Goal: Task Accomplishment & Management: Complete application form

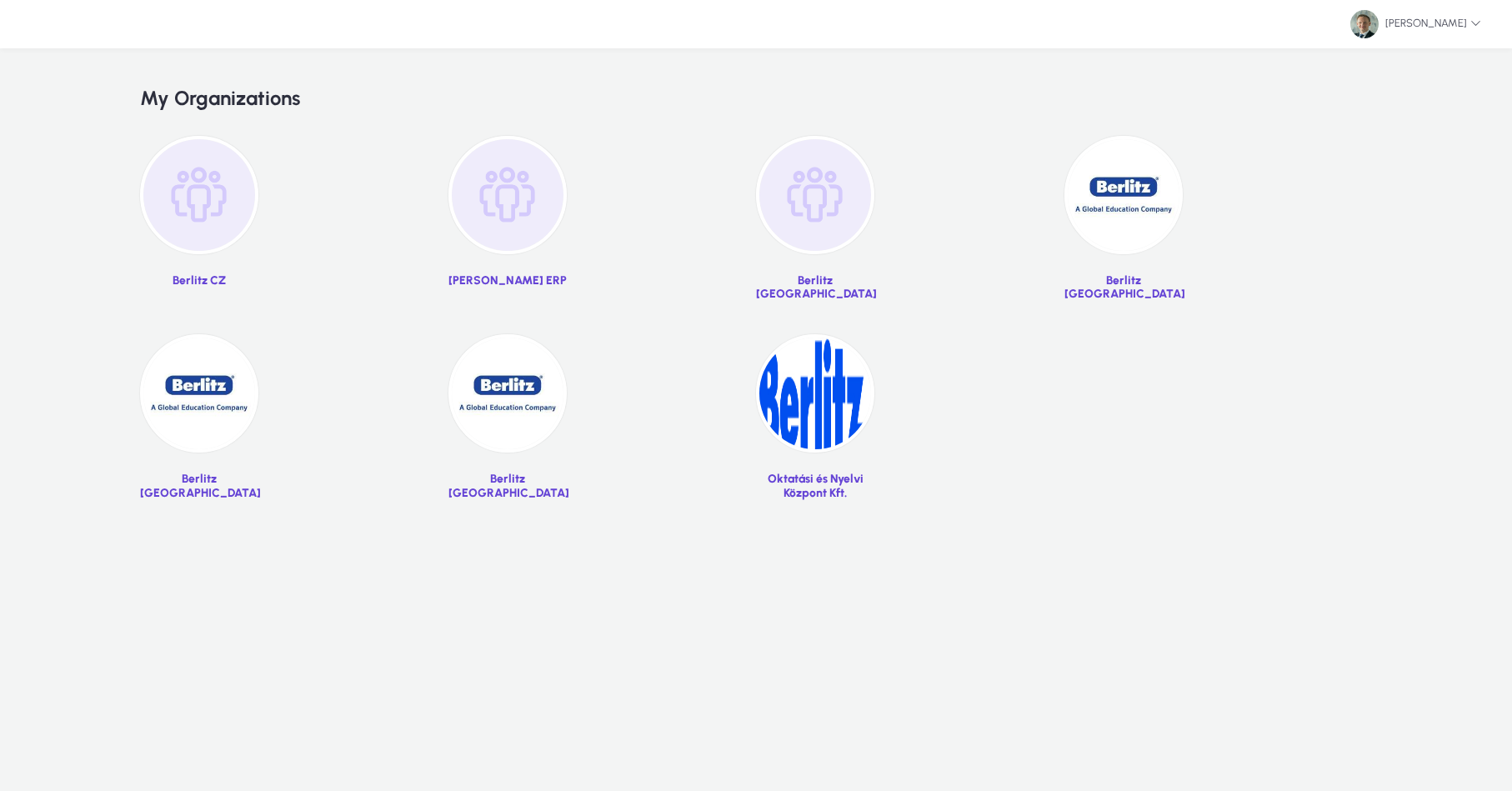
click at [1128, 216] on img at bounding box center [1124, 195] width 118 height 118
click at [1123, 199] on img at bounding box center [1124, 195] width 118 height 118
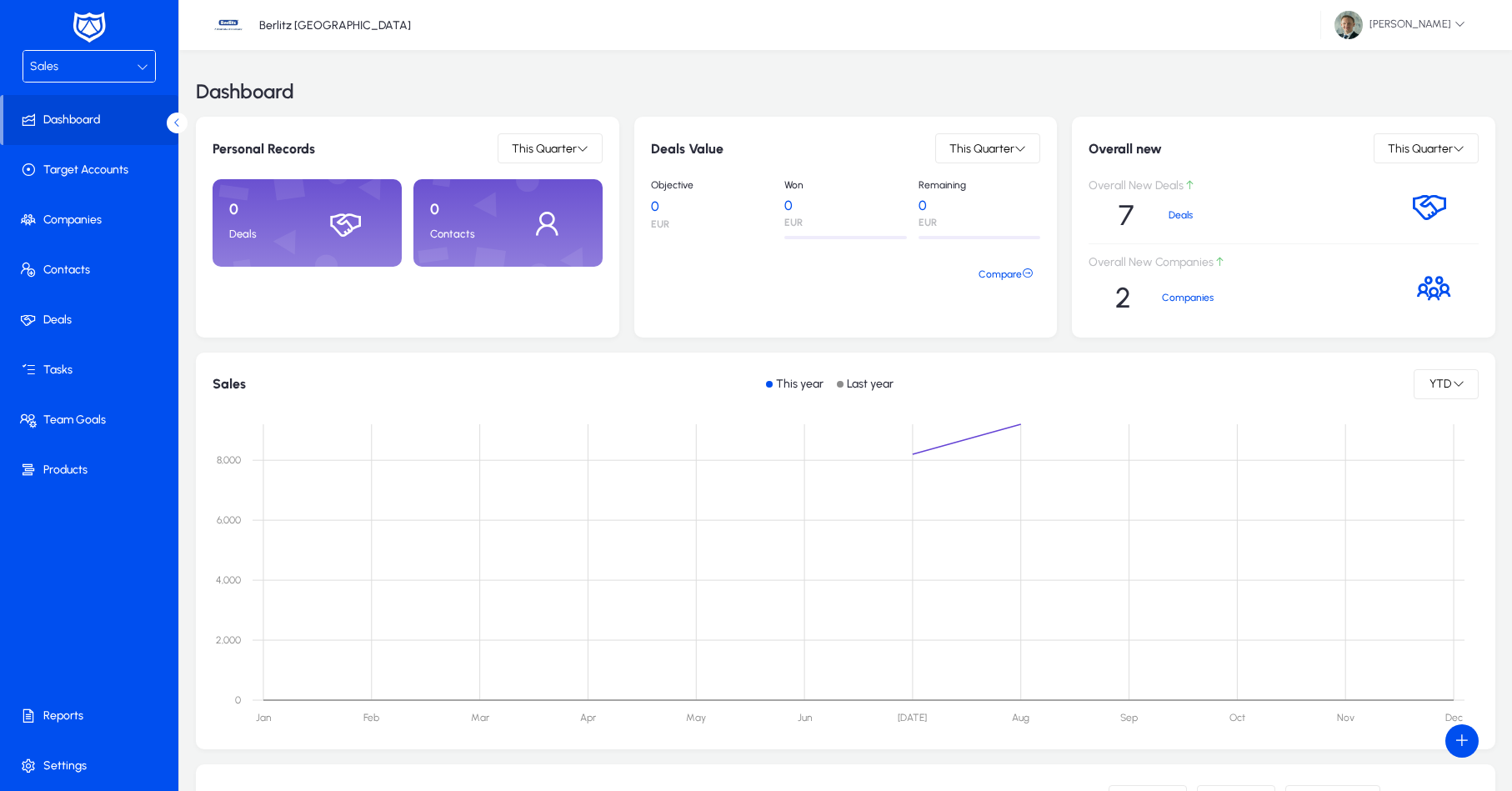
click at [46, 64] on span "Sales" at bounding box center [44, 66] width 28 height 15
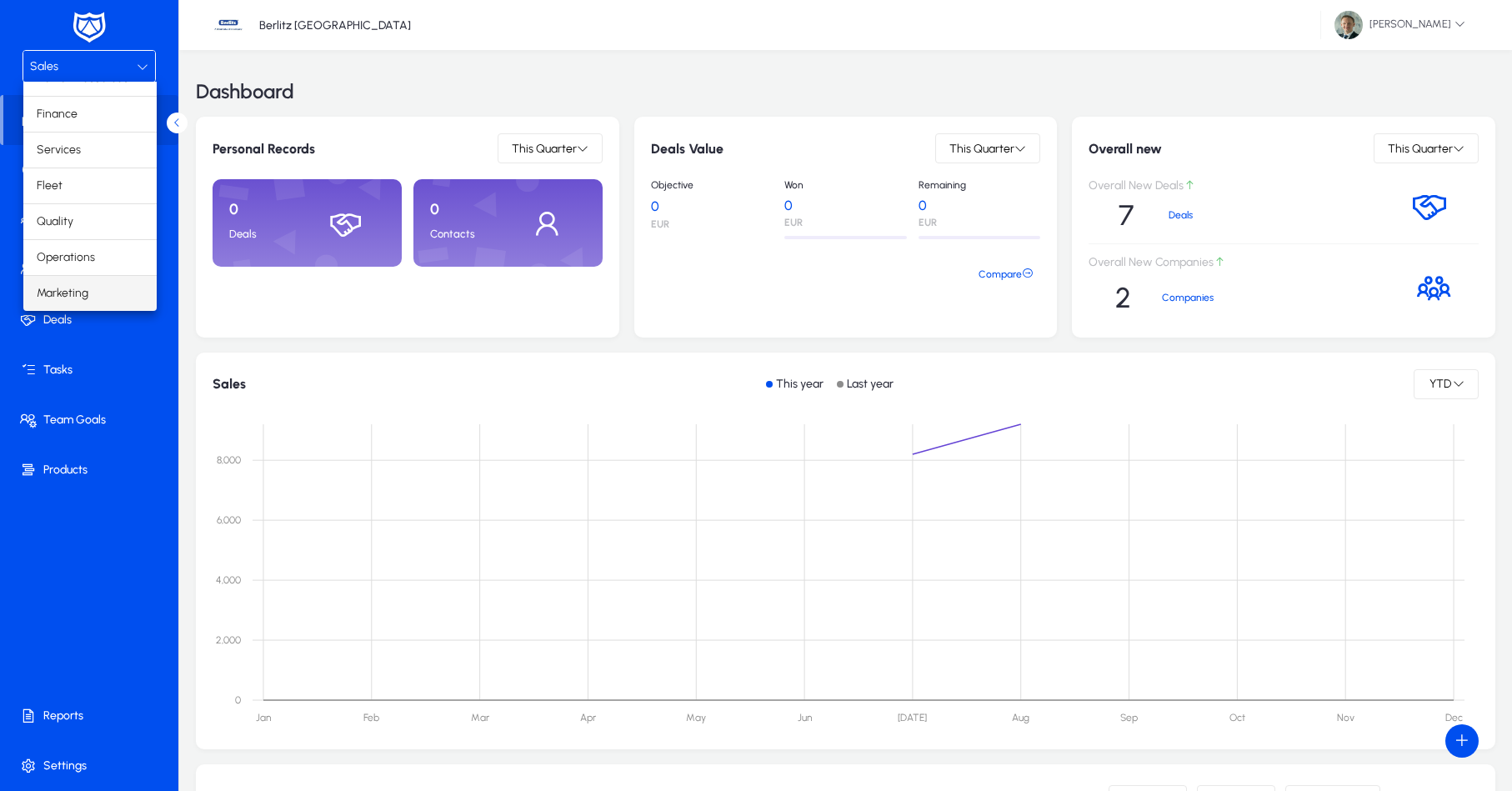
scroll to position [57, 0]
click at [63, 296] on span "Marketing" at bounding box center [63, 293] width 51 height 20
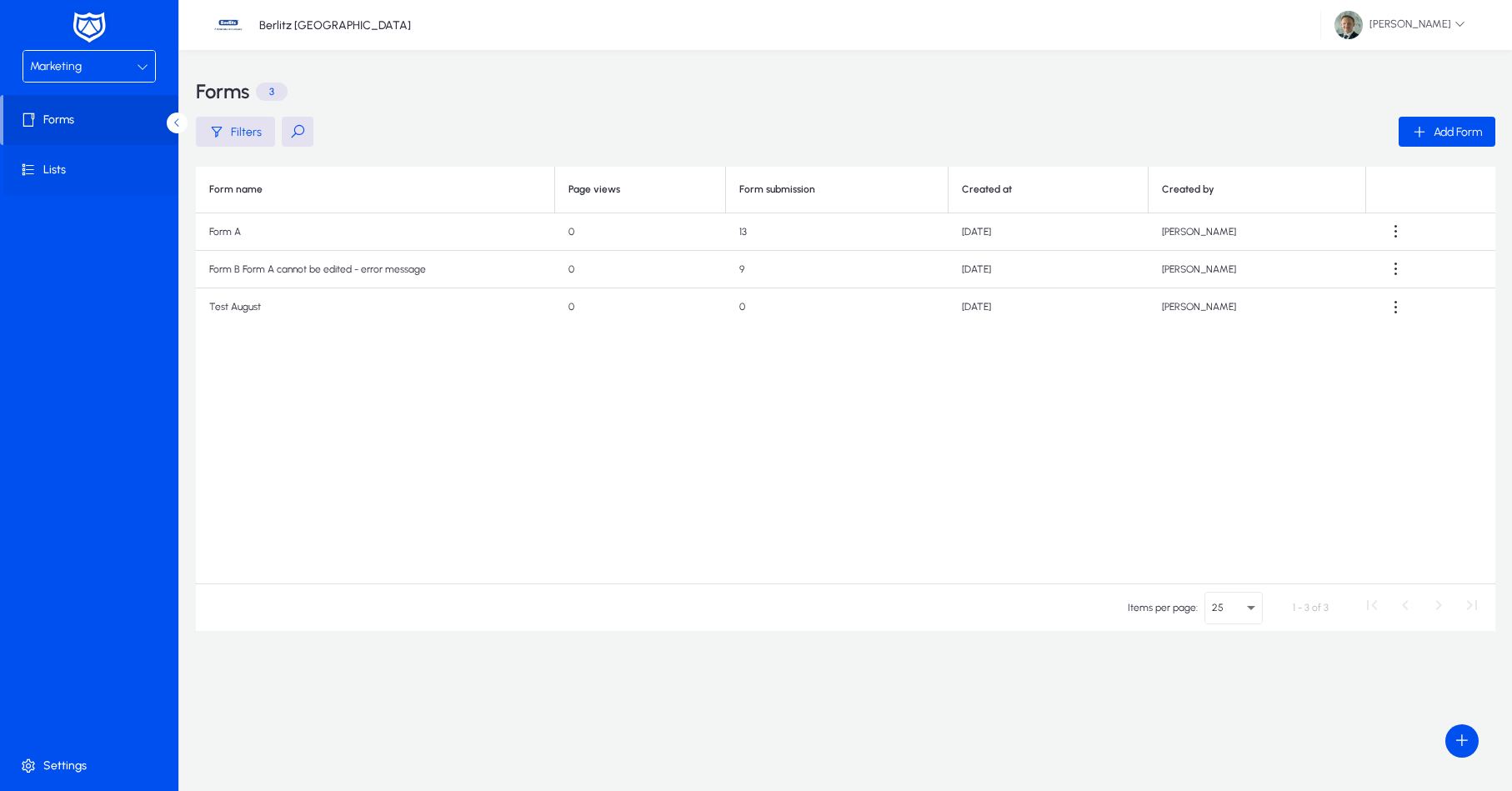
click at [78, 181] on span at bounding box center [93, 170] width 178 height 40
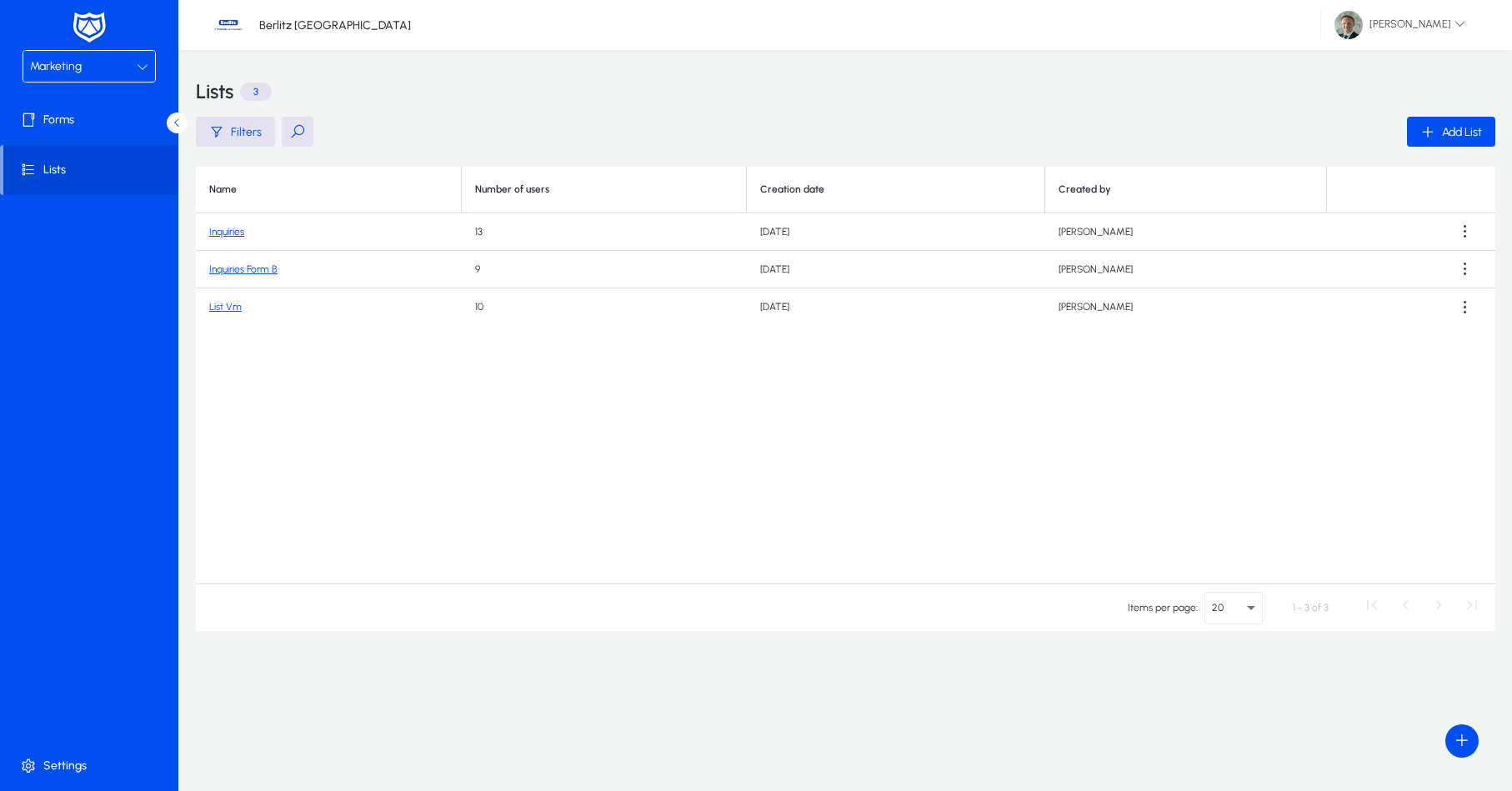
drag, startPoint x: 223, startPoint y: 233, endPoint x: 262, endPoint y: 273, distance: 55.9
click at [228, 233] on link "Inquiries" at bounding box center [226, 232] width 35 height 12
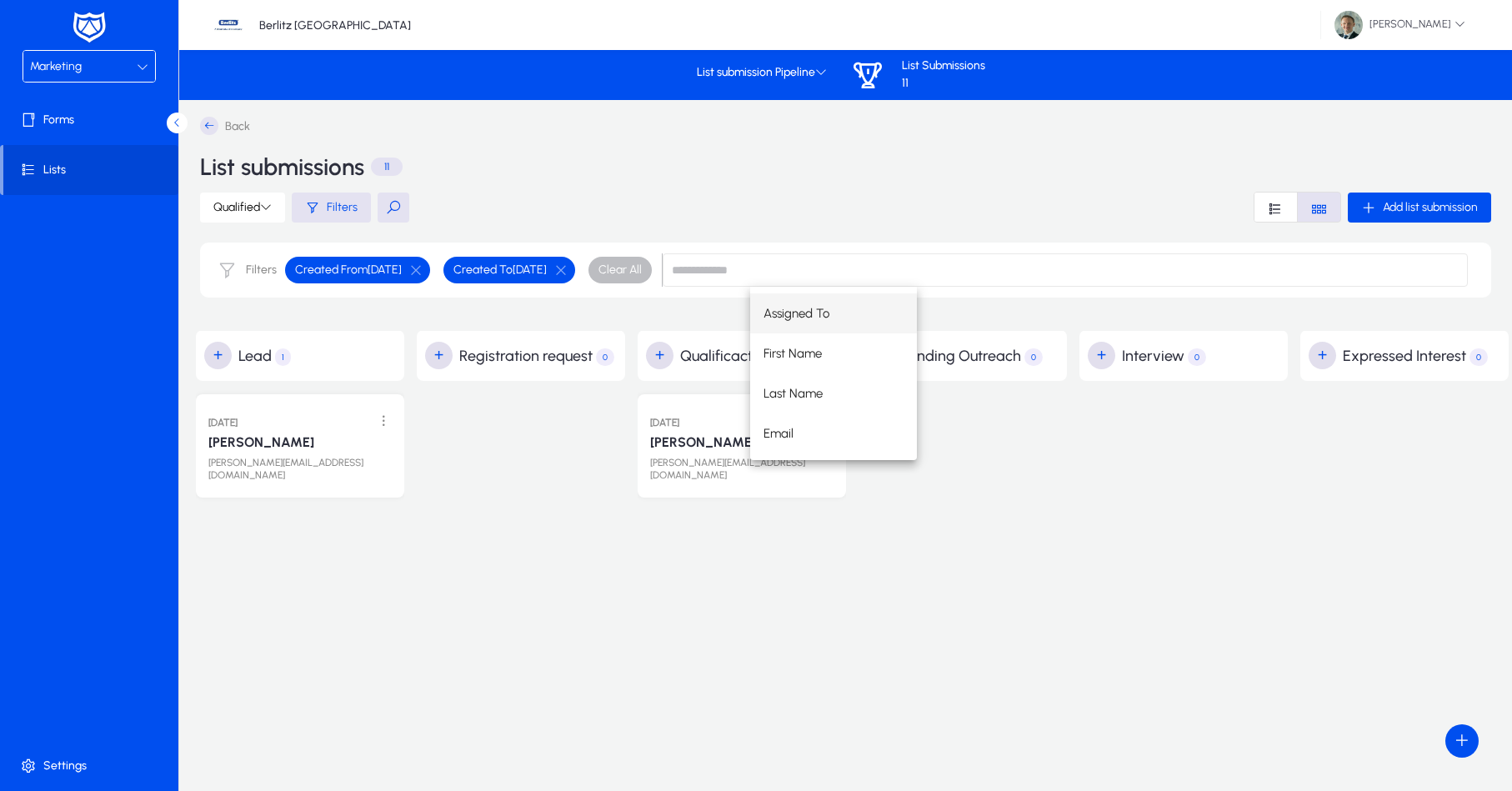
click at [381, 427] on span at bounding box center [386, 421] width 34 height 34
click at [414, 306] on div at bounding box center [756, 395] width 1512 height 791
click at [393, 279] on span "Created From [DATE]" at bounding box center [344, 270] width 117 height 27
click at [337, 201] on span "Filters" at bounding box center [342, 207] width 31 height 15
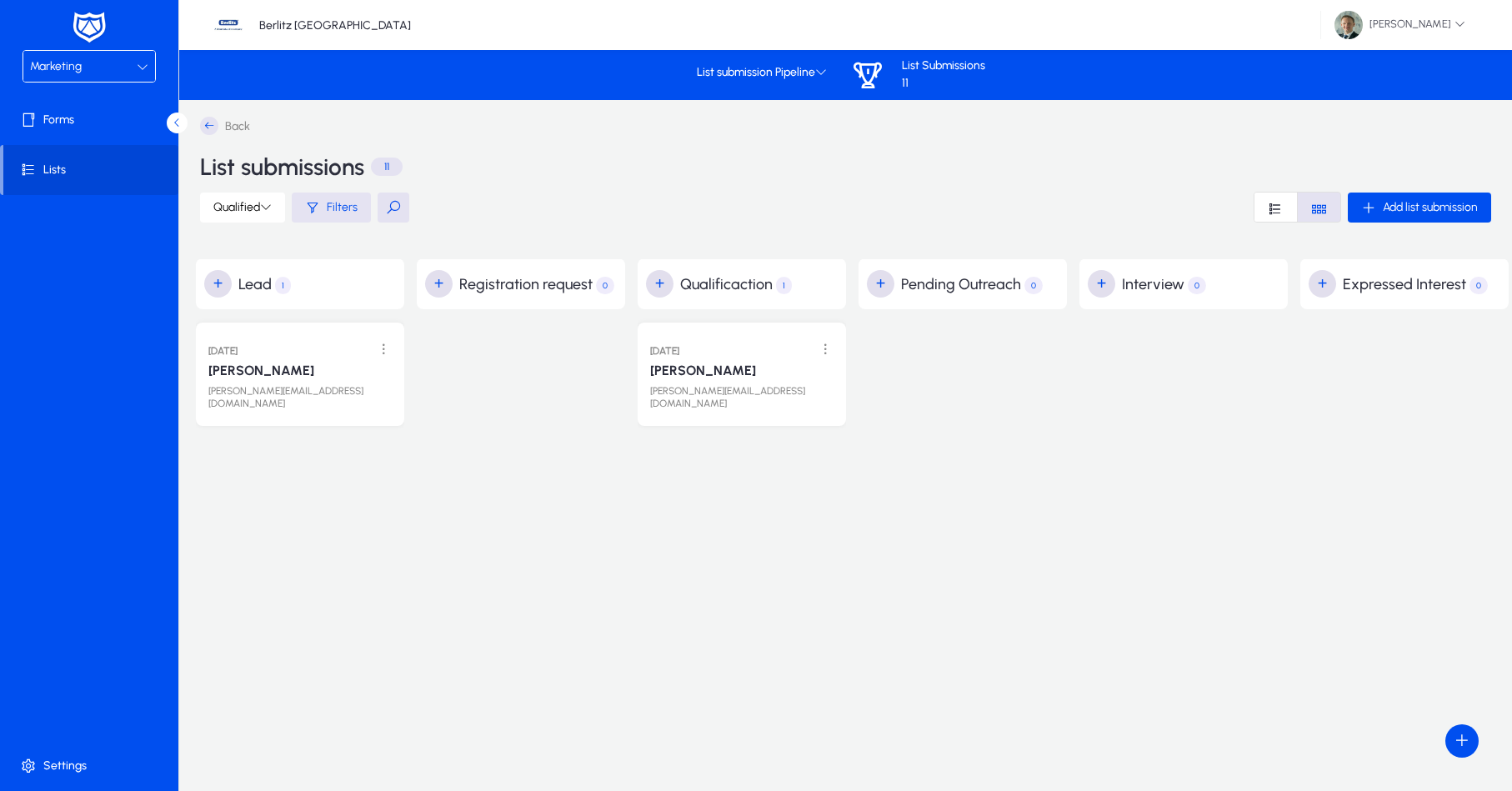
click at [337, 201] on span "Filters" at bounding box center [342, 207] width 31 height 15
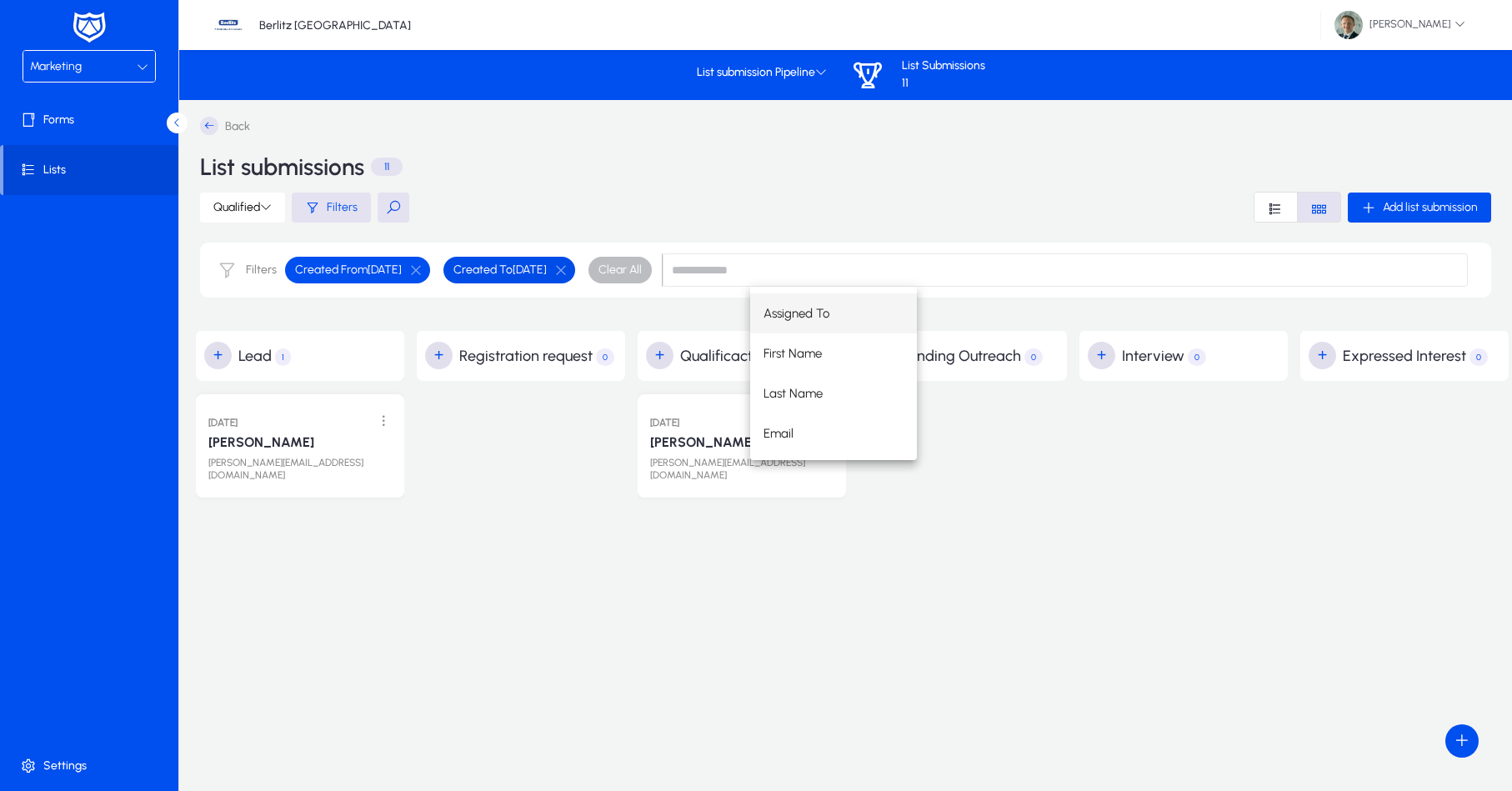
scroll to position [0, 1]
click at [676, 457] on div "[PERSON_NAME][EMAIL_ADDRESS][DOMAIN_NAME]" at bounding box center [741, 465] width 189 height 32
click at [677, 472] on div "[DATE] [PERSON_NAME] [PERSON_NAME][EMAIL_ADDRESS][DOMAIN_NAME]" at bounding box center [741, 445] width 213 height 106
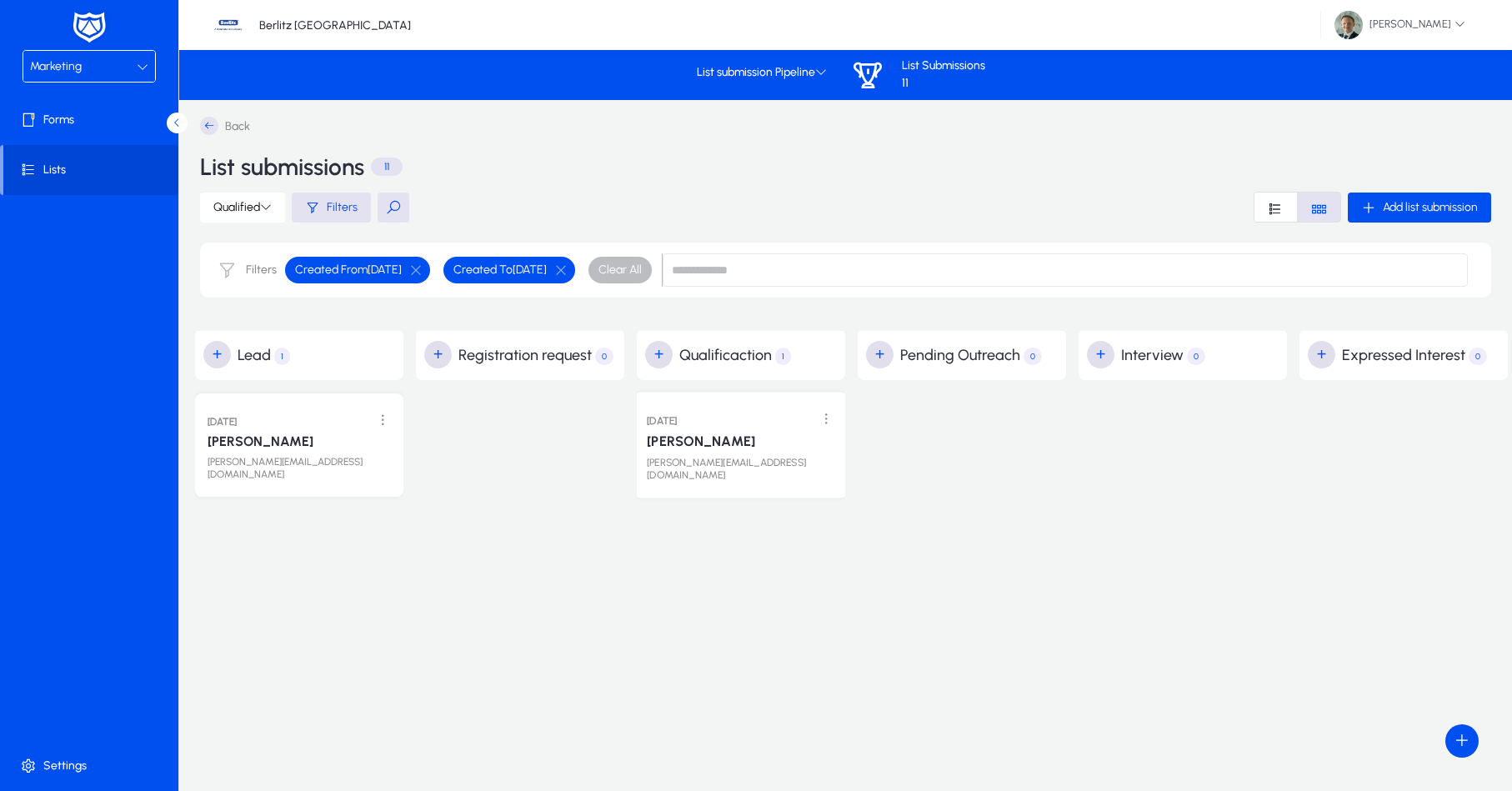
scroll to position [0, 2]
drag, startPoint x: 801, startPoint y: 422, endPoint x: 821, endPoint y: 422, distance: 20.0
click at [801, 422] on div "[DATE]" at bounding box center [741, 420] width 189 height 21
click at [821, 422] on span at bounding box center [825, 420] width 34 height 34
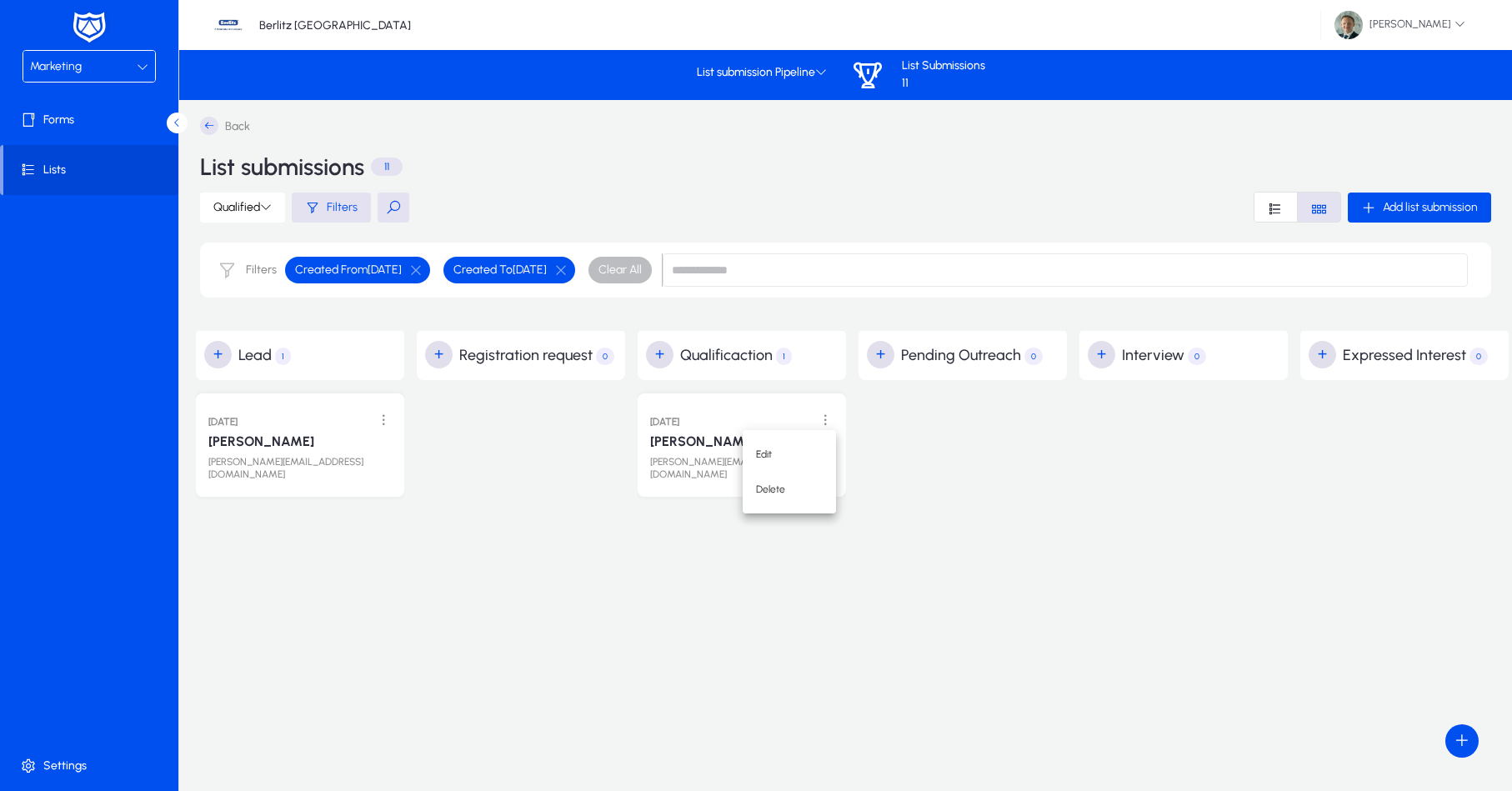
click at [384, 422] on div at bounding box center [756, 395] width 1512 height 791
click at [385, 420] on span at bounding box center [383, 421] width 34 height 34
click at [355, 447] on span "Edit" at bounding box center [343, 452] width 67 height 15
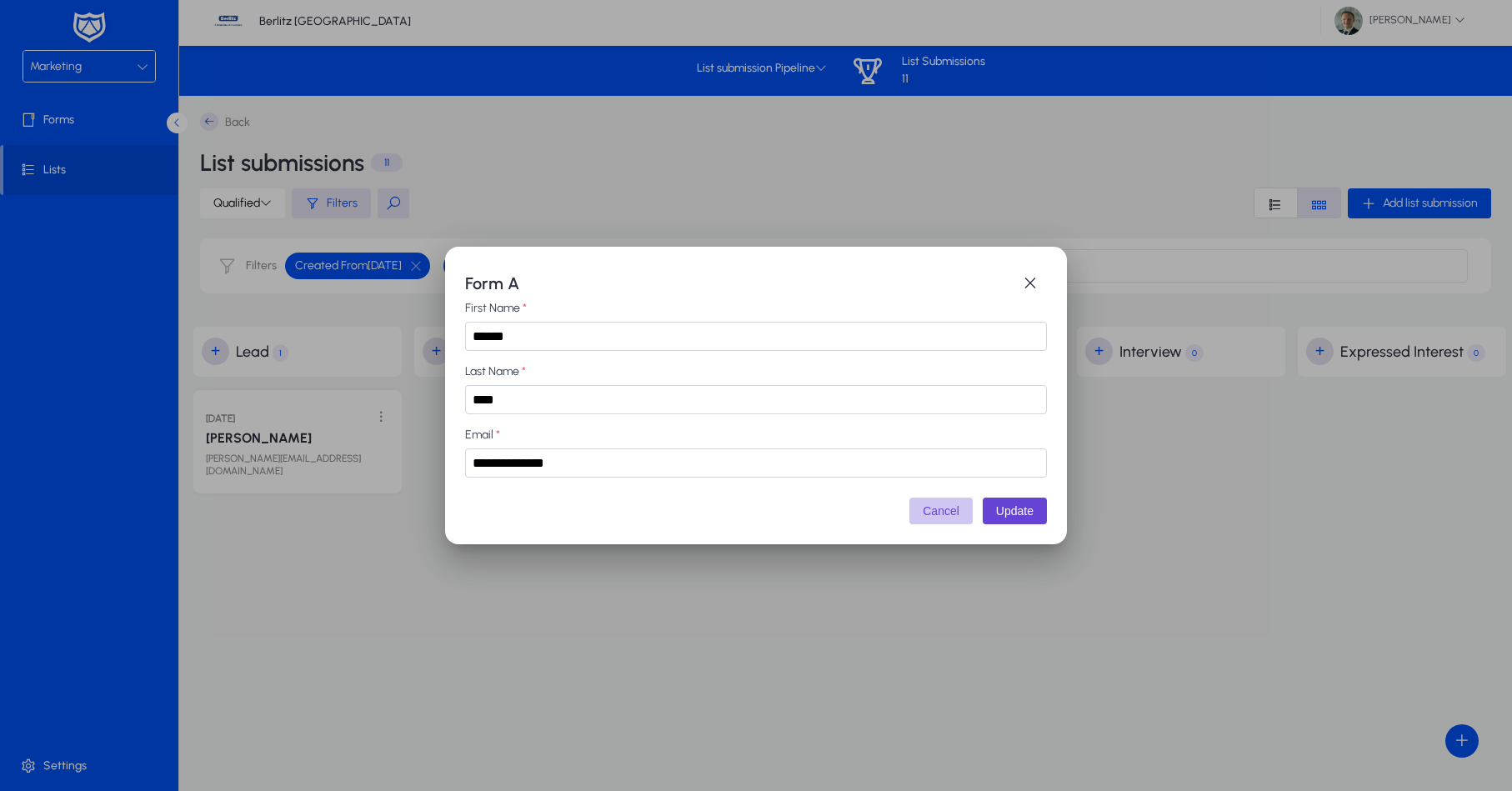
click at [929, 518] on button "Cancel" at bounding box center [941, 511] width 63 height 27
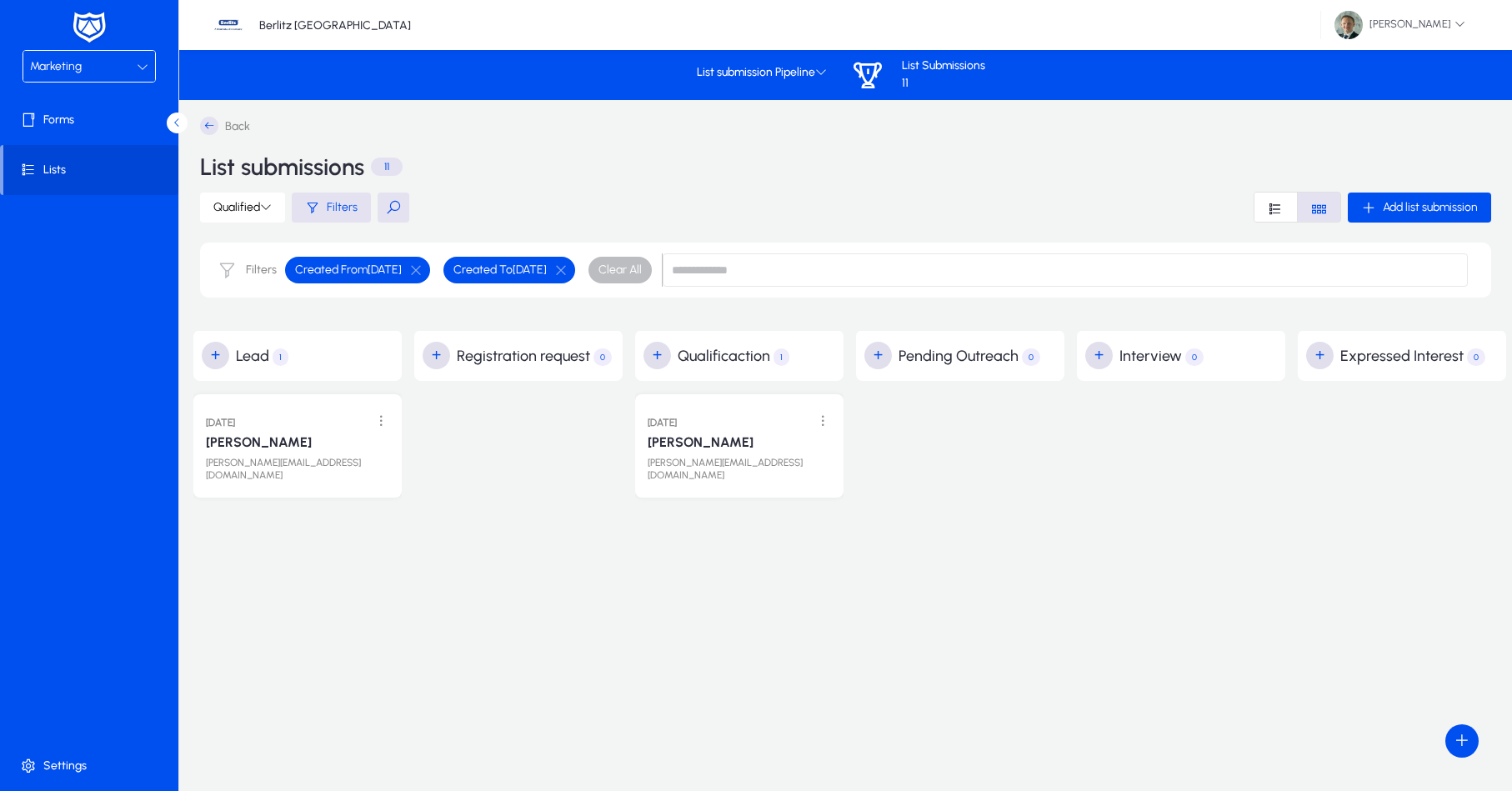
scroll to position [4, 0]
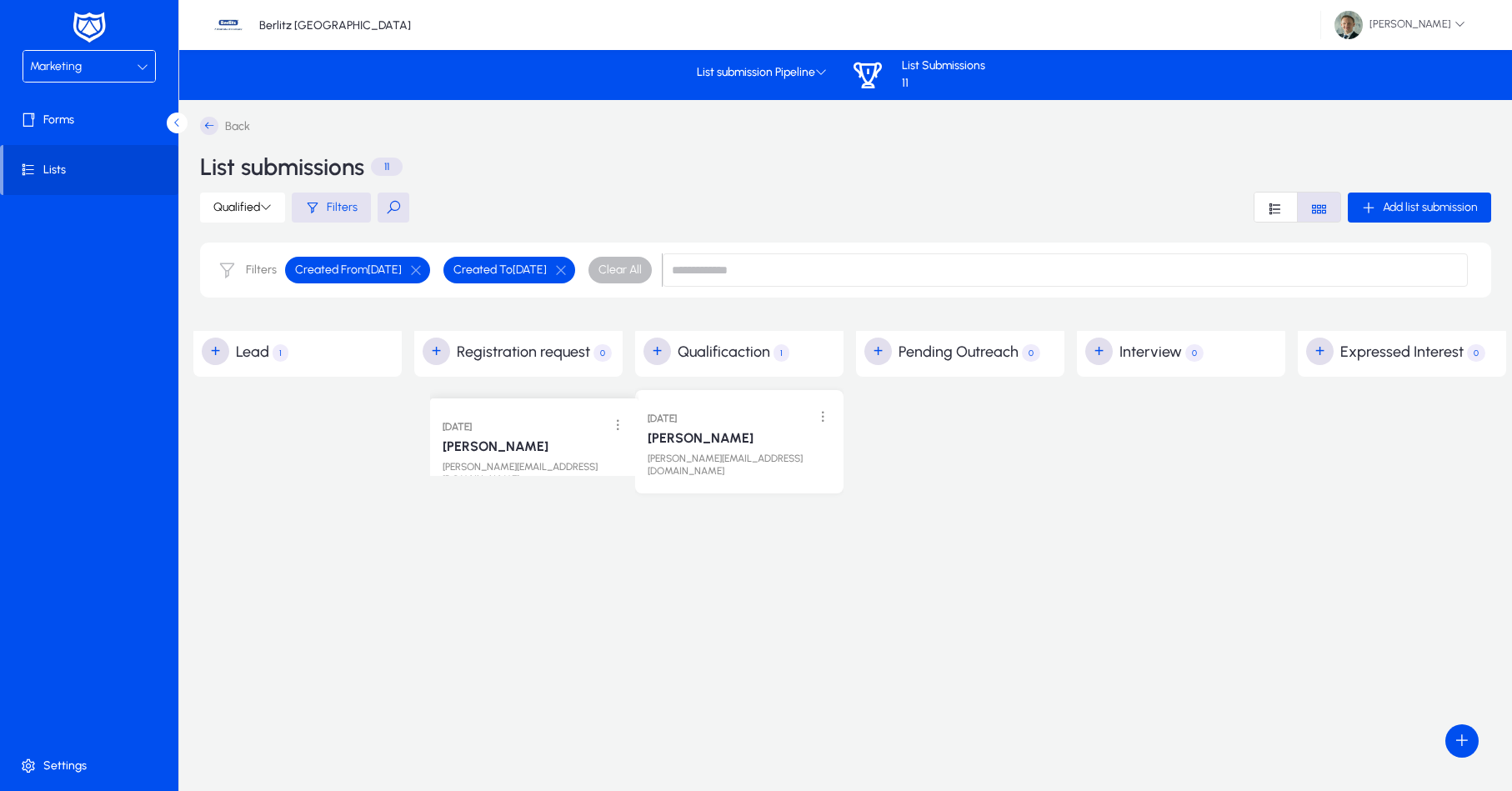
drag, startPoint x: 355, startPoint y: 435, endPoint x: 543, endPoint y: 420, distance: 188.6
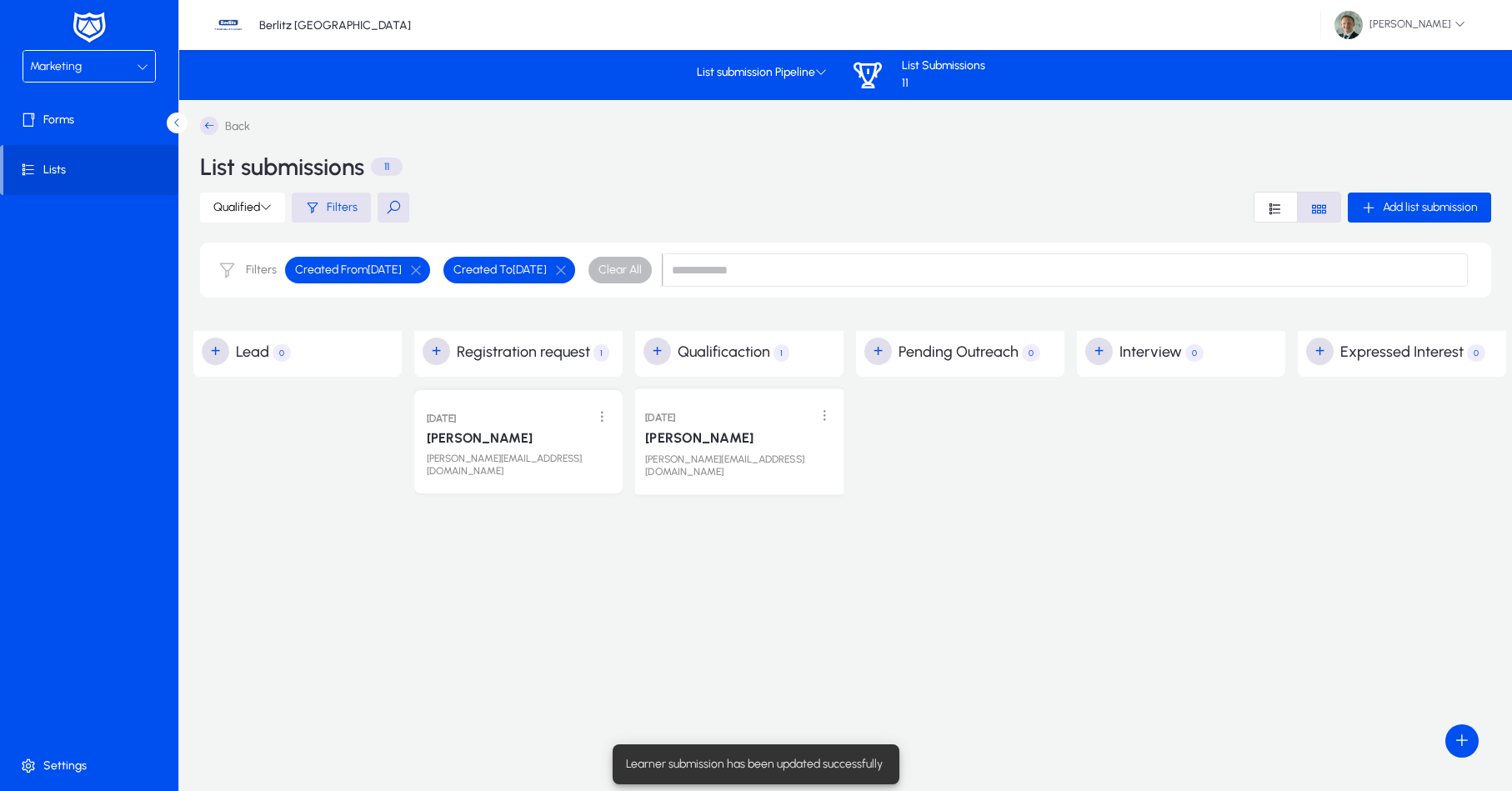
click at [742, 446] on div "[PERSON_NAME]" at bounding box center [740, 436] width 189 height 20
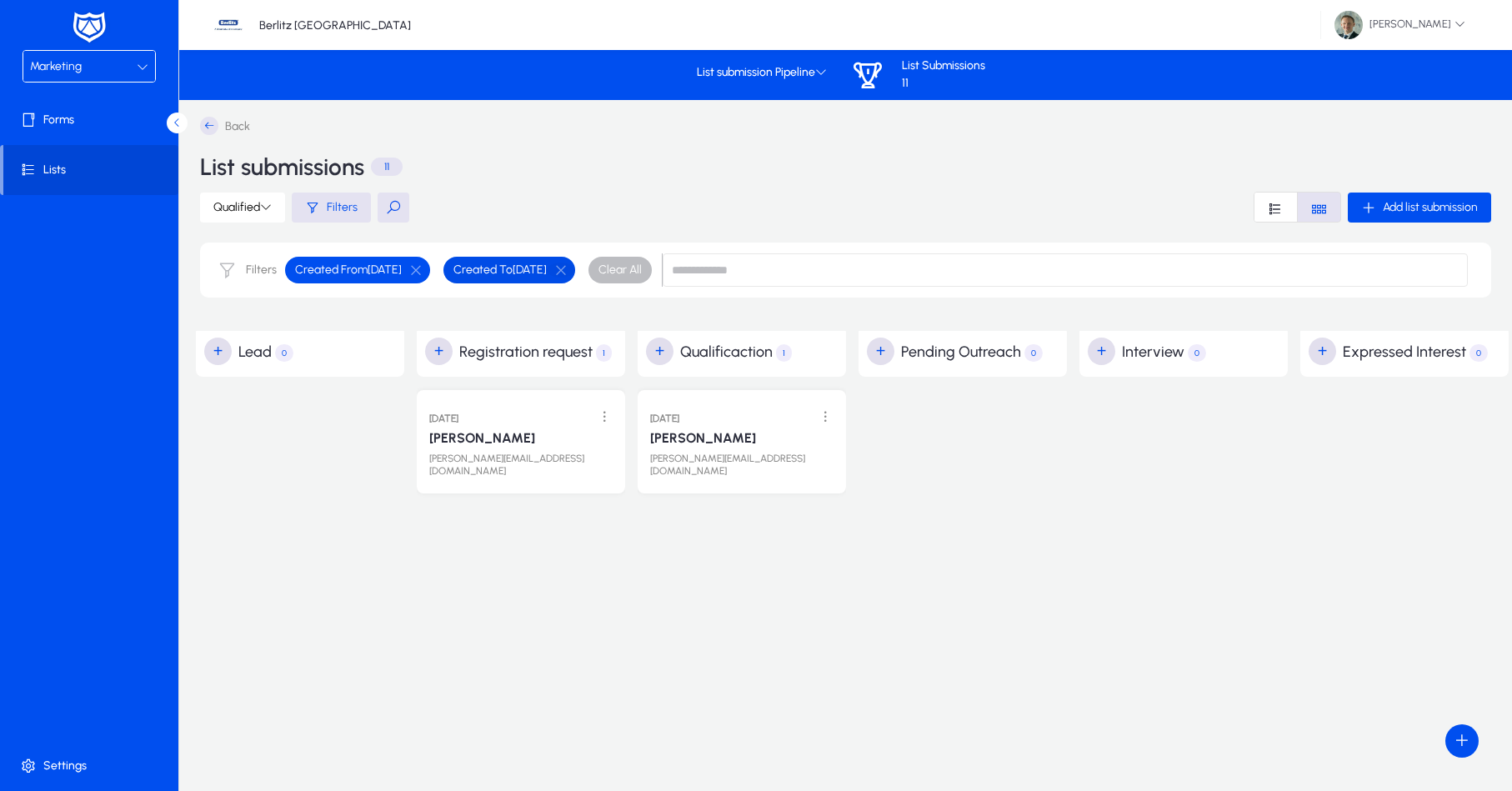
scroll to position [0, 0]
click at [575, 271] on button "button" at bounding box center [561, 270] width 28 height 15
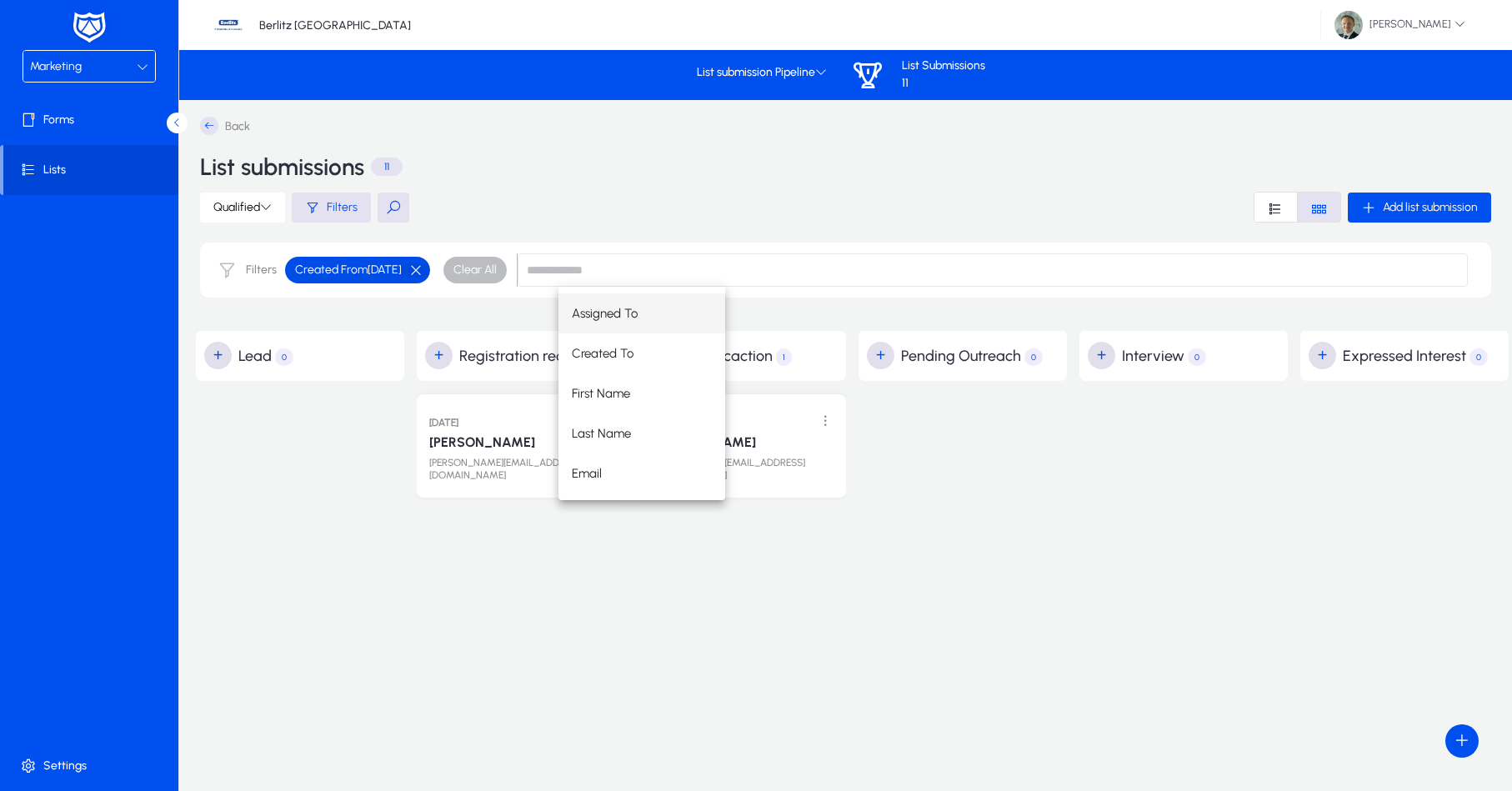
click at [430, 268] on button "button" at bounding box center [416, 270] width 28 height 15
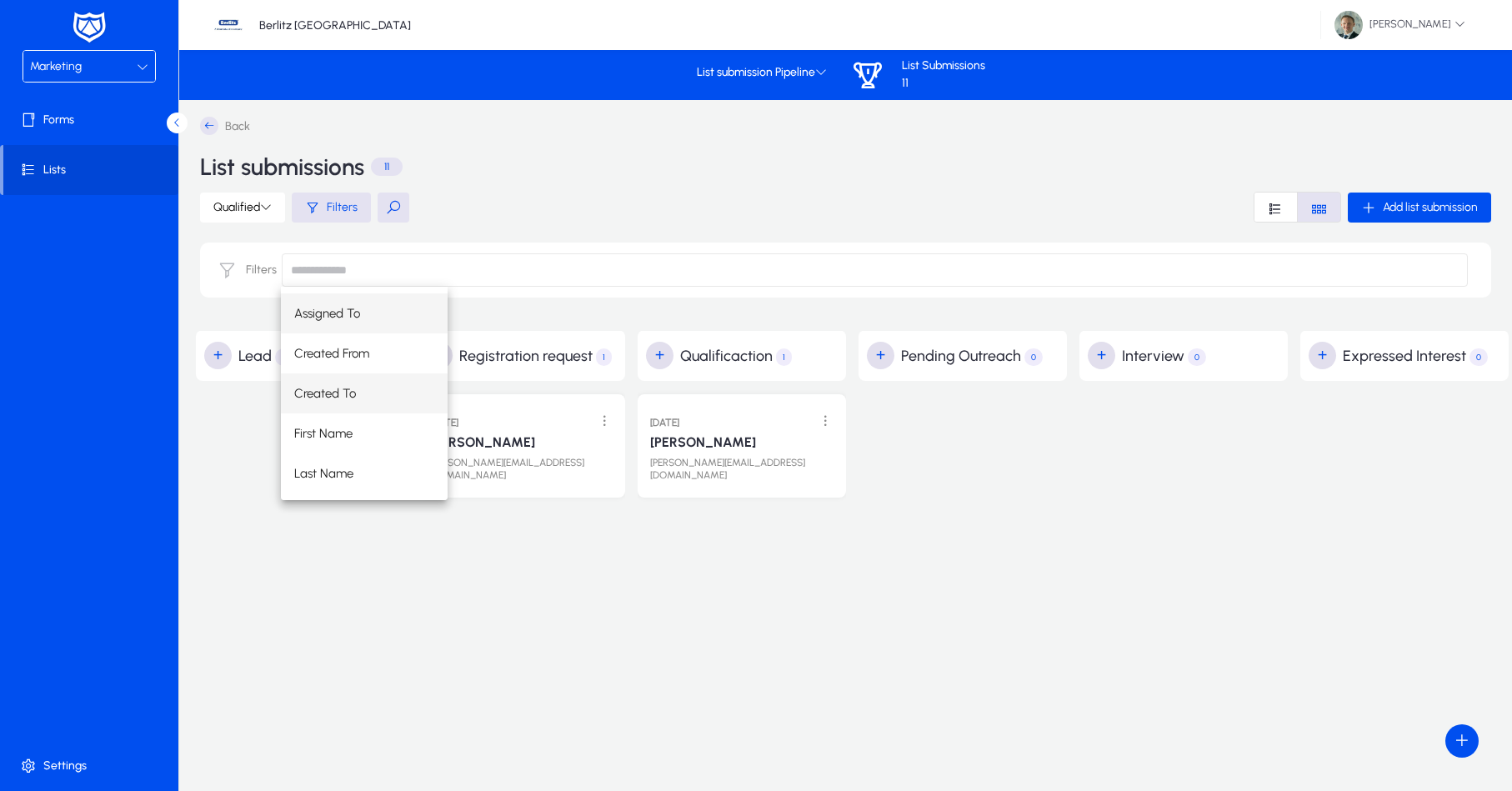
scroll to position [6, 0]
click at [384, 306] on mat-option "Assigned To" at bounding box center [364, 308] width 167 height 40
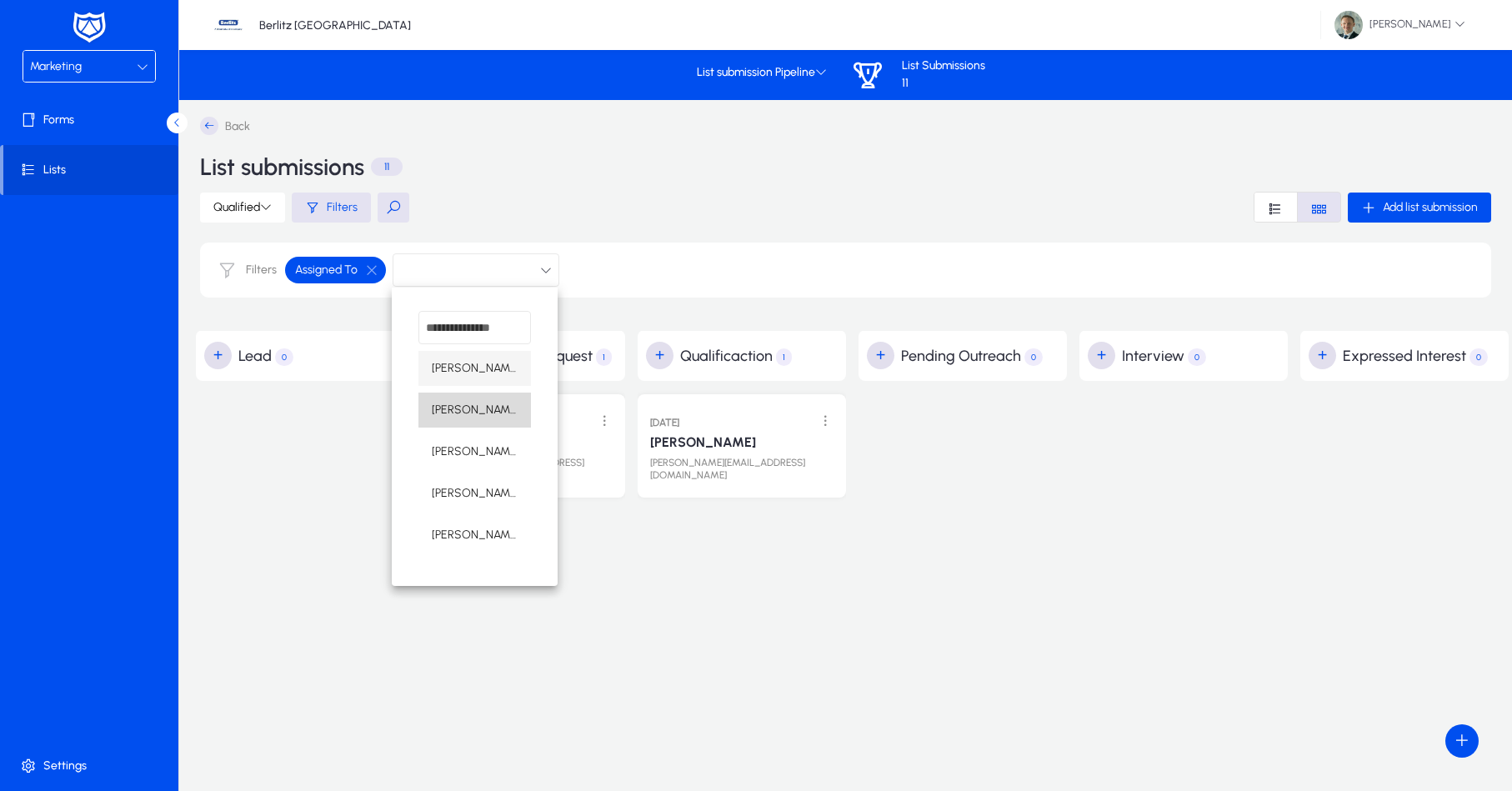
click at [503, 406] on span "[PERSON_NAME]" at bounding box center [475, 410] width 86 height 20
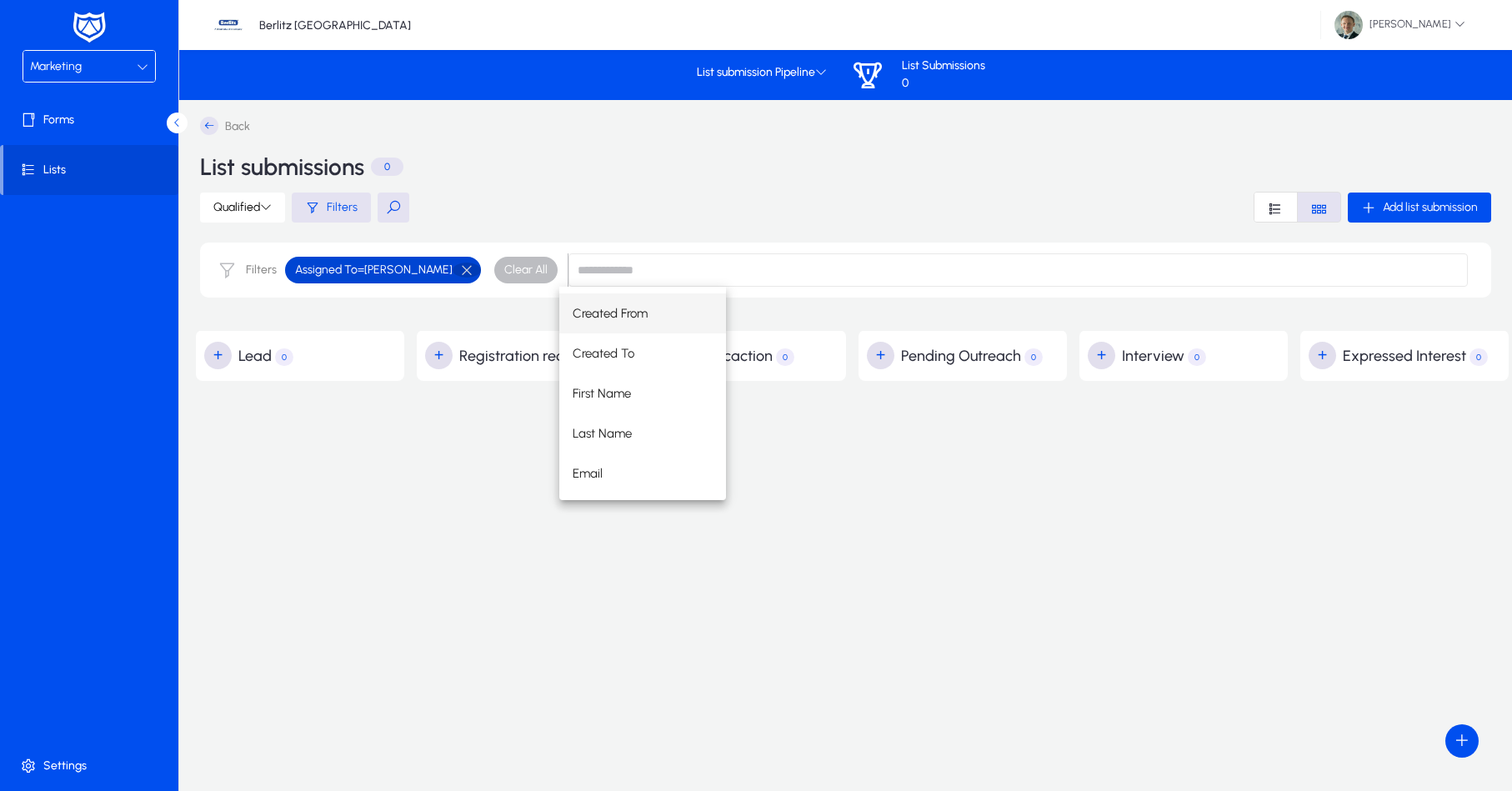
click at [464, 269] on button "button" at bounding box center [466, 270] width 28 height 15
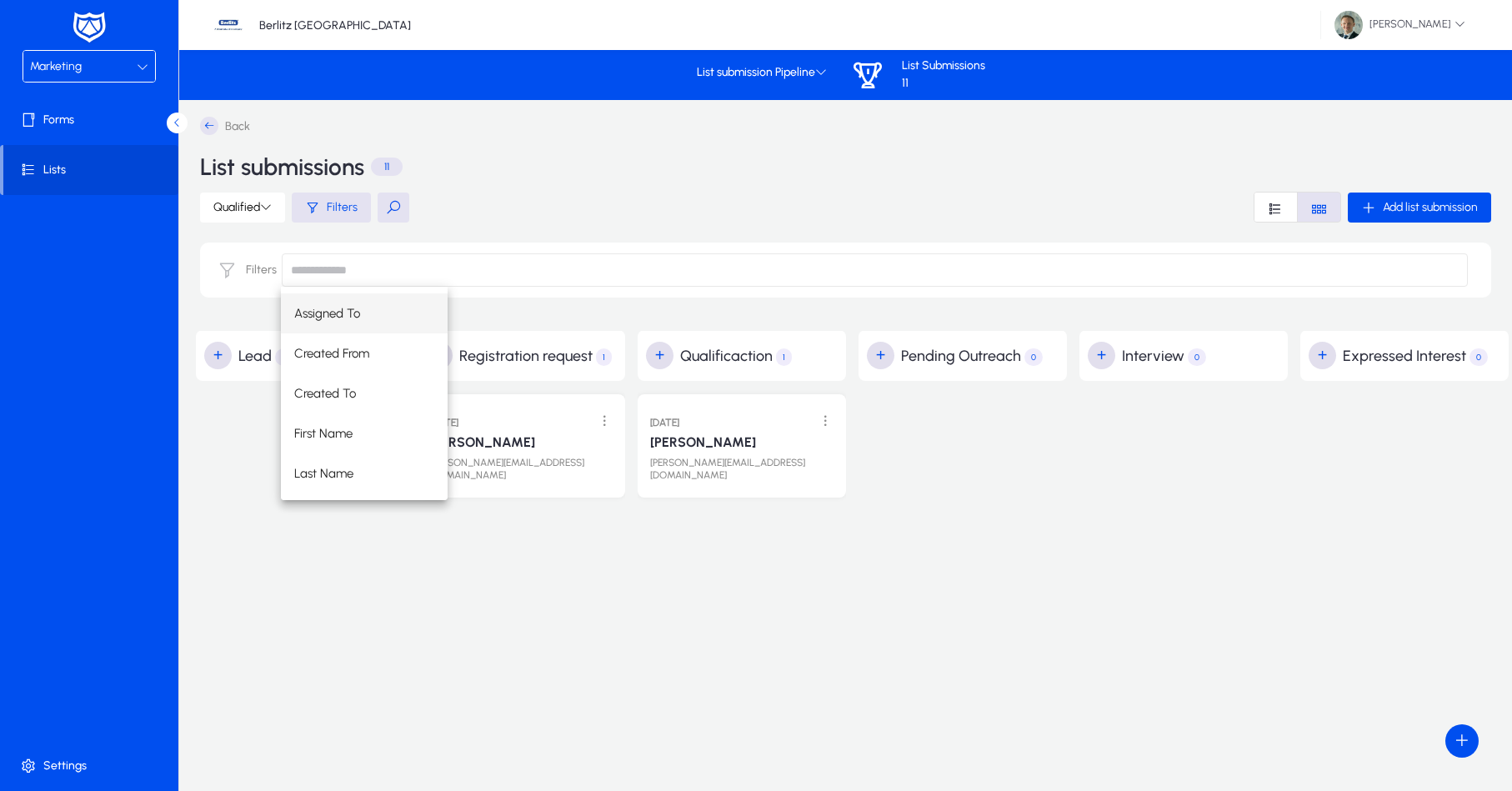
click at [345, 323] on mat-option "Assigned To" at bounding box center [364, 313] width 167 height 40
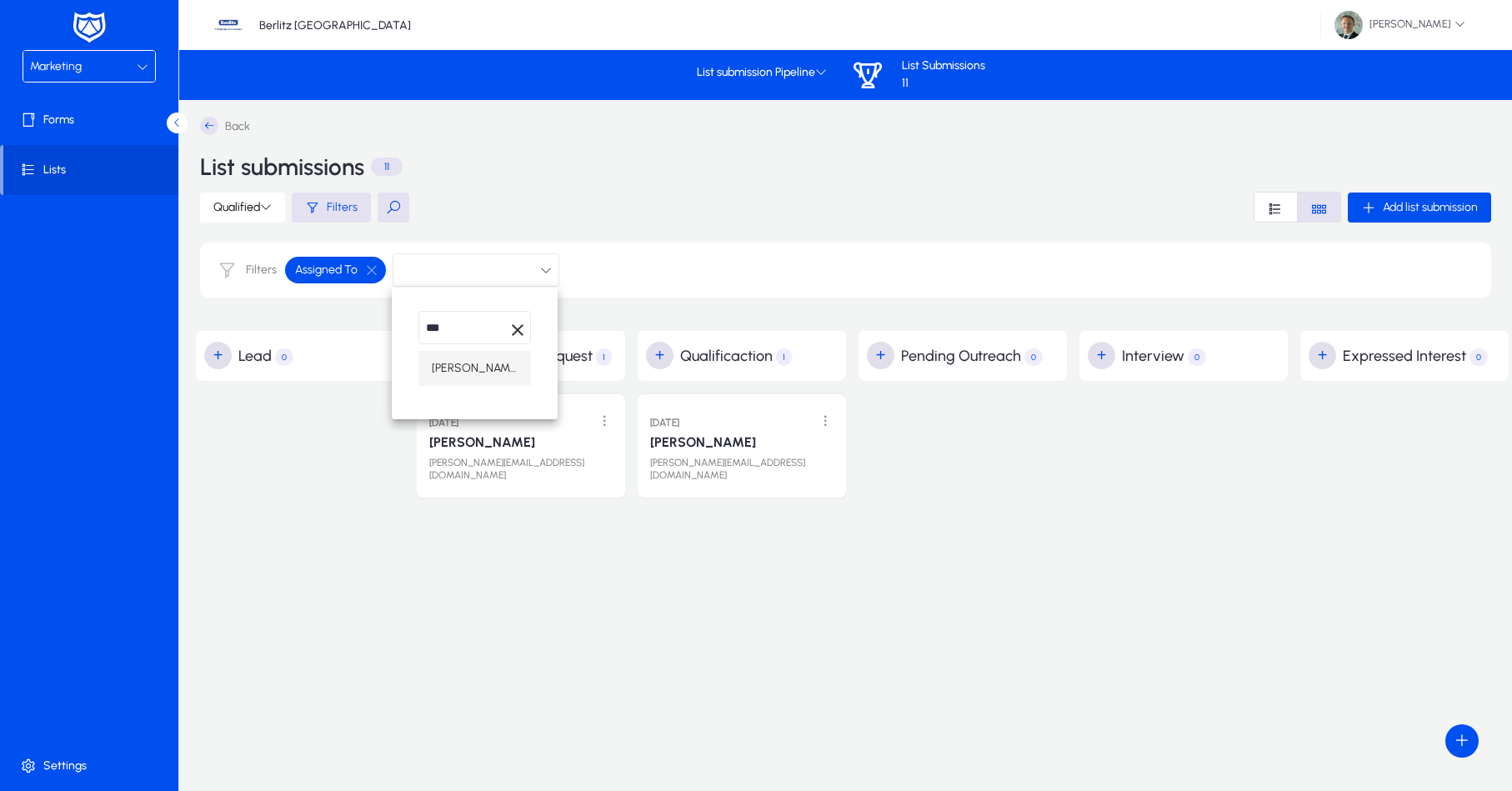
type input "***"
click at [503, 373] on span "[PERSON_NAME]" at bounding box center [475, 368] width 86 height 20
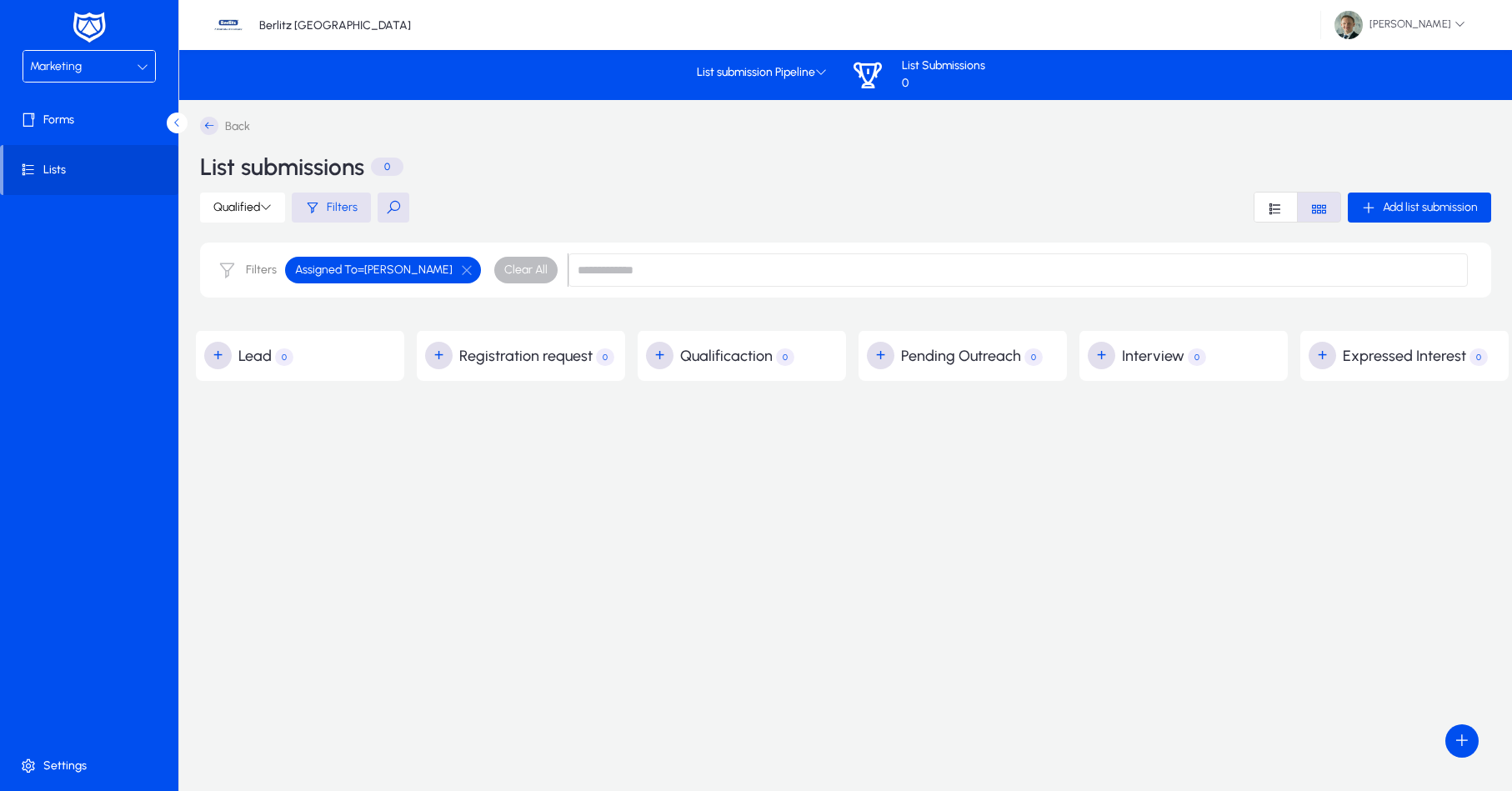
scroll to position [0, 0]
click at [457, 270] on button "button" at bounding box center [466, 270] width 28 height 15
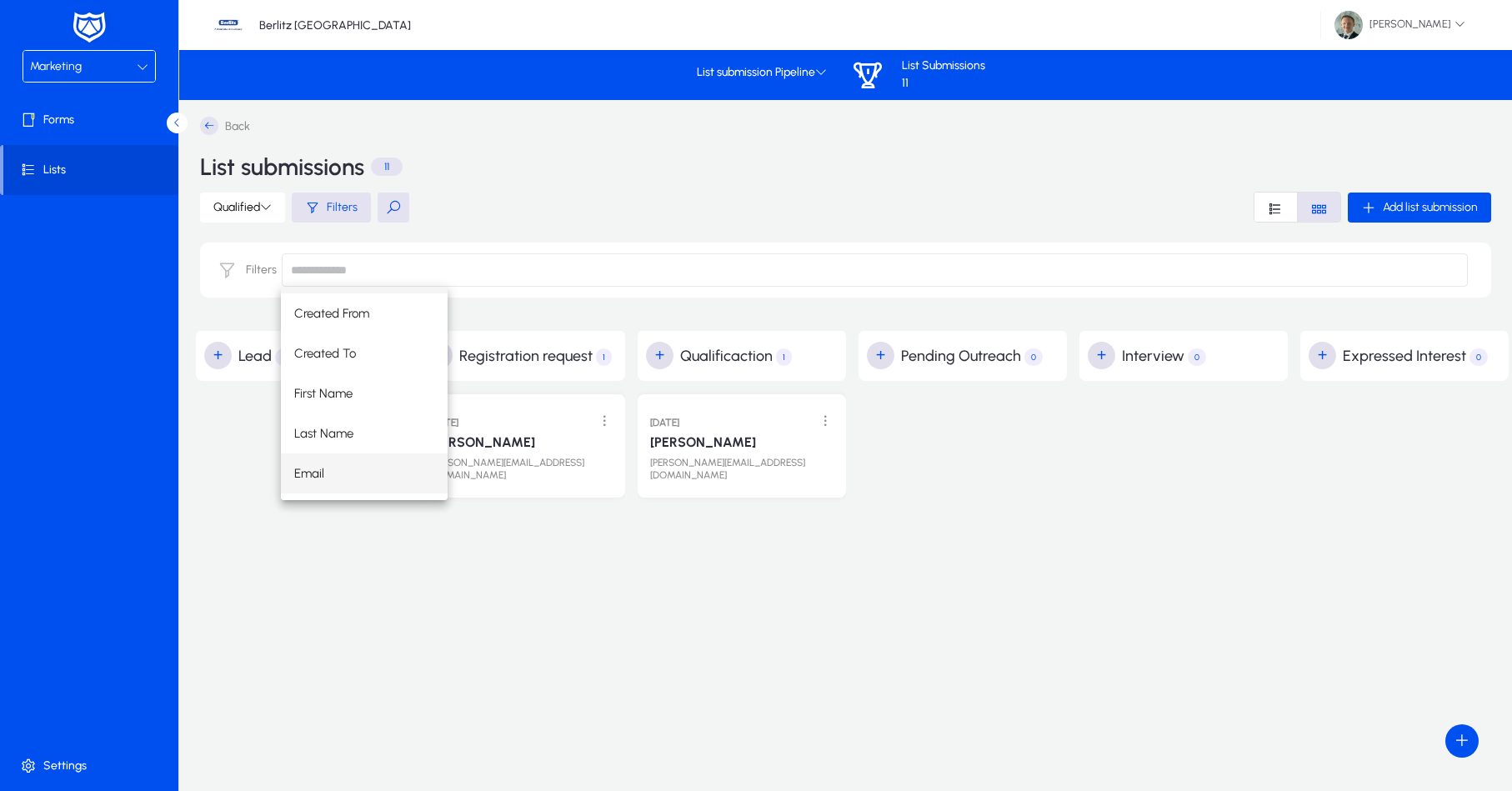
scroll to position [40, 0]
click at [343, 473] on mat-option "Email" at bounding box center [364, 473] width 167 height 40
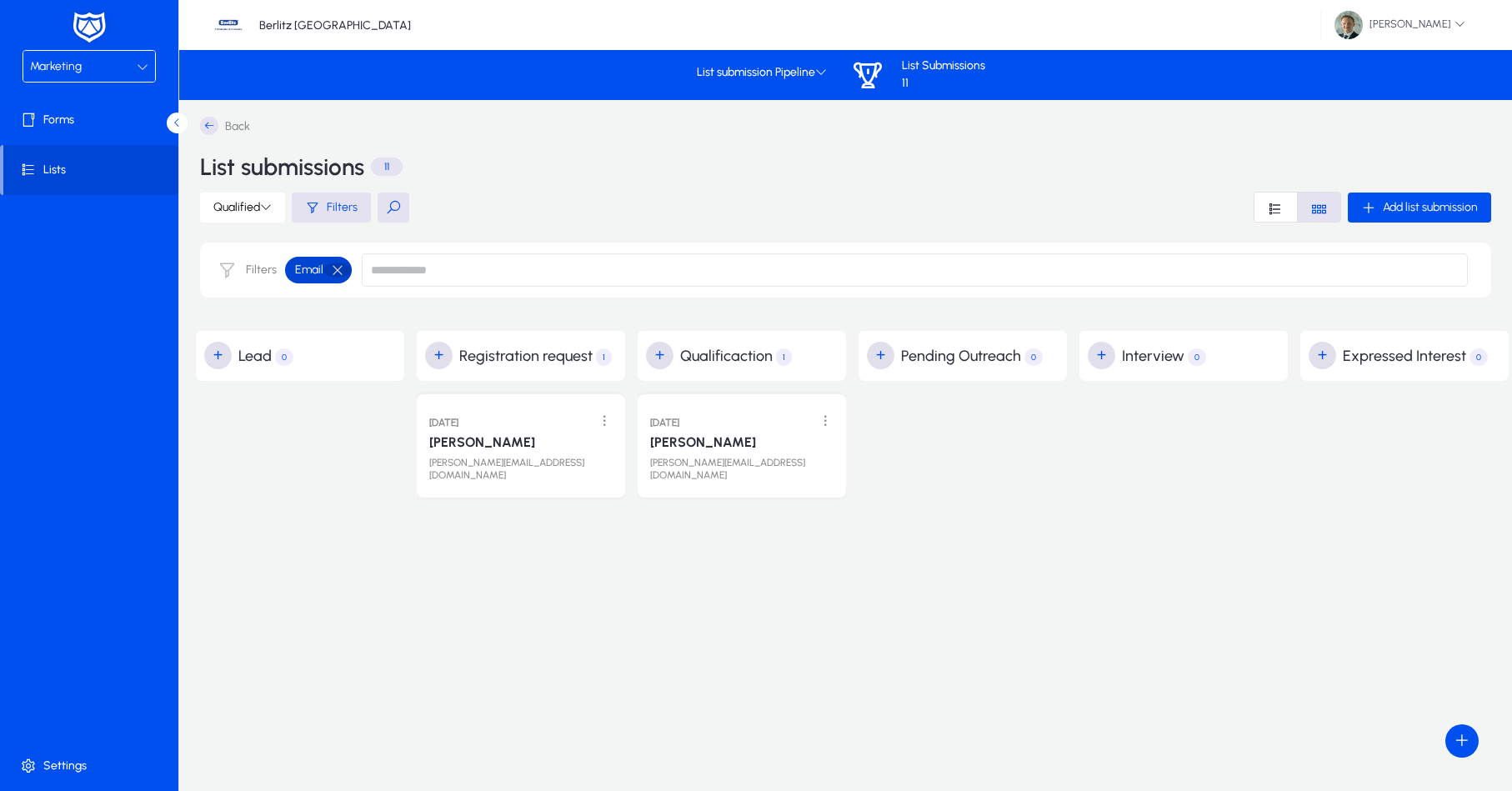
click at [340, 264] on button "button" at bounding box center [337, 270] width 28 height 15
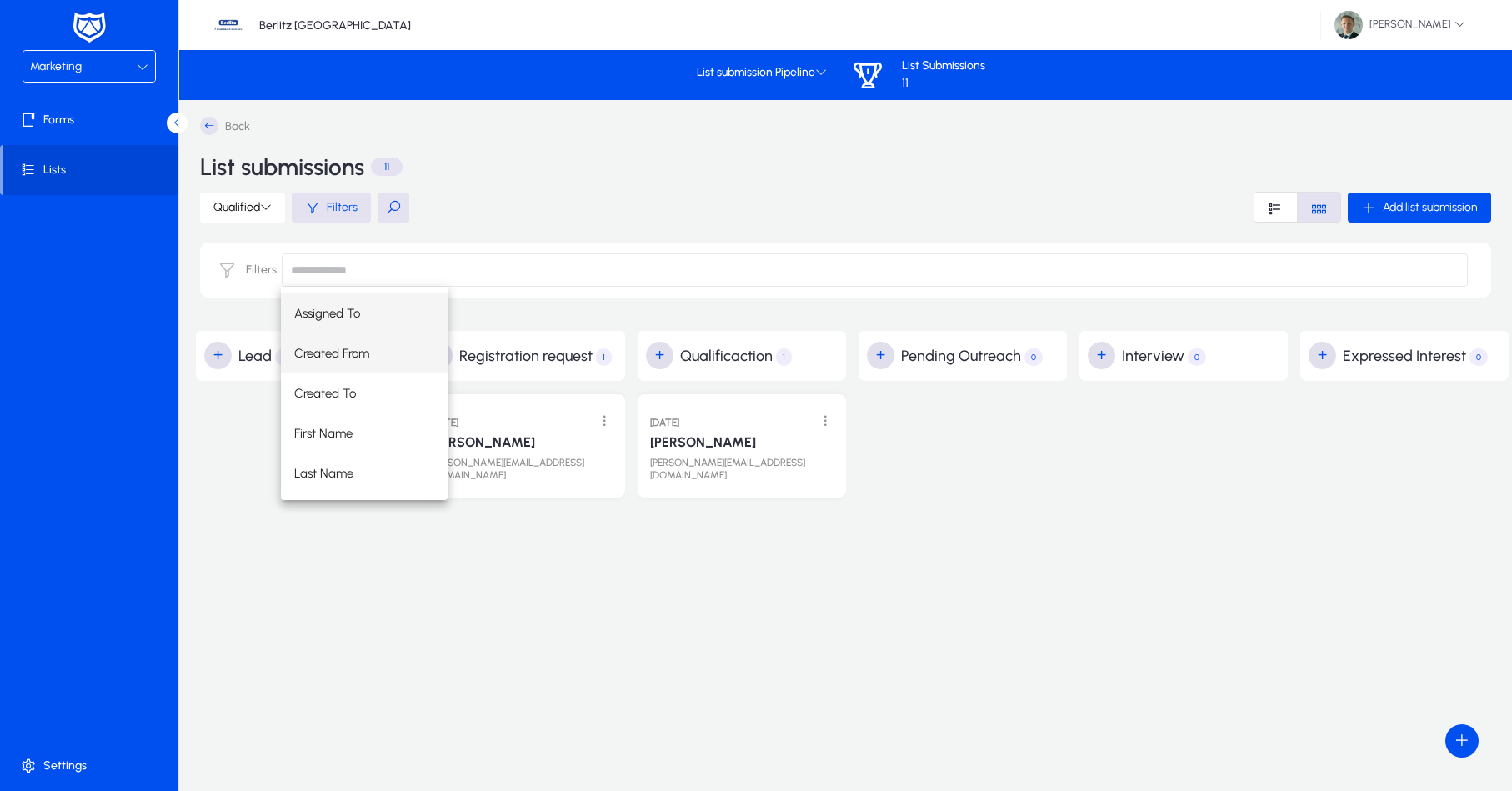
scroll to position [0, 0]
click at [573, 468] on div "Assigned To Created From Created To First Name Last Name Email" at bounding box center [874, 393] width 1187 height 213
click at [618, 418] on div "Assigned To Created From Created To First Name Last Name Email" at bounding box center [874, 393] width 1187 height 213
click at [603, 422] on div "Assigned To Created From Created To First Name Last Name Email" at bounding box center [874, 393] width 1187 height 213
drag, startPoint x: 991, startPoint y: 526, endPoint x: 536, endPoint y: 536, distance: 455.1
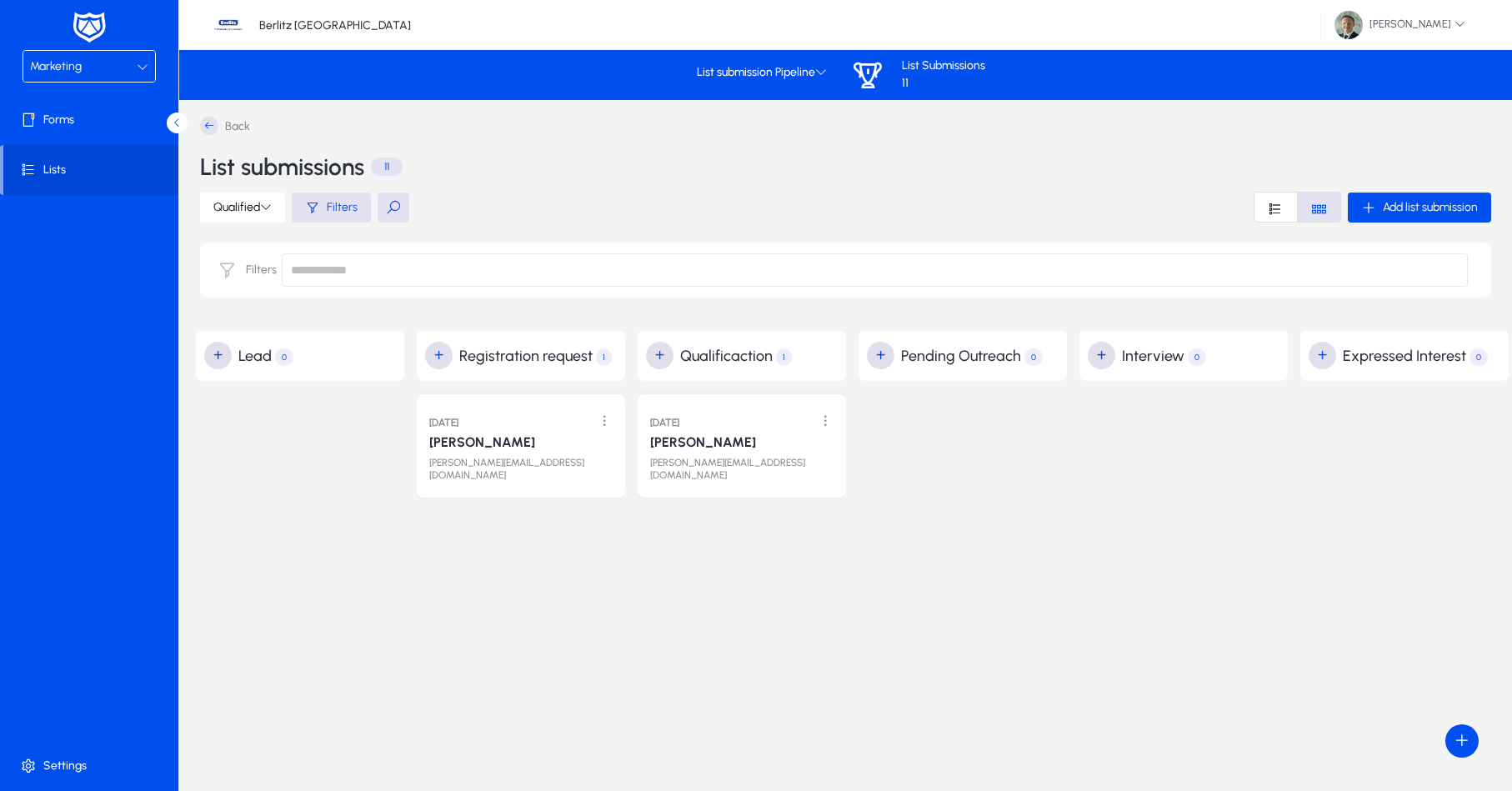
drag, startPoint x: 527, startPoint y: 541, endPoint x: 545, endPoint y: 488, distance: 56.0
click at [598, 416] on span at bounding box center [607, 421] width 34 height 34
drag, startPoint x: 447, startPoint y: 471, endPoint x: 461, endPoint y: 440, distance: 34.0
click at [447, 467] on div at bounding box center [756, 395] width 1512 height 791
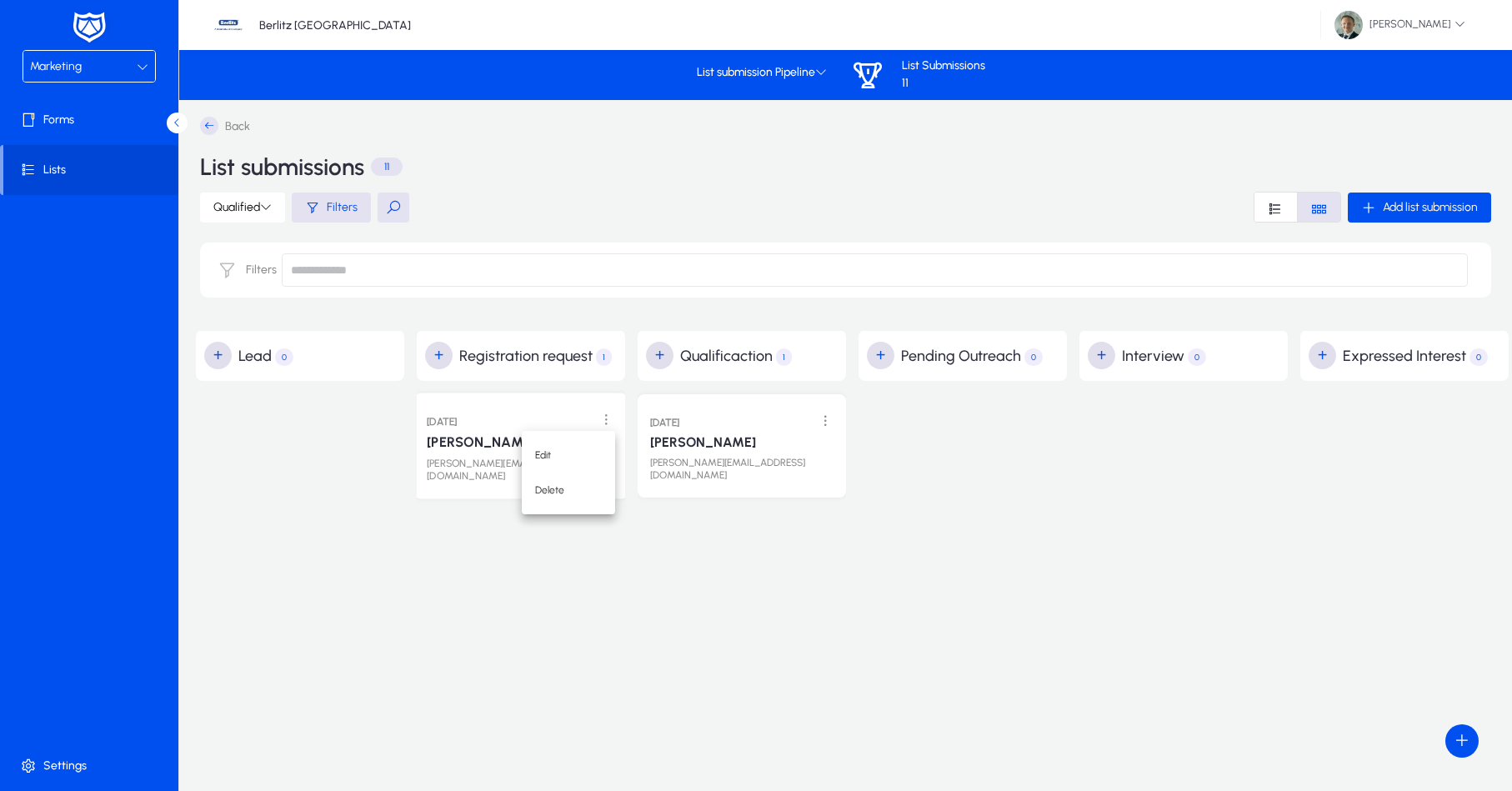
click at [461, 440] on link "[PERSON_NAME]" at bounding box center [481, 442] width 108 height 16
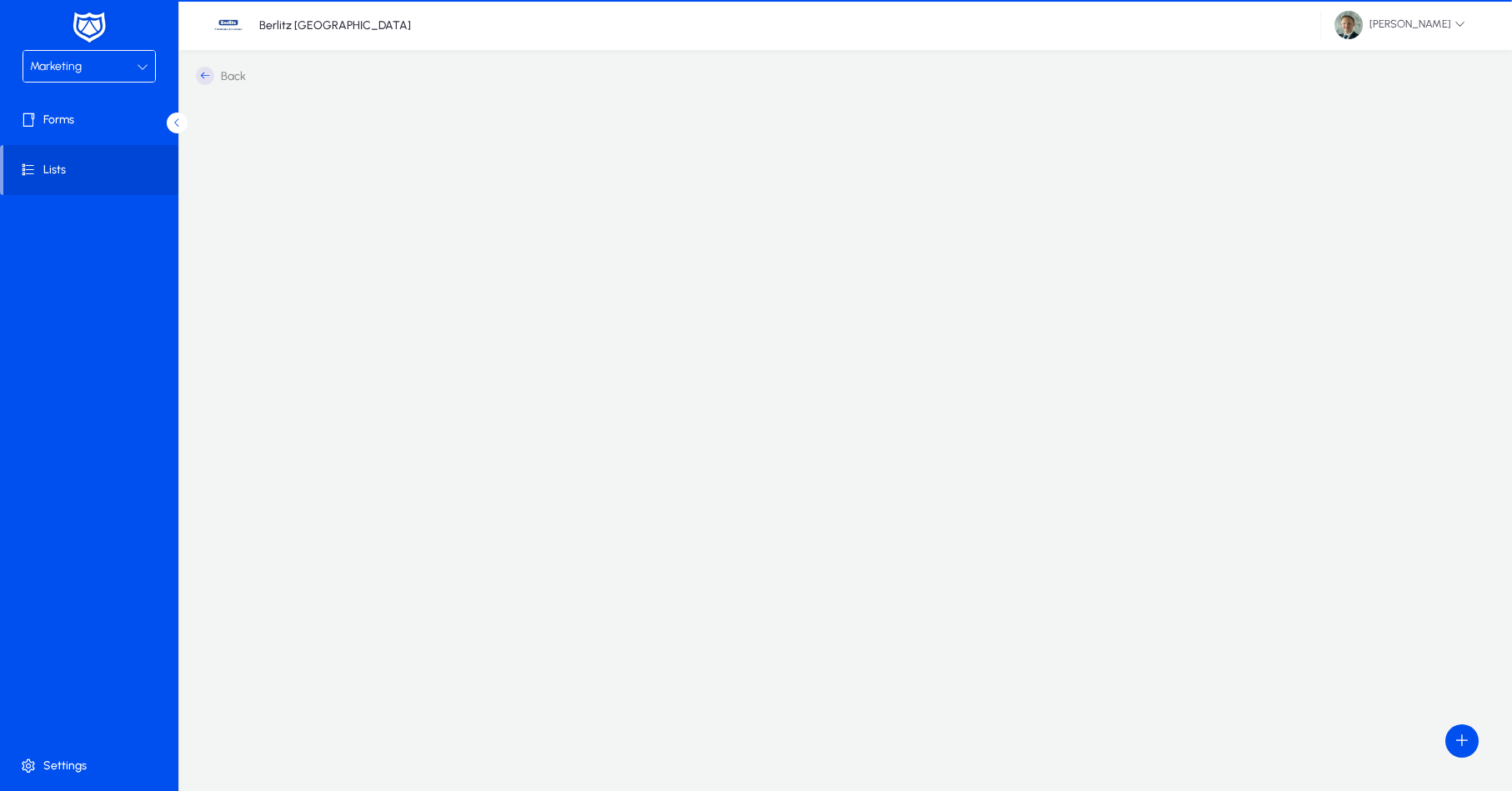
click at [461, 440] on div at bounding box center [846, 441] width 1299 height 33
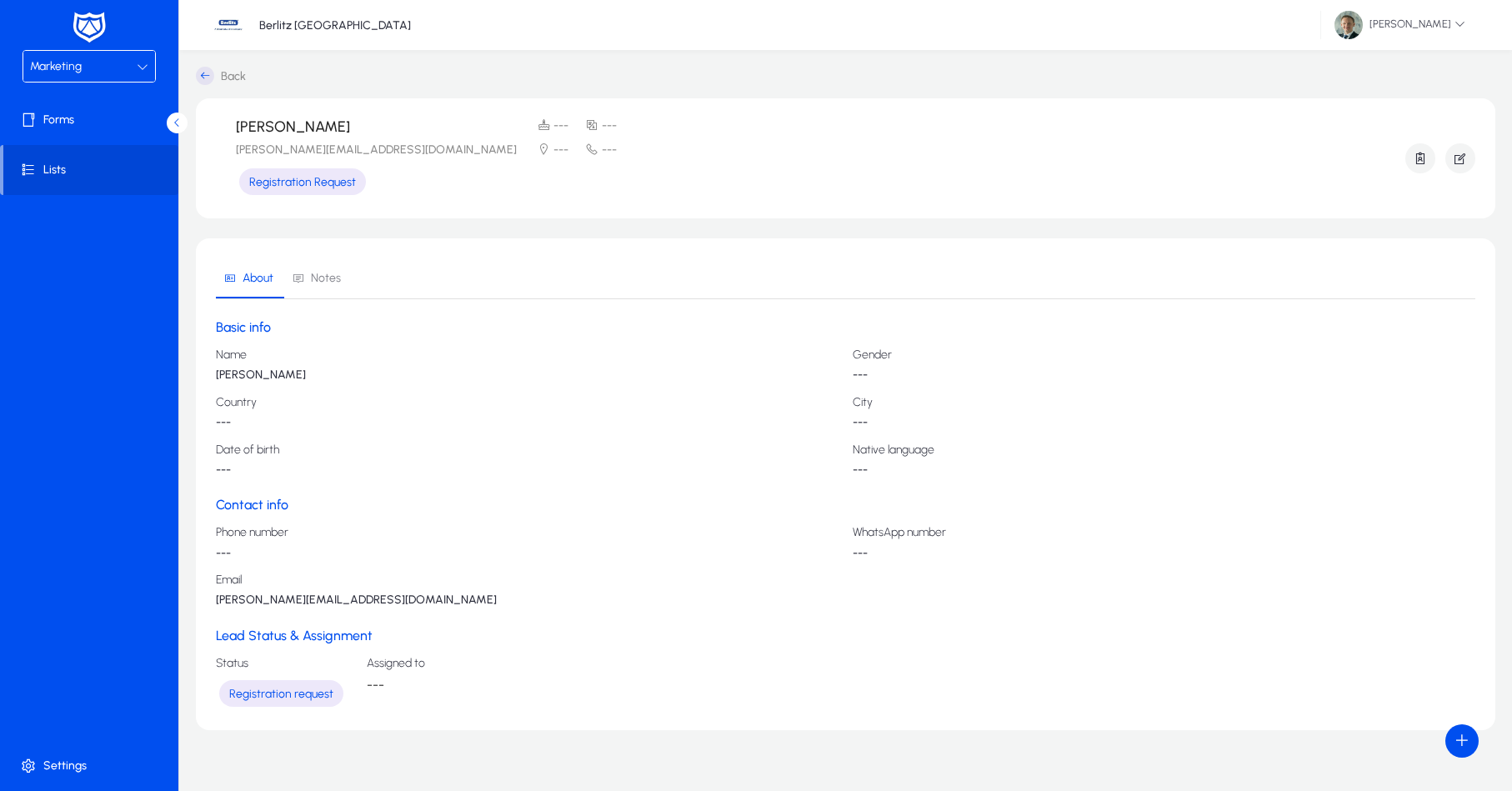
click at [530, 250] on section "About Notes Basic info Name [PERSON_NAME] Gender --- Country --- City --- Date …" at bounding box center [846, 484] width 1299 height 492
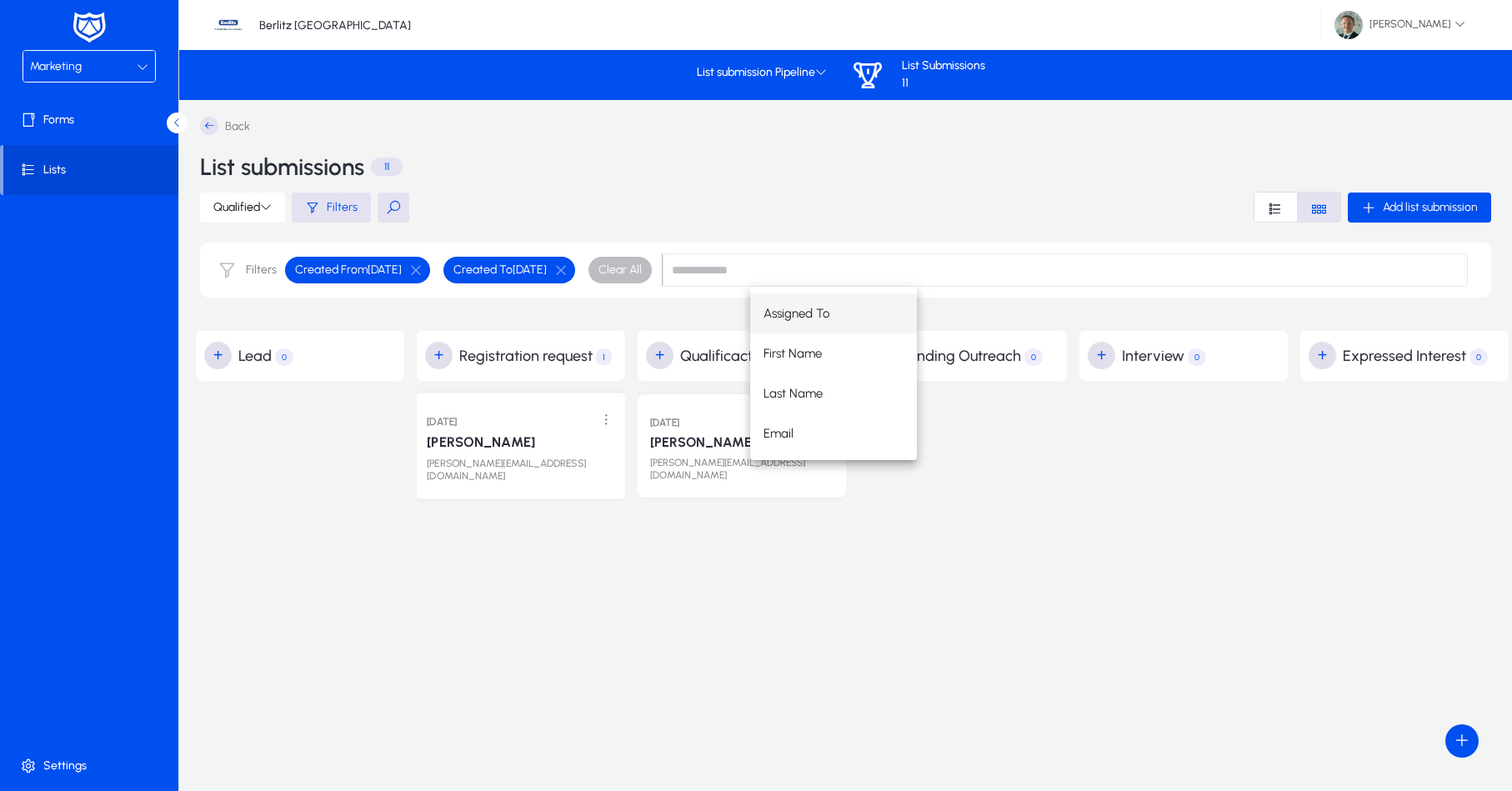
click at [483, 441] on link "[PERSON_NAME]" at bounding box center [481, 442] width 108 height 16
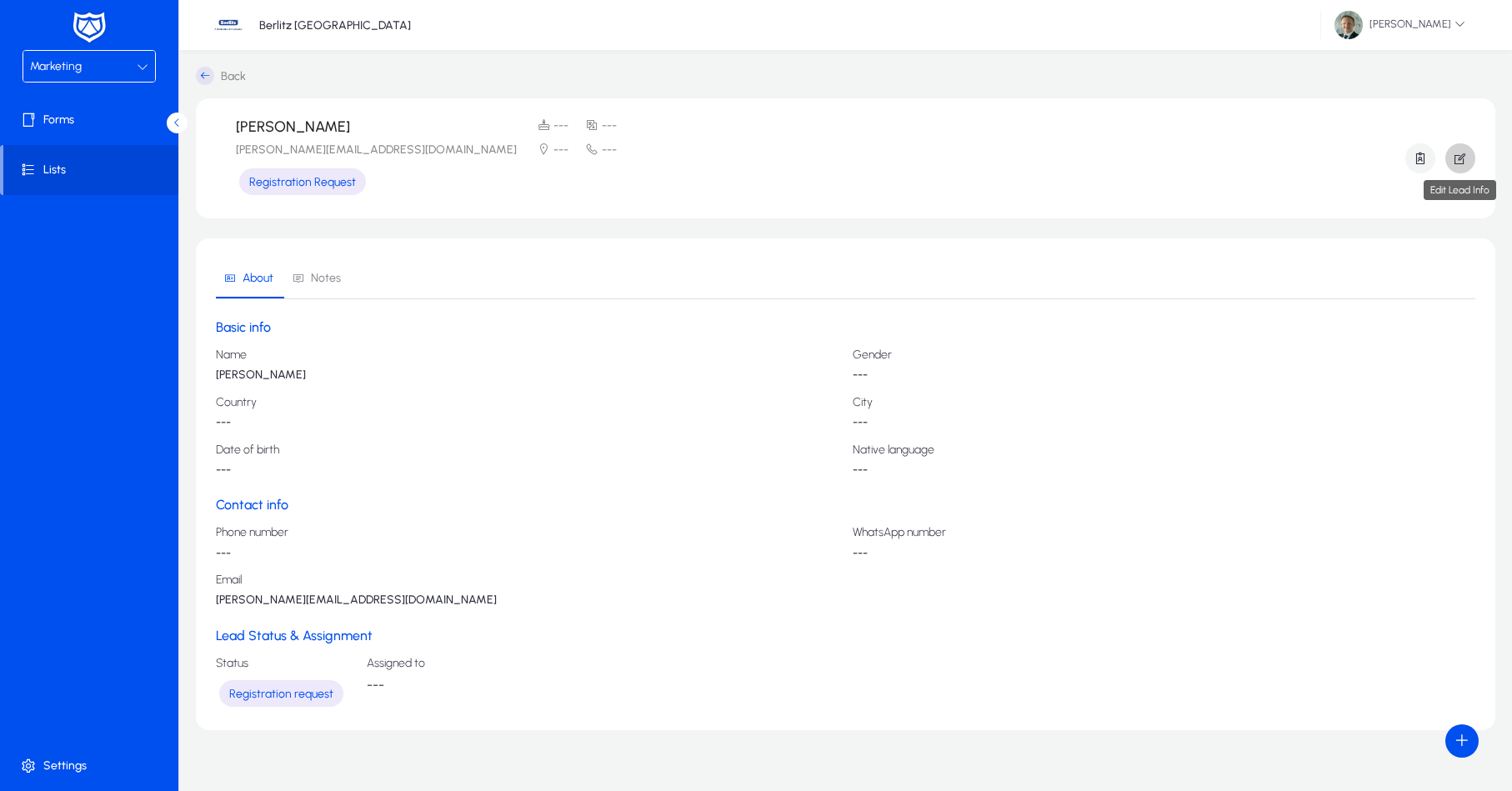
click at [1460, 161] on icon "button" at bounding box center [1461, 159] width 15 height 15
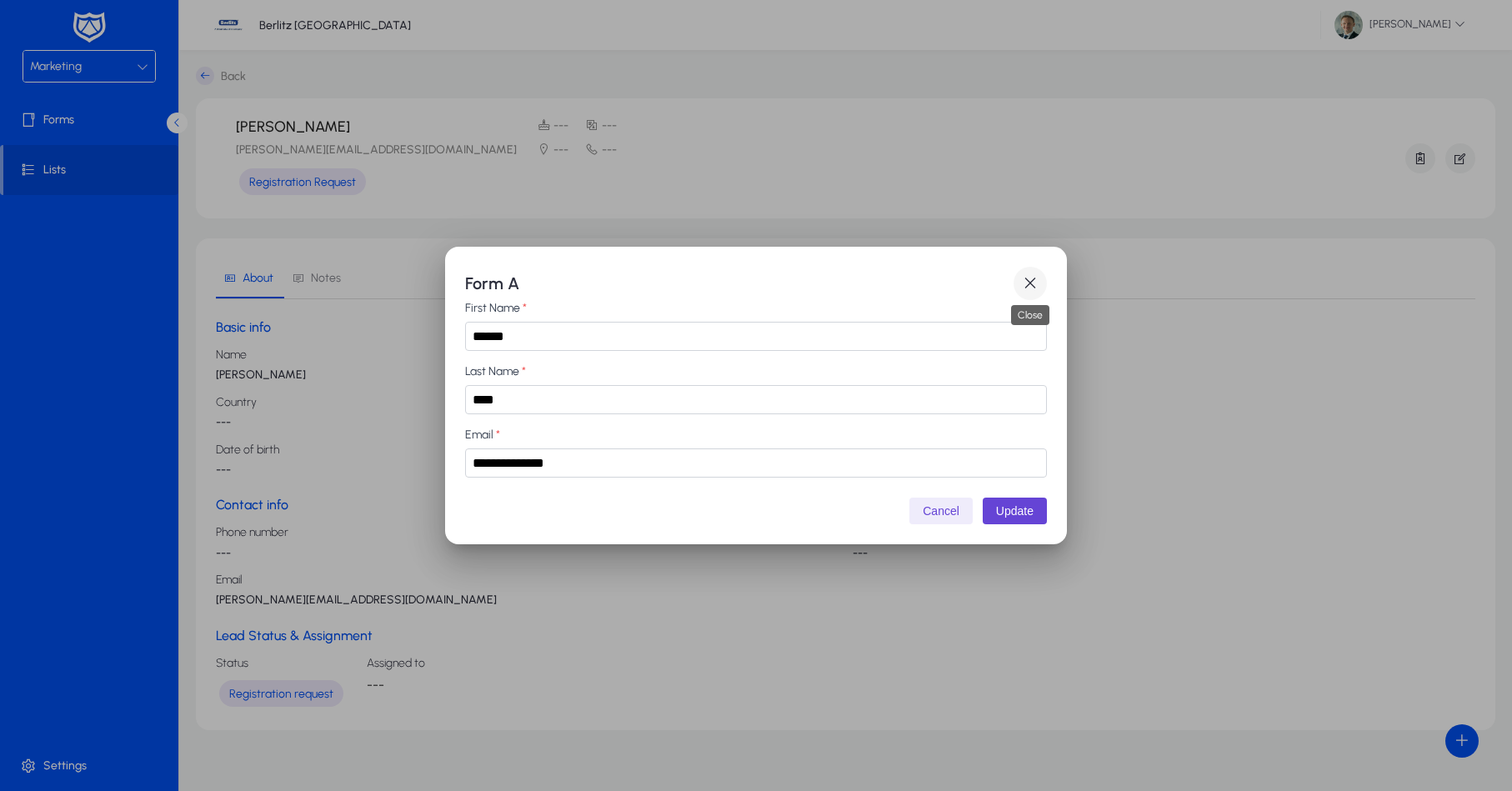
click at [1022, 280] on span "button" at bounding box center [1030, 283] width 33 height 33
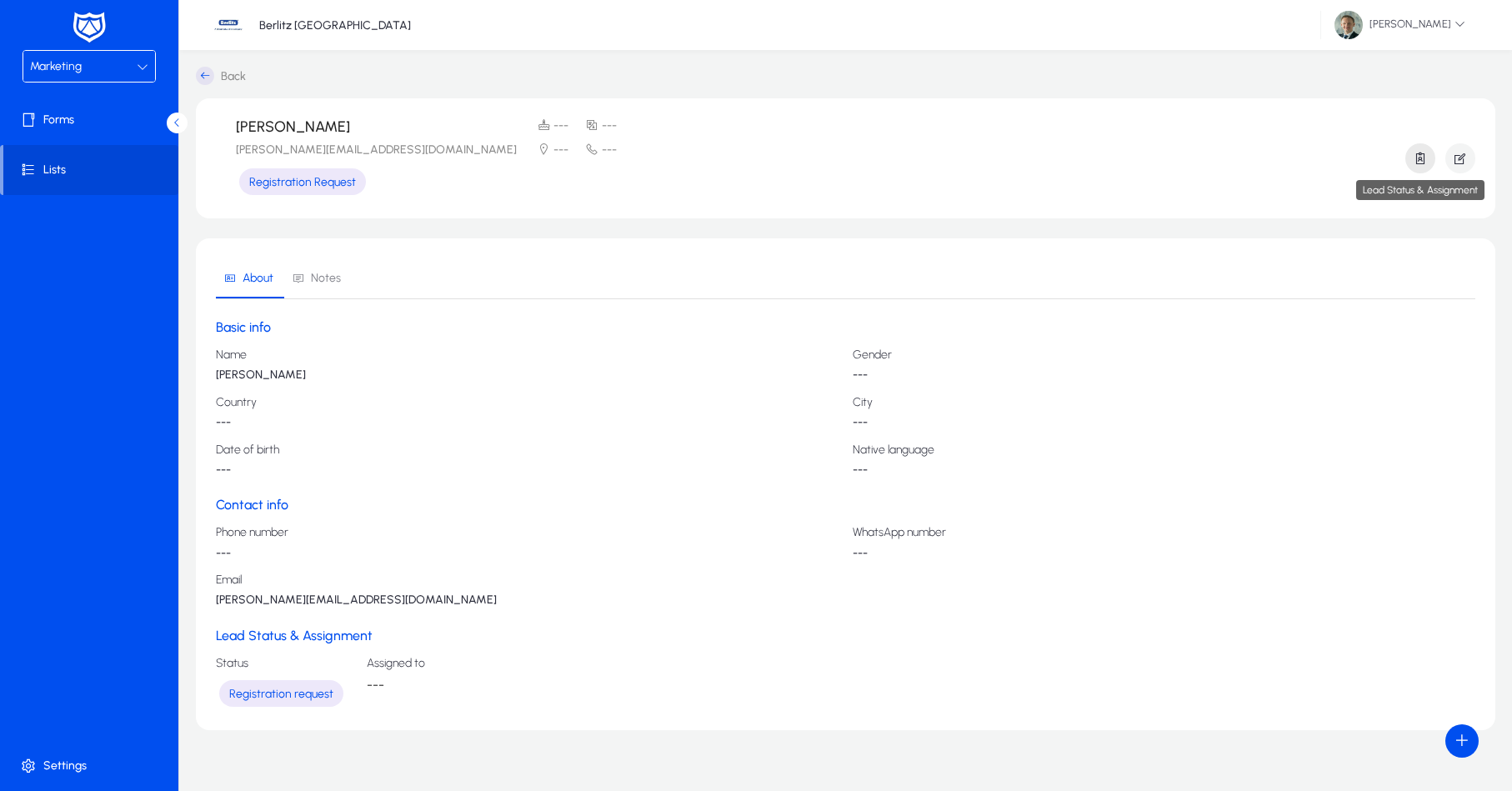
click at [1418, 162] on icon "button" at bounding box center [1421, 159] width 15 height 15
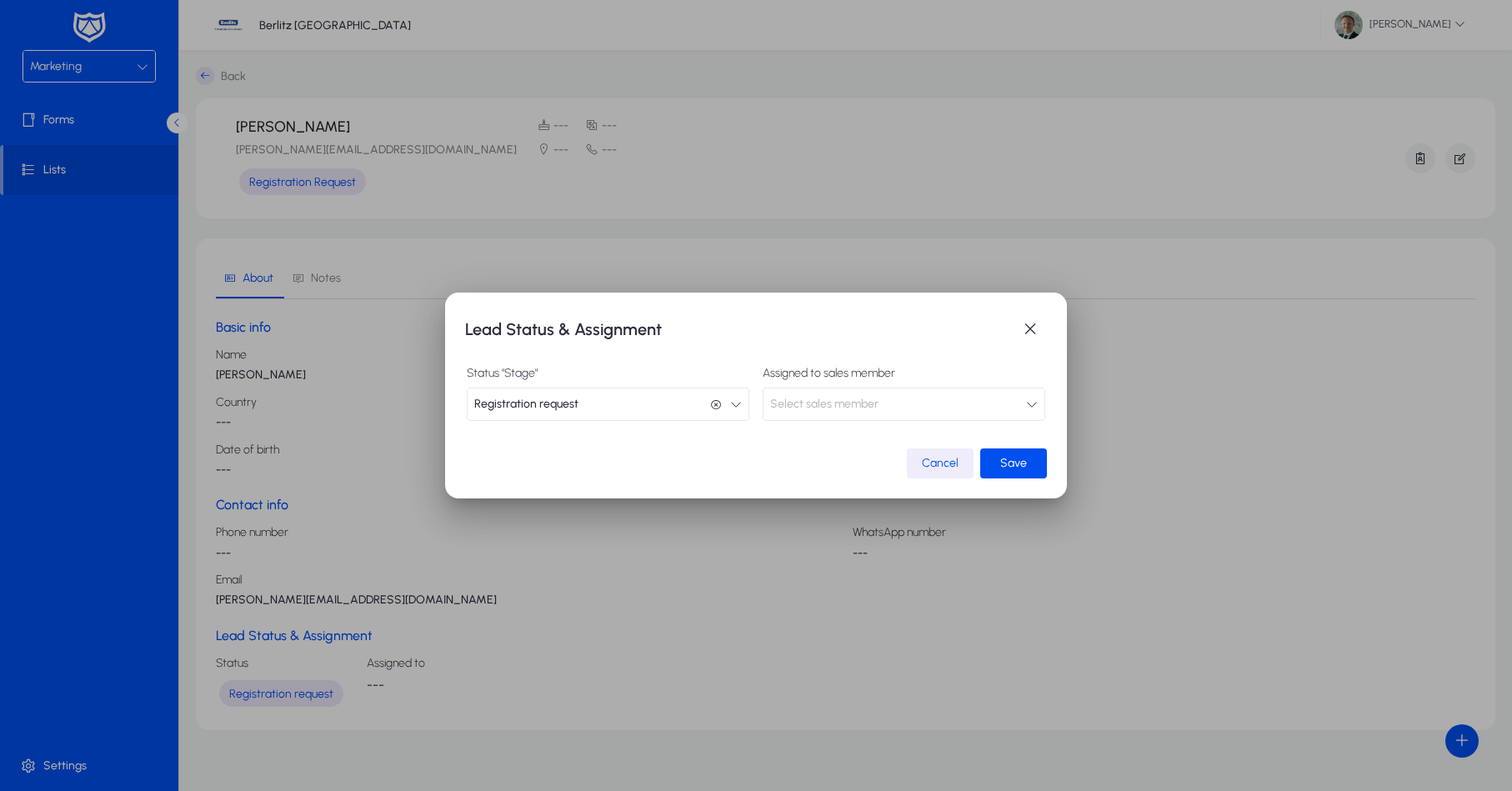
click at [567, 385] on div "Status "Stage" Registration request Registration request" at bounding box center [609, 393] width 283 height 53
click at [561, 397] on span "Registration request" at bounding box center [526, 404] width 105 height 33
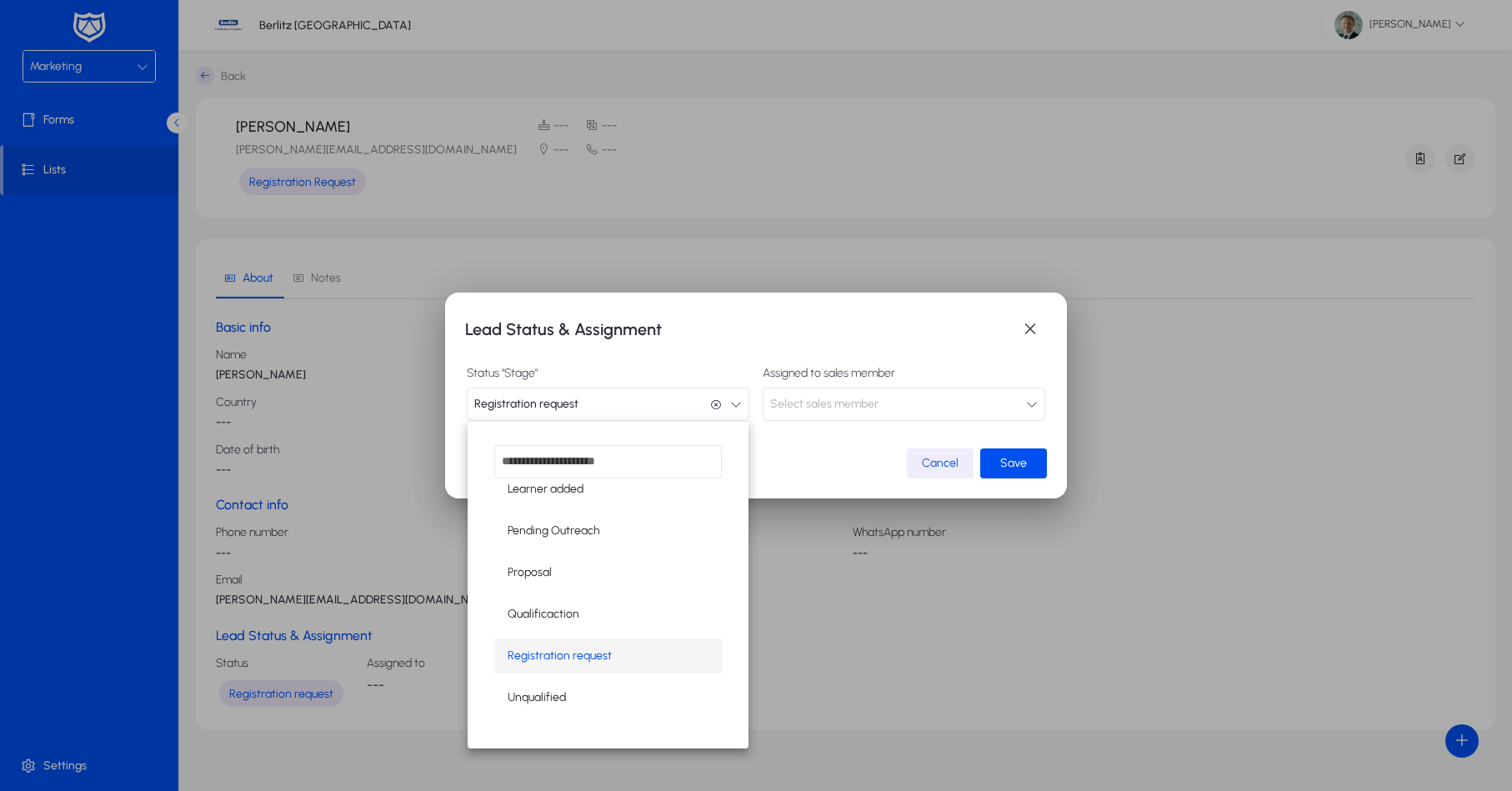
scroll to position [305, 0]
click at [582, 626] on mat-option "Qualificaction" at bounding box center [609, 614] width 228 height 35
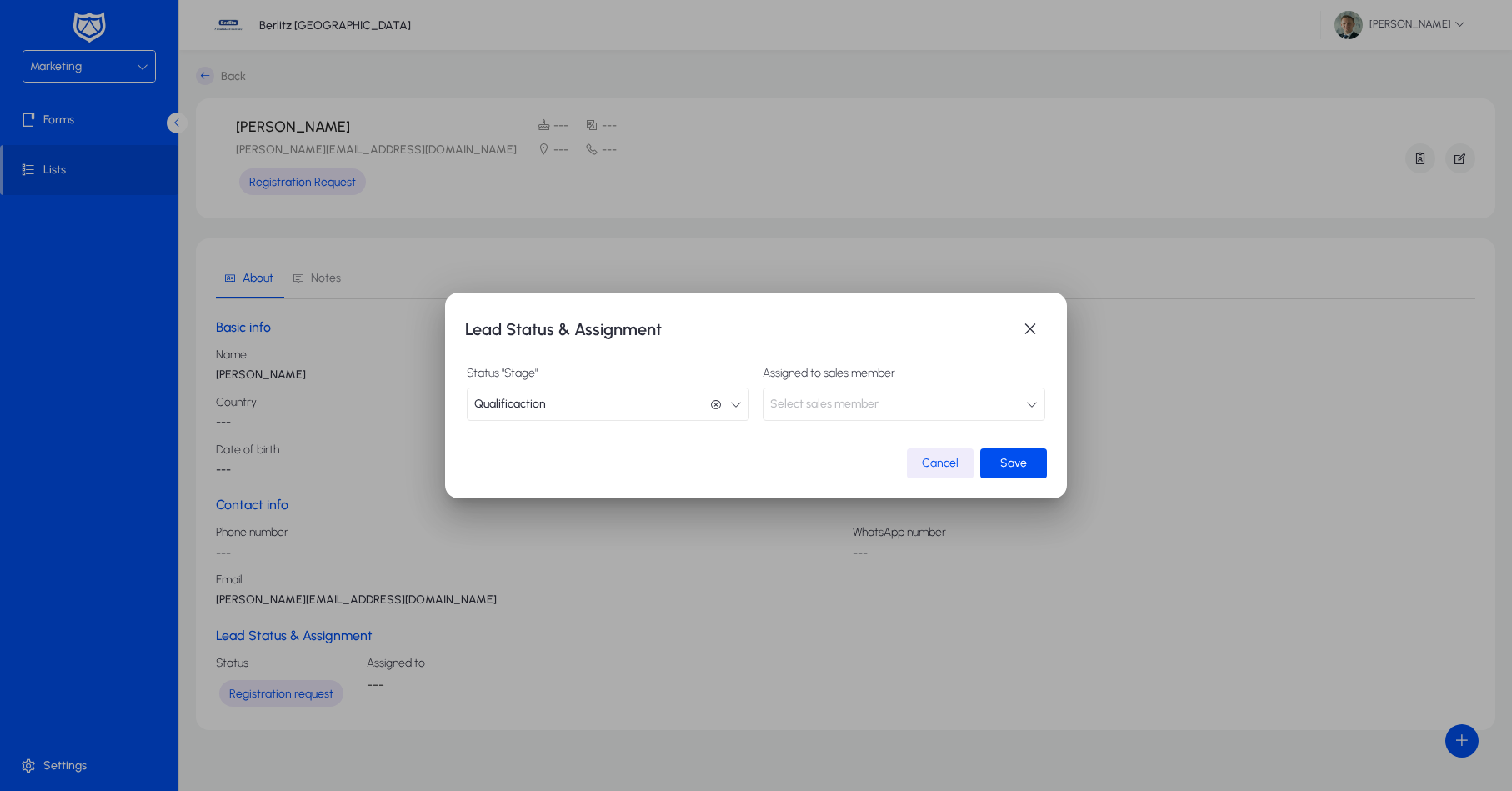
click at [897, 409] on button "Select sales member" at bounding box center [904, 404] width 283 height 33
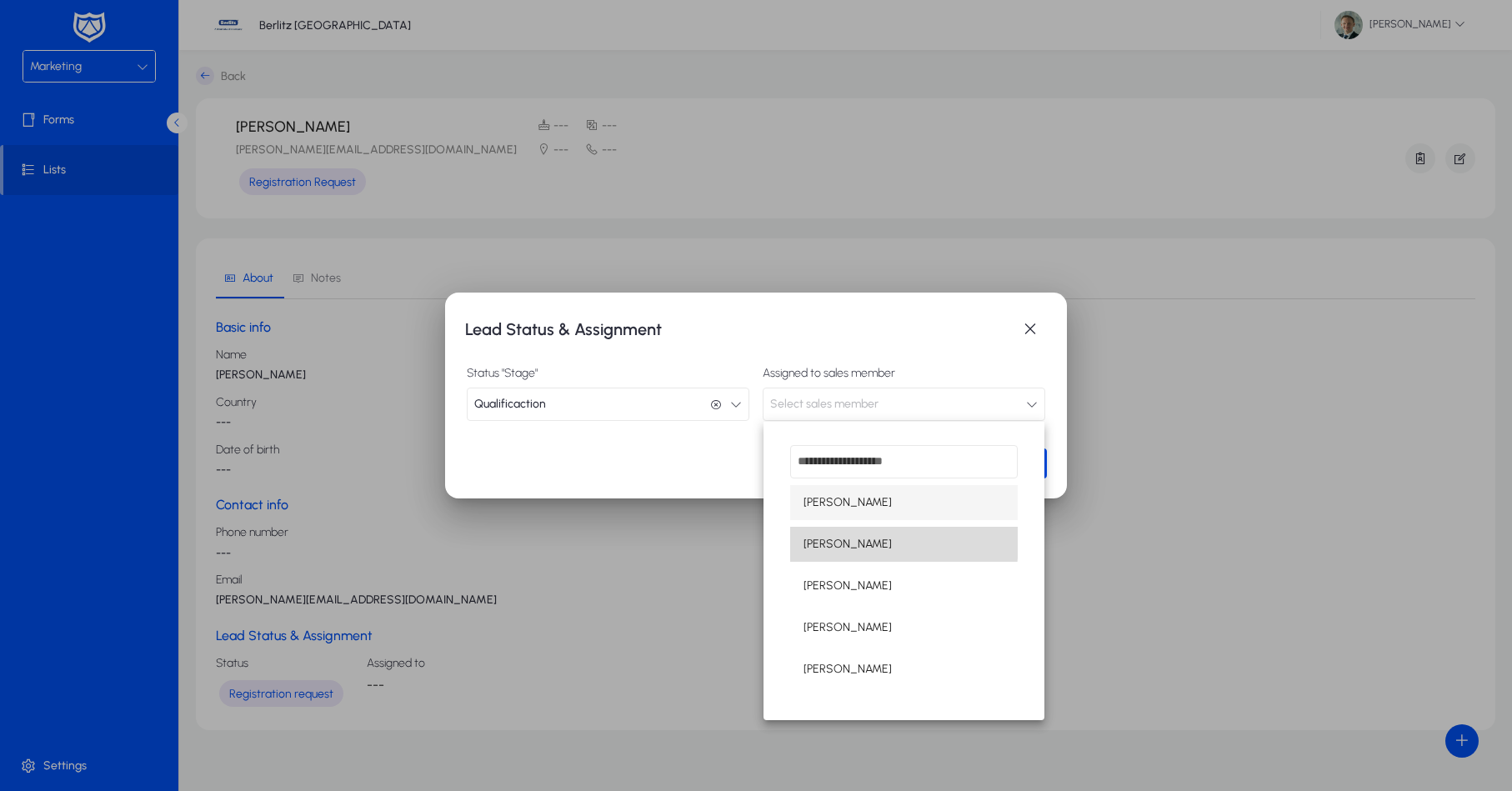
click at [857, 542] on span "[PERSON_NAME]" at bounding box center [848, 543] width 88 height 20
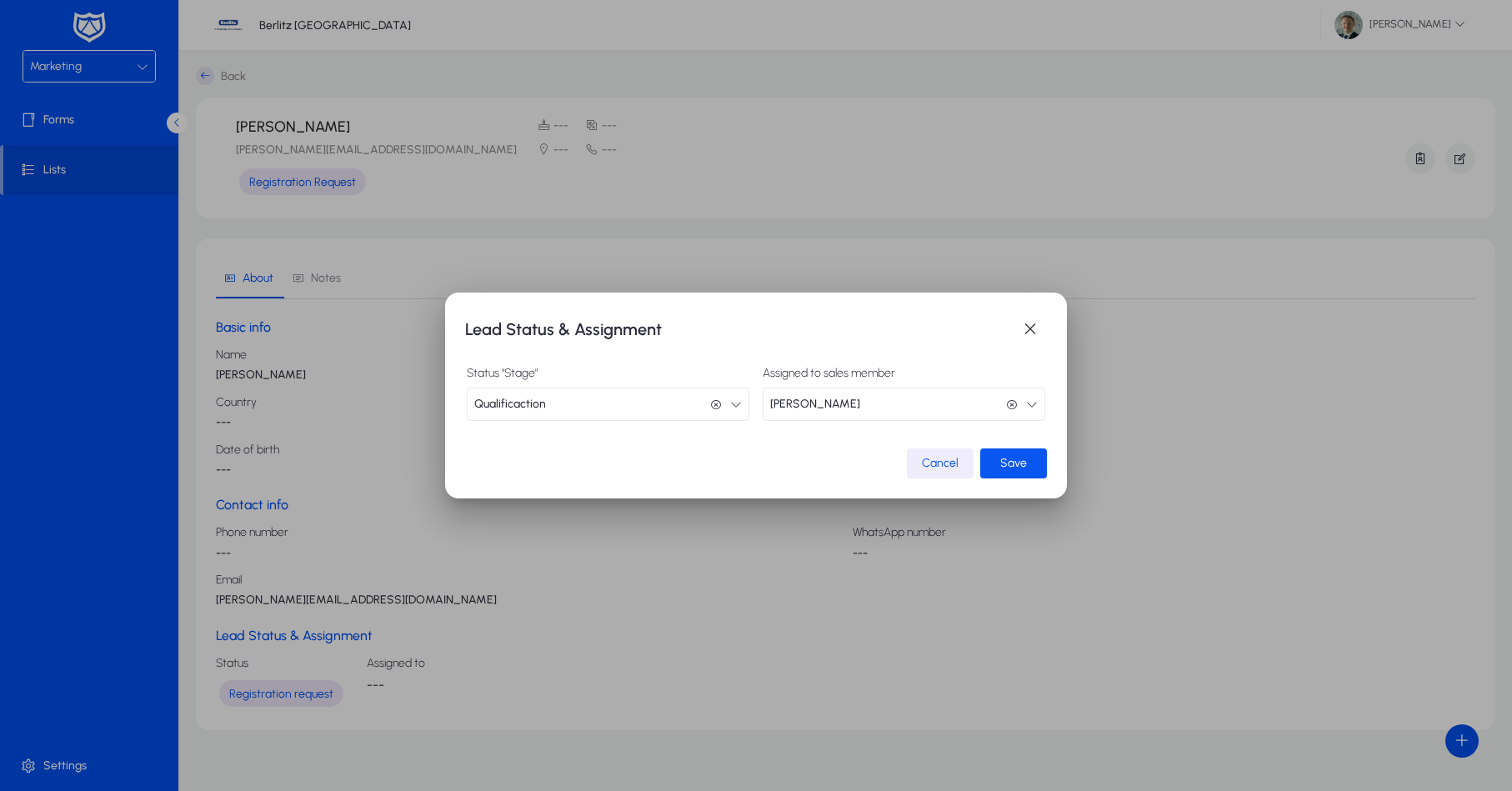
click at [1031, 464] on span "submit" at bounding box center [1014, 463] width 67 height 40
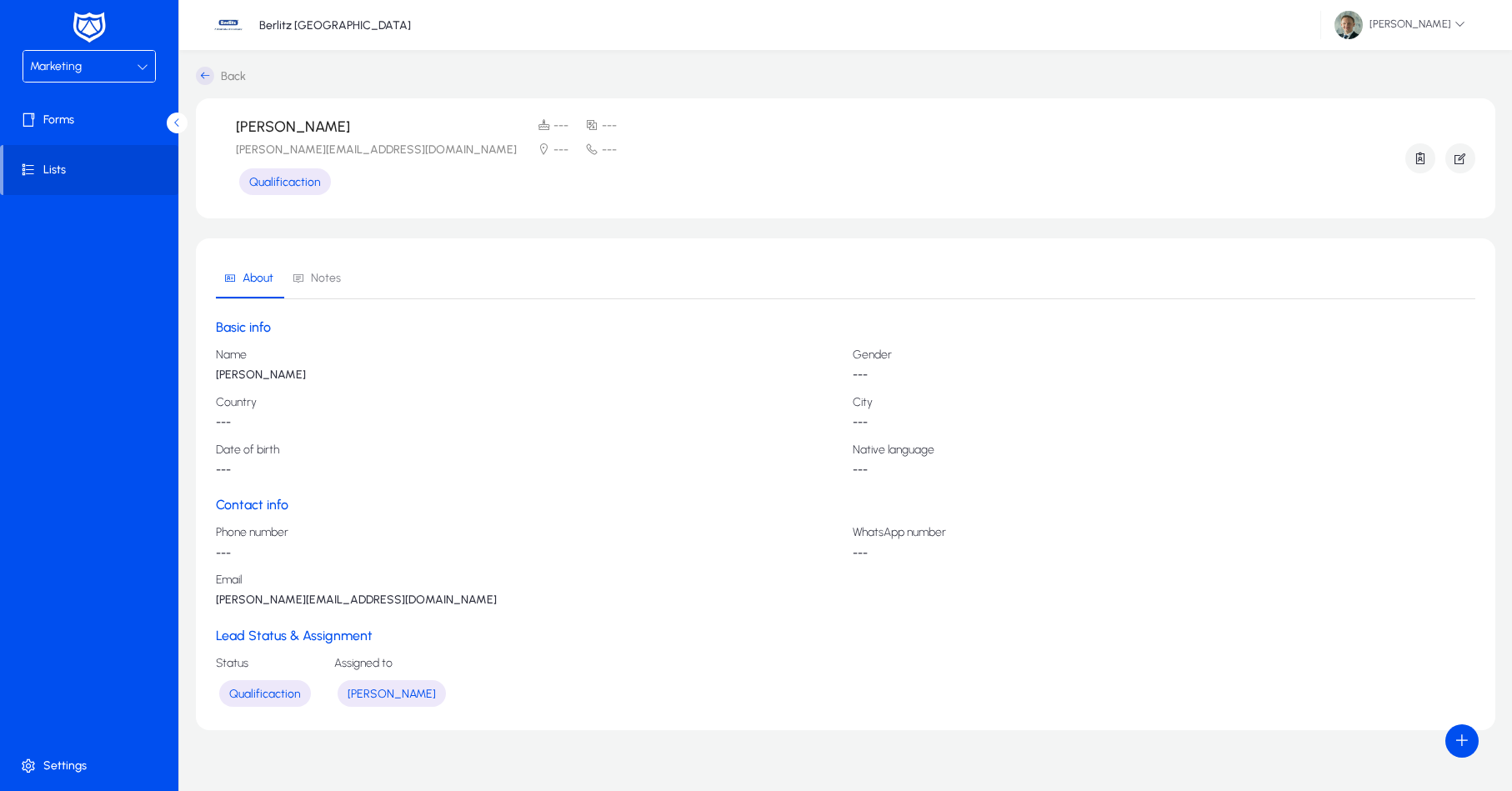
scroll to position [0, 0]
click at [920, 369] on p "---" at bounding box center [1165, 375] width 624 height 14
drag, startPoint x: 885, startPoint y: 372, endPoint x: 892, endPoint y: 518, distance: 146.2
click at [892, 518] on div "Basic info Name [PERSON_NAME] Gender --- Country --- City --- Date of birth ---…" at bounding box center [846, 515] width 1260 height 391
click at [904, 474] on p "---" at bounding box center [1165, 470] width 624 height 14
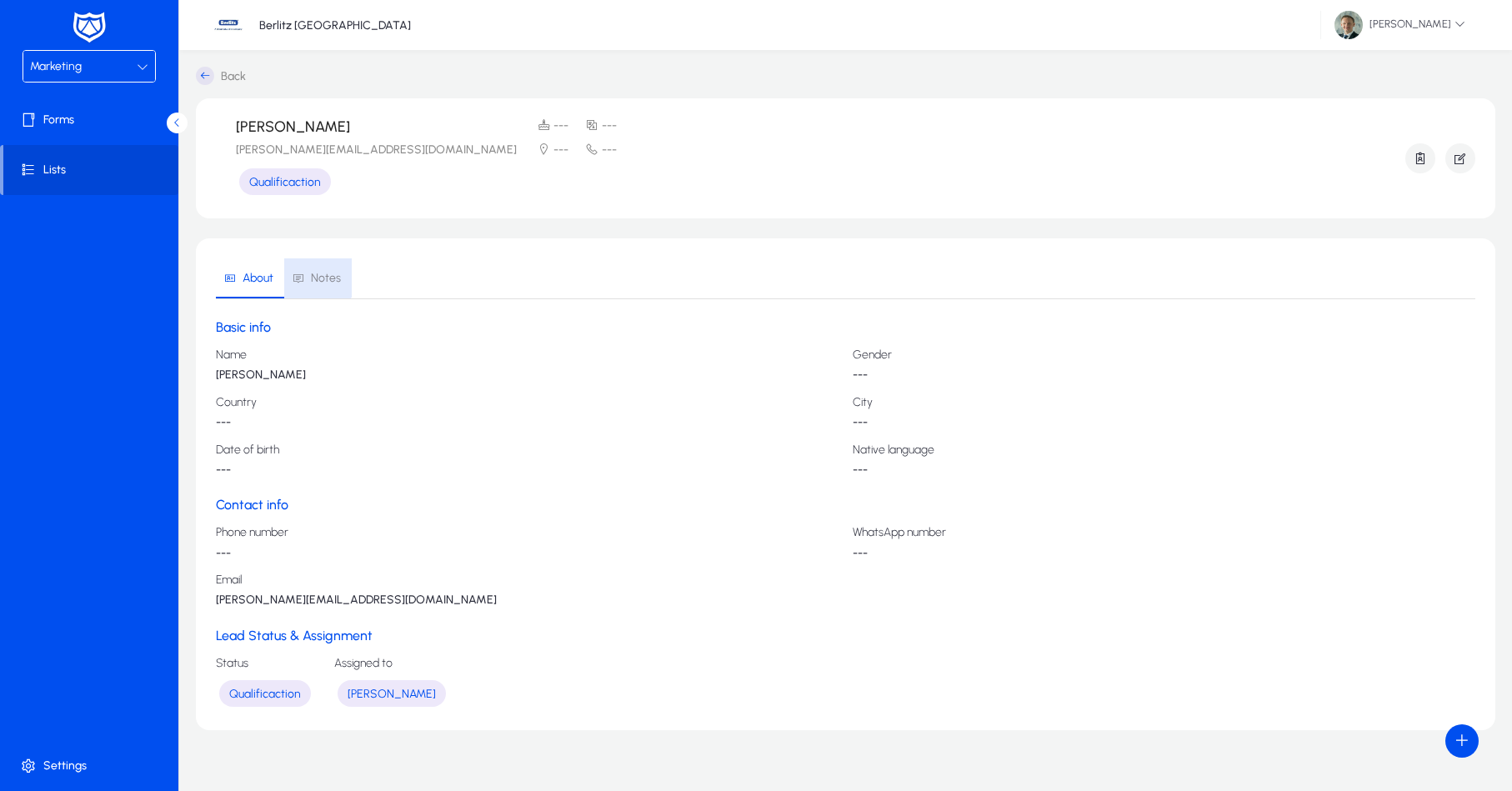
click at [314, 270] on span "Notes" at bounding box center [316, 279] width 48 height 40
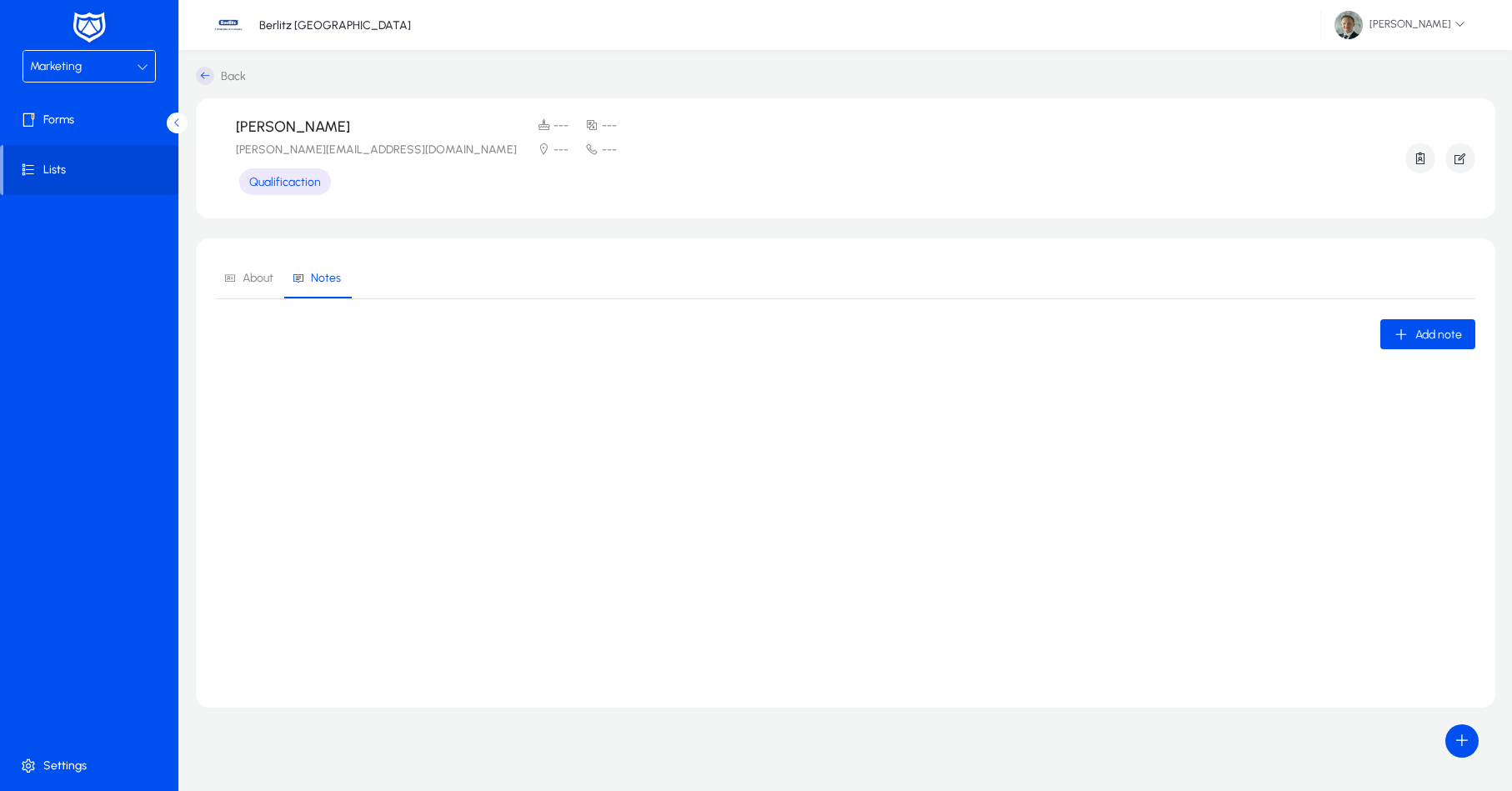
click at [240, 271] on span "About" at bounding box center [249, 279] width 49 height 40
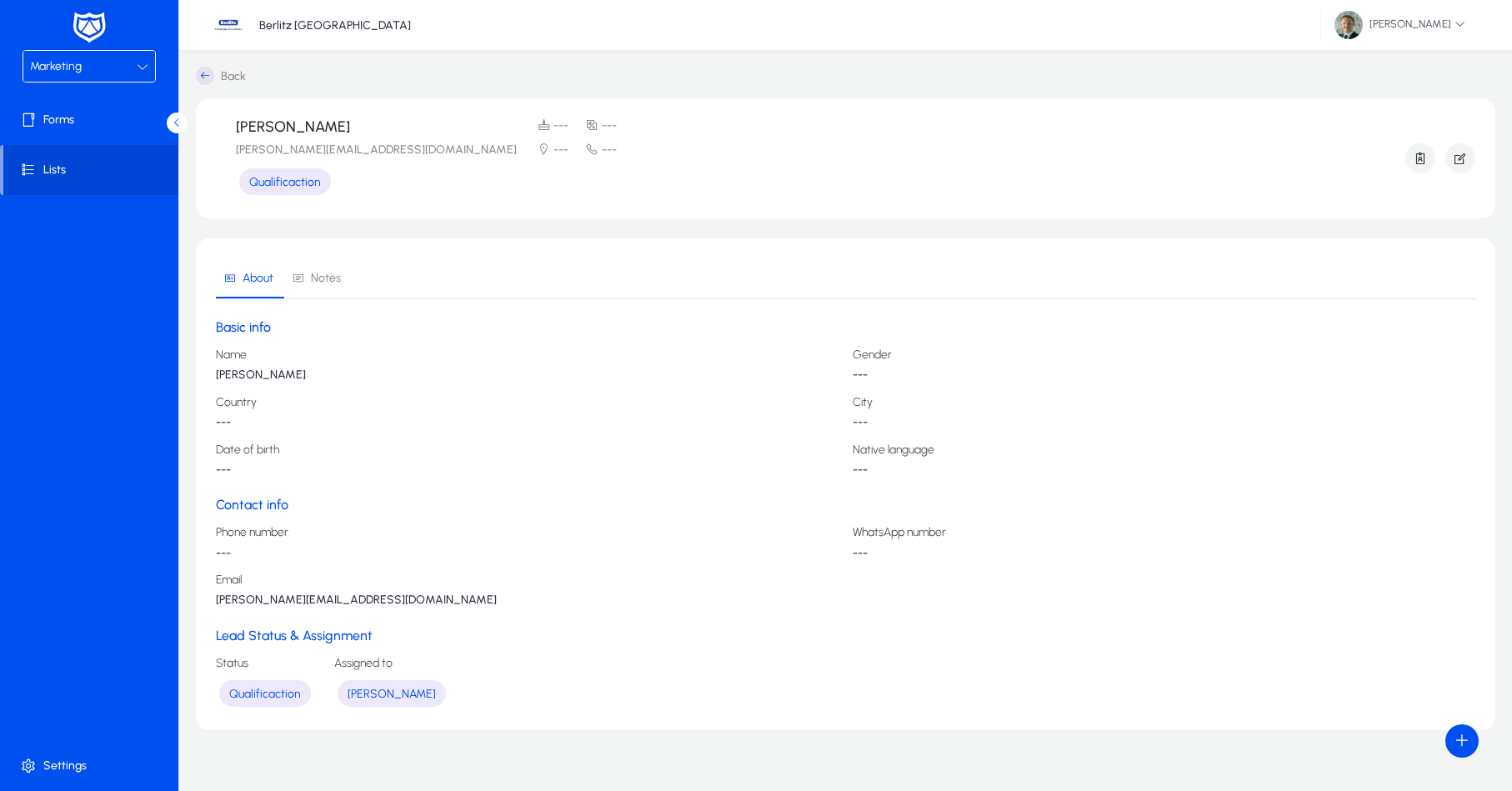
click at [272, 373] on p "[PERSON_NAME]" at bounding box center [528, 375] width 624 height 14
click at [1462, 153] on icon "button" at bounding box center [1461, 159] width 15 height 15
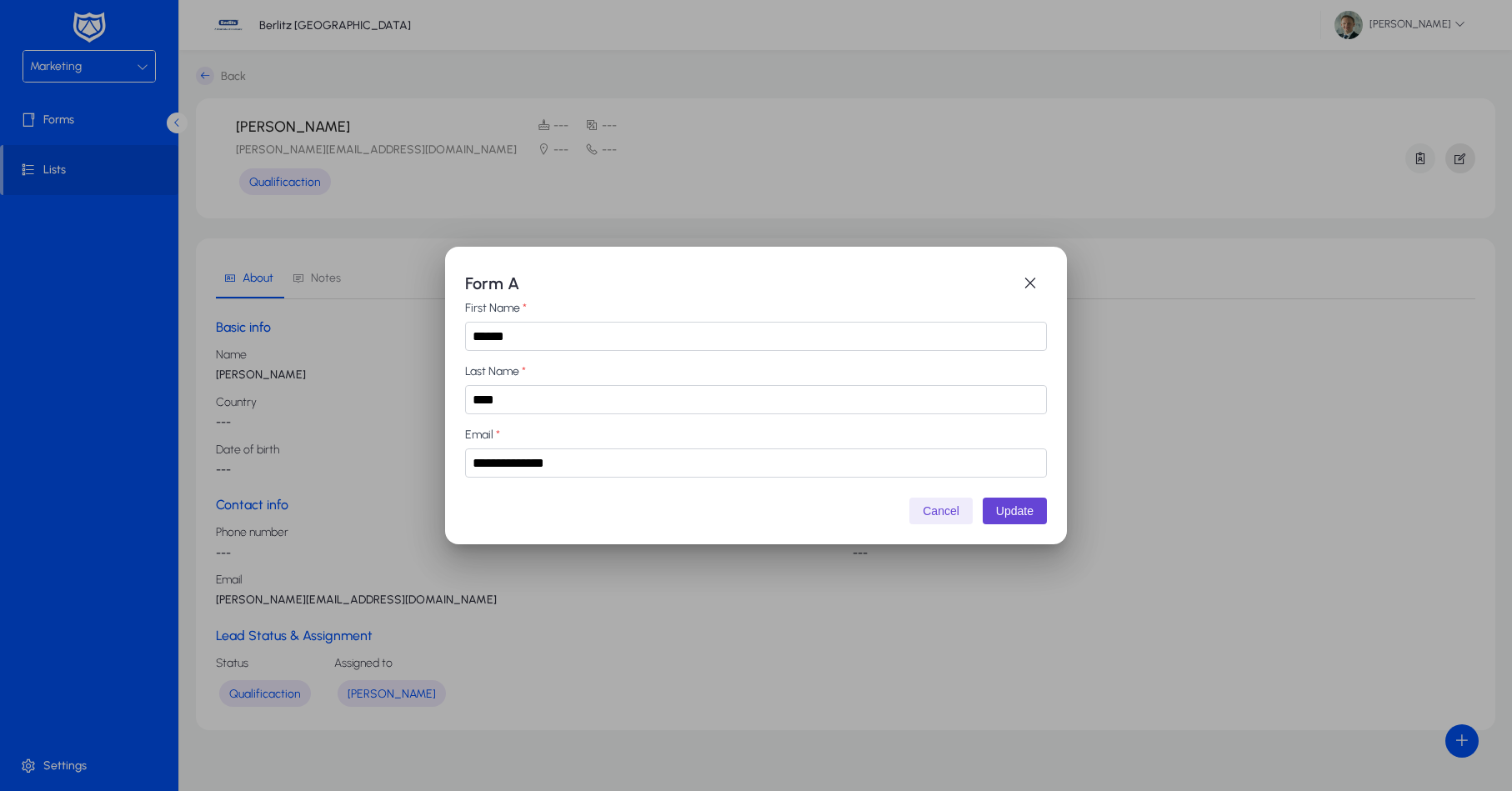
click at [1462, 153] on div at bounding box center [756, 395] width 1512 height 791
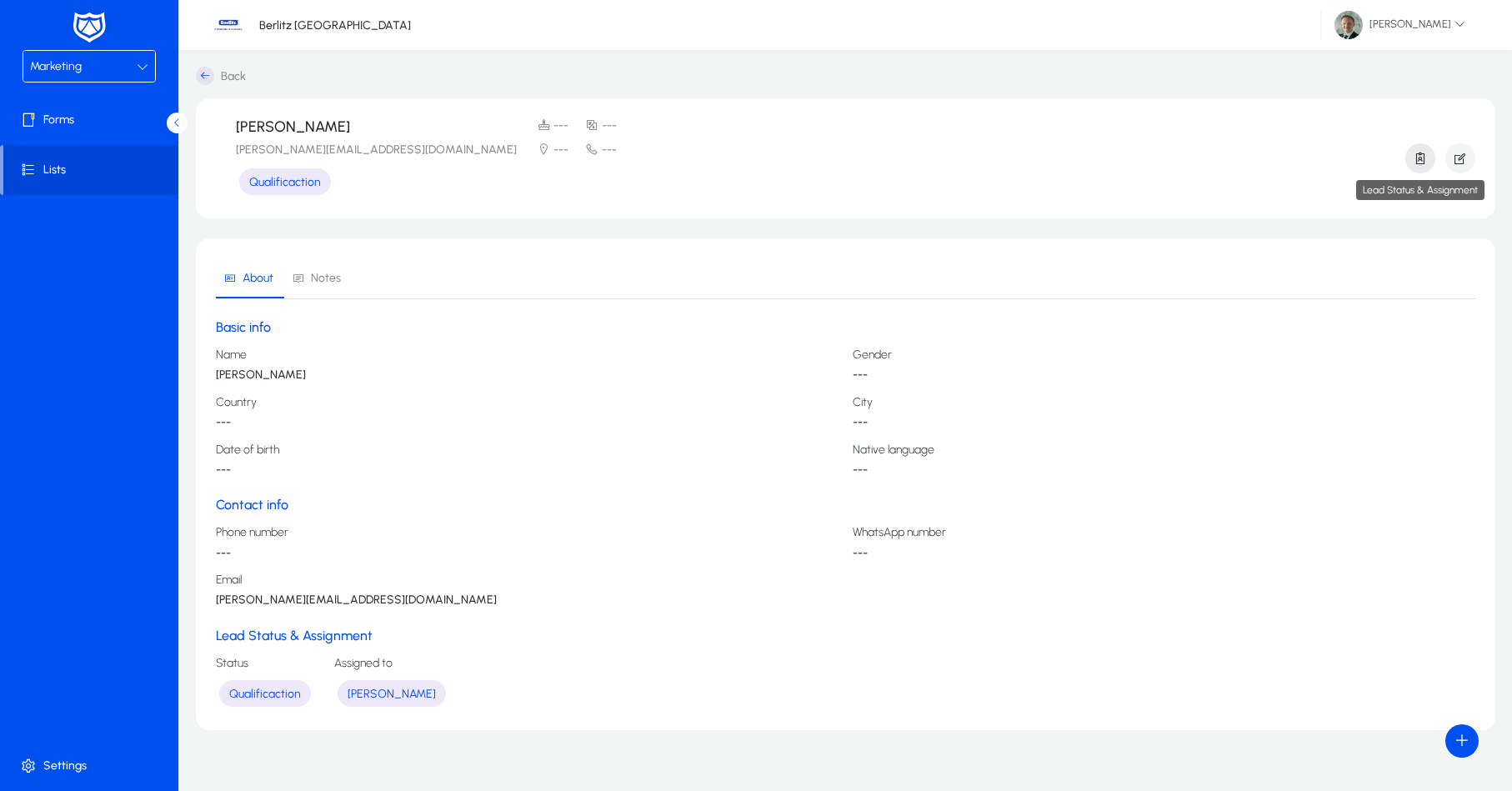
click at [1417, 157] on icon "button" at bounding box center [1421, 159] width 15 height 15
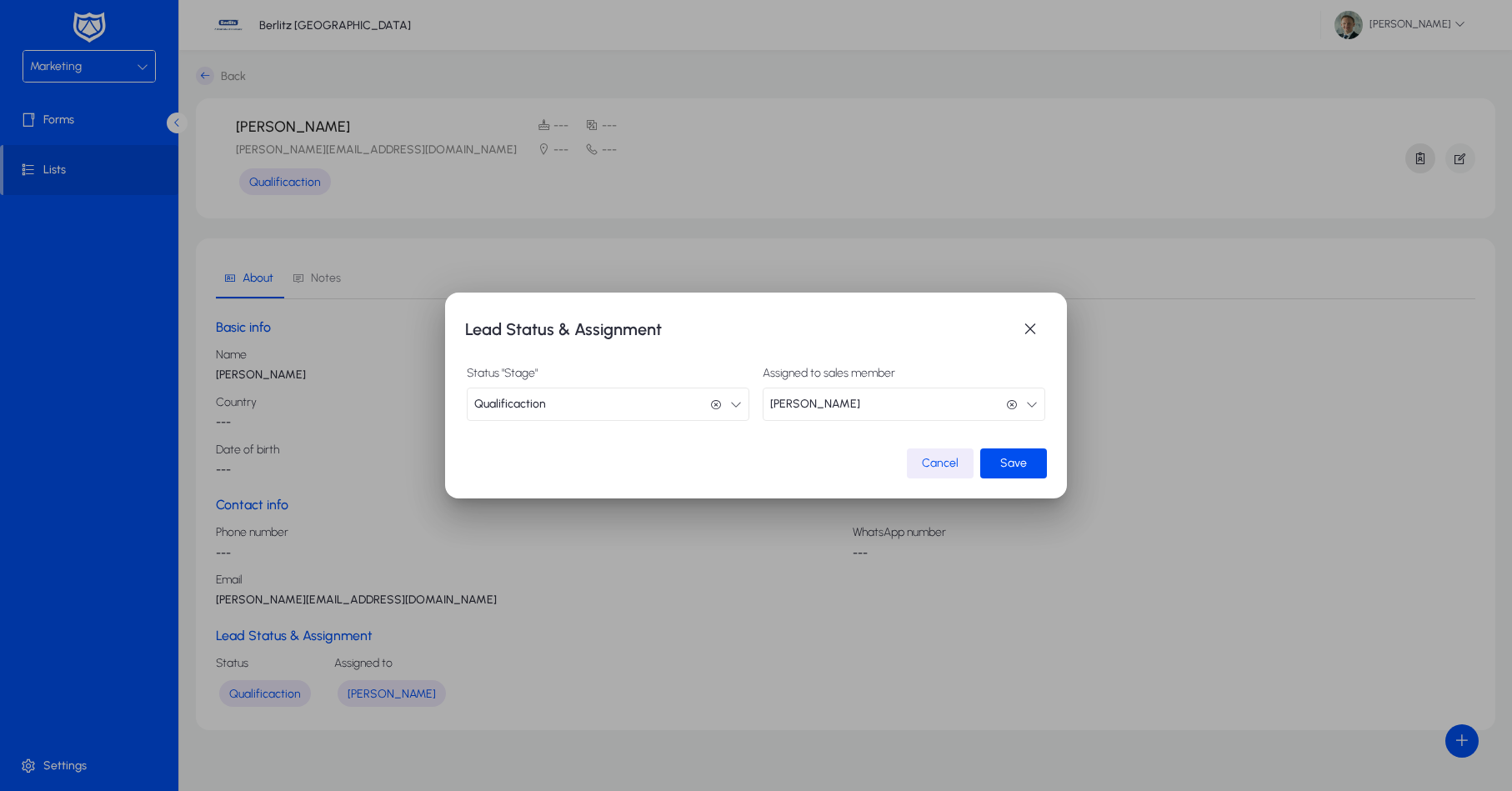
click at [1417, 157] on div at bounding box center [756, 395] width 1512 height 791
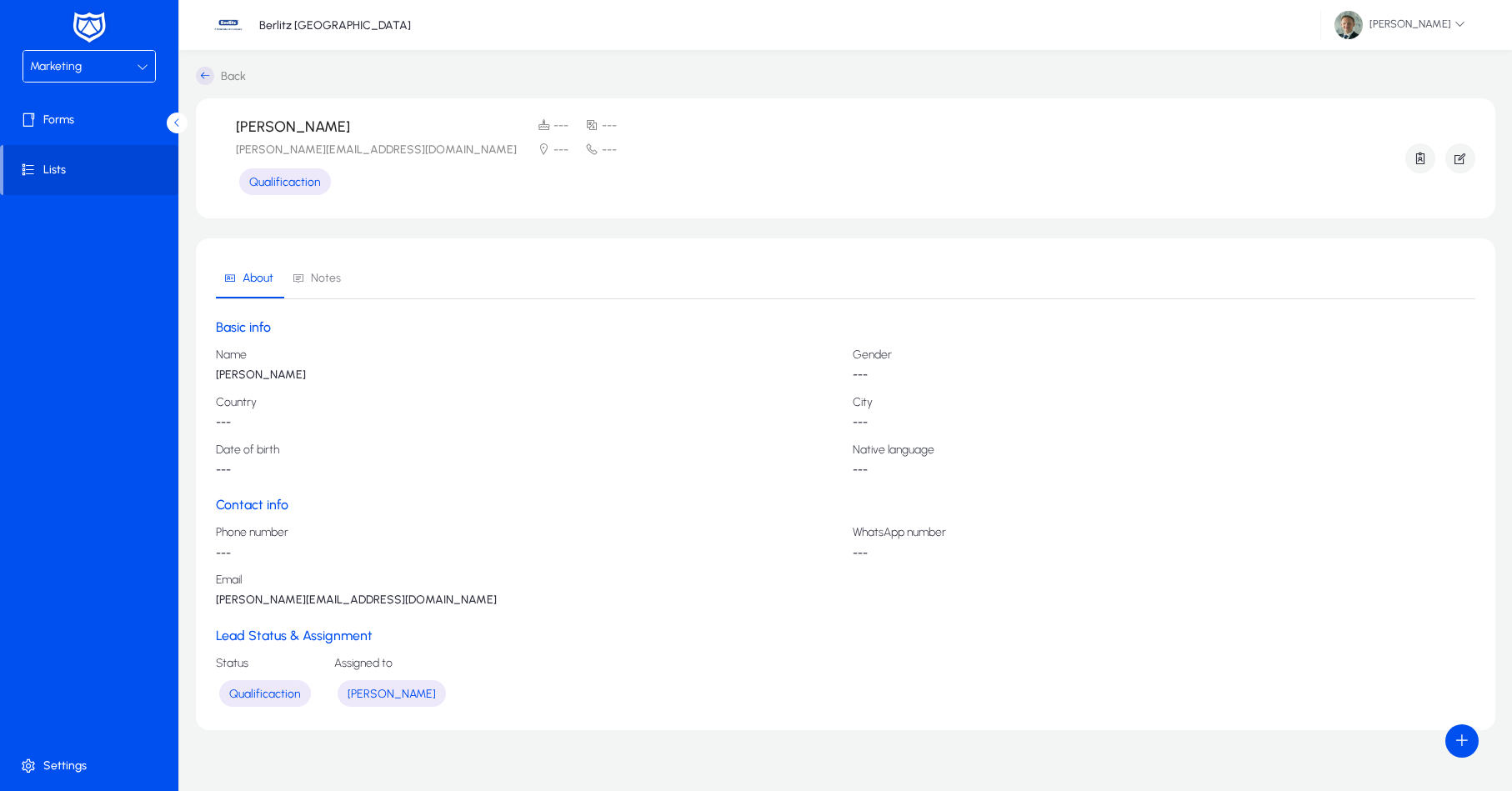
click at [437, 145] on div "[PERSON_NAME] [PERSON_NAME][EMAIL_ADDRESS][DOMAIN_NAME] Qualificaction --- --- …" at bounding box center [810, 158] width 1149 height 80
click at [262, 686] on span "Qualificaction" at bounding box center [265, 693] width 72 height 15
drag, startPoint x: 237, startPoint y: 696, endPoint x: 240, endPoint y: 661, distance: 35.1
click at [237, 693] on span "Qualificaction" at bounding box center [265, 693] width 72 height 15
click at [240, 661] on h4 "Status" at bounding box center [265, 663] width 99 height 14
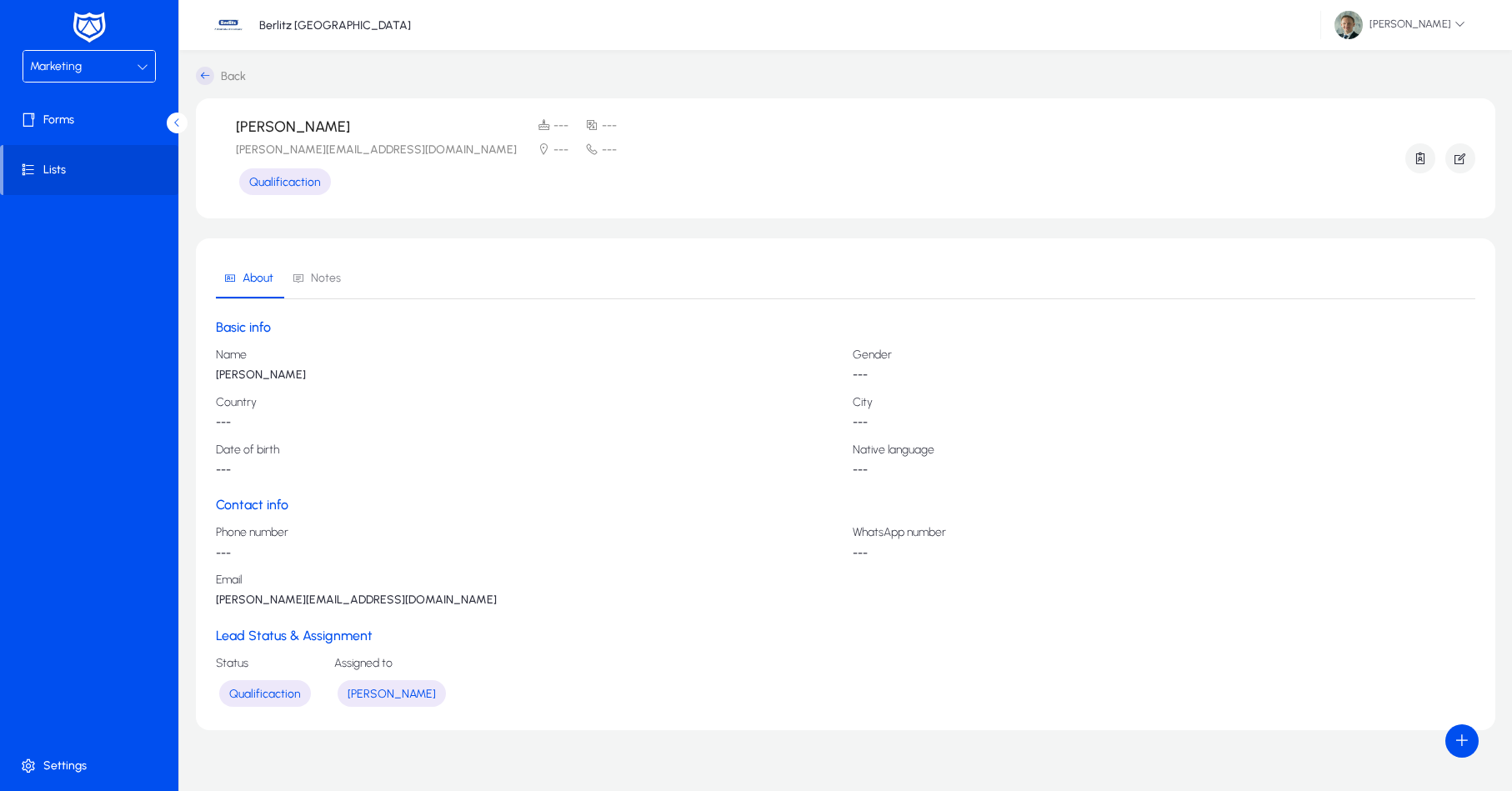
drag, startPoint x: 367, startPoint y: 123, endPoint x: 445, endPoint y: 123, distance: 78.0
click at [445, 123] on div "[PERSON_NAME] [PERSON_NAME][EMAIL_ADDRESS][DOMAIN_NAME] Qualificaction --- --- …" at bounding box center [810, 158] width 1149 height 80
click at [440, 146] on div "[PERSON_NAME] [PERSON_NAME][EMAIL_ADDRESS][DOMAIN_NAME] Qualificaction --- --- …" at bounding box center [810, 158] width 1149 height 80
drag, startPoint x: 436, startPoint y: 149, endPoint x: 357, endPoint y: 151, distance: 79.0
click at [357, 151] on div "[PERSON_NAME] [PERSON_NAME][EMAIL_ADDRESS][DOMAIN_NAME] Qualificaction --- --- …" at bounding box center [810, 158] width 1149 height 80
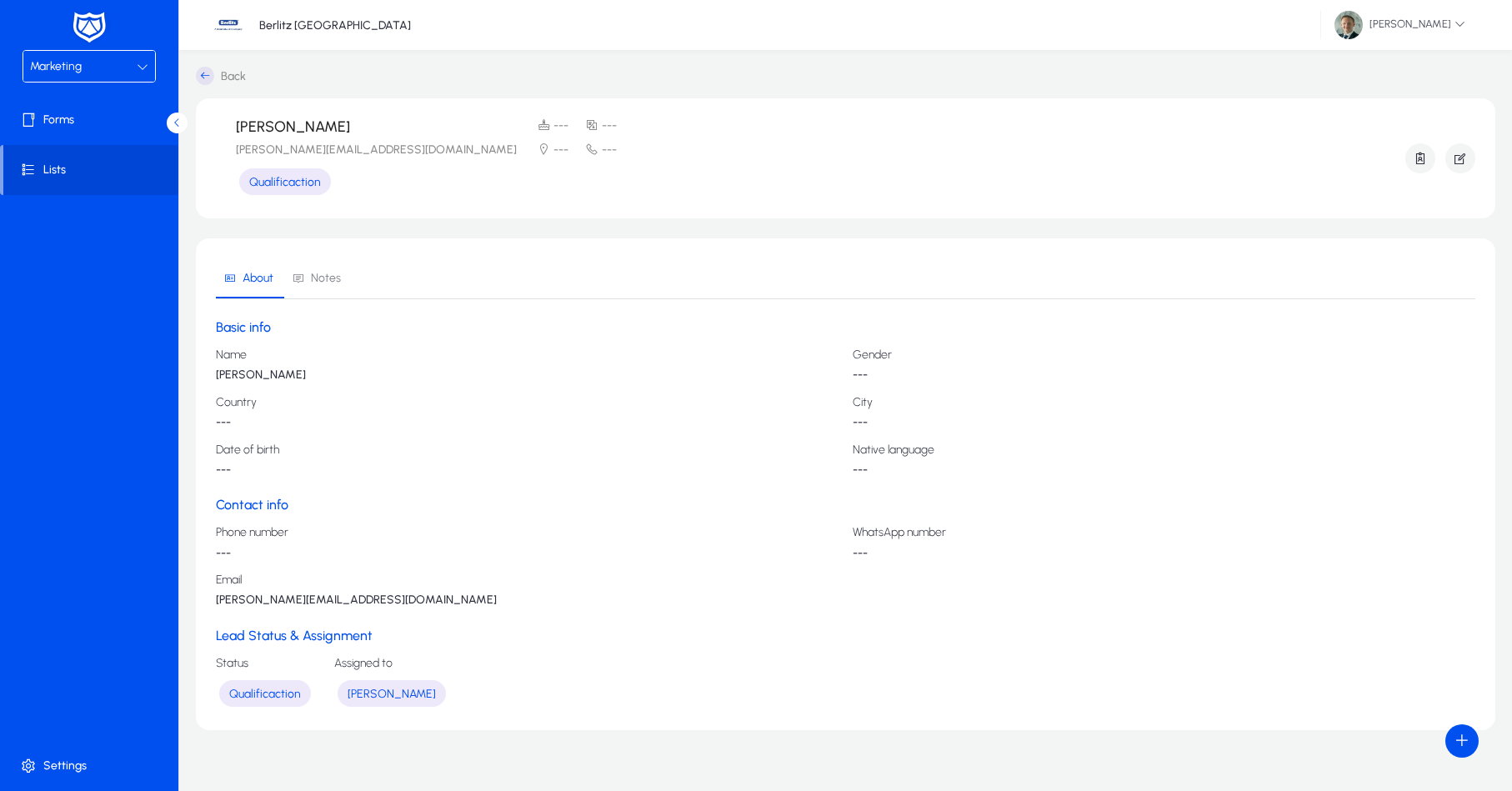
click at [434, 155] on div "[PERSON_NAME] [PERSON_NAME][EMAIL_ADDRESS][DOMAIN_NAME] Qualificaction --- --- …" at bounding box center [810, 158] width 1149 height 80
drag, startPoint x: 886, startPoint y: 374, endPoint x: 808, endPoint y: 355, distance: 80.3
click at [808, 355] on div "Name [PERSON_NAME] Gender --- Country --- City --- Date of birth --- Native lan…" at bounding box center [846, 413] width 1260 height 129
drag, startPoint x: 738, startPoint y: 369, endPoint x: 434, endPoint y: 214, distance: 341.2
click at [737, 369] on p "[PERSON_NAME]" at bounding box center [528, 375] width 624 height 14
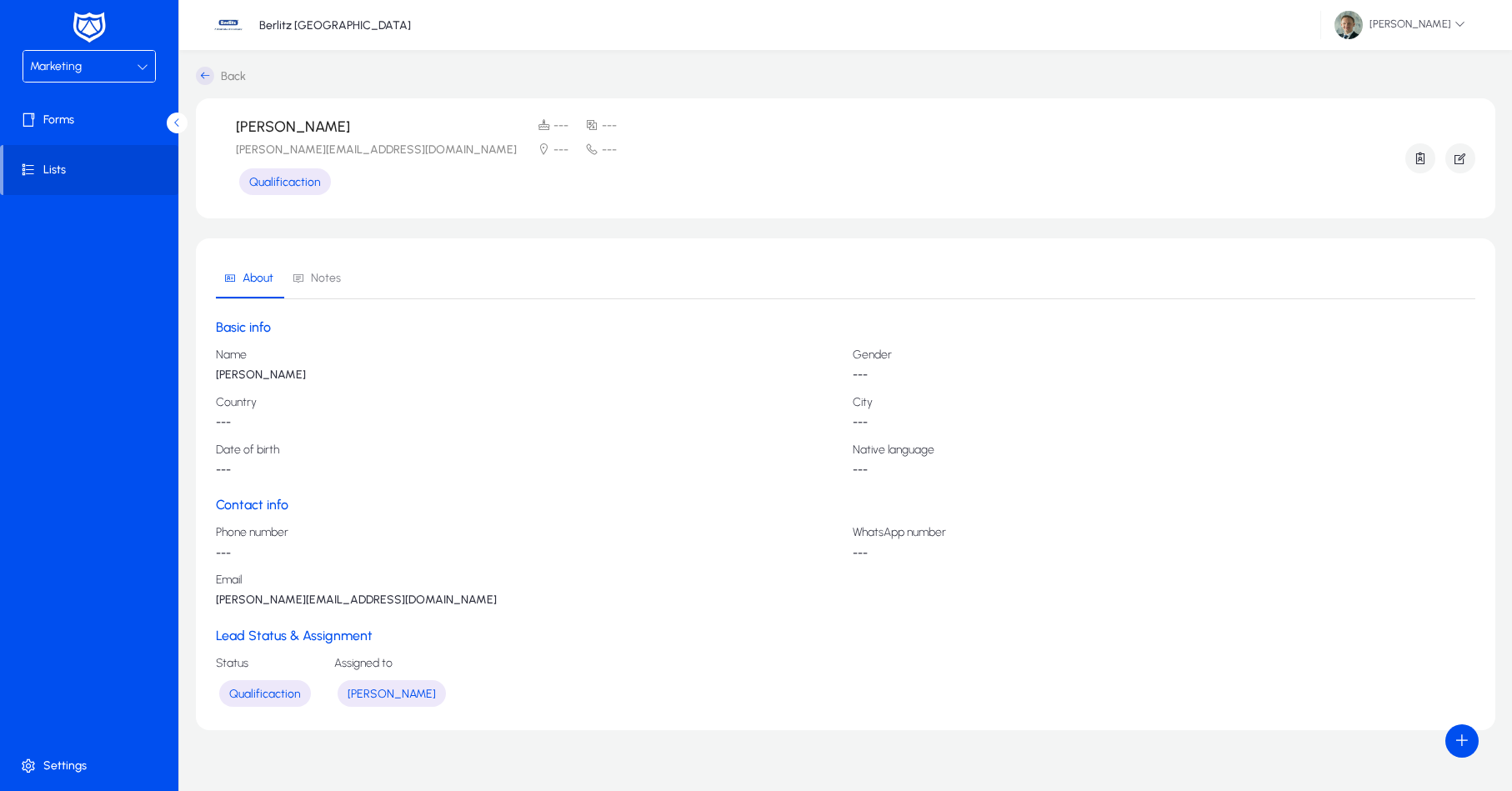
click at [602, 148] on span "---" at bounding box center [609, 149] width 15 height 15
click at [444, 148] on div "[PERSON_NAME] [PERSON_NAME][EMAIL_ADDRESS][DOMAIN_NAME] Qualificaction --- --- …" at bounding box center [810, 158] width 1149 height 80
click at [602, 149] on span "---" at bounding box center [609, 149] width 15 height 15
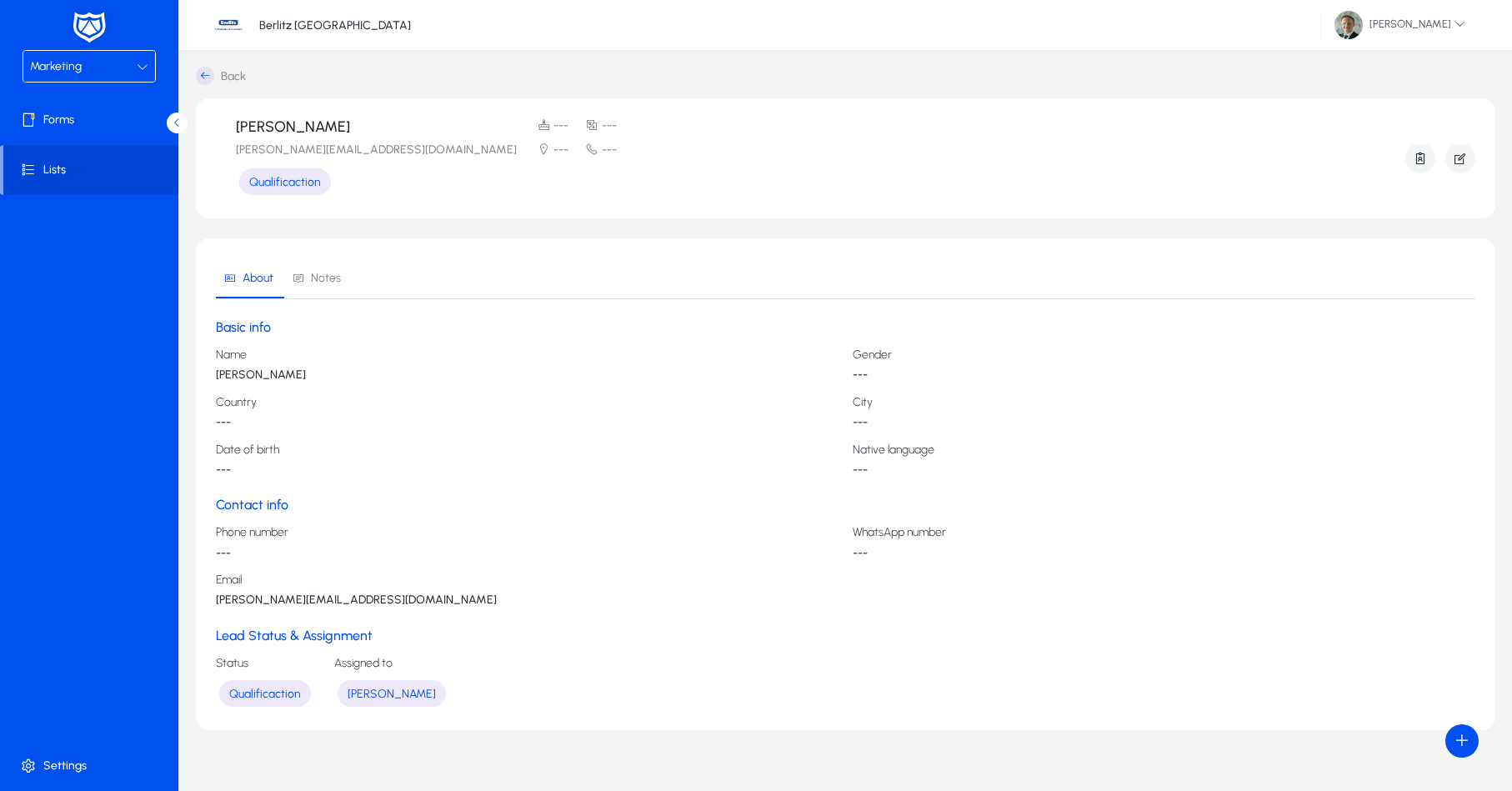
click at [602, 149] on span "---" at bounding box center [609, 149] width 15 height 15
click at [1457, 164] on icon "button" at bounding box center [1461, 159] width 15 height 15
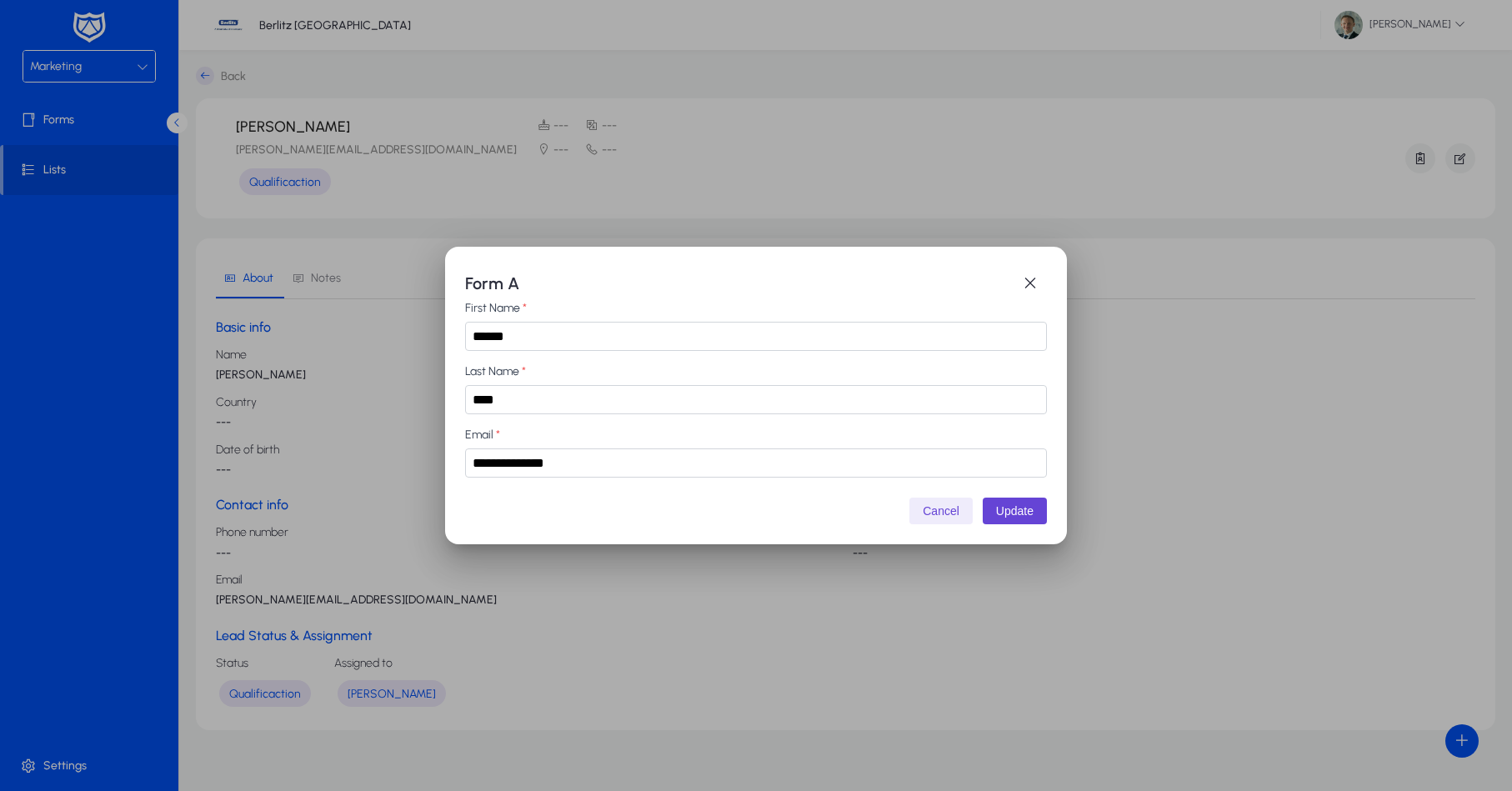
drag, startPoint x: 920, startPoint y: 507, endPoint x: 1448, endPoint y: 213, distance: 604.3
click at [922, 505] on button "Cancel" at bounding box center [941, 511] width 63 height 27
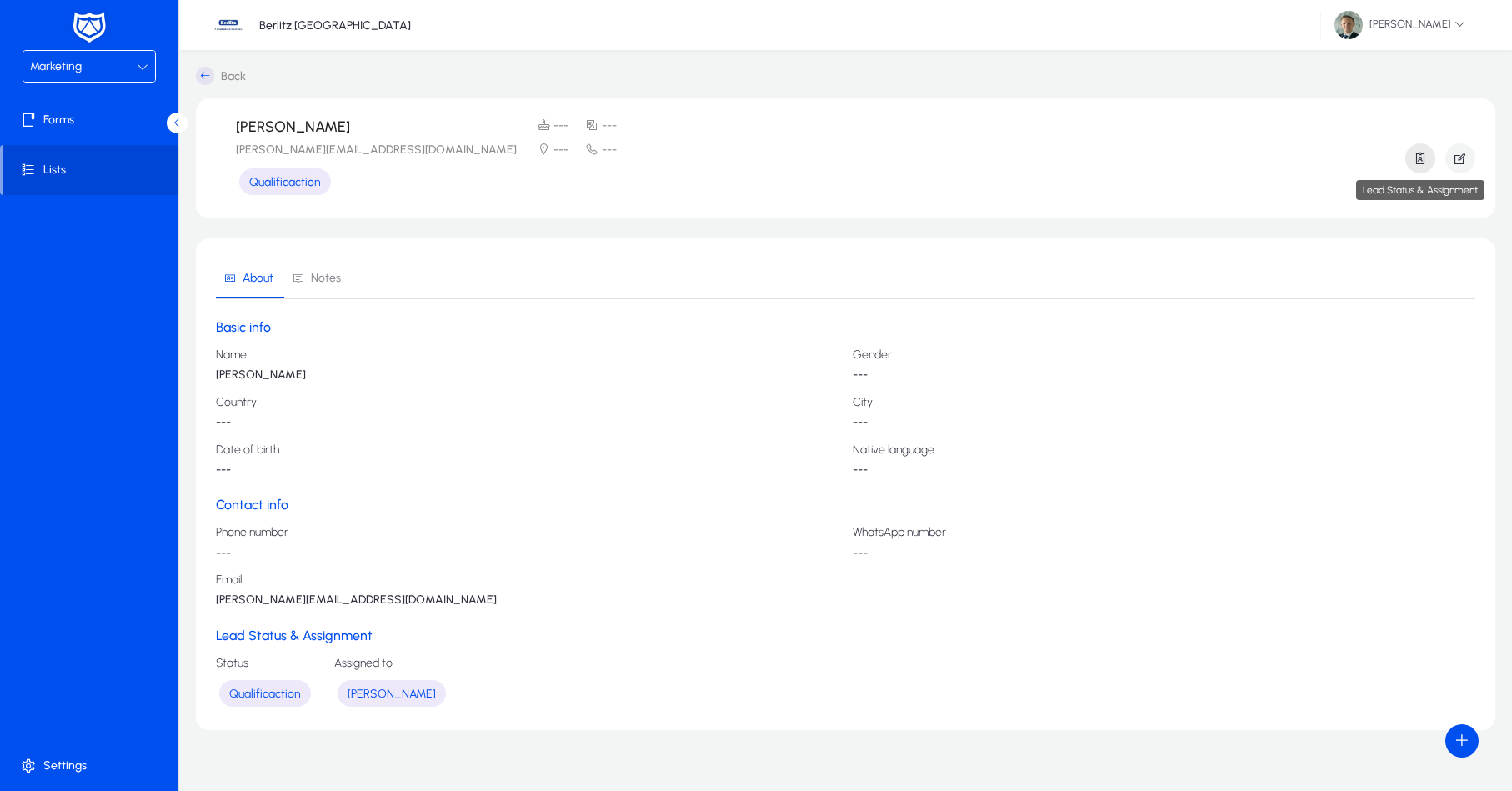
click at [1425, 153] on icon "button" at bounding box center [1421, 159] width 15 height 15
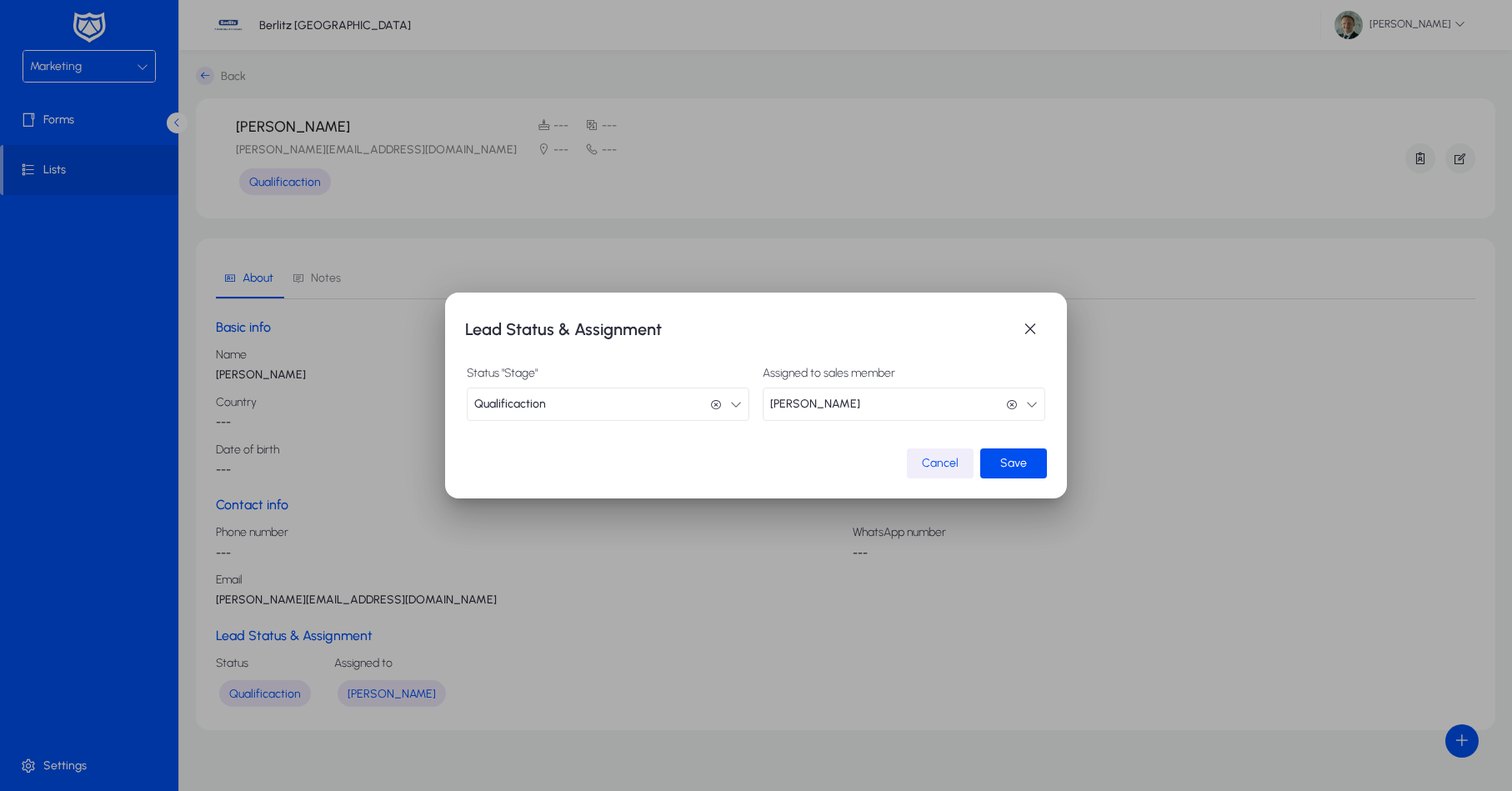
click at [930, 463] on span "Cancel" at bounding box center [940, 463] width 37 height 15
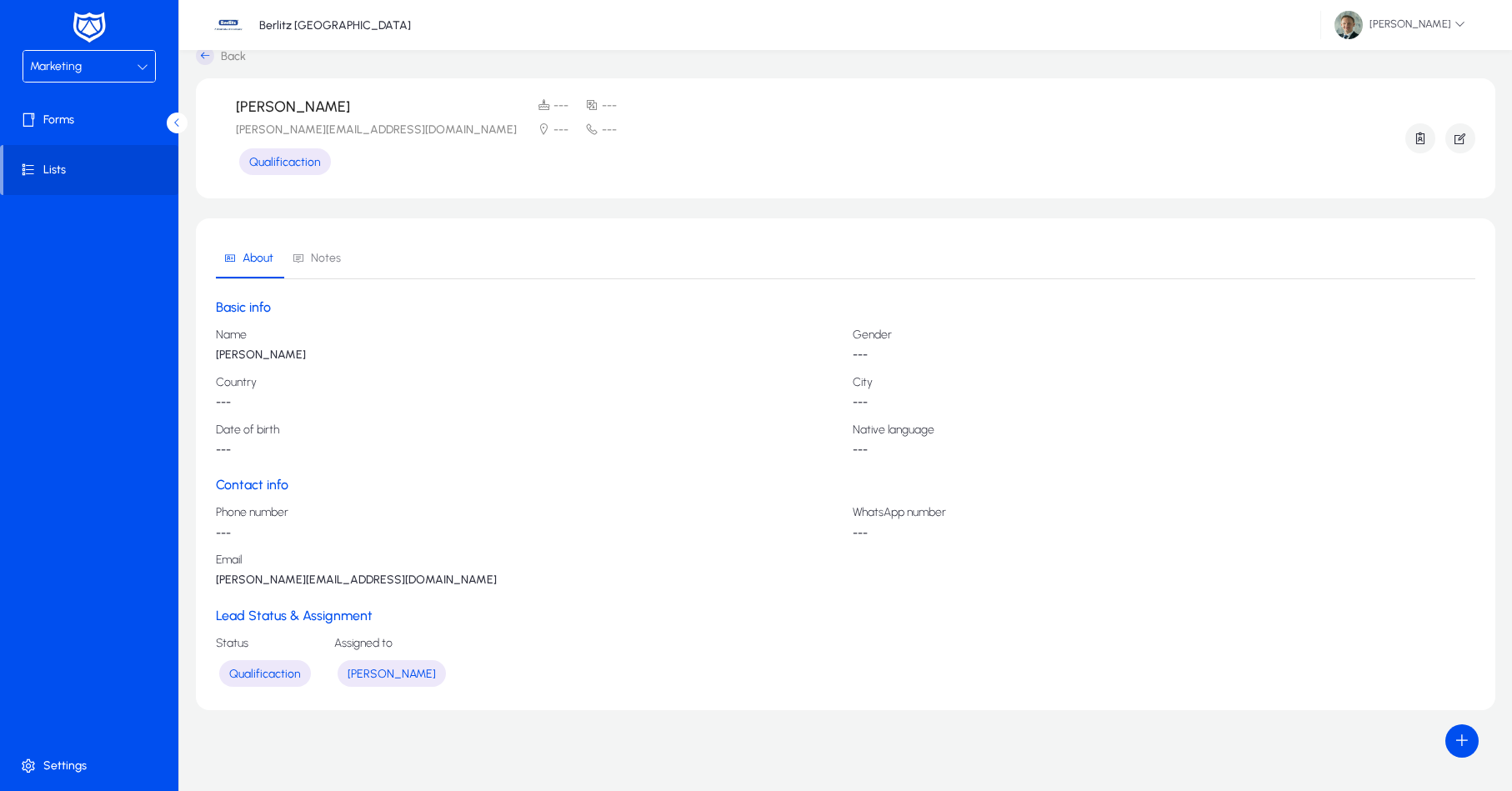
scroll to position [19, 0]
click at [245, 674] on span "Qualificaction" at bounding box center [265, 674] width 72 height 15
click at [1463, 147] on span "button" at bounding box center [1460, 139] width 30 height 40
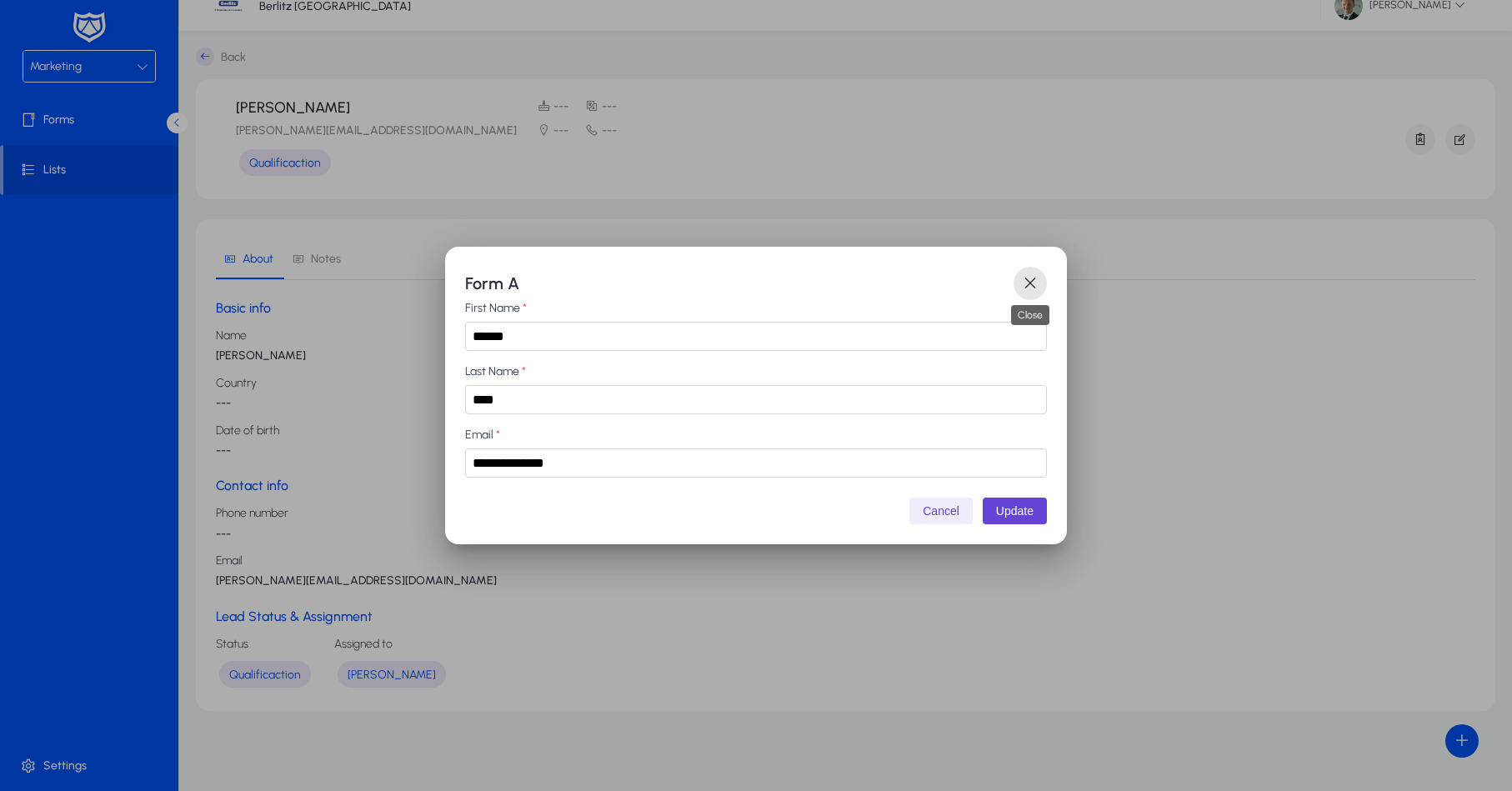
drag, startPoint x: 1023, startPoint y: 285, endPoint x: 1506, endPoint y: 117, distance: 511.4
click at [1025, 284] on span "button" at bounding box center [1030, 283] width 33 height 33
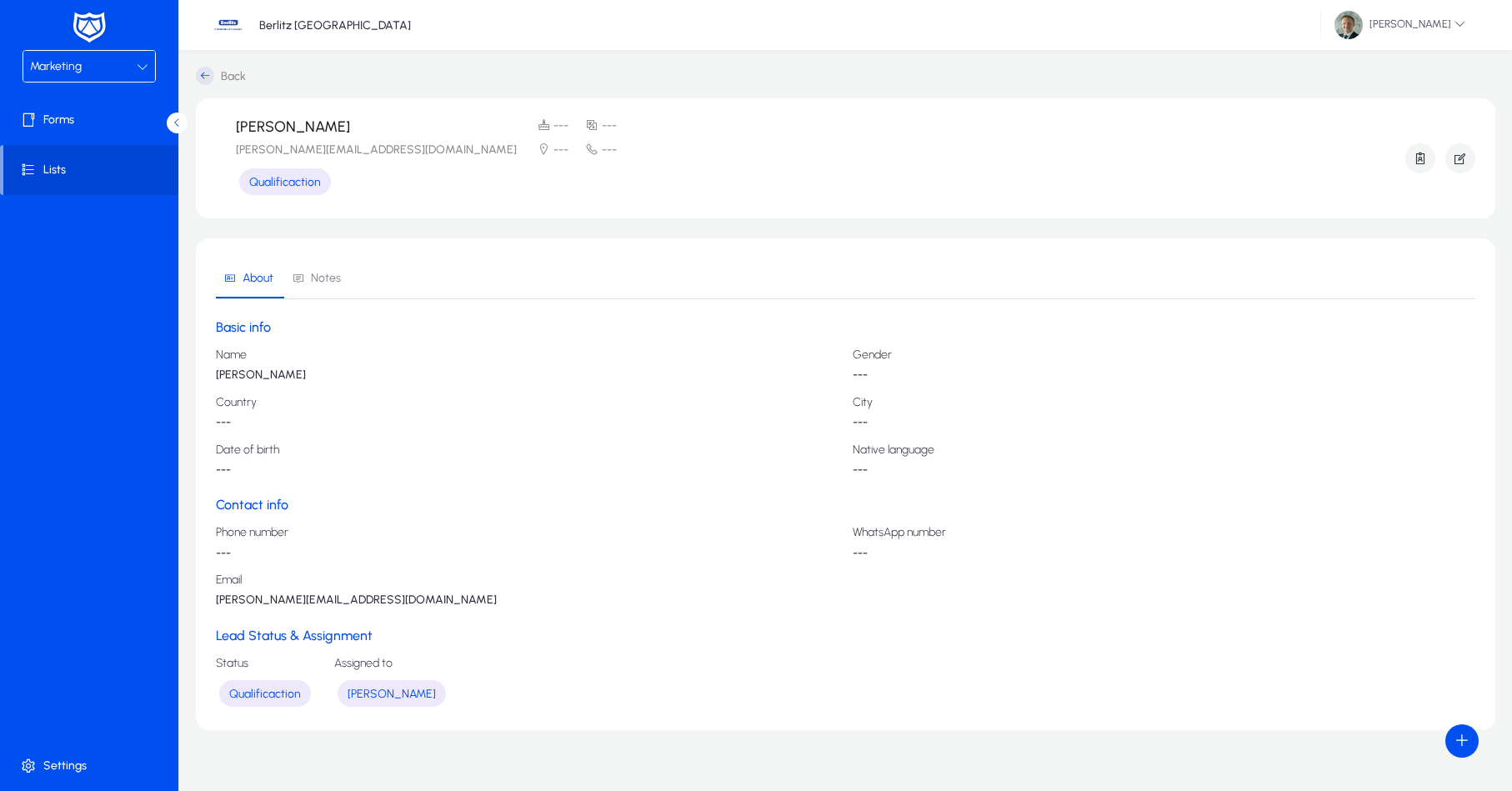
scroll to position [19, 0]
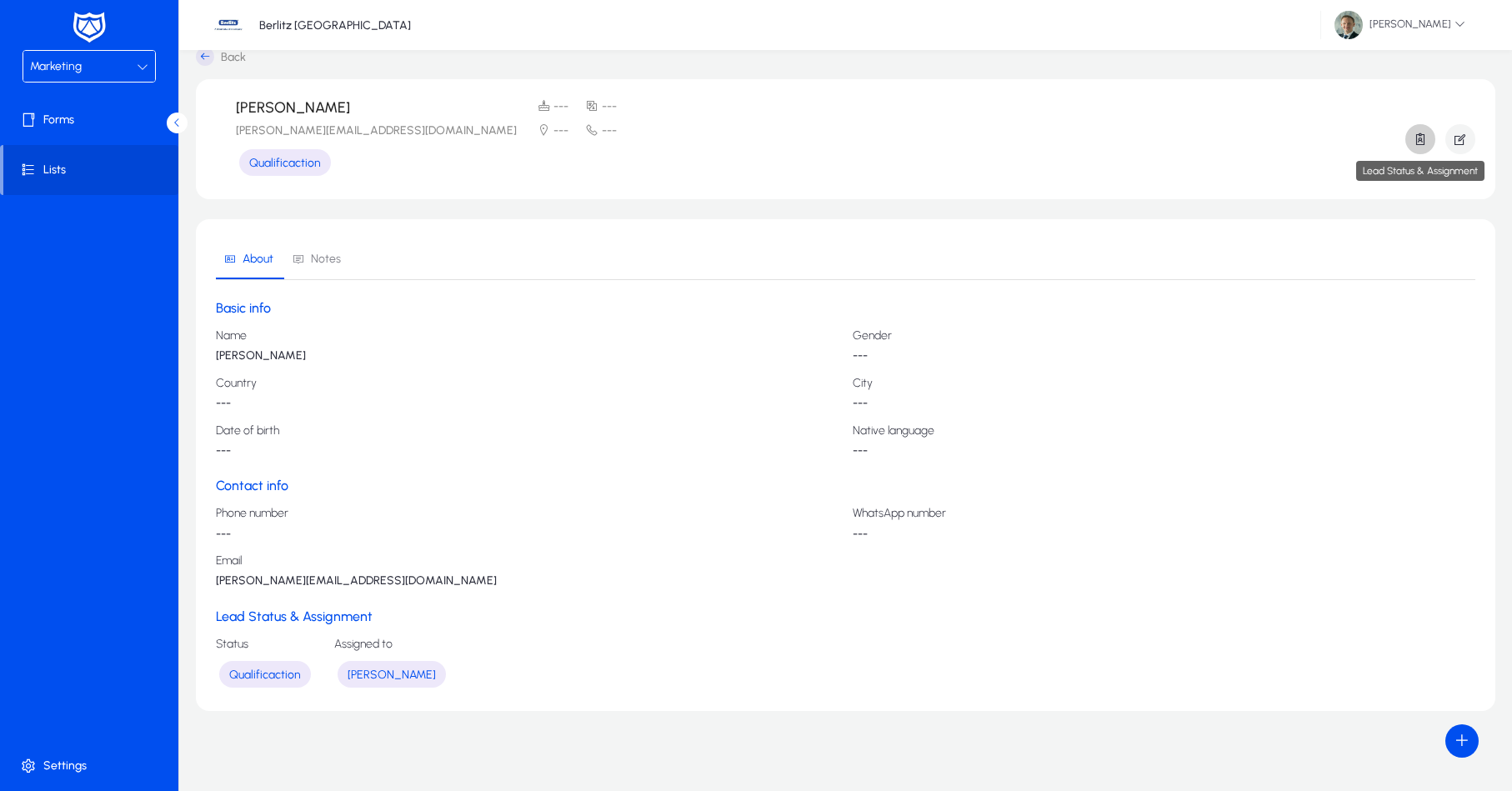
click at [1429, 142] on span "button" at bounding box center [1420, 139] width 30 height 40
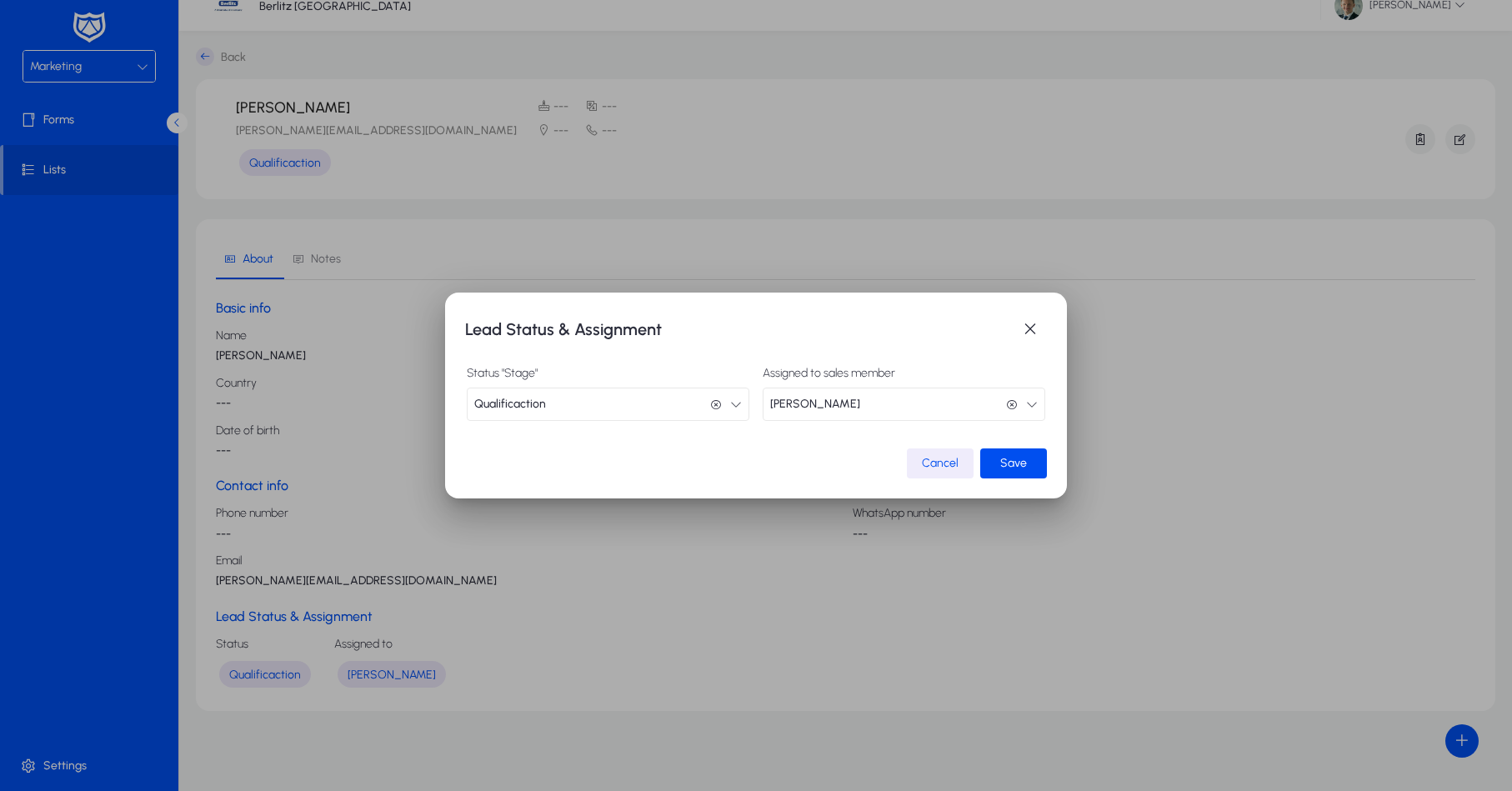
click at [669, 405] on button "Qualificaction Qualificaction" at bounding box center [609, 404] width 283 height 33
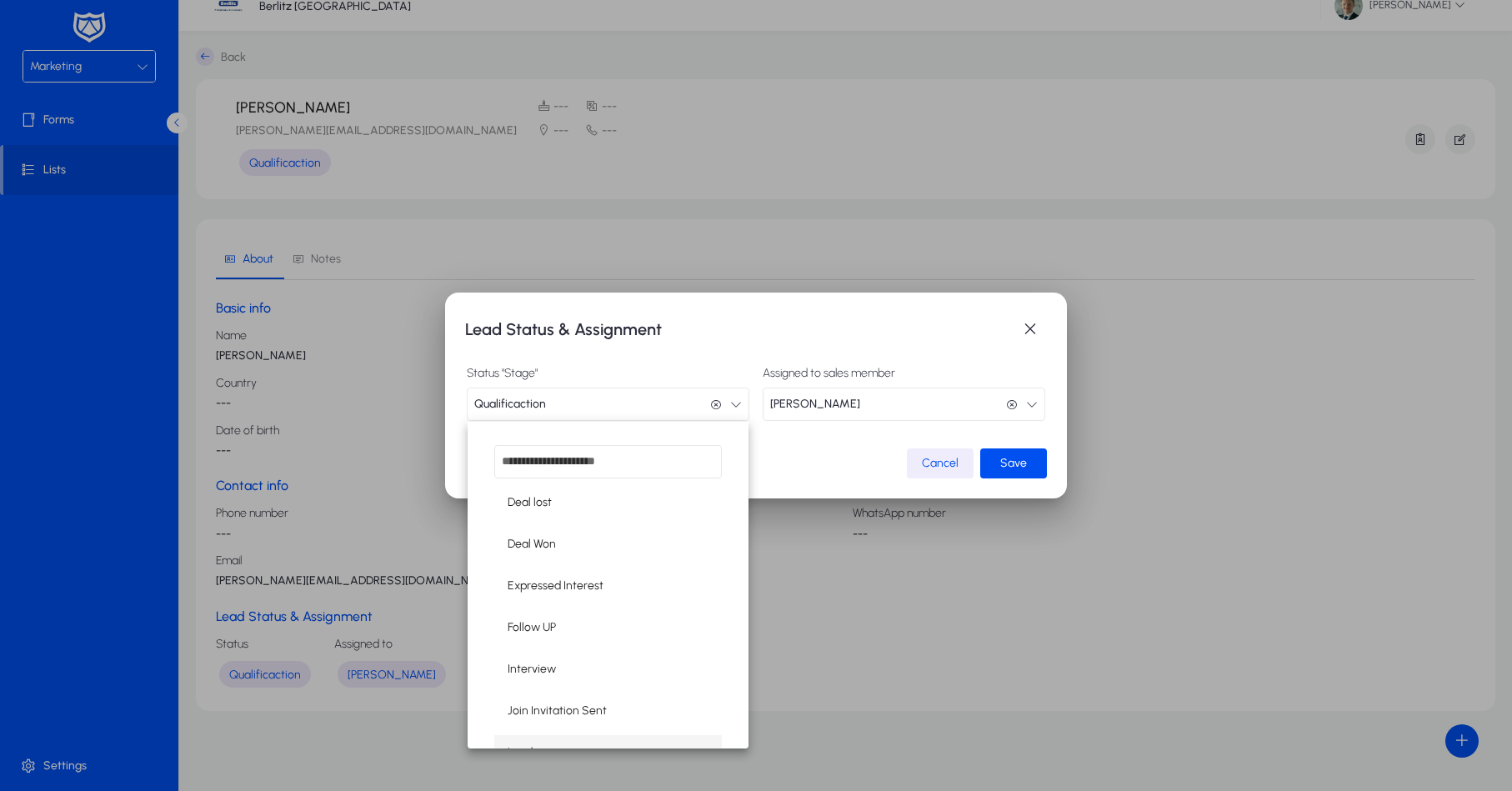
scroll to position [189, 0]
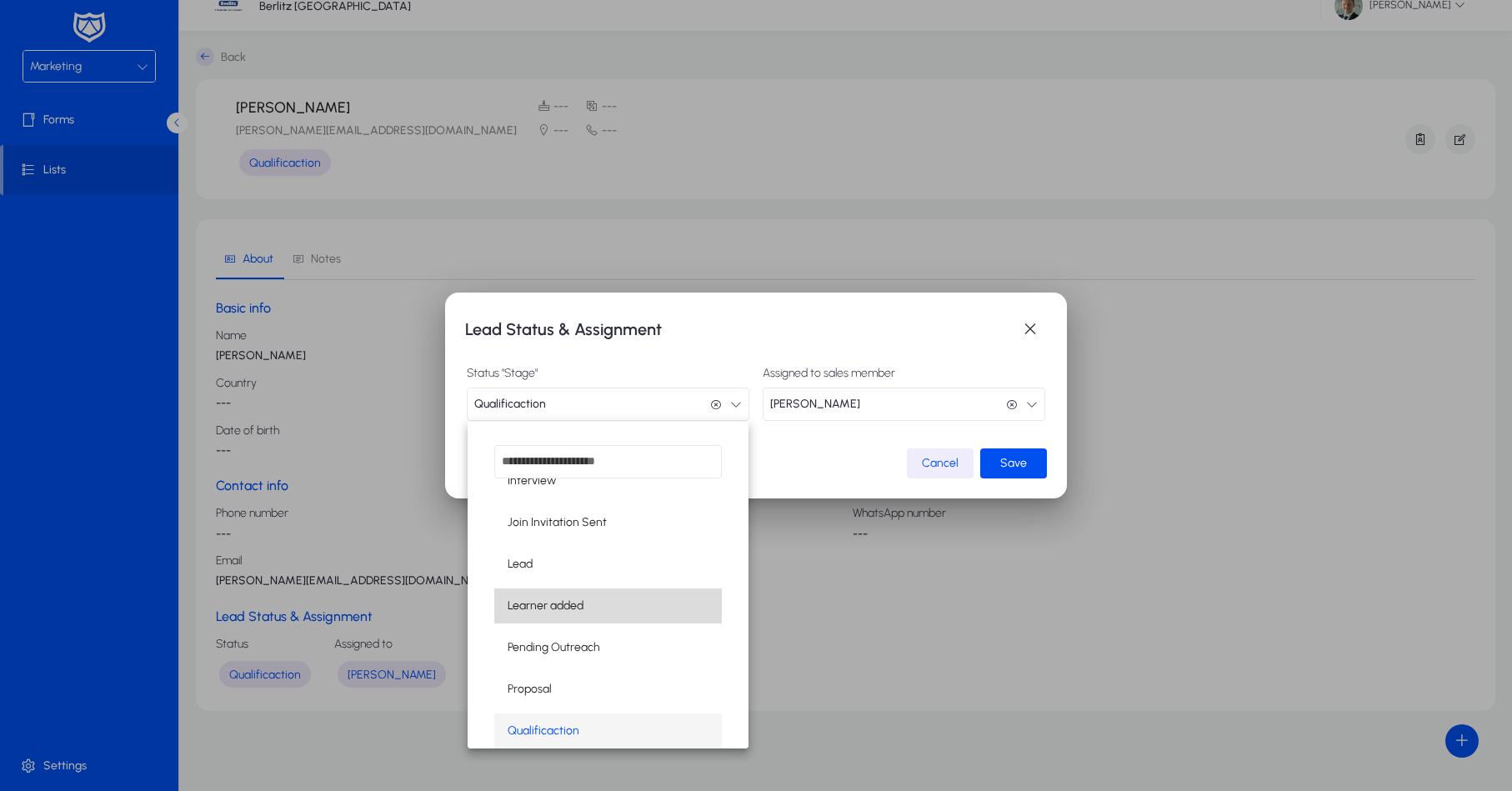
click at [611, 619] on mat-option "Learner added" at bounding box center [609, 606] width 228 height 35
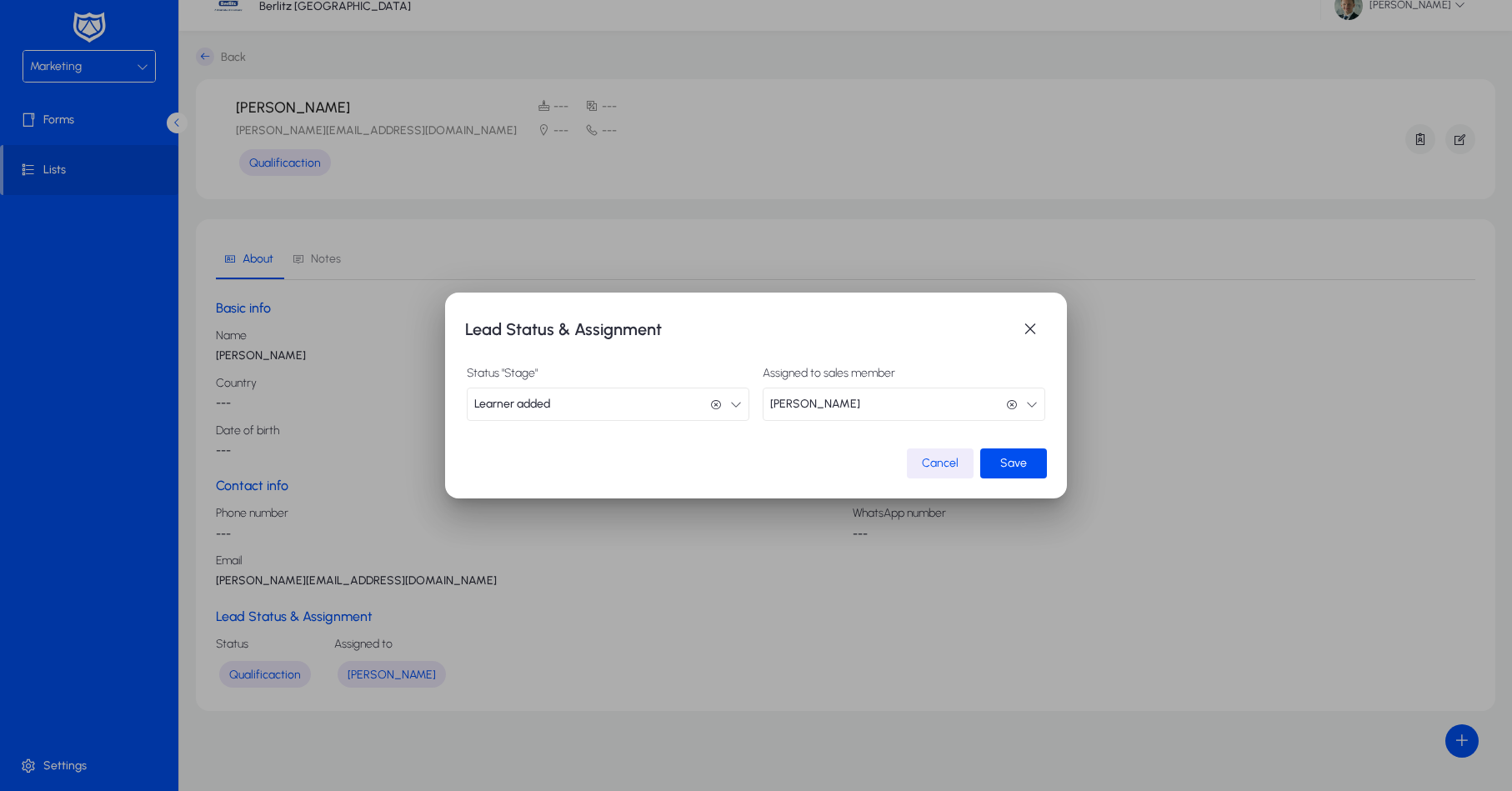
click at [539, 406] on span "Learner added" at bounding box center [512, 404] width 76 height 33
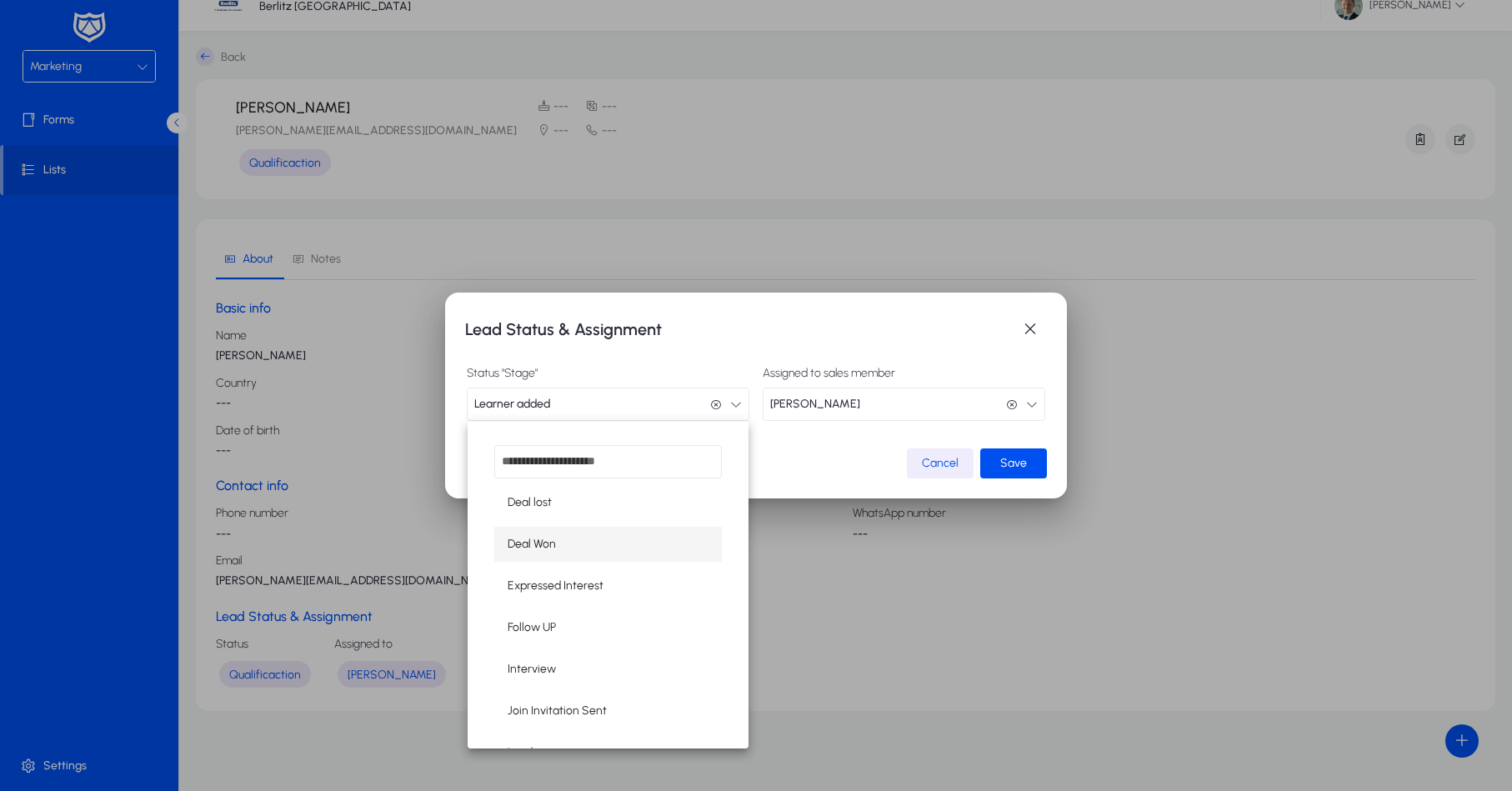
scroll to position [0, 0]
click at [579, 557] on mat-option "Deal Won" at bounding box center [609, 544] width 228 height 35
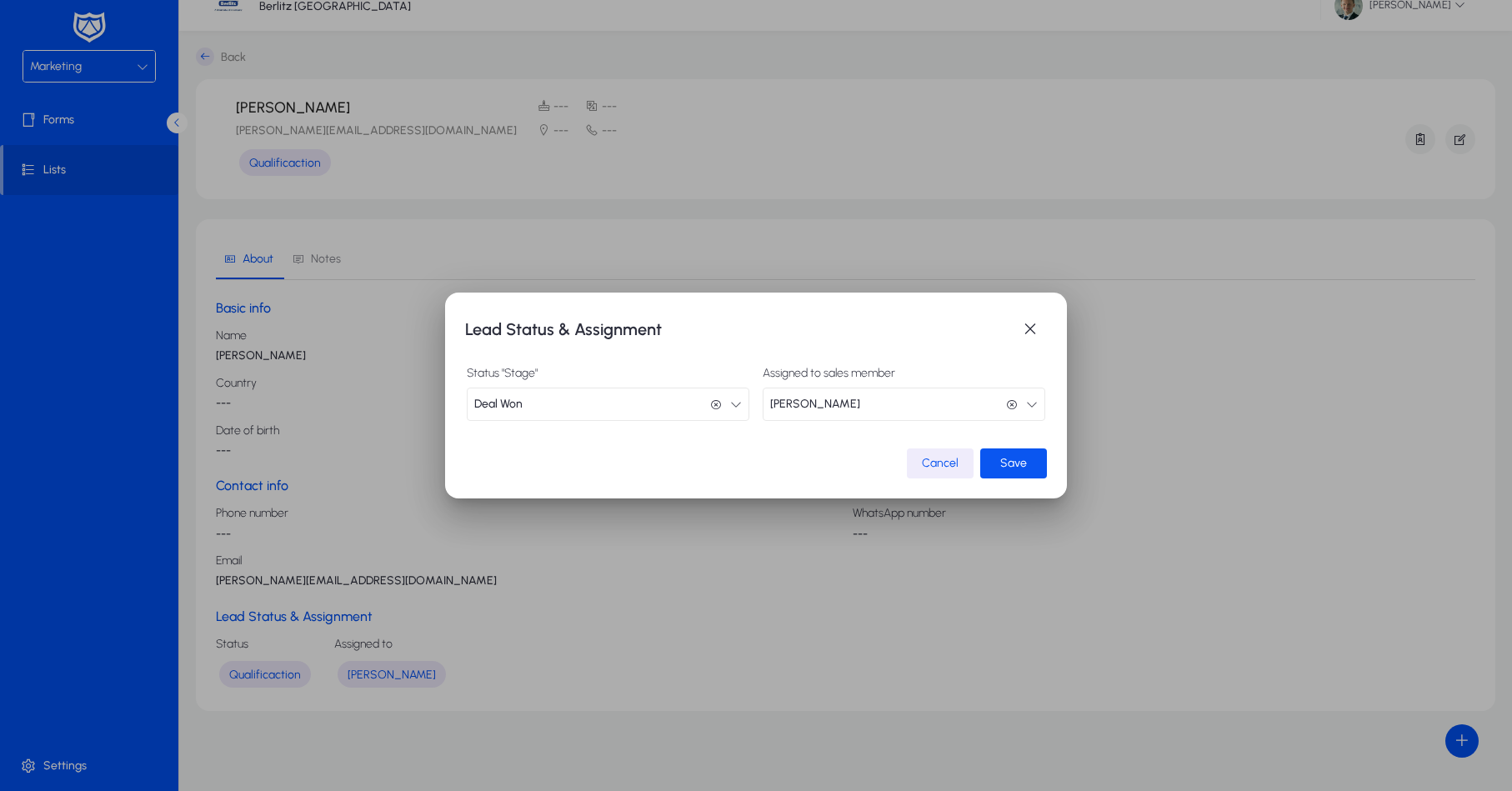
click at [1029, 463] on span "submit" at bounding box center [1014, 463] width 67 height 40
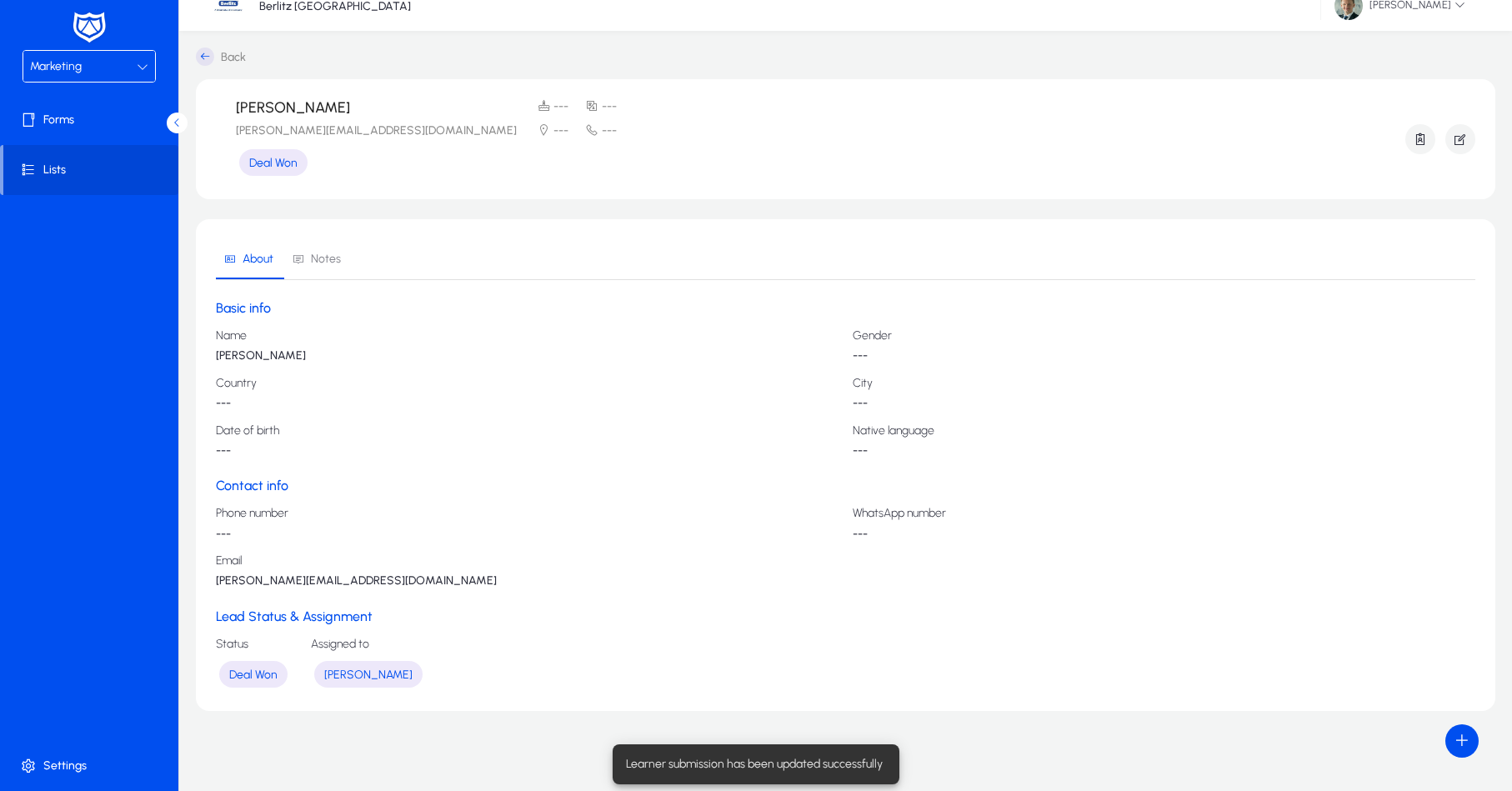
scroll to position [19, 0]
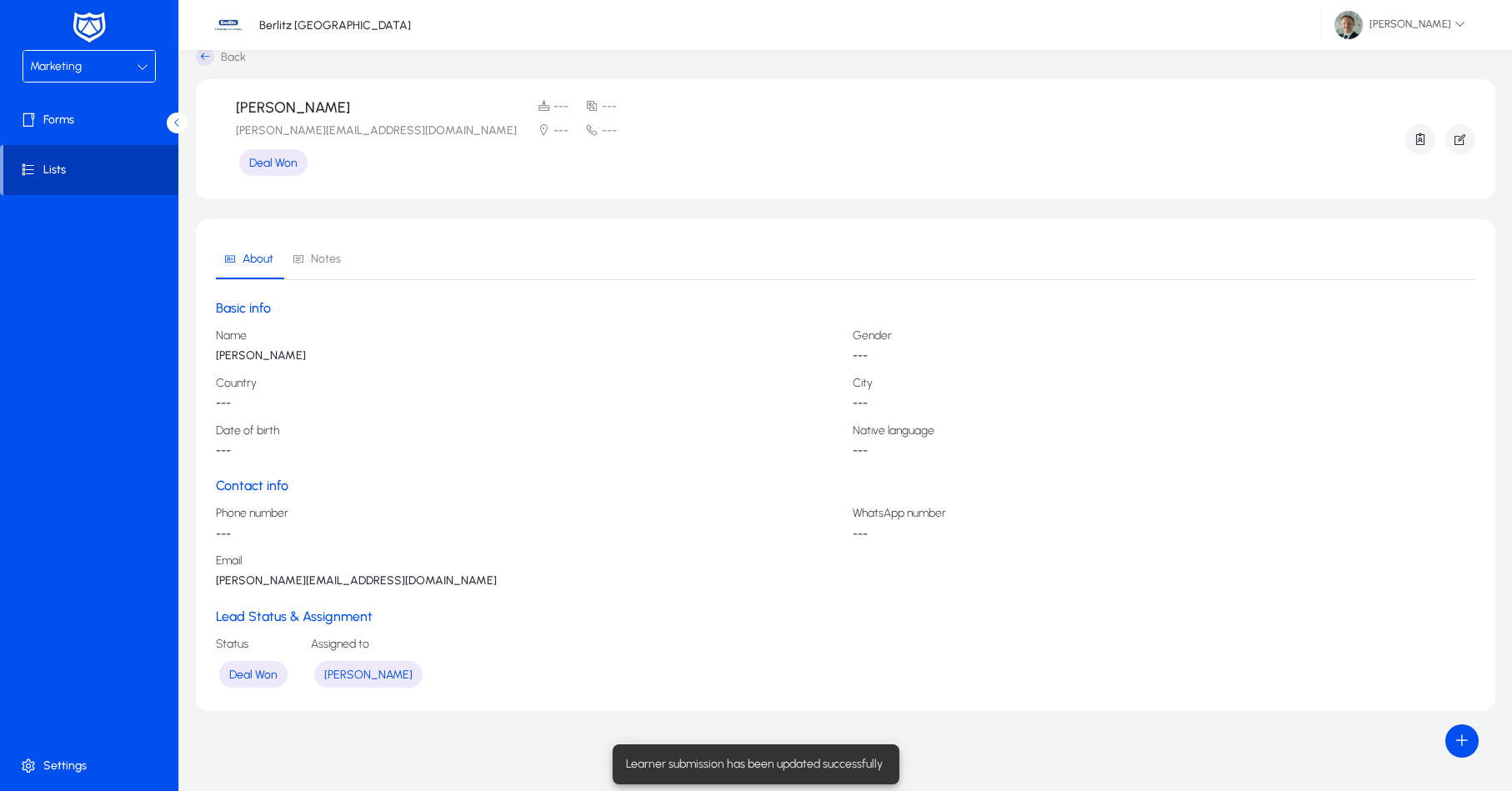
click at [58, 177] on span at bounding box center [91, 170] width 175 height 40
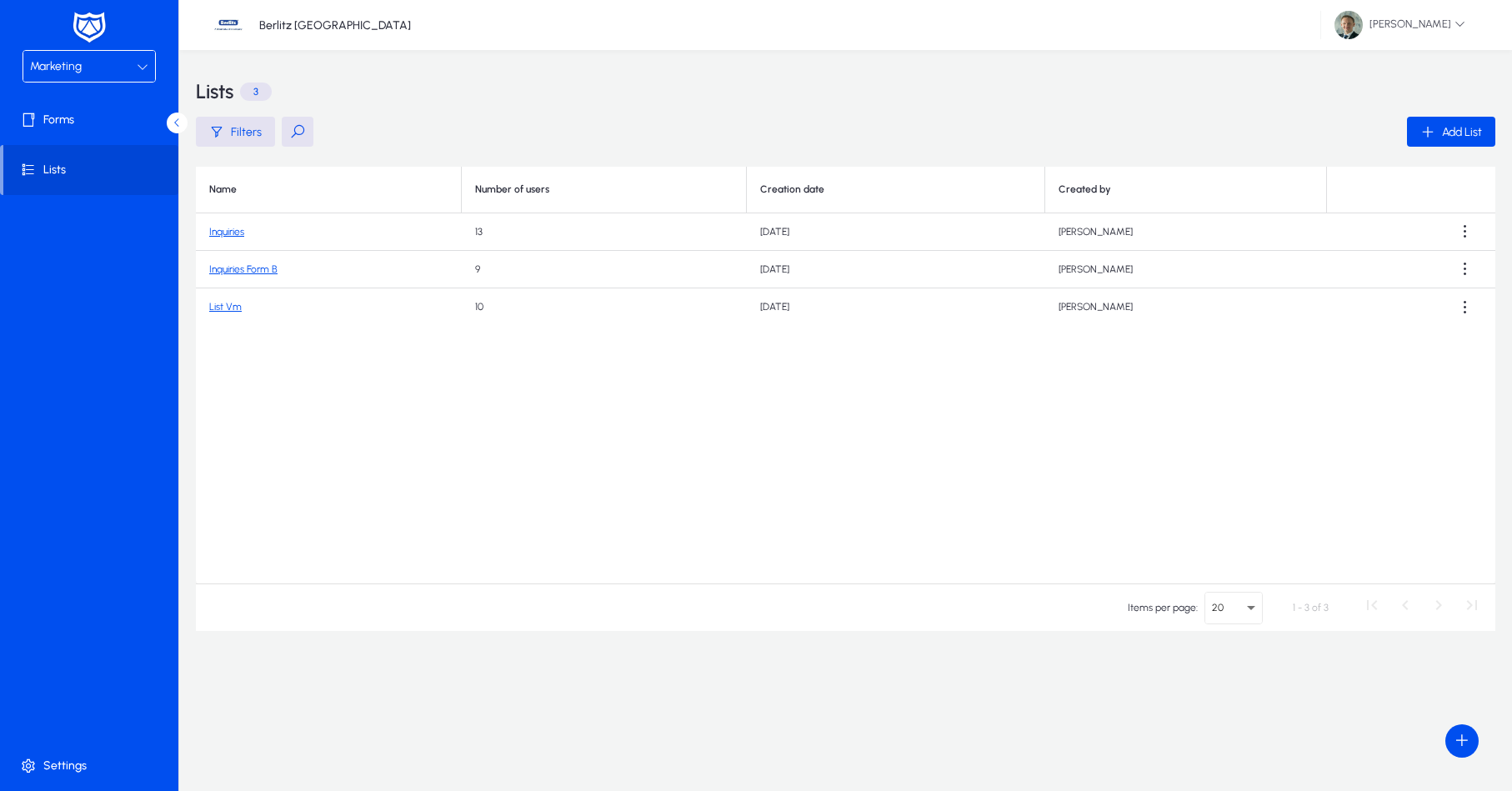
click at [233, 231] on link "Inquiries" at bounding box center [226, 232] width 35 height 12
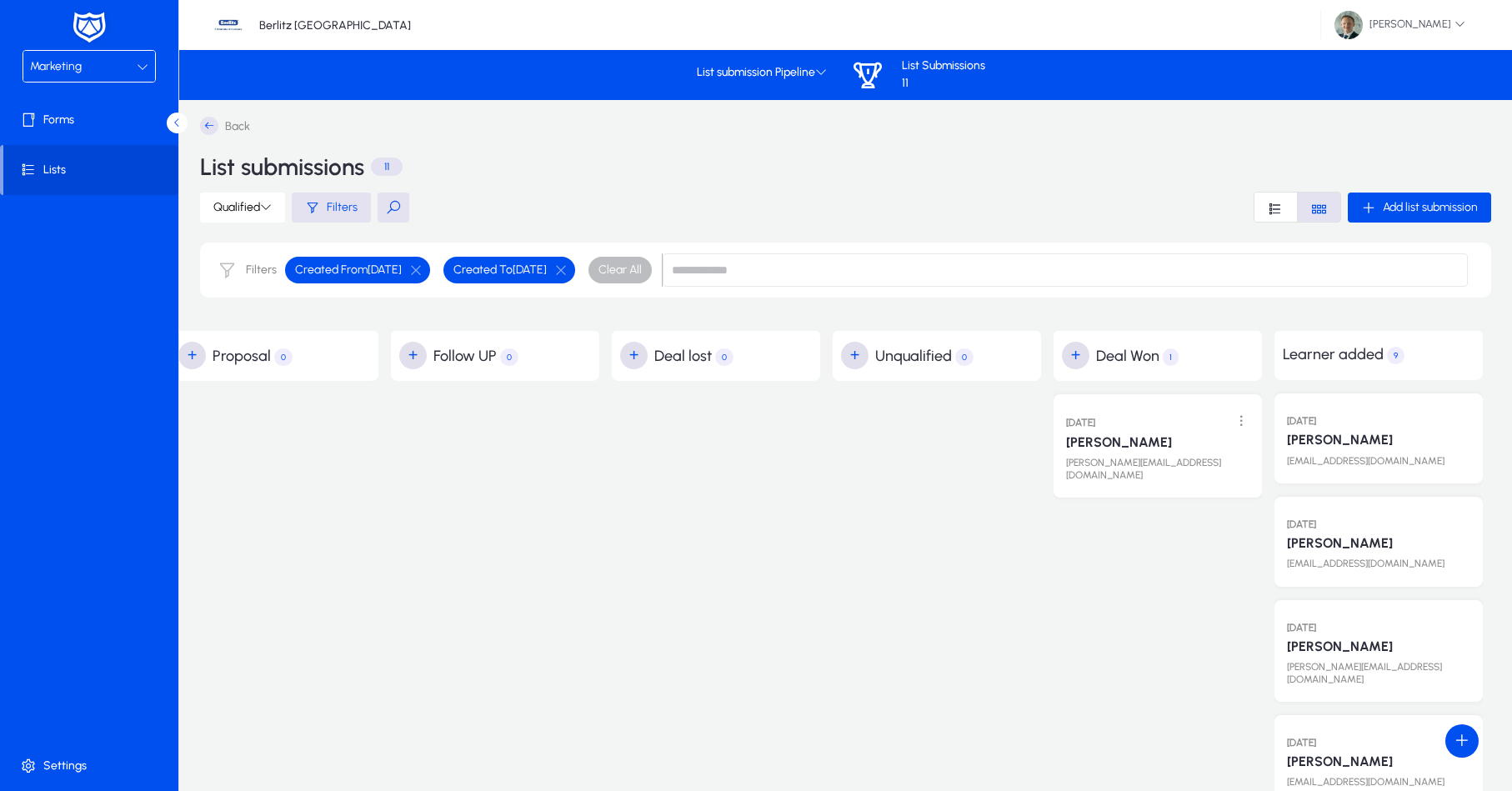
scroll to position [0, 1572]
click at [1249, 418] on span at bounding box center [1244, 421] width 34 height 34
click at [1250, 418] on div at bounding box center [756, 395] width 1512 height 791
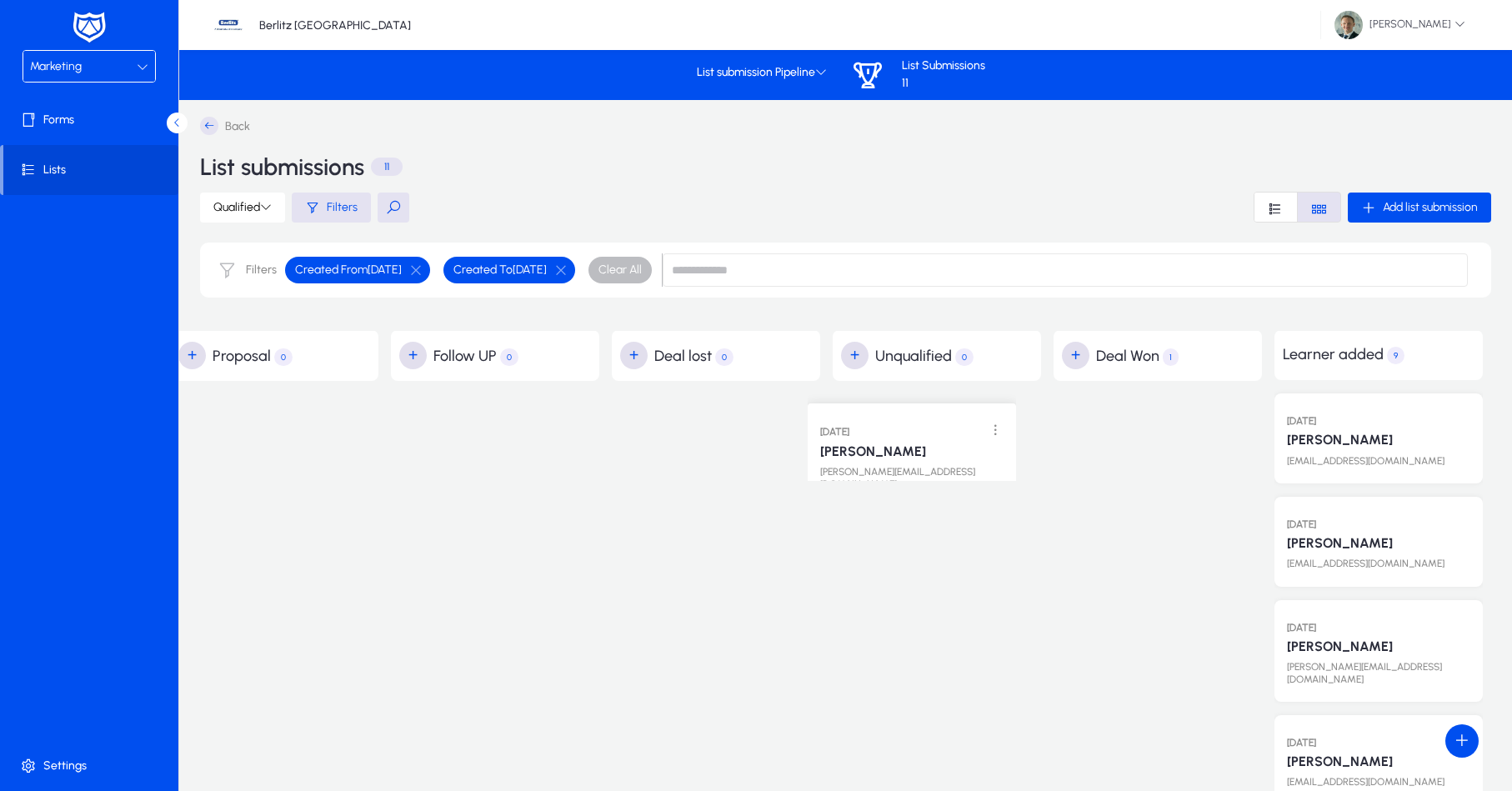
drag, startPoint x: 1199, startPoint y: 417, endPoint x: 953, endPoint y: 413, distance: 246.0
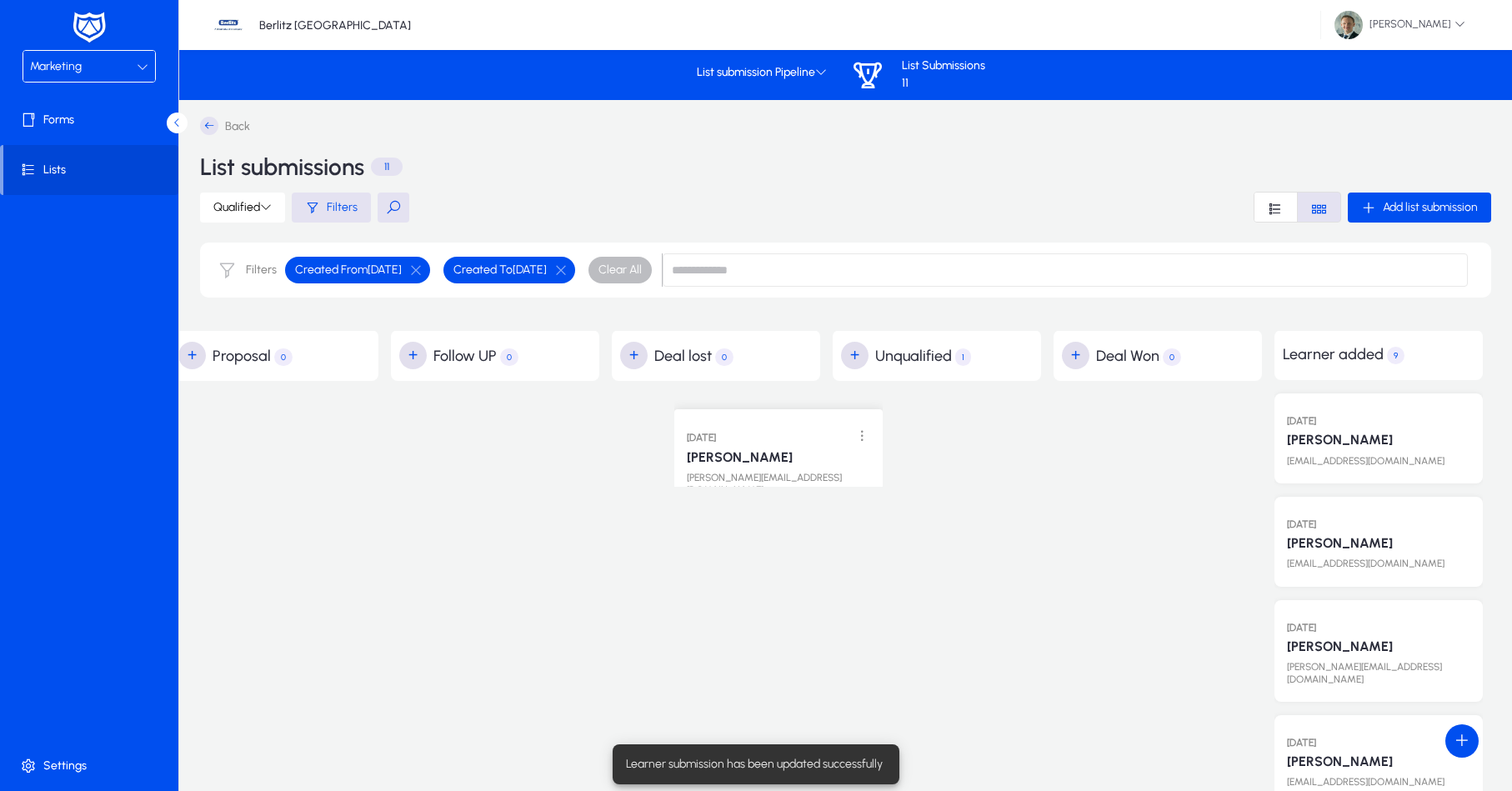
drag, startPoint x: 953, startPoint y: 413, endPoint x: 792, endPoint y: 414, distance: 161.0
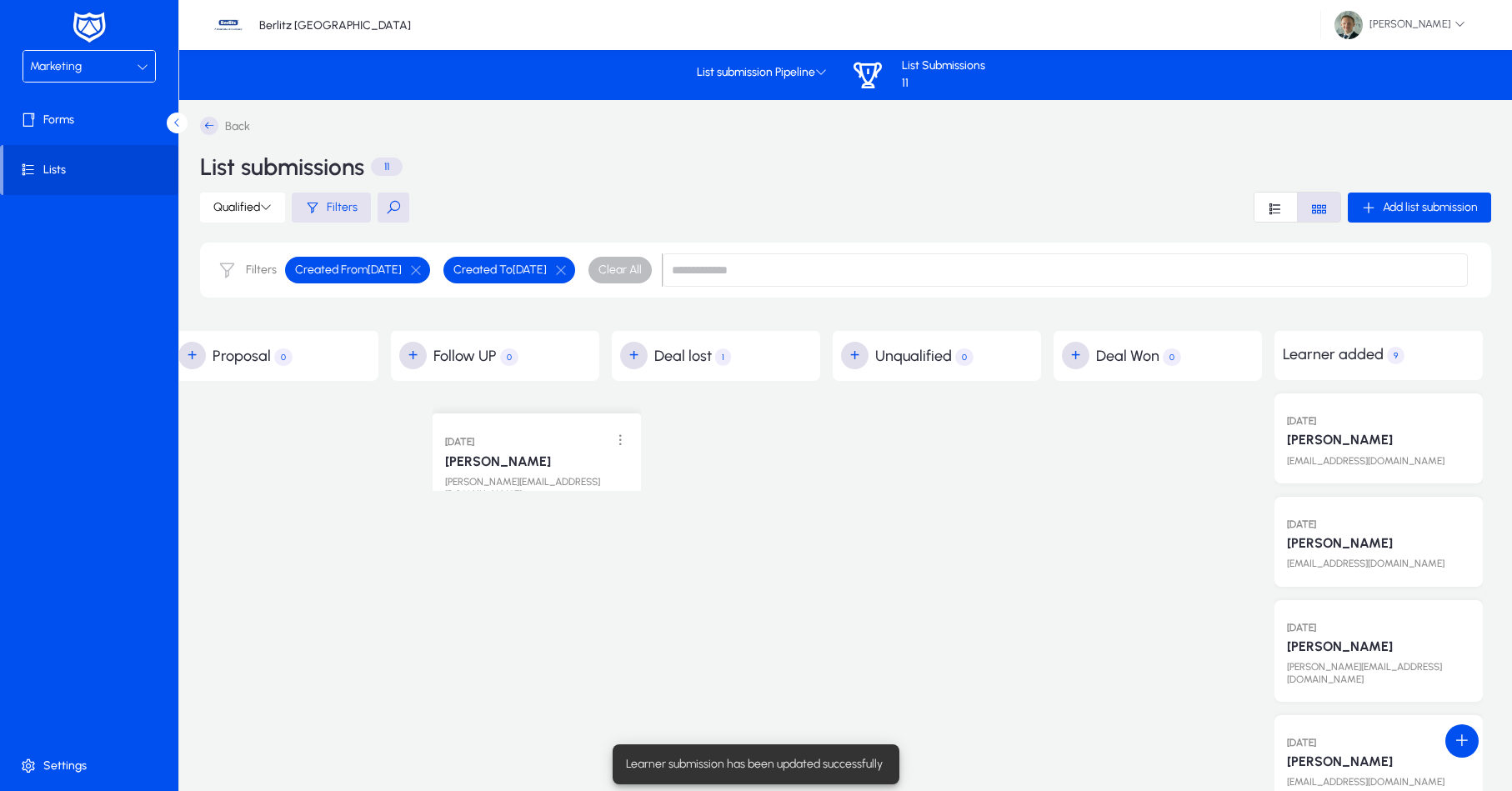
drag, startPoint x: 775, startPoint y: 422, endPoint x: 1276, endPoint y: 147, distance: 571.5
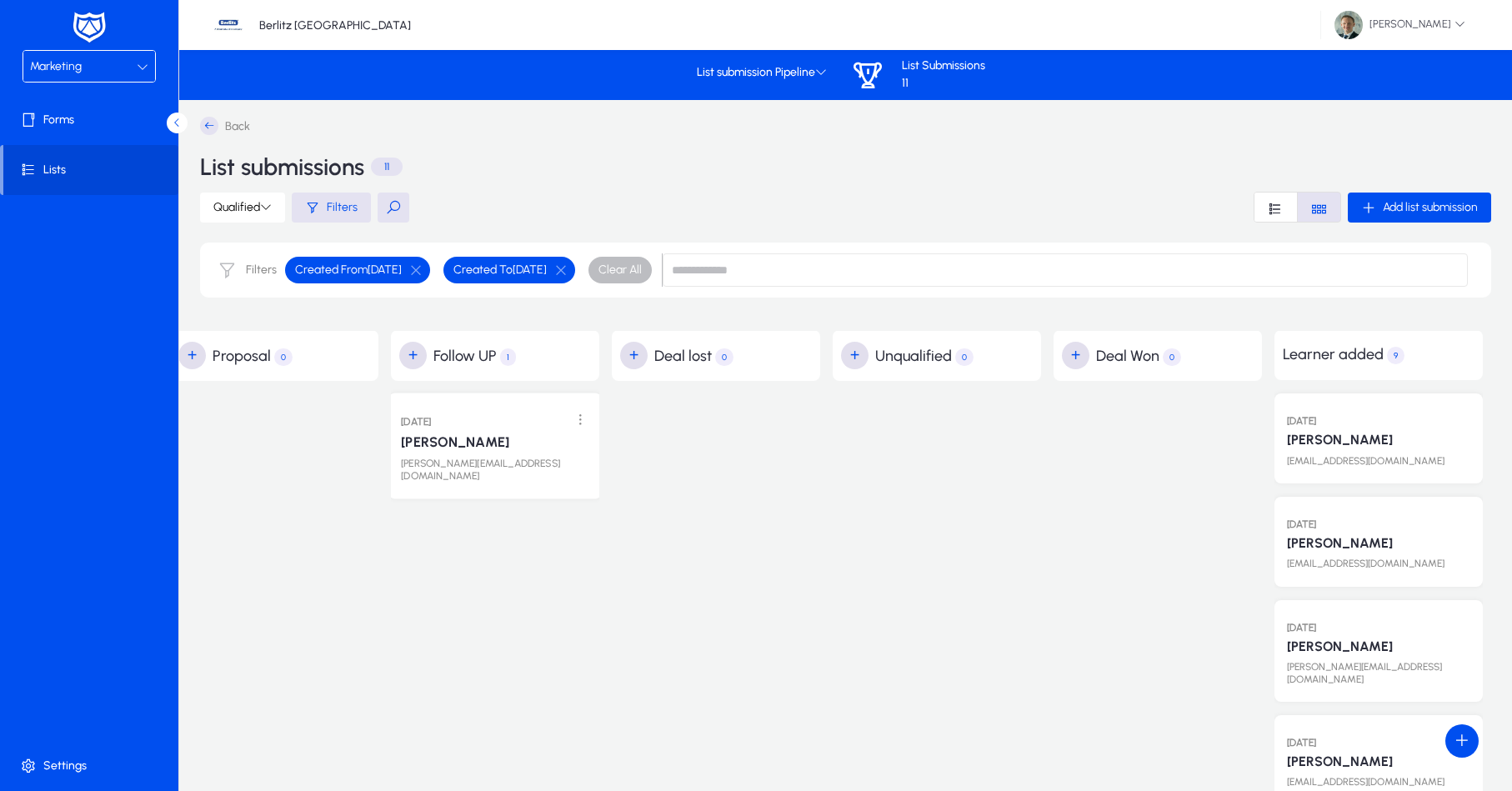
click at [430, 442] on link "[PERSON_NAME]" at bounding box center [455, 442] width 108 height 16
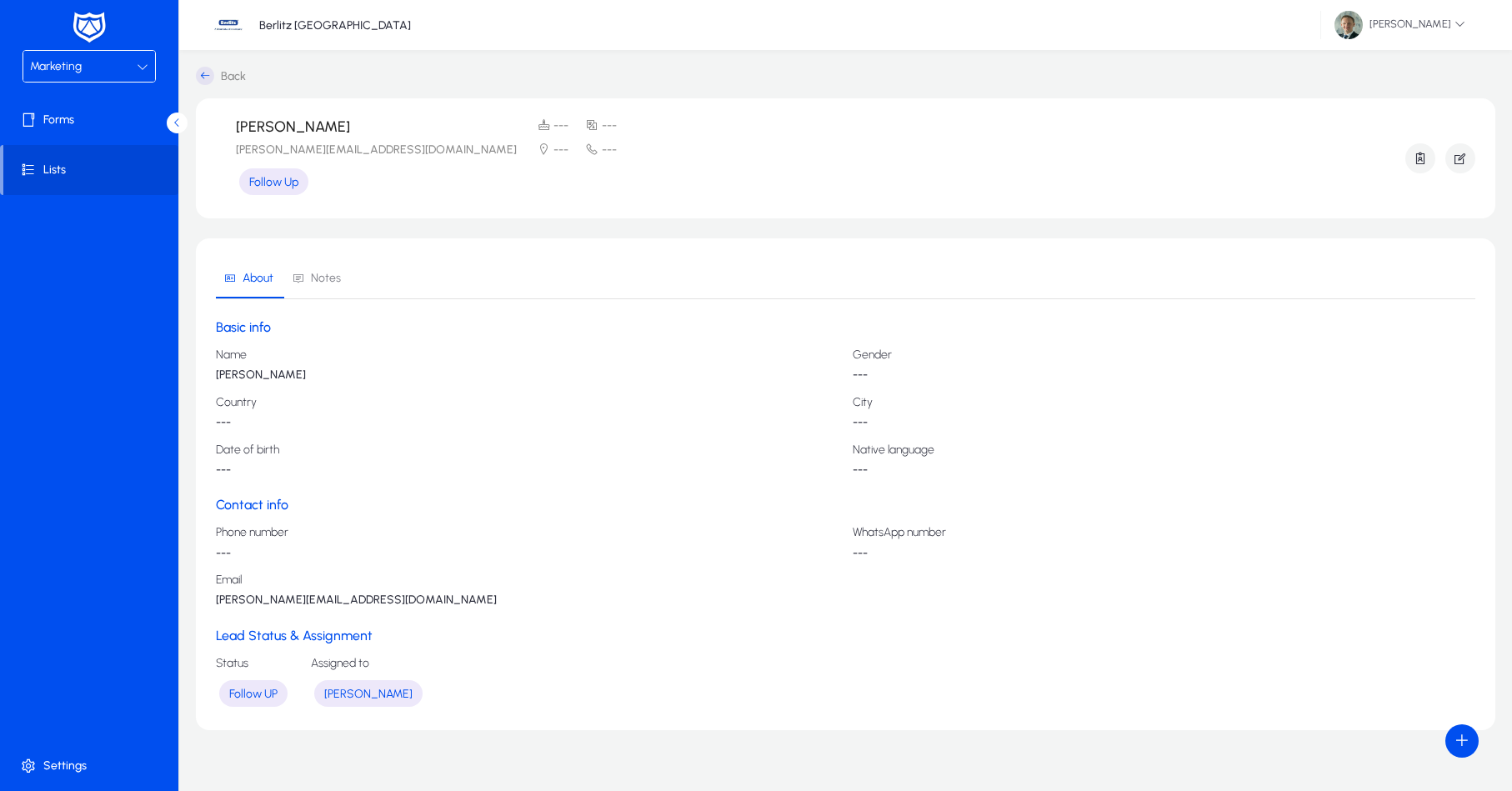
click at [238, 420] on p "---" at bounding box center [528, 422] width 624 height 14
click at [321, 289] on span "Notes" at bounding box center [316, 279] width 48 height 40
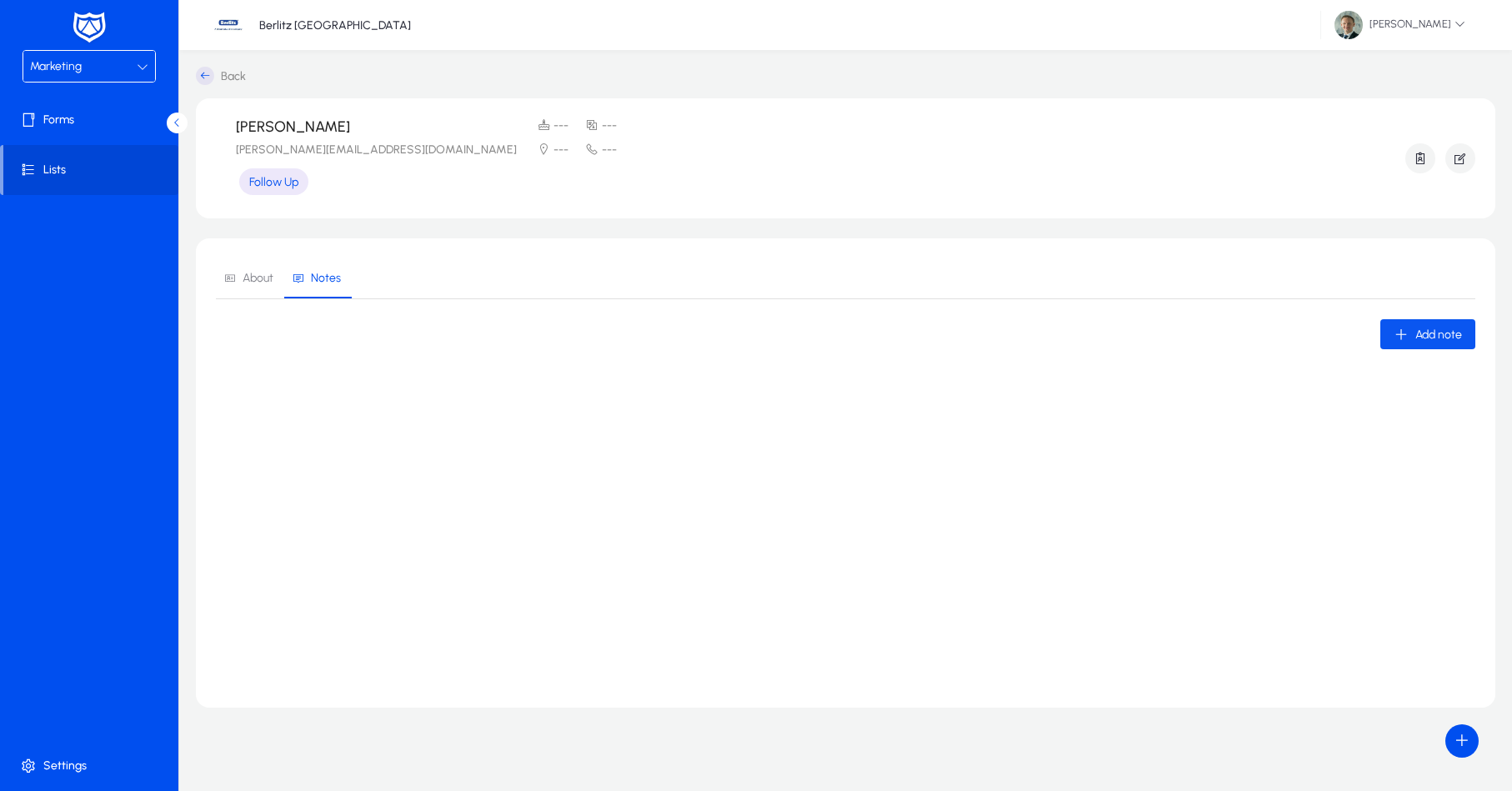
click at [1421, 339] on span "Add note" at bounding box center [1438, 334] width 46 height 15
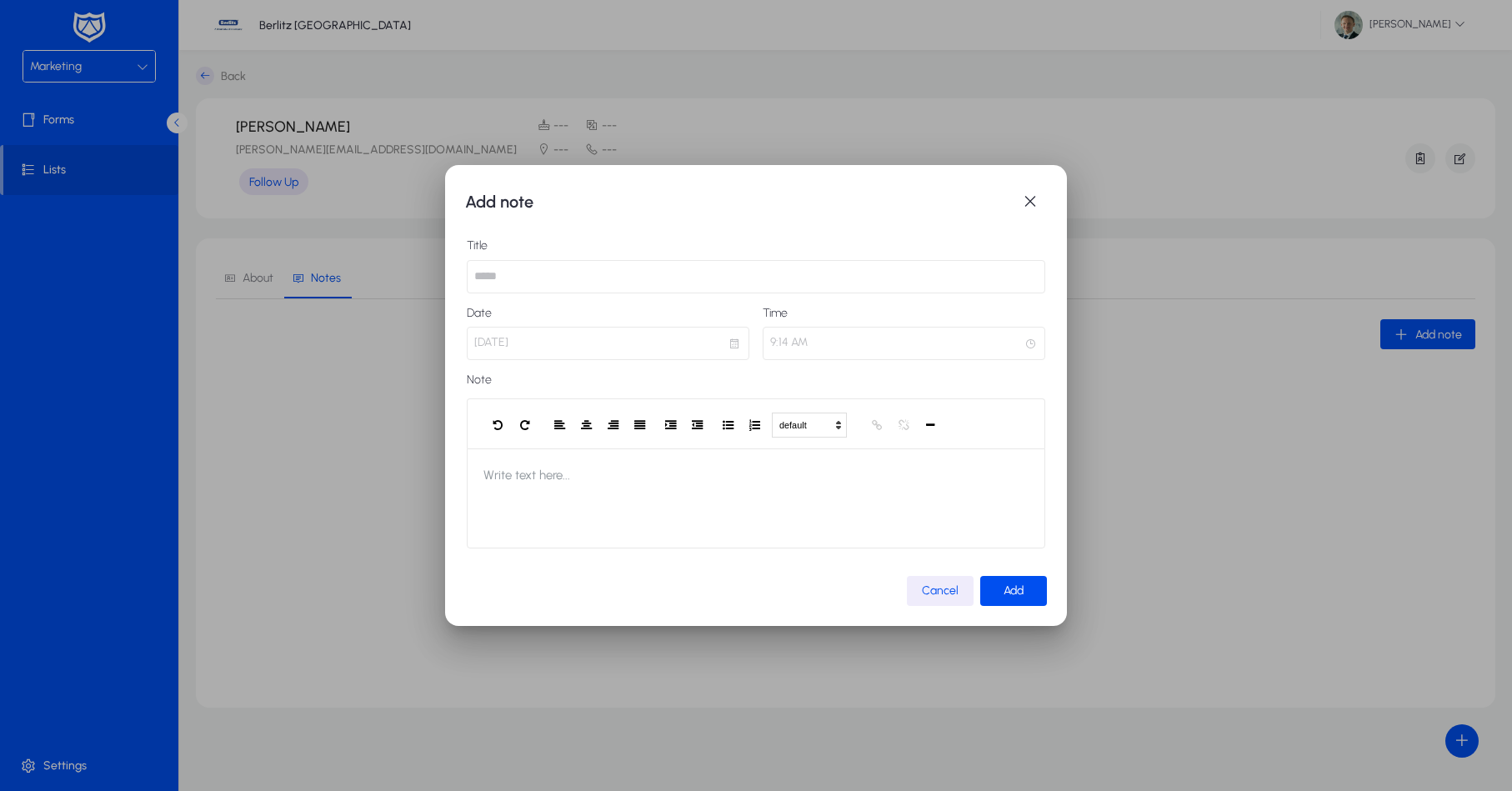
click at [609, 287] on input "text" at bounding box center [756, 276] width 579 height 33
click at [633, 273] on input "text" at bounding box center [756, 276] width 579 height 33
type input "******"
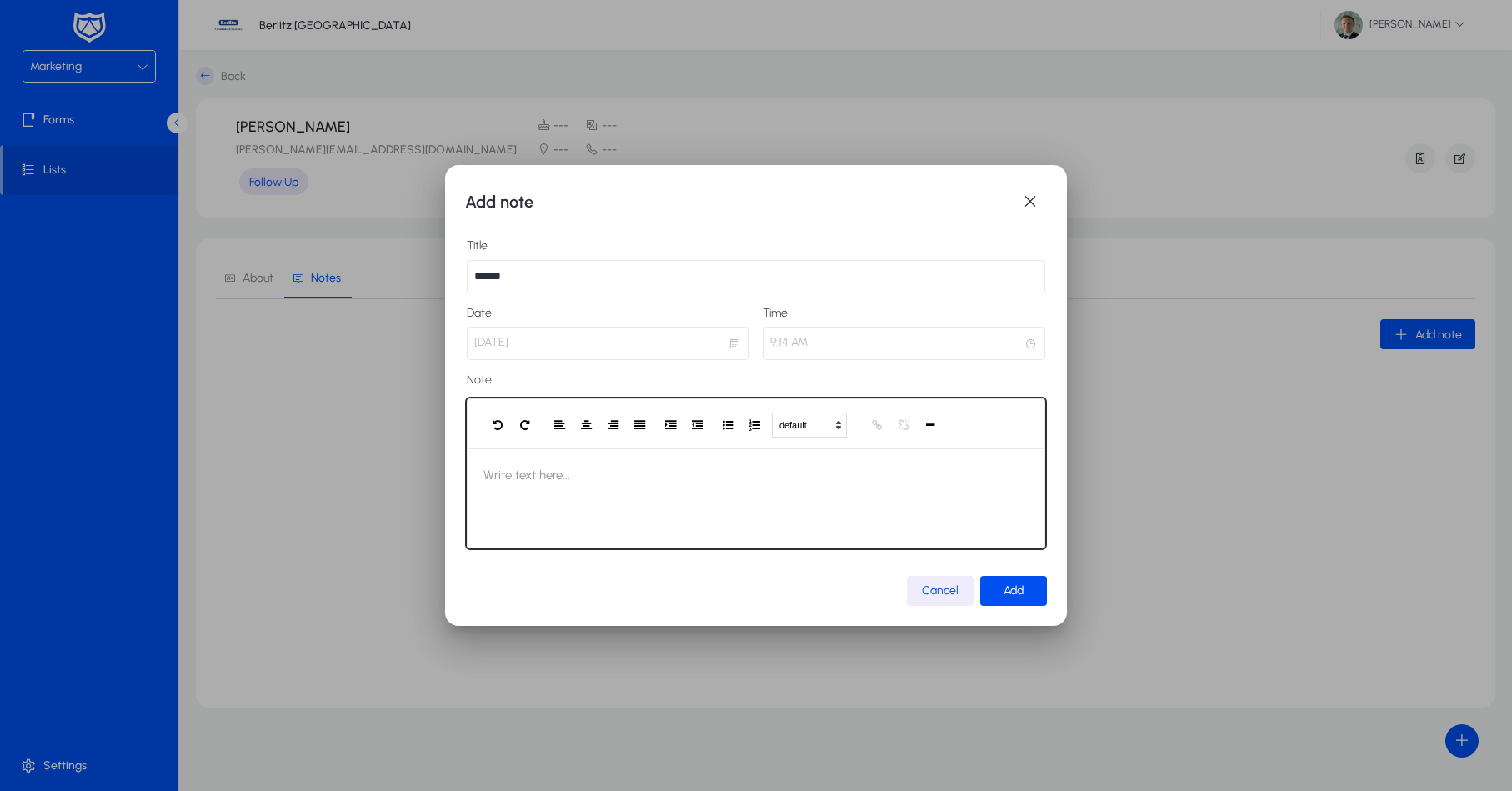
click at [634, 476] on div at bounding box center [756, 498] width 579 height 100
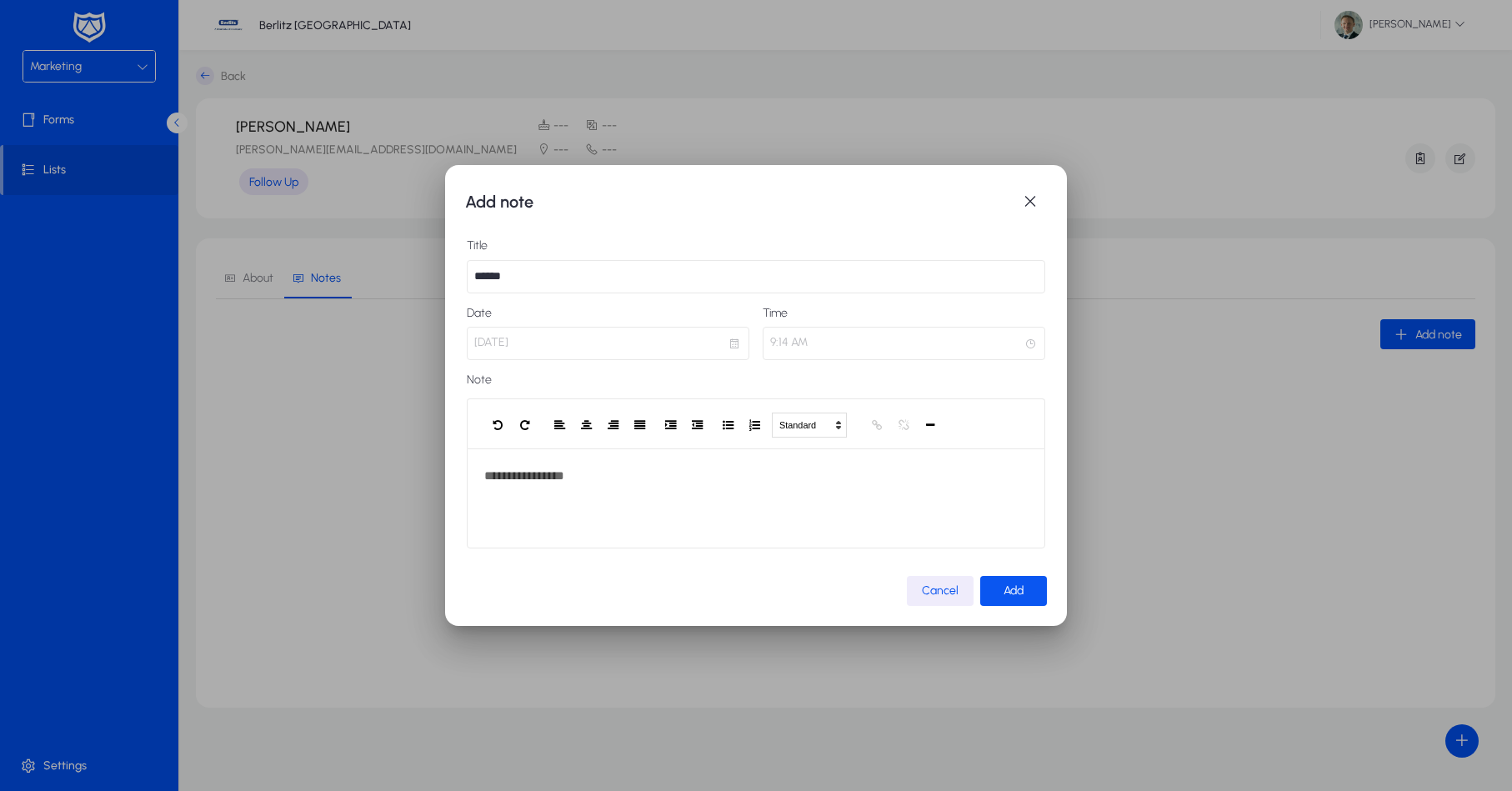
click at [1023, 592] on span "Add" at bounding box center [1013, 590] width 20 height 15
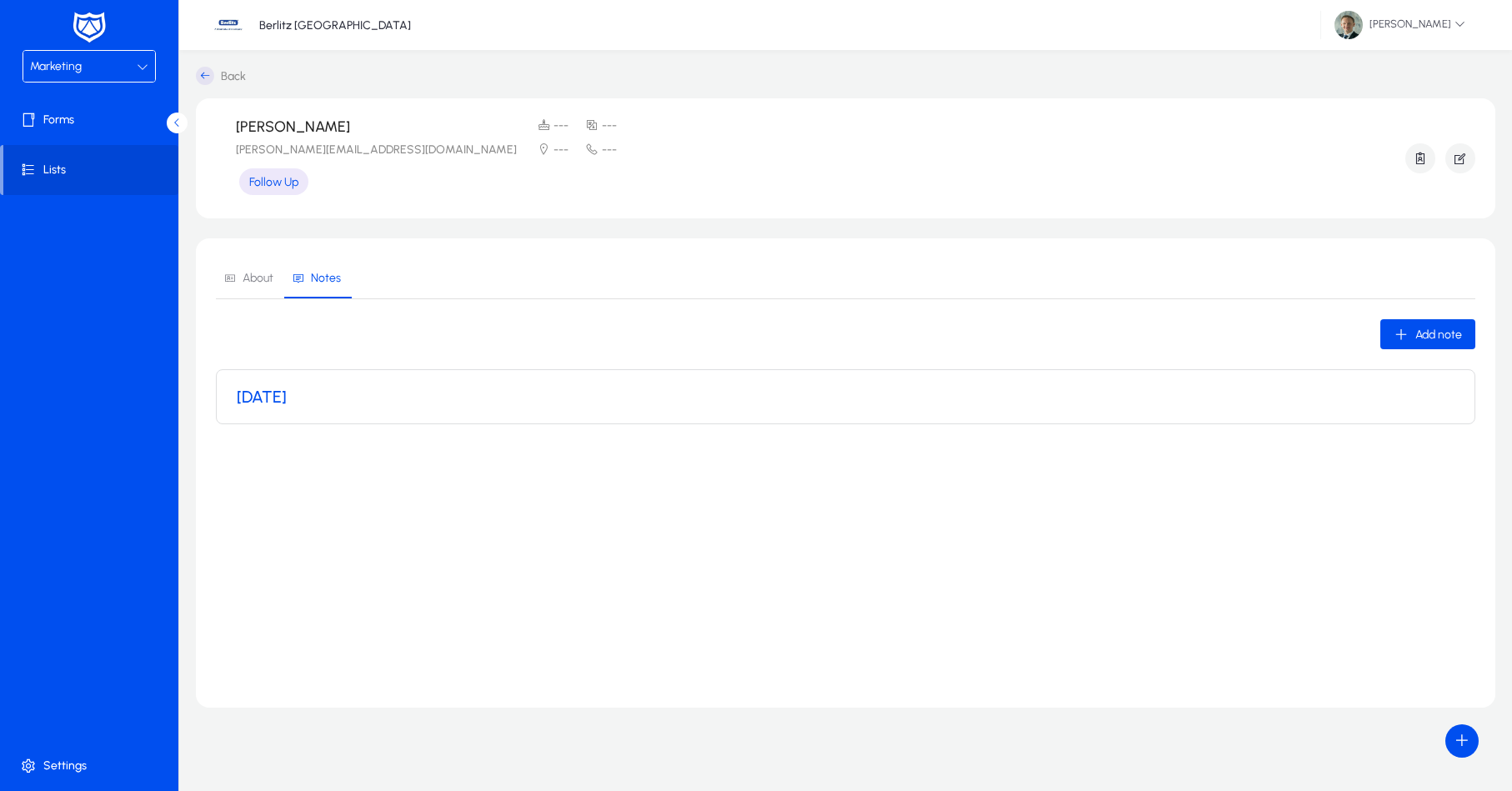
click at [287, 398] on h3 "[DATE]" at bounding box center [261, 396] width 50 height 20
click at [283, 402] on h3 "[DATE]" at bounding box center [261, 396] width 50 height 20
click at [287, 403] on h3 "[DATE]" at bounding box center [261, 396] width 50 height 20
click at [256, 275] on span "About" at bounding box center [258, 279] width 31 height 12
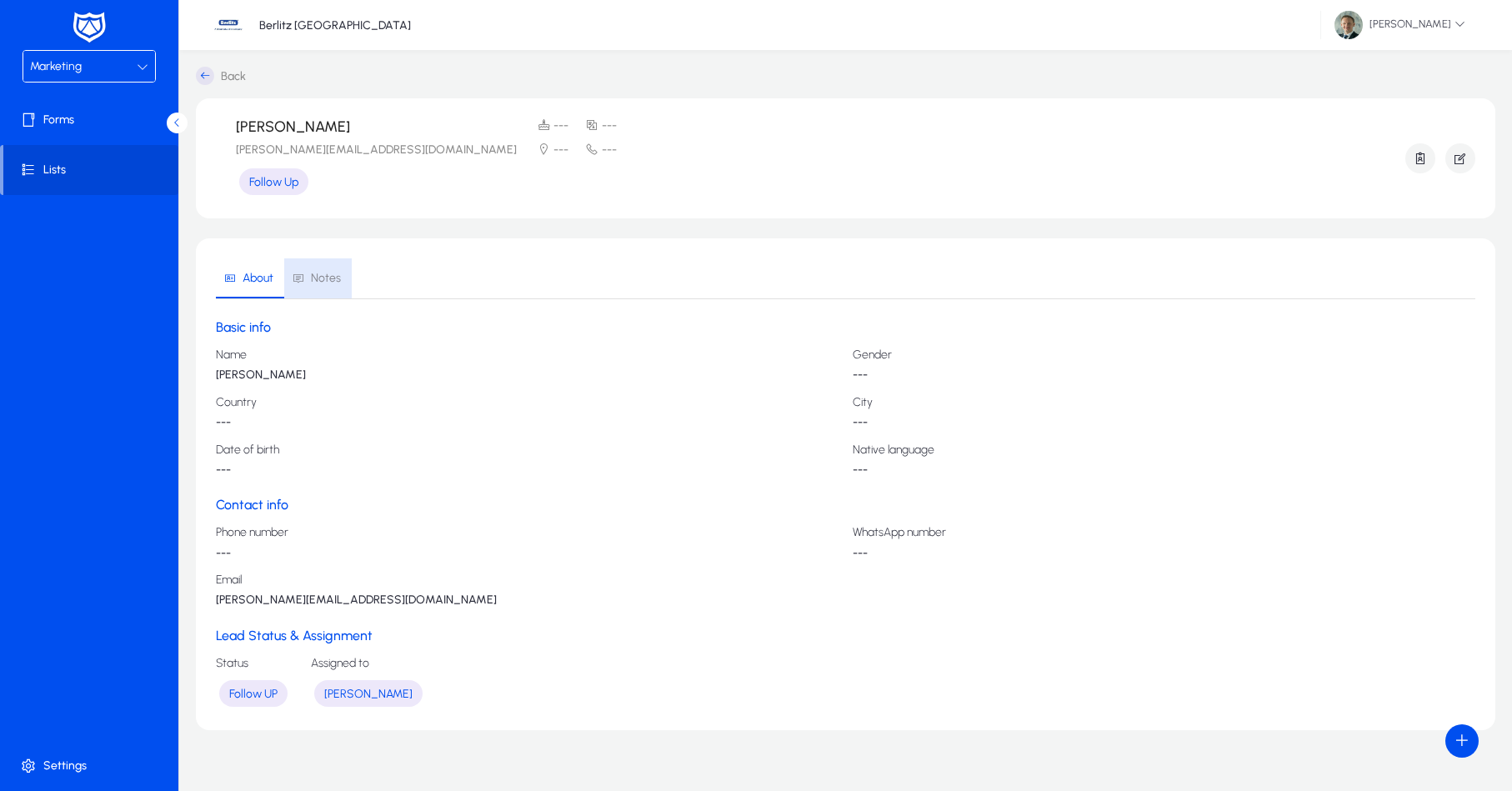
click at [332, 275] on span "Notes" at bounding box center [326, 279] width 30 height 12
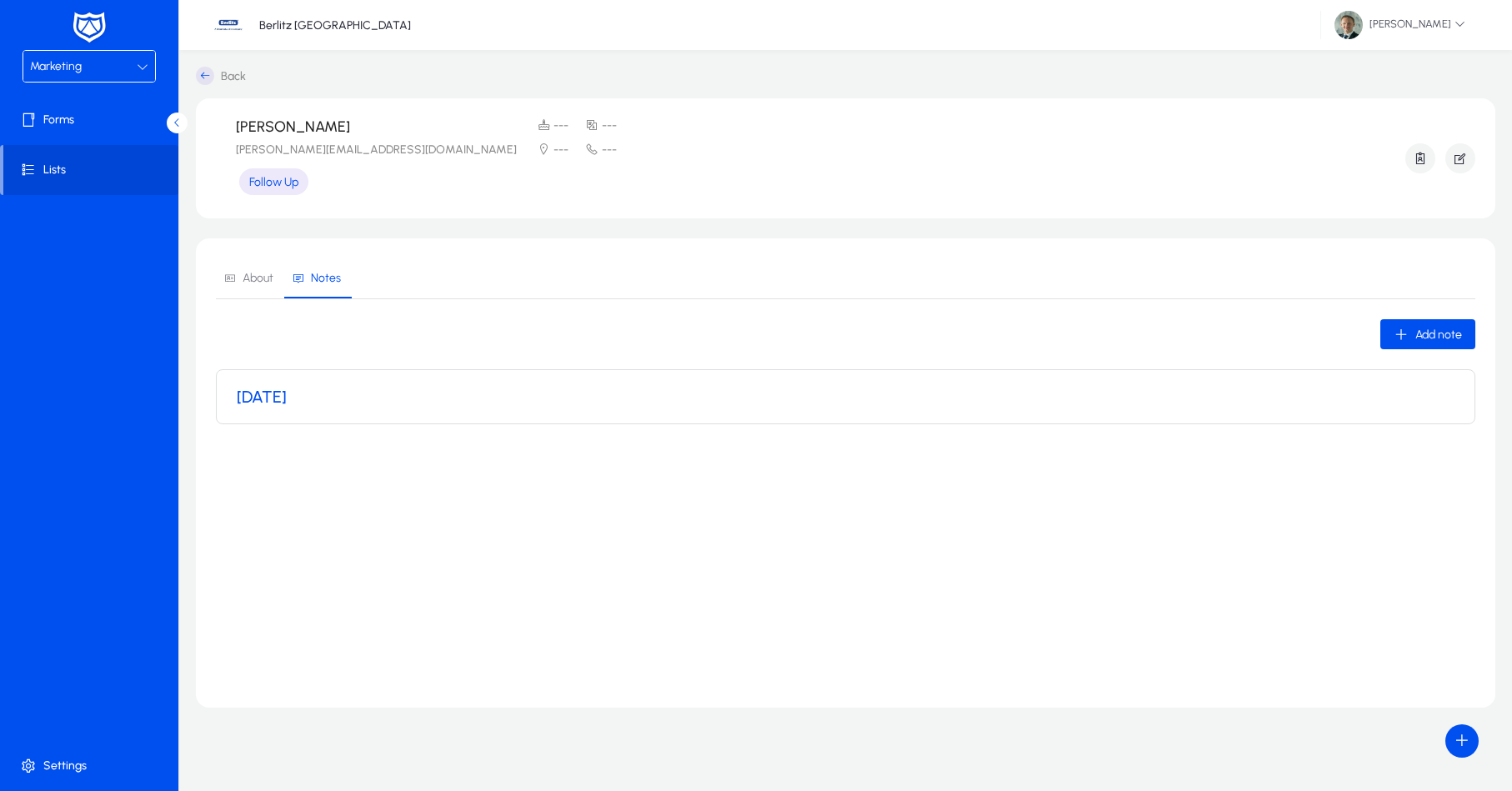
click at [344, 410] on div "[DATE]" at bounding box center [845, 397] width 1218 height 53
click at [250, 284] on span "About" at bounding box center [258, 279] width 31 height 12
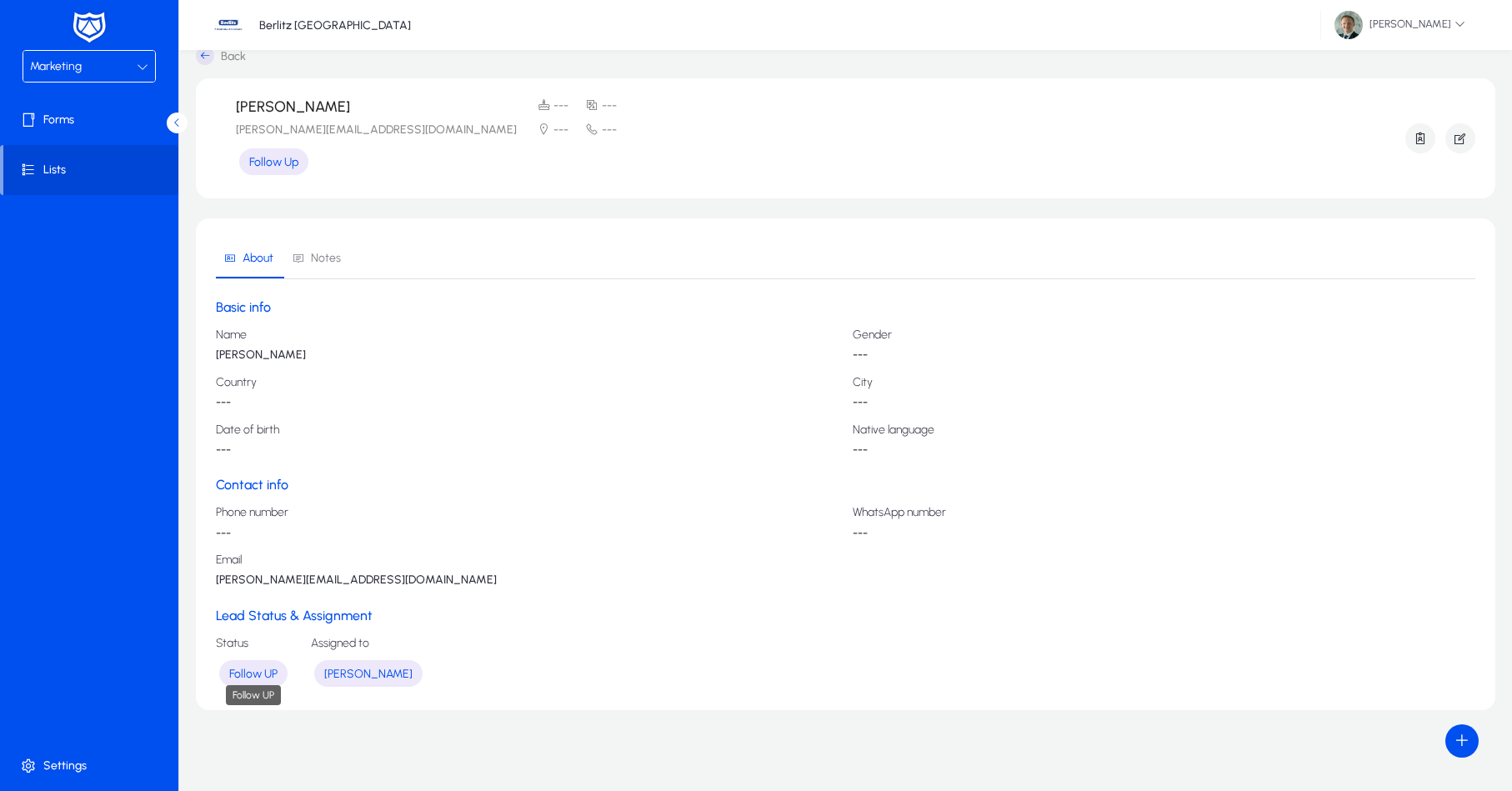
scroll to position [19, 0]
click at [234, 685] on div "Follow UP" at bounding box center [254, 694] width 55 height 20
click at [254, 668] on span "Follow UP" at bounding box center [253, 674] width 48 height 15
click at [351, 528] on p "---" at bounding box center [528, 535] width 624 height 14
click at [258, 560] on h4 "Email" at bounding box center [846, 561] width 1260 height 14
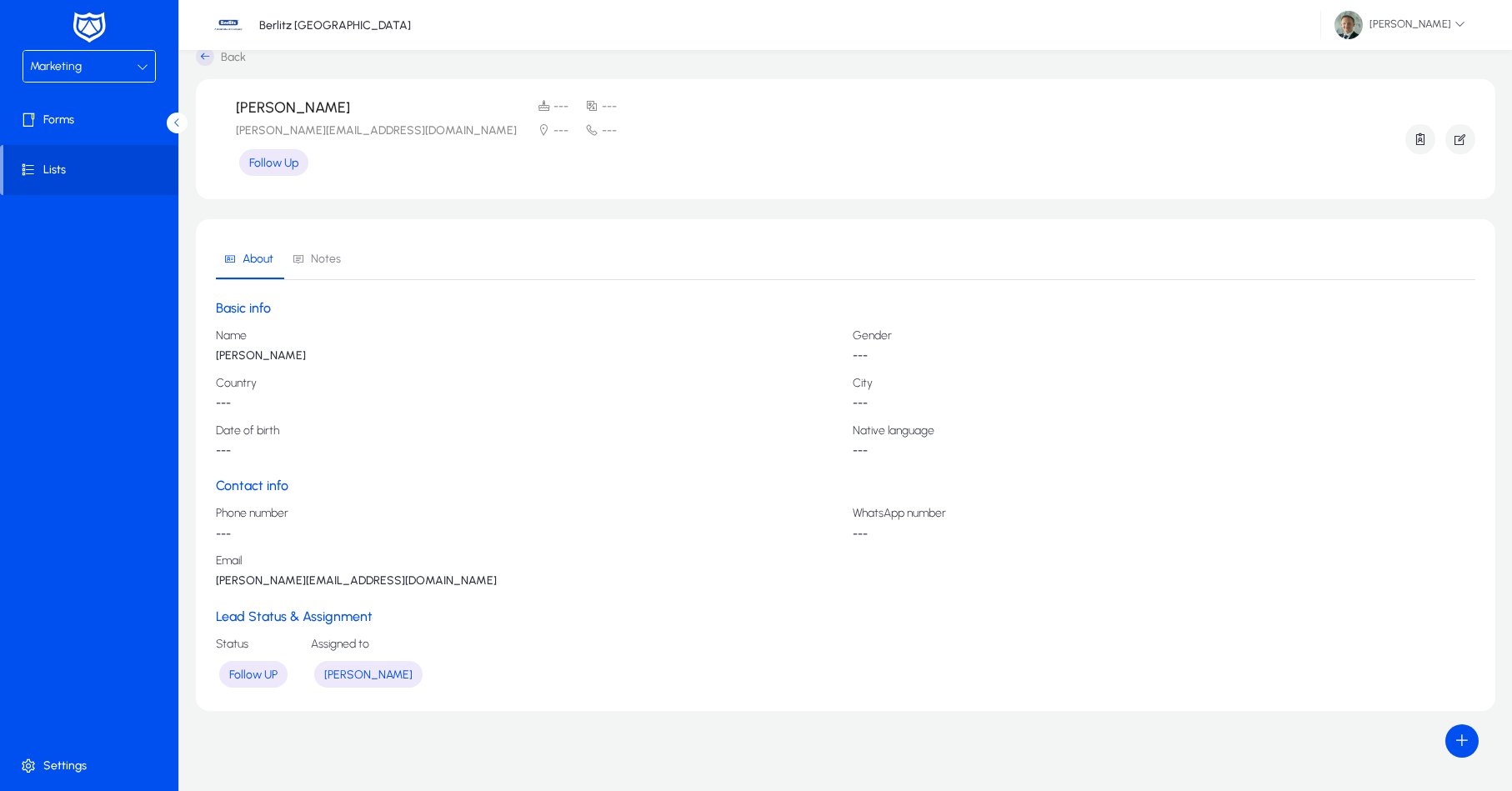
drag, startPoint x: 245, startPoint y: 581, endPoint x: 249, endPoint y: 572, distance: 9.8
click at [249, 574] on p "[PERSON_NAME][EMAIL_ADDRESS][DOMAIN_NAME]" at bounding box center [846, 581] width 1260 height 14
click at [249, 567] on div "Email [PERSON_NAME][EMAIL_ADDRESS][DOMAIN_NAME]" at bounding box center [846, 572] width 1260 height 34
drag, startPoint x: 249, startPoint y: 566, endPoint x: 241, endPoint y: 548, distance: 19.7
click at [247, 560] on div "Email [PERSON_NAME][EMAIL_ADDRESS][DOMAIN_NAME]" at bounding box center [846, 572] width 1260 height 34
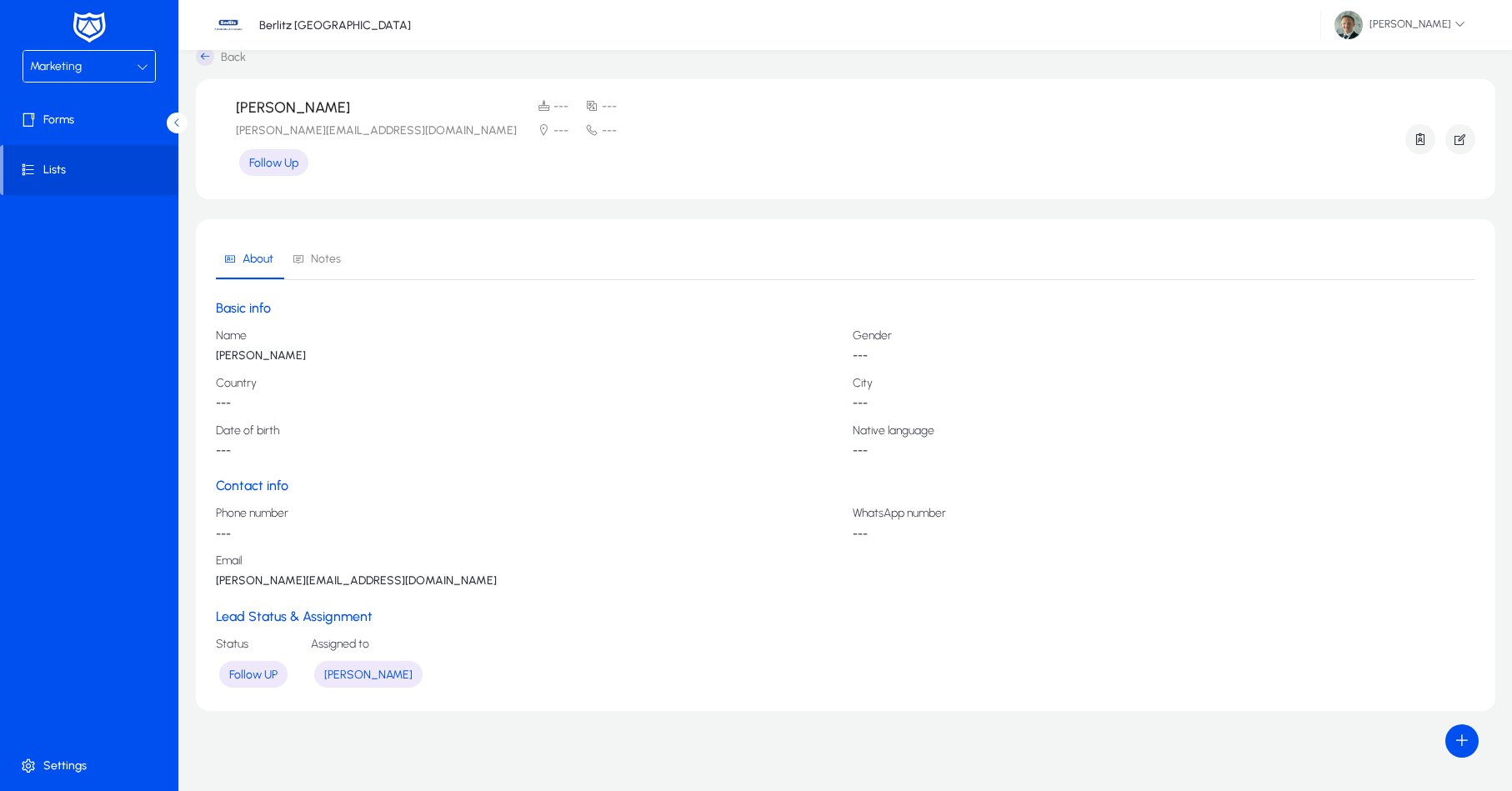
drag, startPoint x: 238, startPoint y: 540, endPoint x: 243, endPoint y: 515, distance: 25.5
click at [239, 532] on div "Phone number --- WhatsApp number --- Email [PERSON_NAME][EMAIL_ADDRESS][DOMAIN_…" at bounding box center [846, 547] width 1260 height 81
click at [257, 485] on h3 "Contact info" at bounding box center [846, 485] width 1260 height 15
click at [262, 546] on div "Phone number --- WhatsApp number --- Email [PERSON_NAME][EMAIL_ADDRESS][DOMAIN_…" at bounding box center [846, 547] width 1260 height 81
drag, startPoint x: 859, startPoint y: 521, endPoint x: 840, endPoint y: 518, distance: 19.2
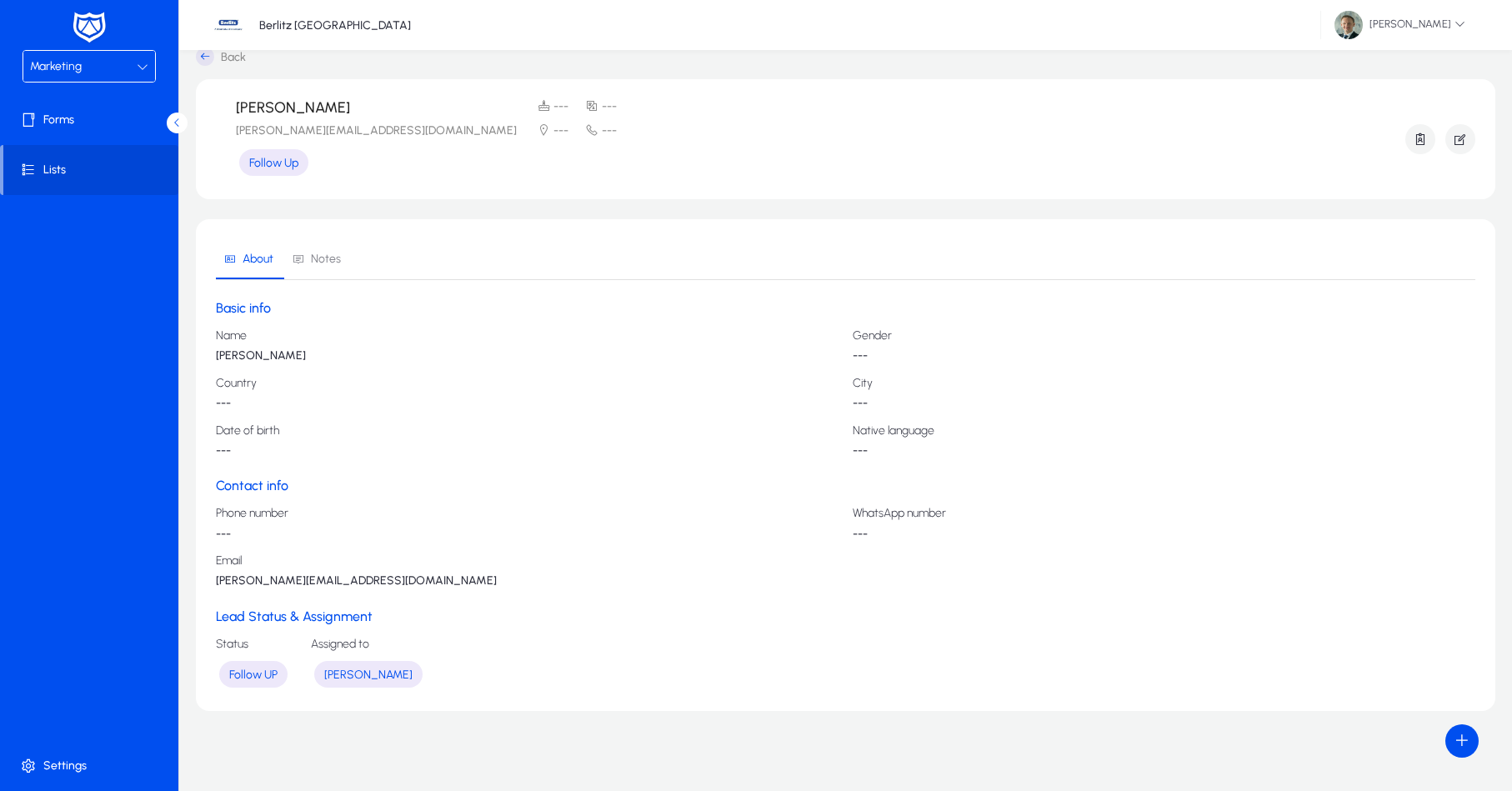
click at [848, 518] on div "Phone number --- WhatsApp number --- Email [PERSON_NAME][EMAIL_ADDRESS][DOMAIN_…" at bounding box center [846, 547] width 1260 height 81
drag, startPoint x: 875, startPoint y: 542, endPoint x: 552, endPoint y: 473, distance: 330.3
click at [876, 537] on div "Phone number --- WhatsApp number --- Email [PERSON_NAME][EMAIL_ADDRESS][DOMAIN_…" at bounding box center [846, 547] width 1260 height 81
click at [275, 167] on span "Follow Up" at bounding box center [273, 163] width 49 height 15
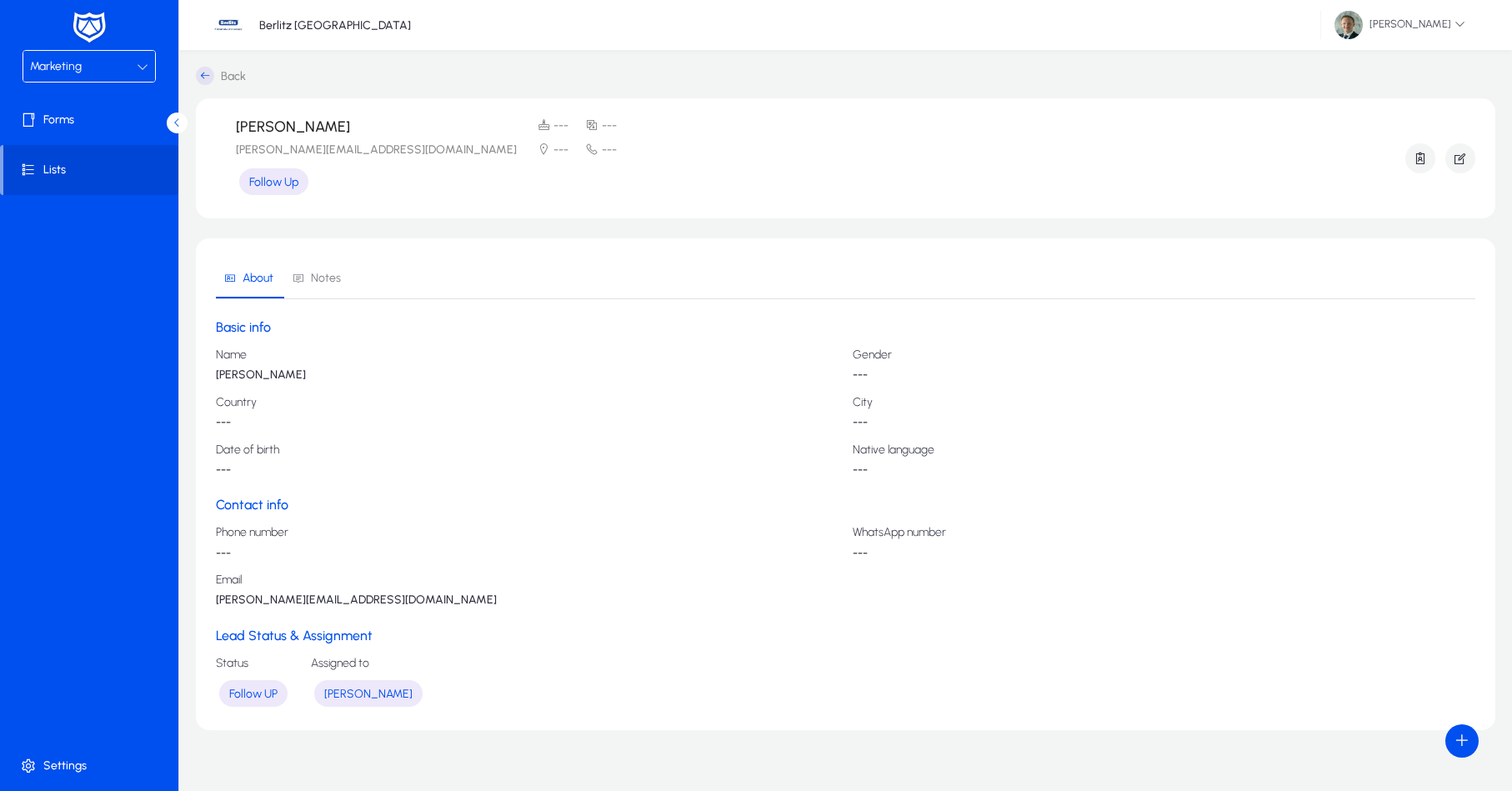
scroll to position [0, 0]
click at [207, 78] on icon at bounding box center [205, 75] width 18 height 18
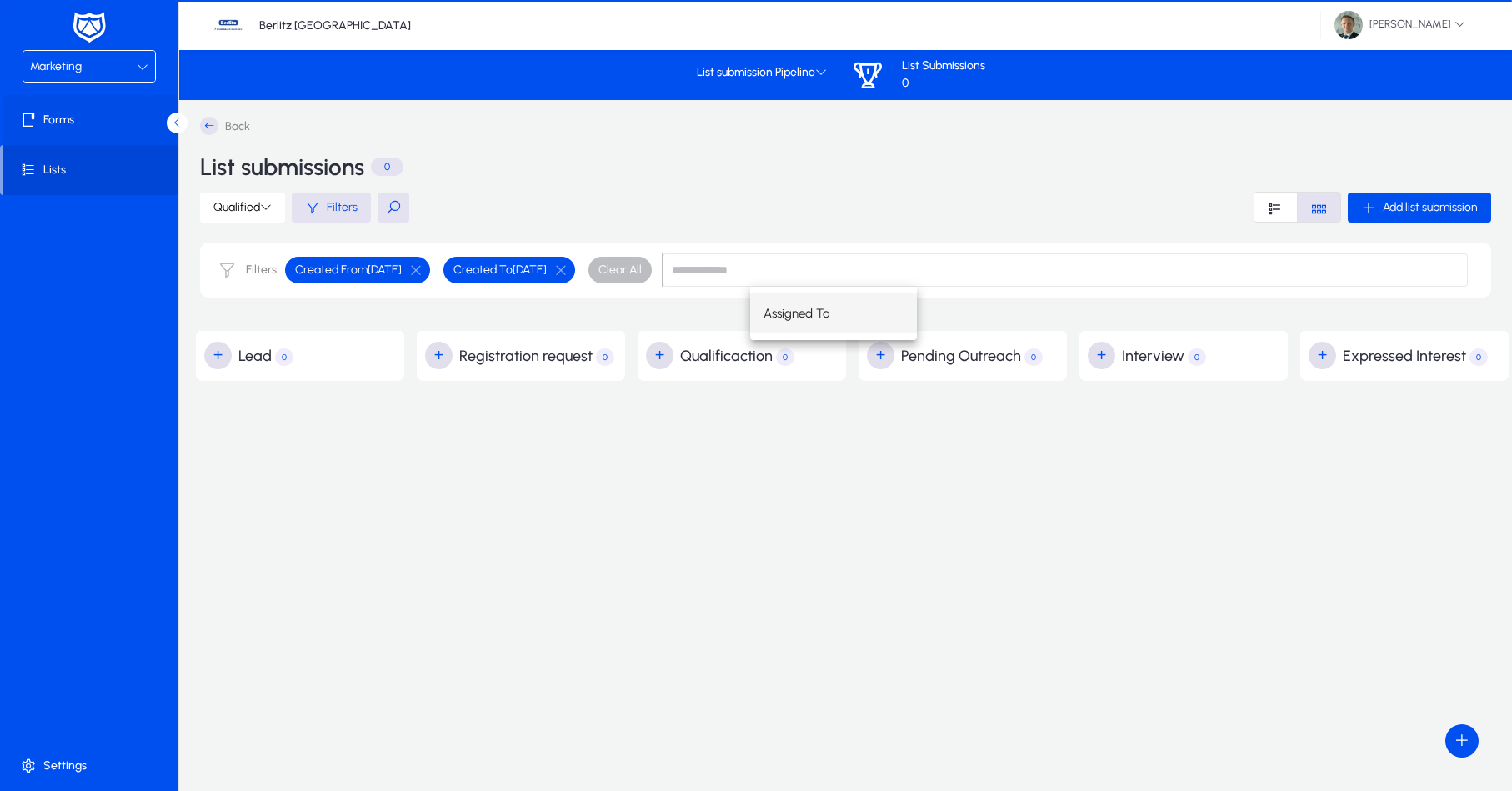
click at [90, 117] on span at bounding box center [93, 120] width 178 height 40
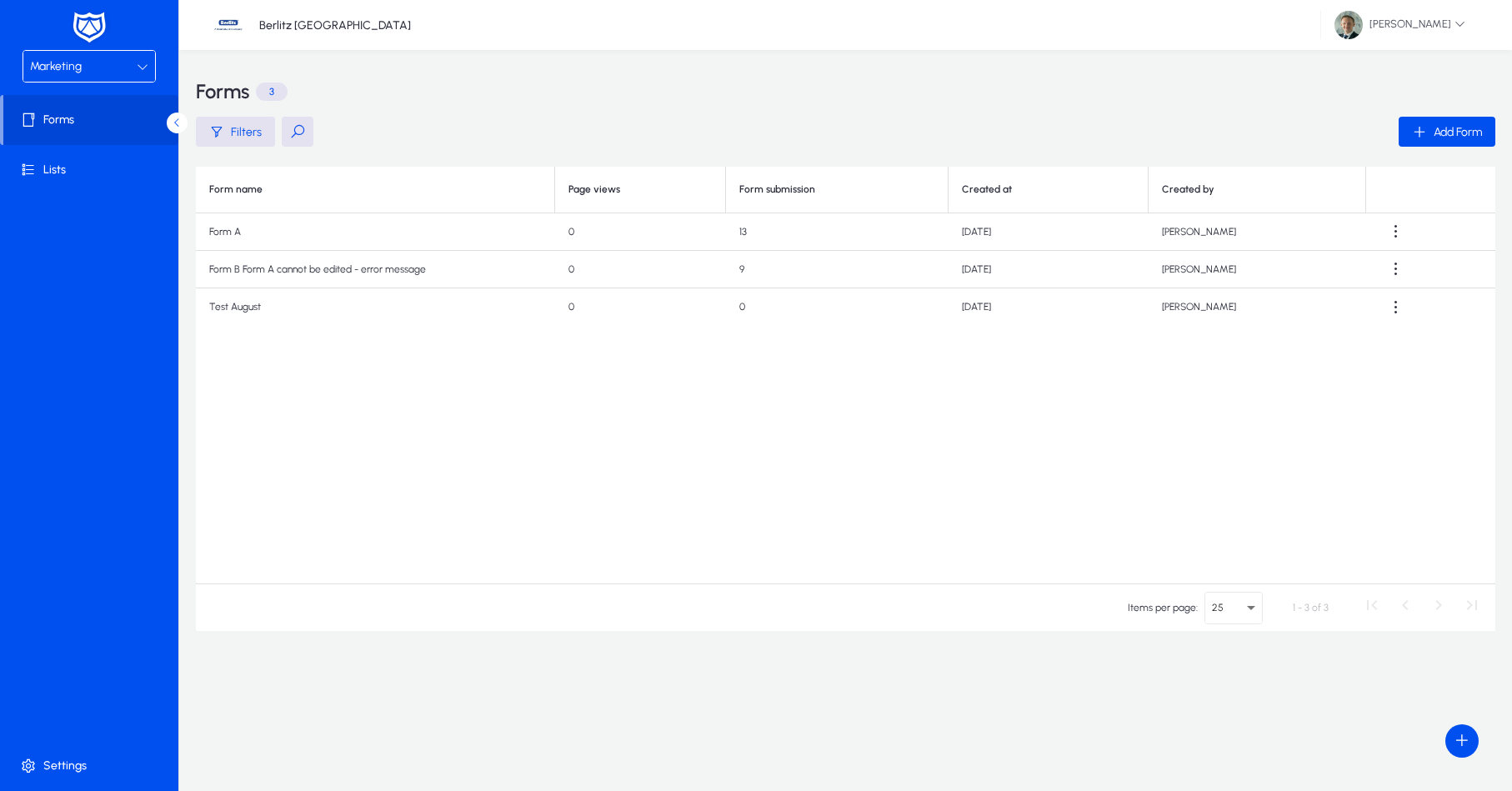
drag, startPoint x: 228, startPoint y: 232, endPoint x: 46, endPoint y: 199, distance: 185.0
click at [223, 231] on td "Form A" at bounding box center [375, 232] width 359 height 38
click at [44, 171] on span at bounding box center [93, 170] width 178 height 40
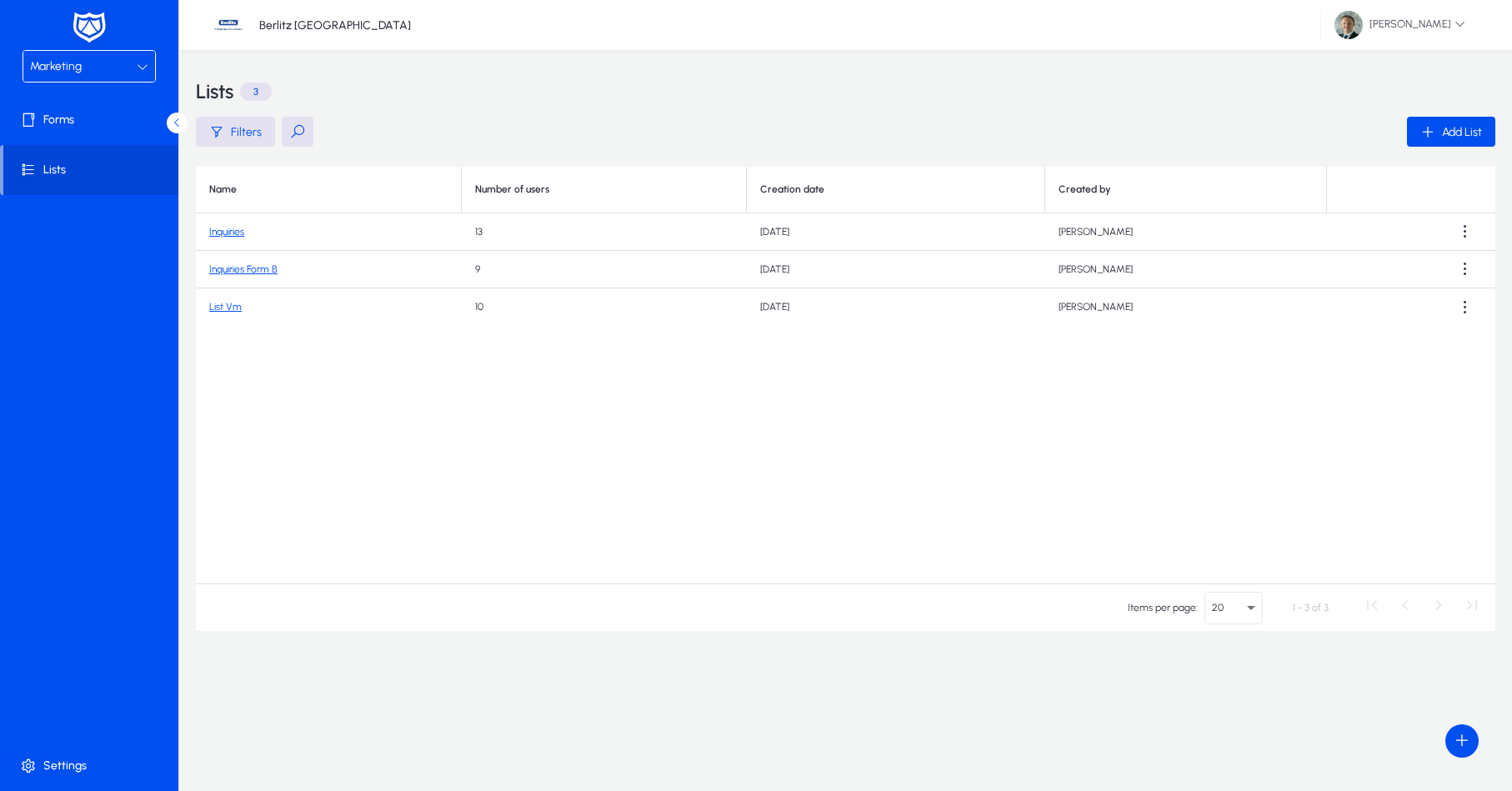
click at [229, 227] on link "Inquiries" at bounding box center [226, 232] width 35 height 12
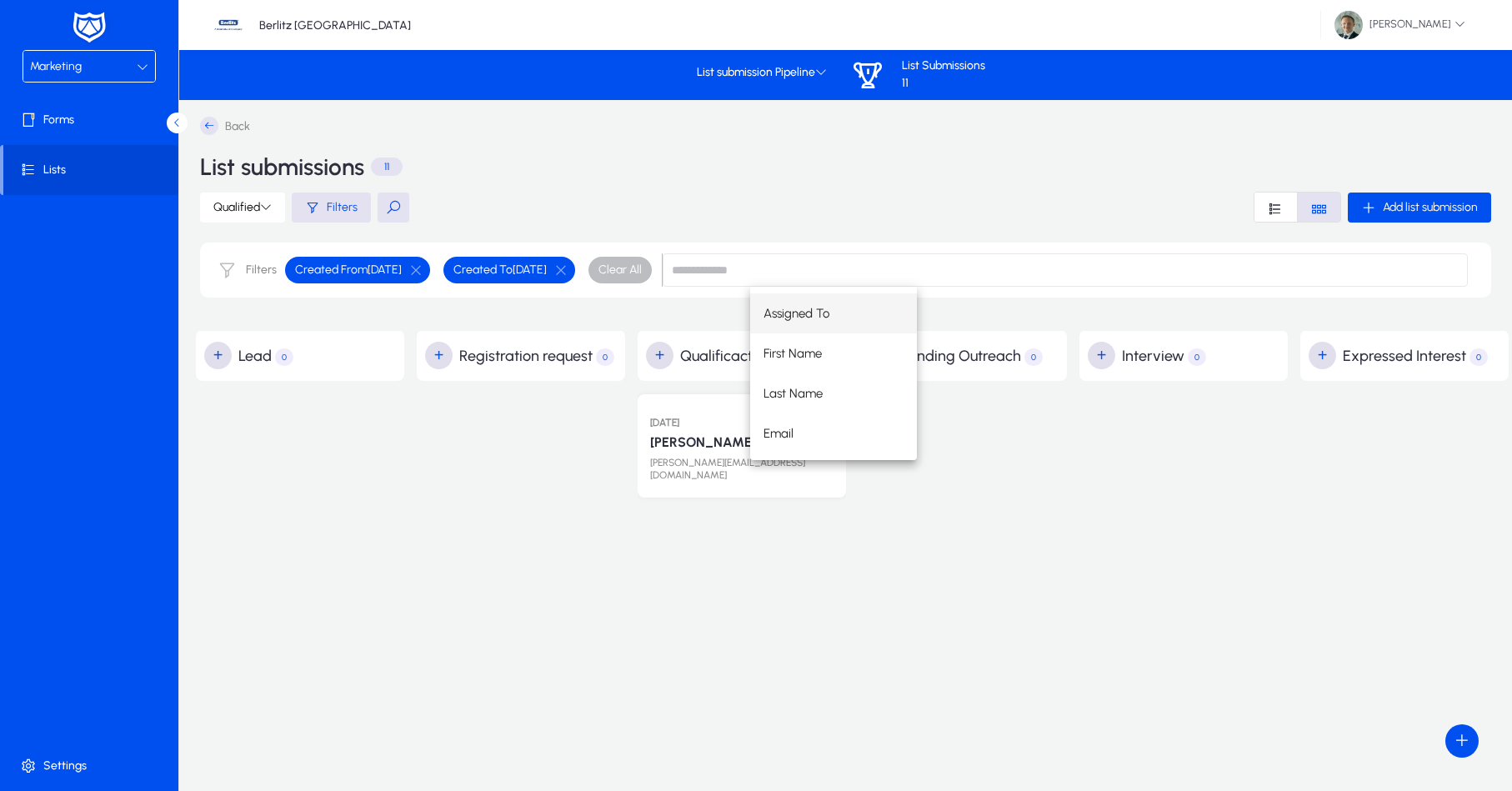
drag, startPoint x: 1039, startPoint y: 511, endPoint x: 1050, endPoint y: 512, distance: 11.0
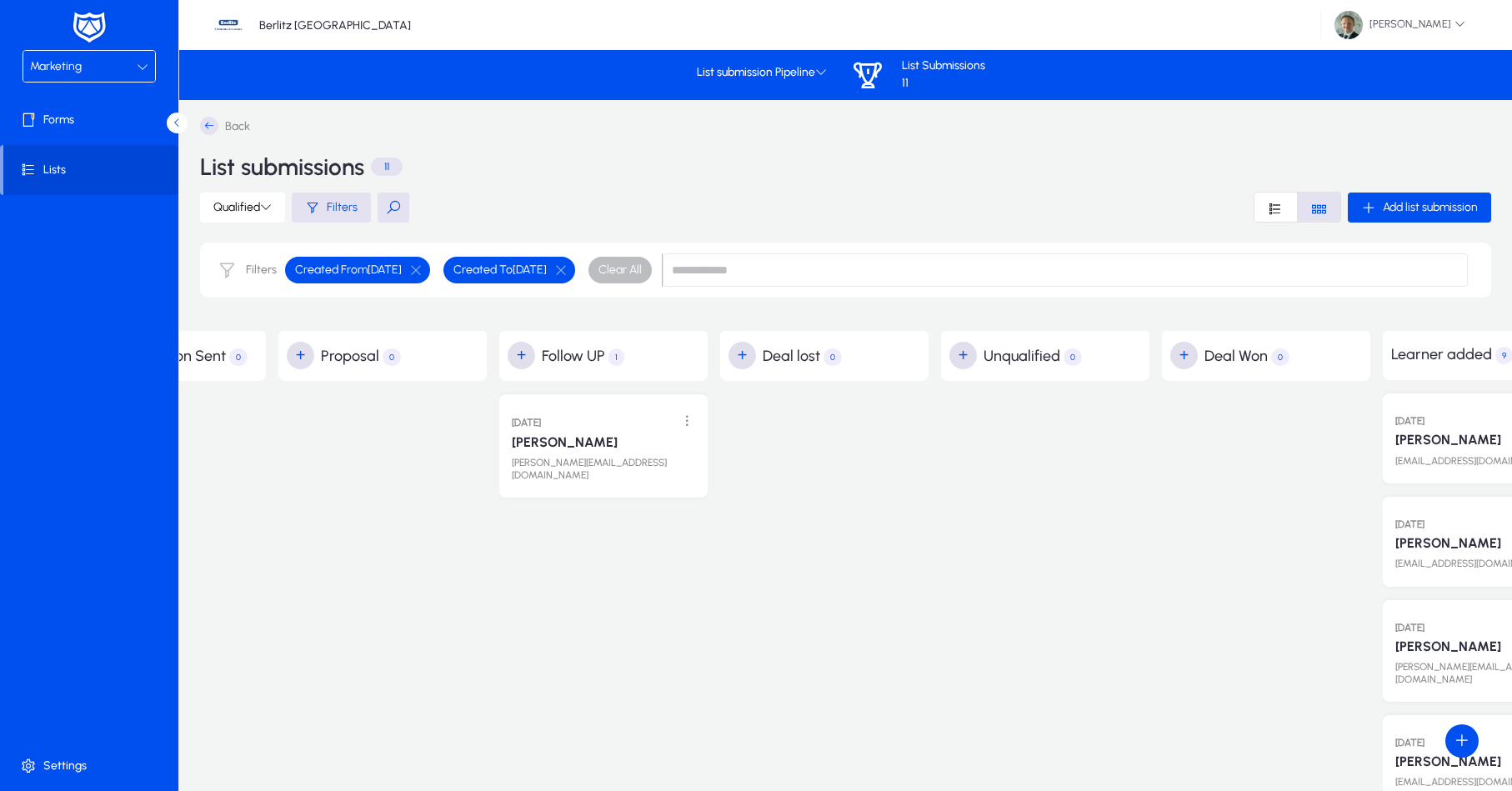
scroll to position [0, 1488]
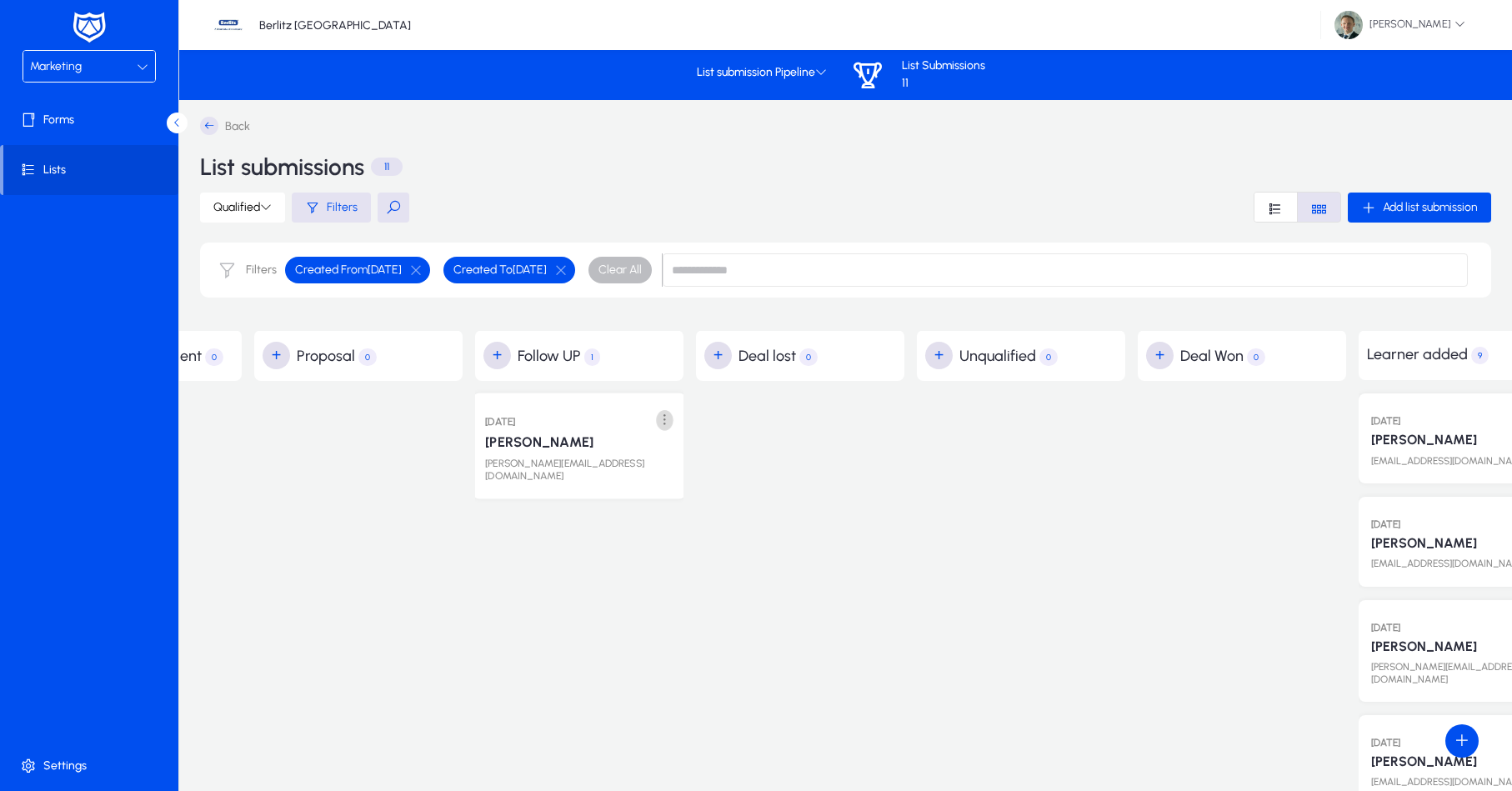
click at [672, 421] on span at bounding box center [665, 421] width 34 height 34
click at [616, 458] on span "Edit" at bounding box center [627, 455] width 67 height 15
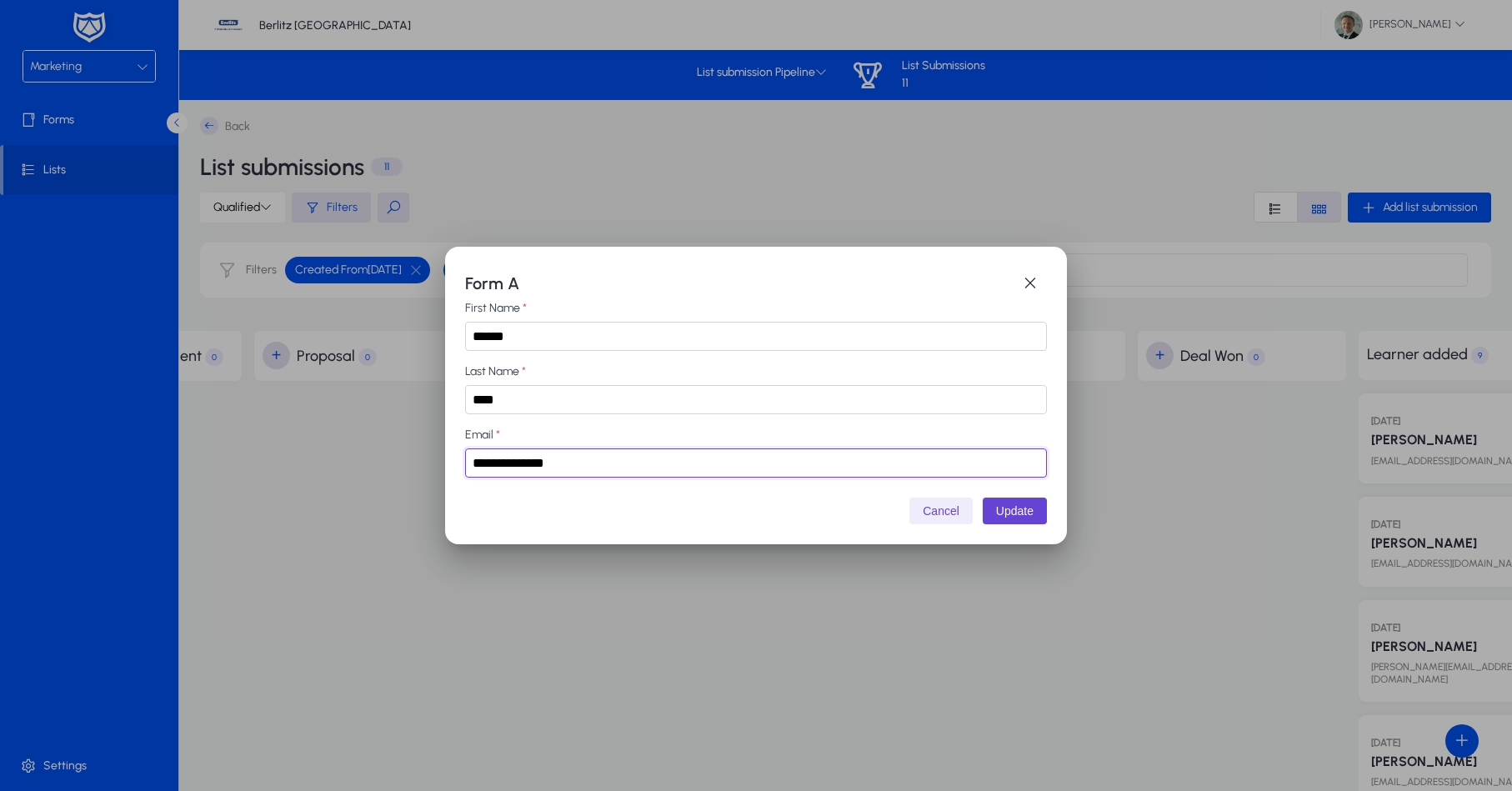
scroll to position [0, 0]
click at [943, 518] on button "Cancel" at bounding box center [941, 511] width 63 height 27
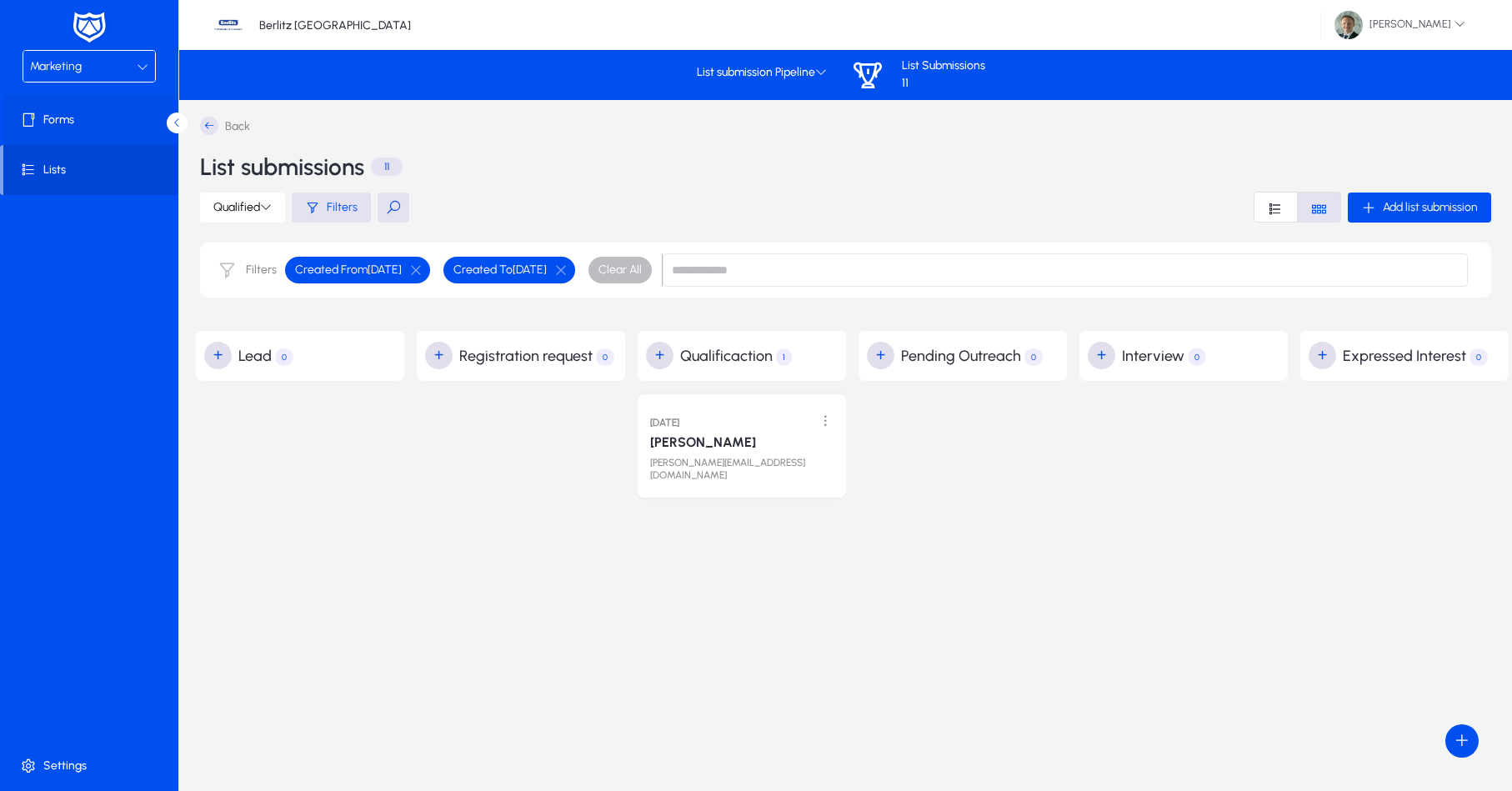
click at [92, 129] on span at bounding box center [93, 120] width 178 height 40
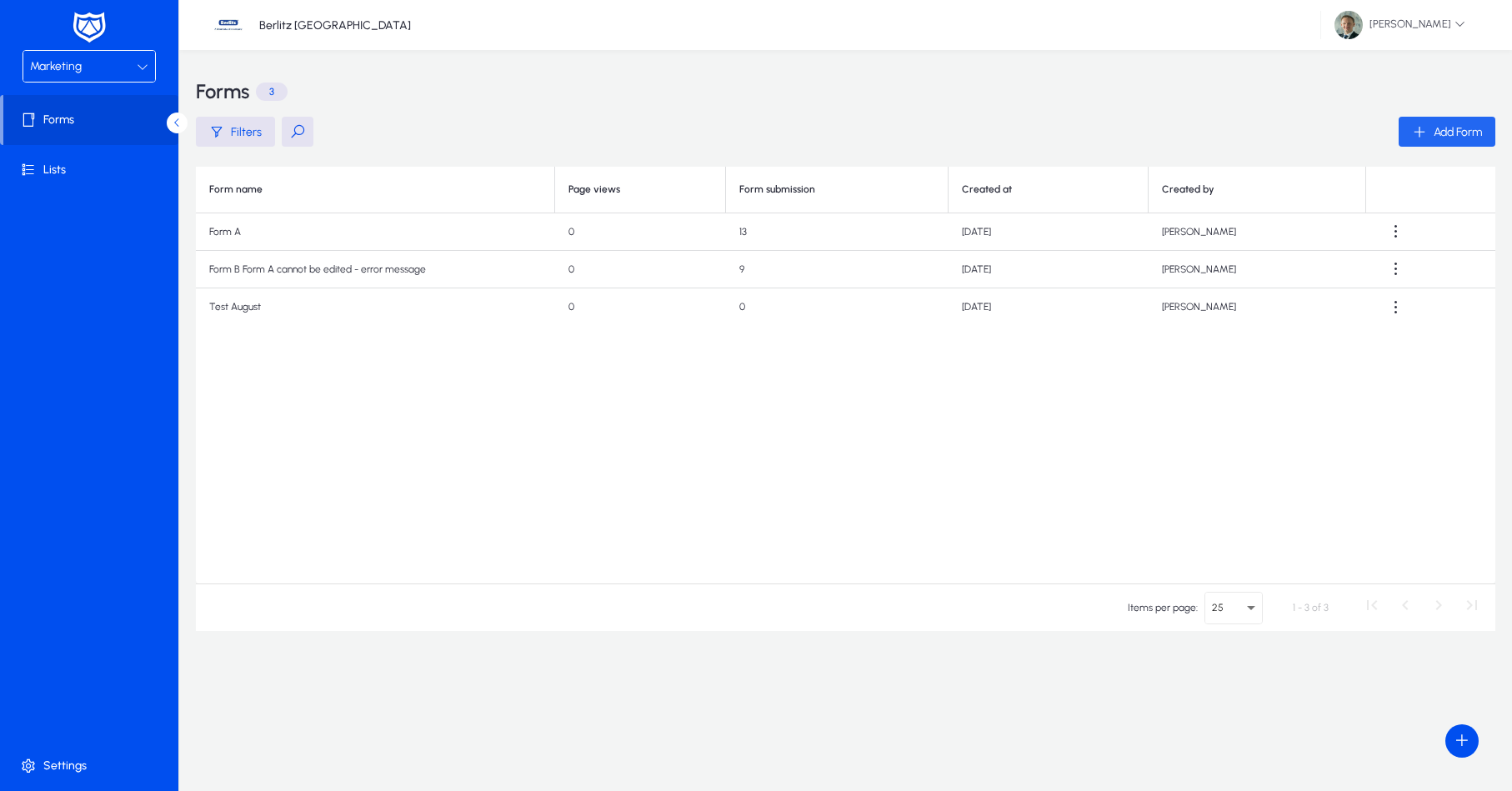
click at [1463, 131] on span "Add Form" at bounding box center [1458, 132] width 48 height 15
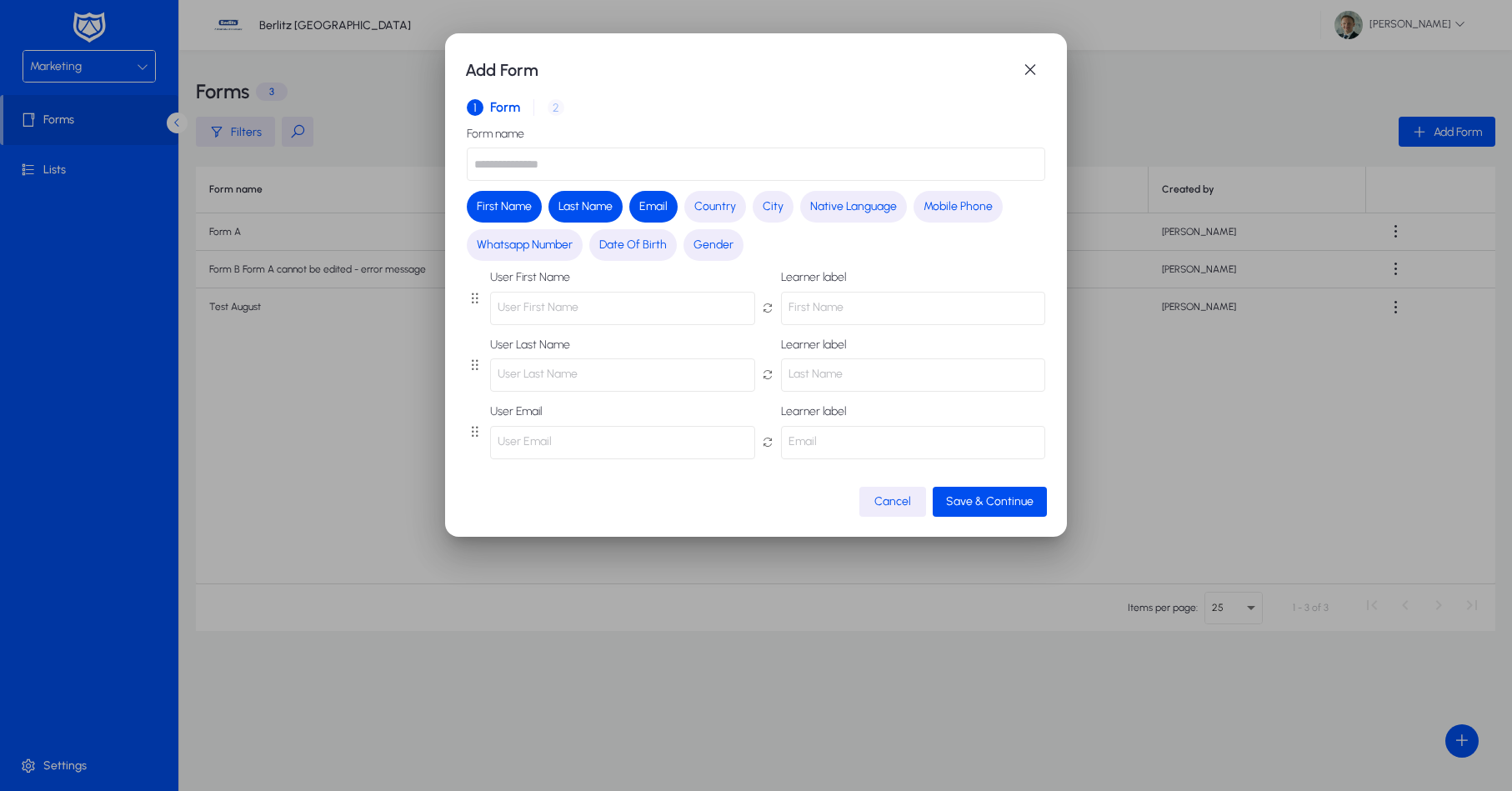
click at [546, 165] on input "text" at bounding box center [756, 164] width 579 height 33
type input "*"
type input "*********"
click at [752, 66] on h1 "Add Form" at bounding box center [740, 69] width 549 height 27
click at [954, 209] on span "Mobile Phone" at bounding box center [958, 206] width 69 height 16
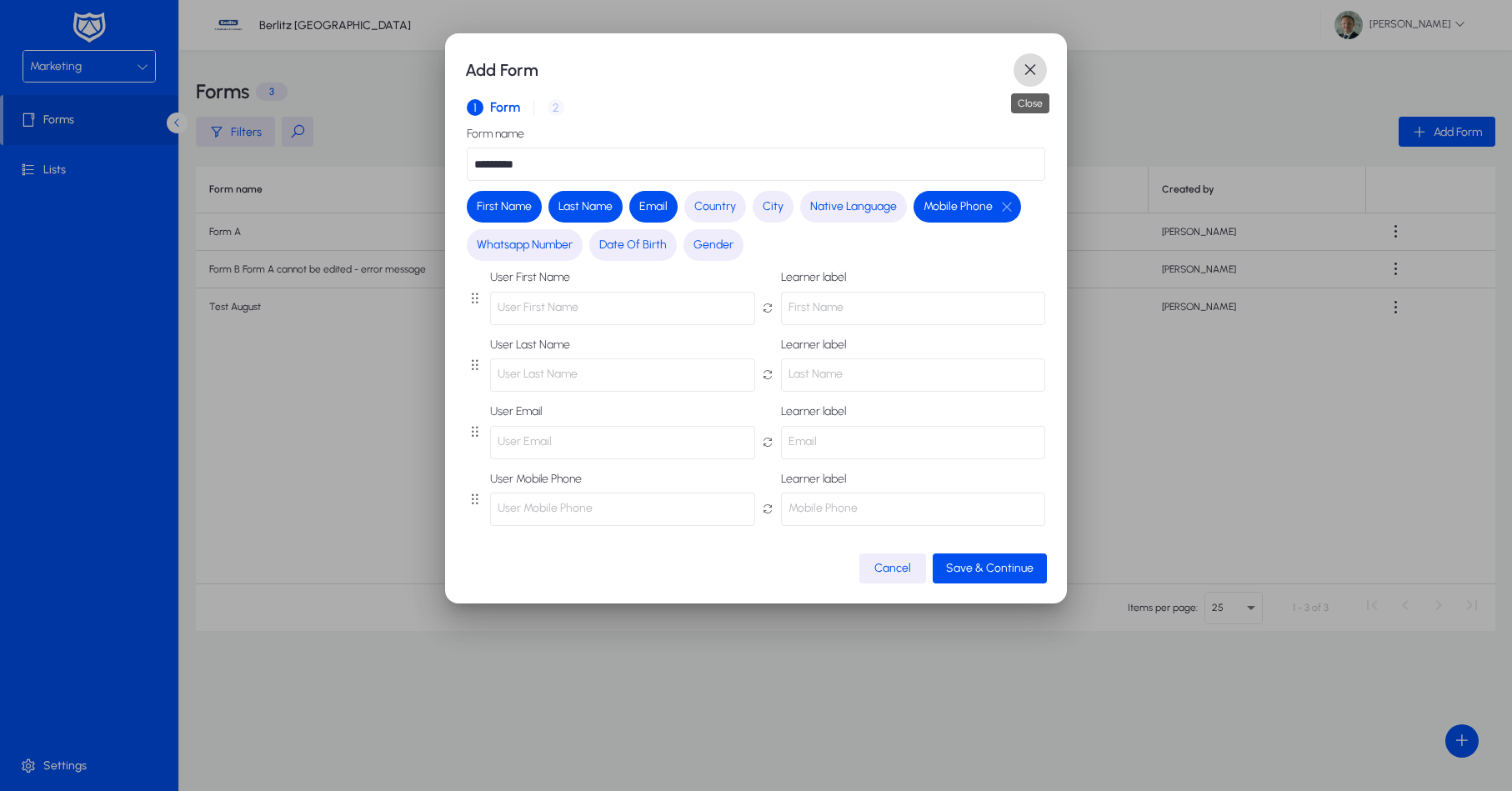
click at [1035, 61] on span "button" at bounding box center [1030, 69] width 33 height 33
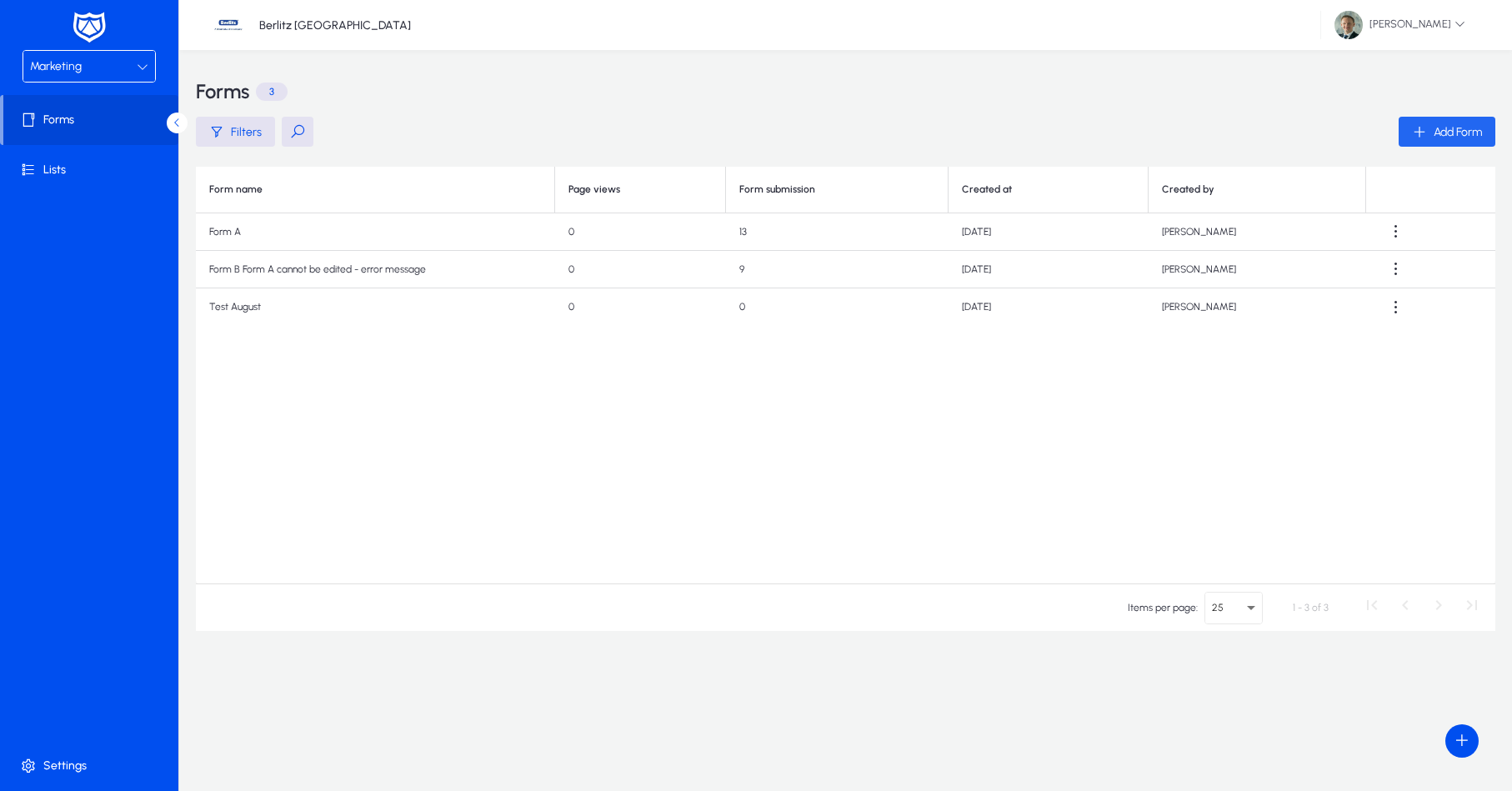
click at [1446, 121] on span "button" at bounding box center [1447, 131] width 97 height 40
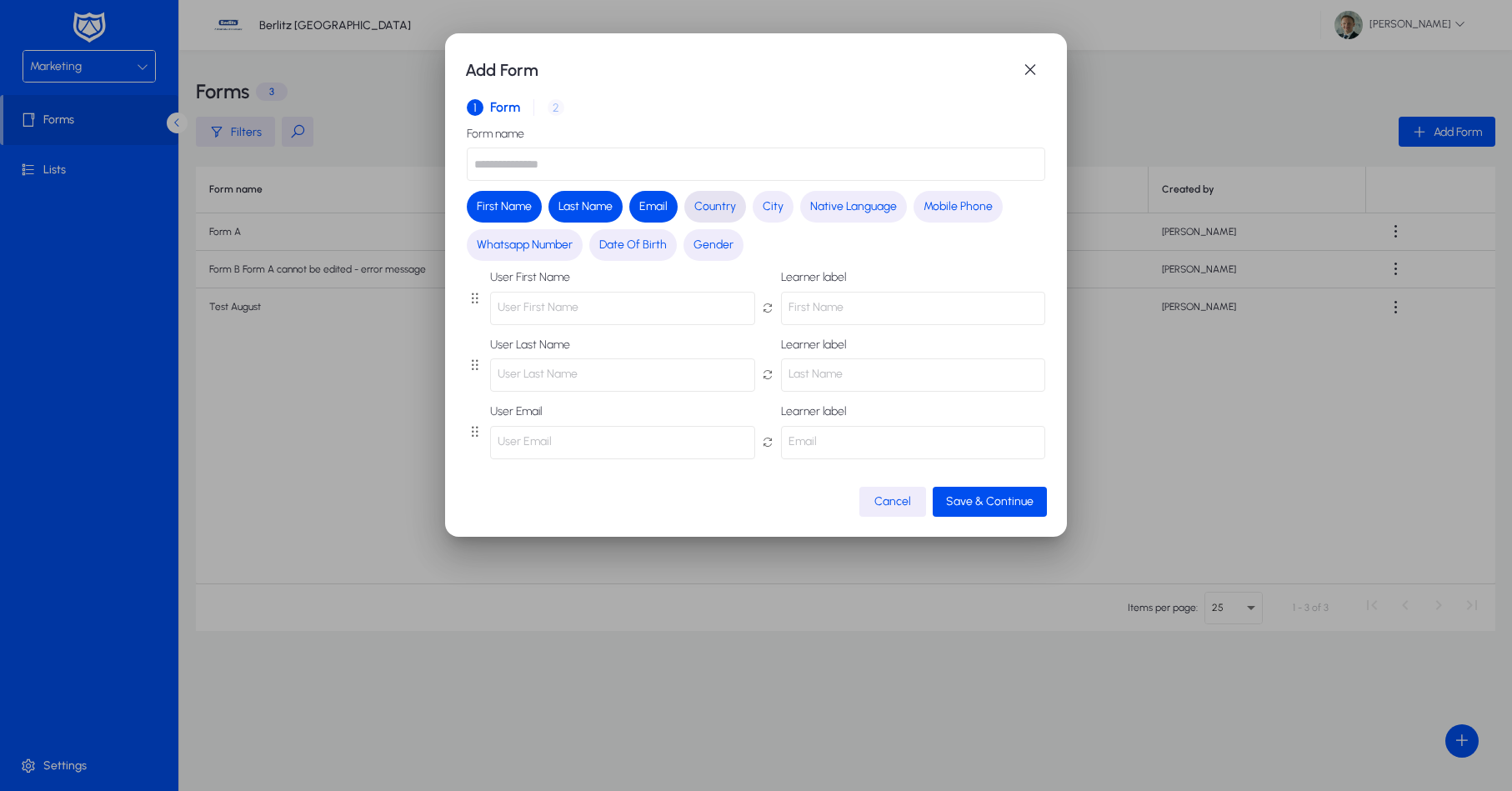
click at [711, 206] on span "Country" at bounding box center [715, 206] width 42 height 16
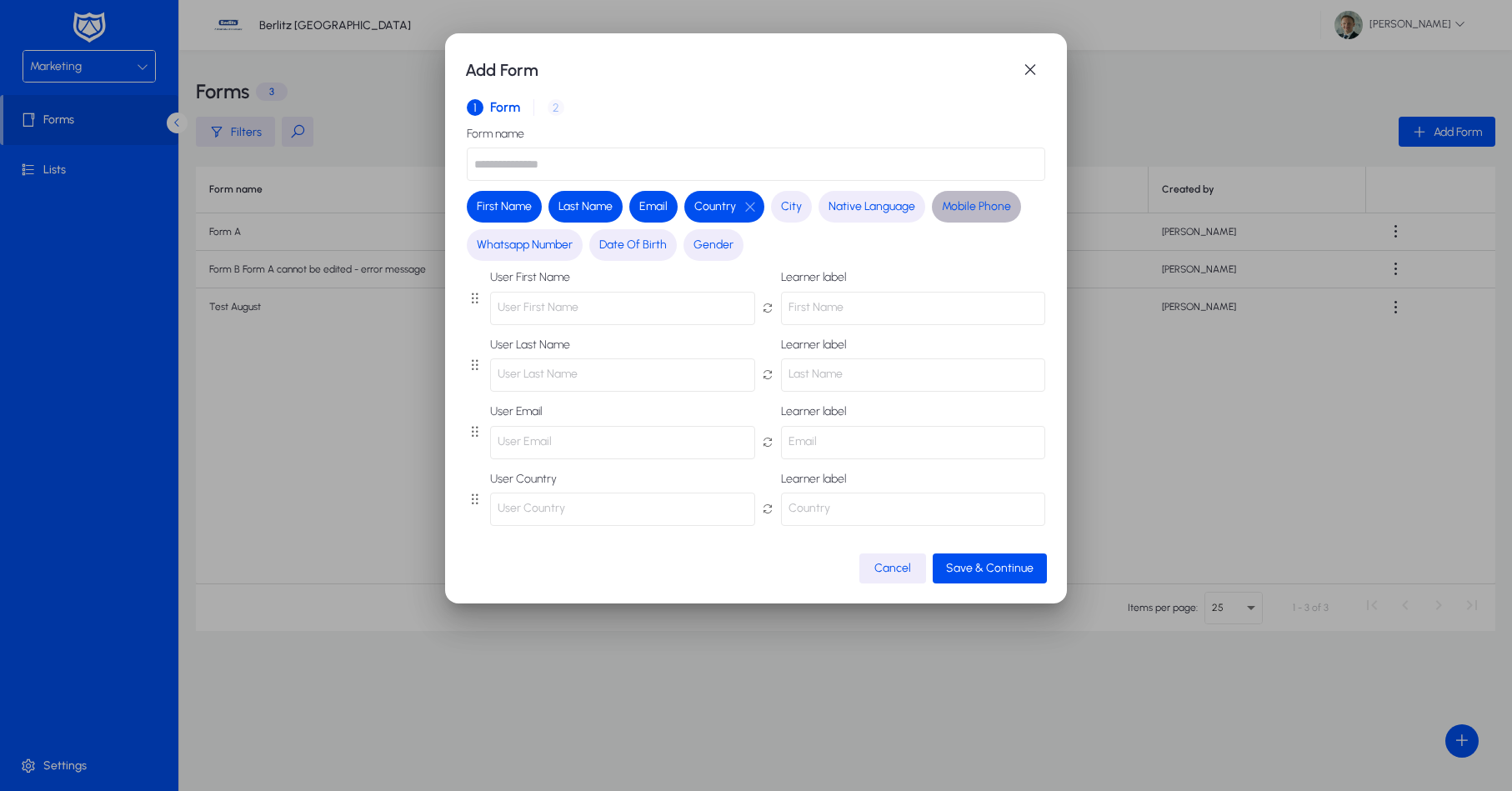
click at [970, 205] on span "Mobile Phone" at bounding box center [976, 206] width 69 height 16
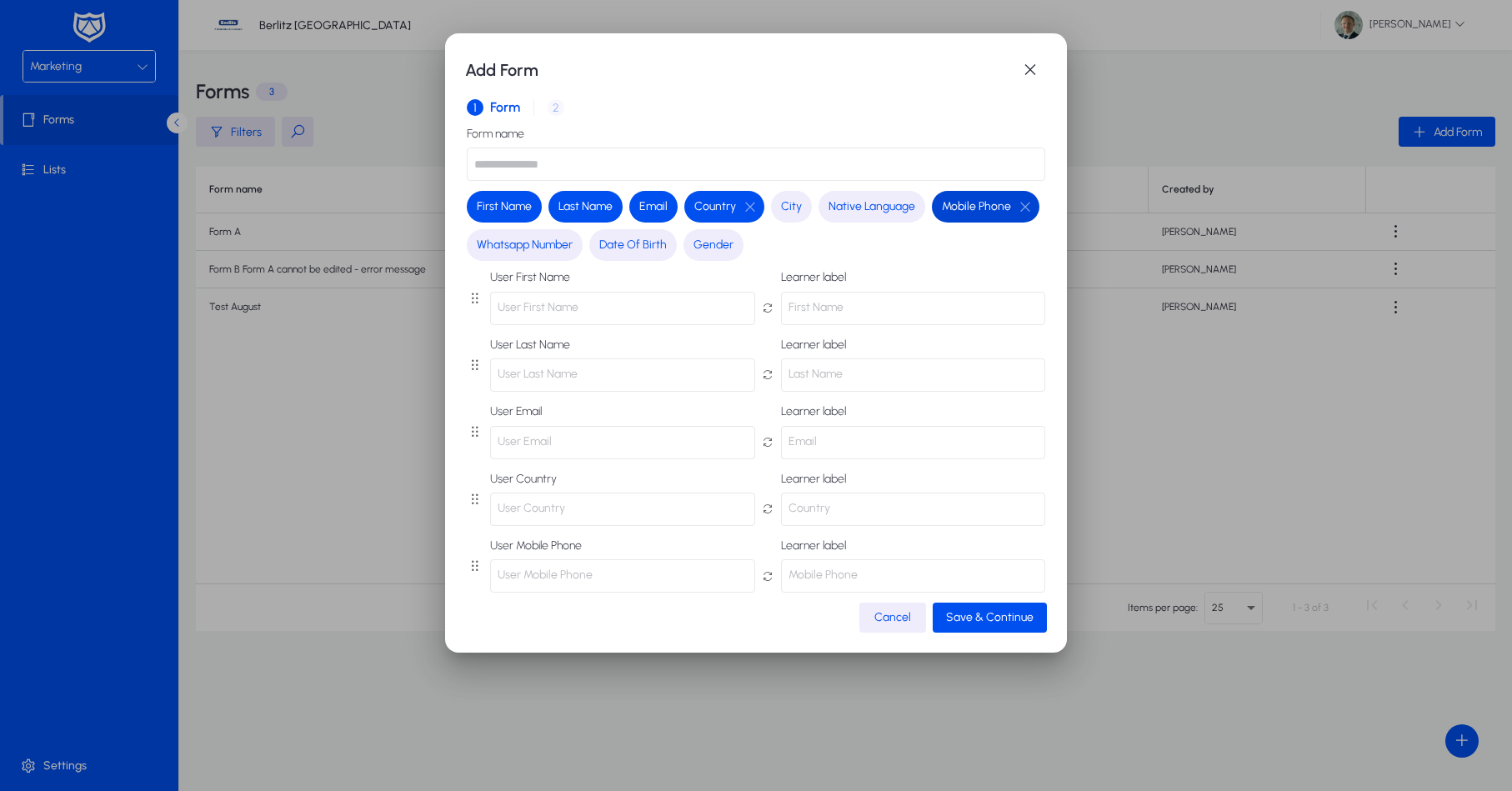
click at [733, 165] on input "text" at bounding box center [756, 164] width 579 height 33
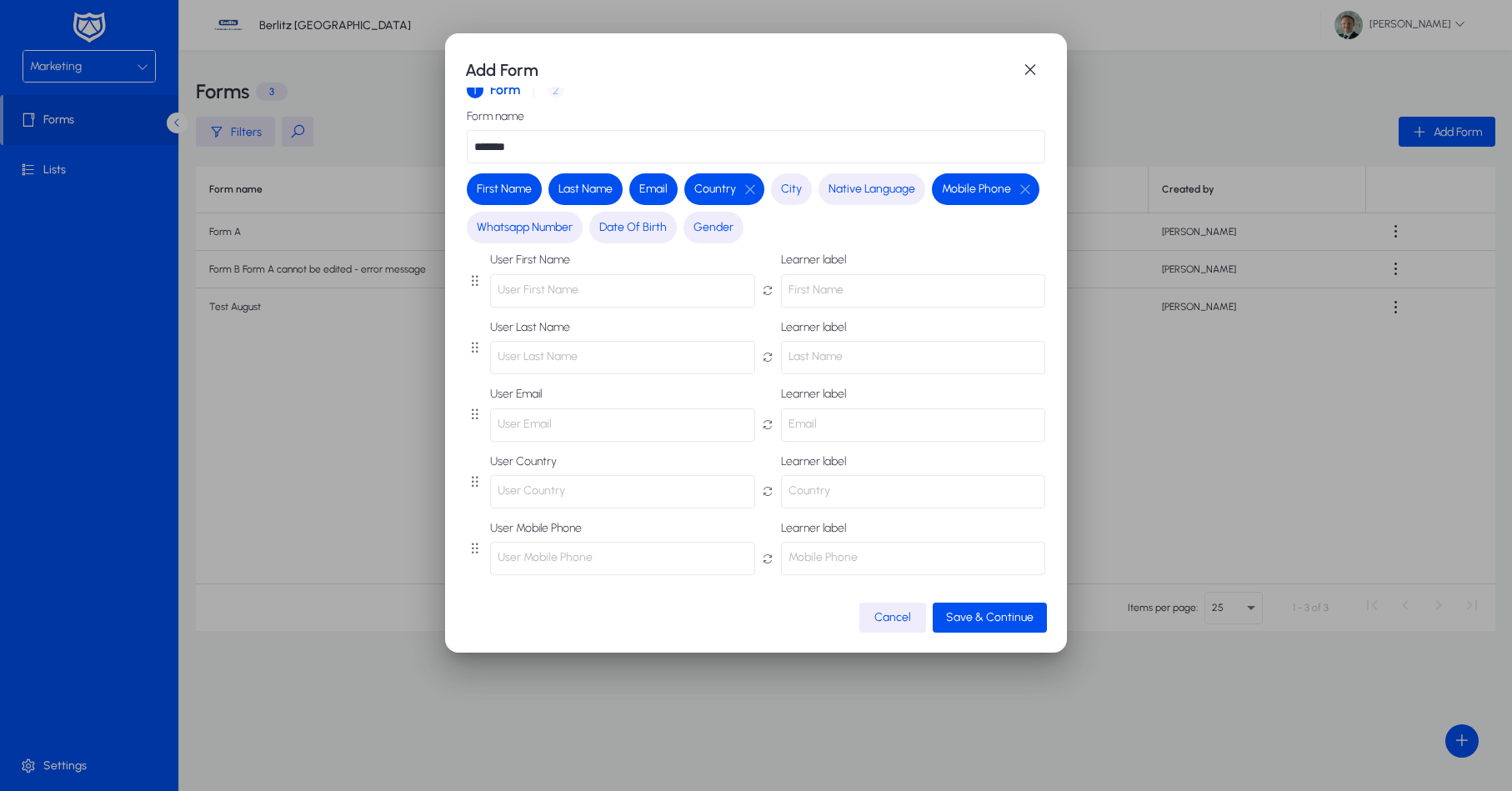
scroll to position [15, 0]
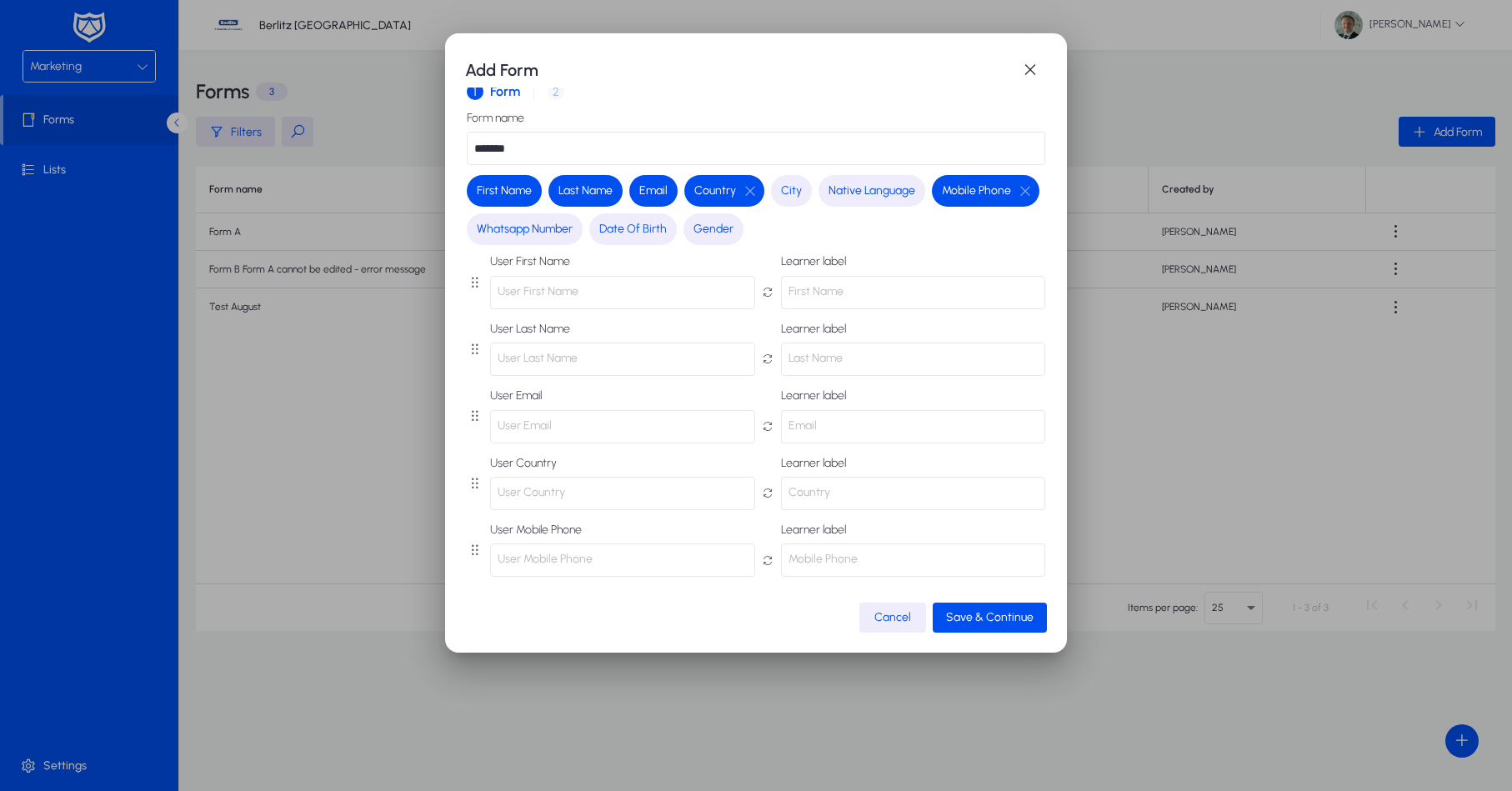
click at [873, 564] on p "Mobile Phone" at bounding box center [913, 560] width 265 height 33
click at [824, 488] on p "Country" at bounding box center [913, 493] width 265 height 33
click at [832, 457] on label "Learner label" at bounding box center [913, 464] width 265 height 14
click at [820, 492] on p "Country" at bounding box center [913, 493] width 265 height 33
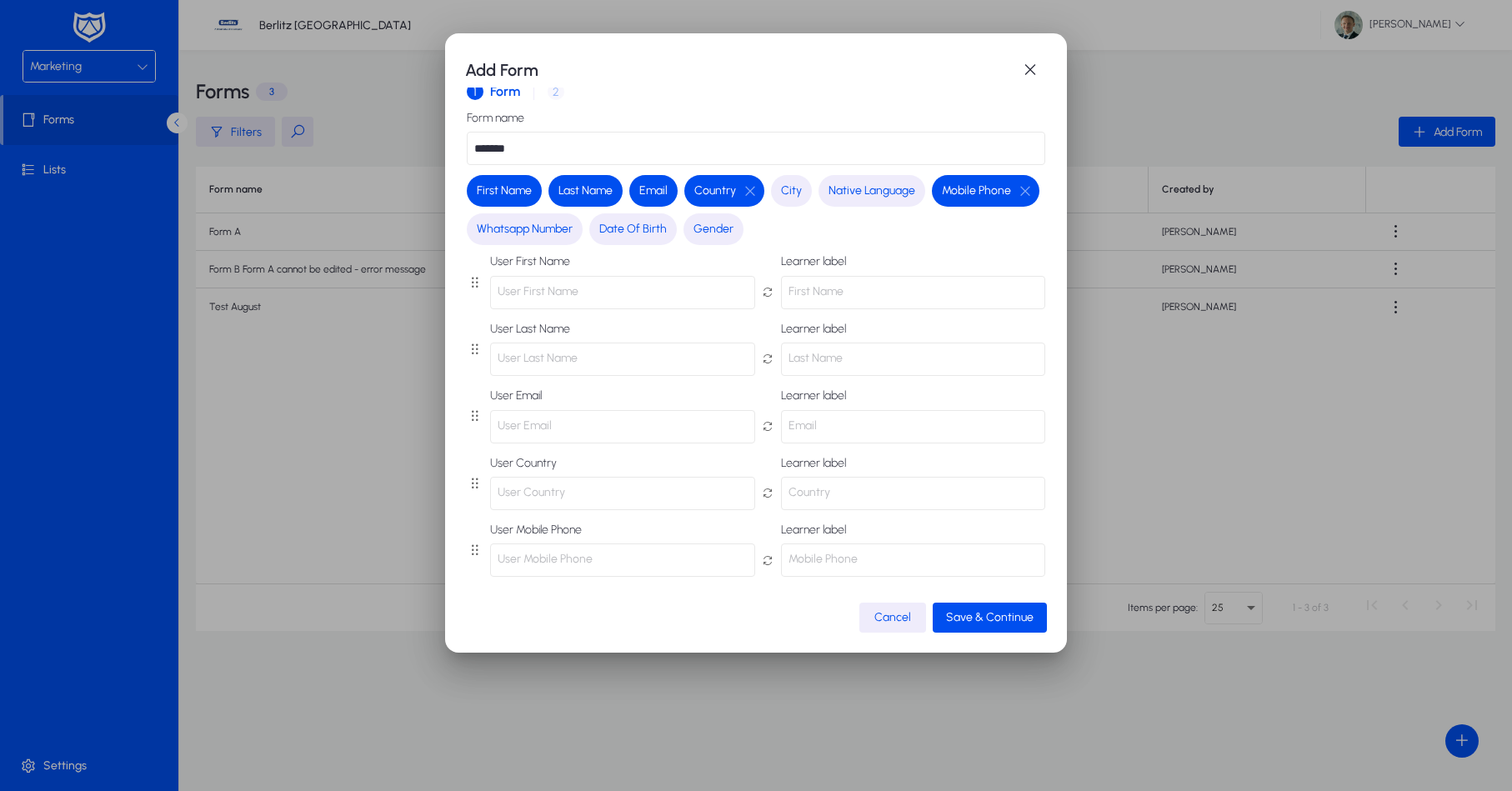
click at [820, 492] on p "Country" at bounding box center [913, 493] width 265 height 33
click at [873, 494] on p "Country" at bounding box center [913, 493] width 265 height 33
drag, startPoint x: 861, startPoint y: 483, endPoint x: 853, endPoint y: 488, distance: 9.4
click at [859, 484] on p "Country" at bounding box center [913, 493] width 265 height 33
click at [853, 488] on p "Country" at bounding box center [913, 493] width 265 height 33
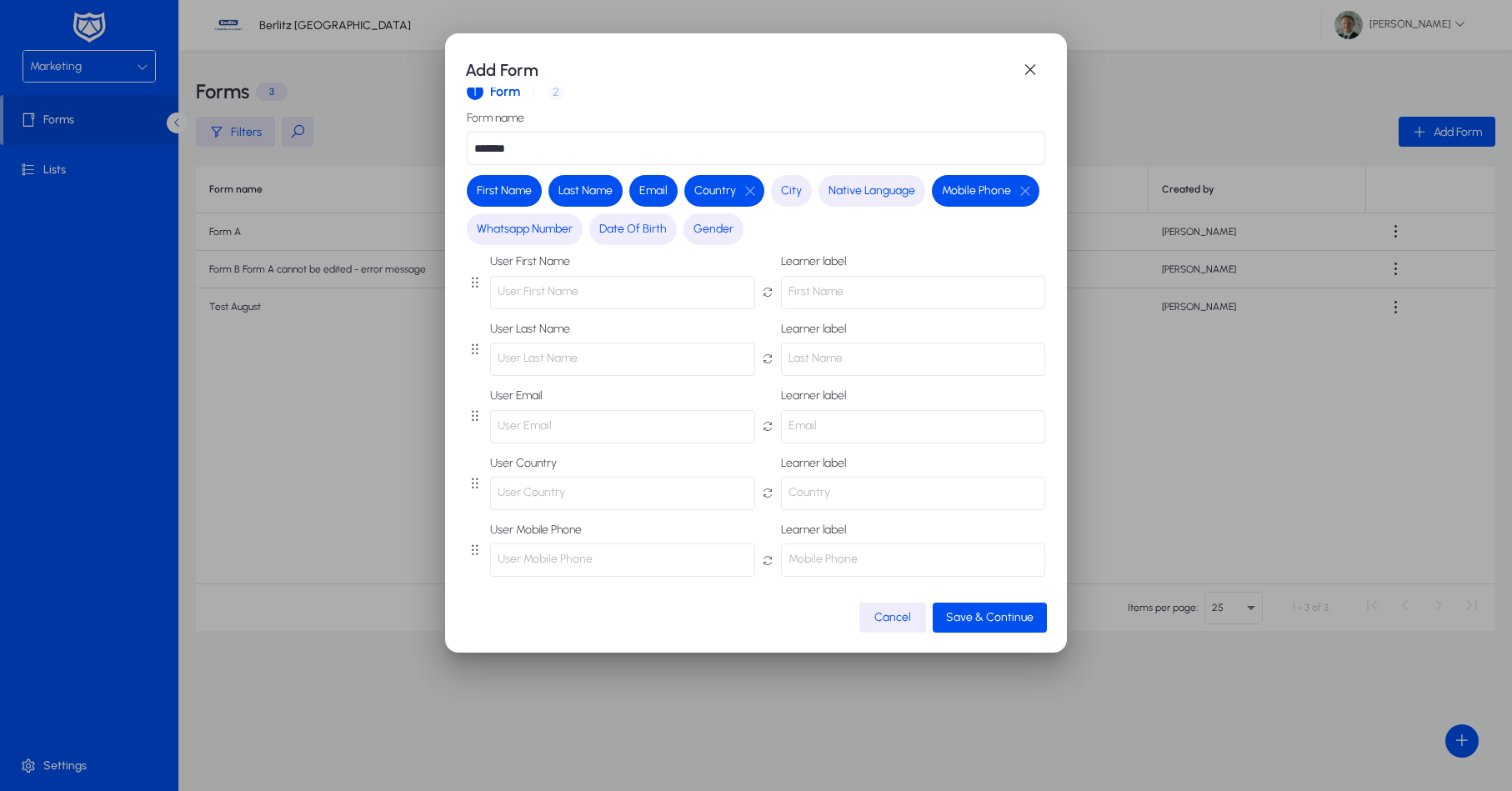
click at [852, 489] on p "Country" at bounding box center [913, 493] width 265 height 33
click at [809, 490] on p "Country" at bounding box center [913, 493] width 265 height 33
drag, startPoint x: 840, startPoint y: 455, endPoint x: 830, endPoint y: 436, distance: 21.5
click at [837, 452] on div "User First Name User First Name Learner label First Name User Last Name User La…" at bounding box center [756, 416] width 579 height 321
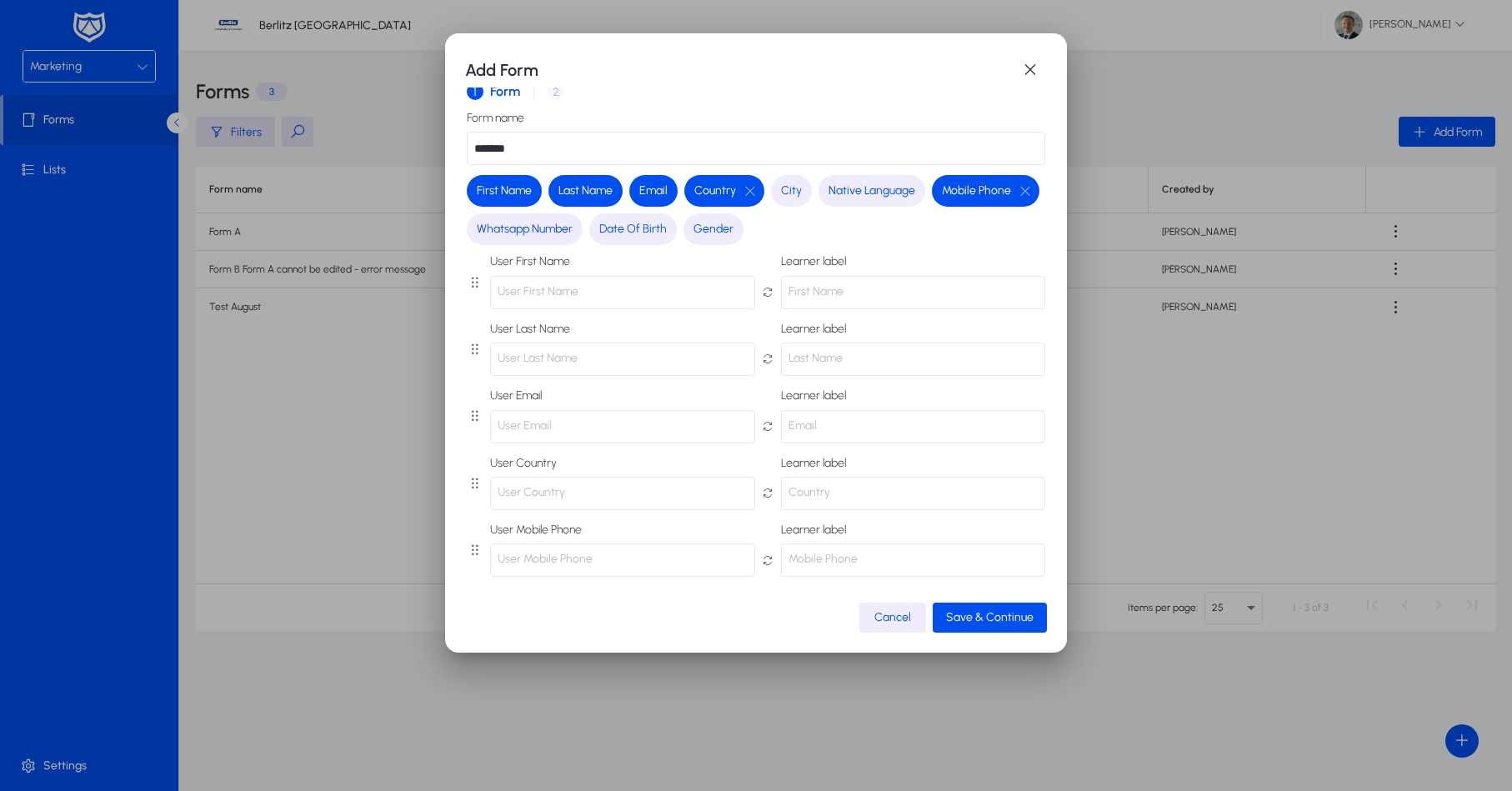
click at [830, 435] on p "Email" at bounding box center [913, 427] width 265 height 33
drag, startPoint x: 827, startPoint y: 426, endPoint x: 825, endPoint y: 413, distance: 13.2
click at [827, 423] on p "Email" at bounding box center [913, 427] width 265 height 33
drag, startPoint x: 793, startPoint y: 395, endPoint x: 654, endPoint y: 435, distance: 144.6
click at [854, 395] on label "Learner label" at bounding box center [913, 396] width 265 height 14
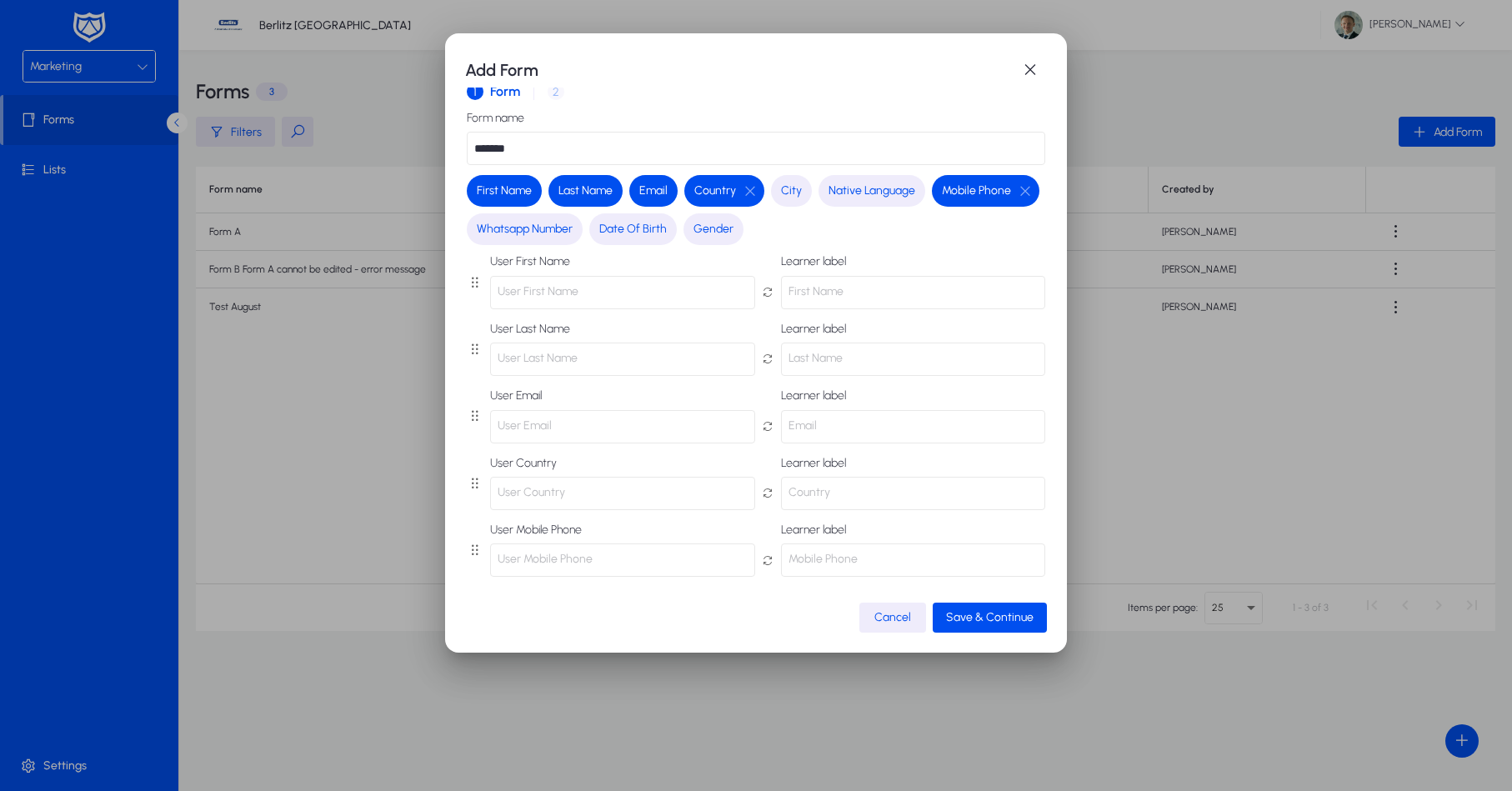
drag, startPoint x: 623, startPoint y: 432, endPoint x: 492, endPoint y: 424, distance: 131.2
click at [492, 424] on p "User Email" at bounding box center [622, 427] width 265 height 33
click at [884, 428] on p "Email" at bounding box center [913, 427] width 265 height 33
click at [773, 338] on icon at bounding box center [768, 349] width 13 height 33
click at [837, 287] on p "First Name" at bounding box center [913, 292] width 265 height 33
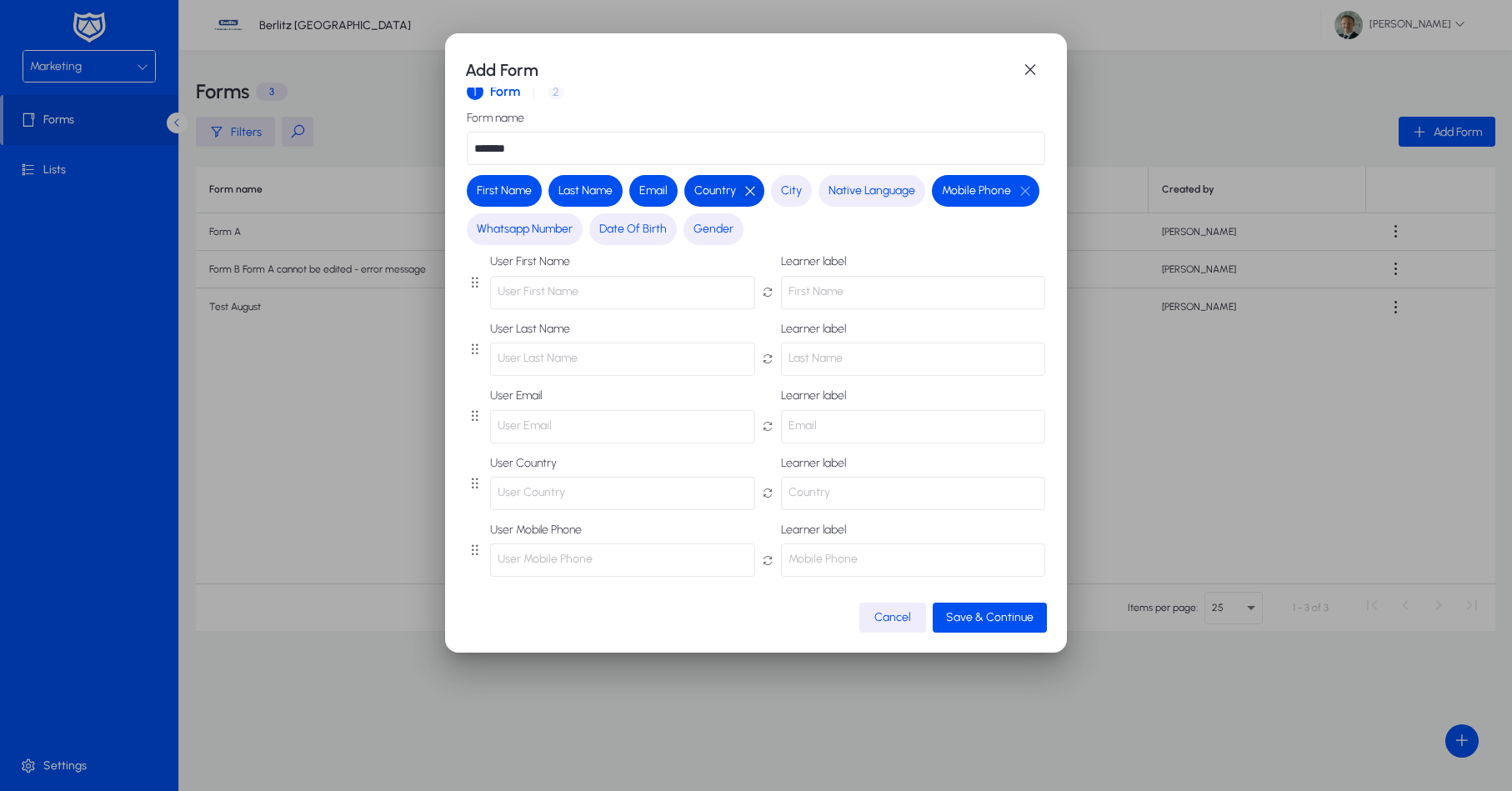
click at [747, 191] on button "button" at bounding box center [750, 191] width 28 height 15
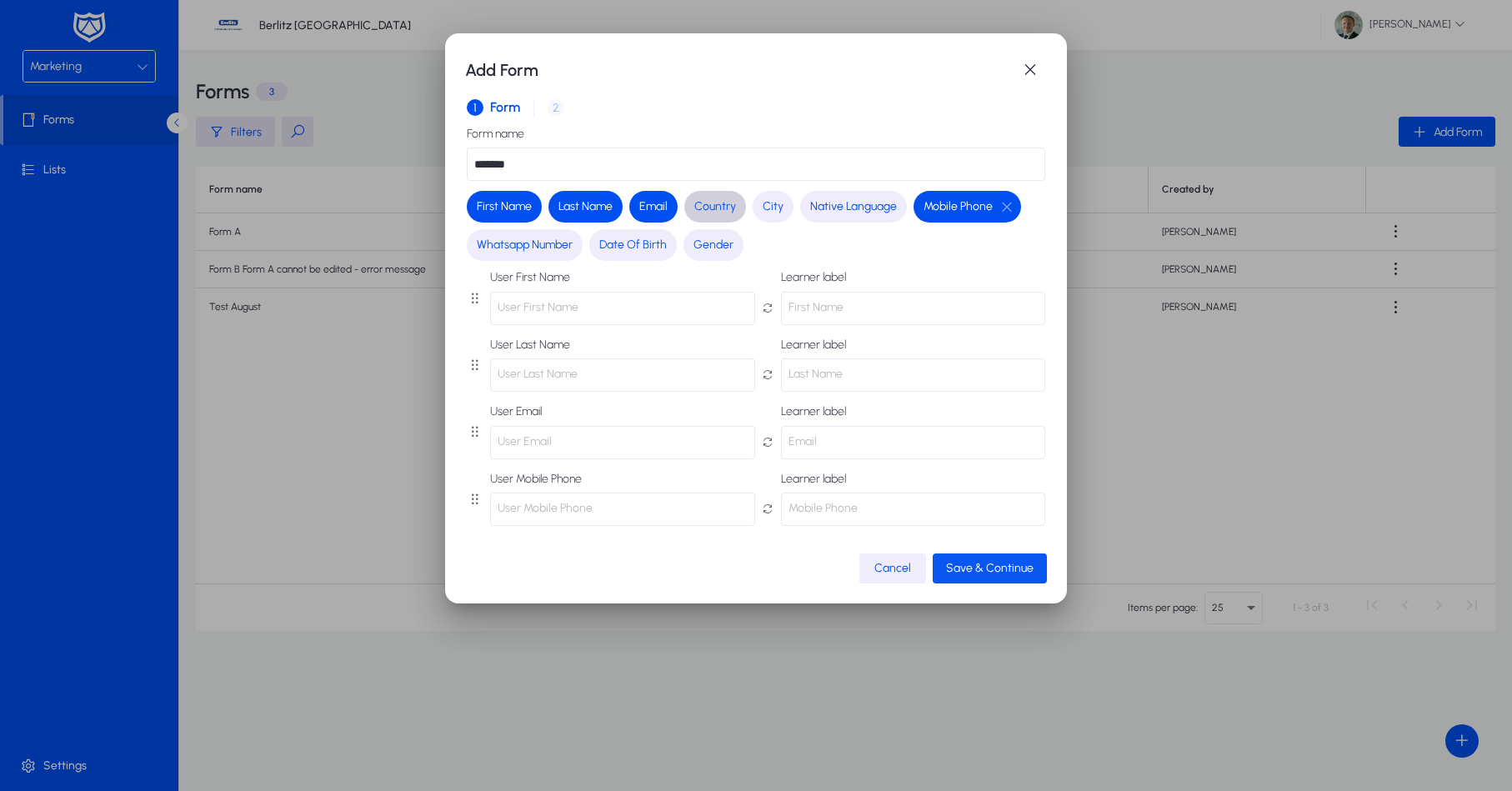
click at [974, 567] on span "Save & Continue" at bounding box center [990, 568] width 87 height 15
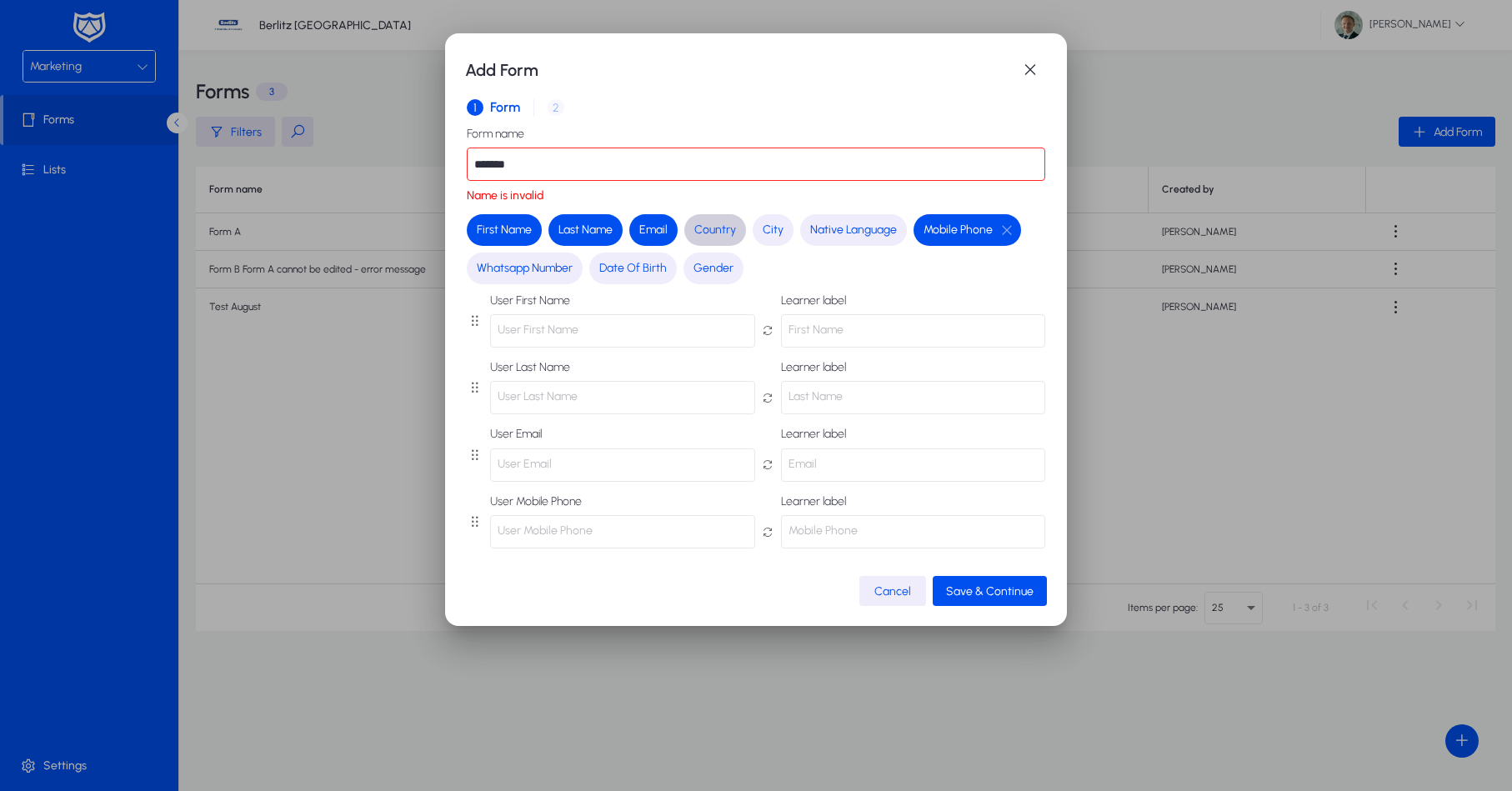
click at [566, 161] on input "*******" at bounding box center [756, 164] width 579 height 33
drag, startPoint x: 500, startPoint y: 166, endPoint x: 539, endPoint y: 167, distance: 39.0
click at [502, 167] on input "*******" at bounding box center [756, 164] width 579 height 33
click at [987, 584] on span "Save & Continue" at bounding box center [990, 591] width 87 height 15
click at [628, 165] on input "*******" at bounding box center [756, 164] width 579 height 33
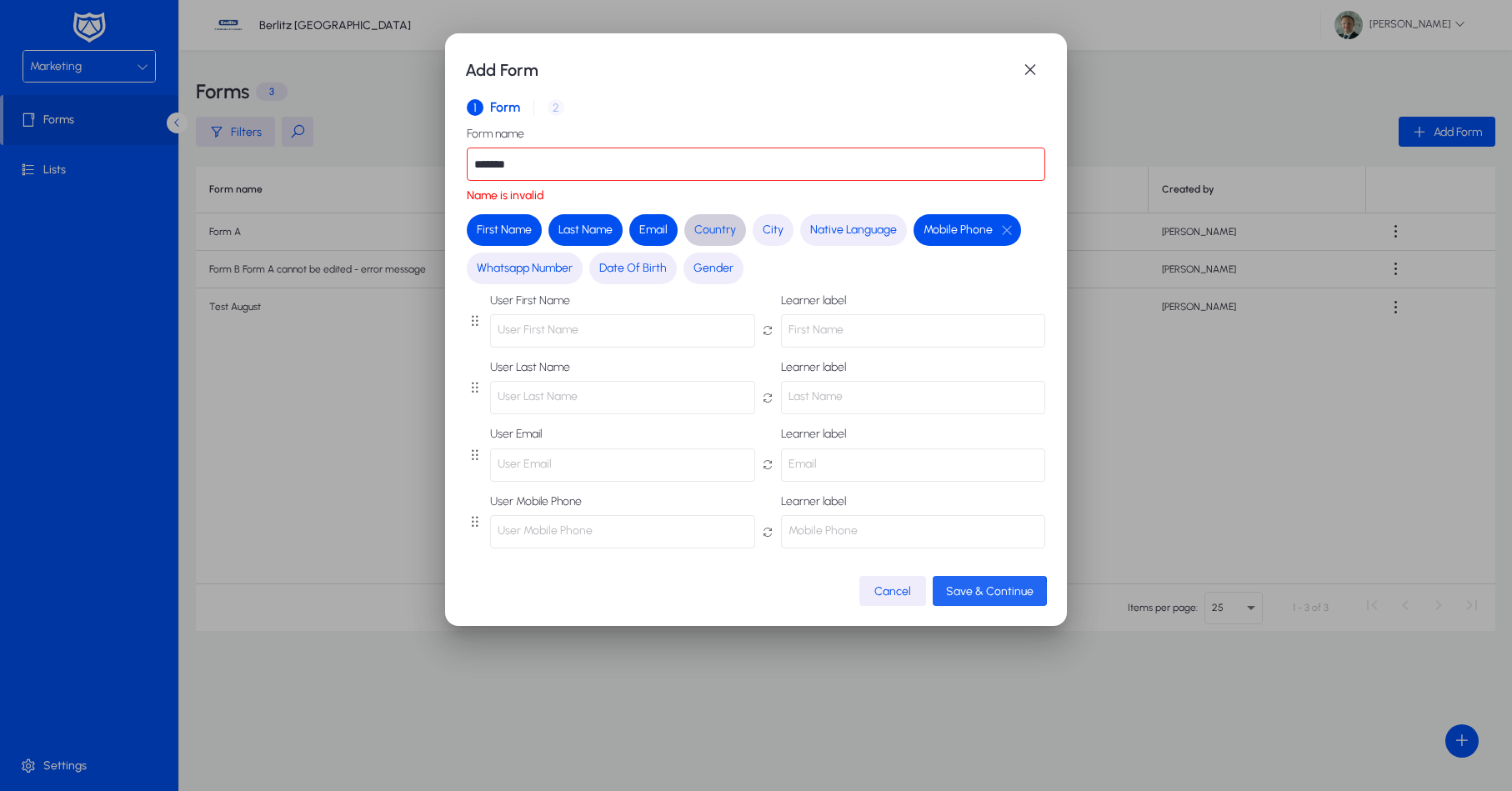
click at [983, 590] on span "Save & Continue" at bounding box center [990, 591] width 87 height 15
click at [984, 592] on span "Save & Continue" at bounding box center [990, 591] width 87 height 15
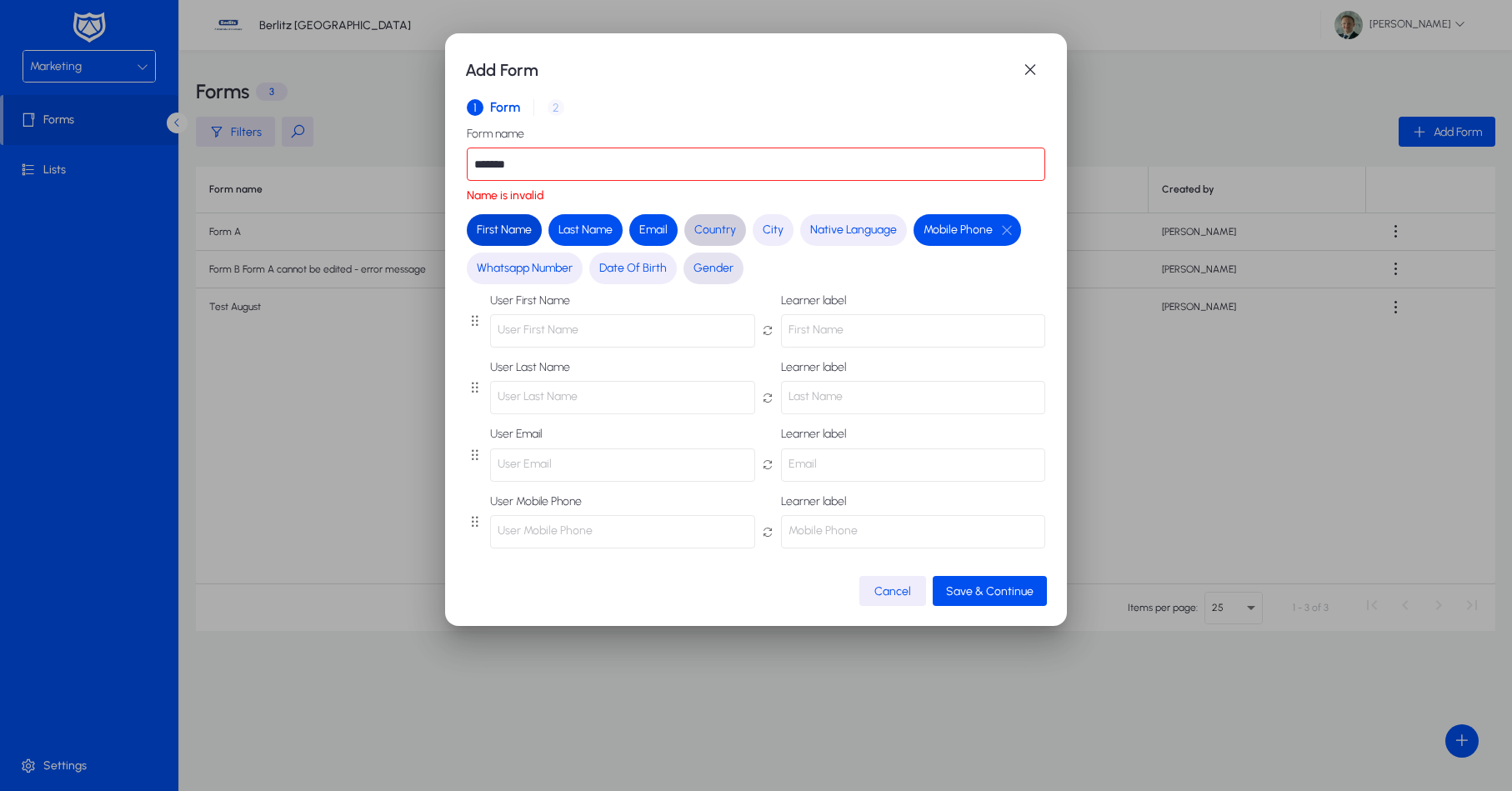
drag, startPoint x: 758, startPoint y: 282, endPoint x: 730, endPoint y: 256, distance: 38.2
click at [757, 280] on div "First Name Last Name Email Country City Native Language Mobile Phone Whatsapp N…" at bounding box center [753, 249] width 585 height 76
click at [718, 237] on button "Country" at bounding box center [716, 230] width 62 height 32
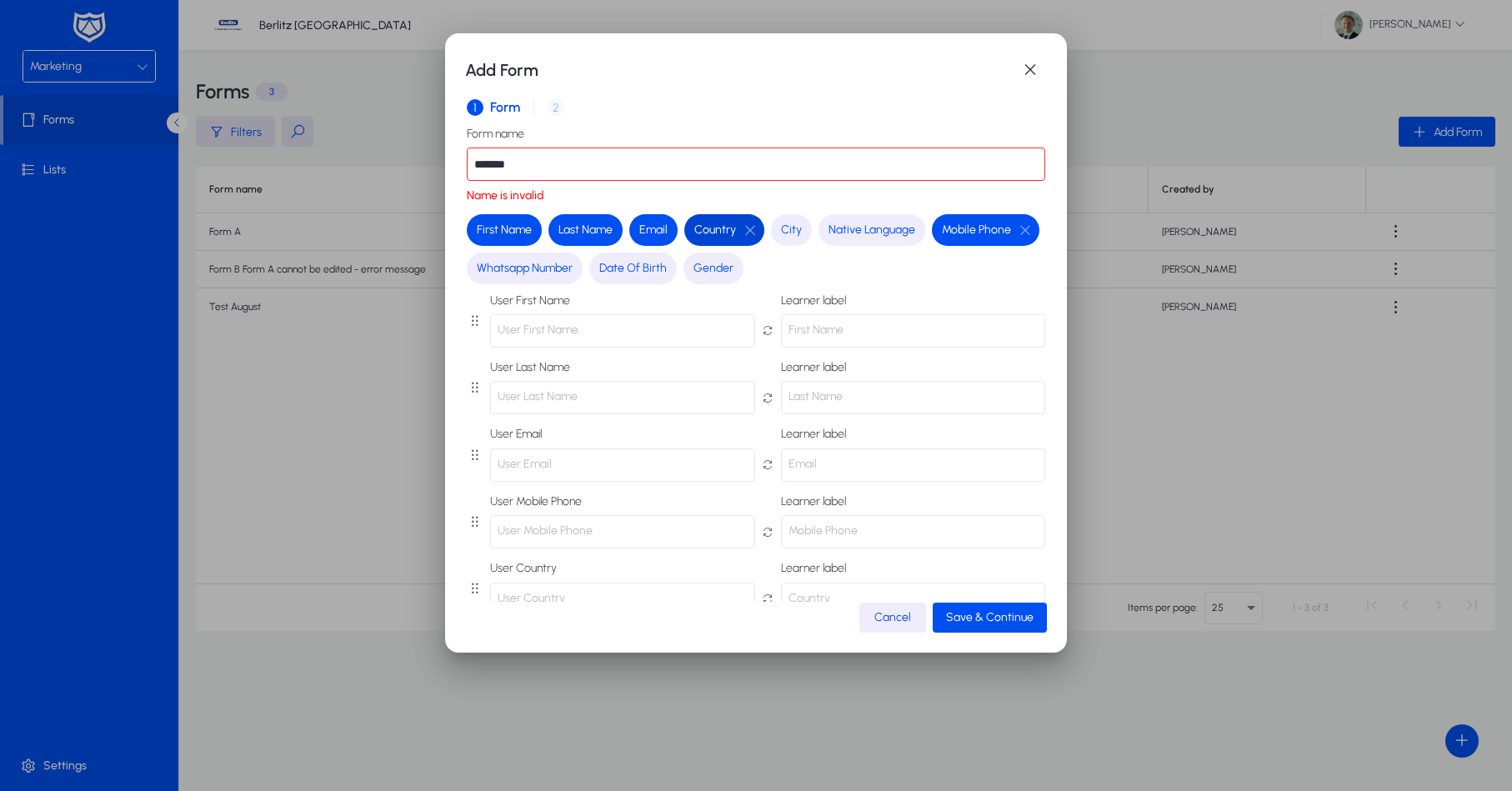
click at [724, 231] on span "Country" at bounding box center [715, 230] width 42 height 16
click at [745, 226] on button "button" at bounding box center [750, 231] width 28 height 15
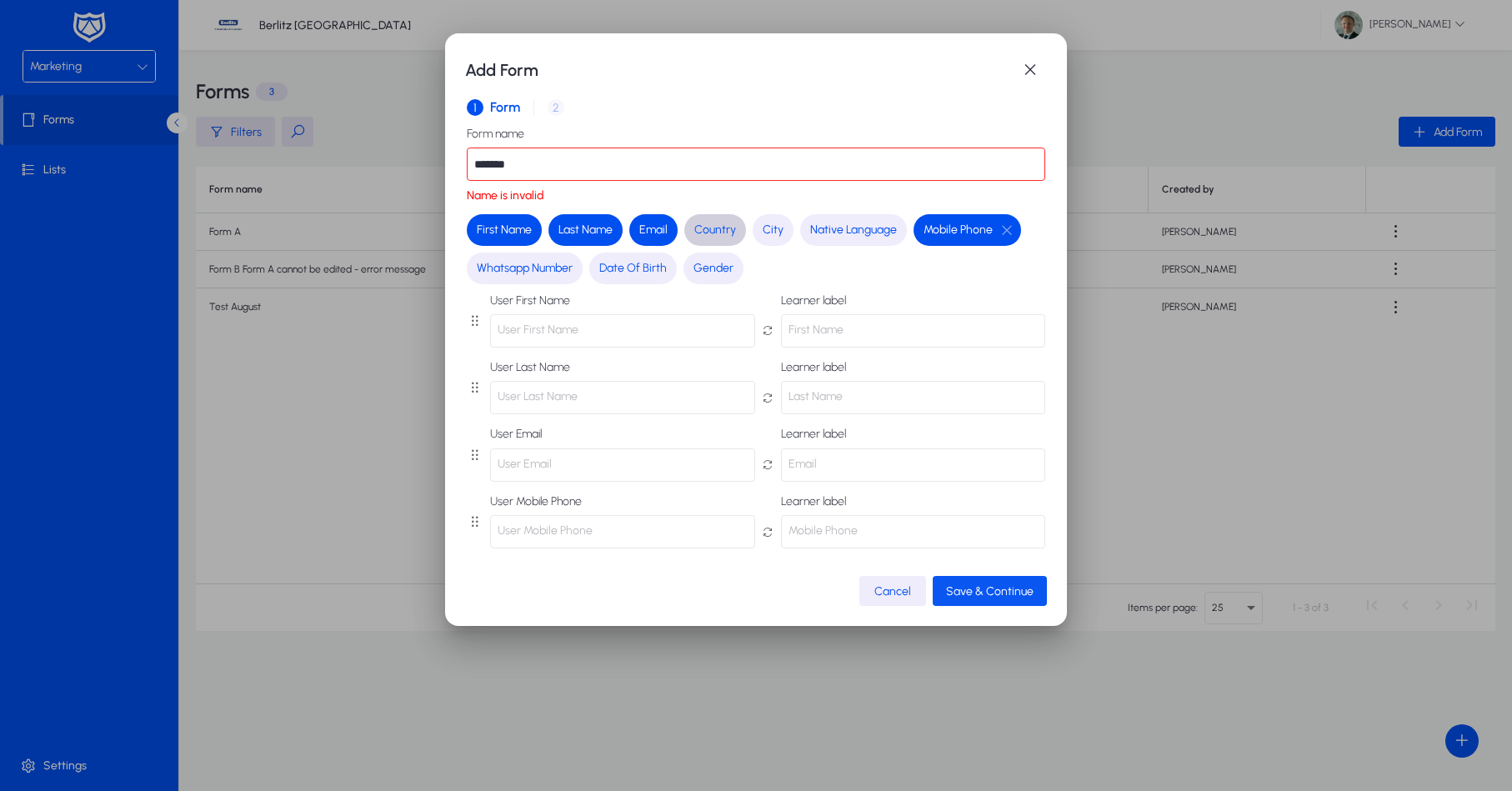
click at [967, 587] on span "Save & Continue" at bounding box center [990, 591] width 87 height 15
click at [516, 153] on input "*******" at bounding box center [756, 164] width 579 height 33
click at [534, 162] on input "*******" at bounding box center [756, 164] width 579 height 33
click at [963, 587] on span "Save & Continue" at bounding box center [990, 591] width 87 height 15
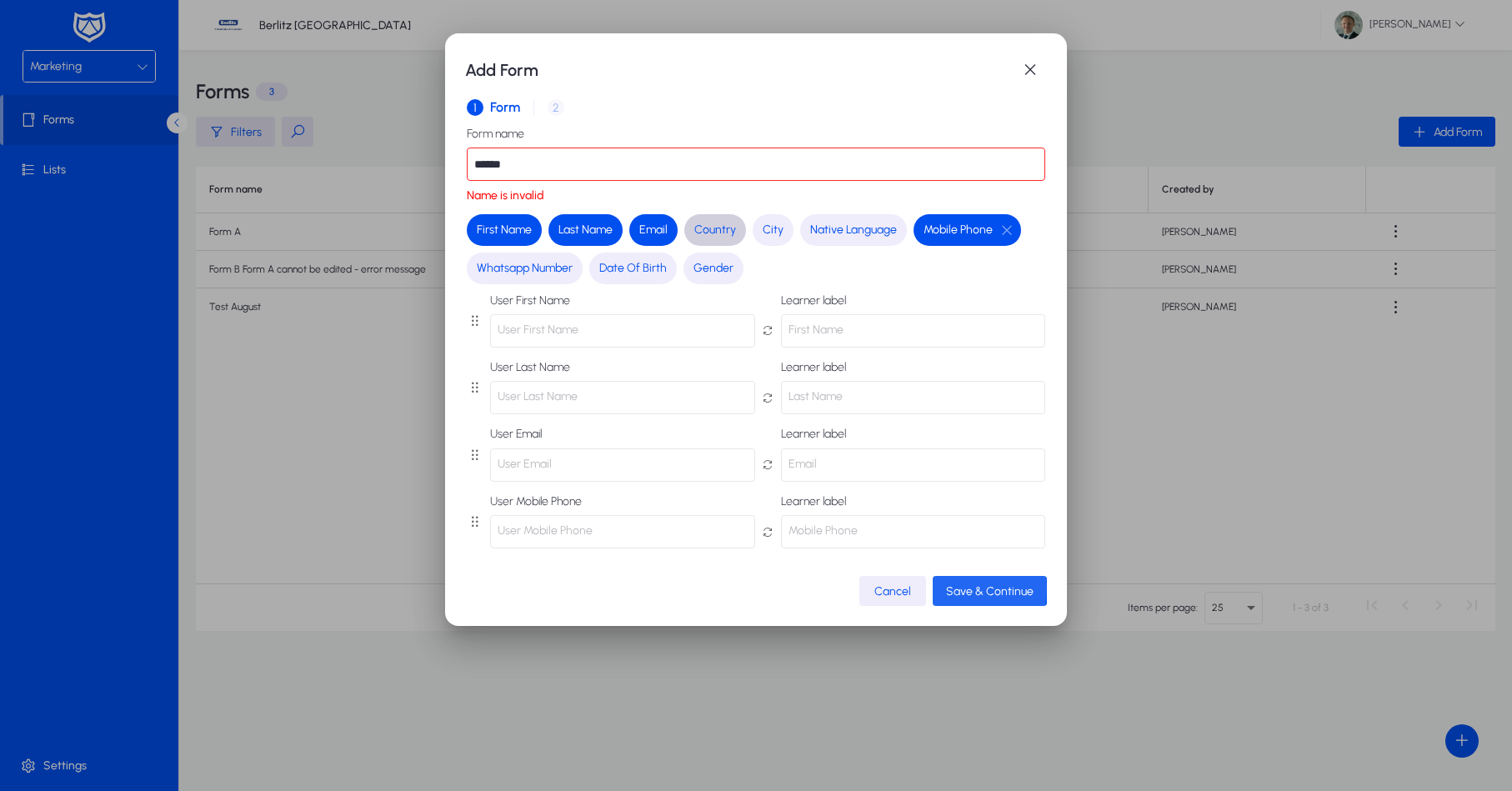
click at [963, 587] on span "Save & Continue" at bounding box center [990, 591] width 87 height 15
click at [500, 162] on input "******" at bounding box center [756, 164] width 579 height 33
drag, startPoint x: 501, startPoint y: 165, endPoint x: 558, endPoint y: 166, distance: 57.0
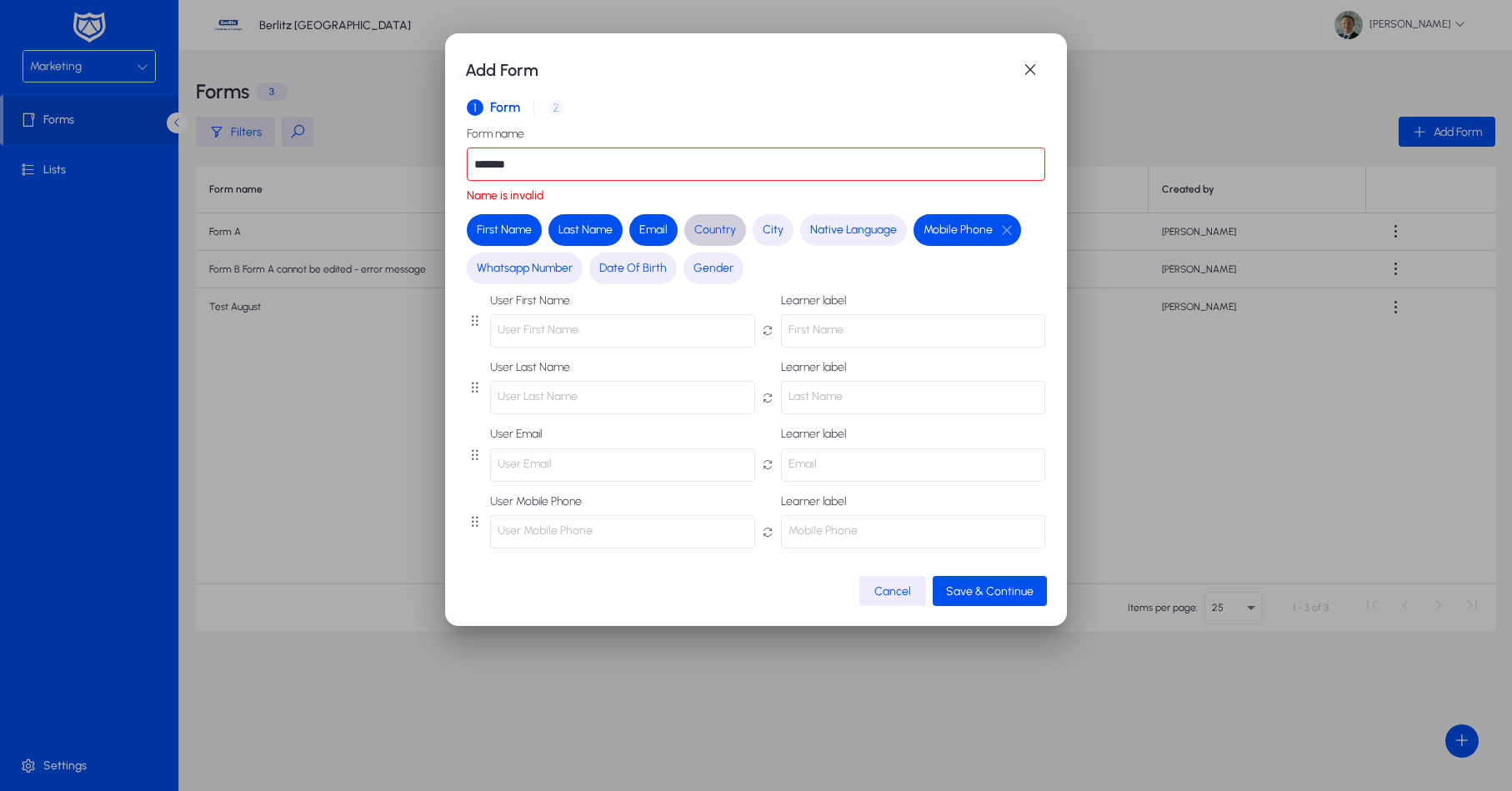
click at [558, 166] on input "*******" at bounding box center [756, 164] width 579 height 33
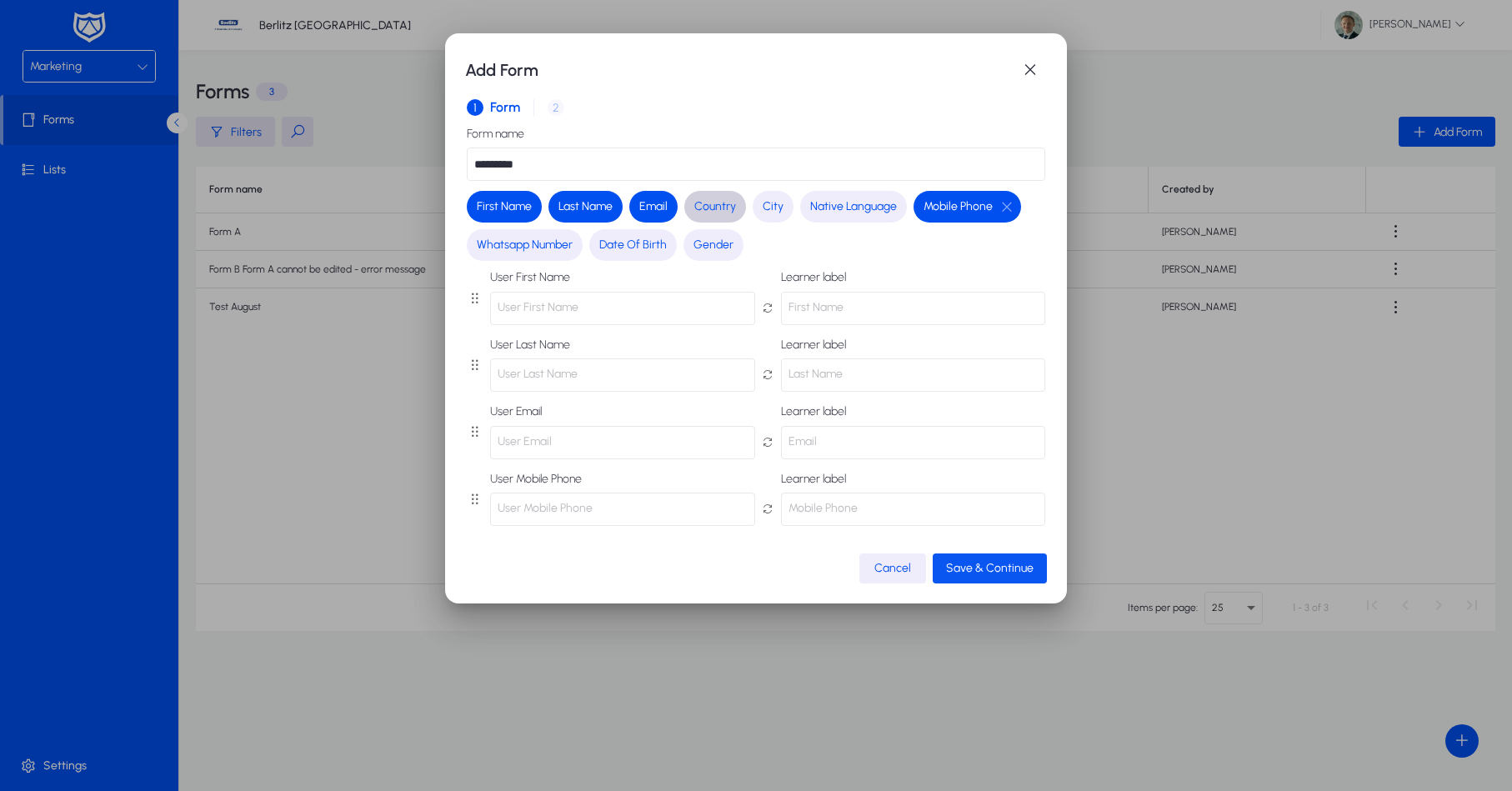
type input "*********"
click at [1010, 567] on span "Save & Continue" at bounding box center [990, 568] width 87 height 15
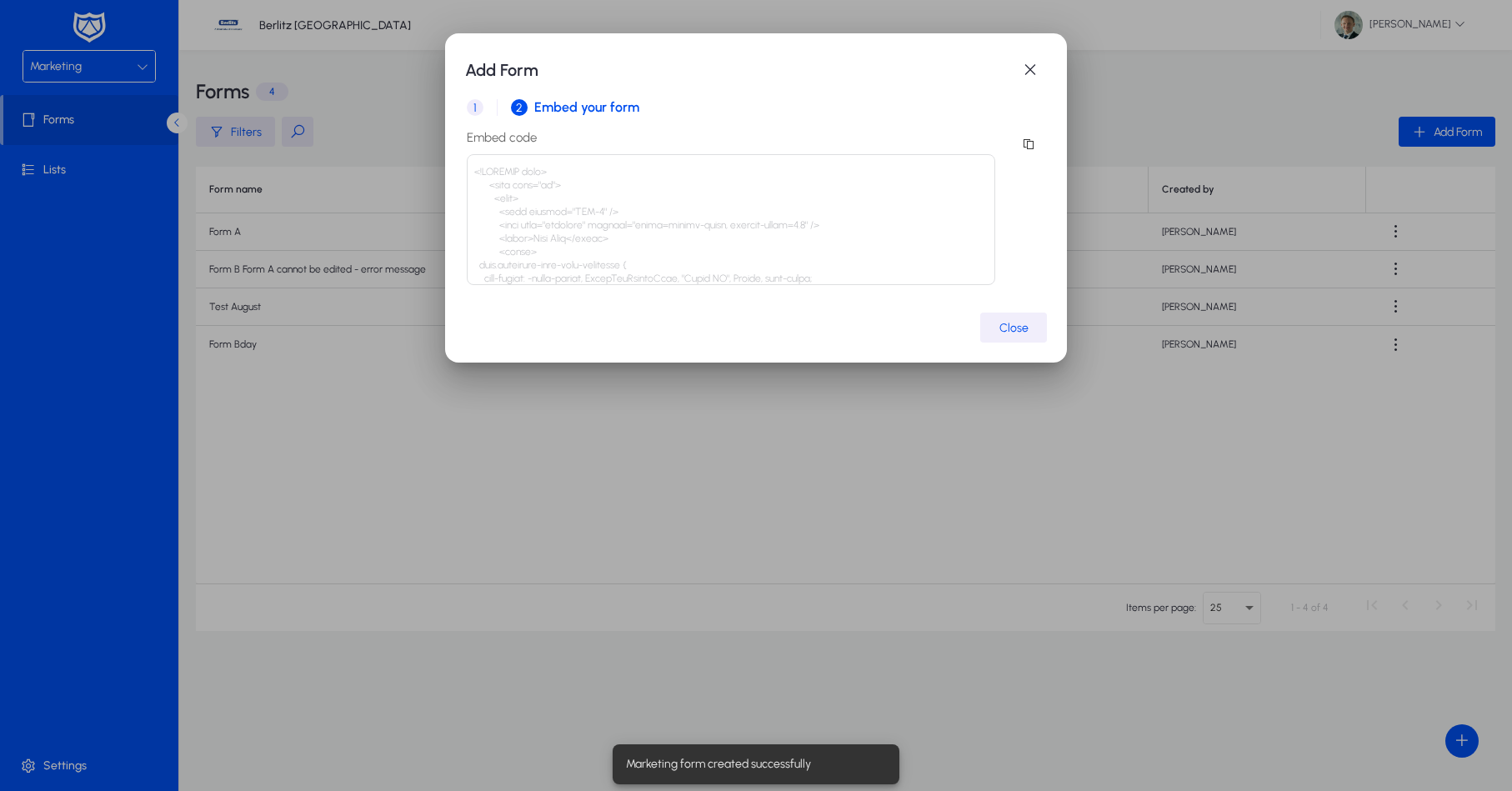
click at [1008, 322] on span "Close" at bounding box center [1014, 327] width 29 height 15
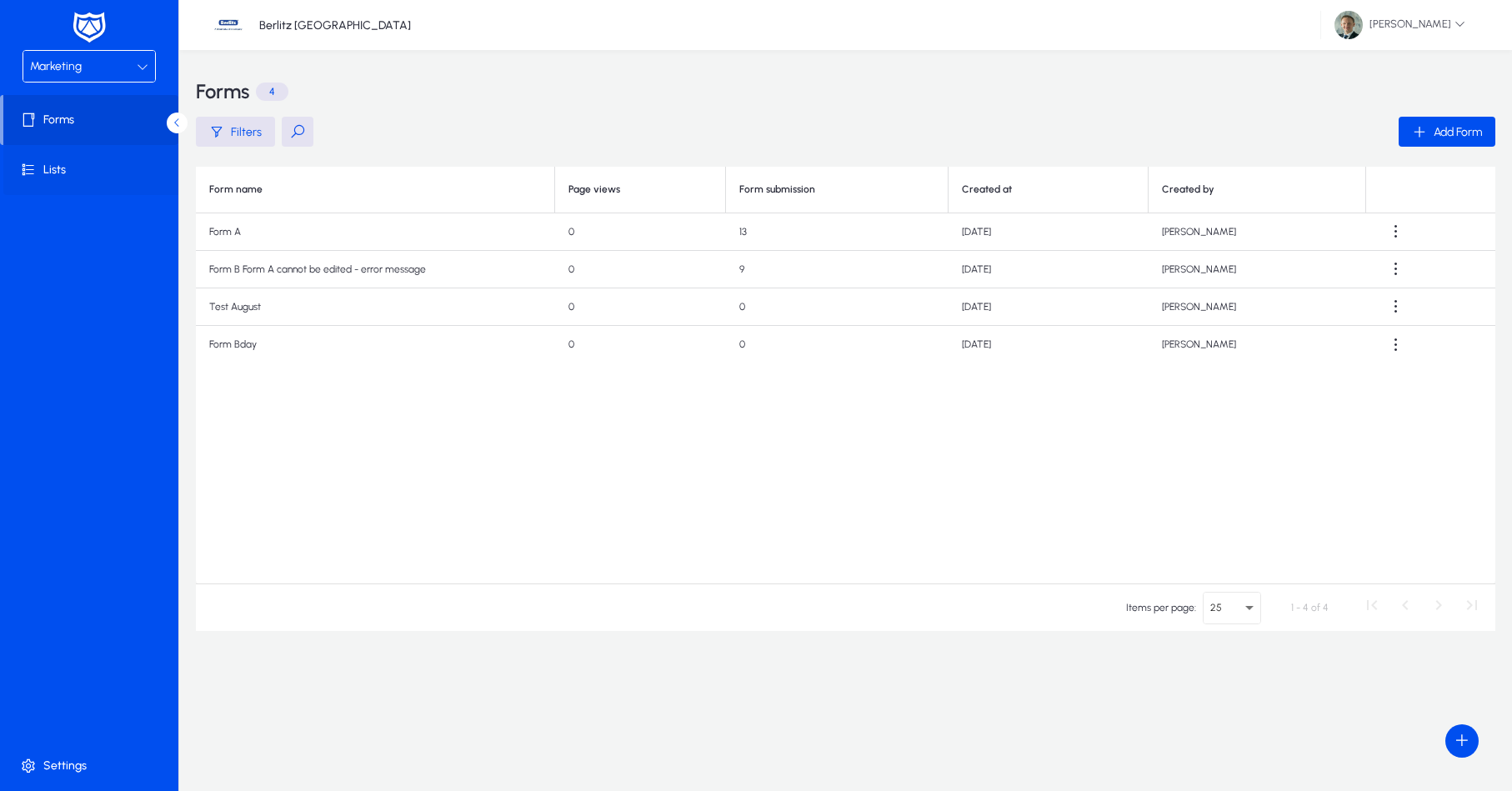
click at [61, 169] on span at bounding box center [93, 170] width 178 height 40
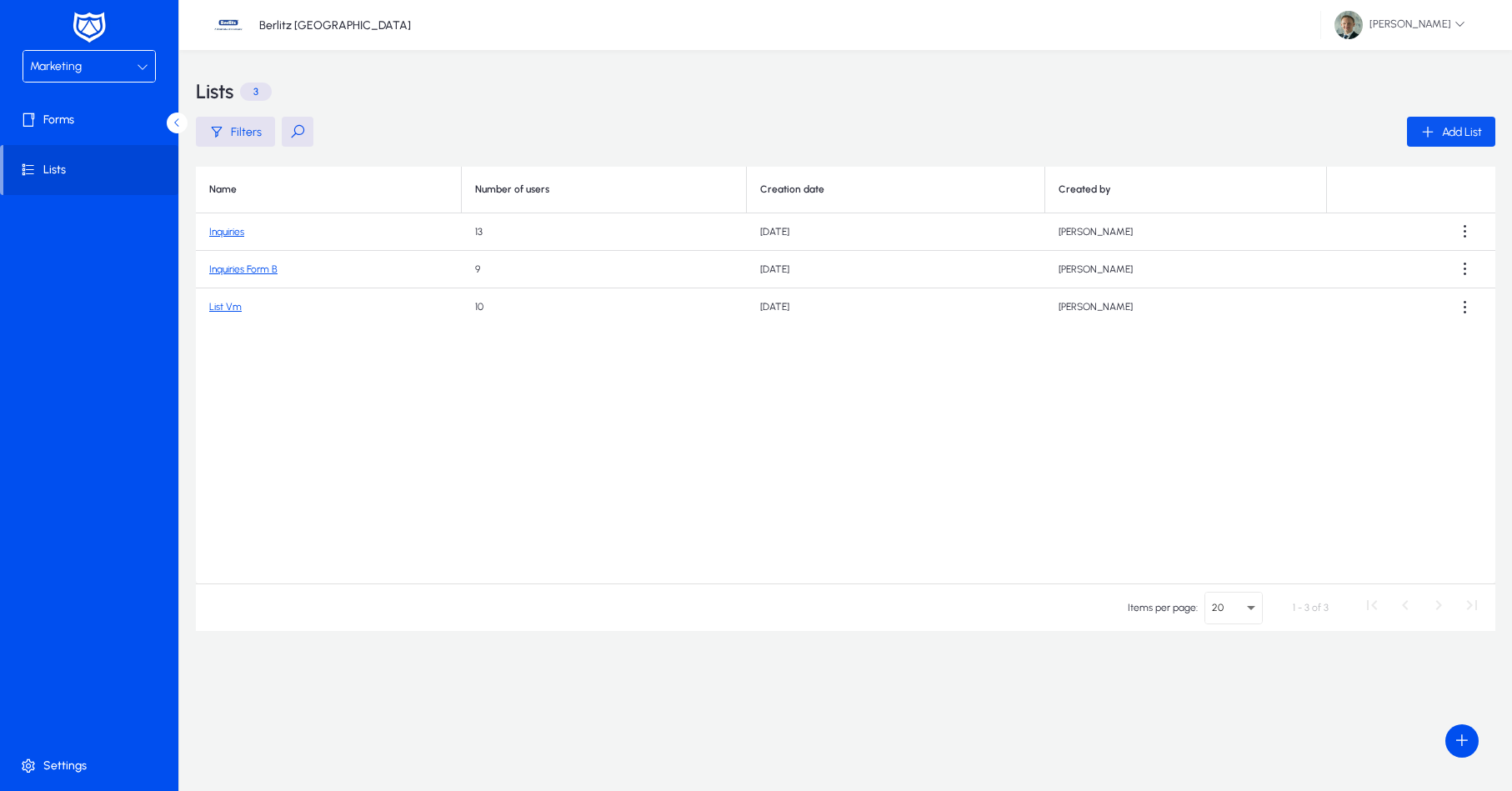
click at [1461, 125] on span "Add List" at bounding box center [1462, 132] width 40 height 15
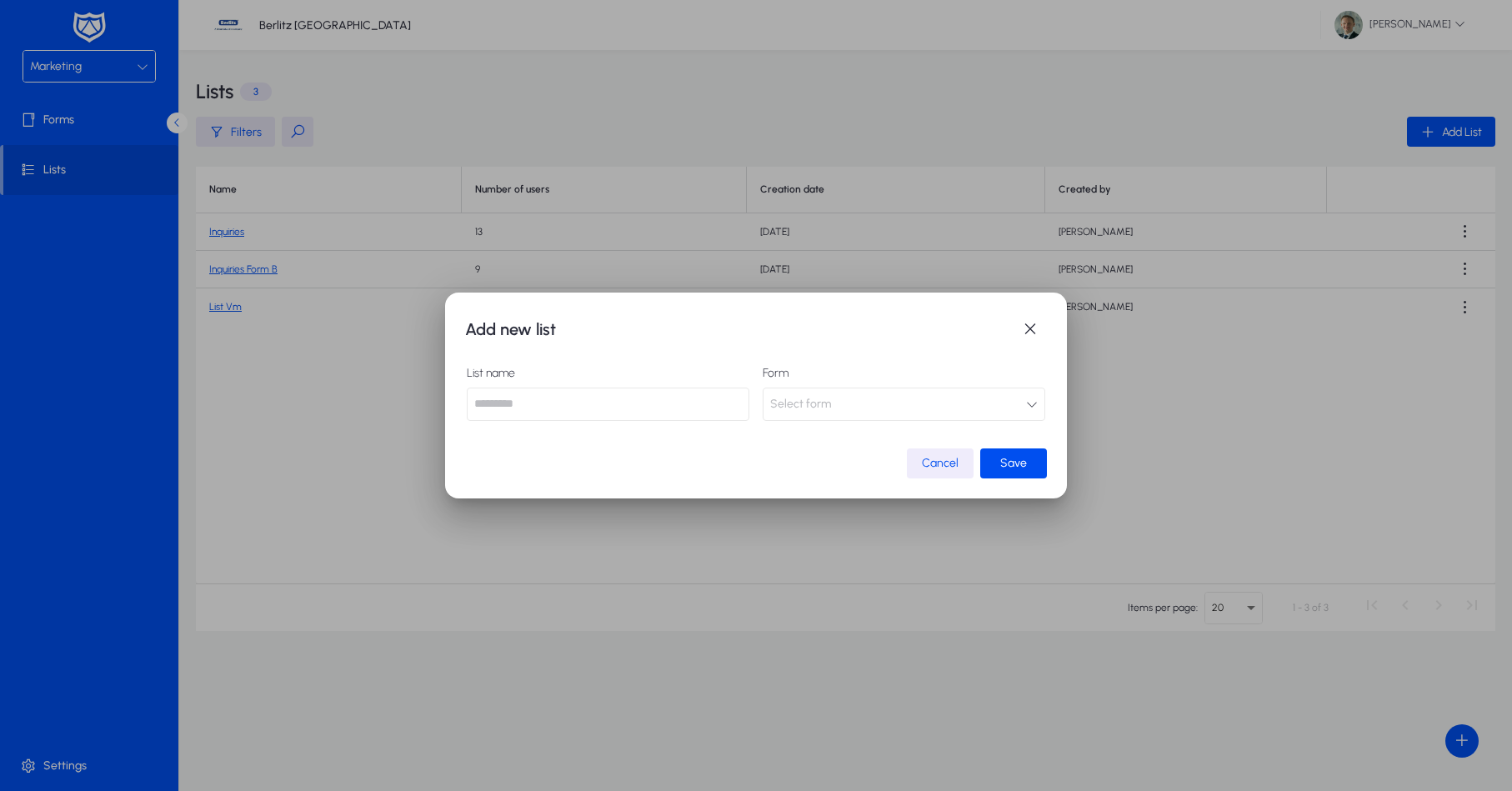
click at [658, 405] on input "text" at bounding box center [609, 404] width 283 height 33
type input "*********"
click at [895, 403] on button "Select form" at bounding box center [904, 404] width 283 height 33
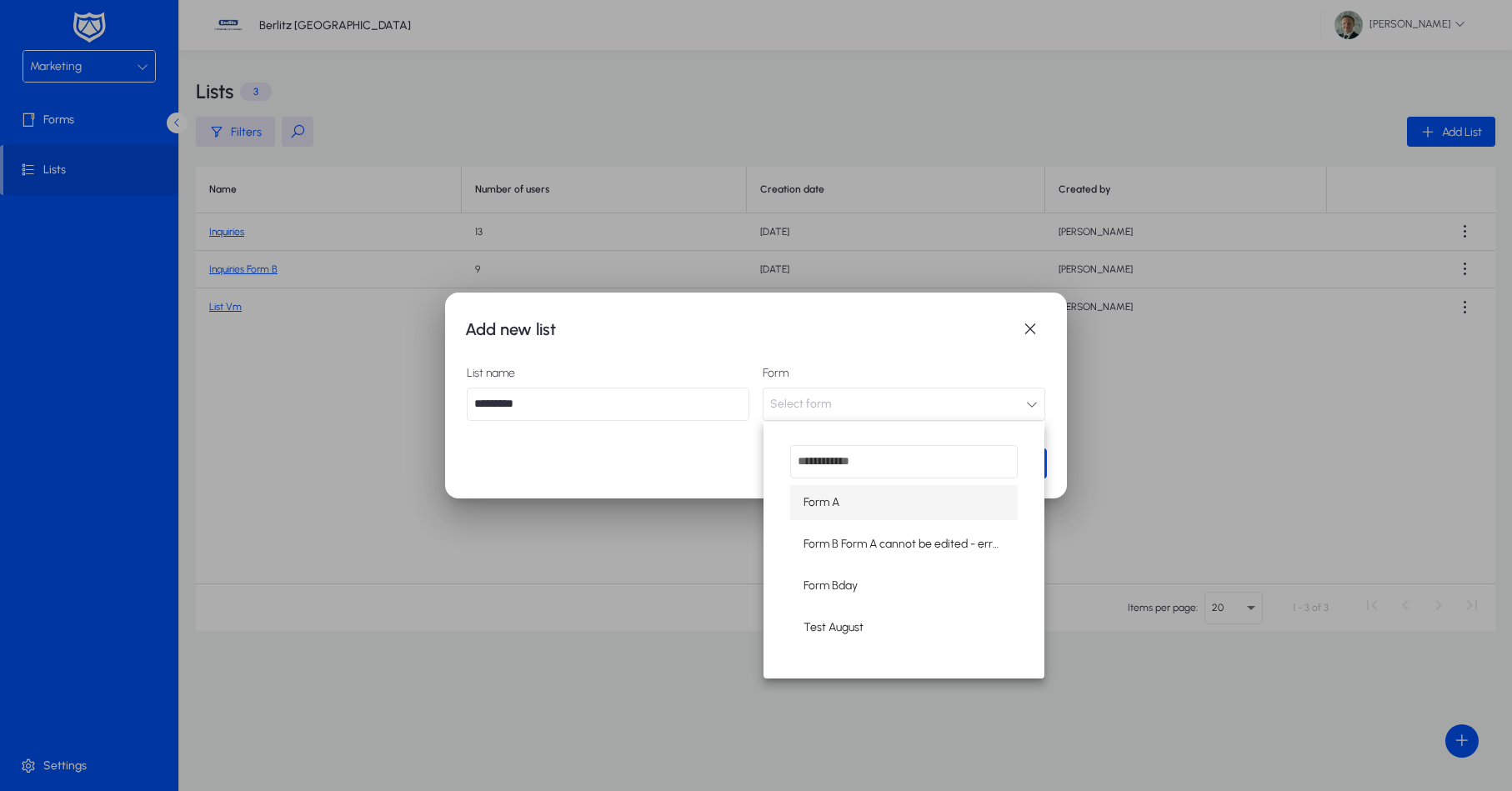
click at [873, 593] on mat-option "Form Bday" at bounding box center [904, 585] width 228 height 35
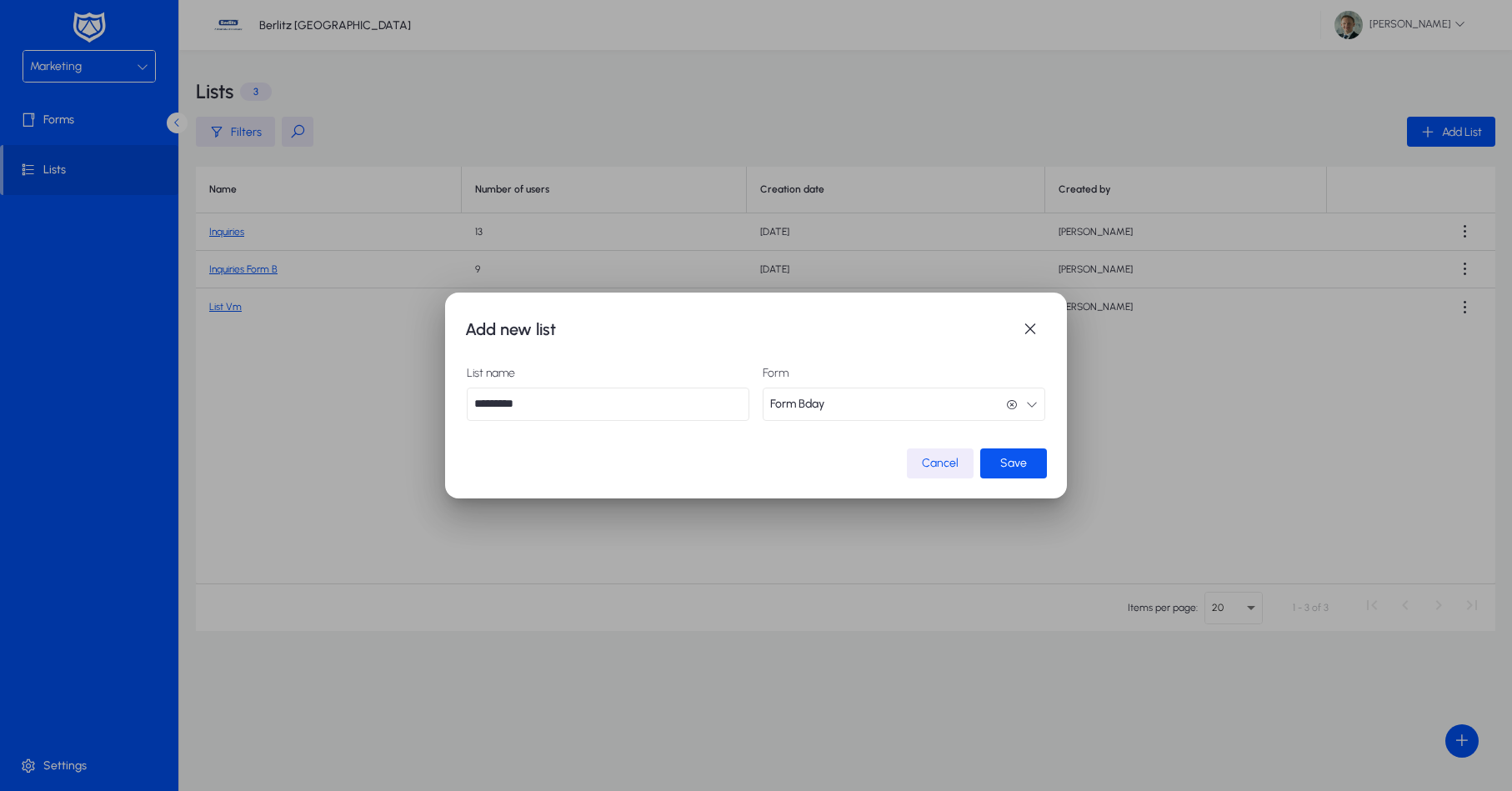
click at [1035, 458] on span "submit" at bounding box center [1014, 463] width 67 height 40
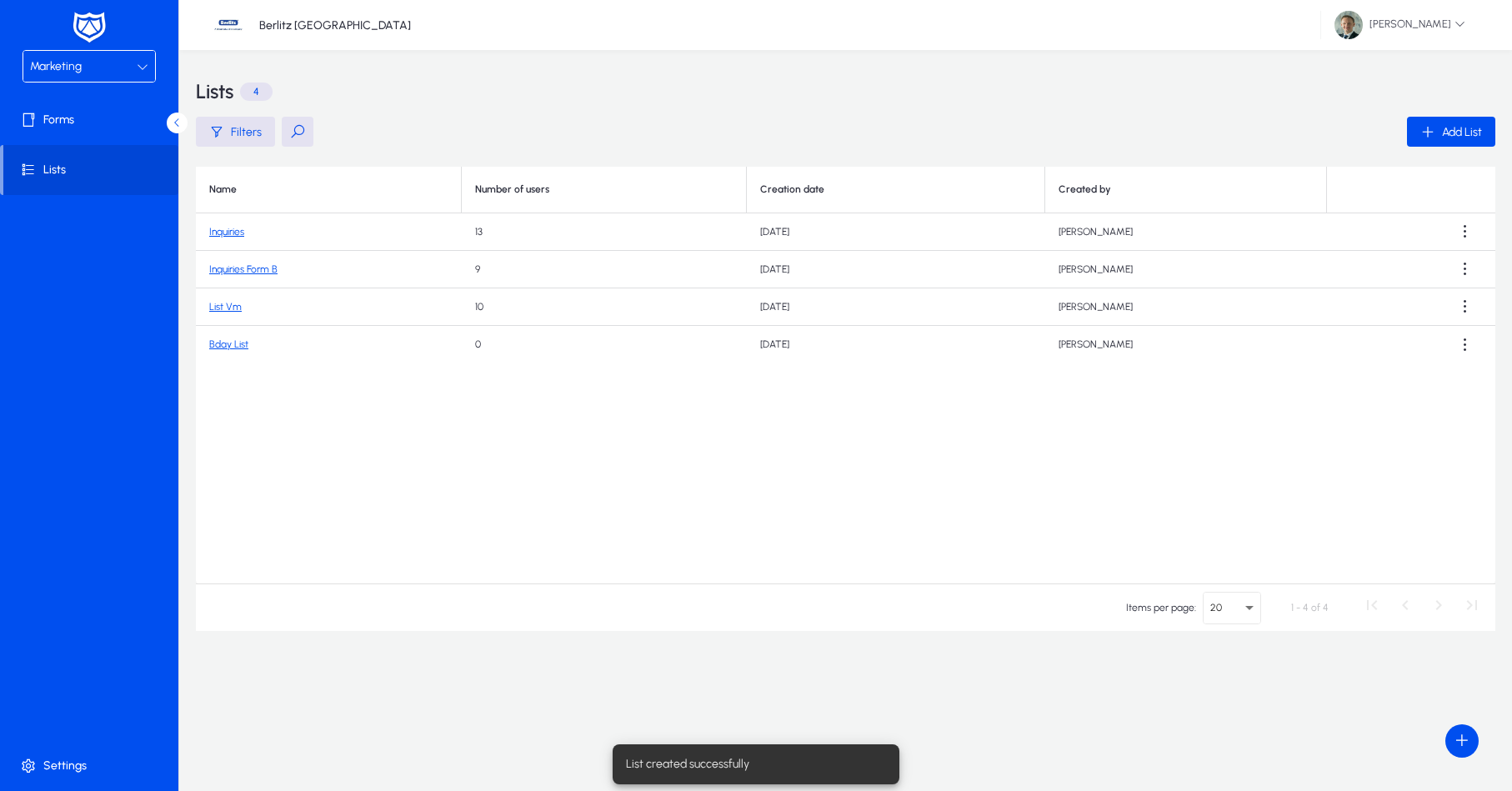
click at [227, 343] on link "Bday List" at bounding box center [229, 345] width 39 height 12
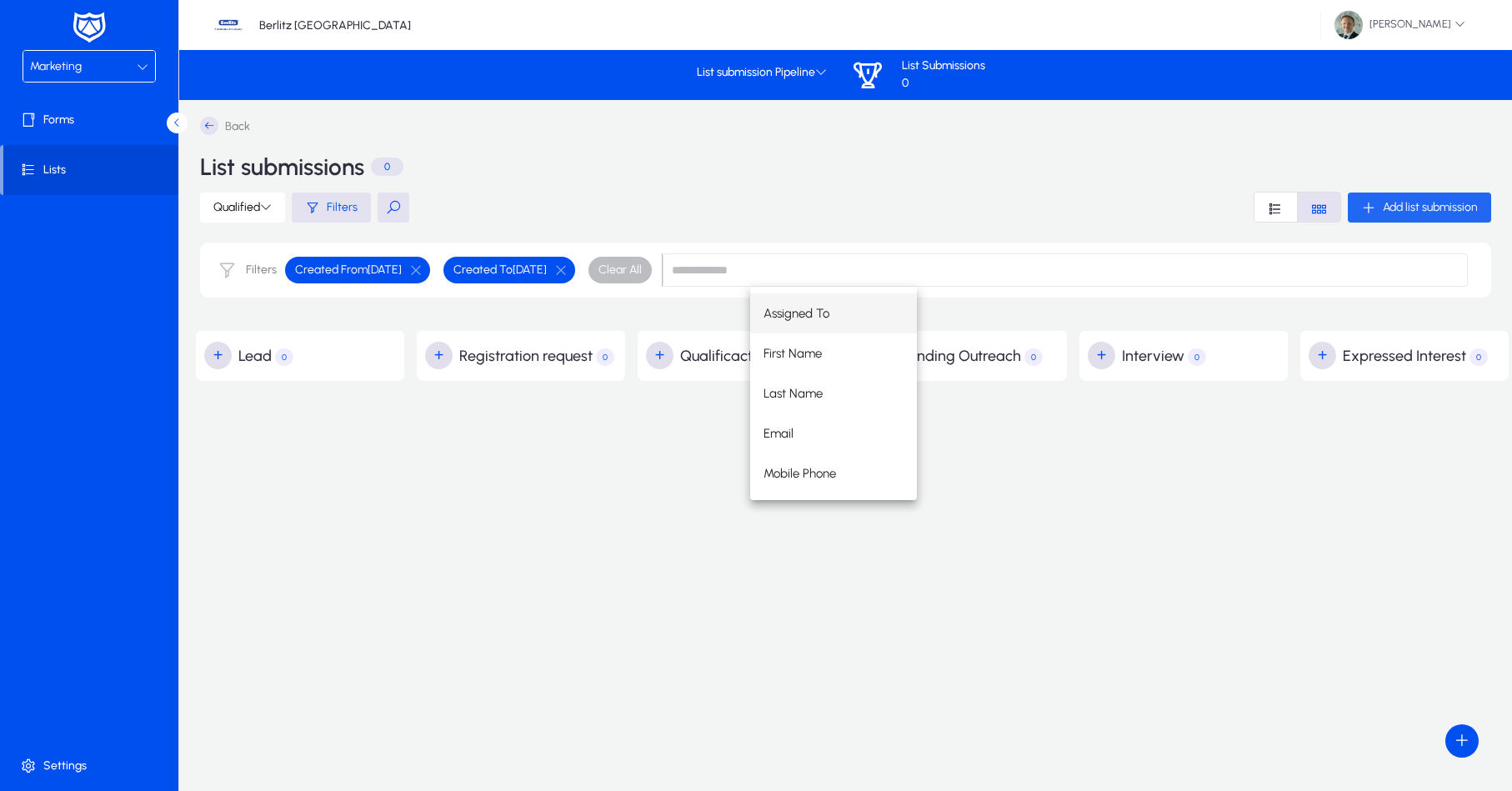
click at [1449, 208] on span "Add list submission" at bounding box center [1431, 207] width 95 height 15
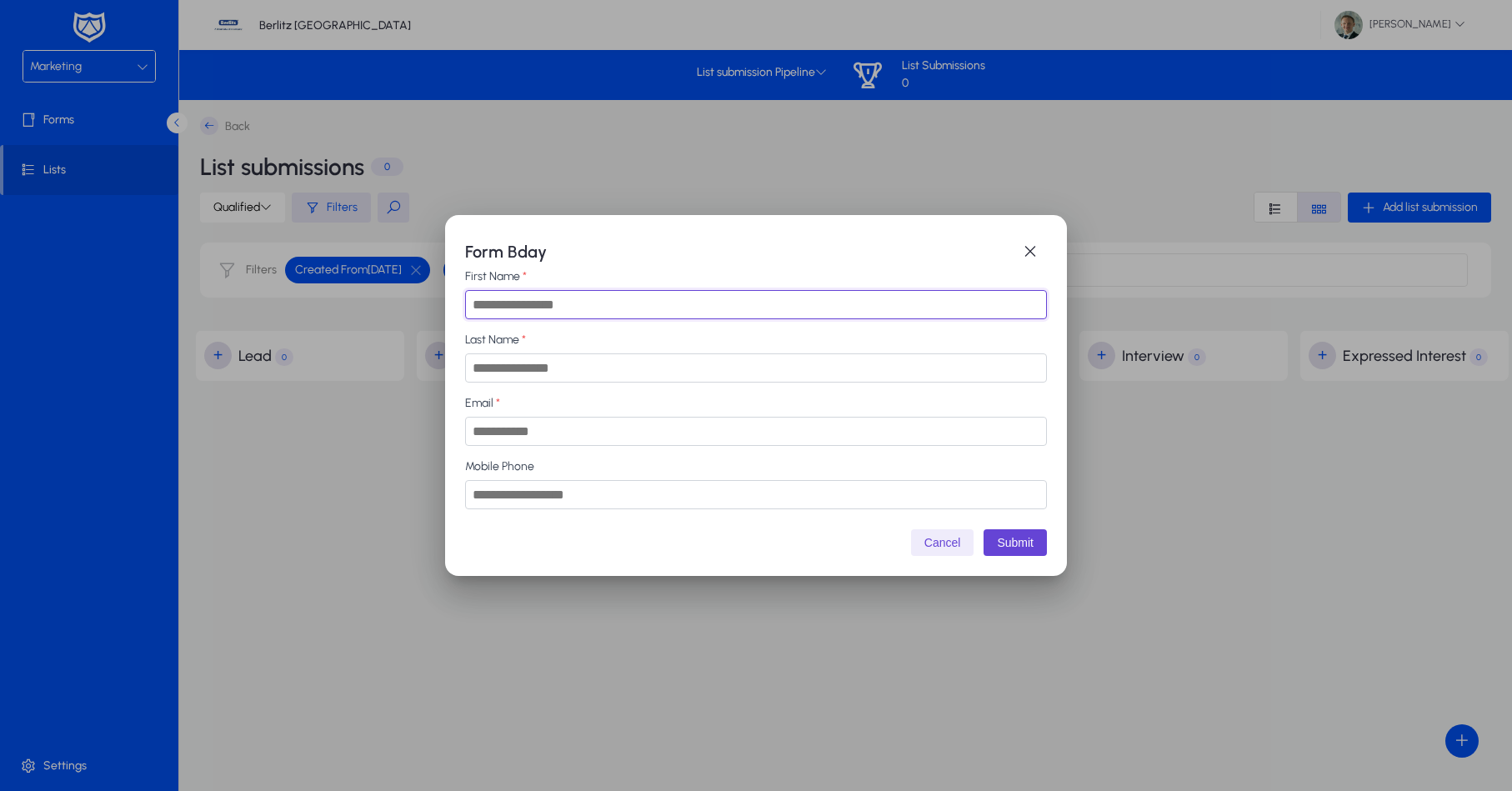
type input "*"
type input "****"
type input "******"
type input "*"
type input "**********"
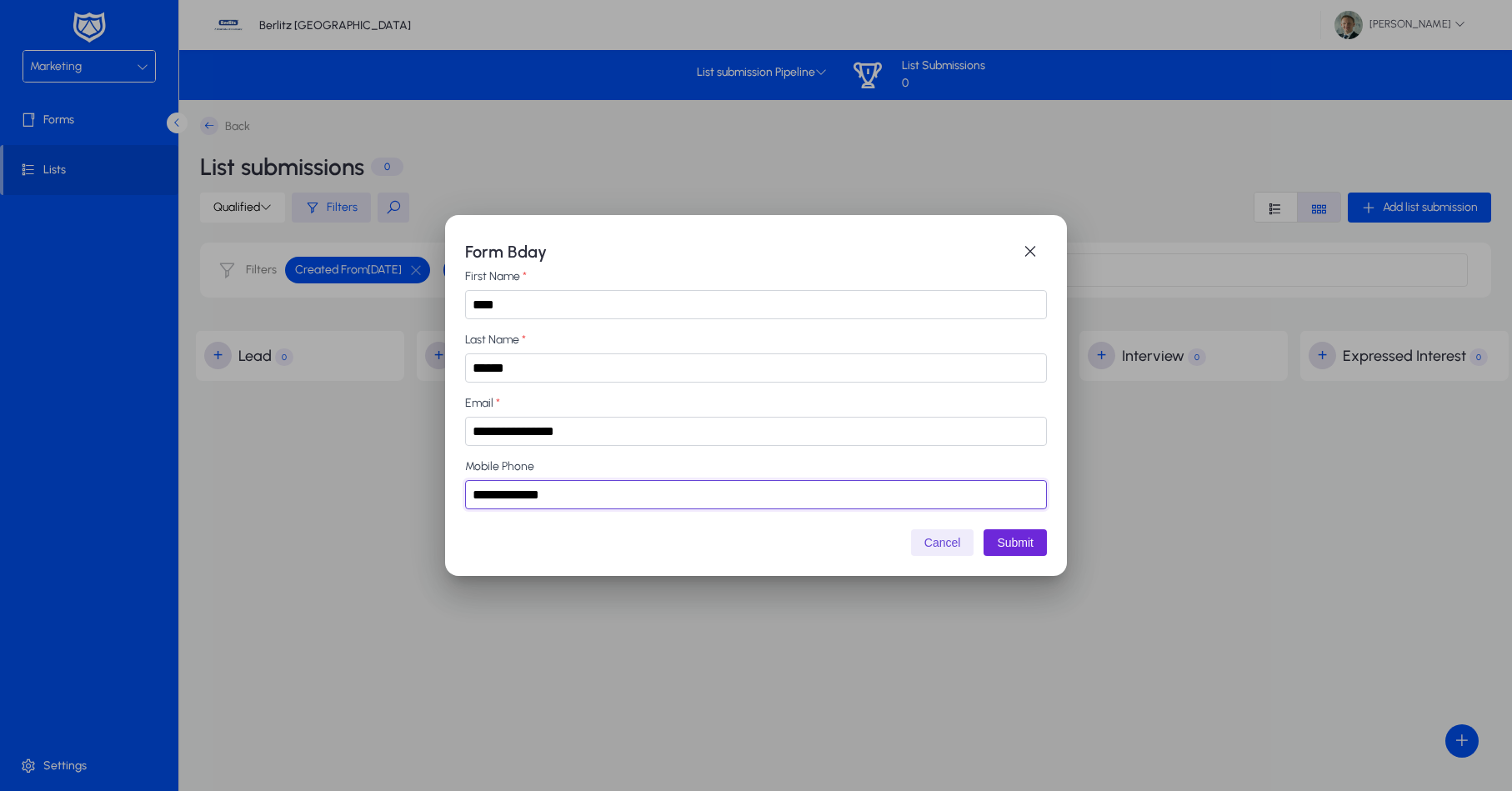
type input "**********"
click at [1040, 548] on button "Submit" at bounding box center [1016, 542] width 63 height 27
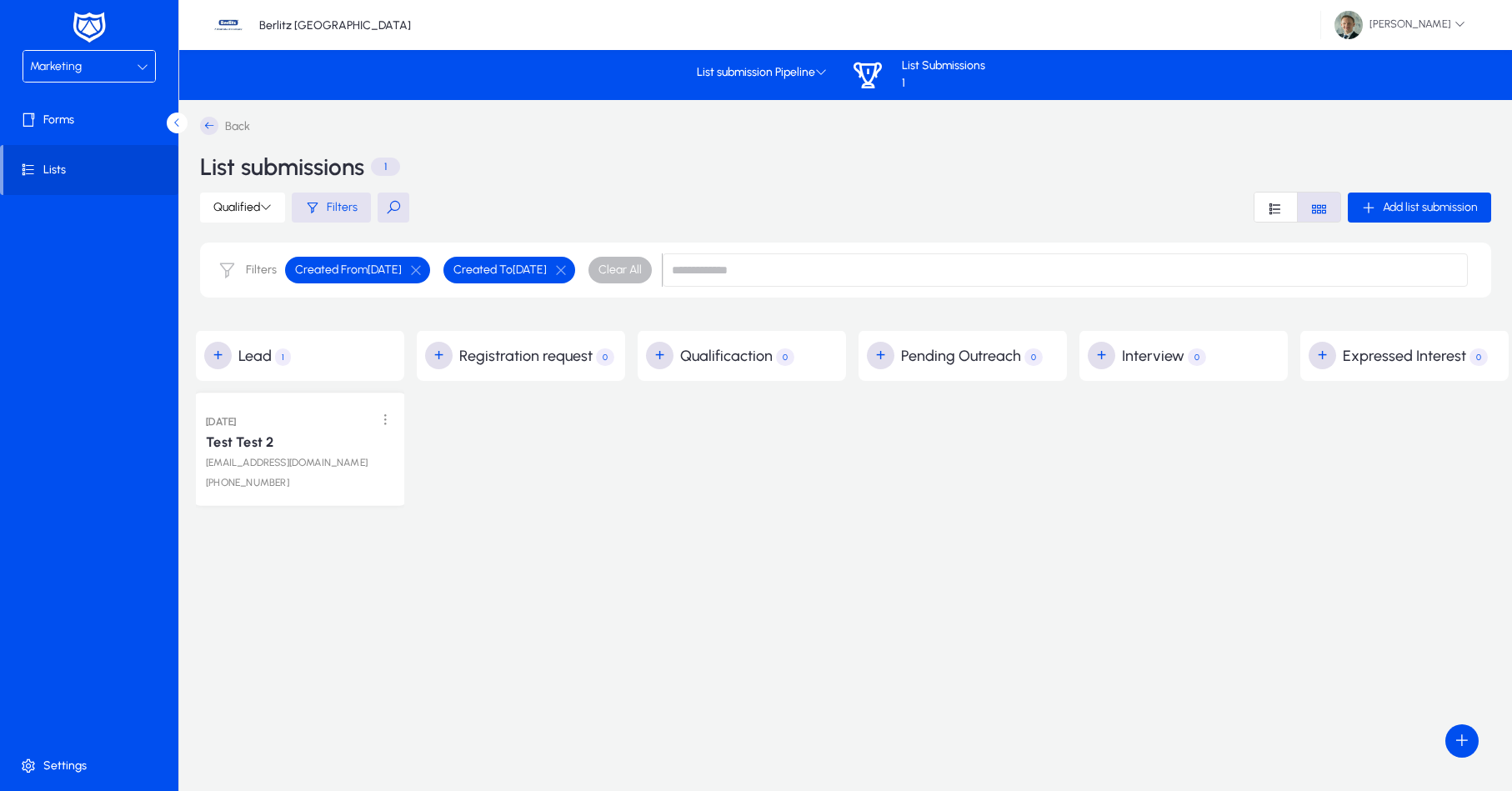
click at [261, 439] on link "Test Test 2" at bounding box center [239, 442] width 68 height 16
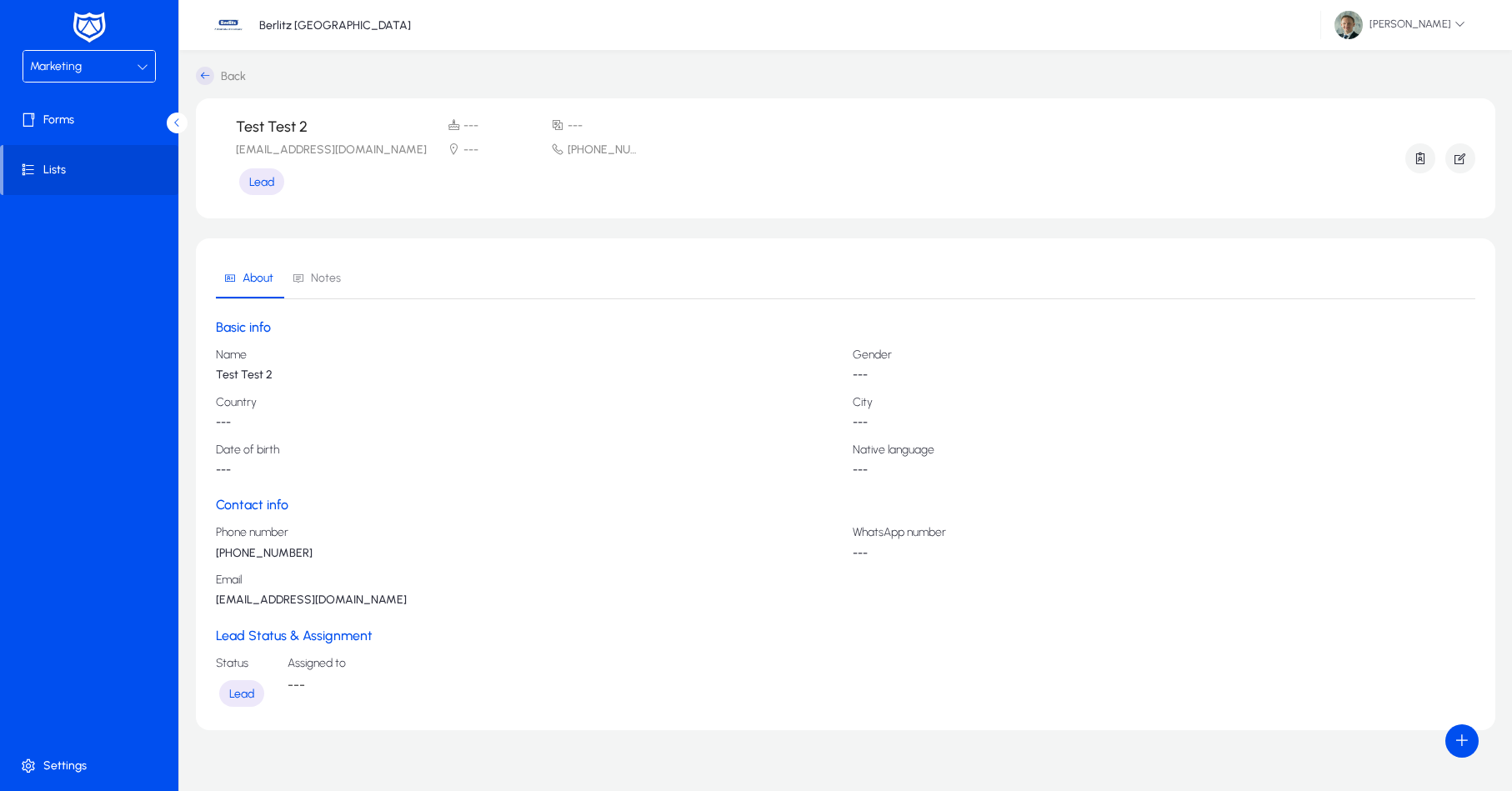
click at [502, 141] on div "--- --- --- [PHONE_NUMBER]" at bounding box center [543, 137] width 192 height 39
drag, startPoint x: 484, startPoint y: 128, endPoint x: 876, endPoint y: 109, distance: 392.5
click at [461, 125] on div "--- --- --- [PHONE_NUMBER]" at bounding box center [543, 137] width 192 height 39
click at [1459, 156] on icon "button" at bounding box center [1461, 159] width 15 height 15
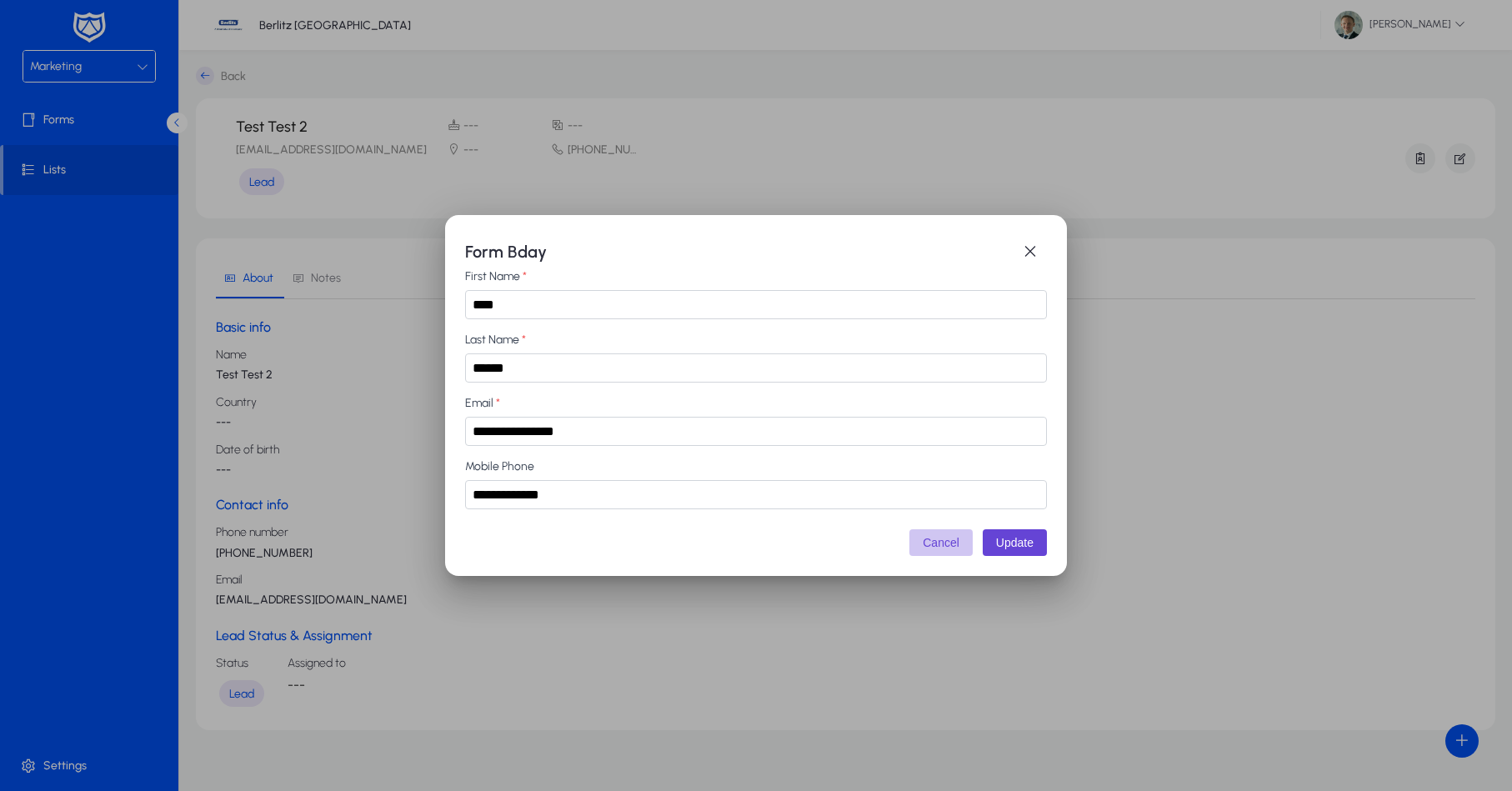
click at [954, 550] on button "Cancel" at bounding box center [941, 542] width 63 height 27
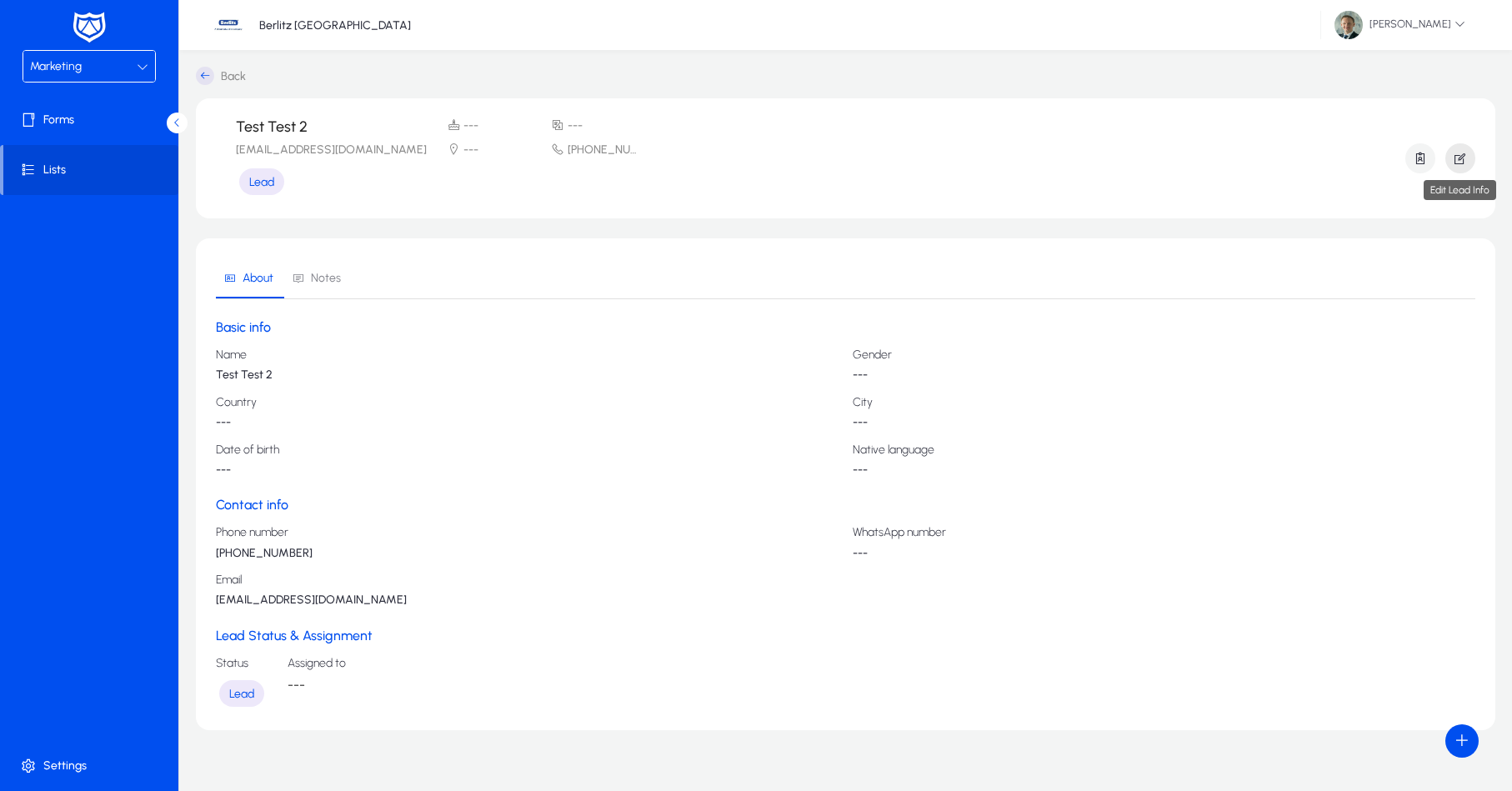
click at [1464, 159] on icon "button" at bounding box center [1461, 159] width 15 height 15
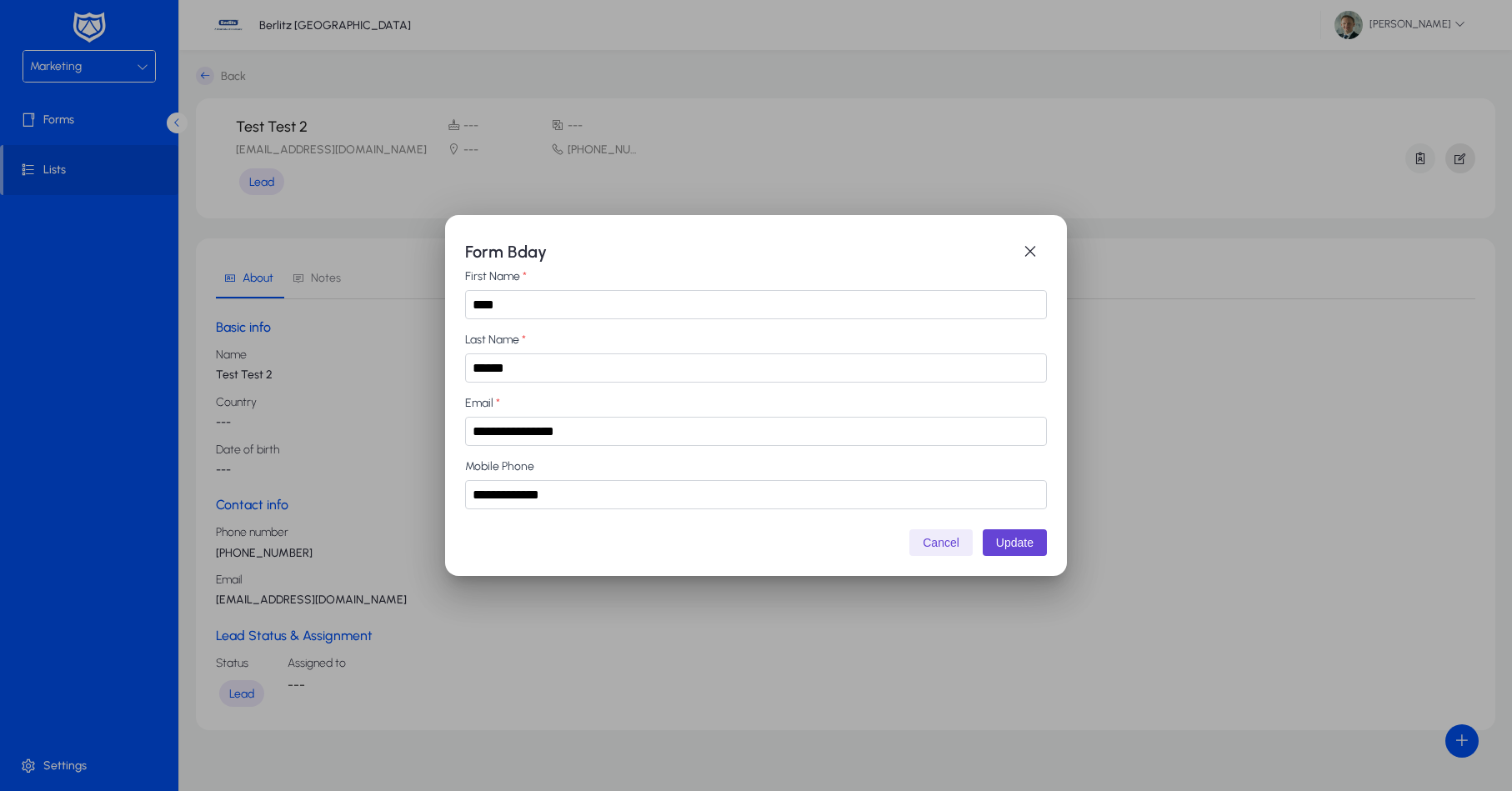
click at [1464, 159] on div at bounding box center [756, 395] width 1512 height 791
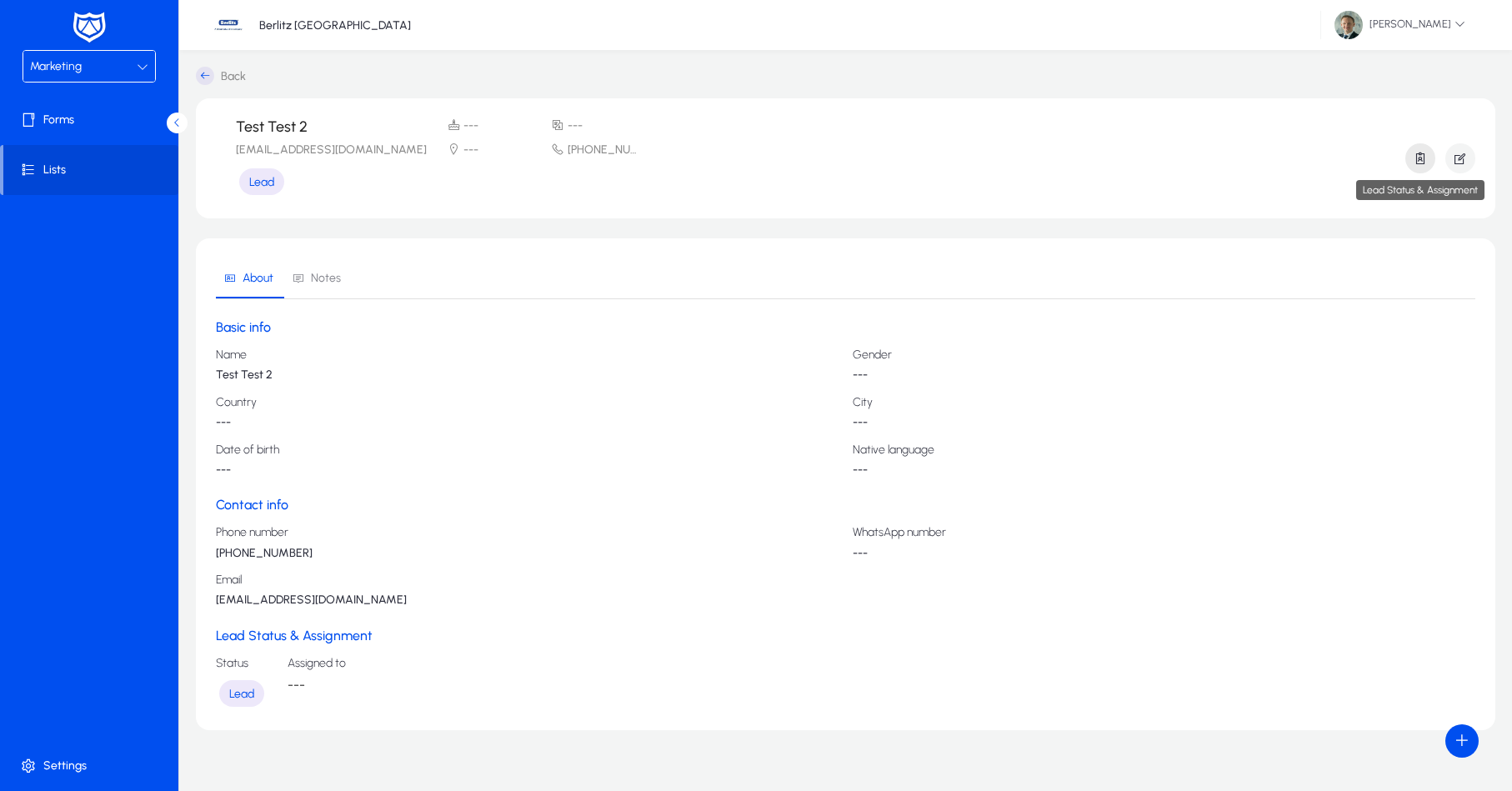
click at [1413, 161] on span "button" at bounding box center [1420, 158] width 30 height 40
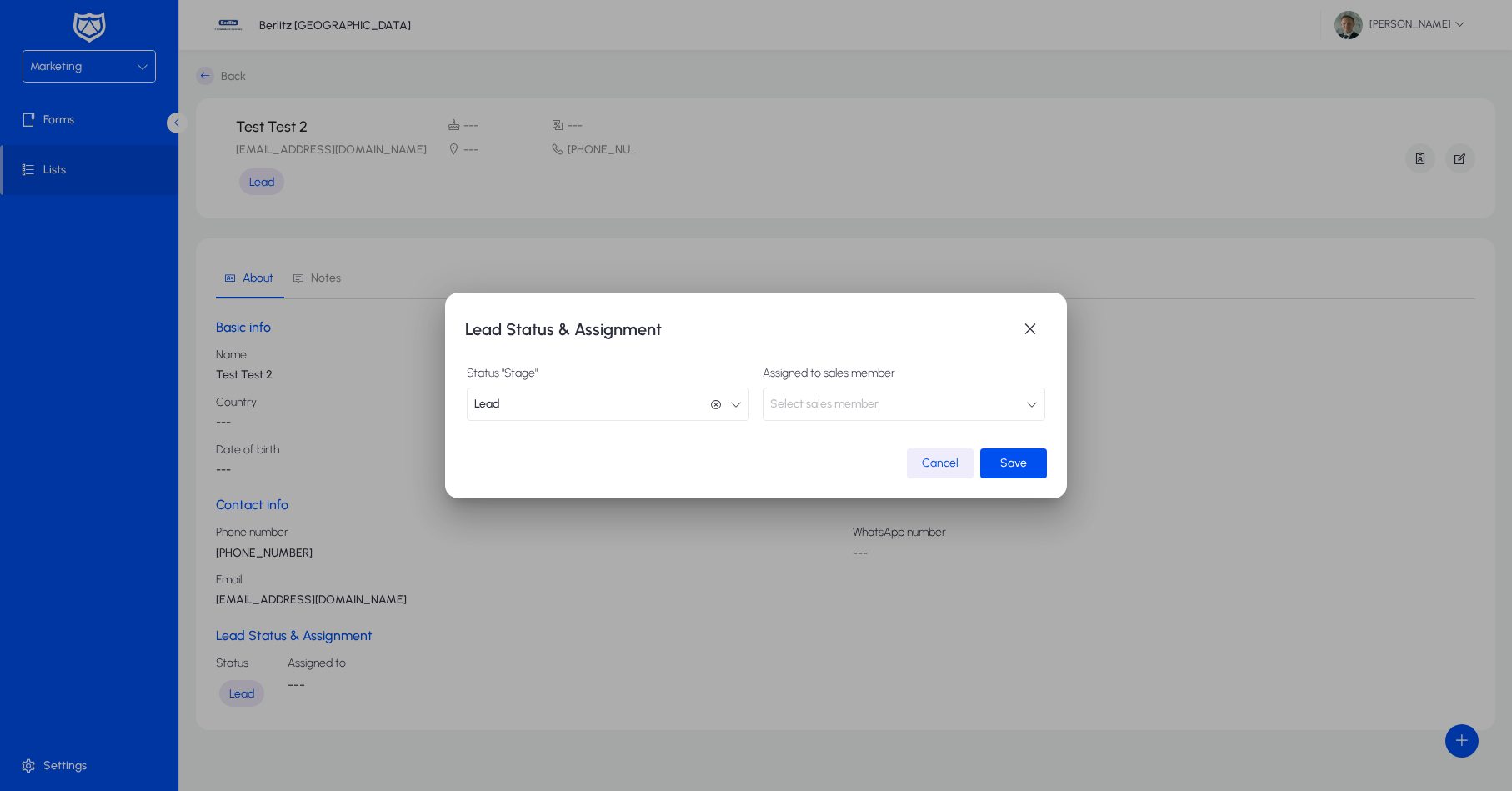
click at [855, 406] on span "Select sales member" at bounding box center [825, 404] width 108 height 33
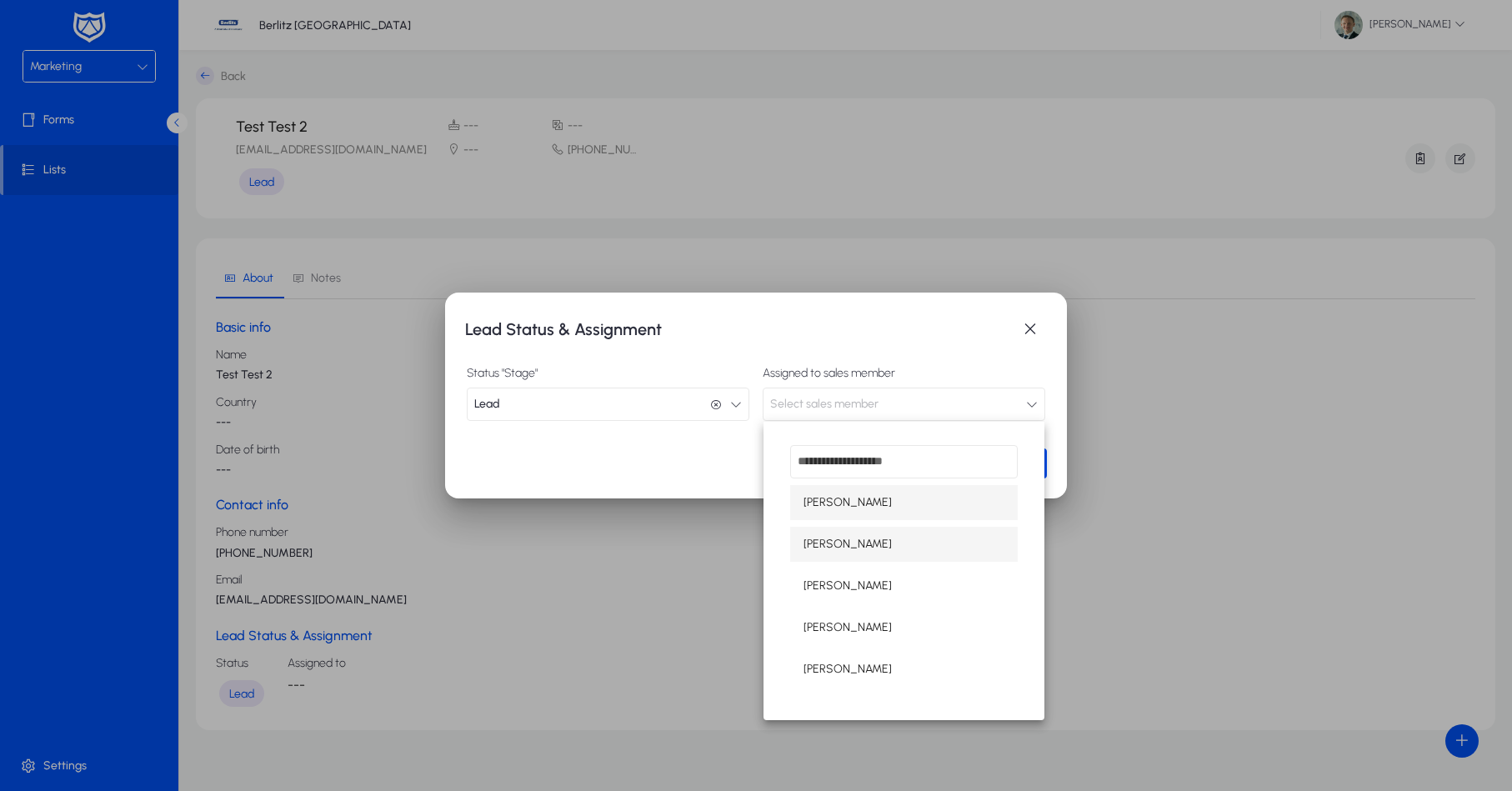
click at [842, 534] on span "[PERSON_NAME]" at bounding box center [848, 543] width 88 height 20
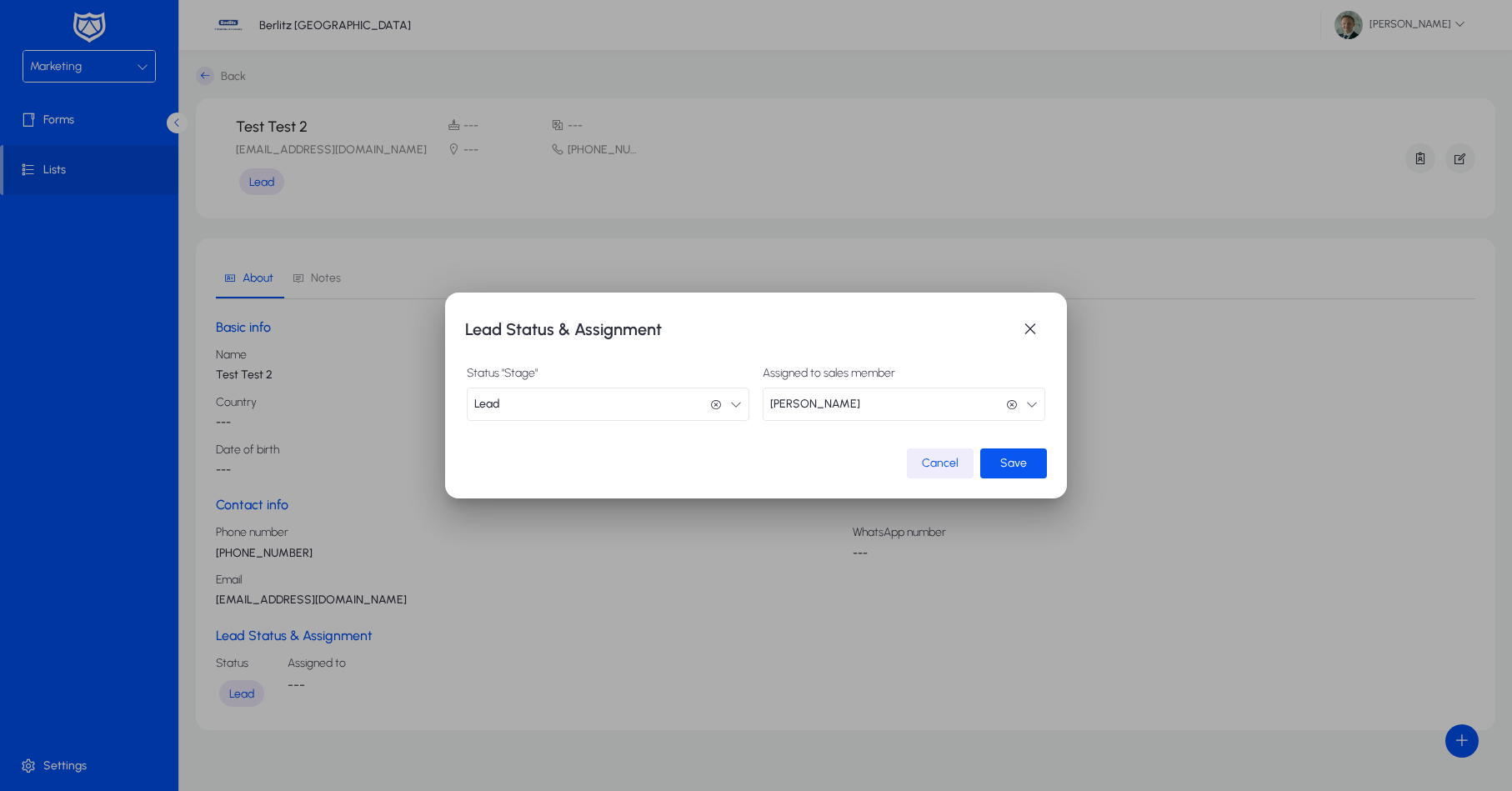
click at [1027, 457] on span "submit" at bounding box center [1014, 463] width 67 height 40
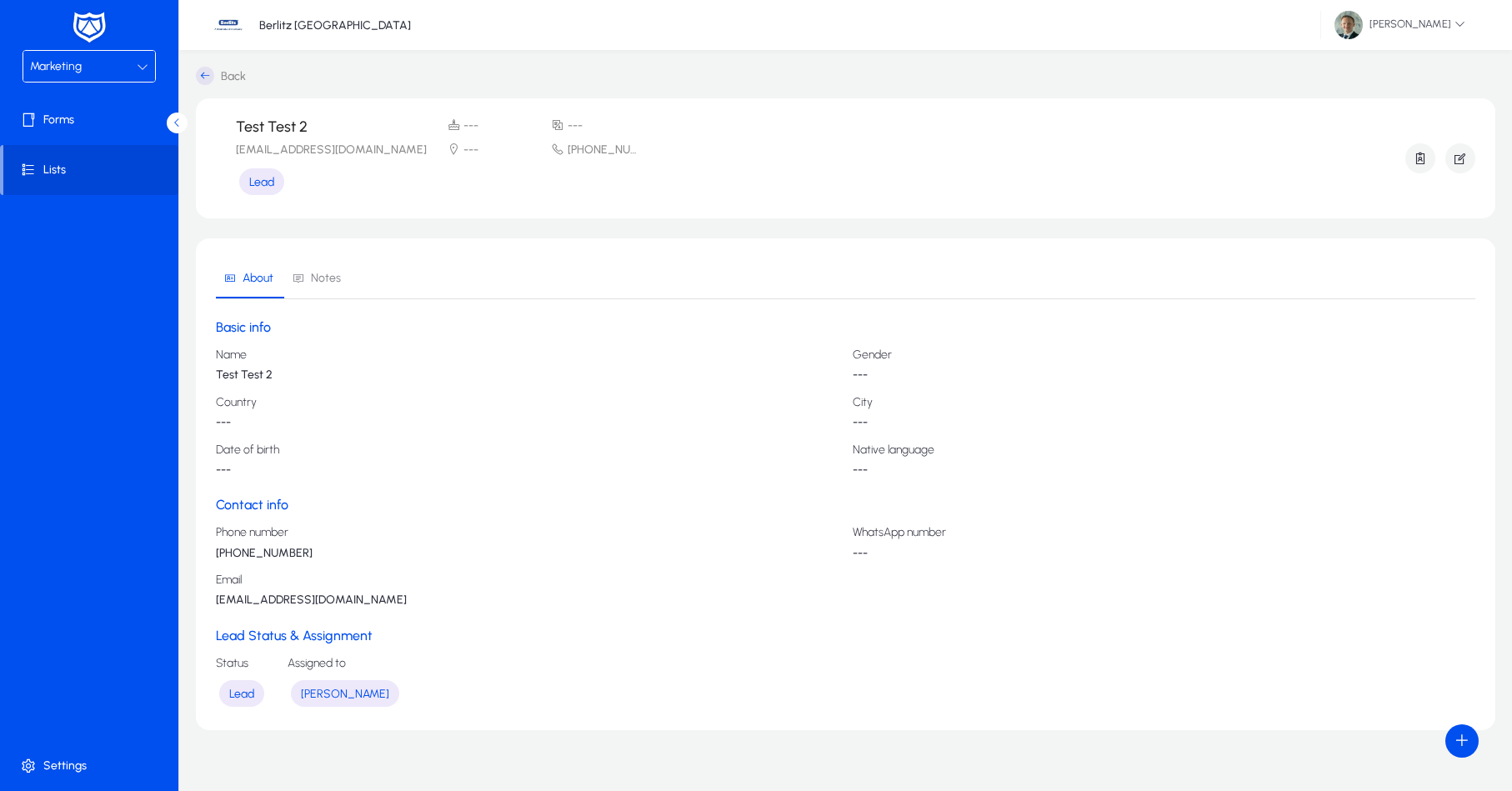
drag, startPoint x: 882, startPoint y: 374, endPoint x: 844, endPoint y: 354, distance: 42.9
click at [844, 354] on div "Name Test Test 2 Gender --- Country --- City --- Date of birth --- Native langu…" at bounding box center [846, 413] width 1260 height 129
drag, startPoint x: 249, startPoint y: 469, endPoint x: 202, endPoint y: 444, distance: 53.2
click at [202, 444] on section "About Notes Basic info Name Test Test 2 Gender --- Country --- City --- Date of…" at bounding box center [846, 484] width 1299 height 492
click at [63, 171] on span at bounding box center [91, 170] width 175 height 40
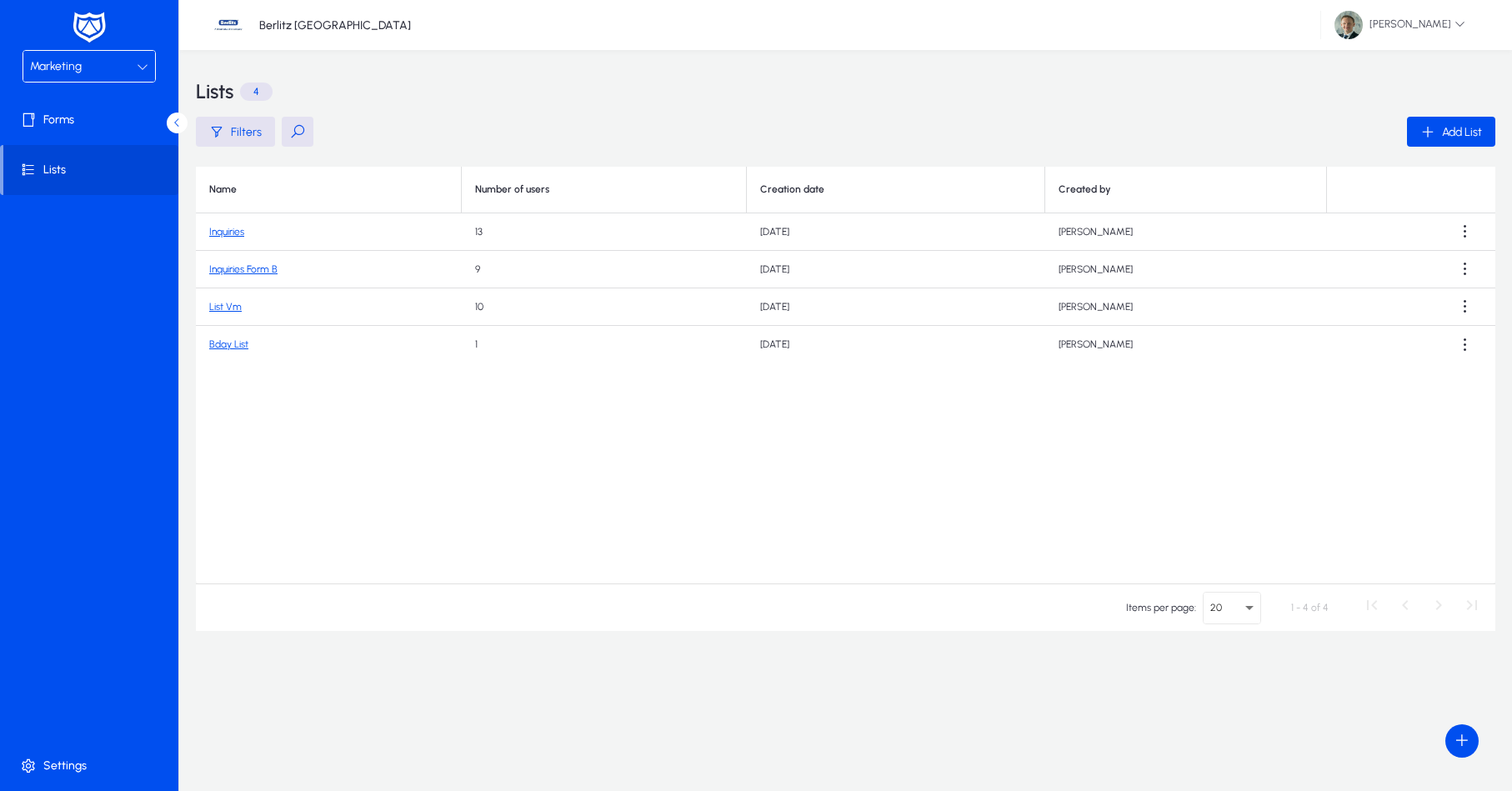
click at [226, 348] on link "Bday List" at bounding box center [229, 345] width 39 height 12
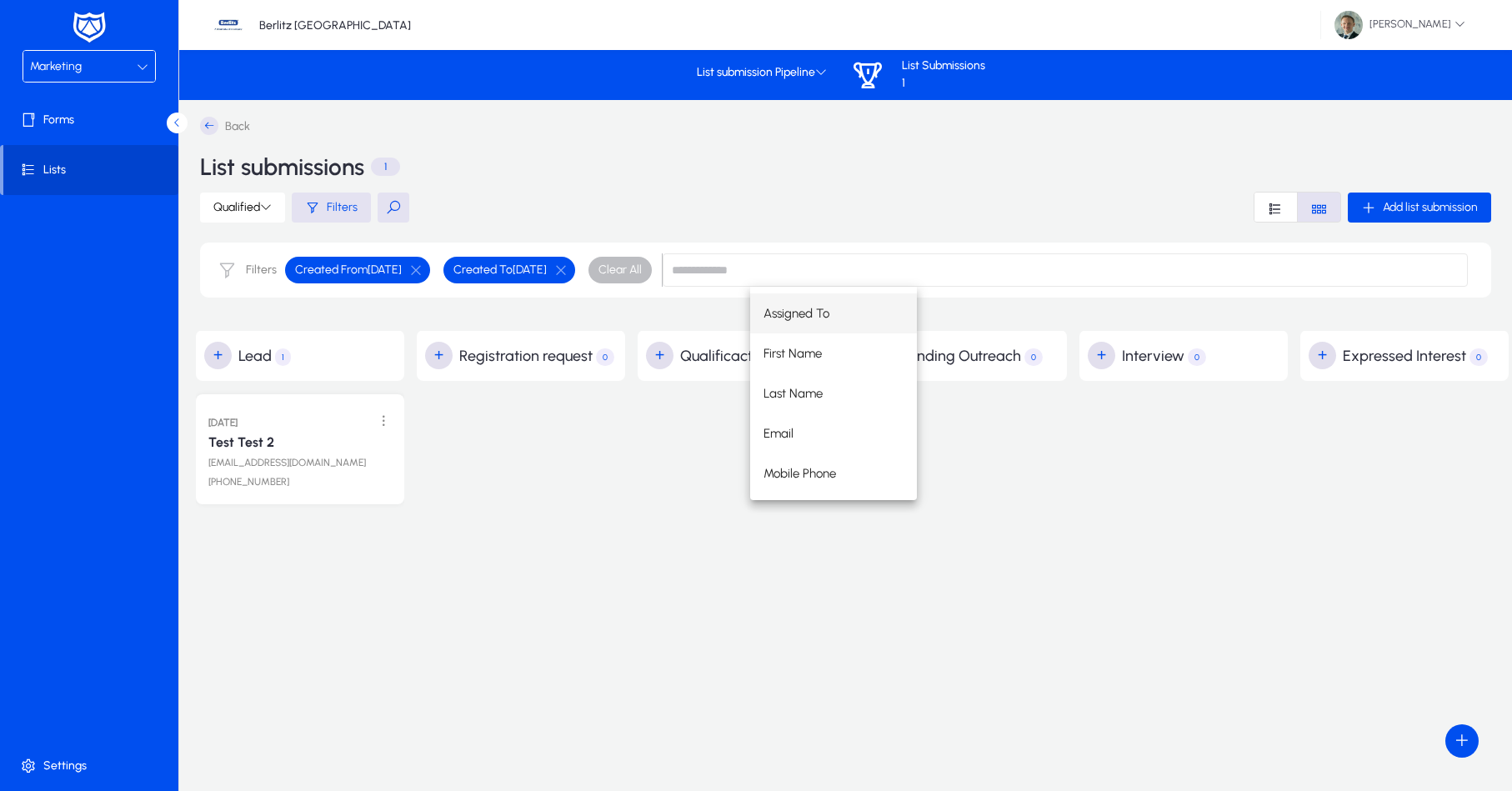
click at [46, 163] on span at bounding box center [91, 170] width 175 height 40
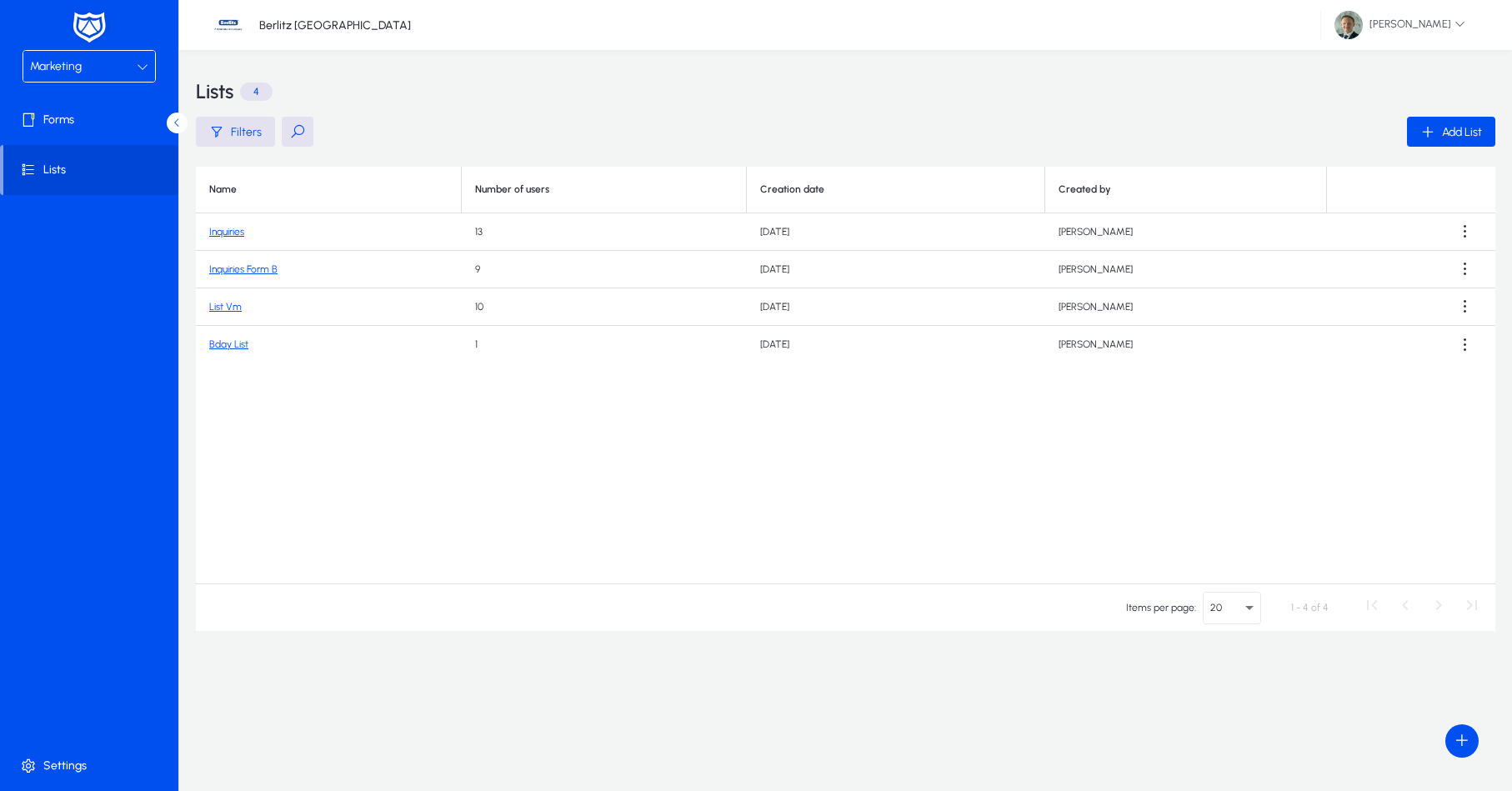
click at [227, 347] on link "Bday List" at bounding box center [229, 345] width 39 height 12
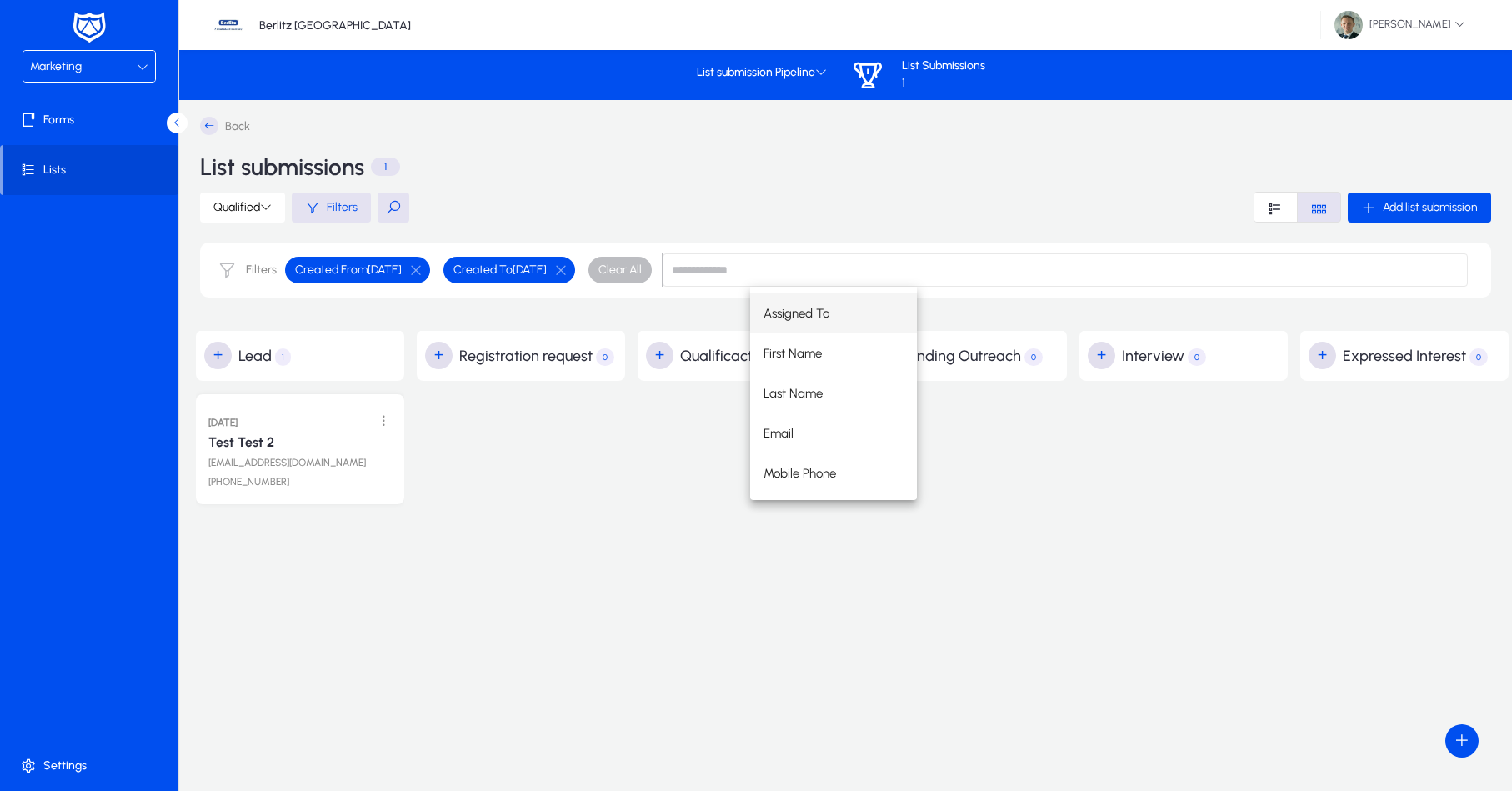
click at [1173, 244] on div "Filters Created From [DATE] Created To [DATE] Clear All" at bounding box center [845, 270] width 1292 height 55
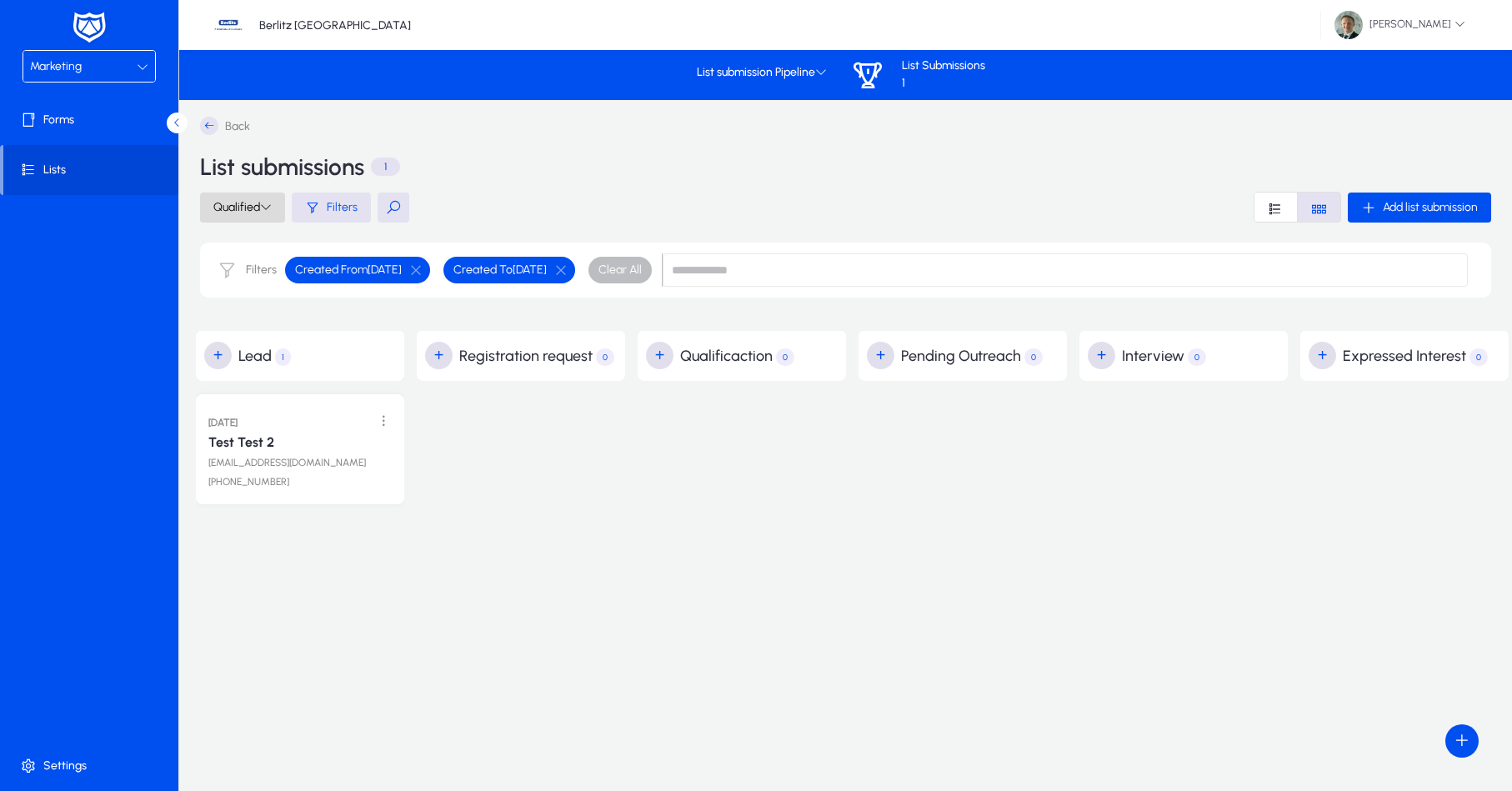
click at [247, 207] on span "Qualified" at bounding box center [243, 207] width 58 height 15
click at [251, 249] on span "All Leads" at bounding box center [235, 247] width 76 height 15
click at [256, 198] on span at bounding box center [241, 207] width 83 height 40
click at [239, 285] on span "Qualified Leads" at bounding box center [235, 283] width 76 height 15
click at [263, 202] on icon at bounding box center [266, 207] width 12 height 12
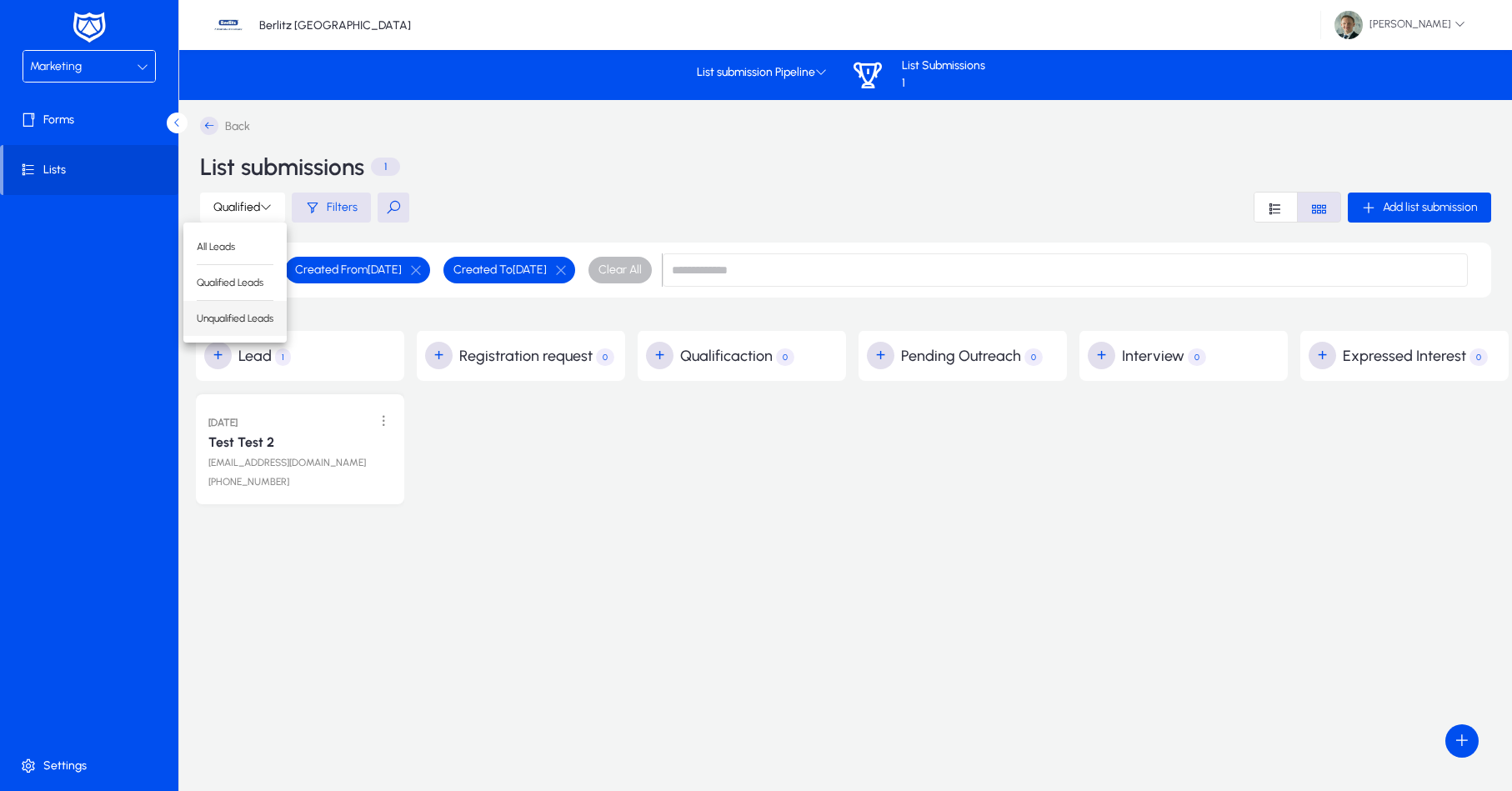
click at [243, 319] on span "Unqualified Leads" at bounding box center [235, 319] width 76 height 15
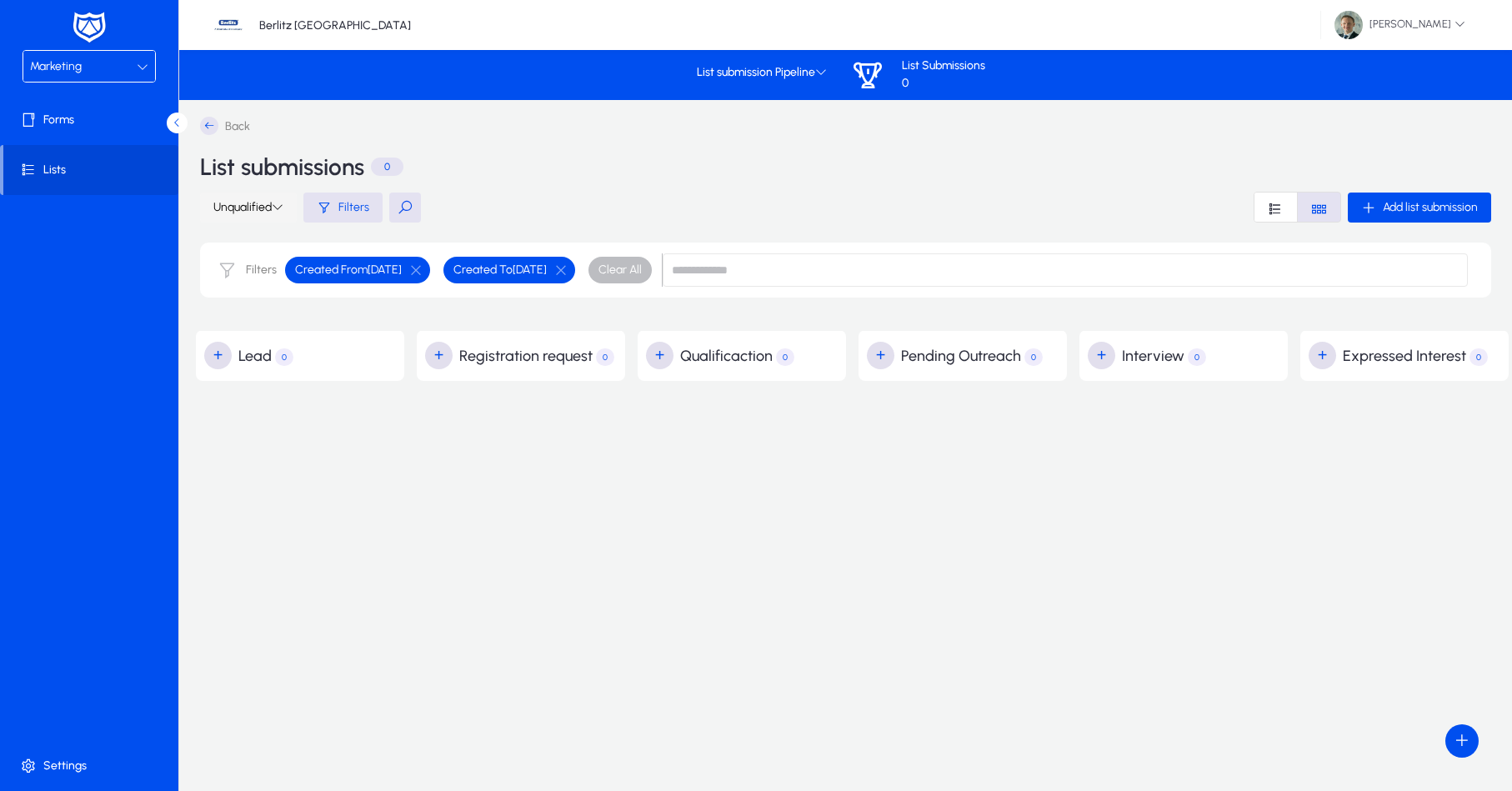
click at [261, 198] on span at bounding box center [248, 207] width 97 height 40
click at [264, 283] on span "Qualified Leads" at bounding box center [246, 283] width 76 height 15
click at [262, 211] on icon at bounding box center [266, 207] width 12 height 12
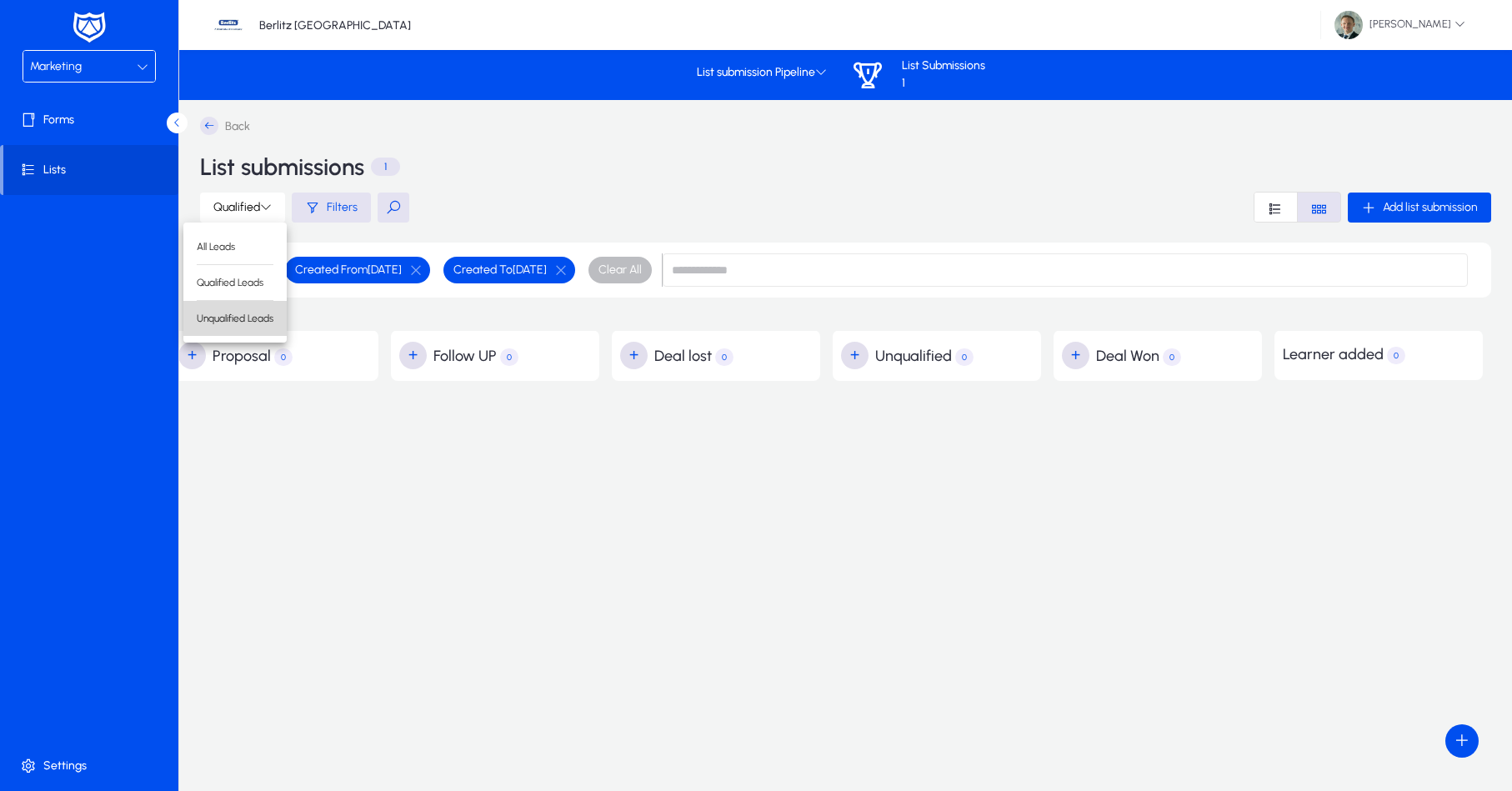
click at [228, 315] on span "Unqualified Leads" at bounding box center [235, 319] width 76 height 15
click at [228, 199] on span at bounding box center [248, 207] width 97 height 40
click at [242, 240] on span "All Leads" at bounding box center [246, 247] width 76 height 15
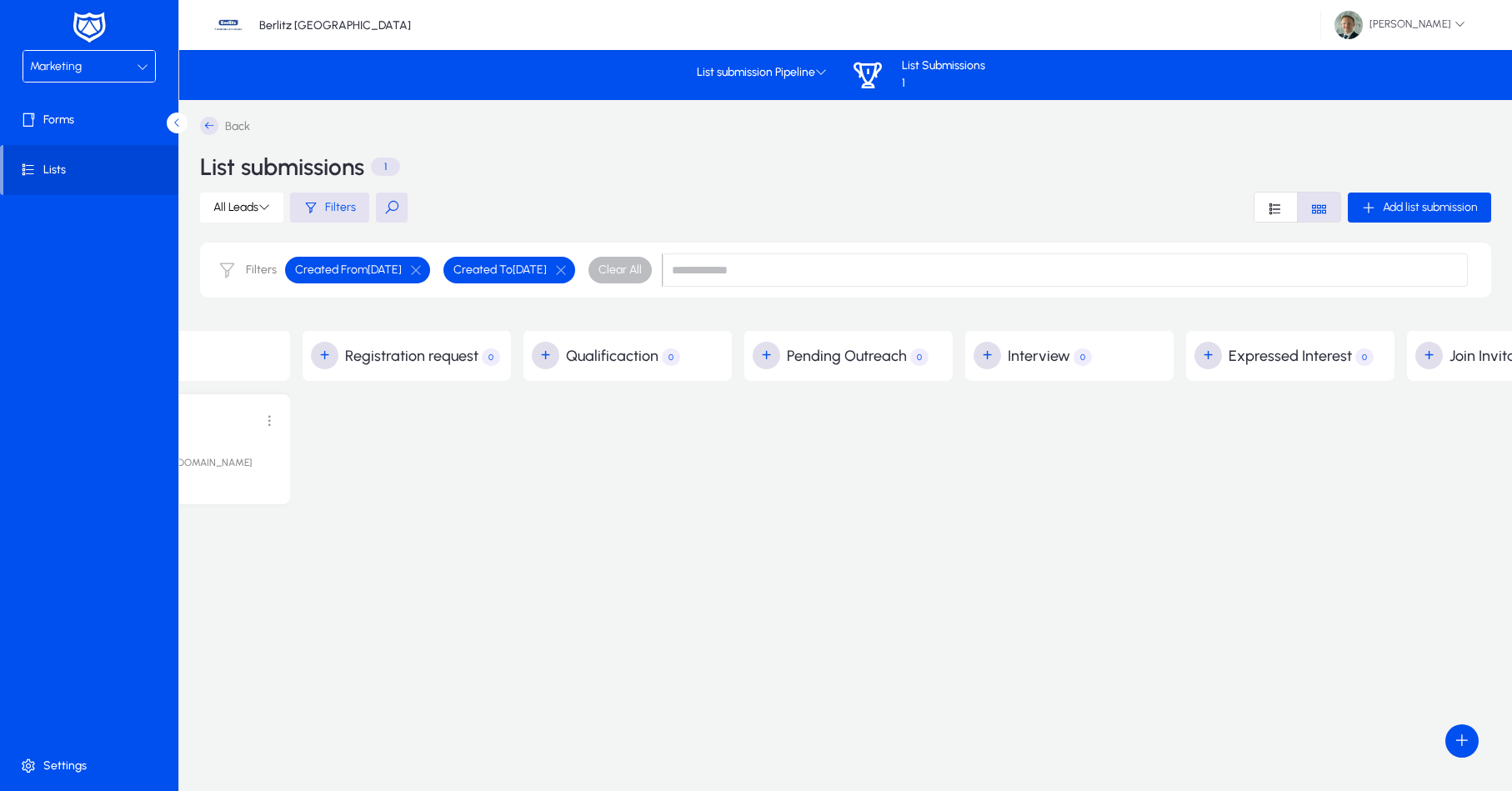
scroll to position [0, 107]
click at [65, 172] on span at bounding box center [91, 170] width 175 height 40
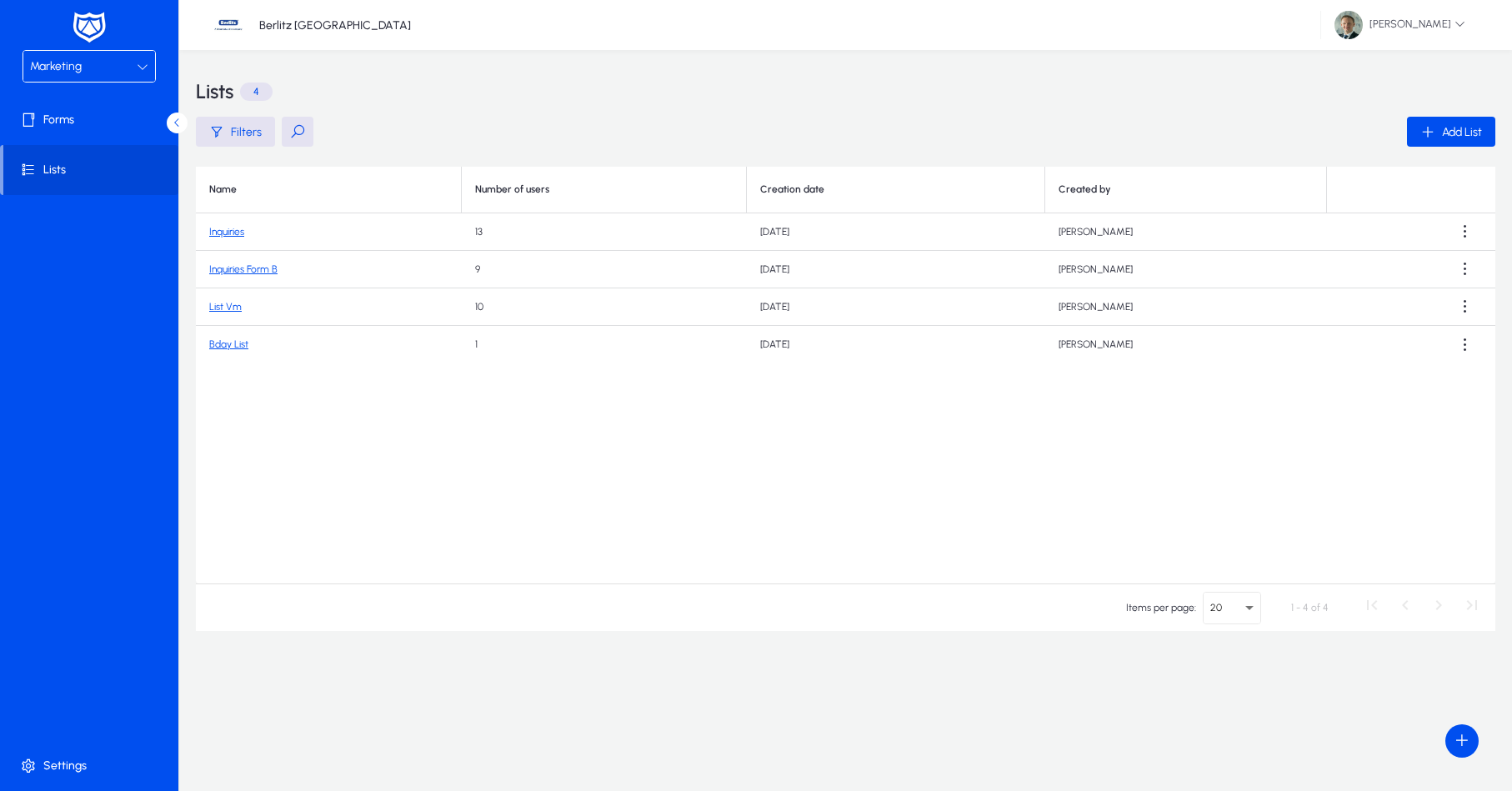
click at [235, 233] on link "Inquiries" at bounding box center [226, 232] width 35 height 12
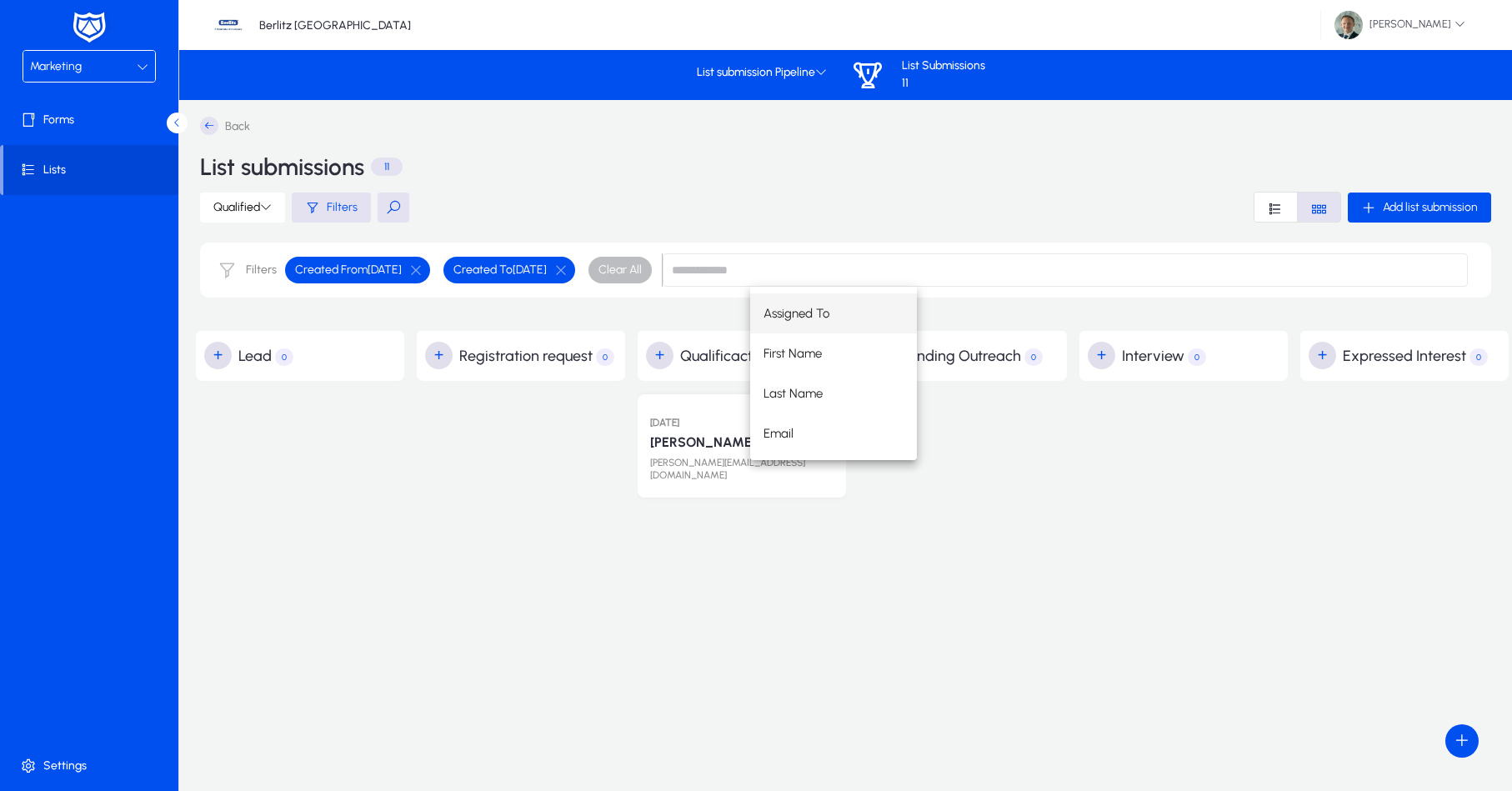
click at [1058, 440] on div "Assigned To First Name Last Name Email" at bounding box center [1108, 374] width 717 height 173
click at [1061, 441] on div "Assigned To First Name Last Name Email" at bounding box center [1108, 374] width 717 height 173
drag, startPoint x: 1100, startPoint y: 481, endPoint x: 949, endPoint y: 596, distance: 189.8
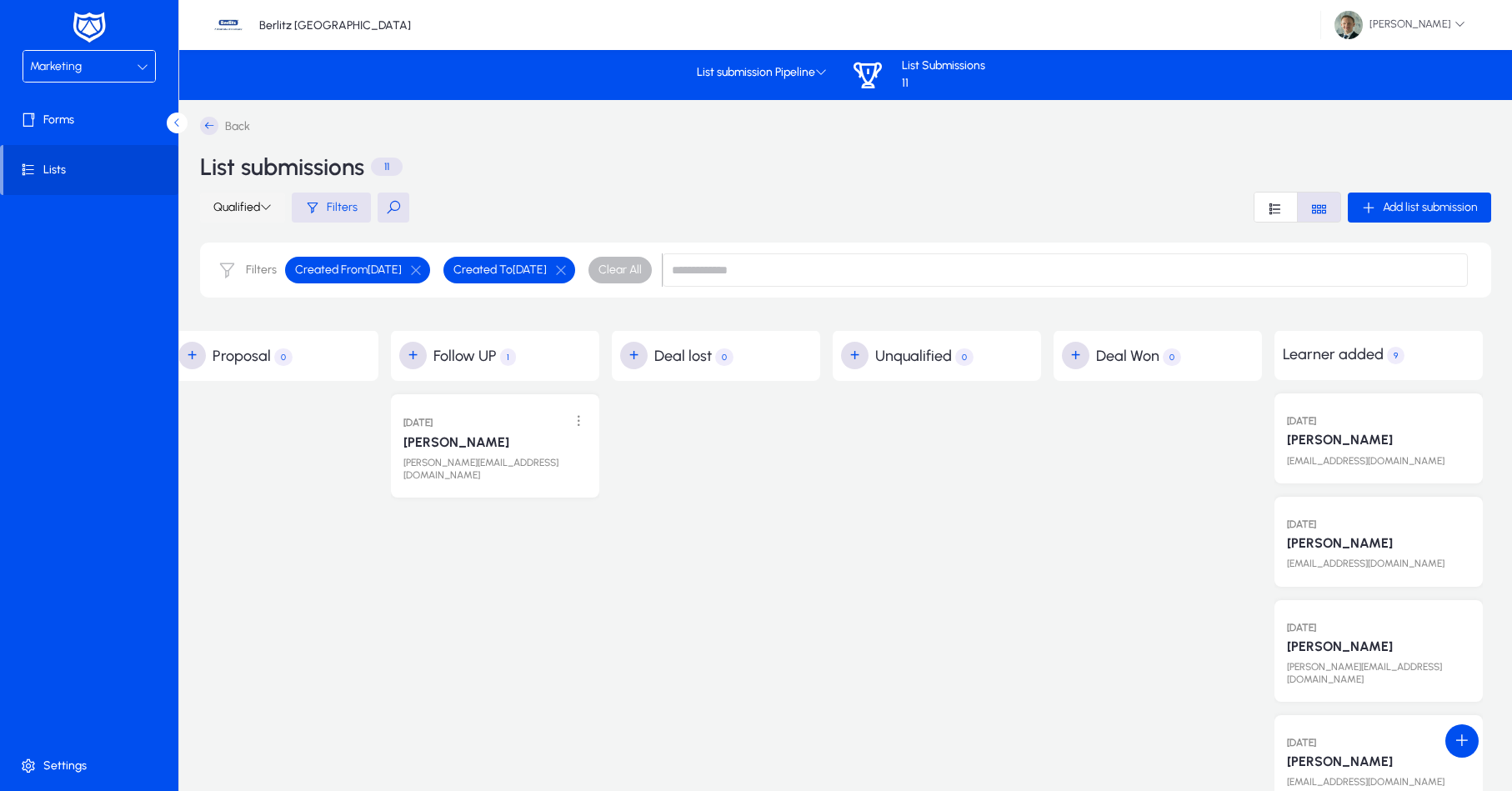
click at [252, 213] on span "Qualified" at bounding box center [243, 207] width 58 height 15
click at [249, 324] on span "Unqualified Leads" at bounding box center [235, 319] width 76 height 15
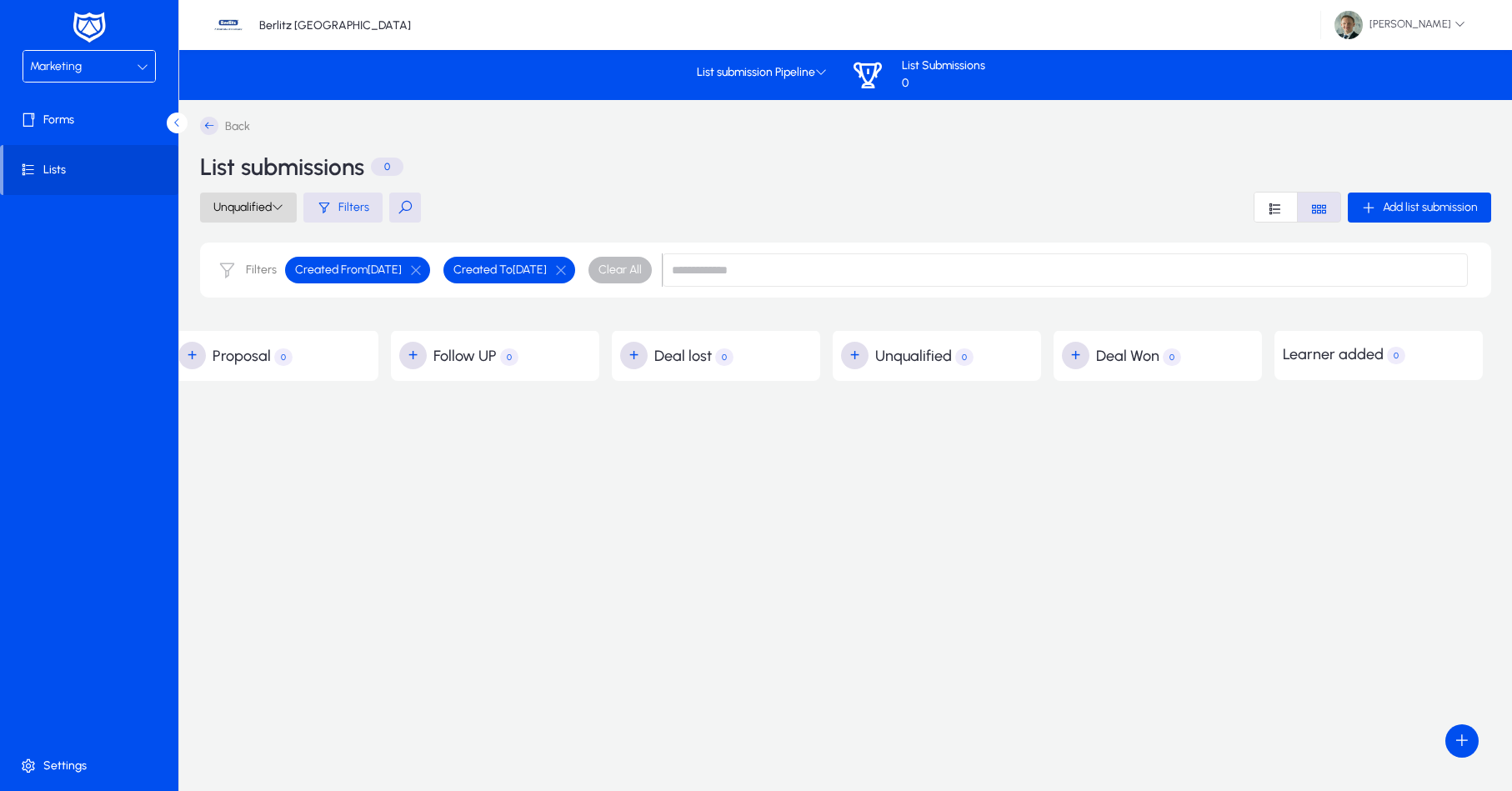
click at [280, 207] on icon at bounding box center [278, 207] width 12 height 12
click at [260, 313] on span "Unqualified Leads" at bounding box center [246, 319] width 76 height 15
click at [272, 205] on span "Unqualified" at bounding box center [249, 207] width 70 height 15
click at [256, 249] on span "All Leads" at bounding box center [246, 247] width 76 height 15
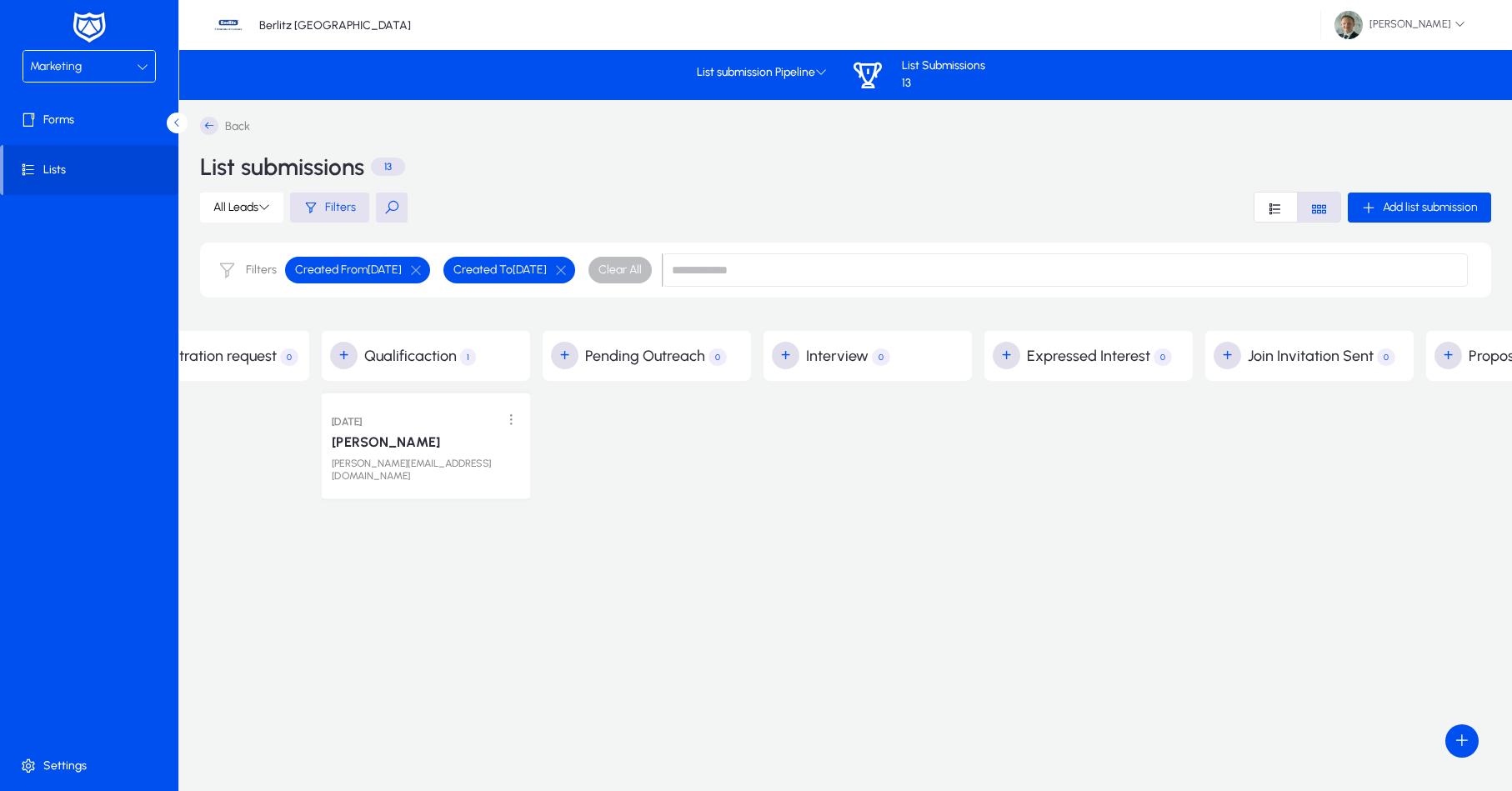
scroll to position [0, 345]
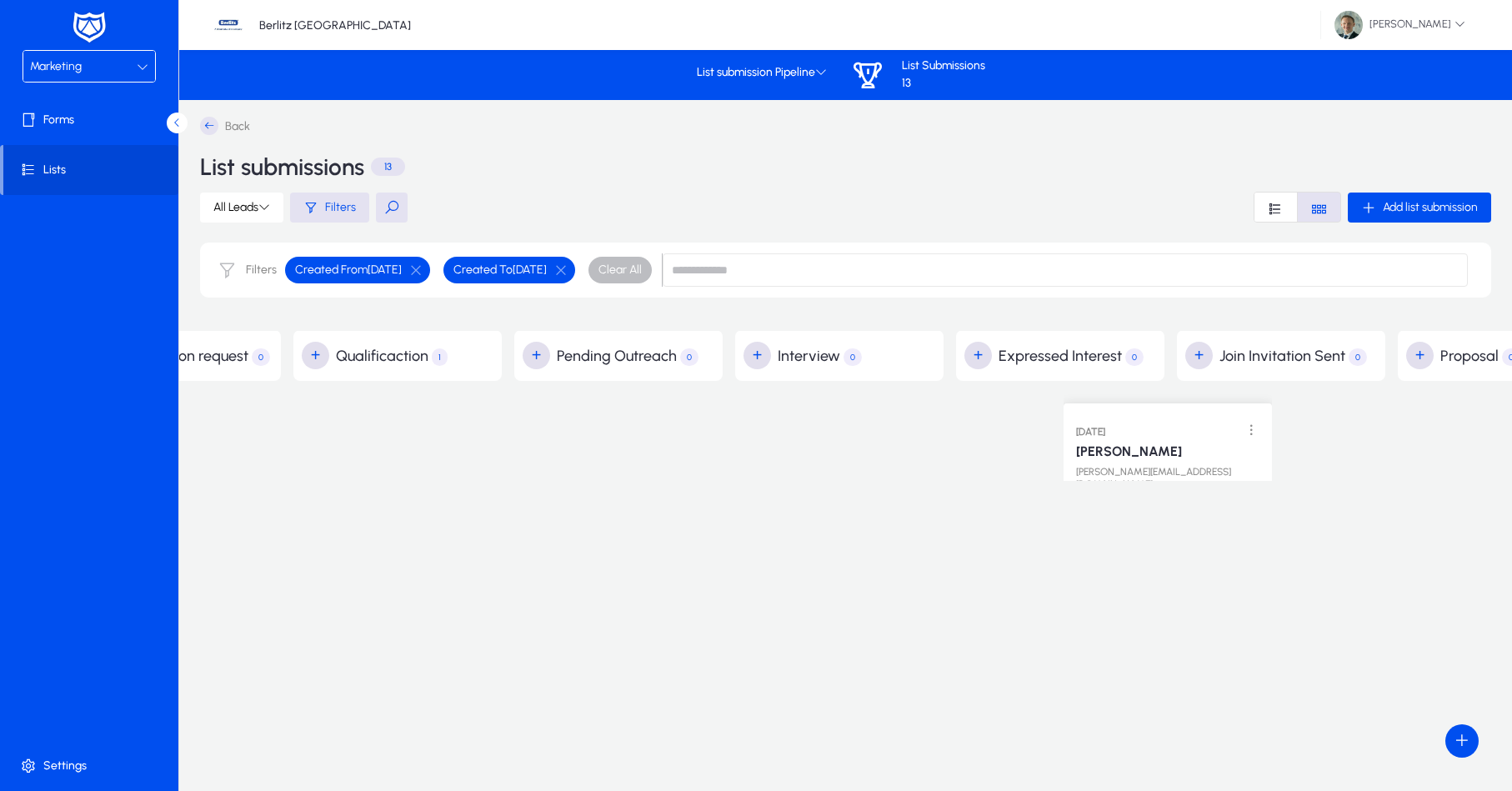
drag, startPoint x: 417, startPoint y: 432, endPoint x: 1240, endPoint y: 427, distance: 823.0
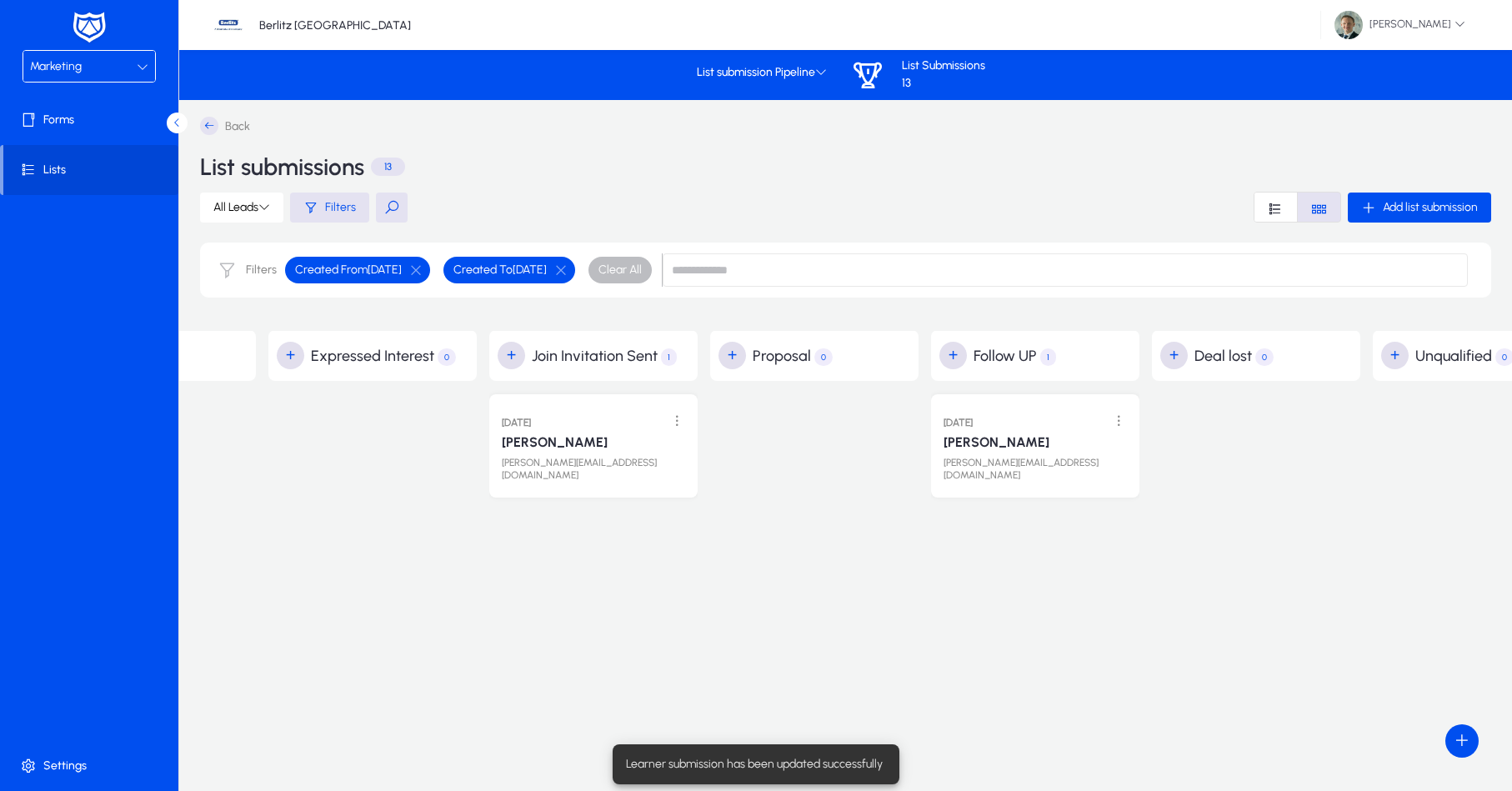
scroll to position [0, 0]
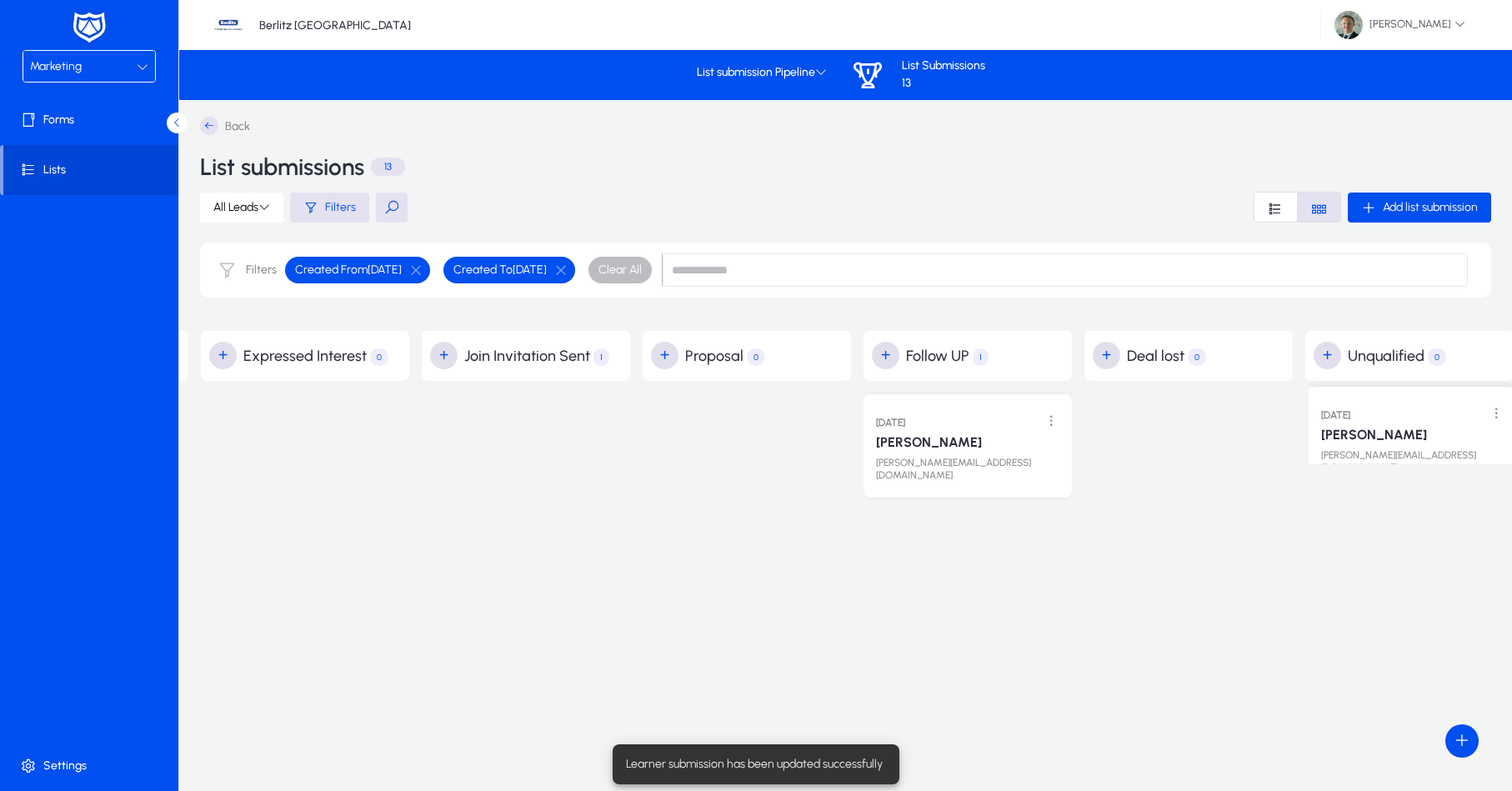
drag, startPoint x: 630, startPoint y: 433, endPoint x: 1477, endPoint y: 411, distance: 847.3
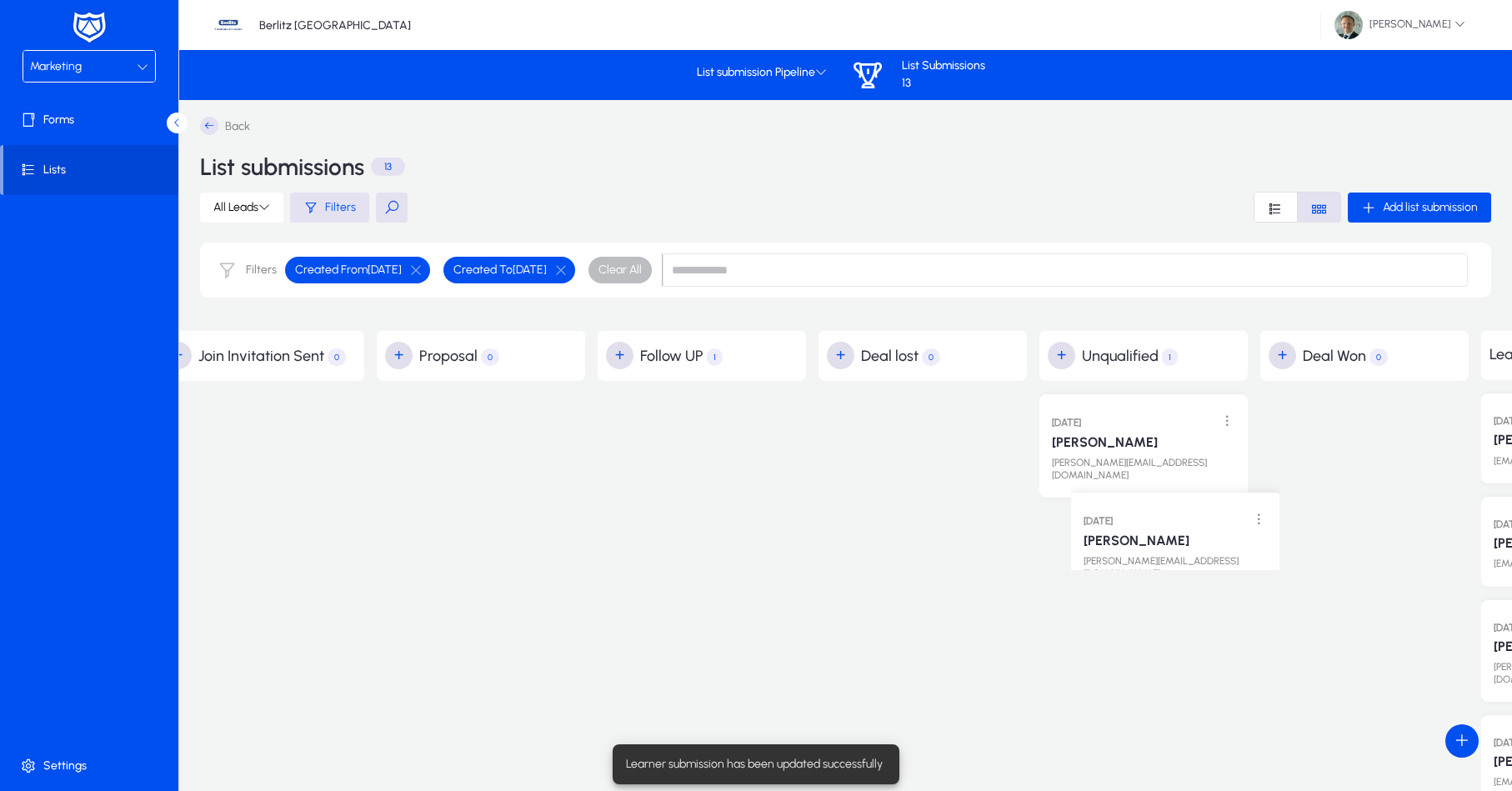
drag, startPoint x: 699, startPoint y: 461, endPoint x: 1171, endPoint y: 547, distance: 479.8
click at [249, 202] on span "All Leads" at bounding box center [242, 207] width 57 height 15
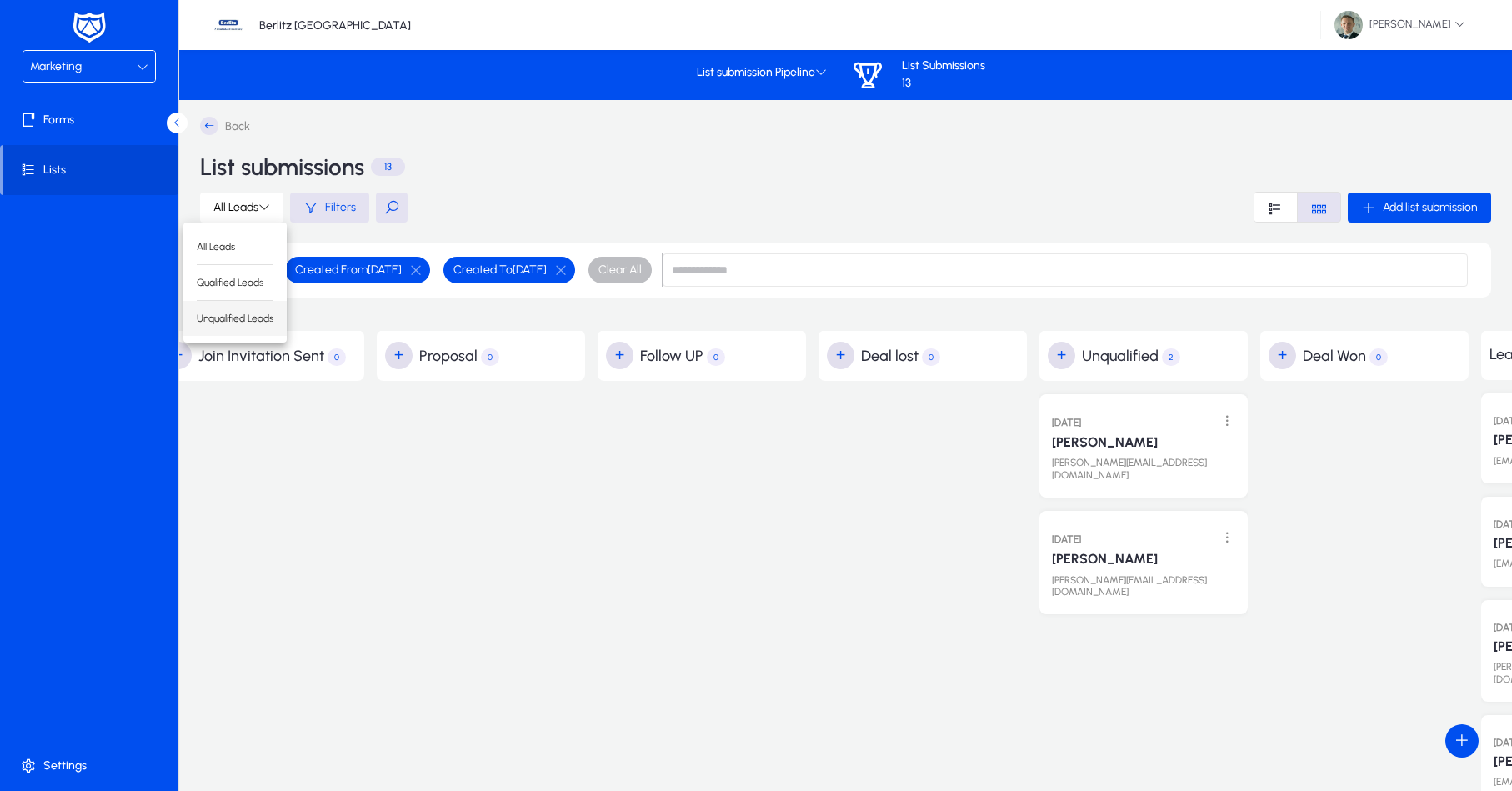
click at [242, 321] on span "Unqualified Leads" at bounding box center [235, 319] width 76 height 15
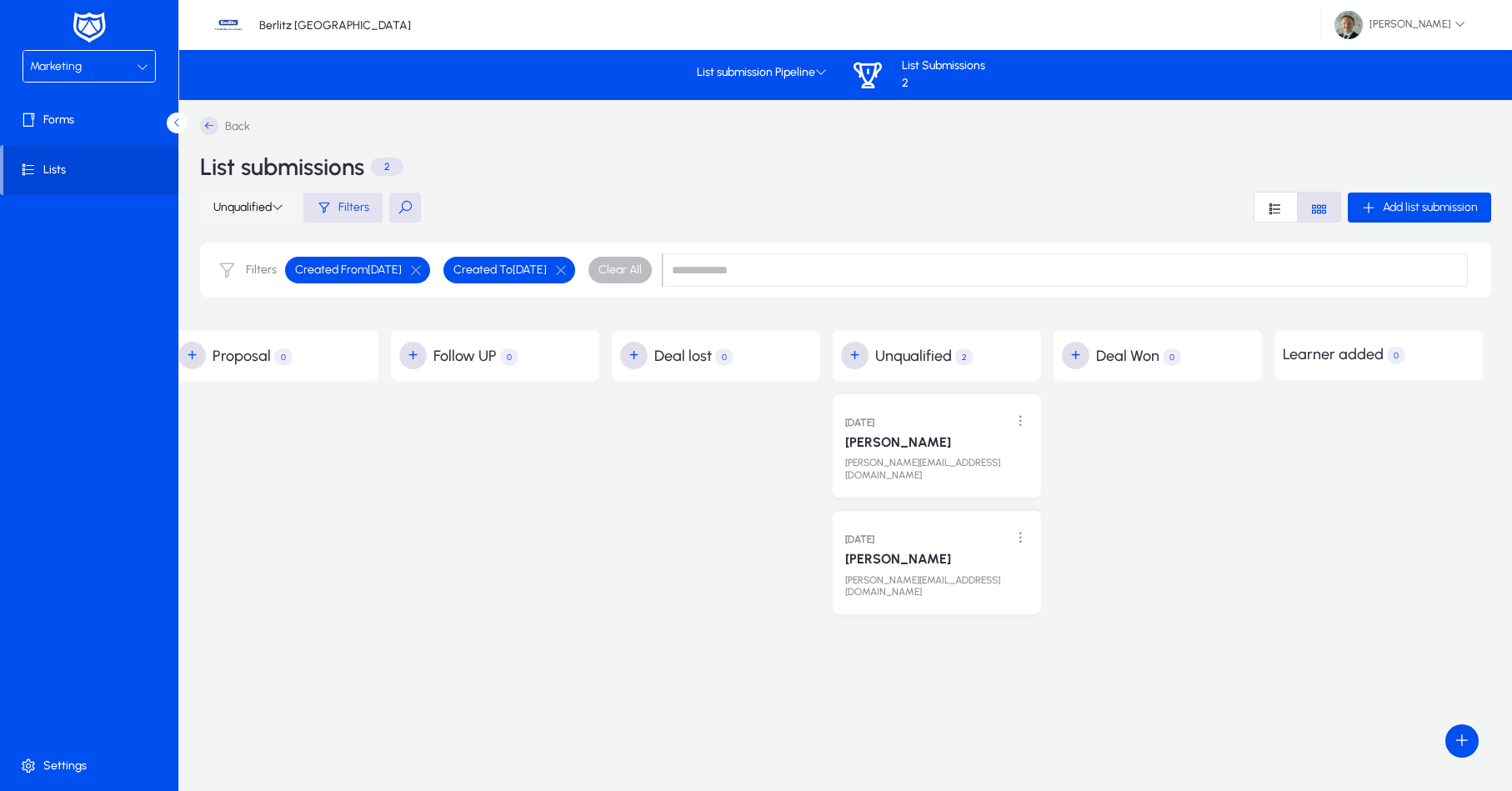
click at [274, 206] on icon at bounding box center [278, 207] width 12 height 12
click at [266, 322] on span "Unqualified Leads" at bounding box center [246, 319] width 76 height 15
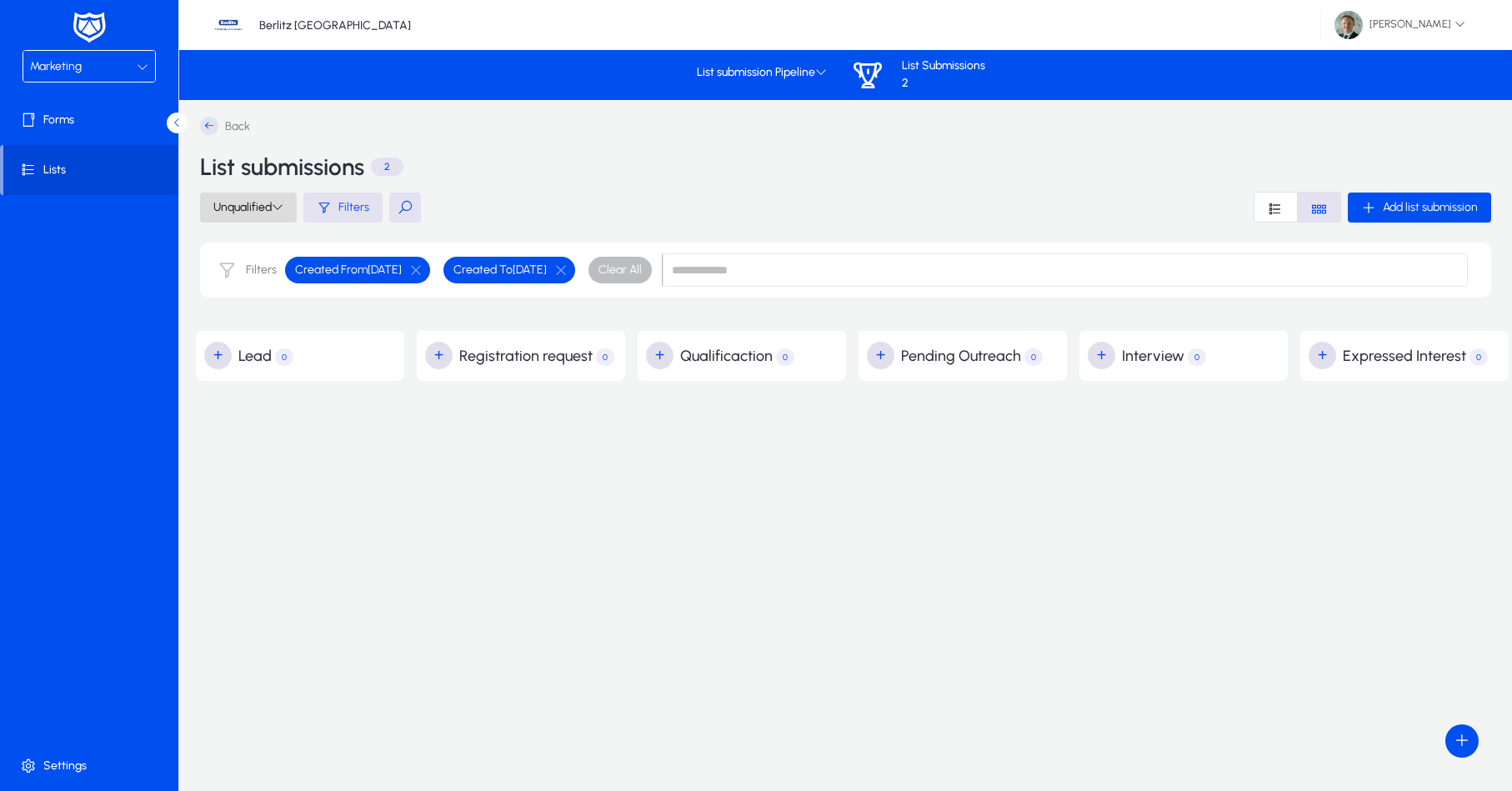
click at [249, 206] on span "Unqualified" at bounding box center [249, 207] width 70 height 15
click at [259, 280] on span "Qualified Leads" at bounding box center [246, 283] width 76 height 15
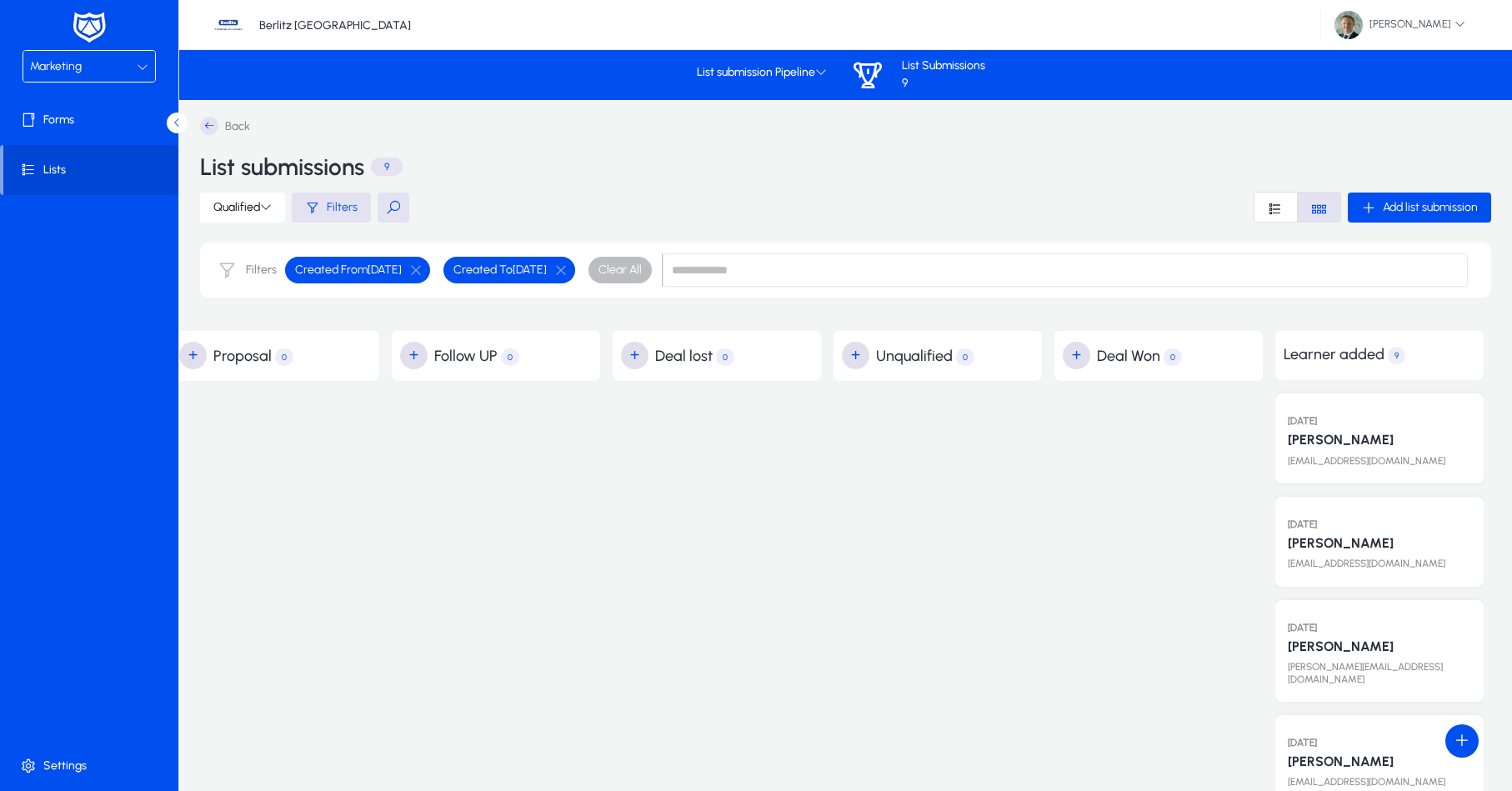
drag, startPoint x: 897, startPoint y: 338, endPoint x: 905, endPoint y: 394, distance: 56.6
click at [225, 208] on span "Qualified" at bounding box center [243, 207] width 58 height 15
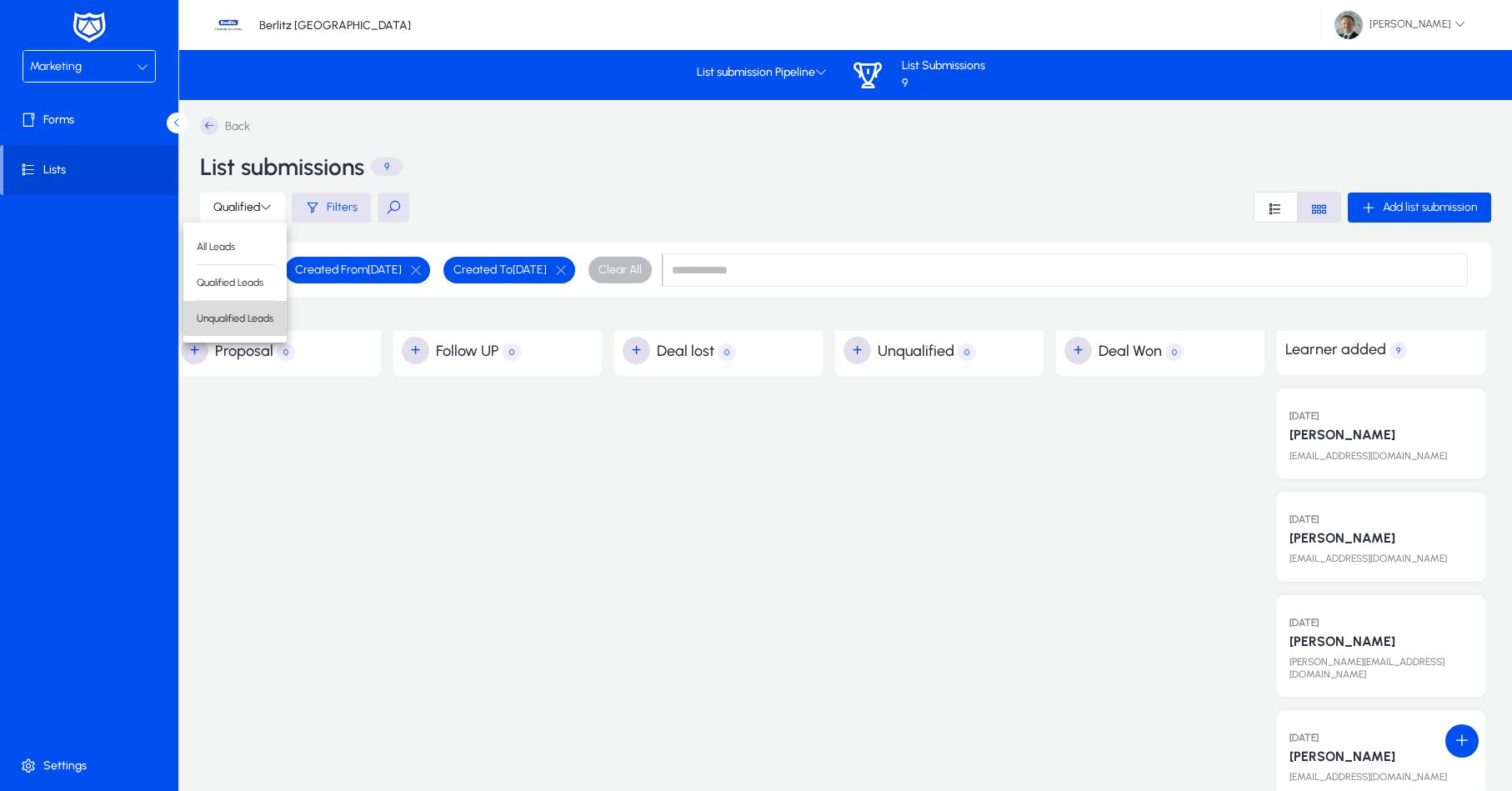
click at [232, 320] on span "Unqualified Leads" at bounding box center [235, 319] width 76 height 15
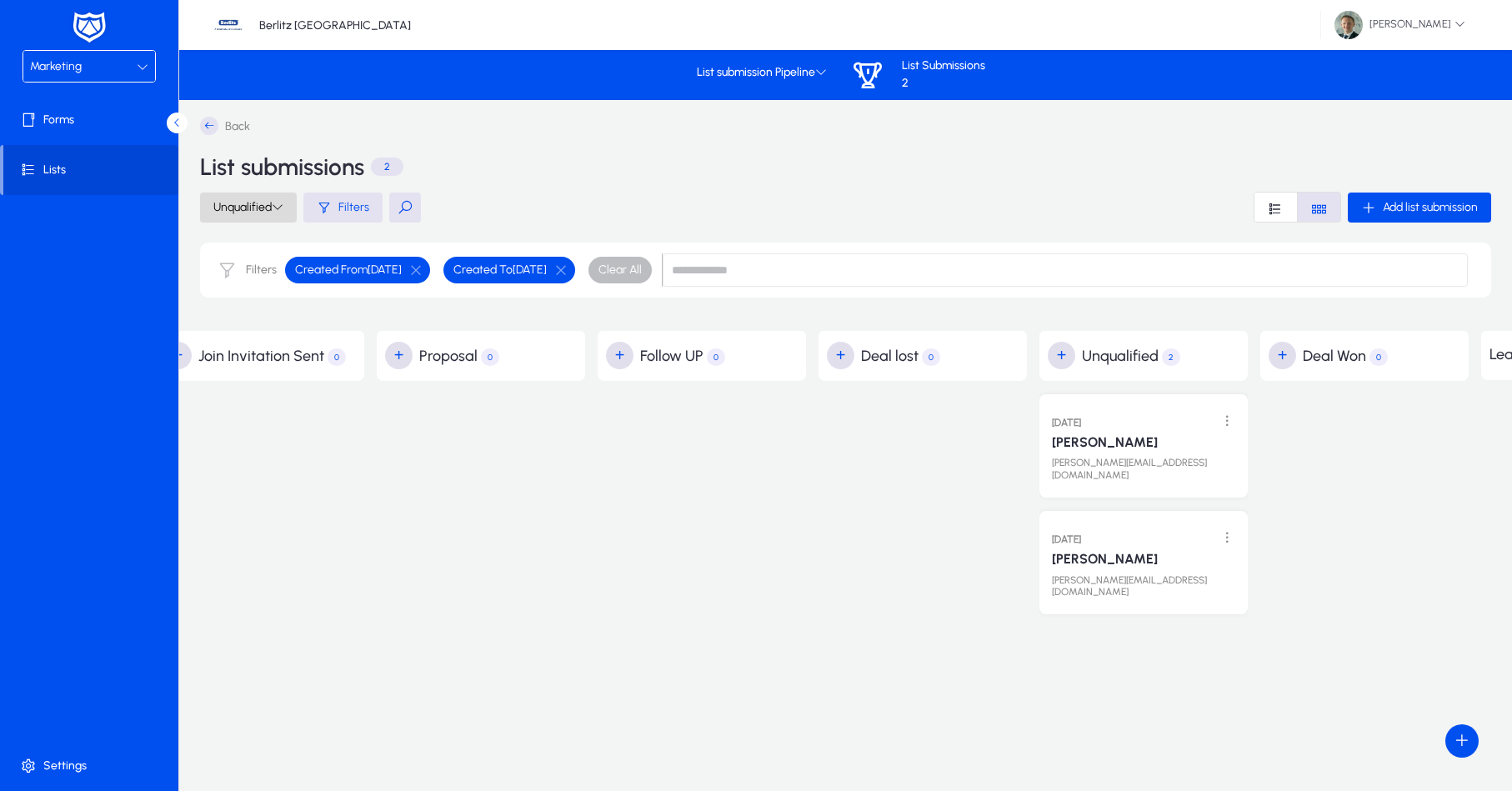
click at [241, 208] on span "Unqualified" at bounding box center [249, 207] width 70 height 15
click at [386, 315] on div at bounding box center [756, 395] width 1512 height 791
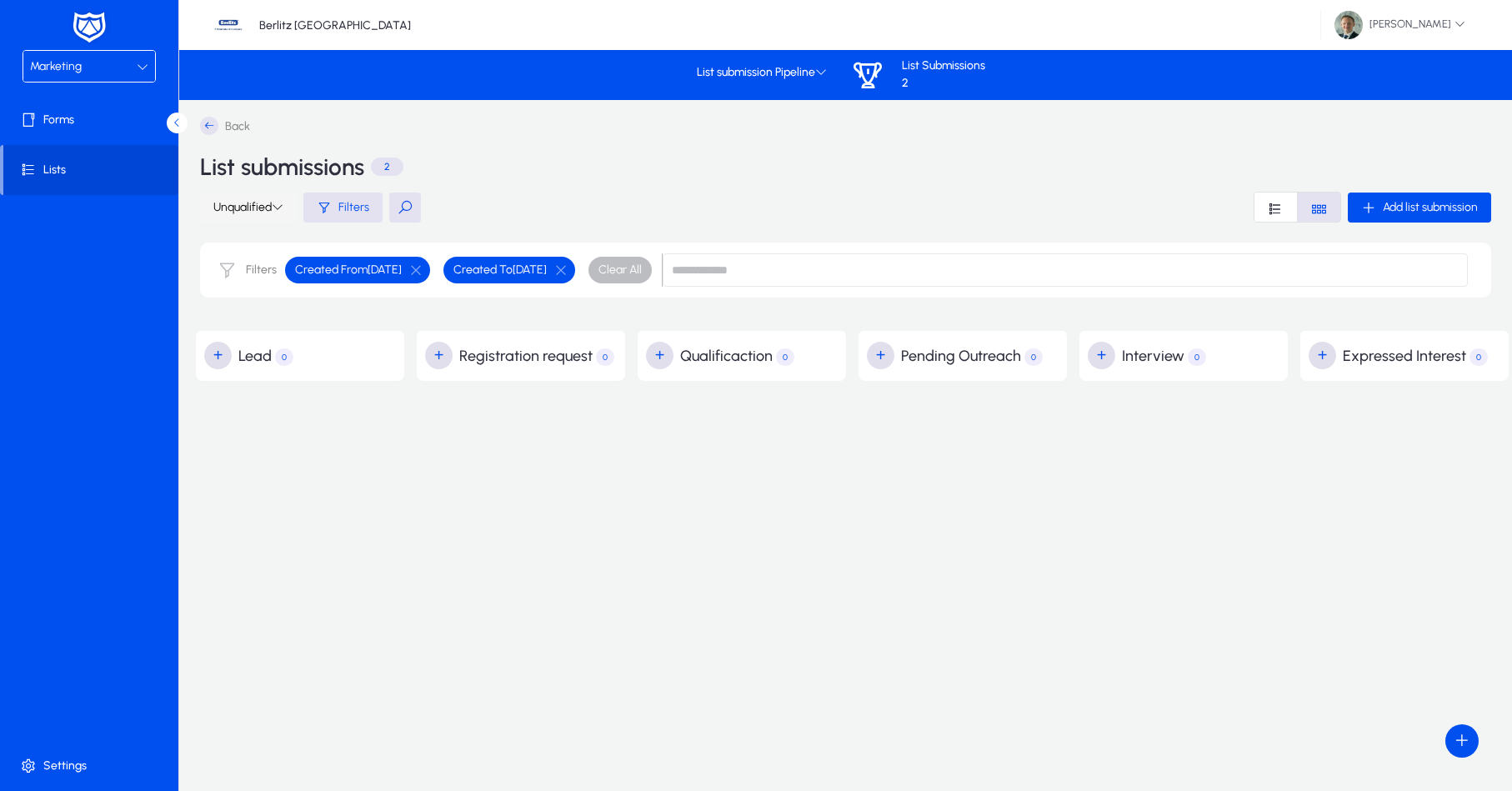
click at [272, 211] on span "Unqualified" at bounding box center [249, 207] width 70 height 15
click at [53, 766] on div at bounding box center [756, 395] width 1512 height 791
drag, startPoint x: 51, startPoint y: 766, endPoint x: 95, endPoint y: 739, distance: 51.6
click at [270, 205] on span "Unqualified" at bounding box center [249, 207] width 70 height 15
drag, startPoint x: 339, startPoint y: 190, endPoint x: 332, endPoint y: 197, distance: 9.9
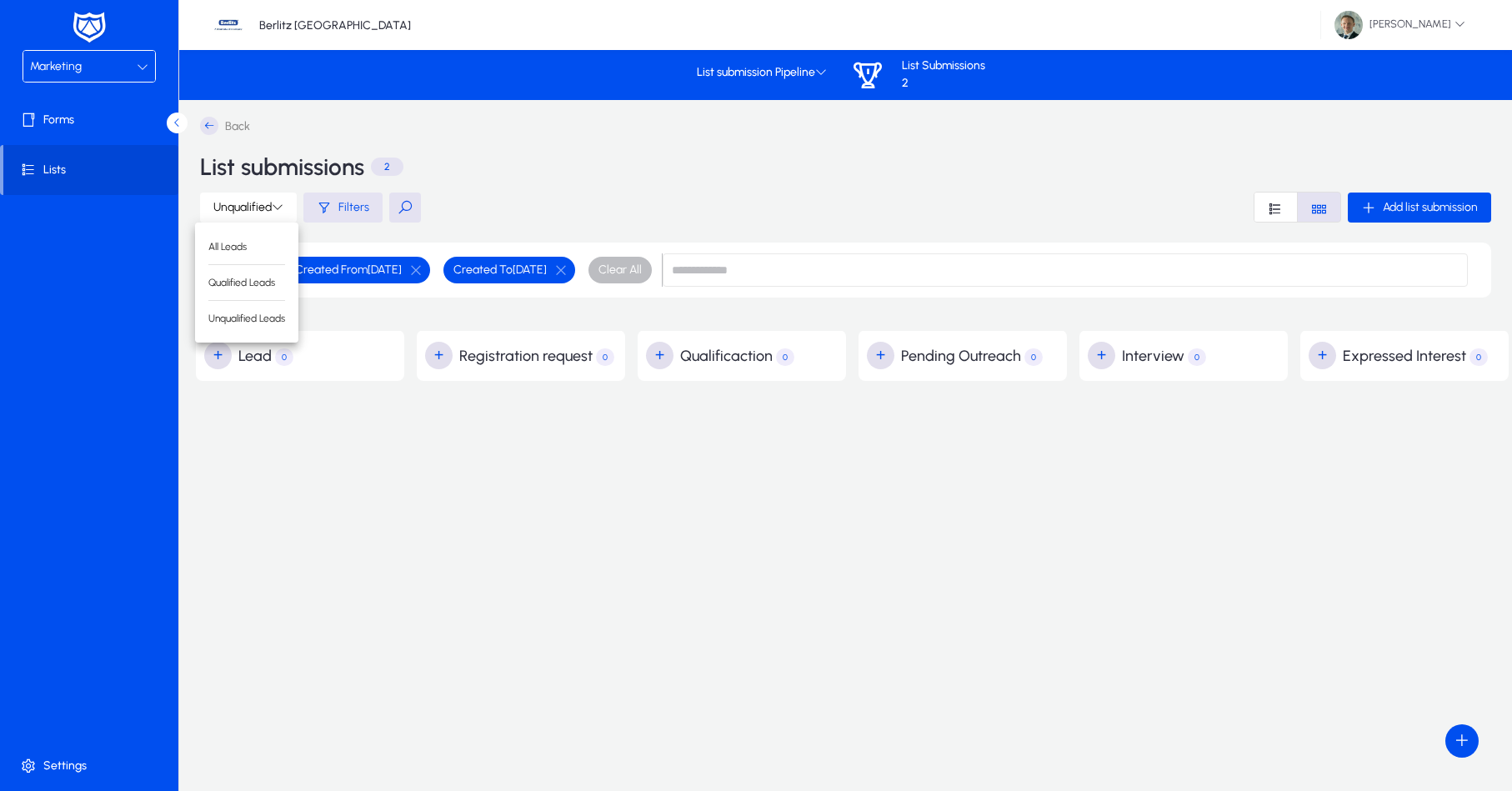
click at [339, 191] on div at bounding box center [756, 395] width 1512 height 791
click at [322, 205] on icon "button" at bounding box center [325, 207] width 15 height 15
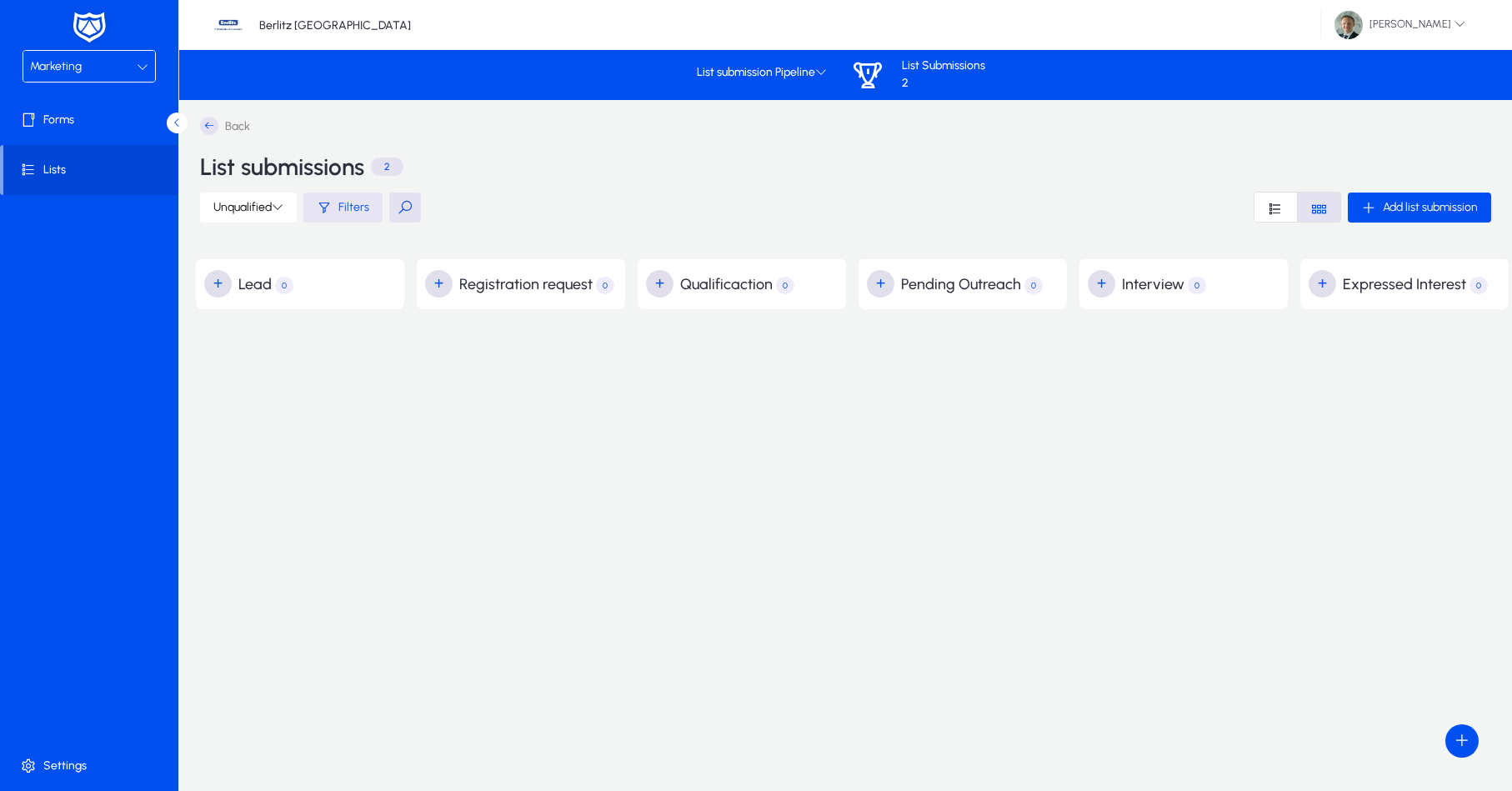
click at [322, 205] on icon "button" at bounding box center [325, 207] width 15 height 15
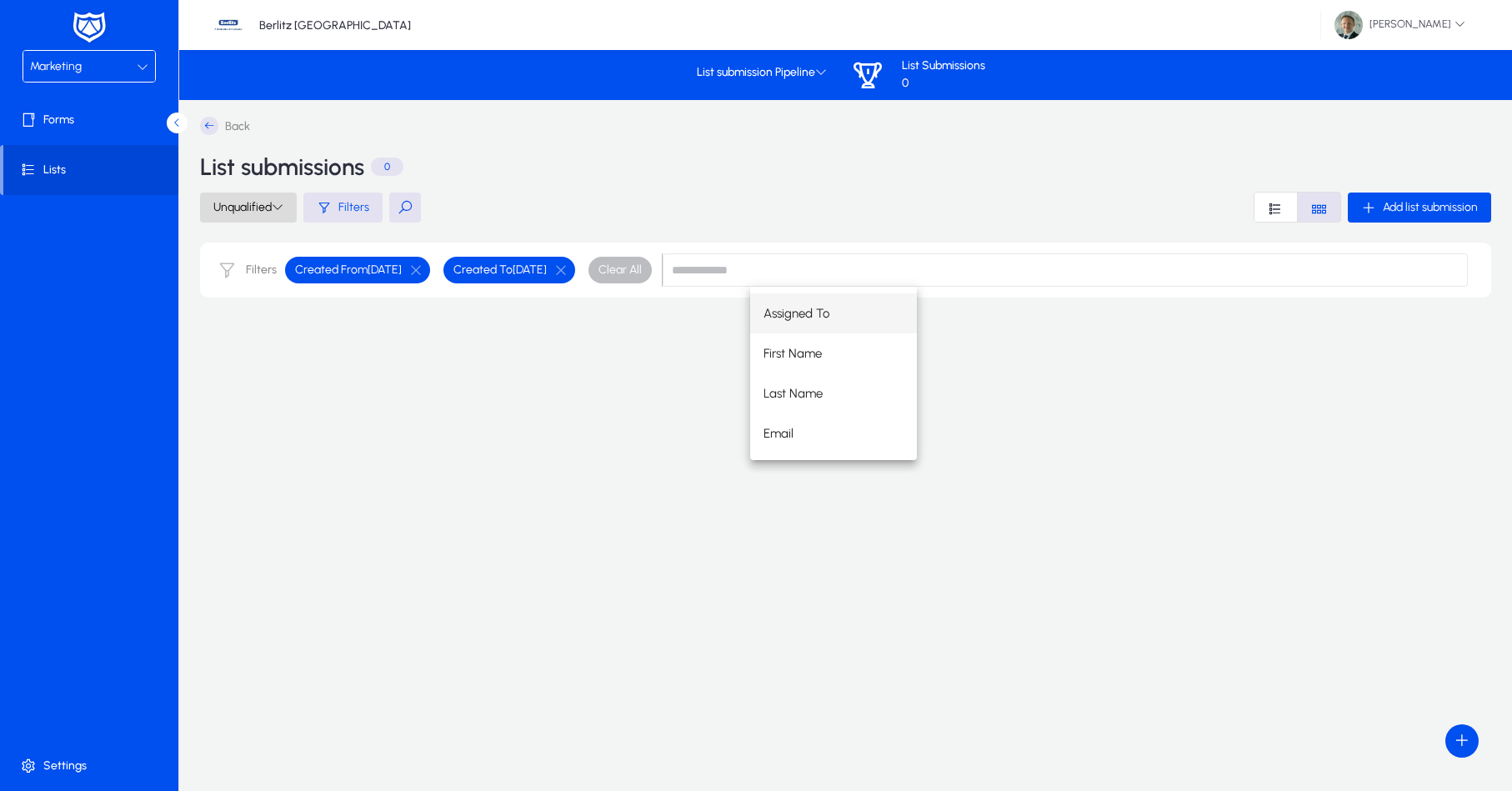
click at [261, 205] on span "Unqualified" at bounding box center [249, 207] width 70 height 15
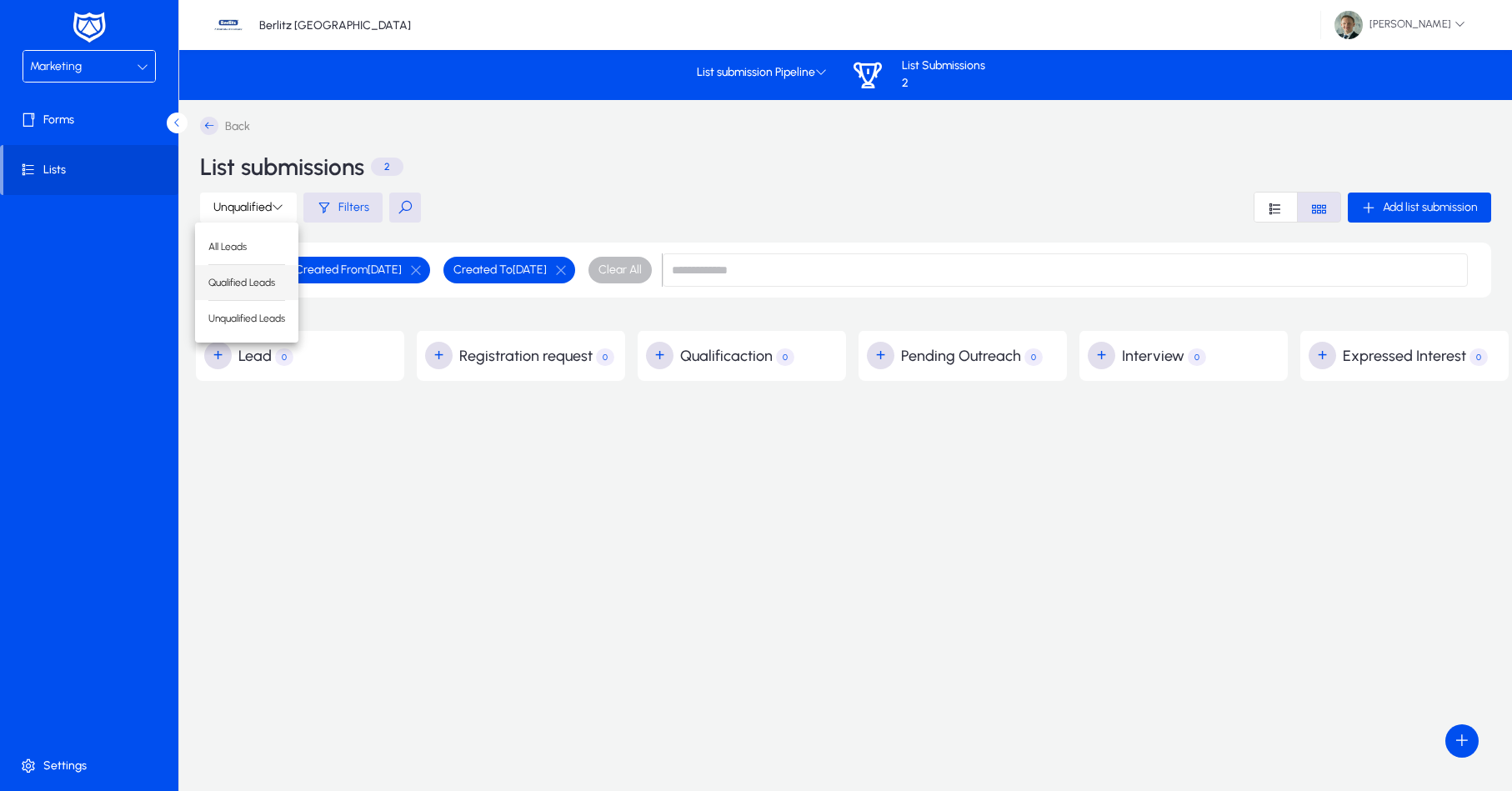
click at [251, 279] on span "Qualified Leads" at bounding box center [246, 283] width 76 height 15
click at [261, 214] on span at bounding box center [242, 207] width 85 height 40
click at [254, 314] on span "Unqualified Leads" at bounding box center [235, 319] width 76 height 15
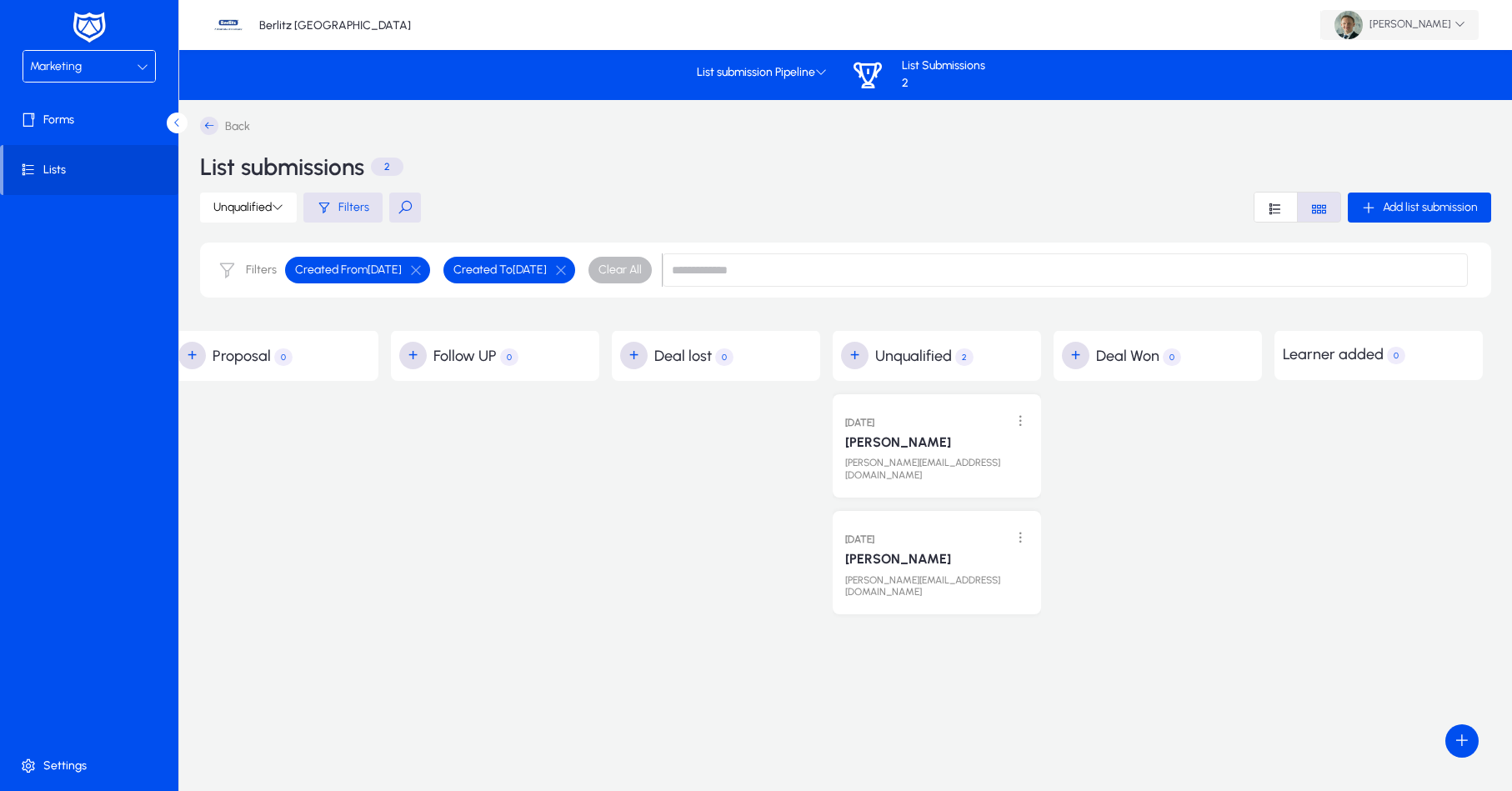
scroll to position [0, 1572]
click at [58, 768] on span at bounding box center [93, 765] width 178 height 40
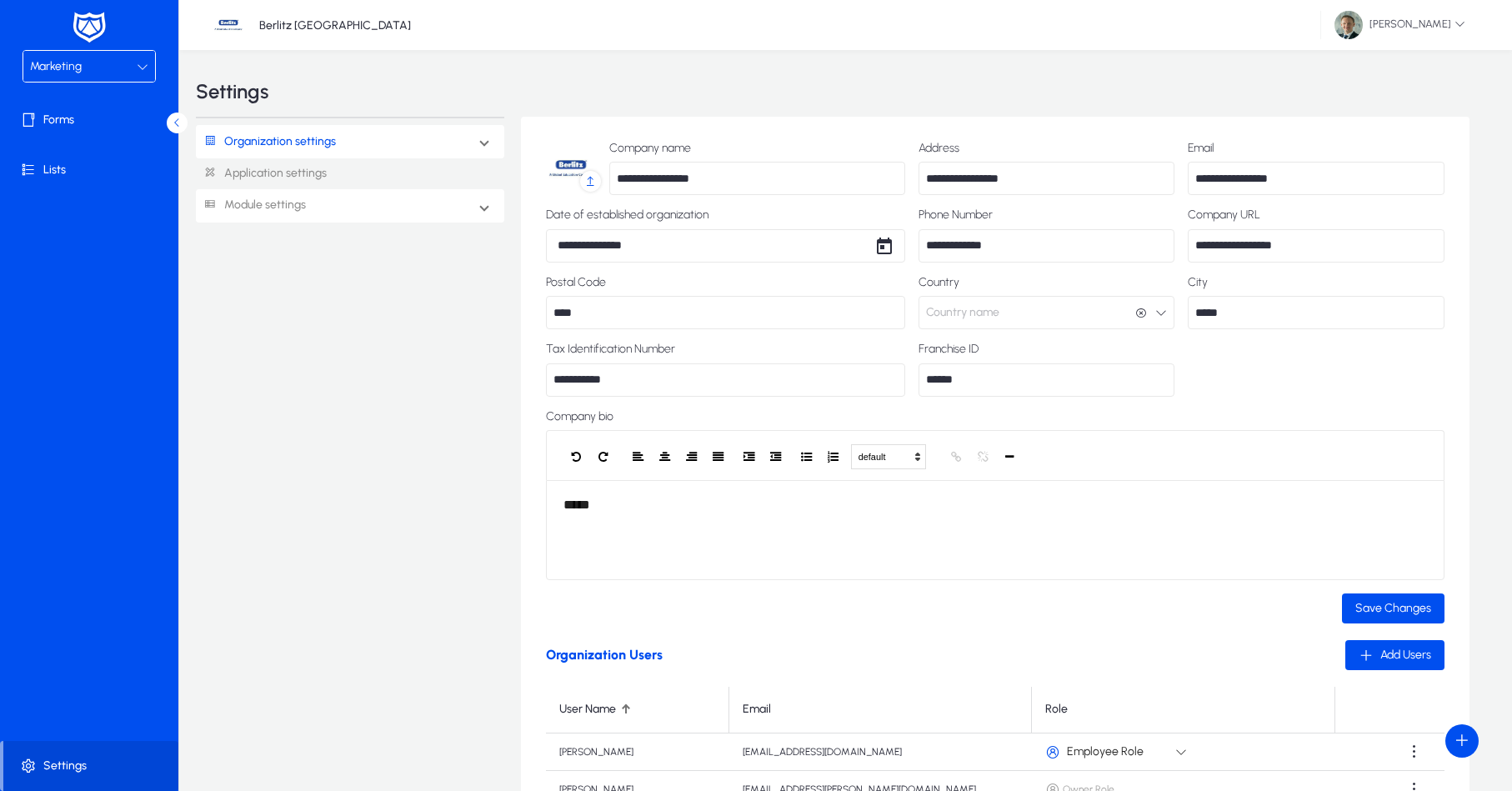
click at [259, 204] on link "Module settings" at bounding box center [251, 206] width 110 height 31
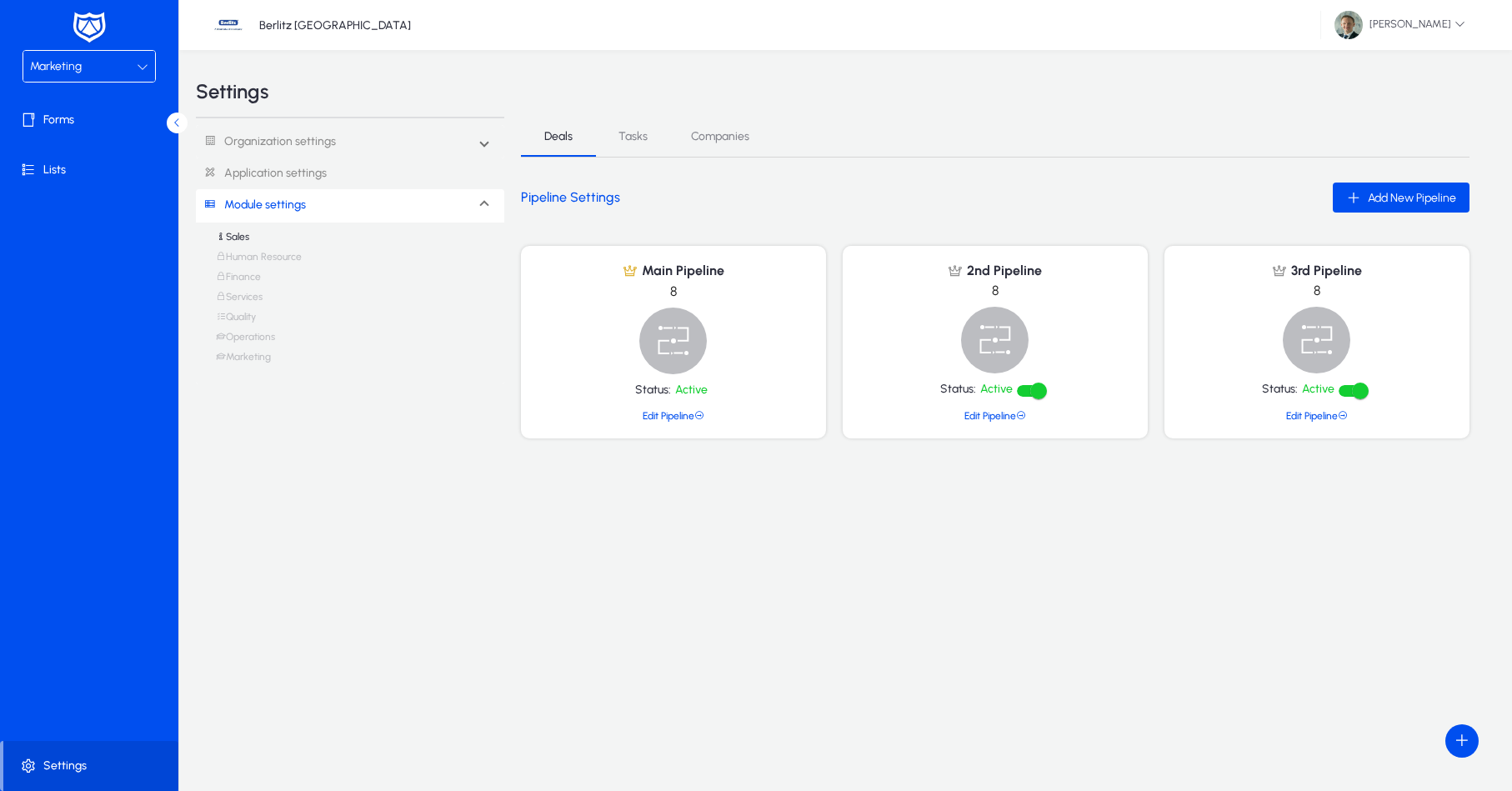
click at [243, 353] on link "Marketing" at bounding box center [243, 360] width 55 height 20
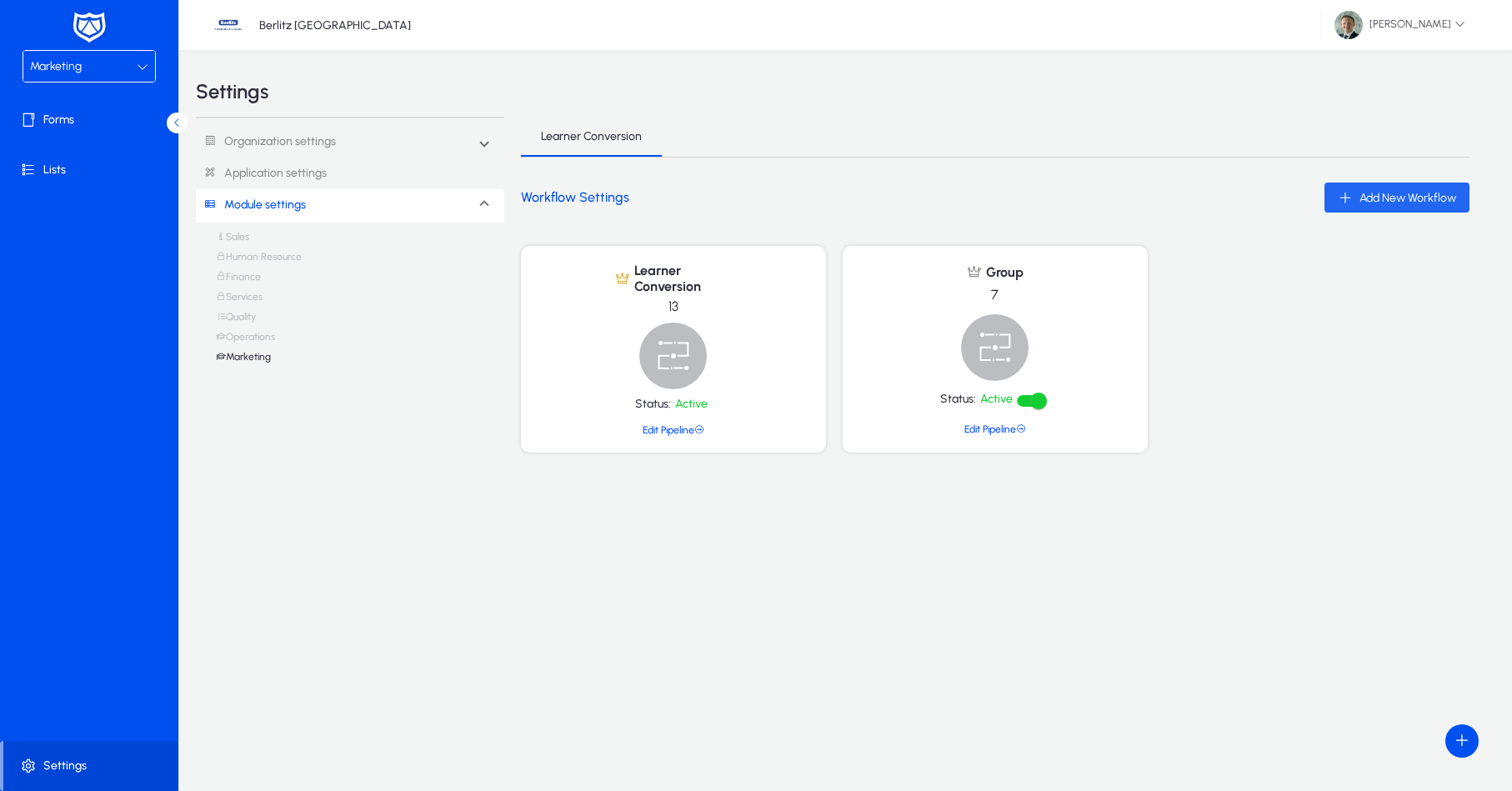
click at [1399, 201] on span "Add New Workflow" at bounding box center [1407, 198] width 97 height 15
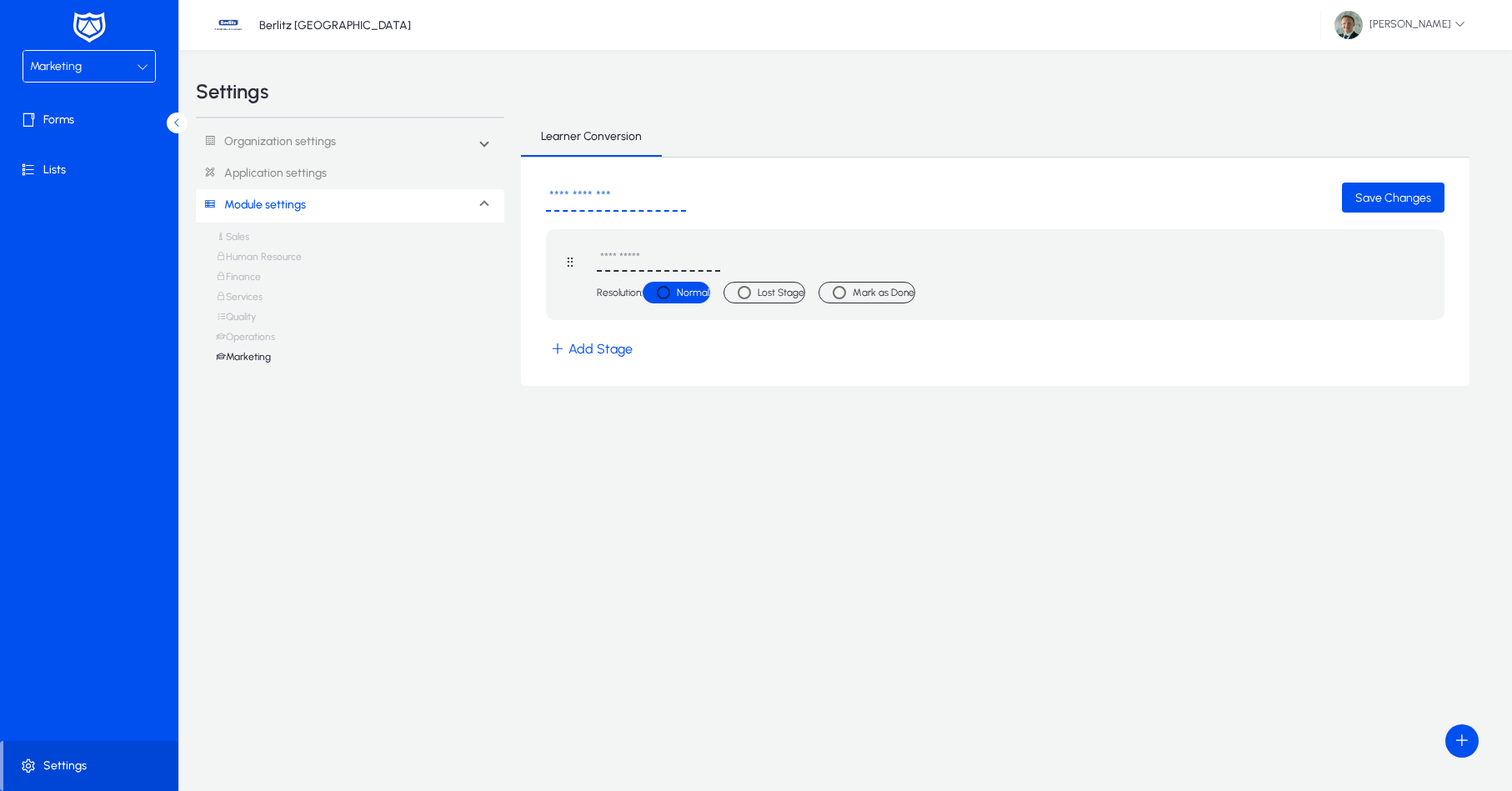
click at [632, 255] on input "text" at bounding box center [658, 259] width 123 height 26
type input "**********"
click at [637, 198] on input "text" at bounding box center [615, 197] width 140 height 27
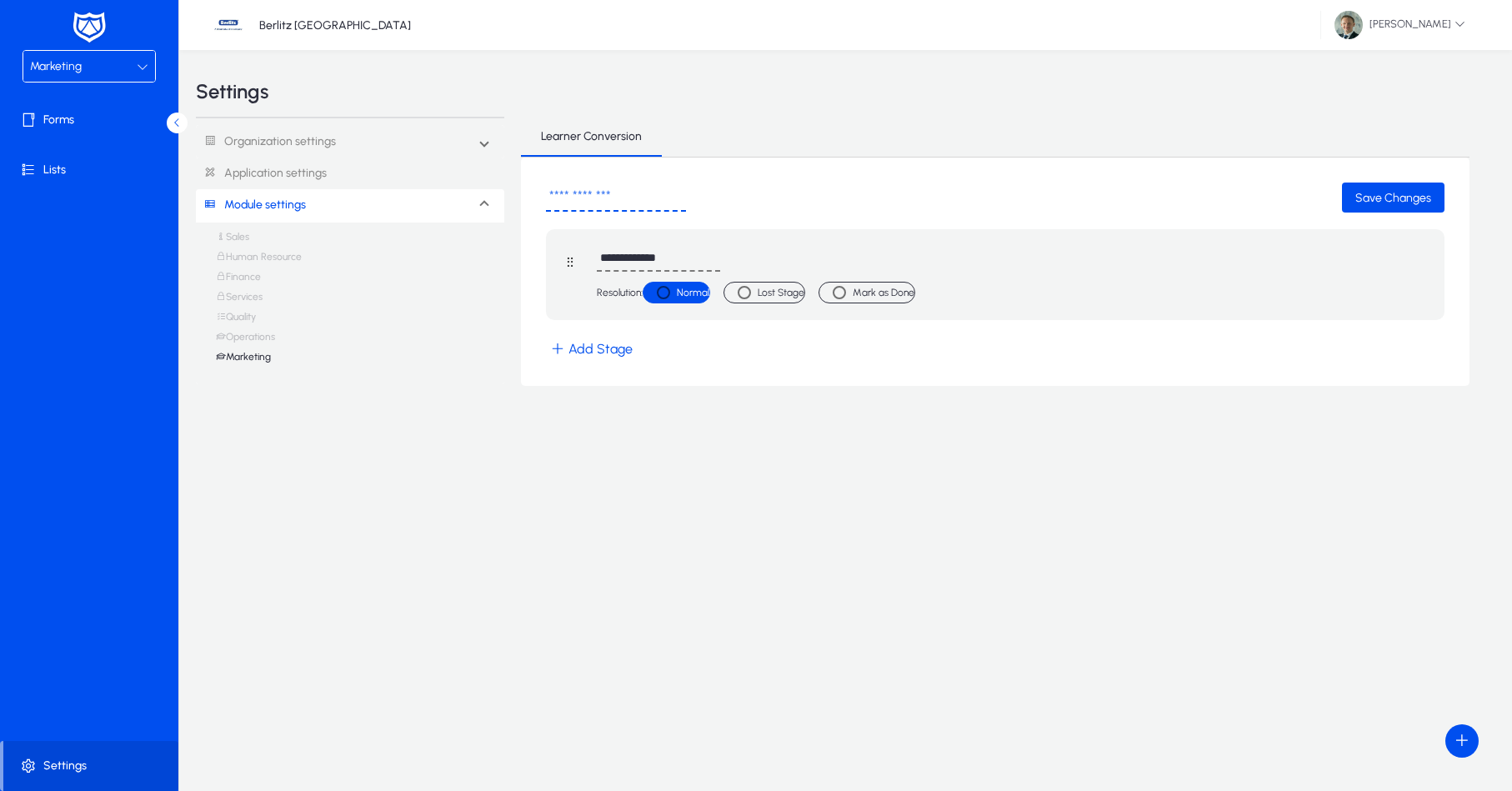
click at [637, 198] on input "text" at bounding box center [615, 197] width 140 height 27
type input "**********"
drag, startPoint x: 683, startPoint y: 255, endPoint x: 584, endPoint y: 255, distance: 99.0
click at [584, 255] on div "**********" at bounding box center [995, 274] width 898 height 91
type input "****"
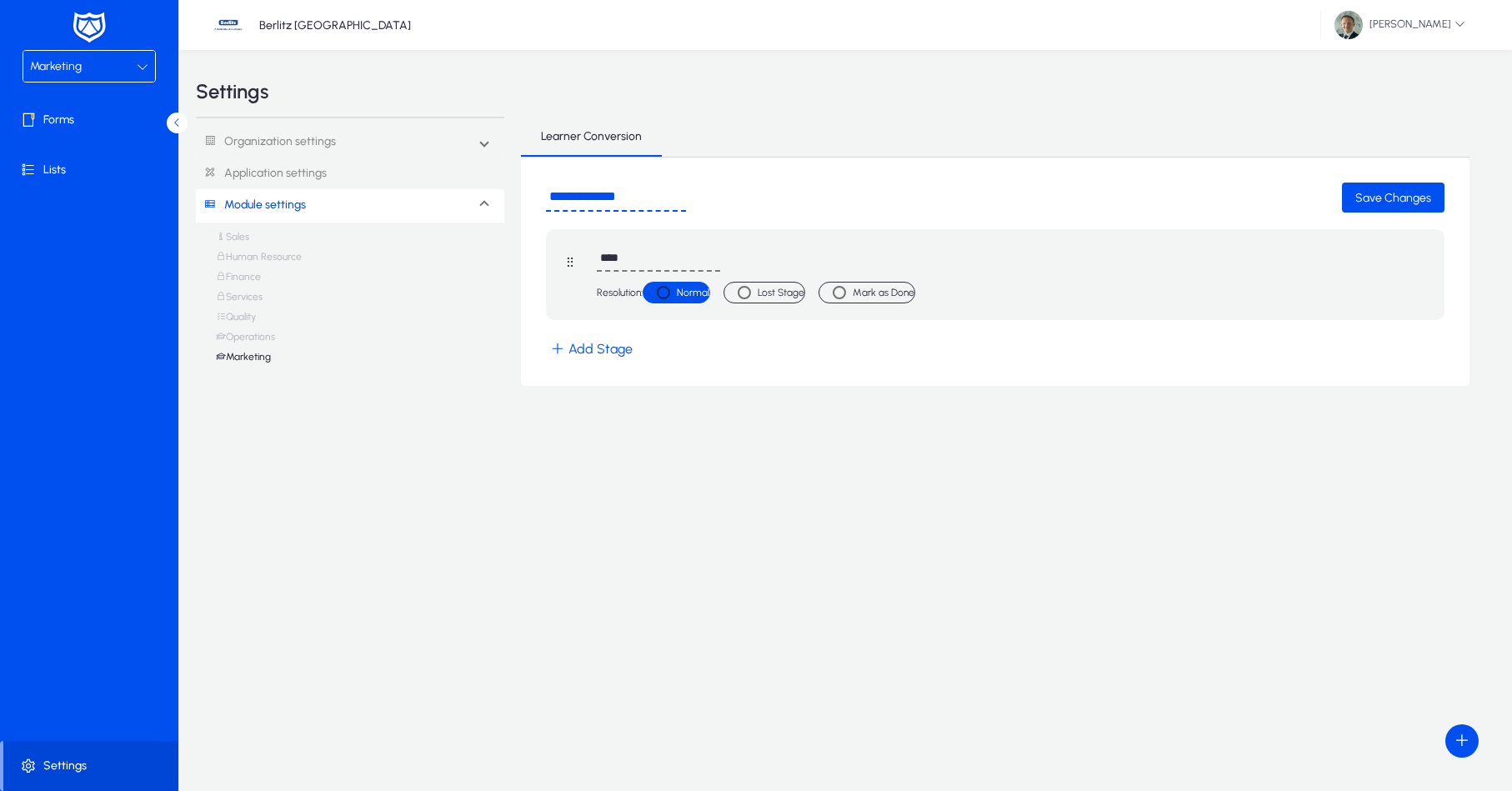
click at [579, 357] on button "Add Stage" at bounding box center [591, 349] width 91 height 24
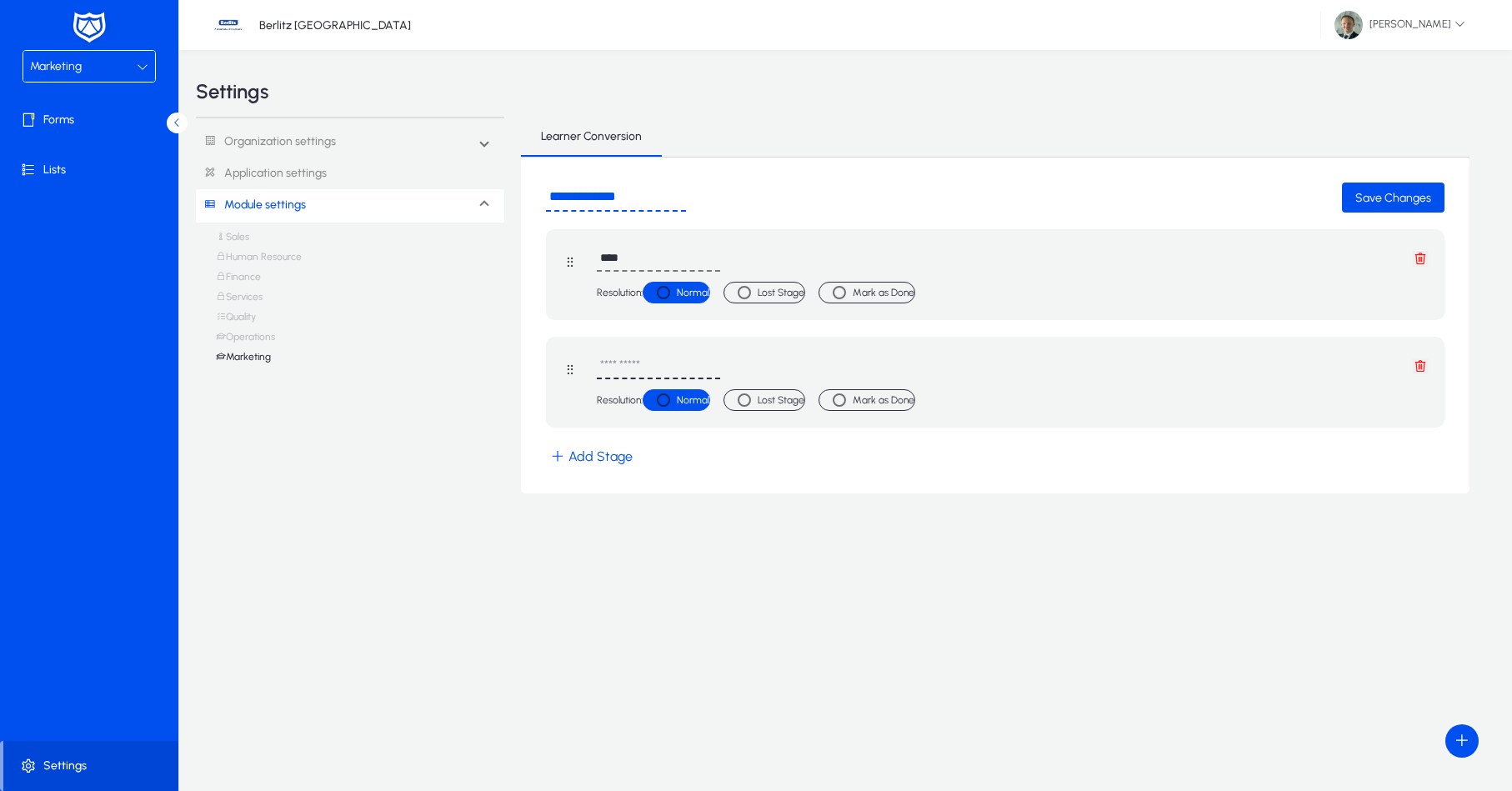
click at [656, 368] on input "text" at bounding box center [658, 366] width 123 height 26
type input "**********"
click at [607, 455] on button "Add Stage" at bounding box center [591, 456] width 91 height 24
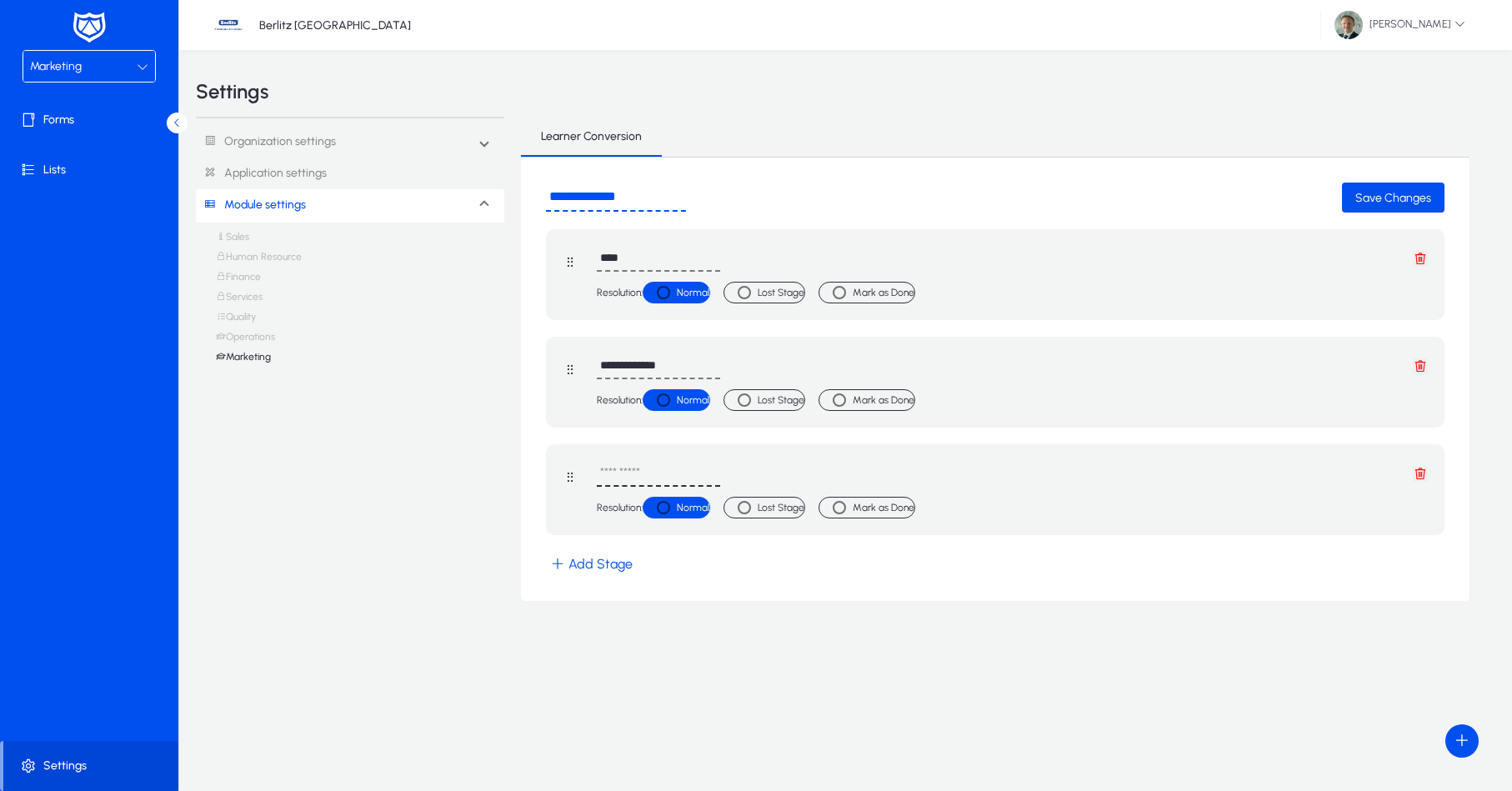
click at [639, 469] on input "text" at bounding box center [658, 474] width 123 height 26
click at [611, 565] on button "Add Stage" at bounding box center [591, 564] width 91 height 24
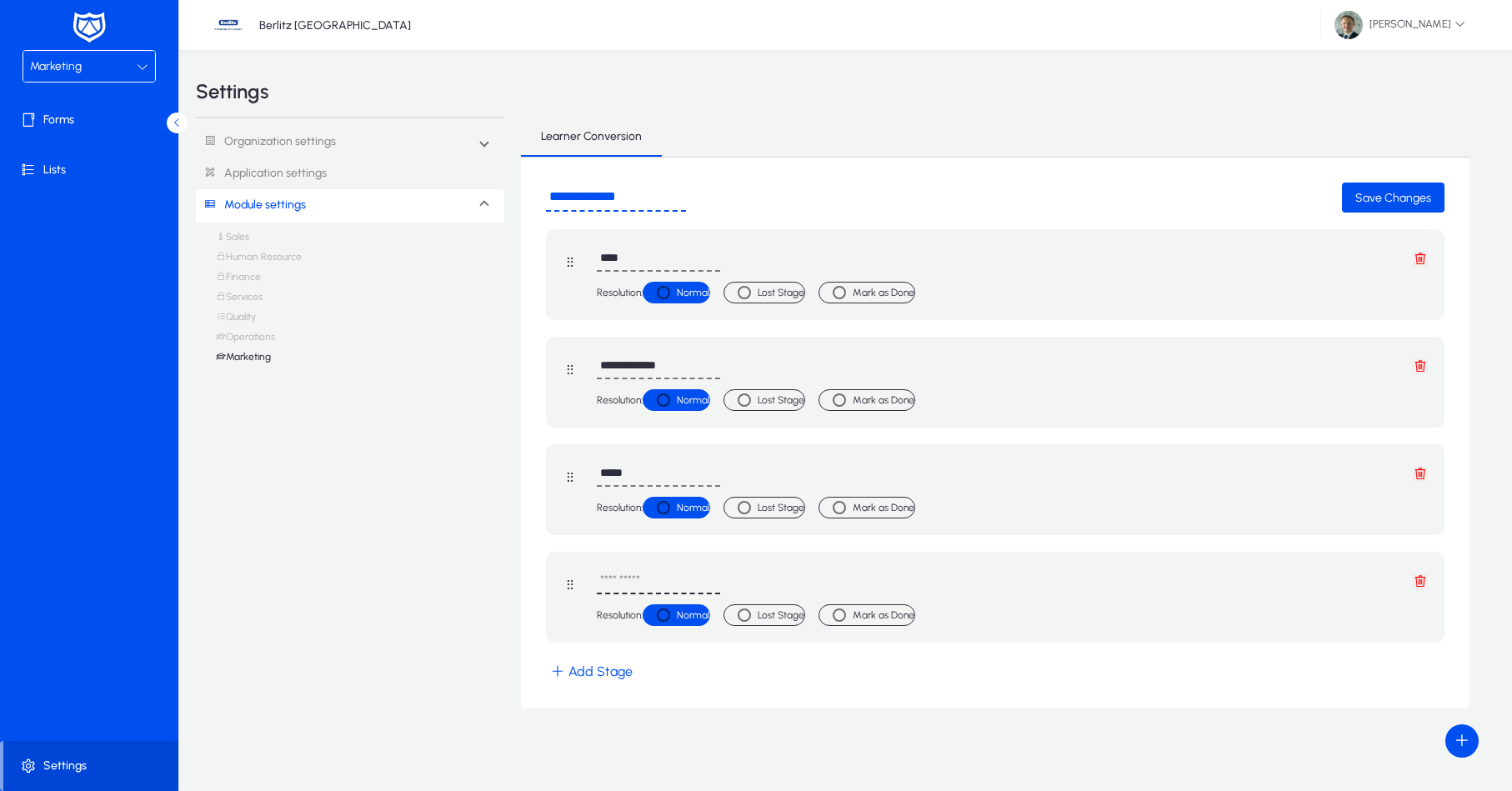
click at [643, 578] on input "text" at bounding box center [658, 581] width 123 height 26
drag, startPoint x: 645, startPoint y: 473, endPoint x: 586, endPoint y: 473, distance: 59.0
click at [586, 473] on div "***** Resolution: Normal Lost Stage Mark as Done" at bounding box center [995, 489] width 898 height 91
type input "*"
type input "*********"
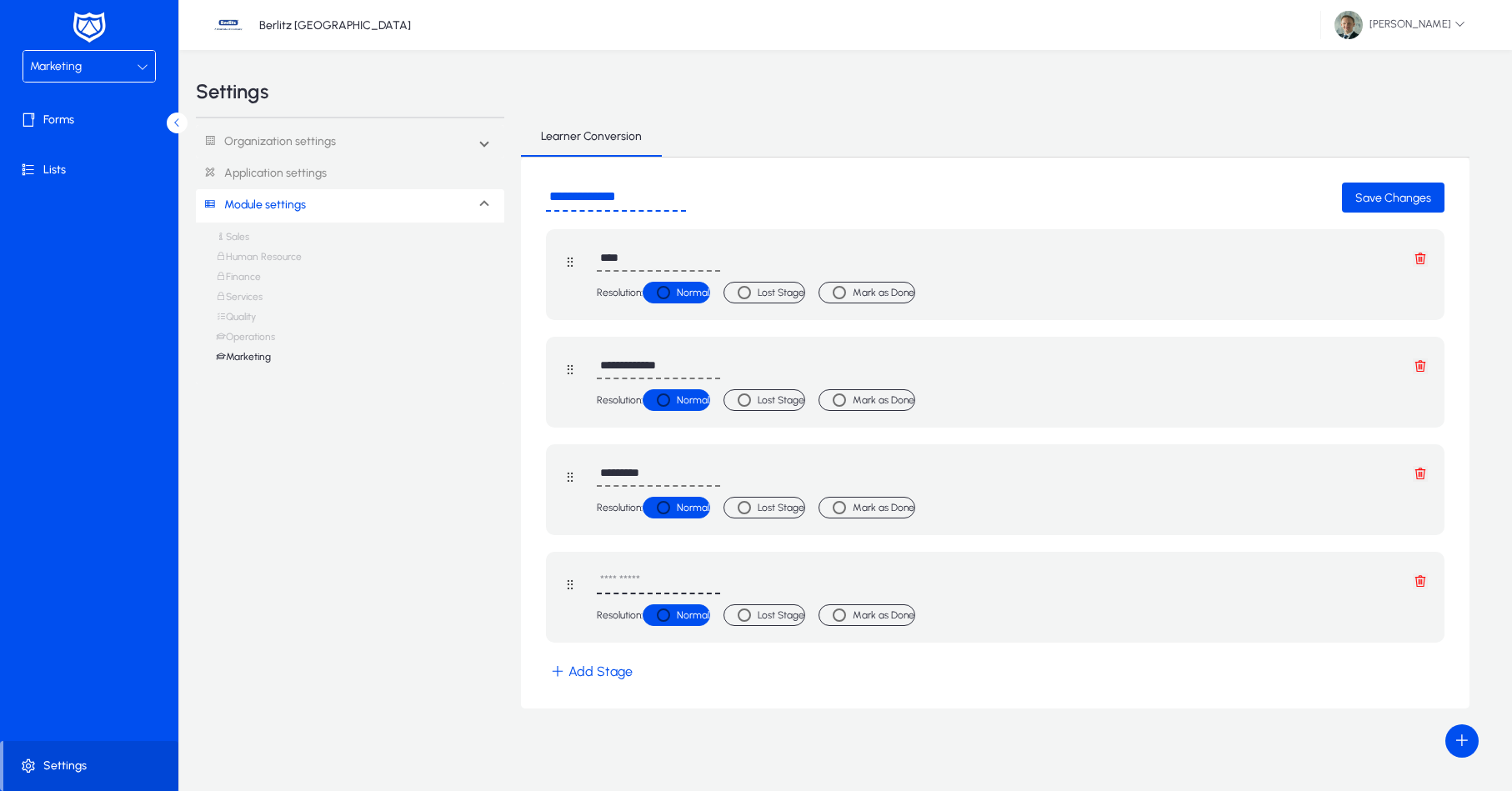
click at [645, 578] on input "text" at bounding box center [658, 581] width 123 height 26
type input "********"
click at [608, 668] on button "Add Stage" at bounding box center [591, 671] width 91 height 24
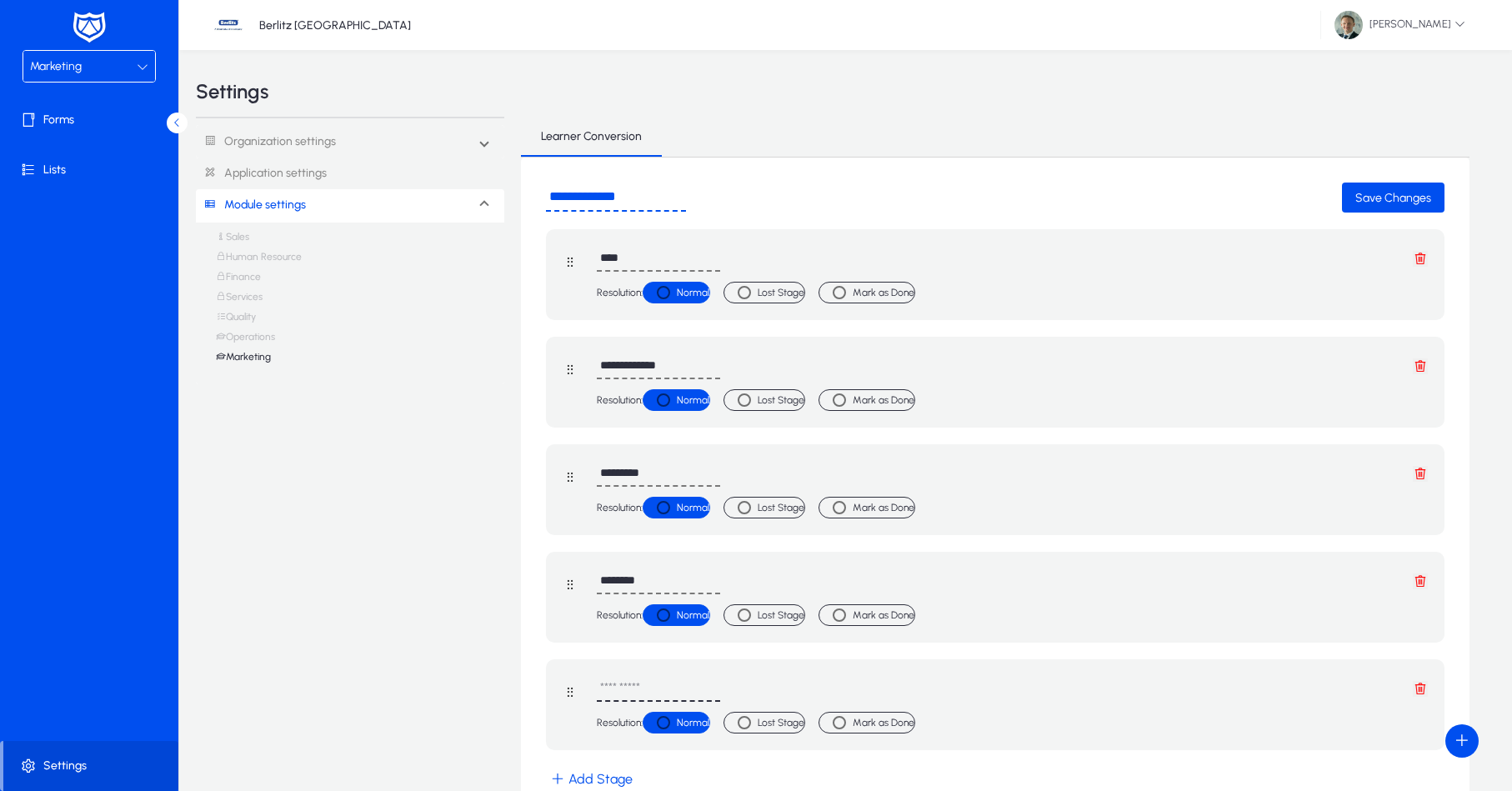
click at [633, 683] on input "text" at bounding box center [658, 689] width 123 height 26
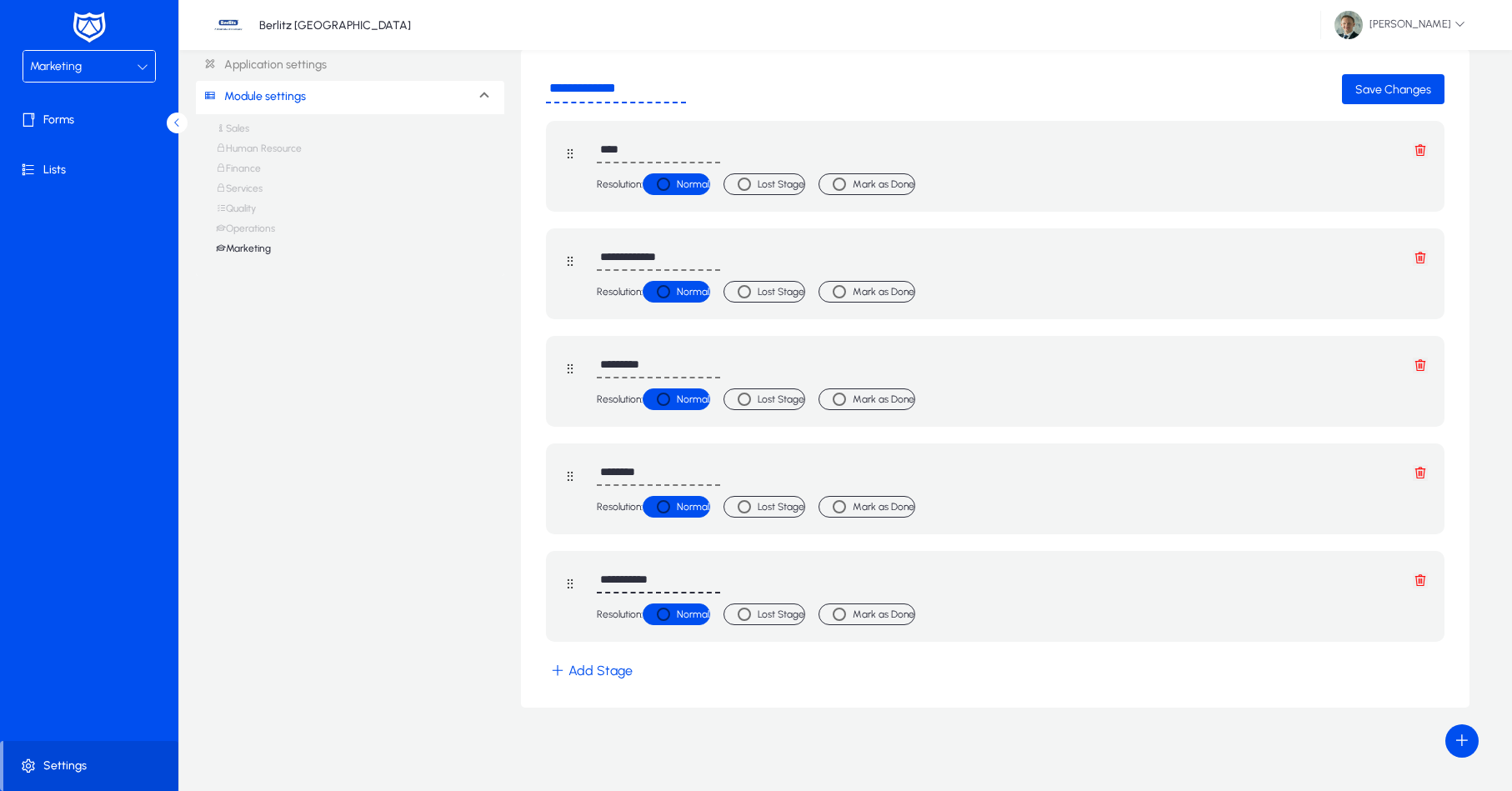
scroll to position [108, 0]
type input "**********"
click at [573, 671] on button "Add Stage" at bounding box center [591, 670] width 91 height 24
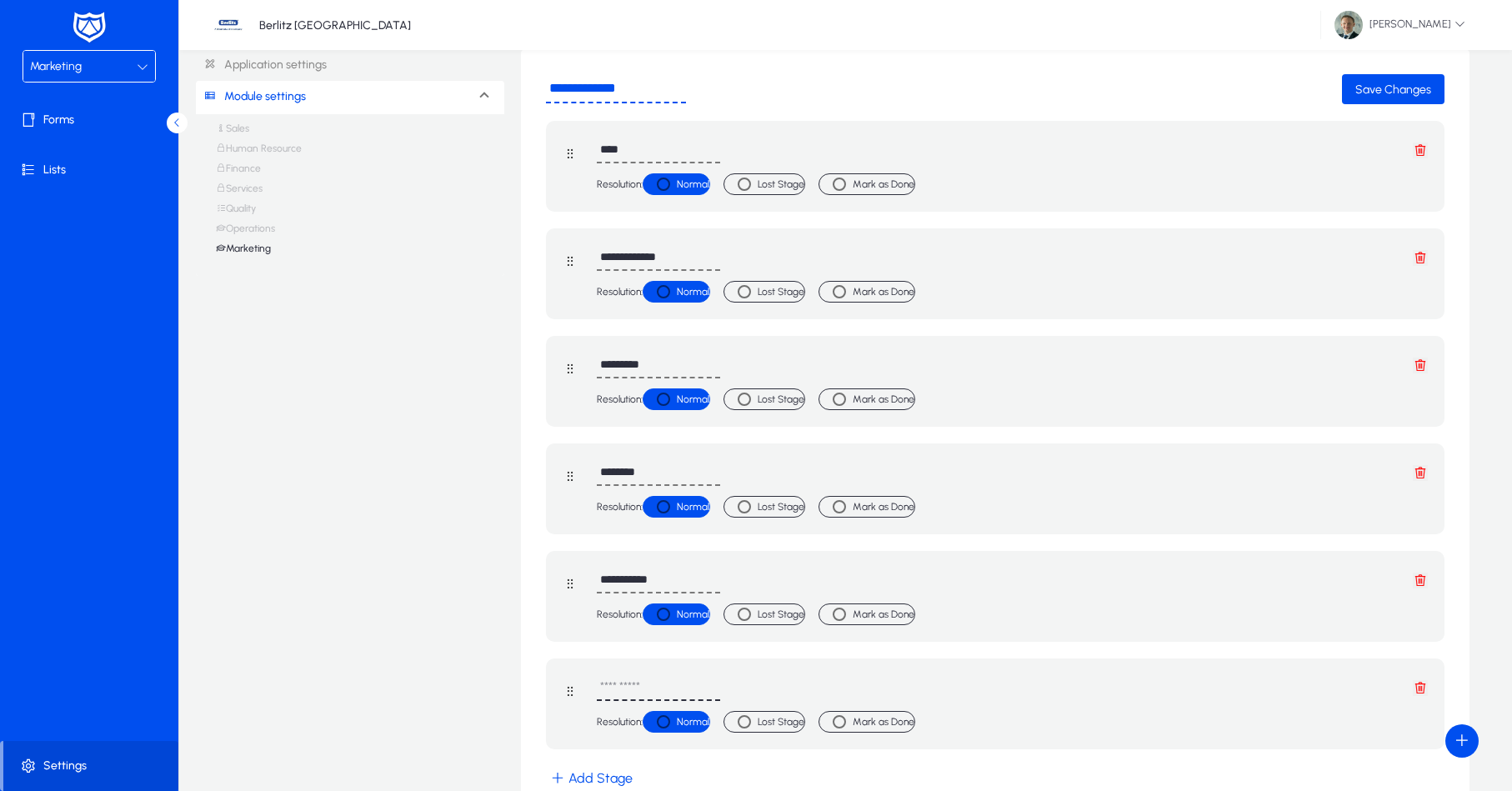
click at [665, 688] on input "text" at bounding box center [658, 688] width 123 height 26
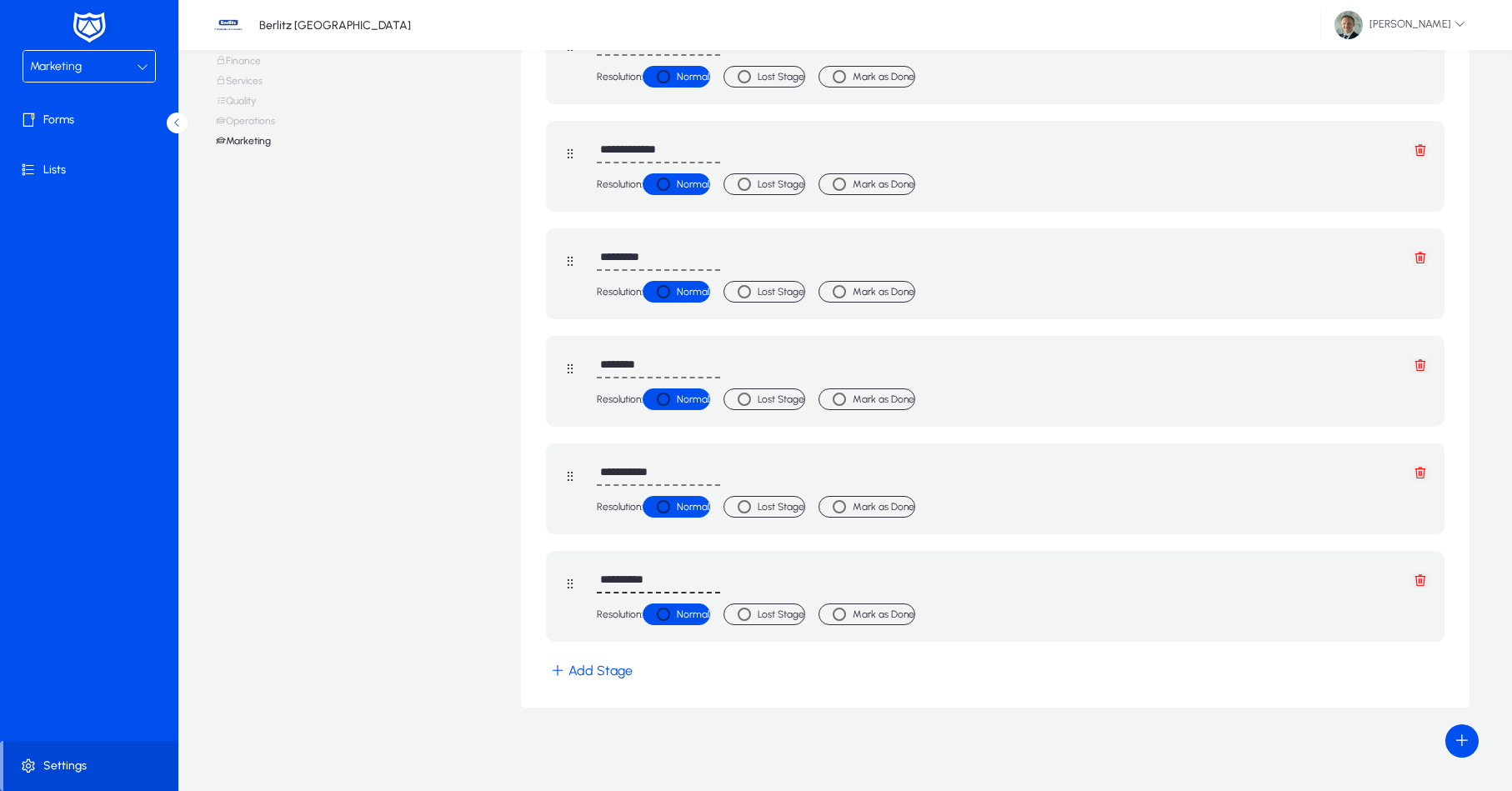
scroll to position [216, 0]
type input "**********"
click at [594, 680] on button "Add Stage" at bounding box center [591, 670] width 91 height 24
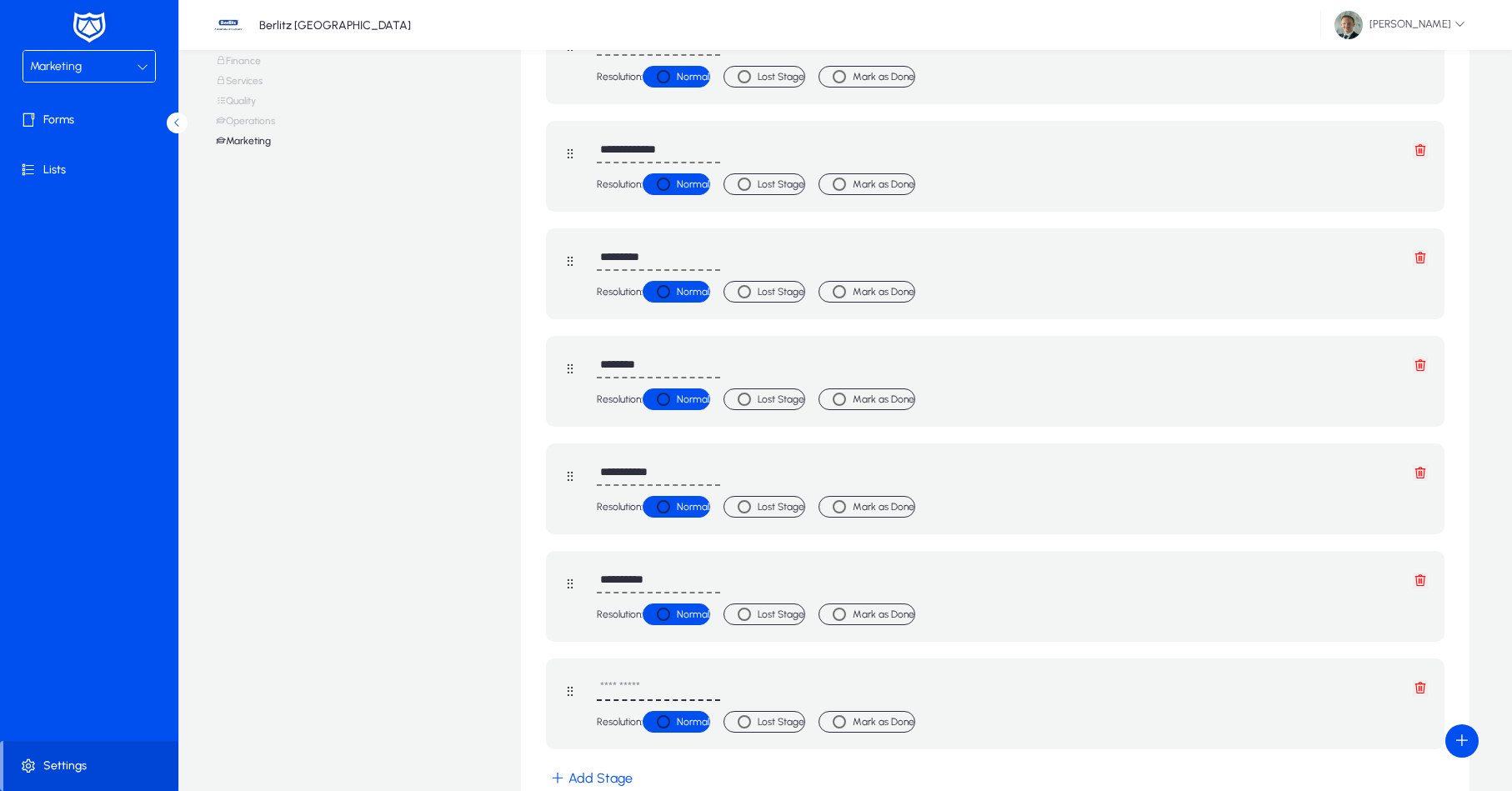
click at [676, 680] on input "text" at bounding box center [658, 688] width 123 height 26
click at [1069, 696] on div "**********" at bounding box center [1012, 688] width 831 height 26
drag, startPoint x: 680, startPoint y: 689, endPoint x: 746, endPoint y: 688, distance: 66.0
click at [746, 688] on div "**********" at bounding box center [1012, 688] width 831 height 26
type input "**********"
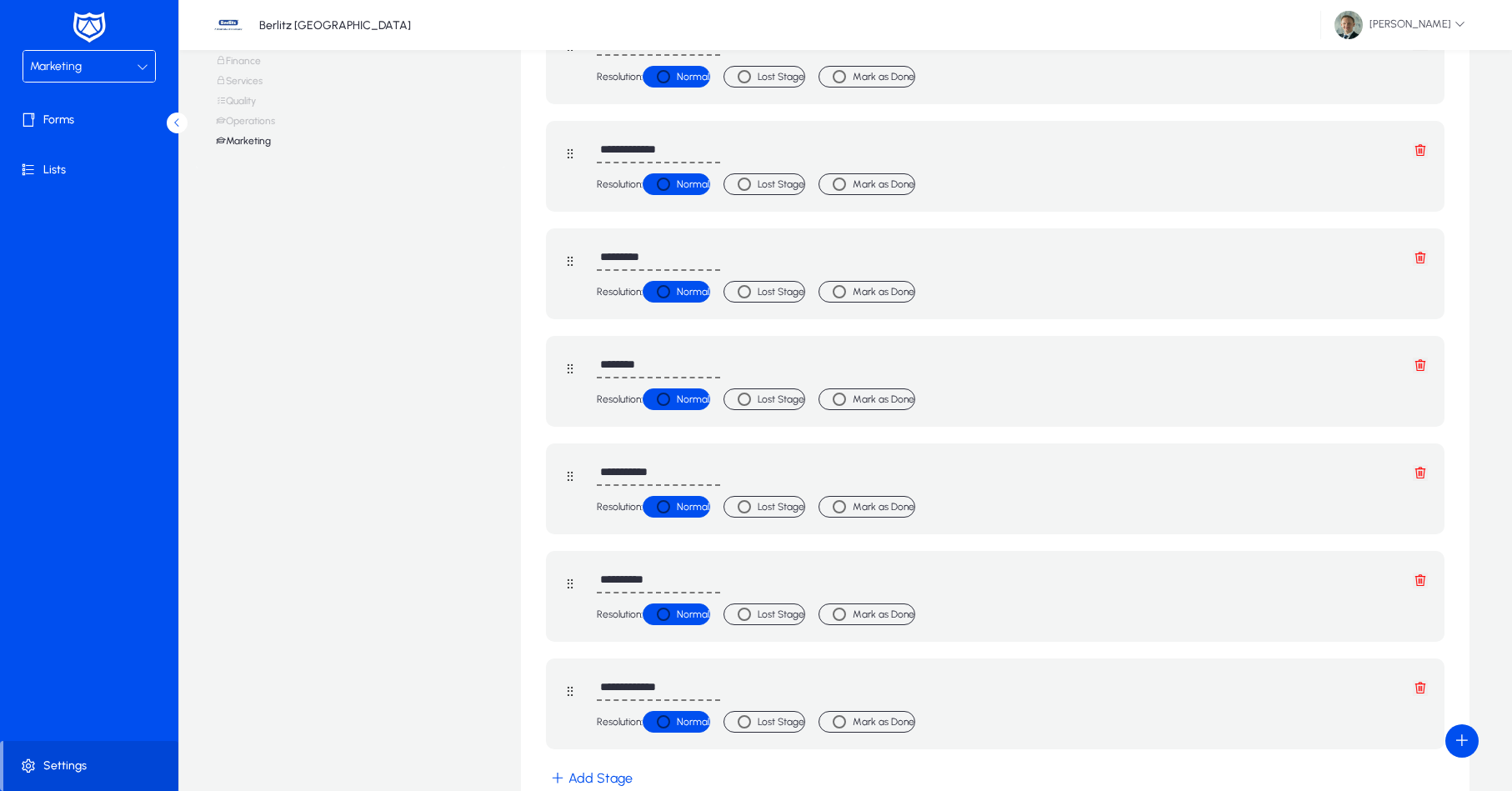
click at [593, 776] on button "Add Stage" at bounding box center [591, 778] width 91 height 24
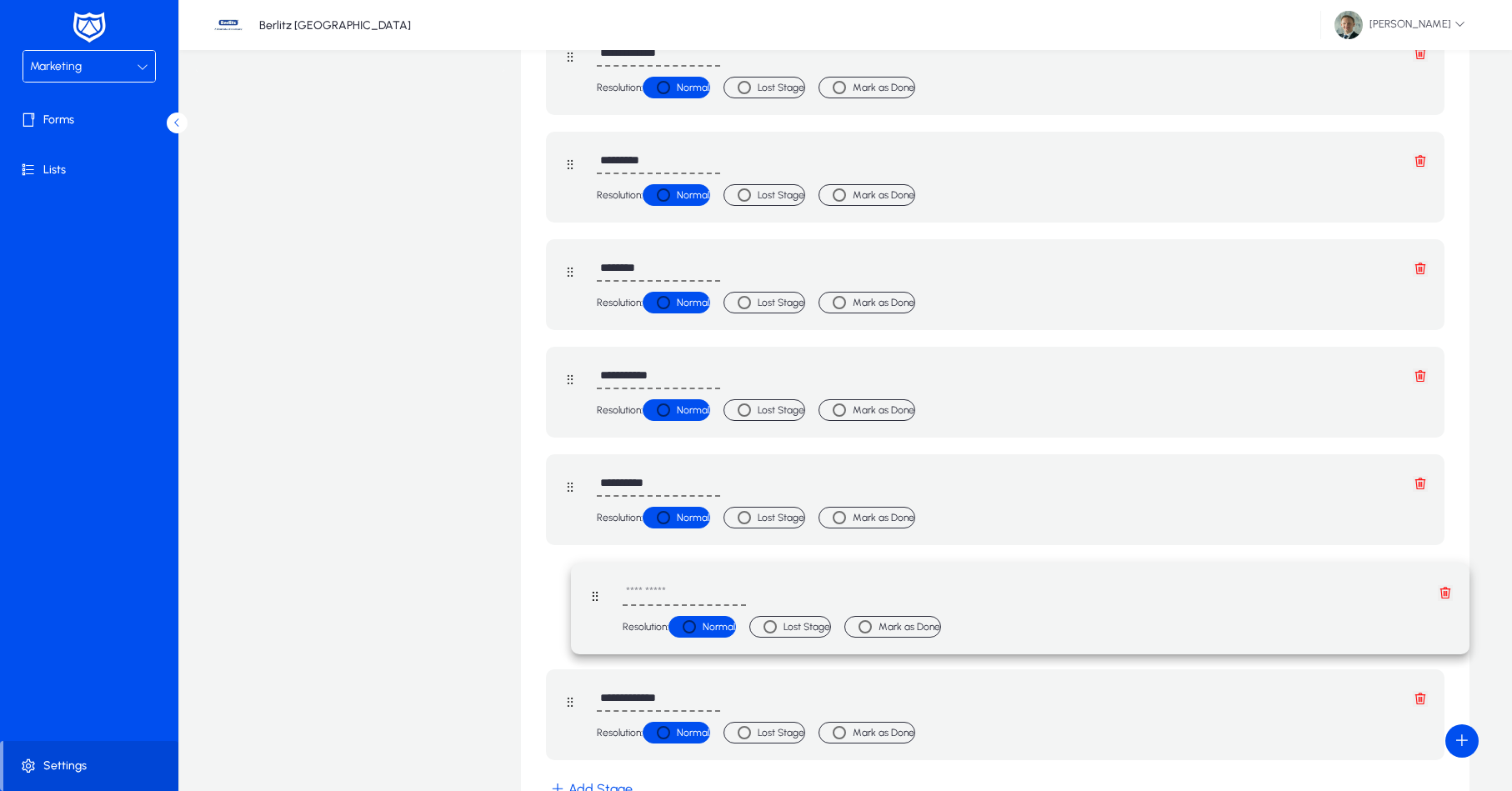
scroll to position [306, 1]
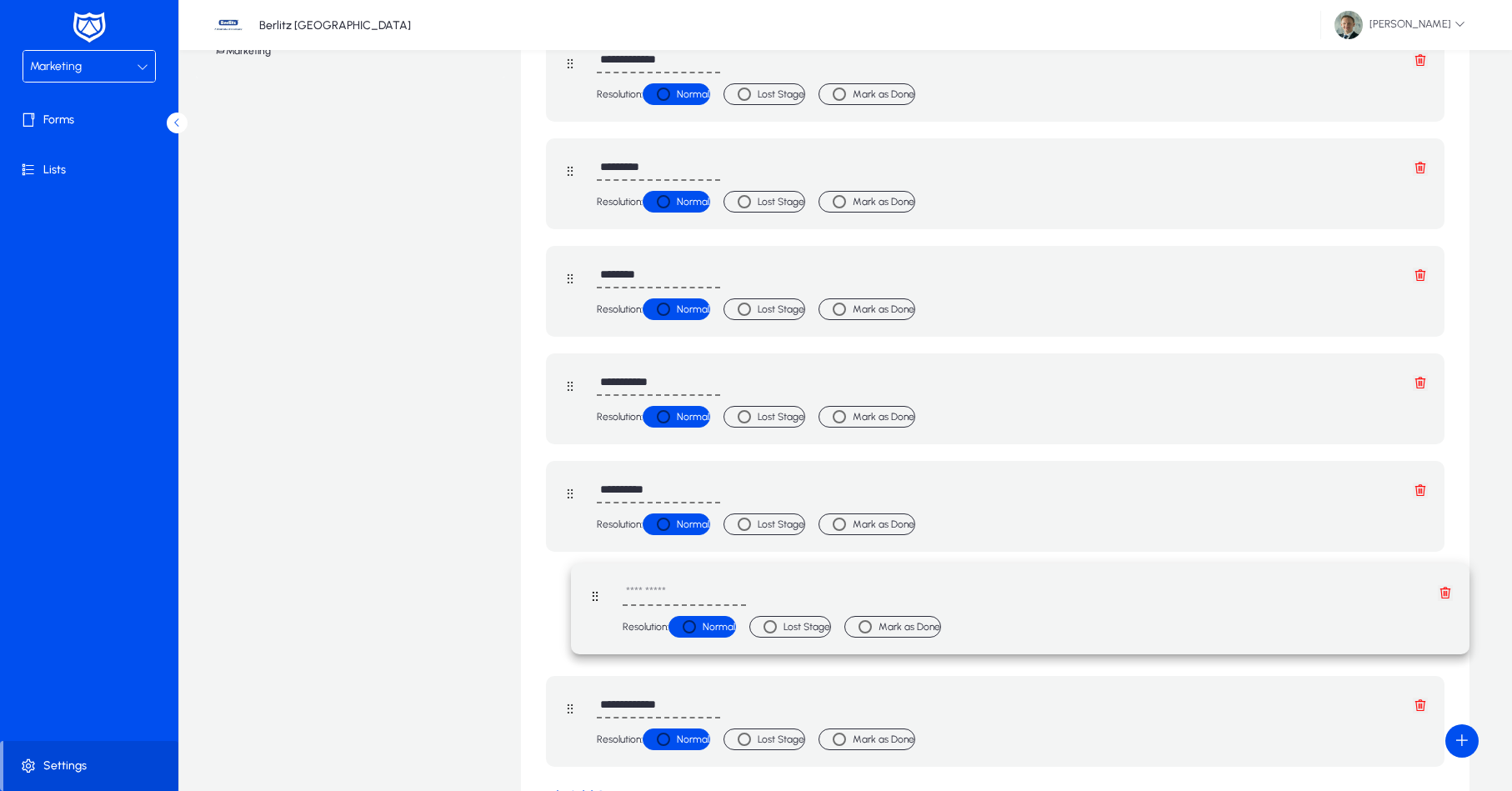
drag, startPoint x: 571, startPoint y: 674, endPoint x: 622, endPoint y: 602, distance: 88.2
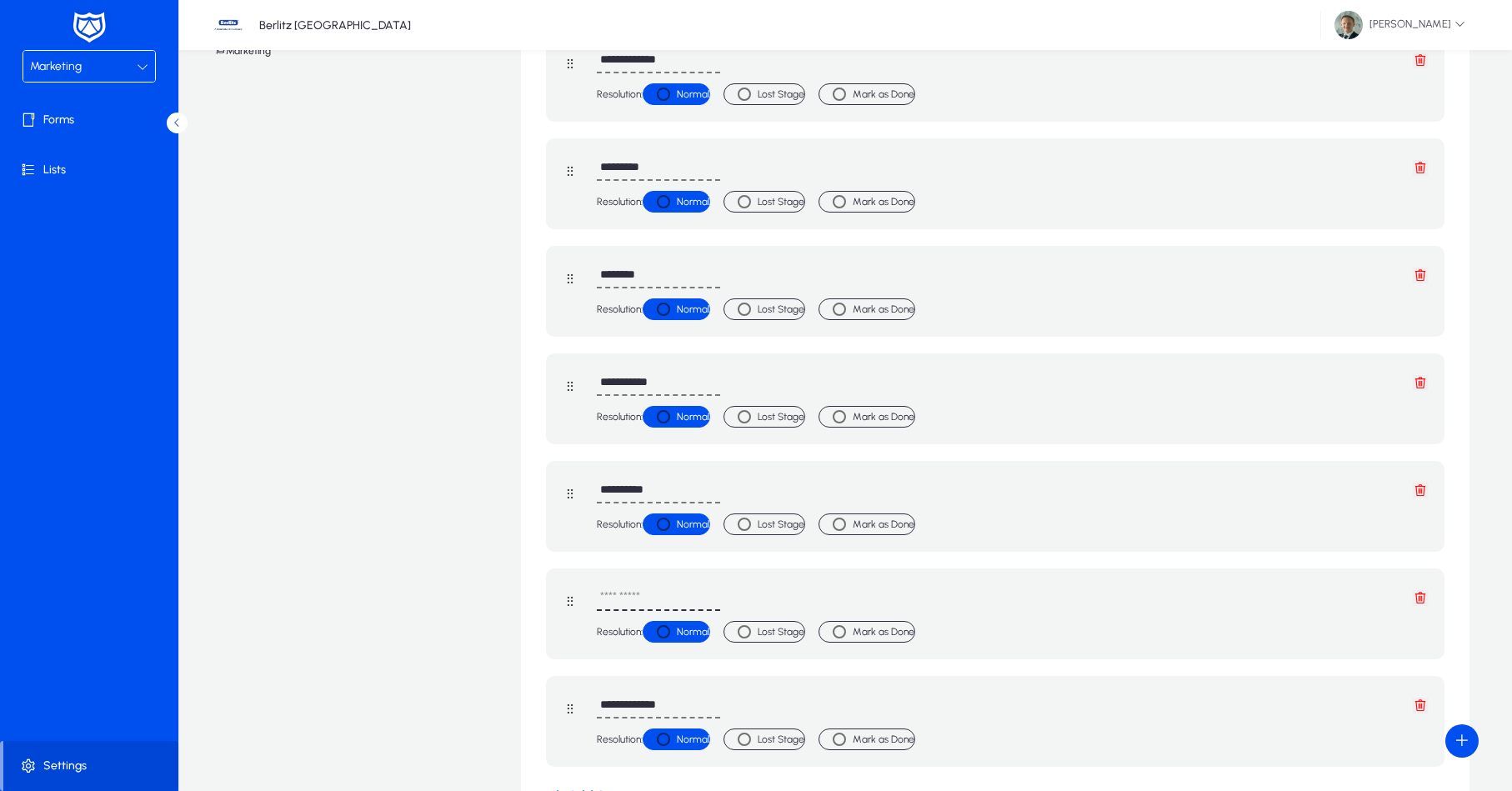
scroll to position [309, 0]
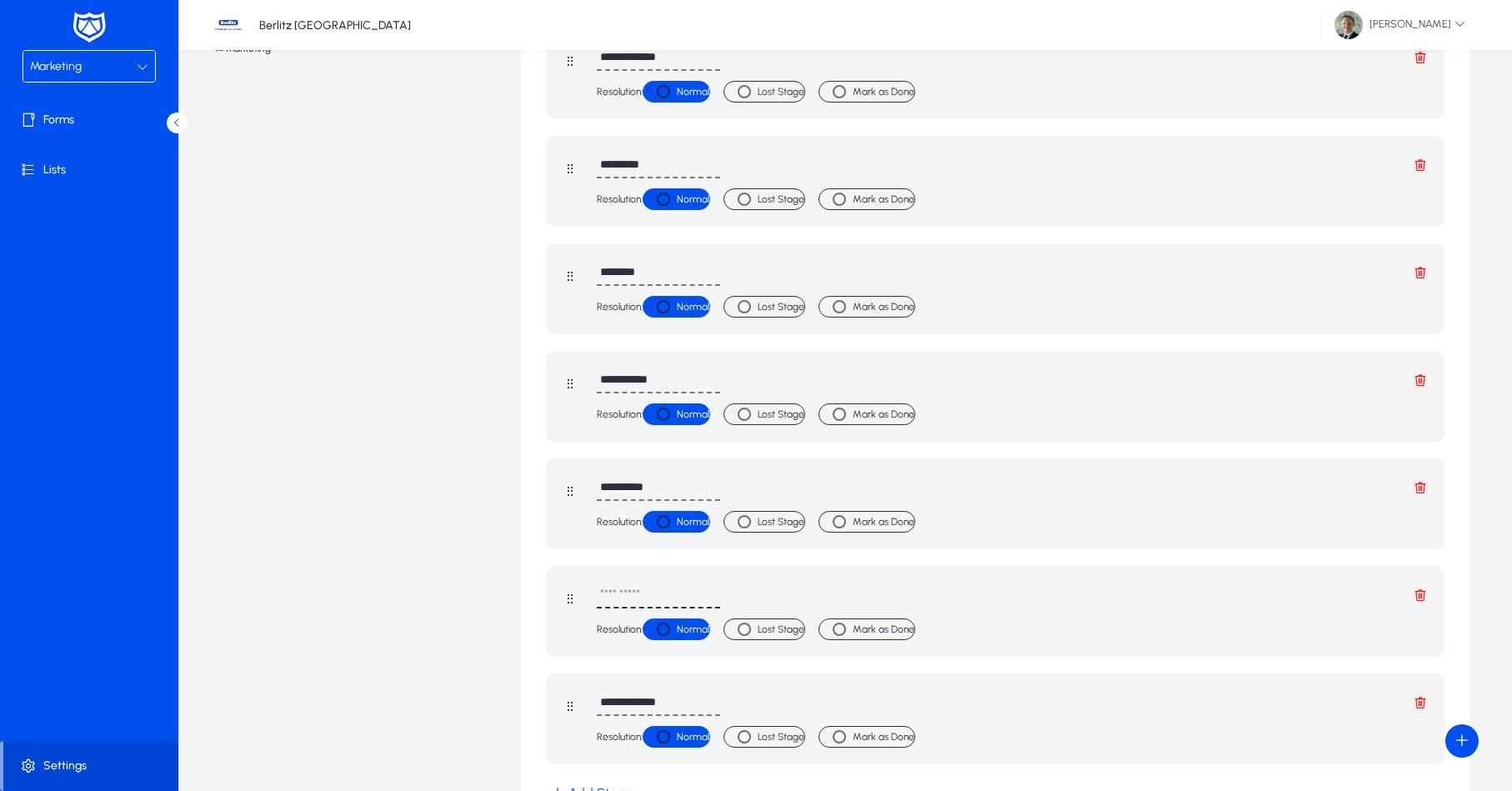
click at [649, 593] on input "text" at bounding box center [658, 596] width 123 height 26
type input "*********"
click at [1215, 632] on div "********* Resolution: Normal Lost Stage Mark as Done" at bounding box center [1012, 611] width 831 height 57
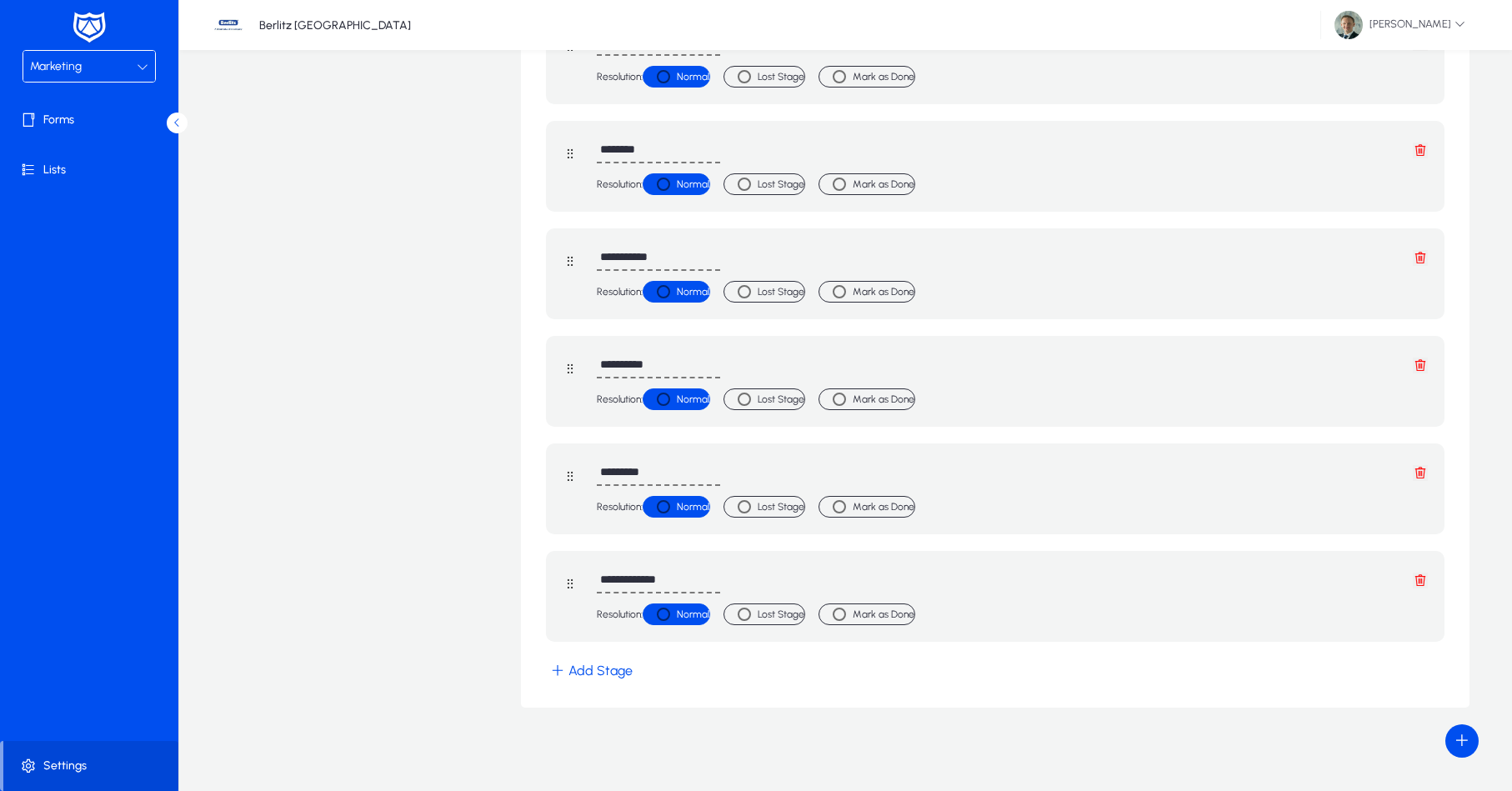
scroll to position [431, 0]
click at [585, 669] on button "Add Stage" at bounding box center [591, 670] width 91 height 24
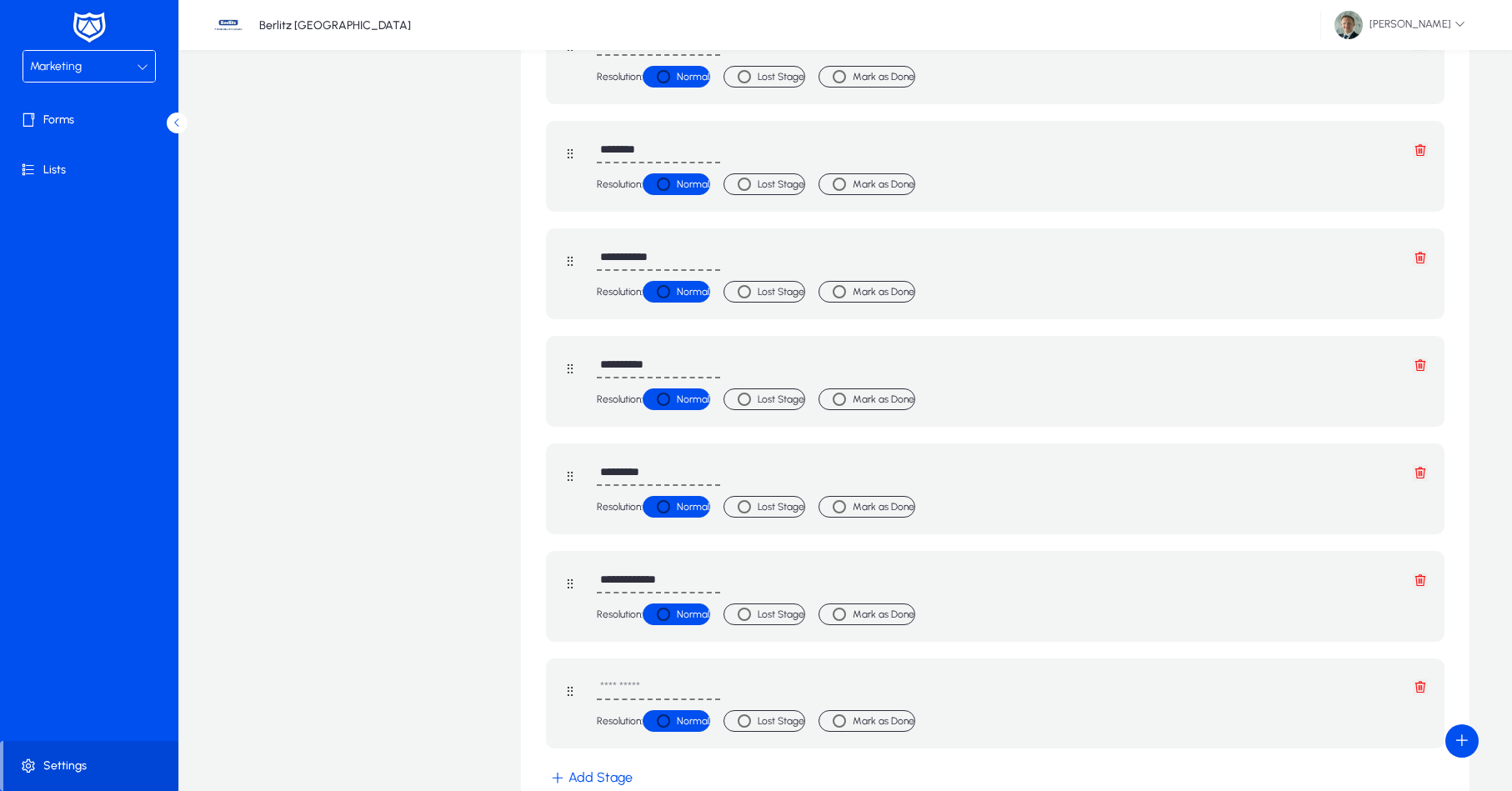
scroll to position [430, 0]
click at [658, 668] on div "Resolution: Normal Lost Stage Mark as Done" at bounding box center [995, 704] width 898 height 91
click at [655, 676] on input "text" at bounding box center [658, 689] width 123 height 26
type input "**********"
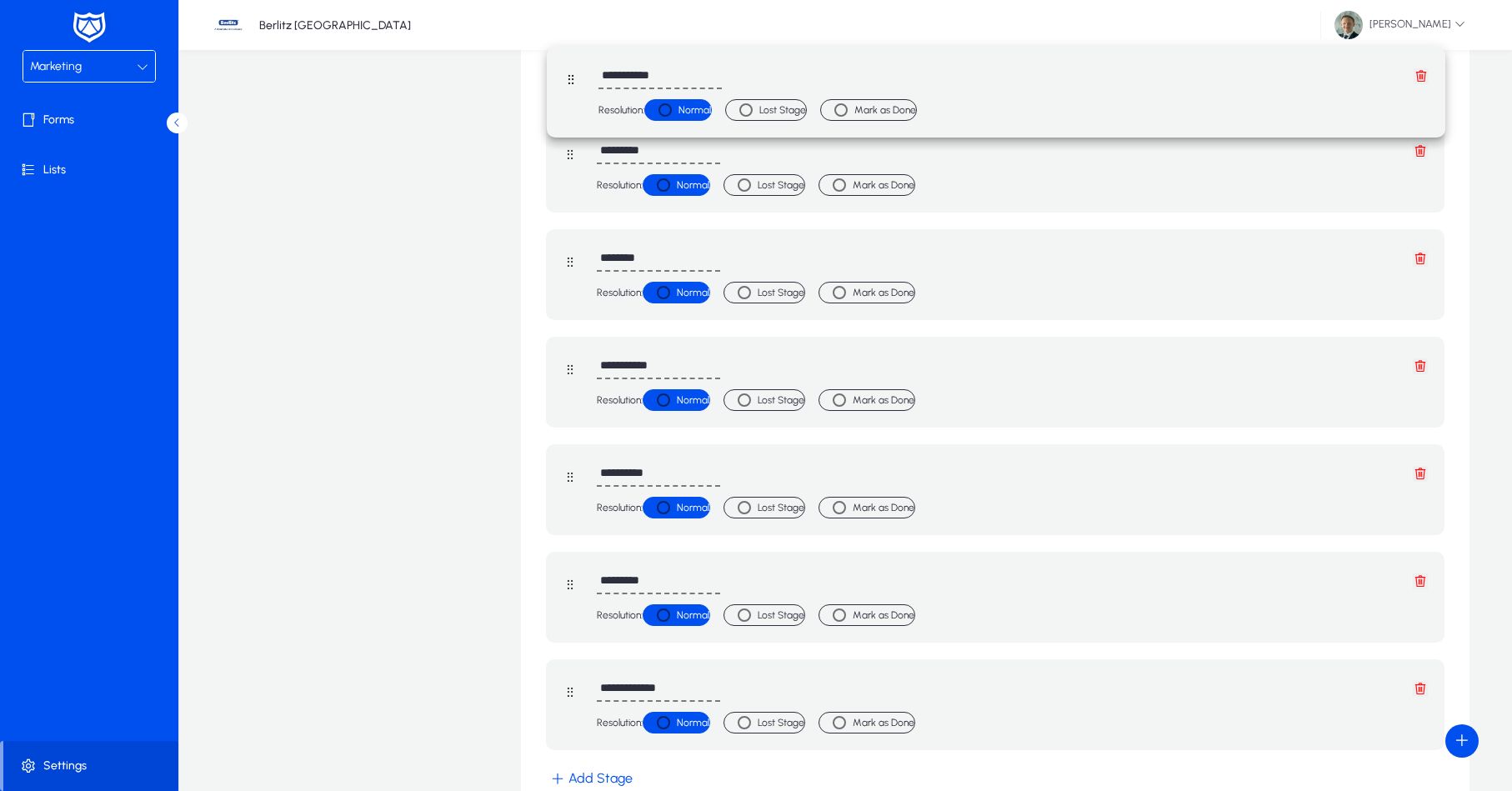
drag, startPoint x: 567, startPoint y: 692, endPoint x: 567, endPoint y: 79, distance: 613.0
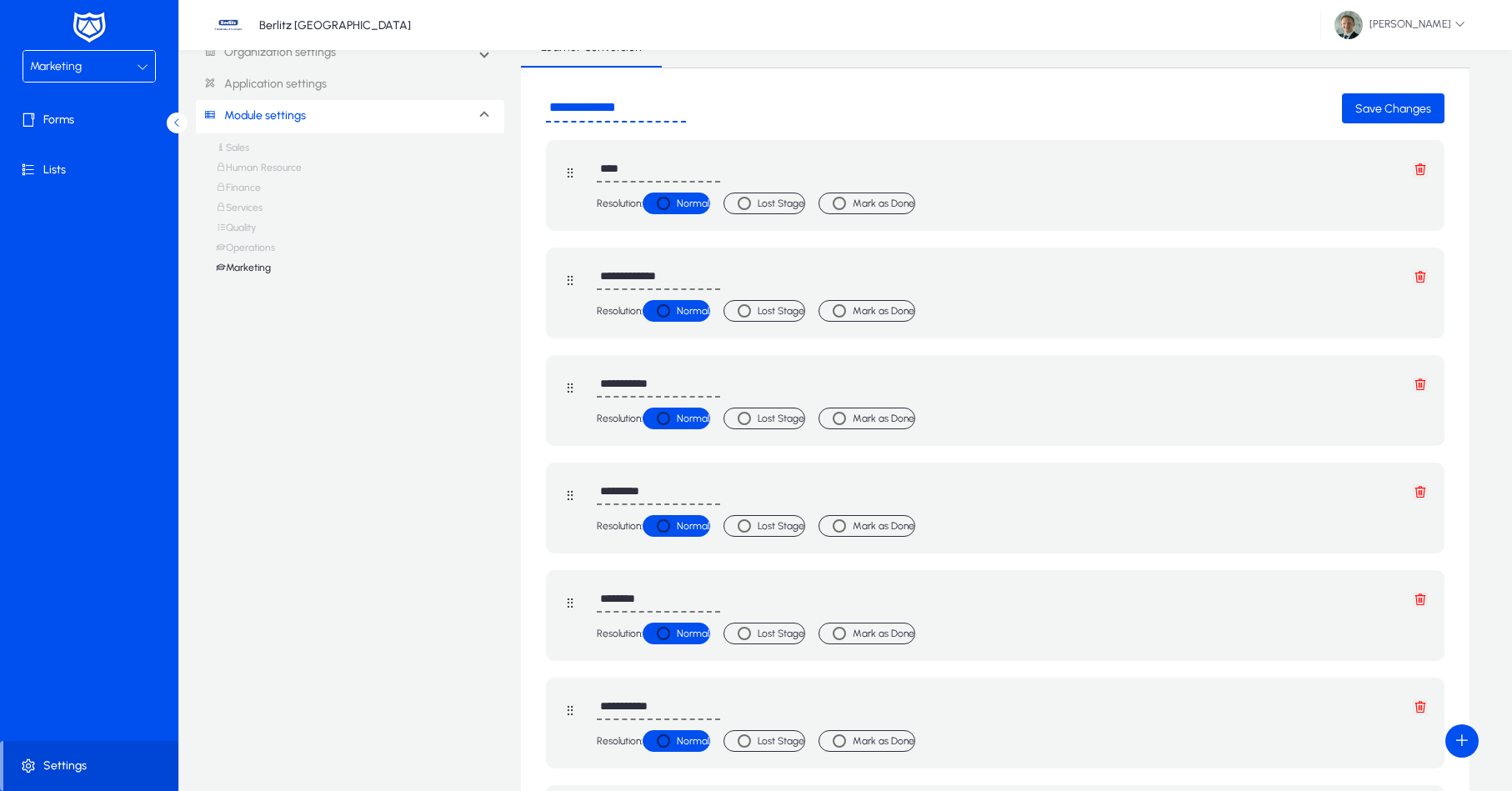
scroll to position [162, 0]
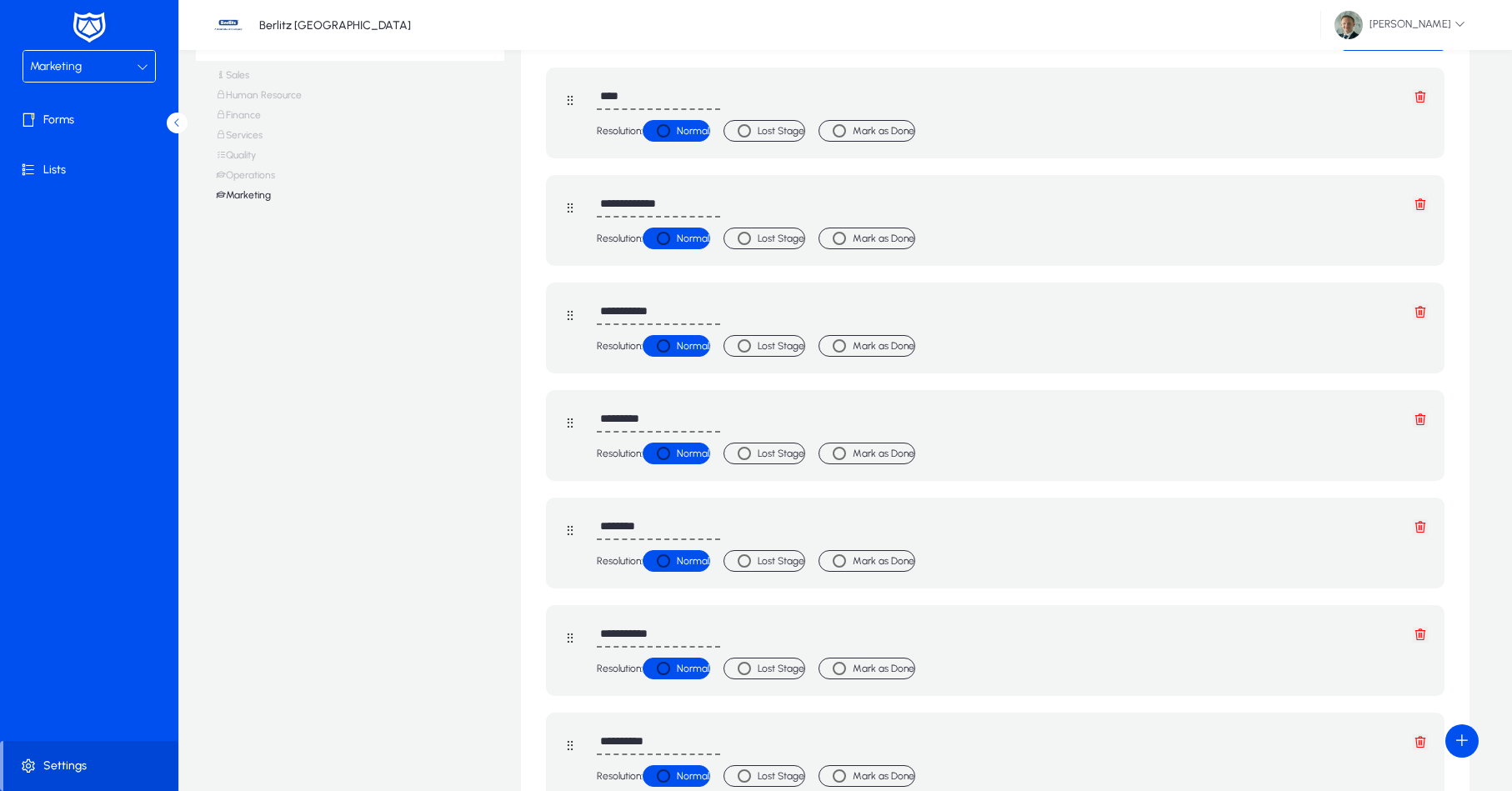
click at [766, 344] on label "Lost Stage" at bounding box center [781, 345] width 46 height 16
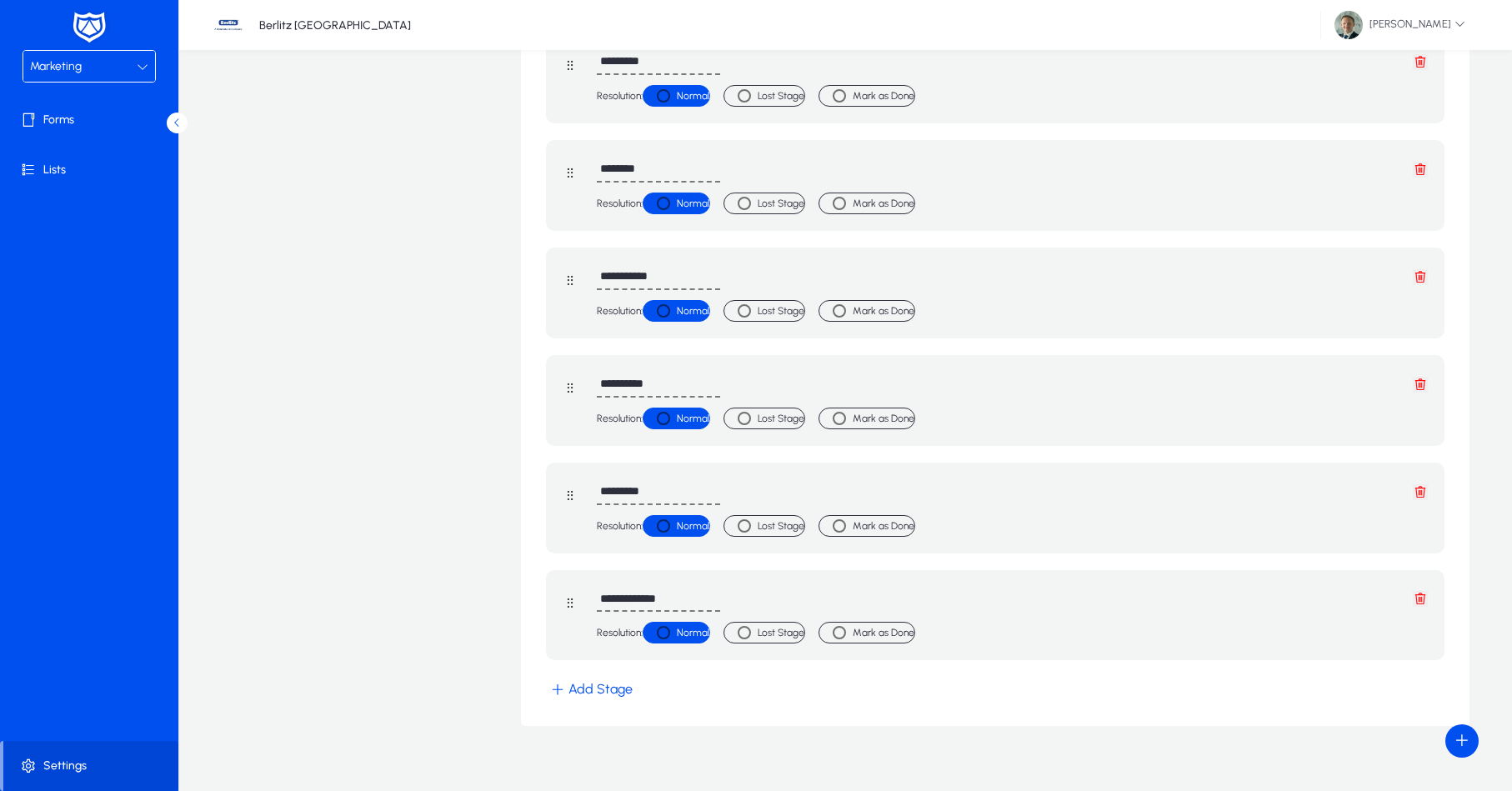
scroll to position [538, 0]
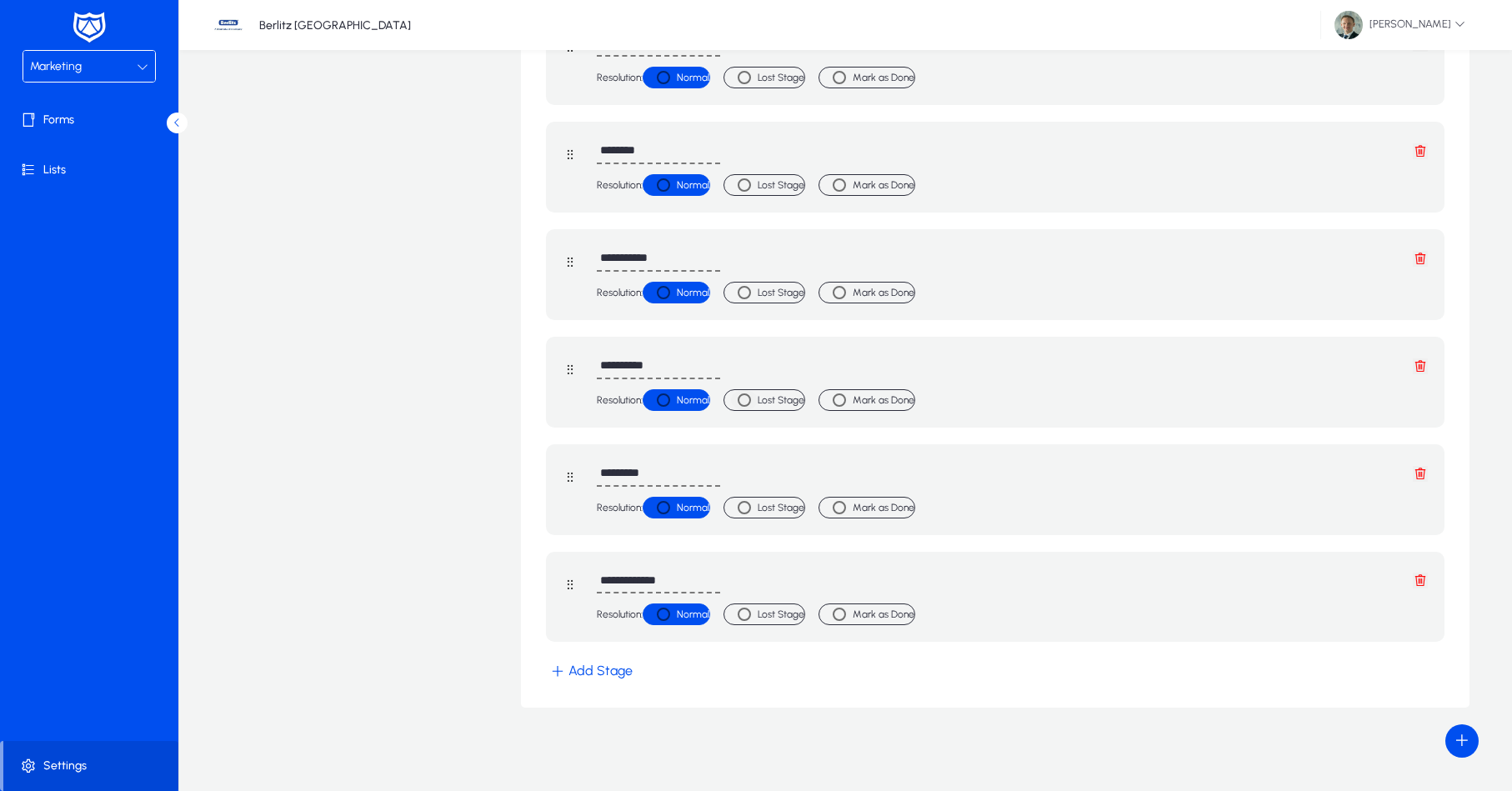
click at [796, 401] on label "Lost Stage" at bounding box center [781, 399] width 46 height 16
click at [913, 609] on label "Mark as Done" at bounding box center [884, 614] width 62 height 16
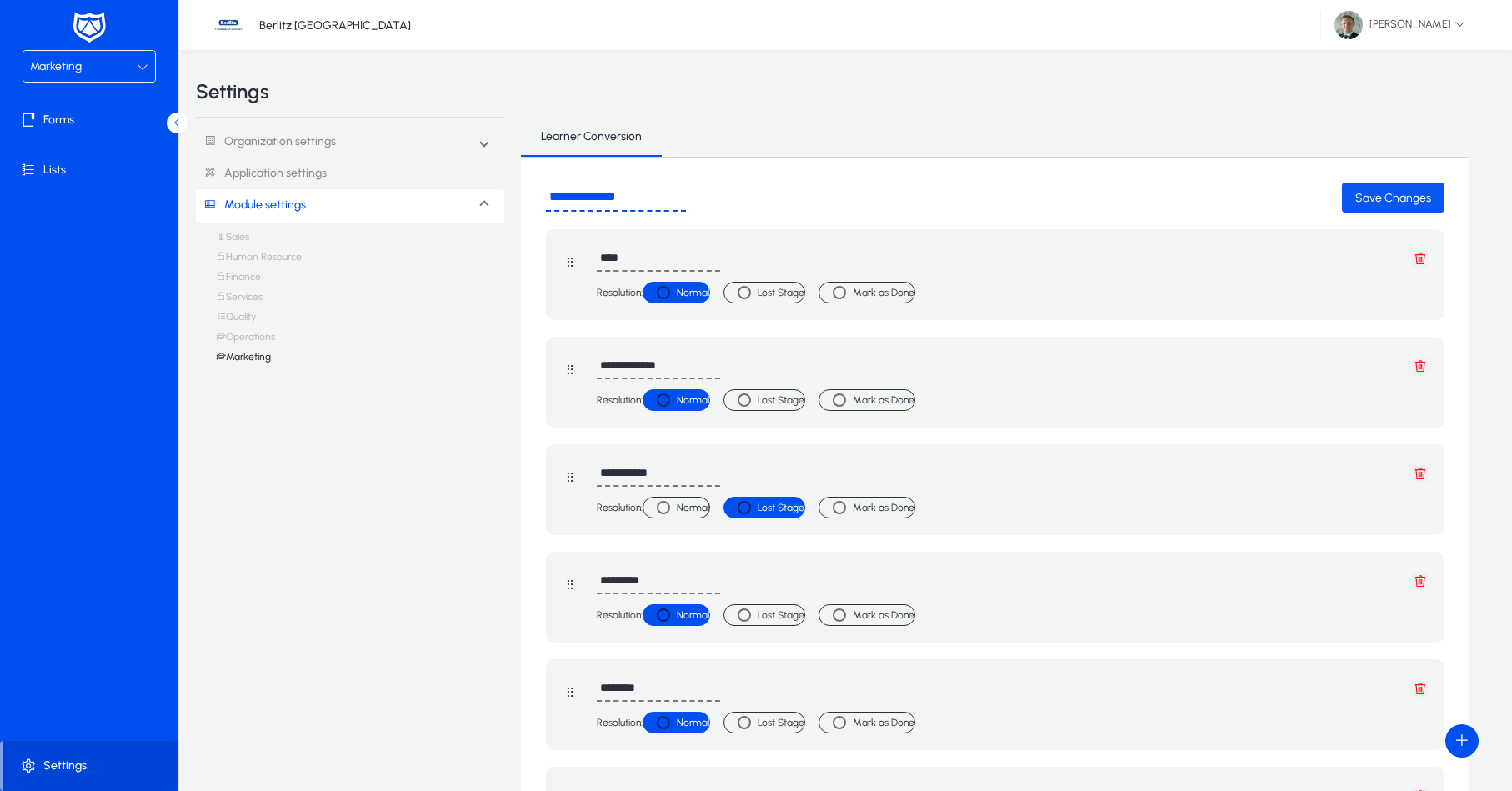
scroll to position [0, 0]
click at [1383, 193] on span "Save Changes" at bounding box center [1393, 198] width 76 height 15
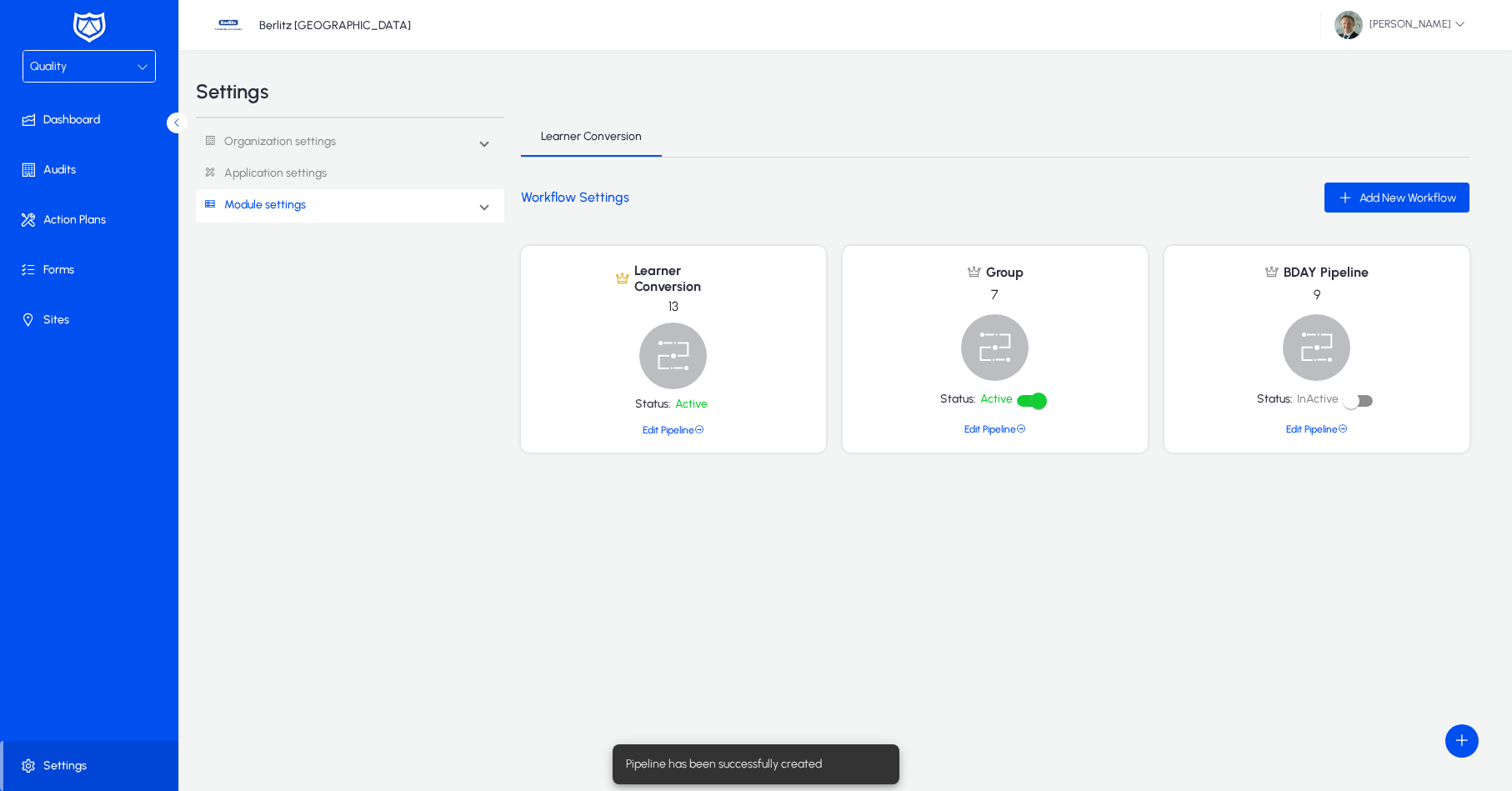
click at [1273, 268] on icon at bounding box center [1272, 272] width 15 height 15
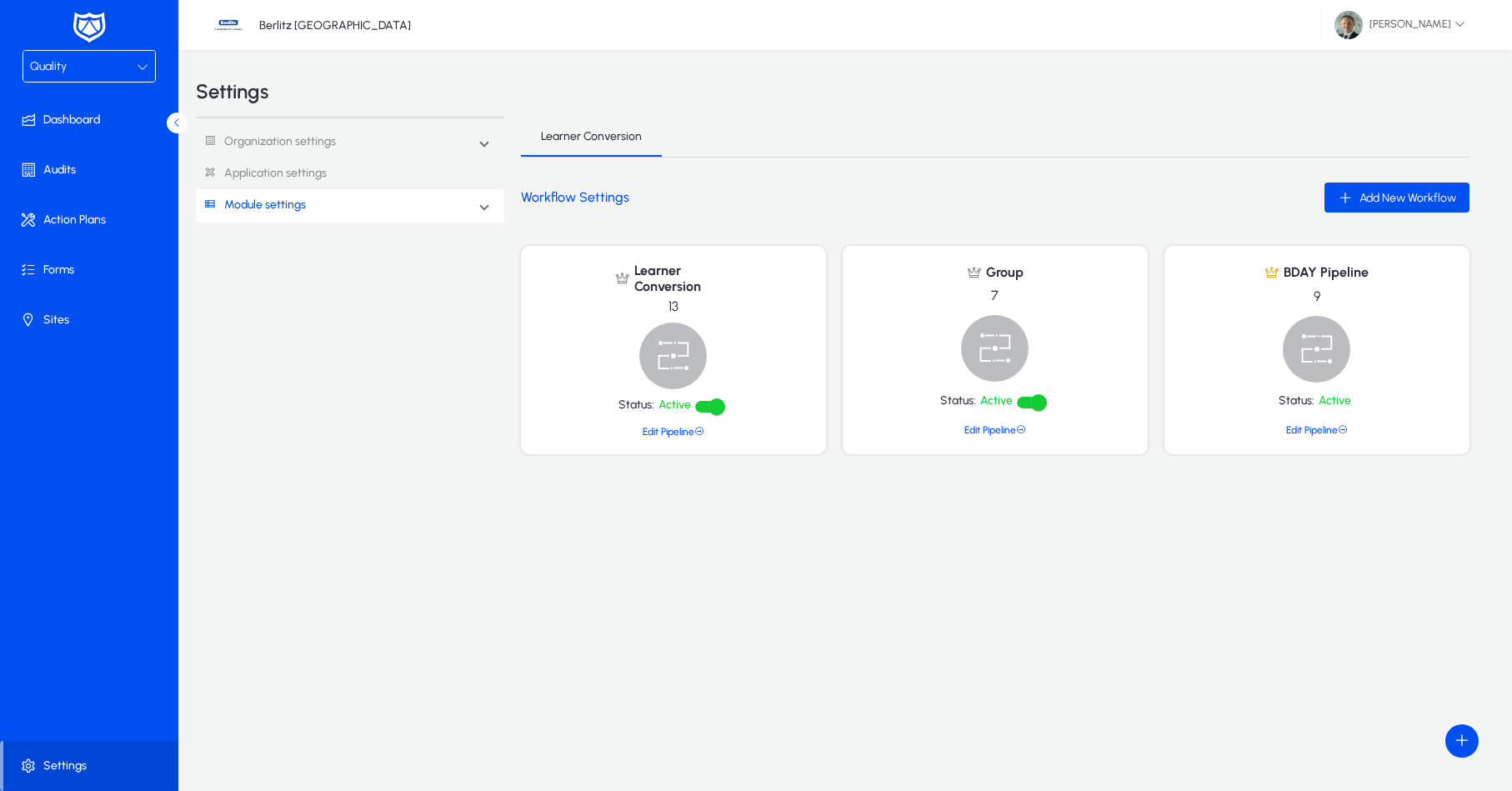
click at [75, 75] on div "Quality" at bounding box center [83, 66] width 106 height 21
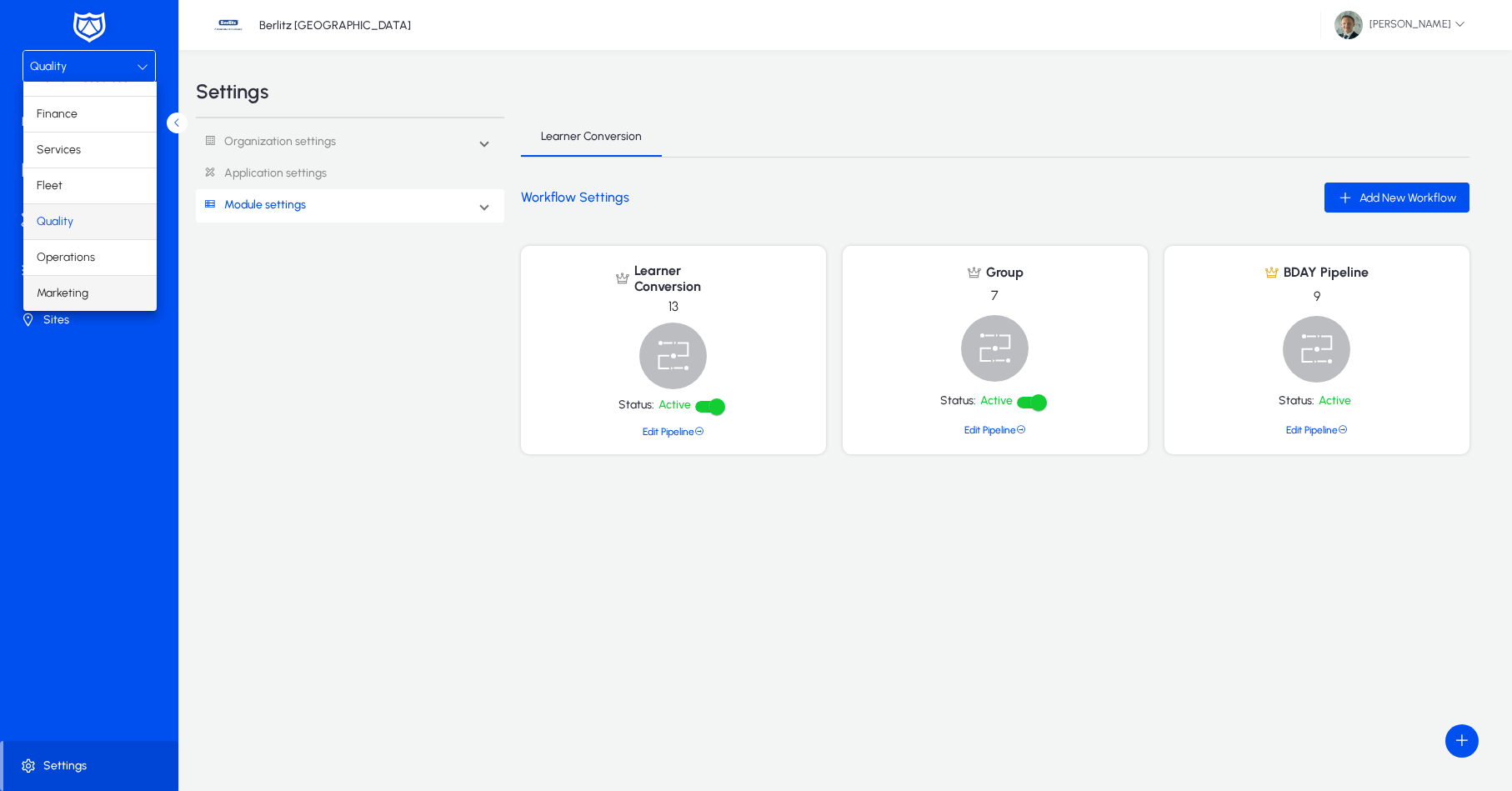
scroll to position [57, 0]
click at [63, 291] on span "Marketing" at bounding box center [63, 293] width 51 height 20
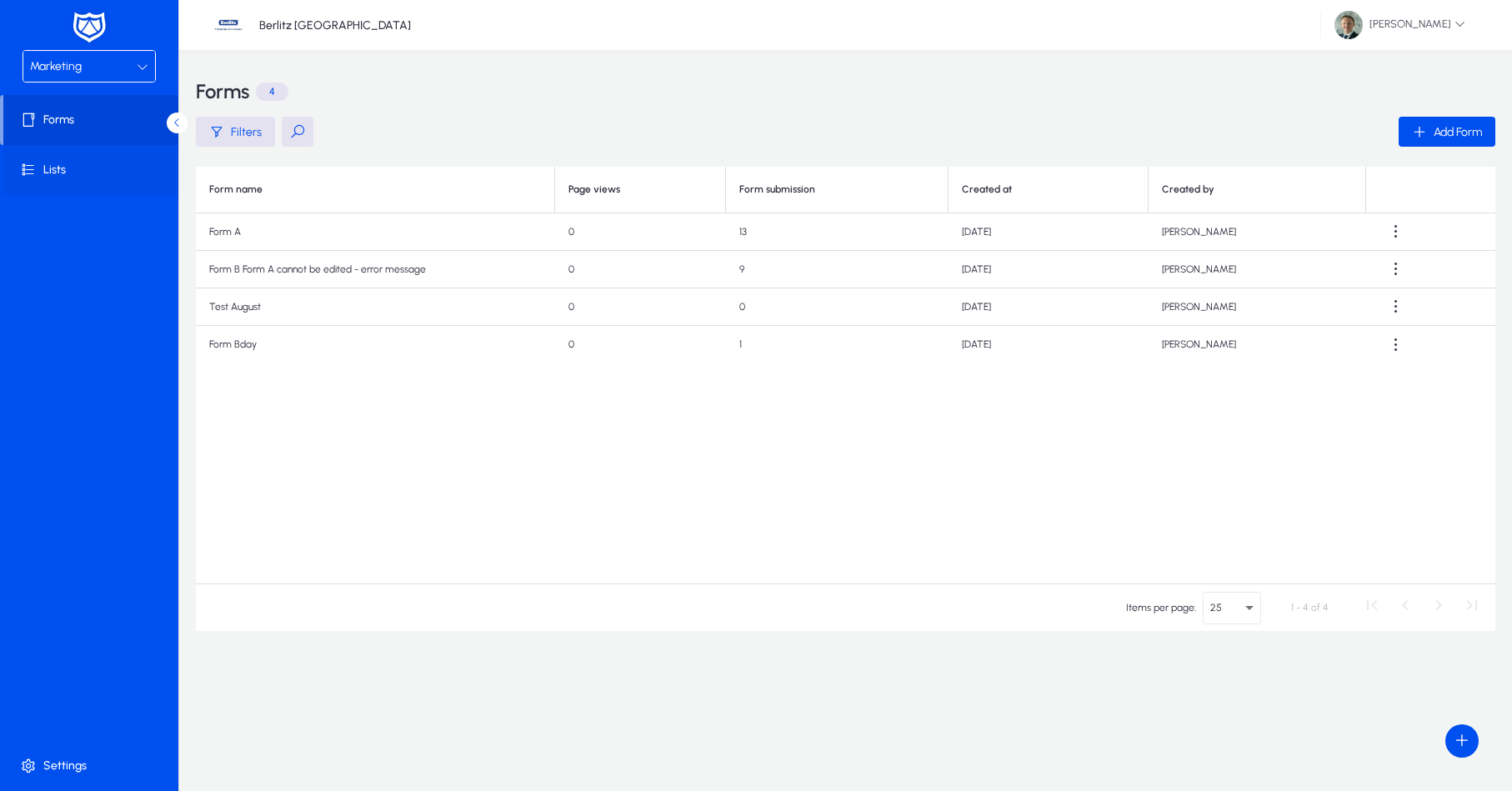
click at [69, 171] on span at bounding box center [93, 170] width 178 height 40
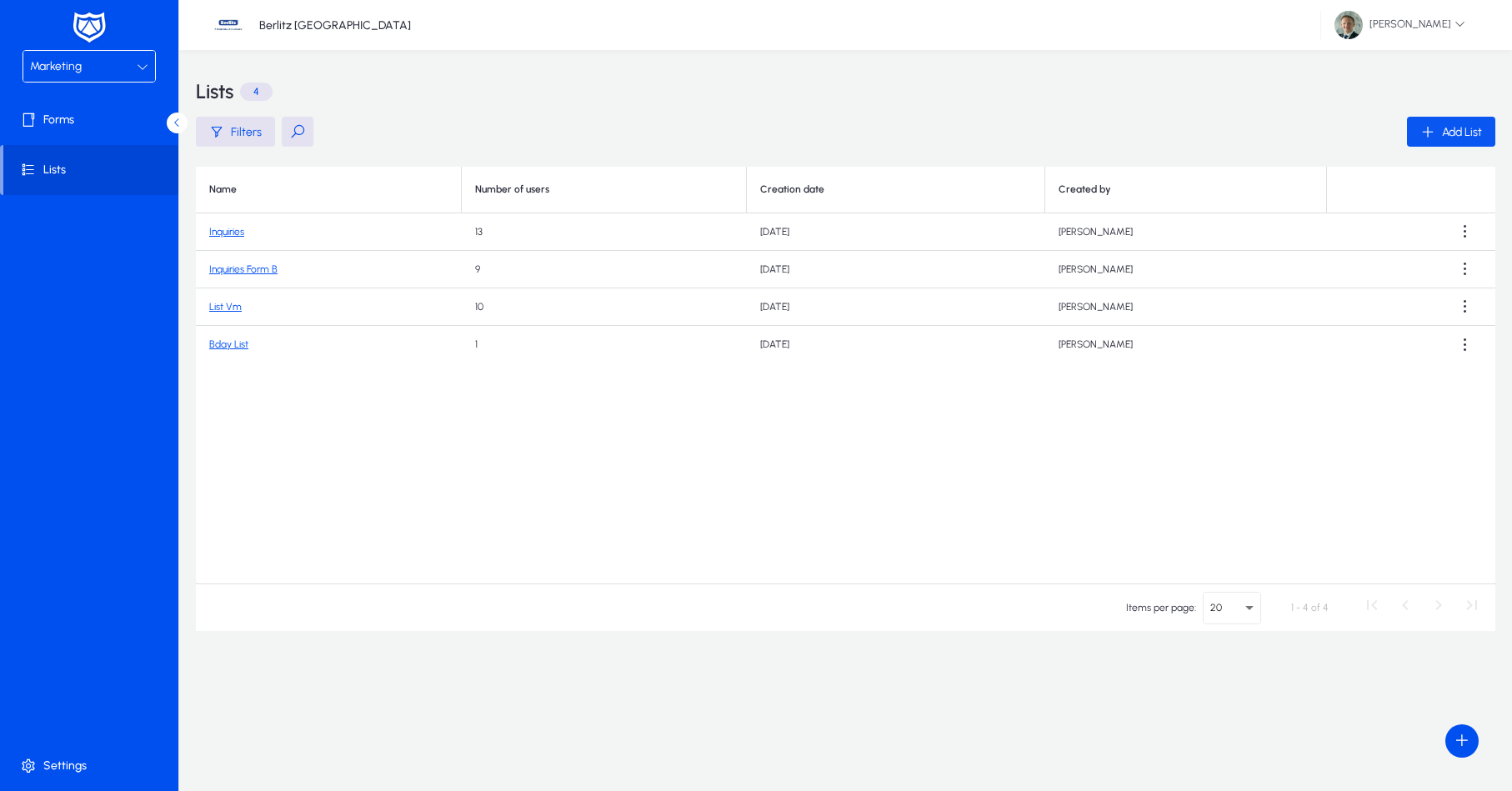
click at [1443, 131] on span "Add List" at bounding box center [1462, 132] width 40 height 15
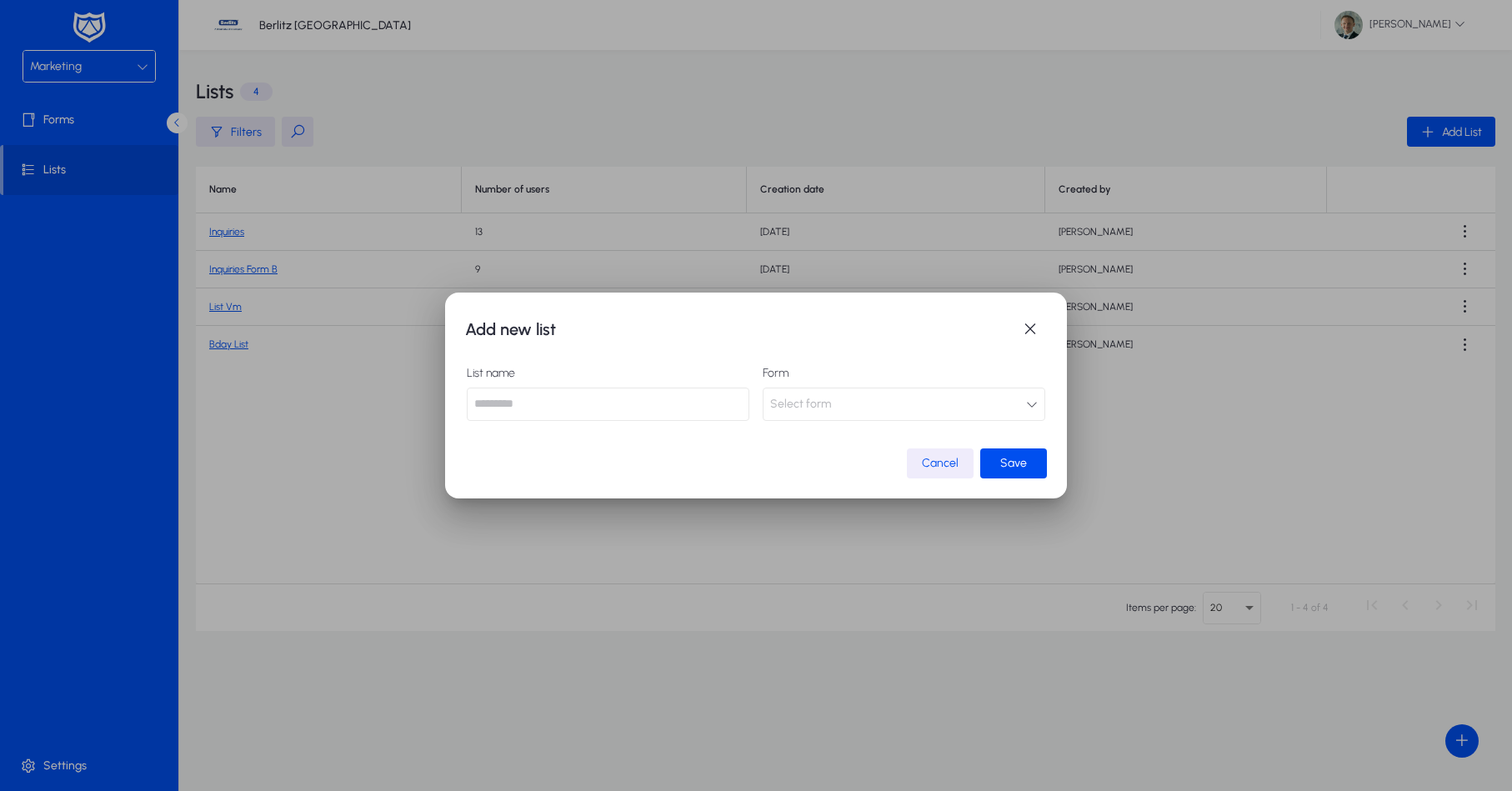
drag, startPoint x: 802, startPoint y: 430, endPoint x: 807, endPoint y: 416, distance: 14.9
click at [806, 424] on mat-dialog-content "List name Form Select form" at bounding box center [756, 397] width 582 height 100
click at [807, 414] on span "Select form" at bounding box center [801, 404] width 61 height 33
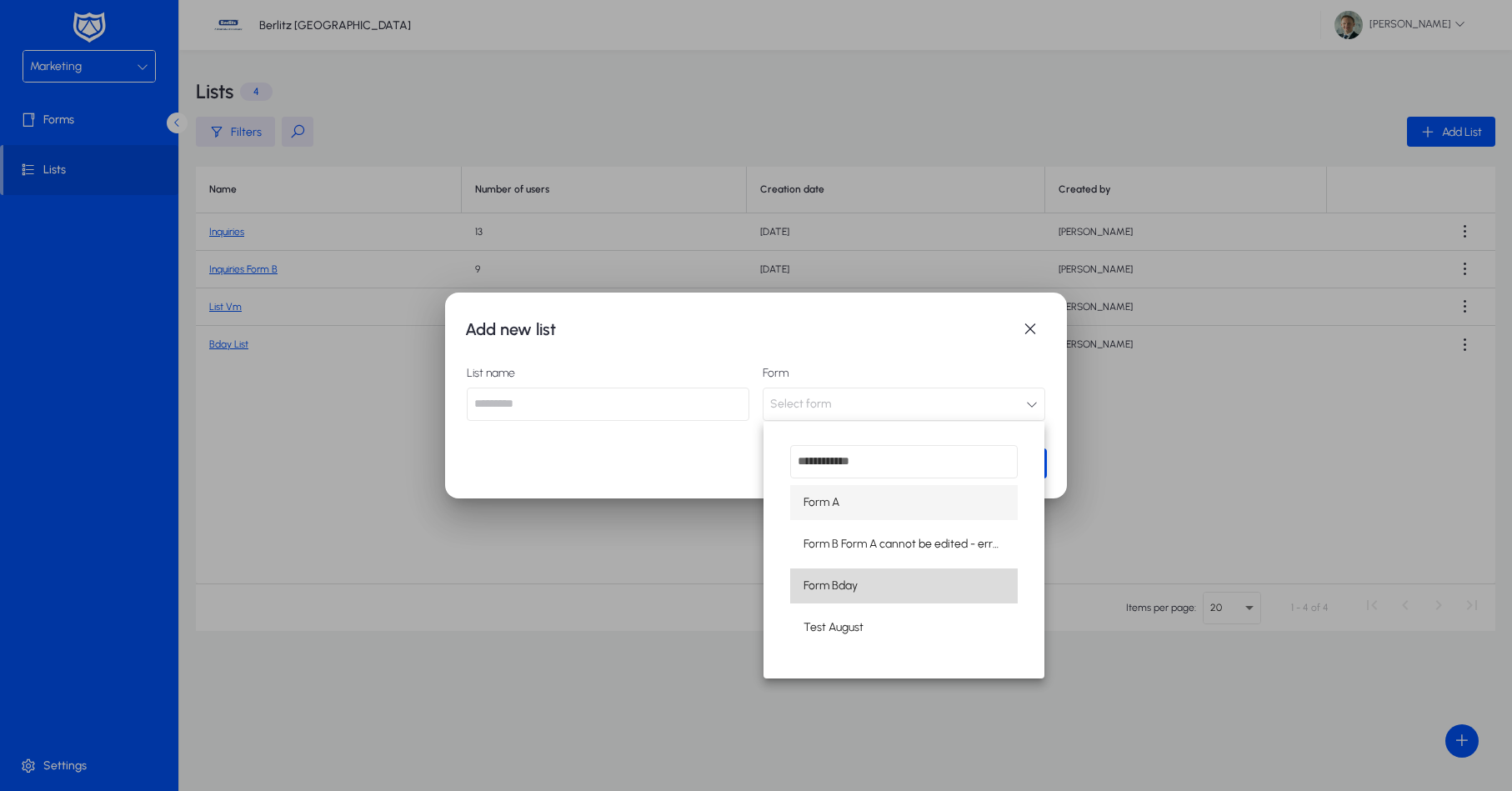
click at [863, 590] on mat-option "Form Bday" at bounding box center [904, 585] width 228 height 35
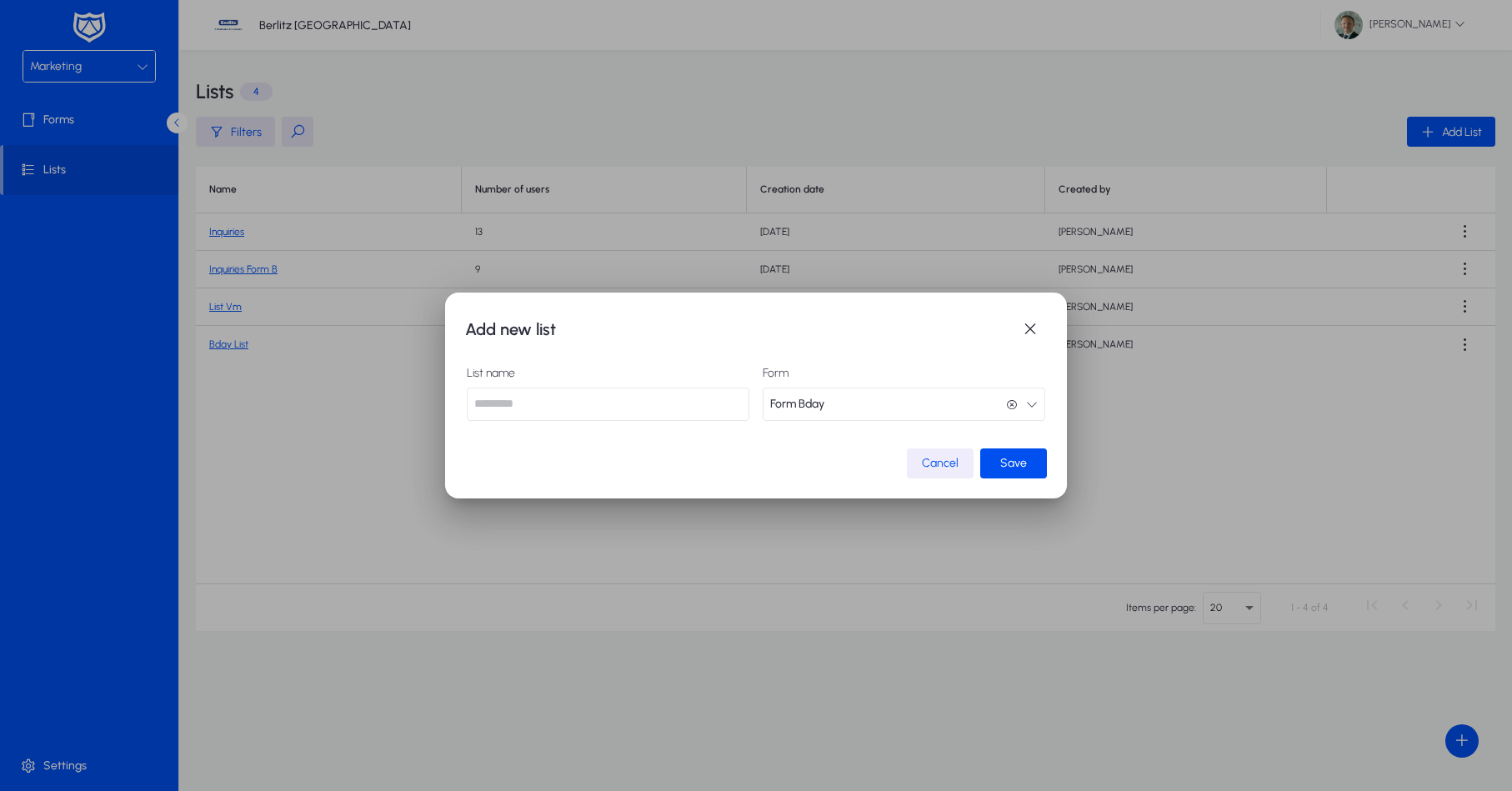
click at [602, 404] on input "text" at bounding box center [609, 404] width 283 height 33
type input "*****"
click at [995, 457] on span "submit" at bounding box center [1014, 463] width 67 height 40
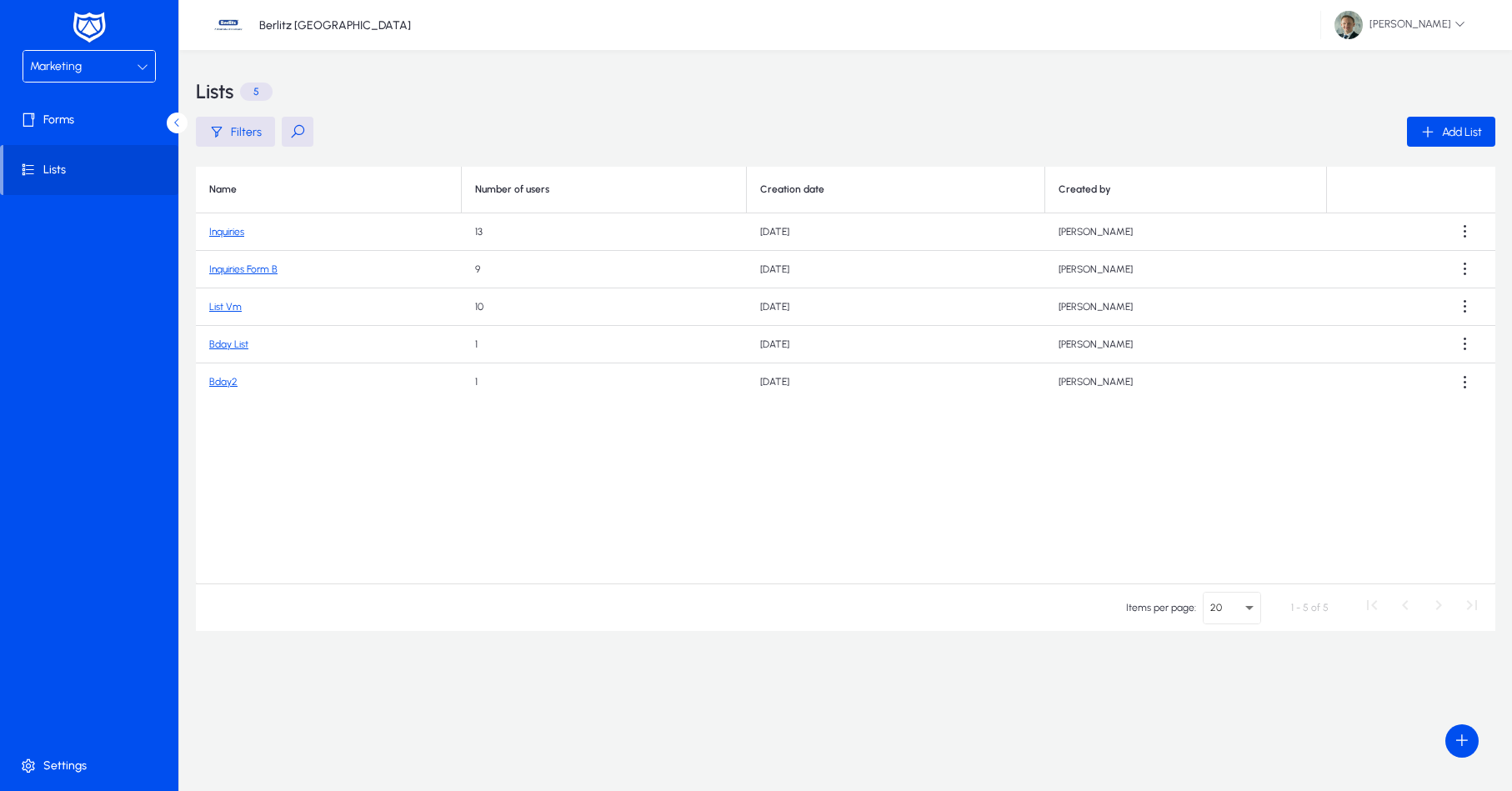
click at [216, 381] on link "Bday2" at bounding box center [223, 382] width 28 height 12
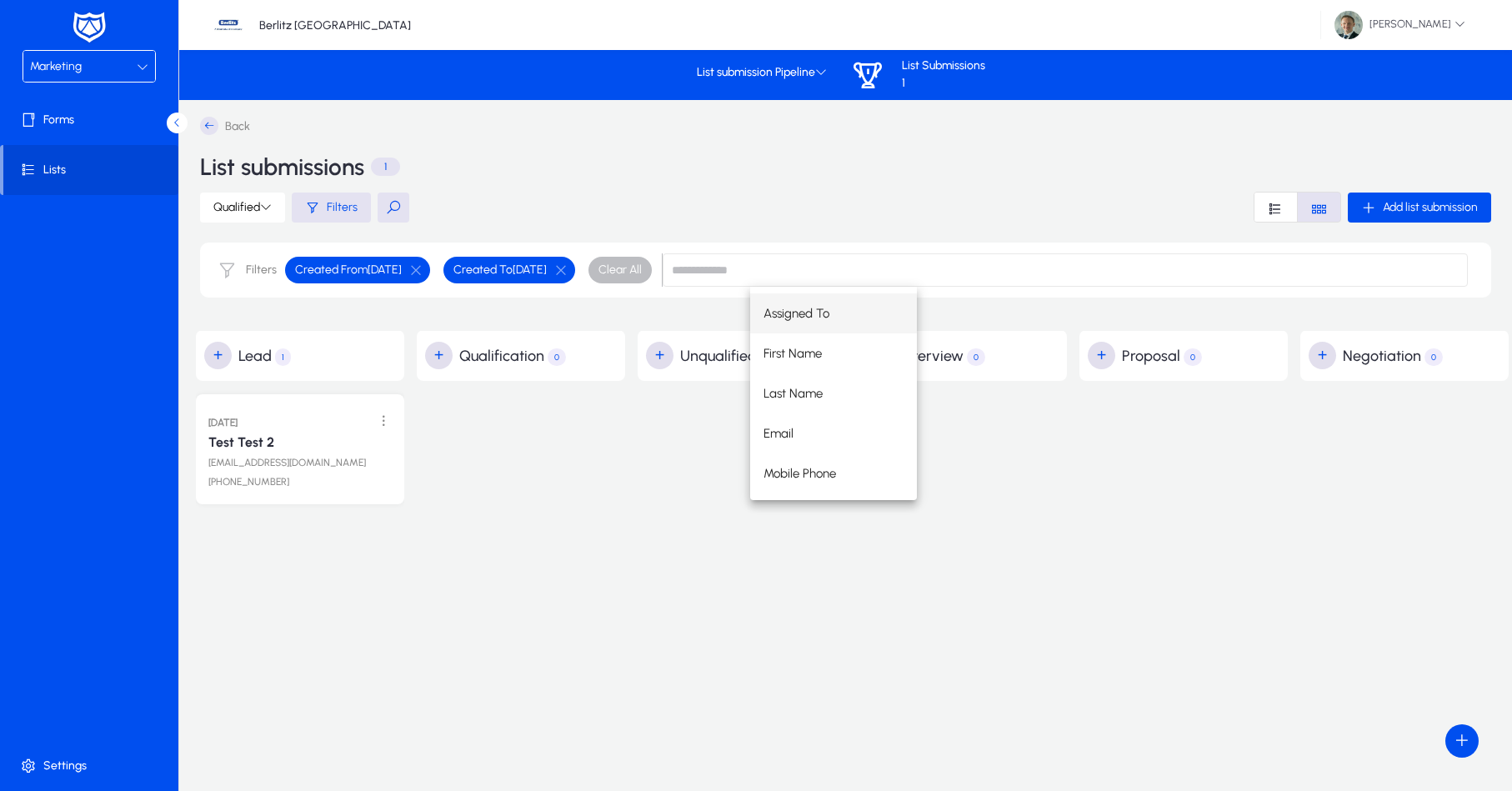
click at [1215, 498] on div "Assigned To First Name Last Name Email Mobile Phone" at bounding box center [1108, 393] width 717 height 213
click at [248, 207] on span "Qualified" at bounding box center [243, 207] width 58 height 15
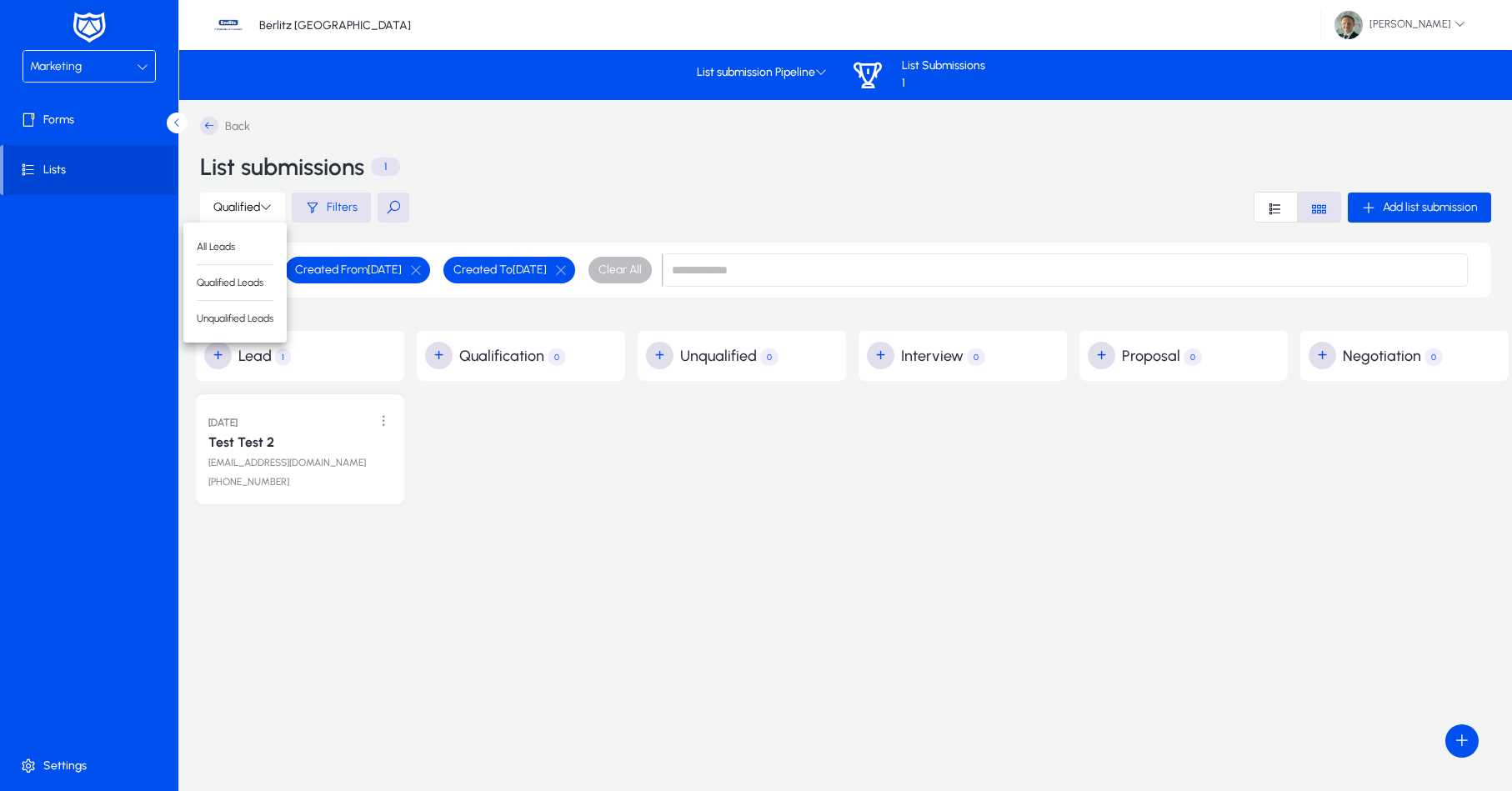
click at [597, 500] on div at bounding box center [756, 395] width 1512 height 791
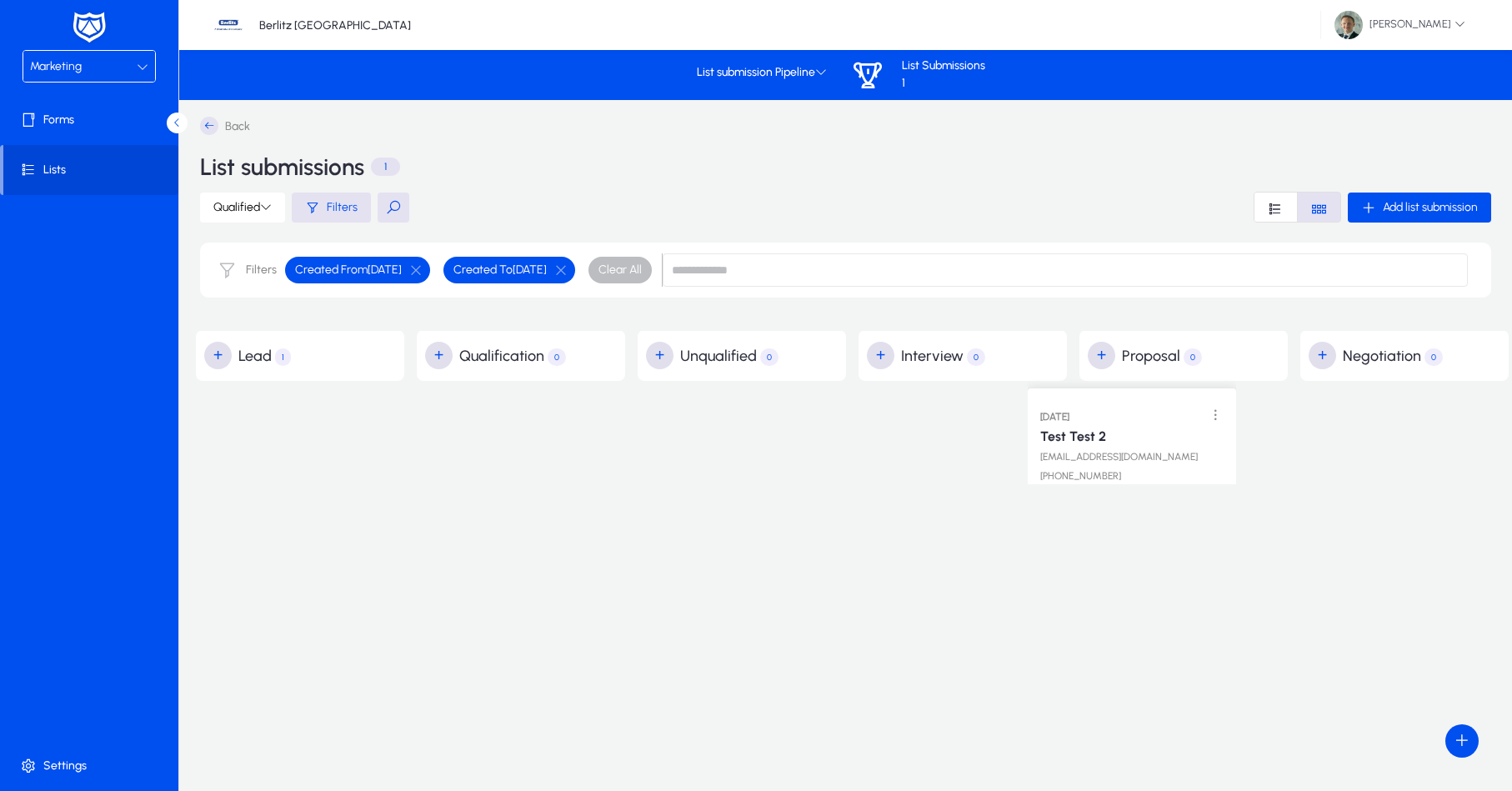
drag, startPoint x: 323, startPoint y: 411, endPoint x: 1218, endPoint y: 392, distance: 895.2
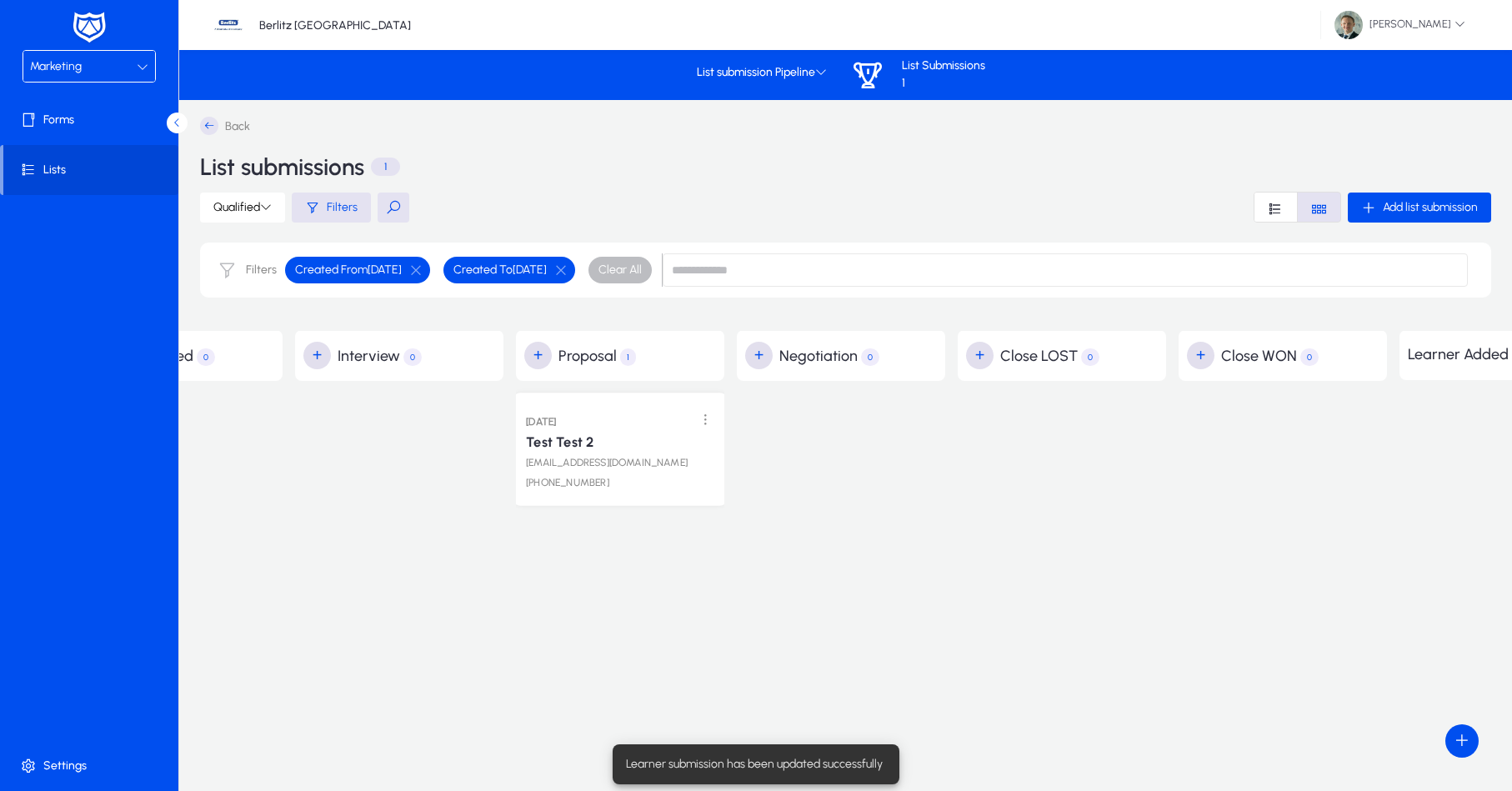
scroll to position [0, 565]
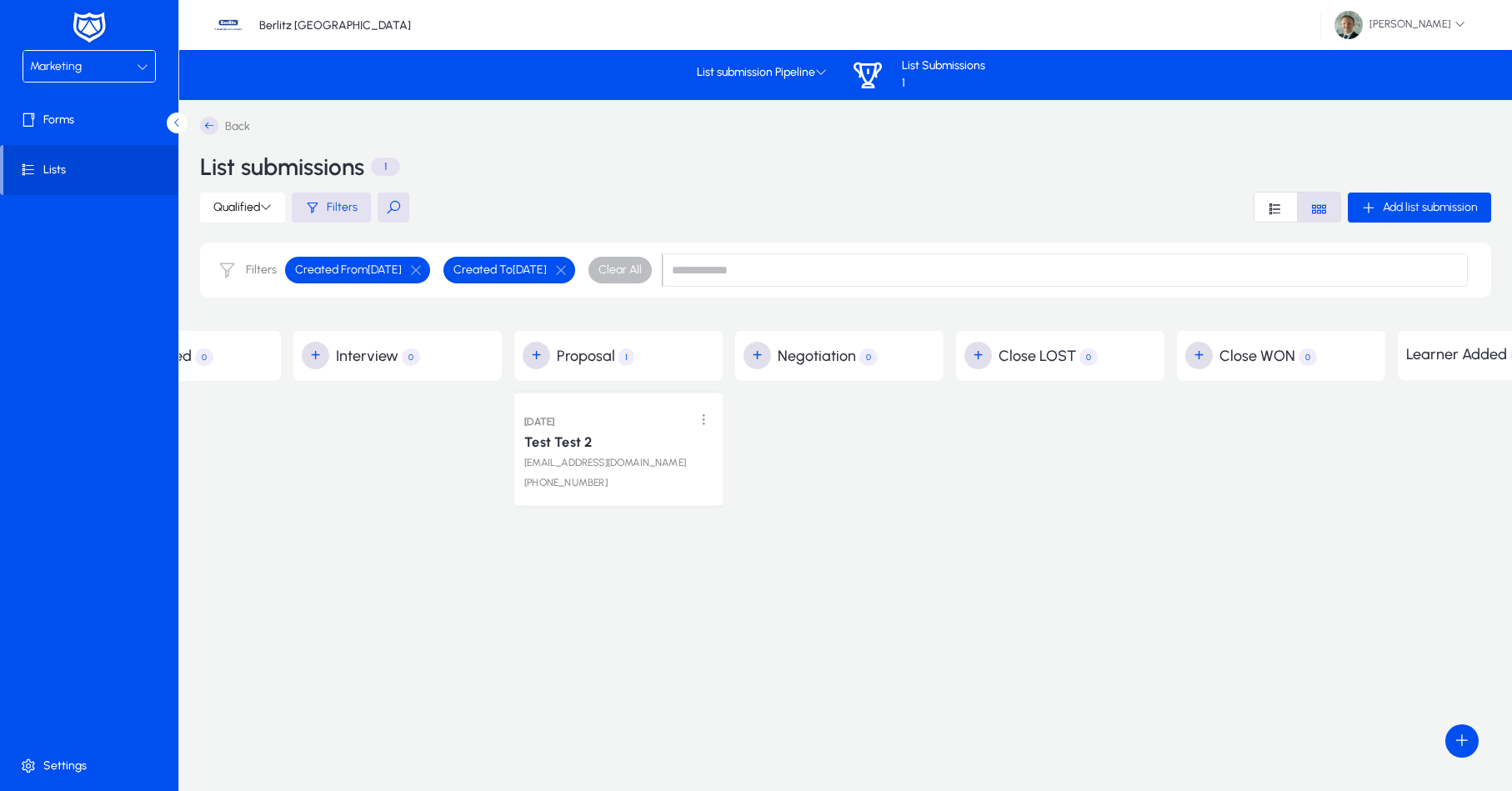
click at [574, 441] on link "Test Test 2" at bounding box center [558, 442] width 68 height 16
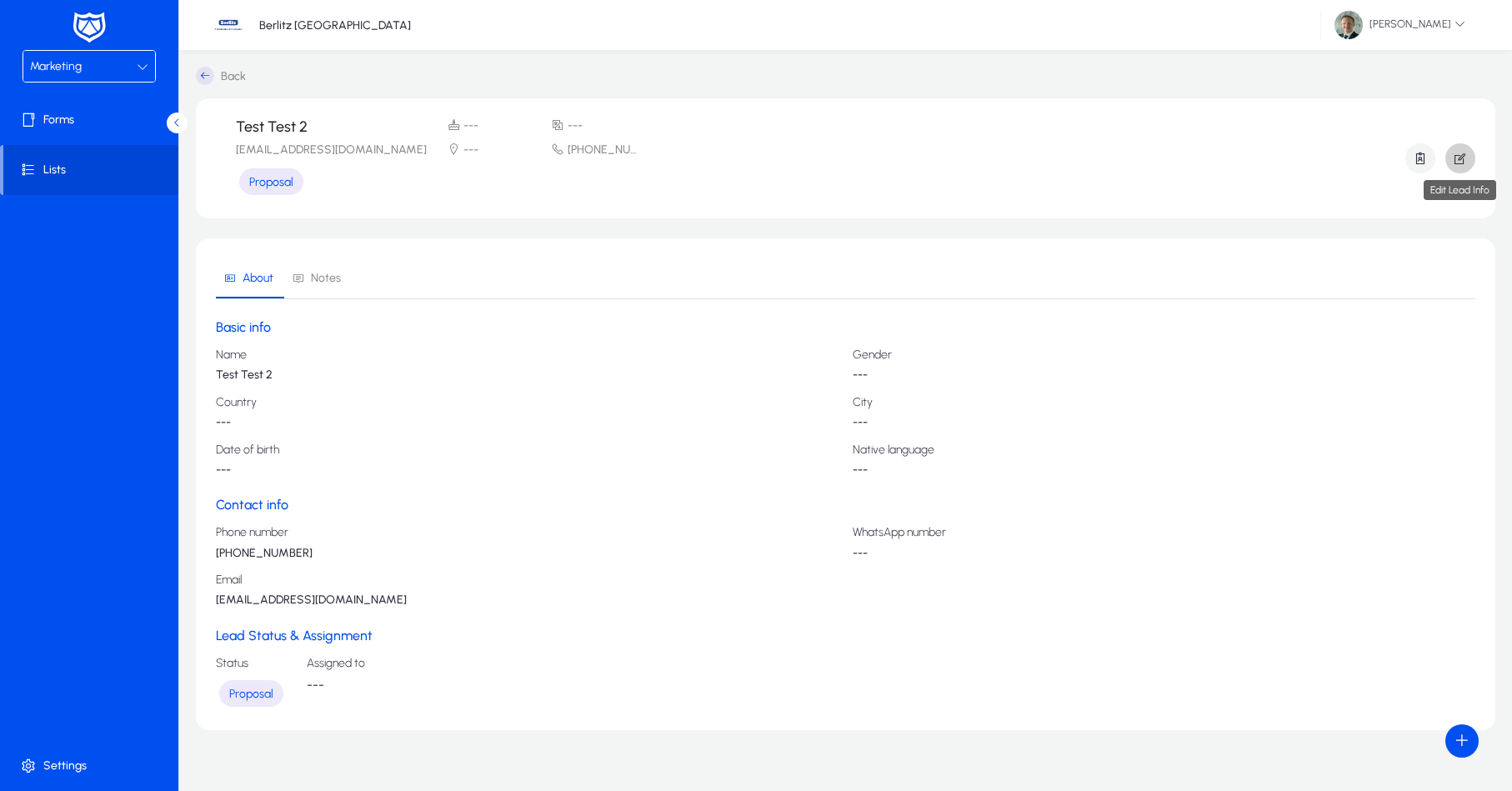
click at [1460, 164] on icon "button" at bounding box center [1461, 159] width 15 height 15
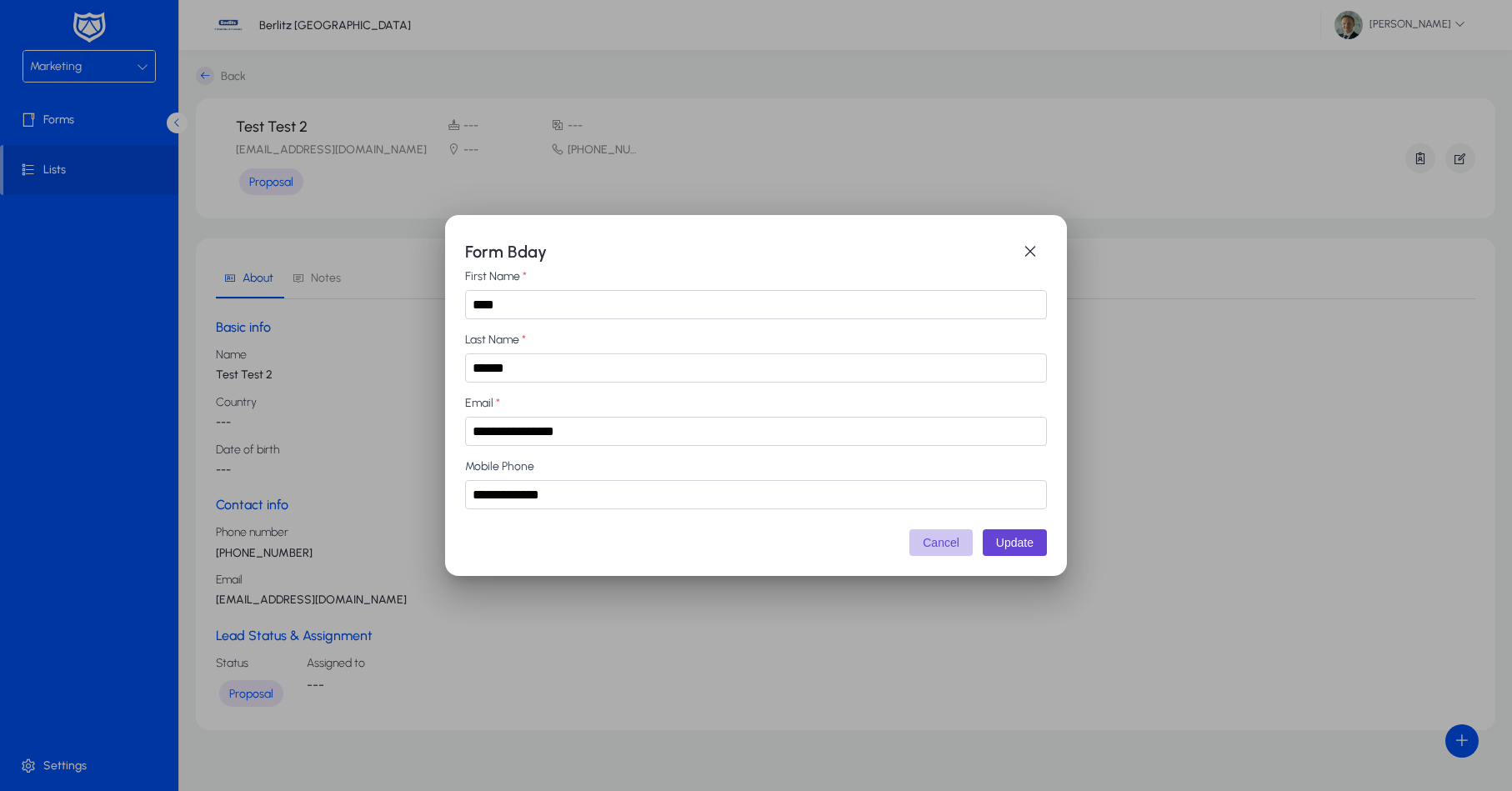
click at [938, 542] on button "Cancel" at bounding box center [941, 542] width 63 height 27
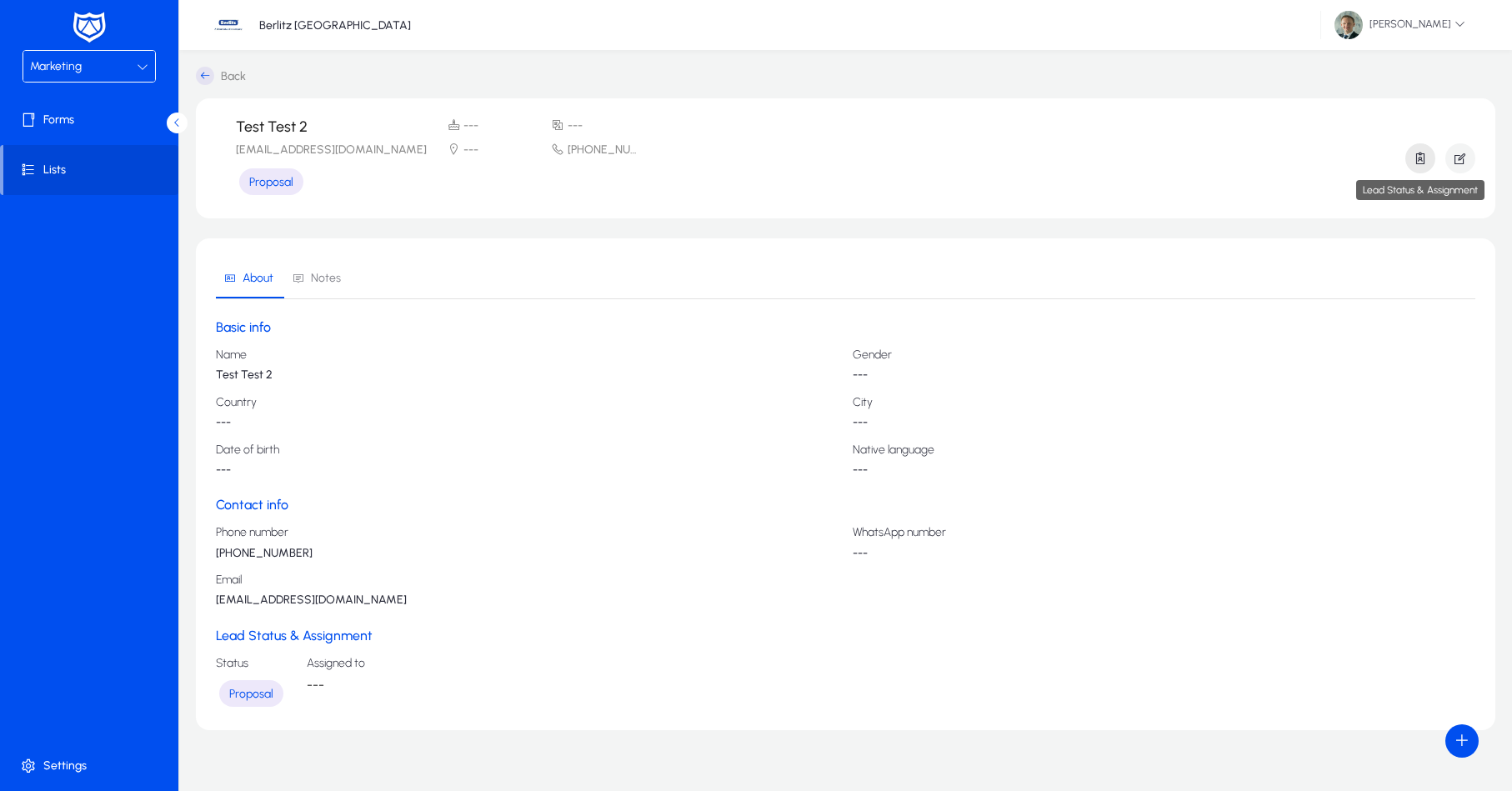
click at [1418, 153] on icon "button" at bounding box center [1421, 159] width 15 height 15
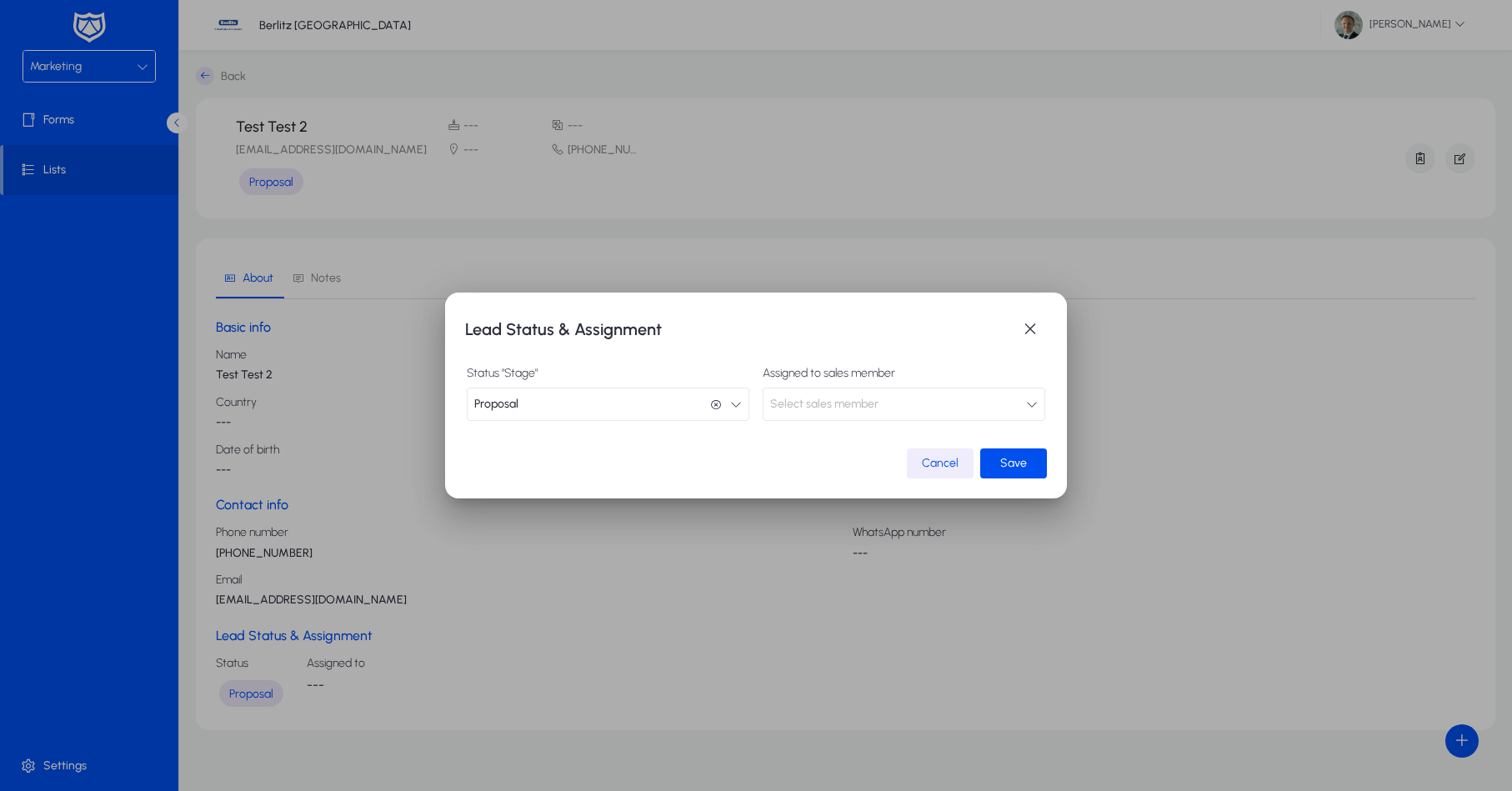
click at [925, 416] on button "Select sales member" at bounding box center [904, 404] width 283 height 33
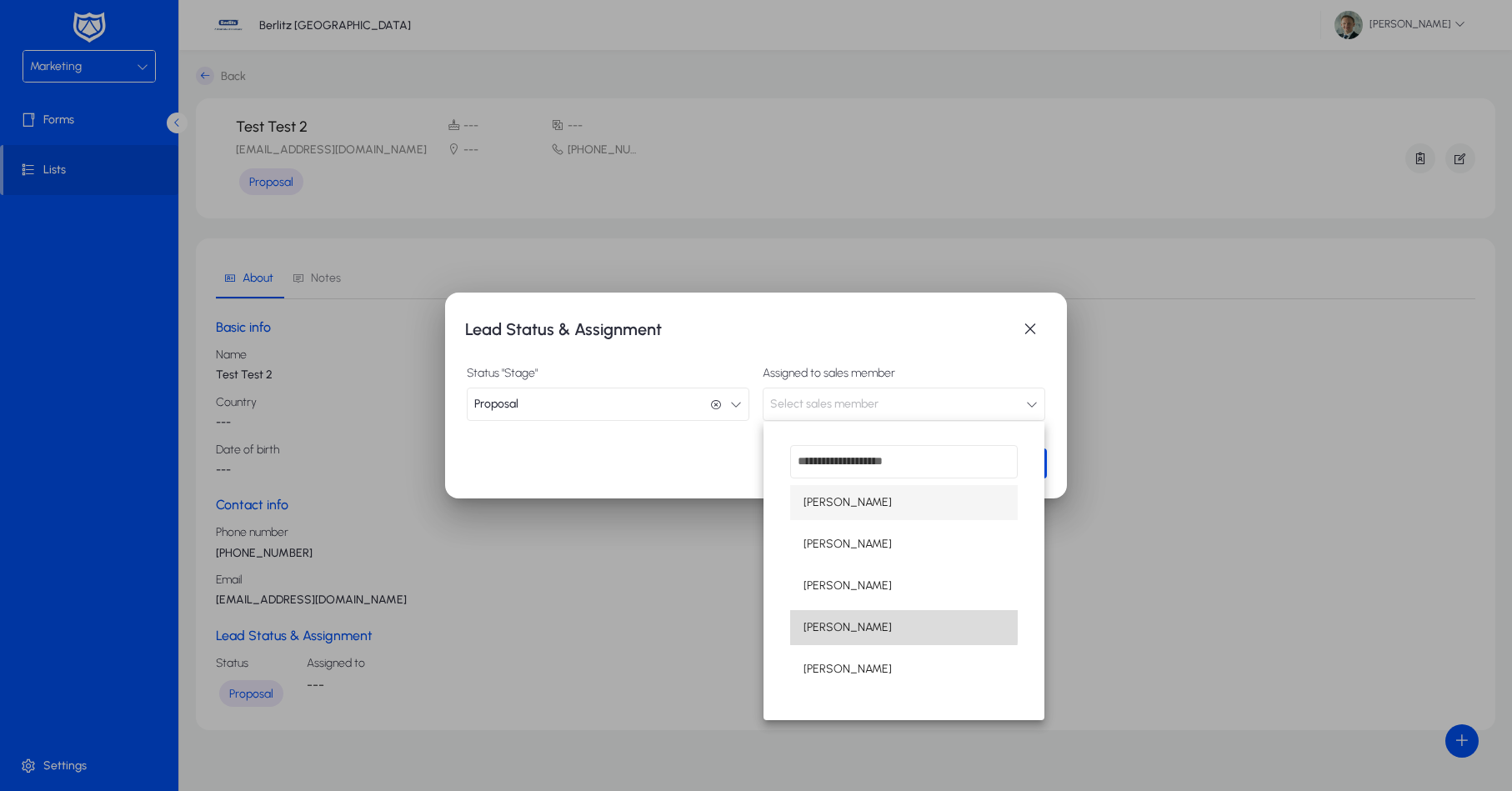
click at [837, 618] on span "[PERSON_NAME]" at bounding box center [848, 627] width 88 height 20
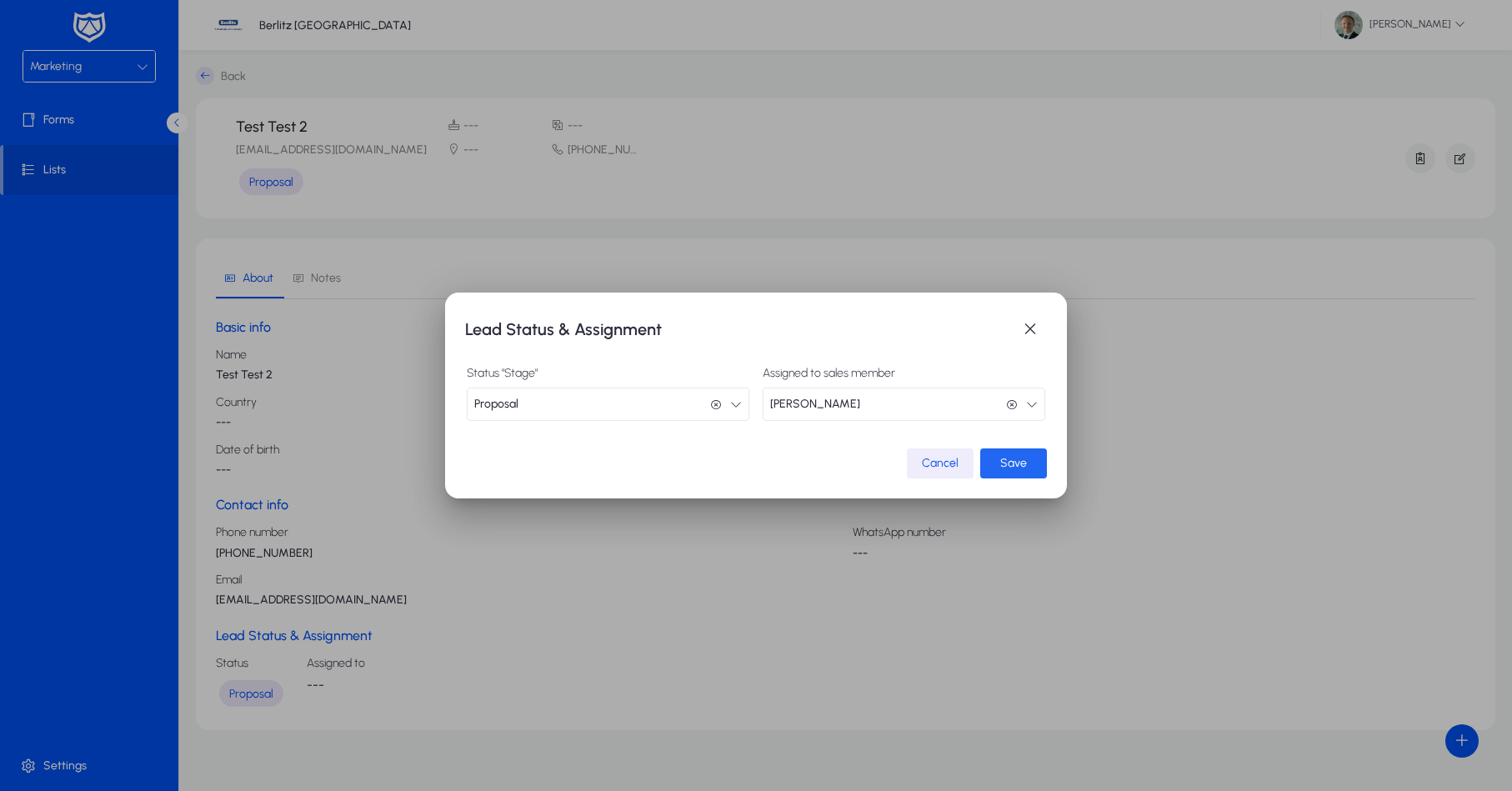
click at [1007, 466] on span "Save" at bounding box center [1013, 463] width 27 height 15
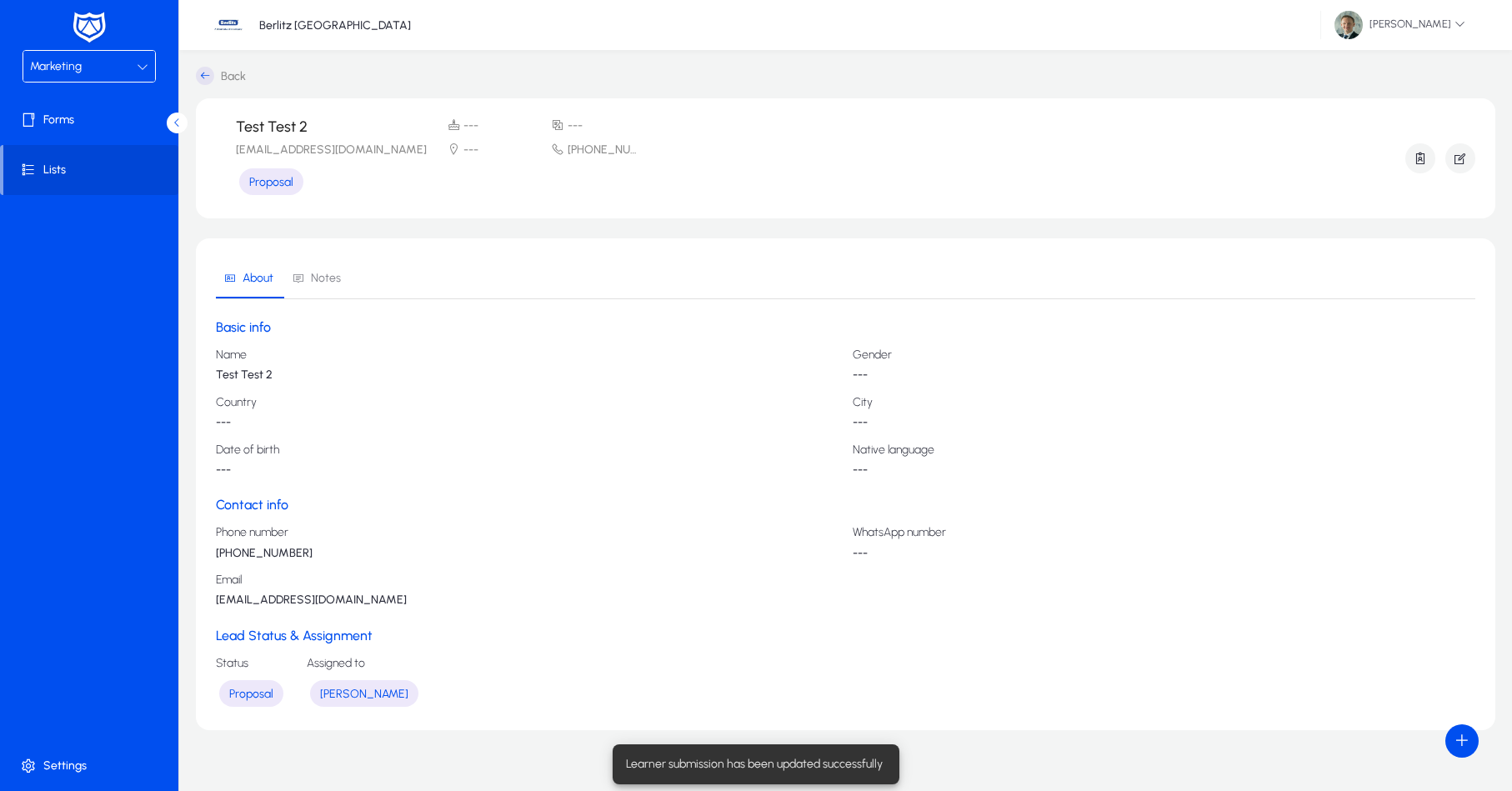
click at [309, 281] on span "Notes" at bounding box center [316, 279] width 48 height 12
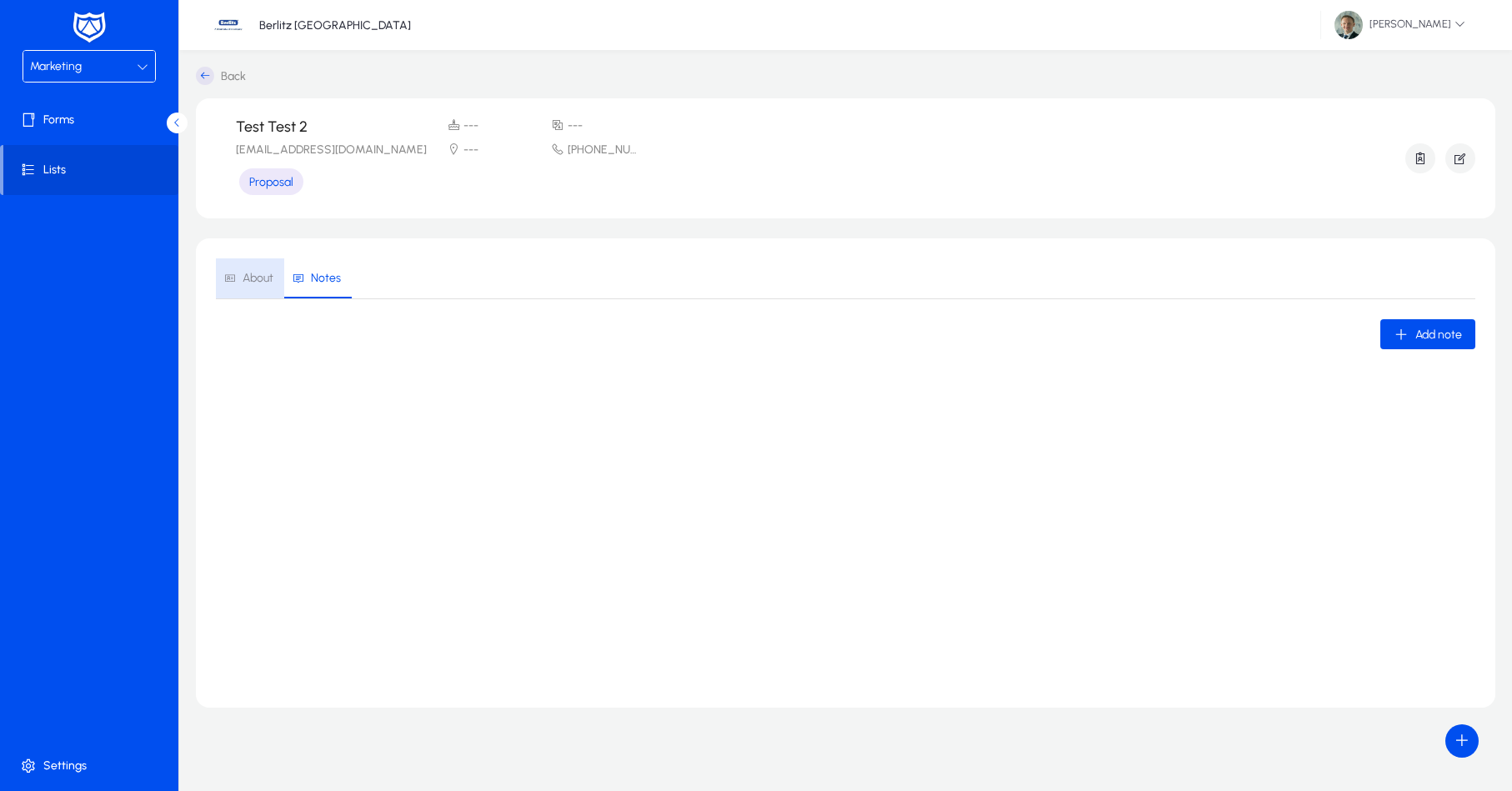
click at [272, 285] on span "About" at bounding box center [258, 279] width 31 height 12
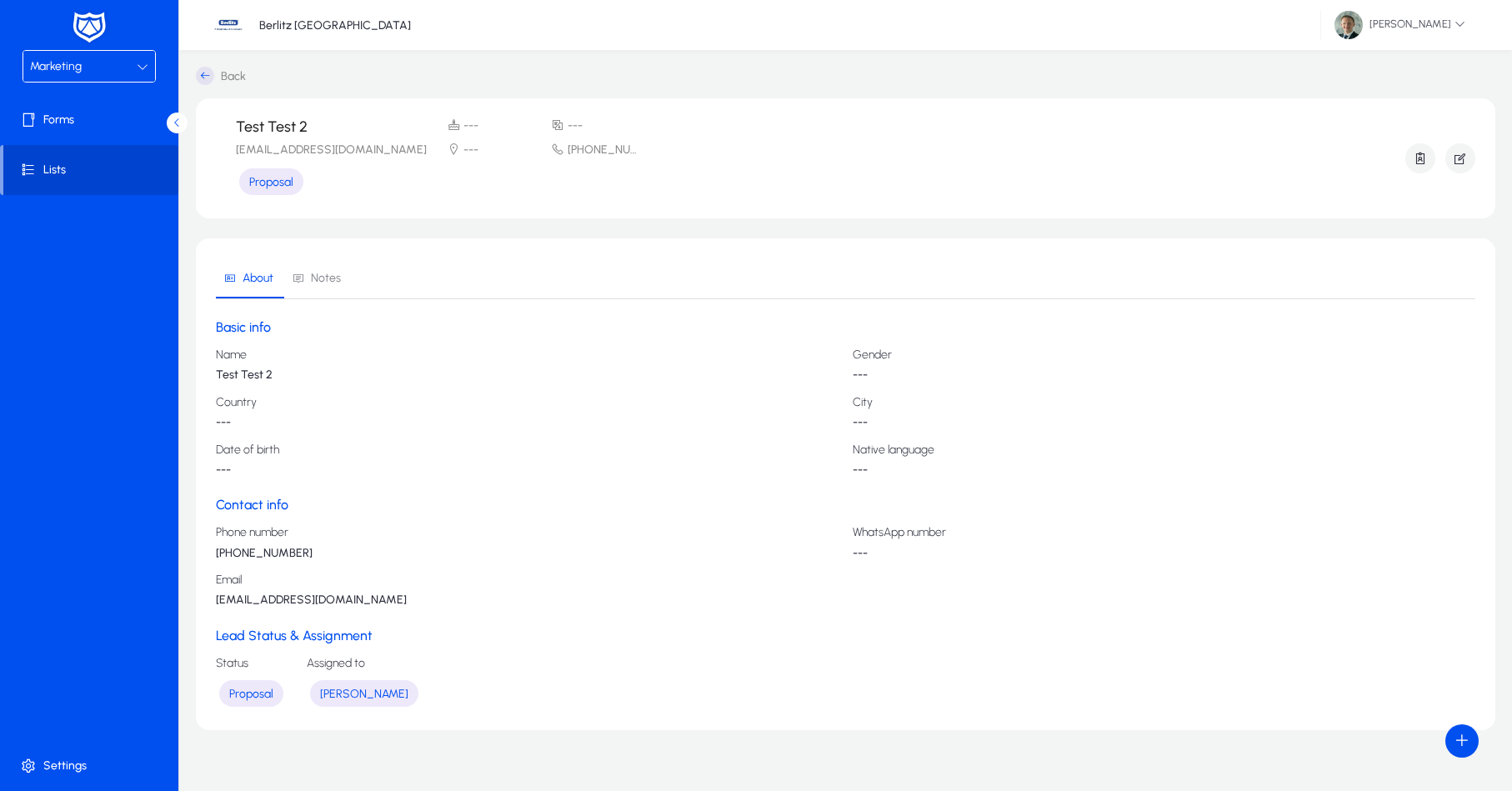
click at [78, 173] on span at bounding box center [91, 170] width 175 height 40
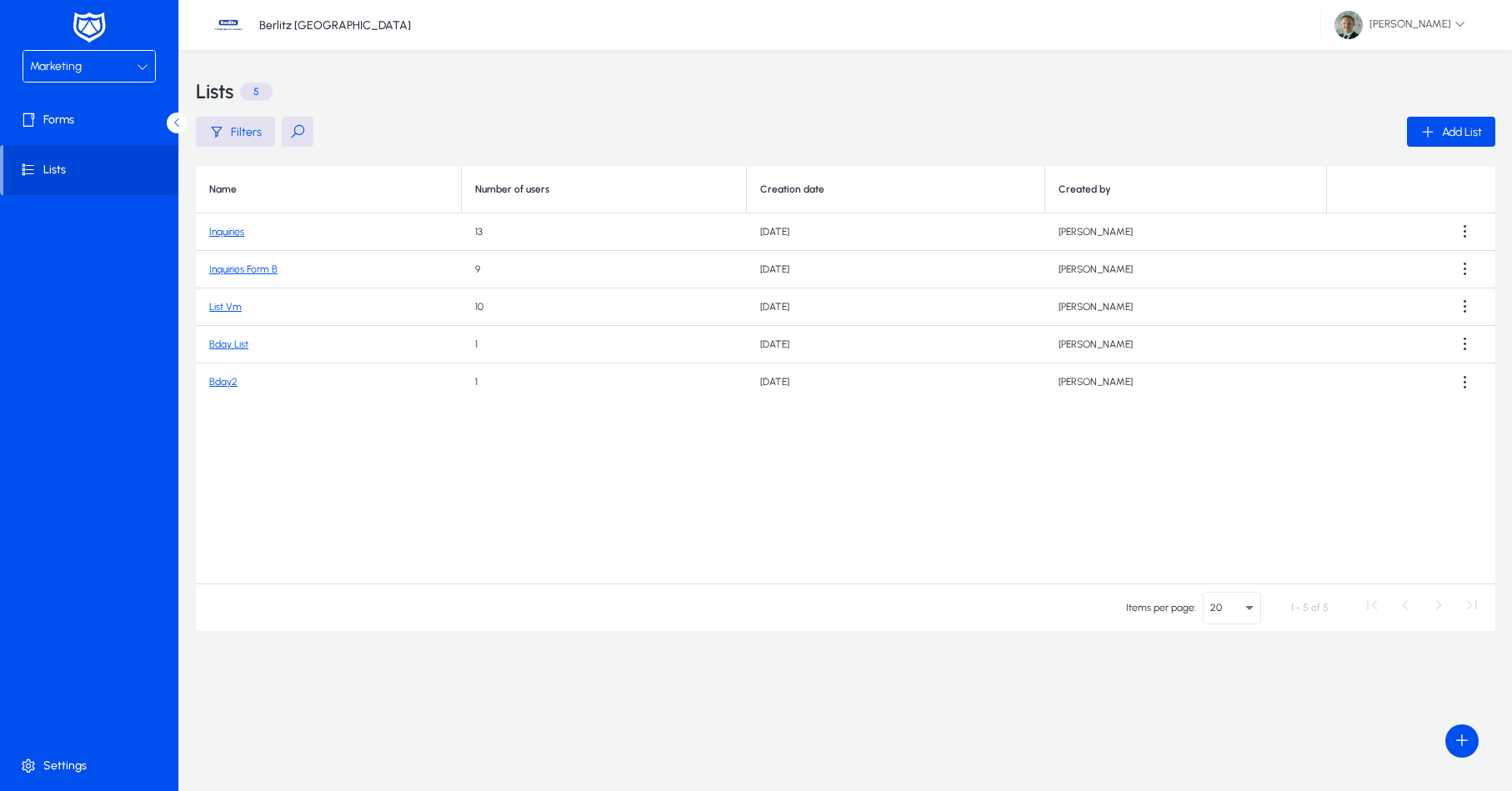
click at [217, 387] on link "Bday2" at bounding box center [223, 382] width 28 height 12
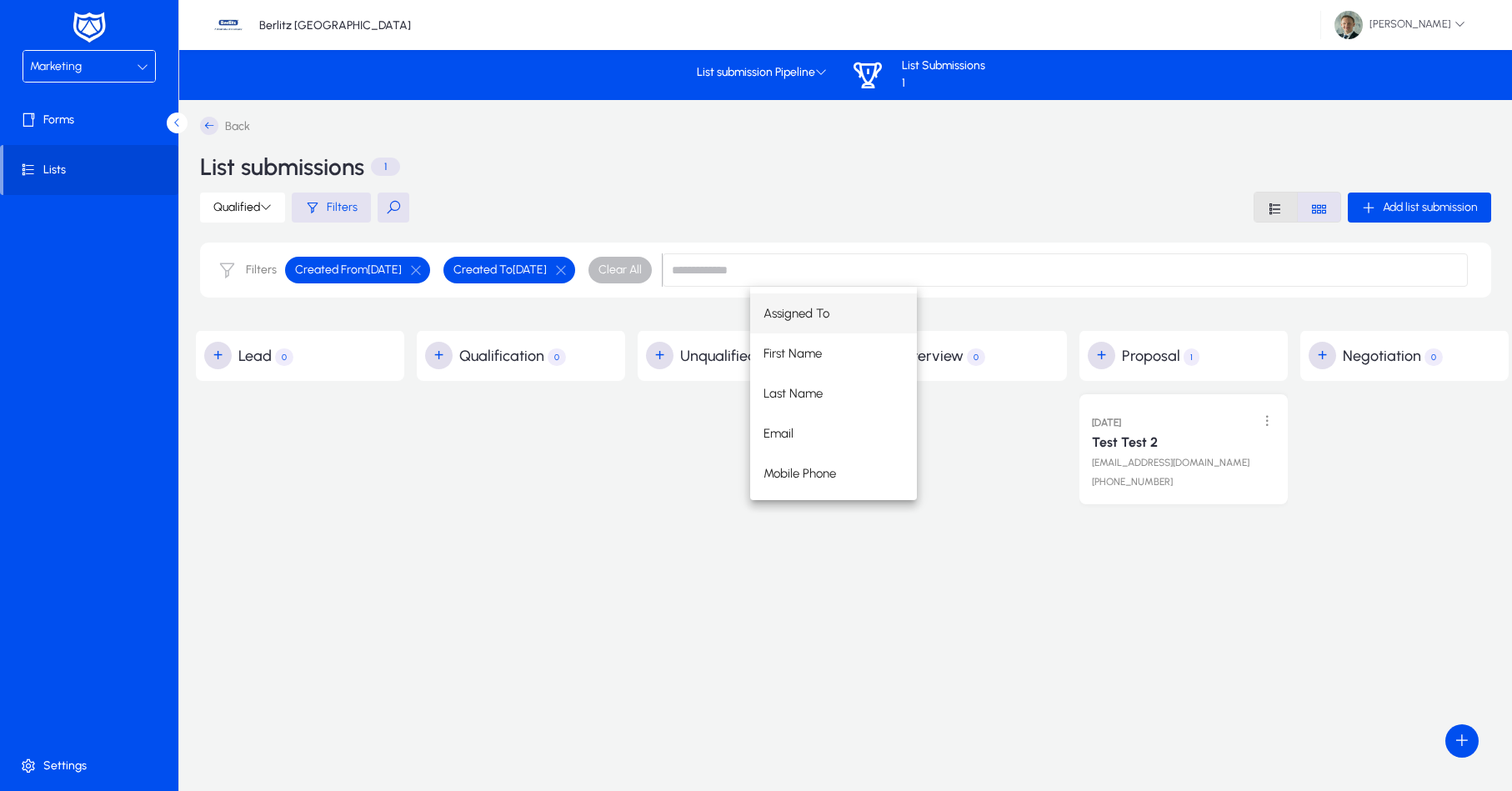
click at [1288, 212] on span "Font Style" at bounding box center [1276, 207] width 43 height 29
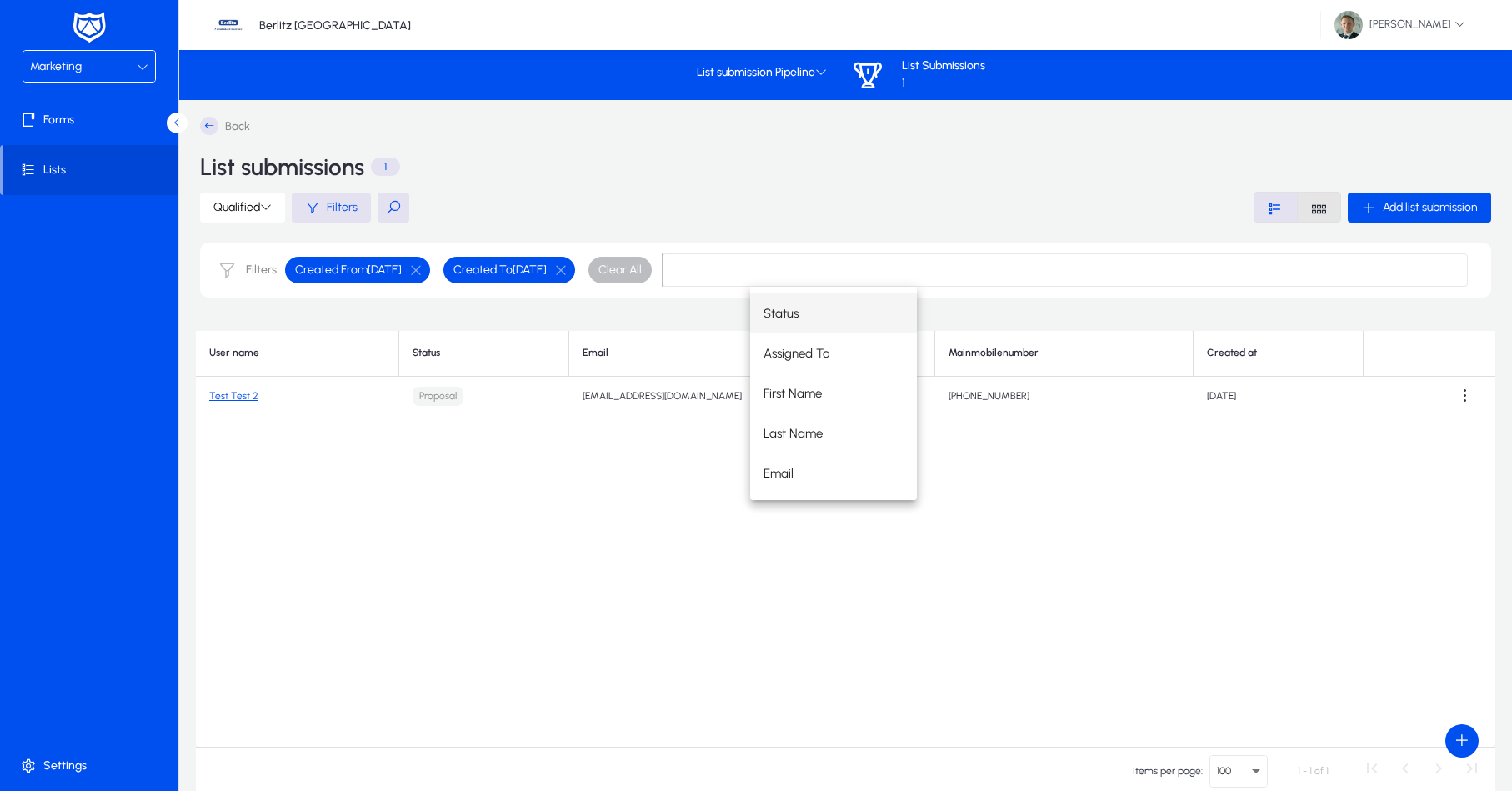
click at [1317, 216] on icon "Font Style" at bounding box center [1319, 208] width 15 height 15
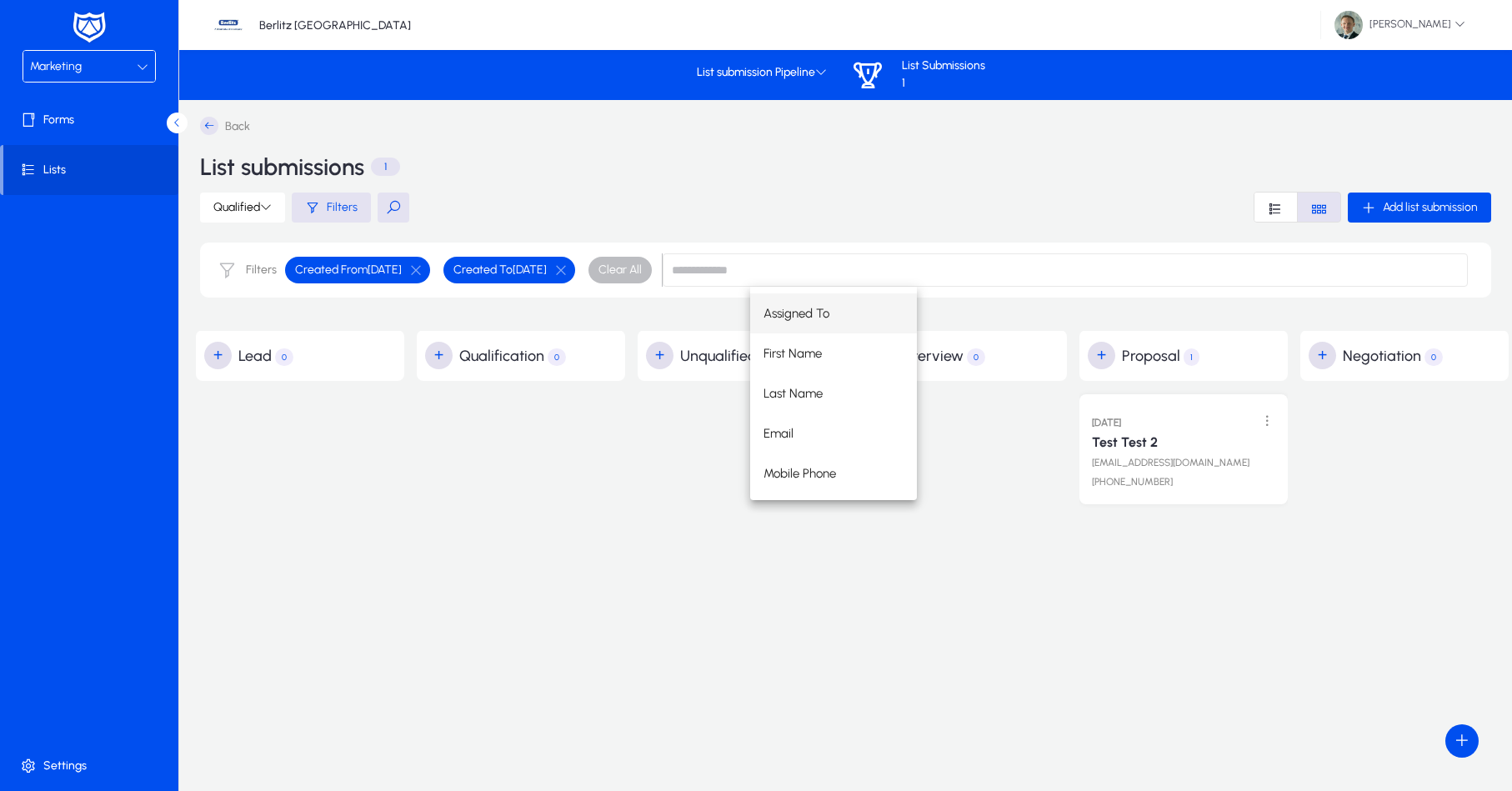
click at [1053, 474] on div "Assigned To First Name Last Name Email Mobile Phone" at bounding box center [1108, 393] width 717 height 213
click at [1059, 475] on div "Assigned To First Name Last Name Email Mobile Phone" at bounding box center [1108, 393] width 717 height 213
click at [971, 480] on div "Assigned To First Name Last Name Email Mobile Phone" at bounding box center [1108, 393] width 717 height 213
click at [642, 271] on span "Clear All" at bounding box center [620, 269] width 44 height 16
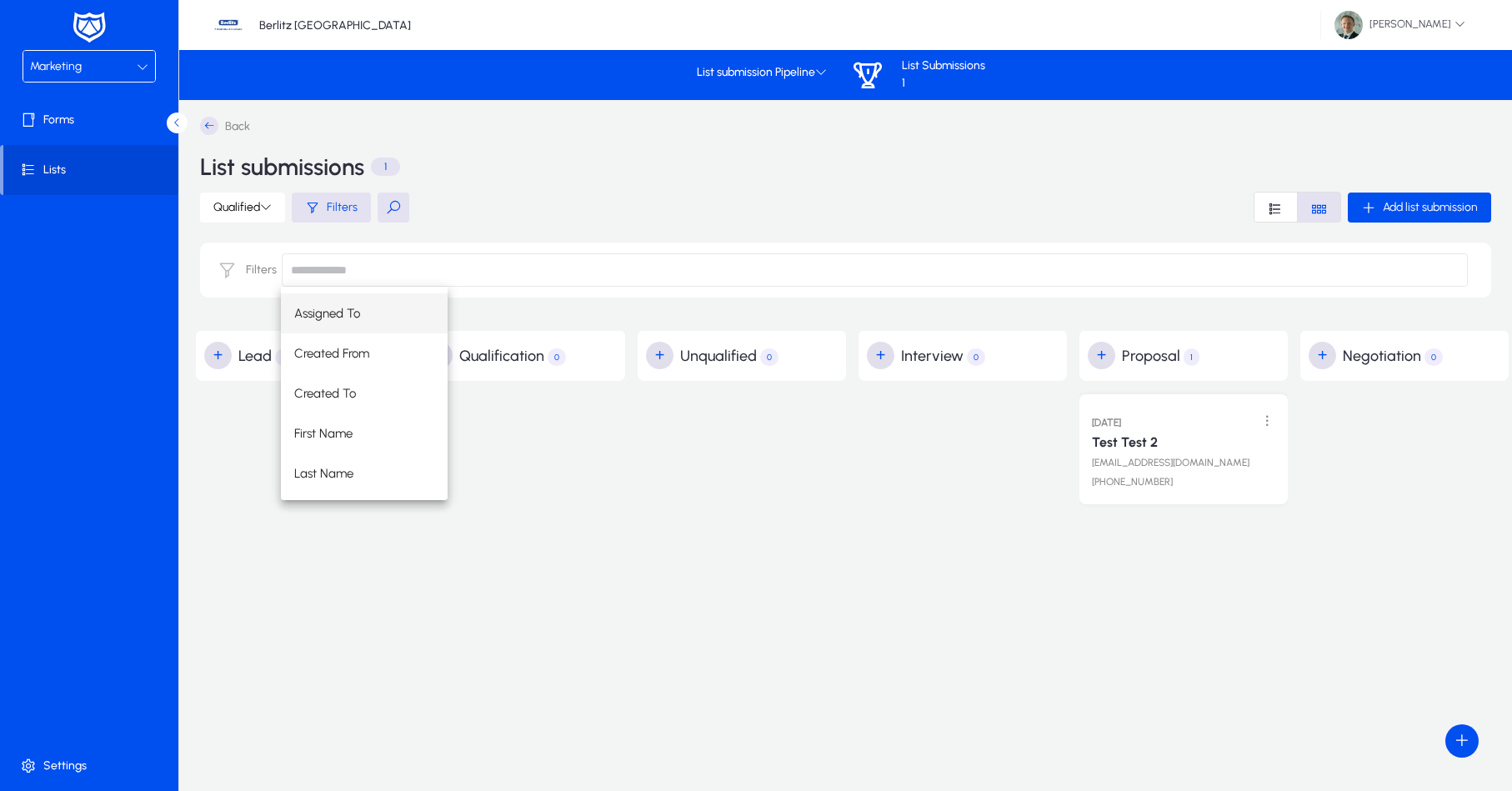
drag, startPoint x: 1126, startPoint y: 415, endPoint x: 1399, endPoint y: 404, distance: 273.2
click at [1426, 393] on div "Assigned To Created From Created To First Name Last Name Email Mobile Phone" at bounding box center [874, 393] width 1187 height 213
click at [1258, 430] on div "Assigned To Created From Created To First Name Last Name Email Mobile Phone" at bounding box center [874, 393] width 1187 height 213
click at [338, 271] on input at bounding box center [875, 270] width 1186 height 33
click at [326, 207] on div "Filters" at bounding box center [331, 207] width 52 height 15
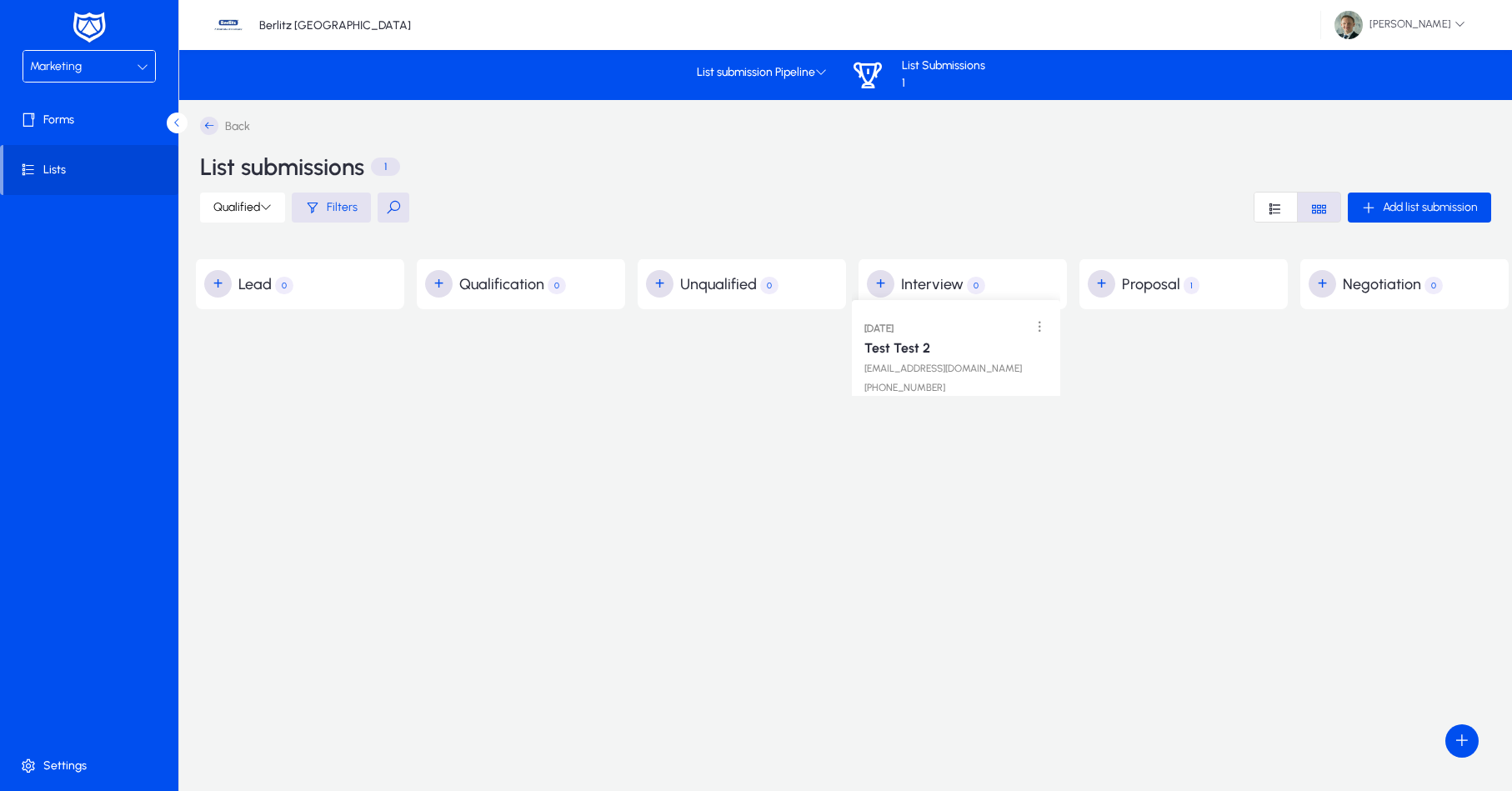
drag, startPoint x: 1152, startPoint y: 351, endPoint x: 917, endPoint y: 320, distance: 237.0
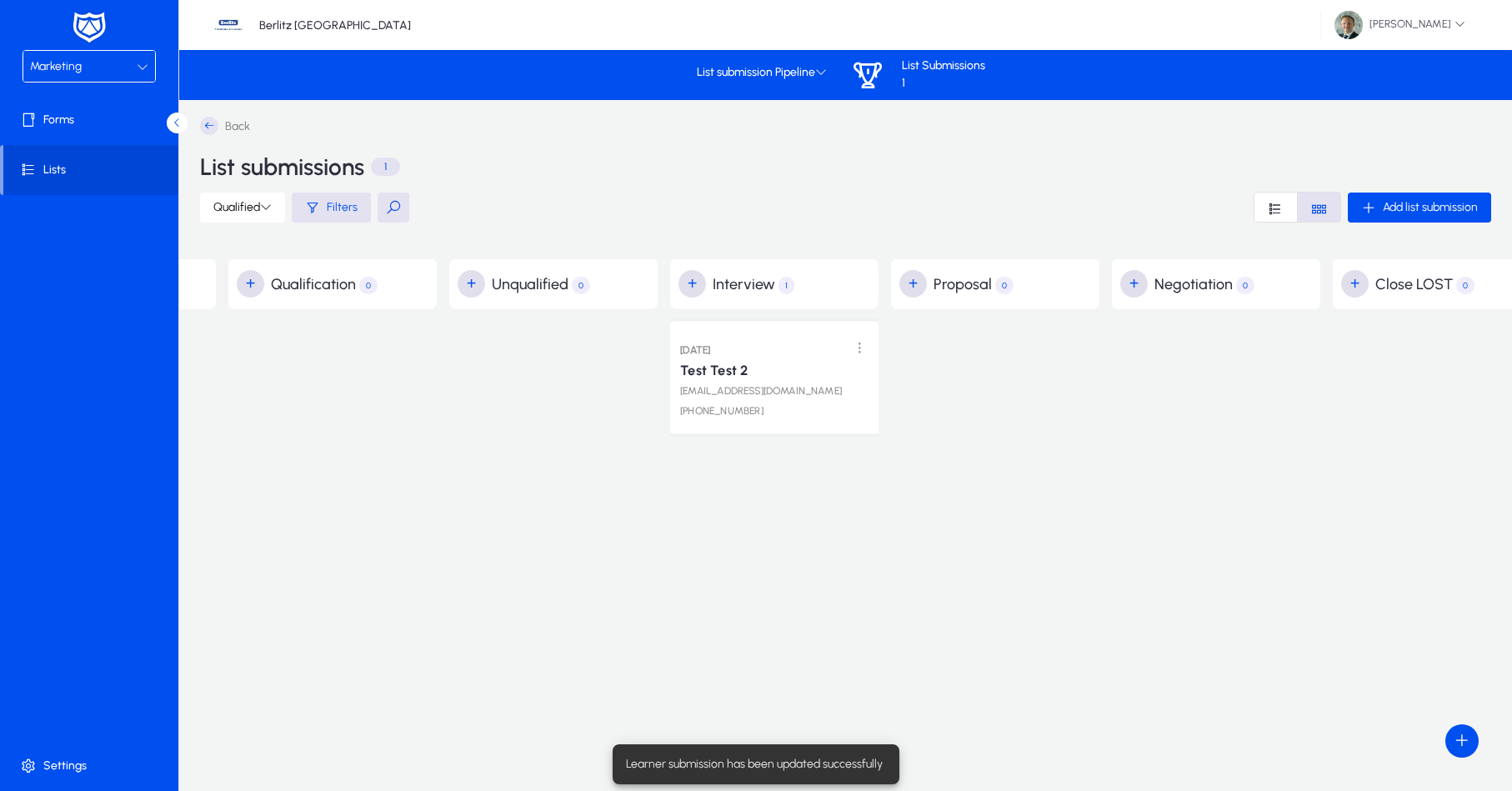
scroll to position [0, 191]
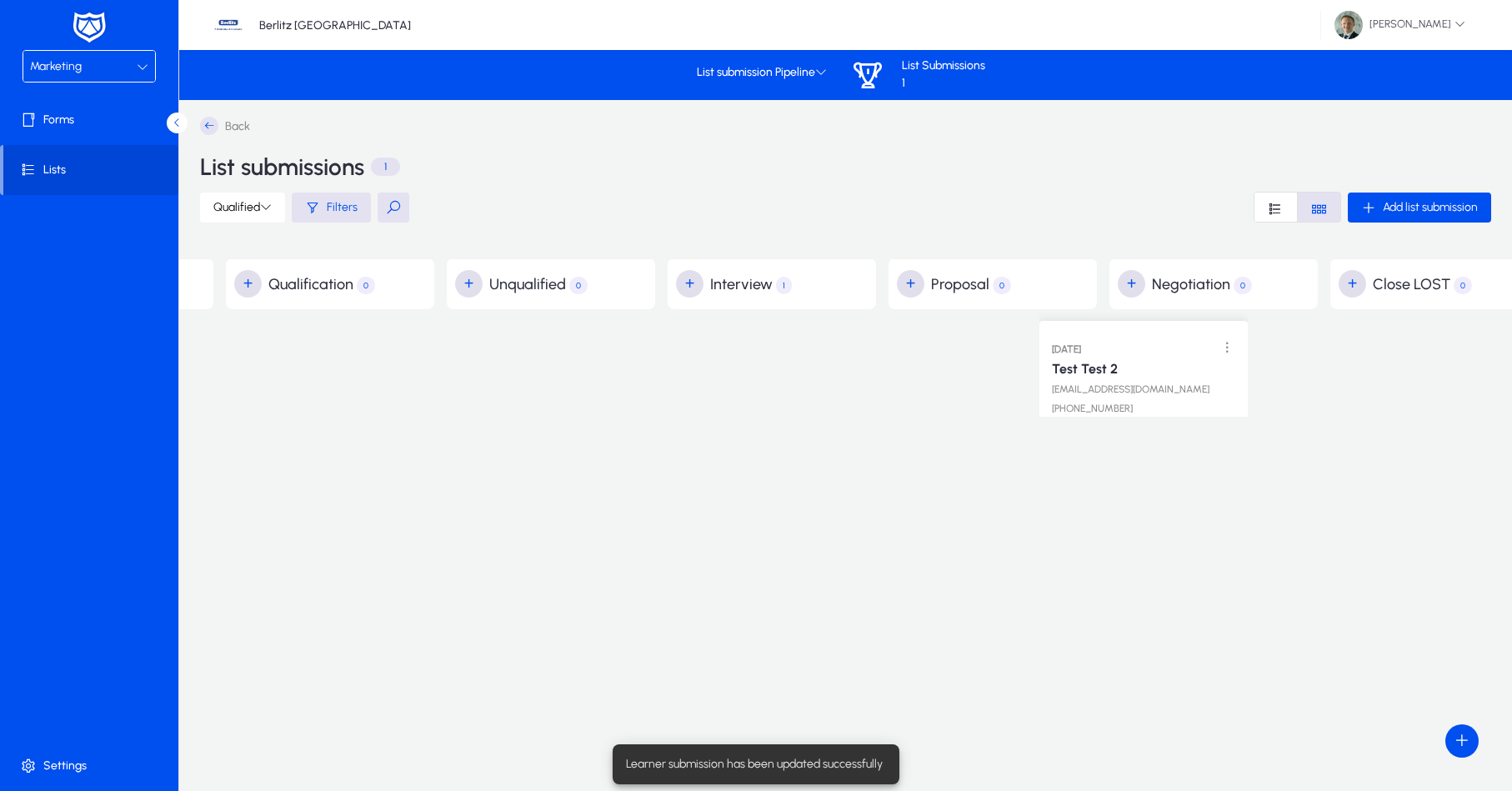
drag, startPoint x: 746, startPoint y: 371, endPoint x: 1117, endPoint y: 356, distance: 371.3
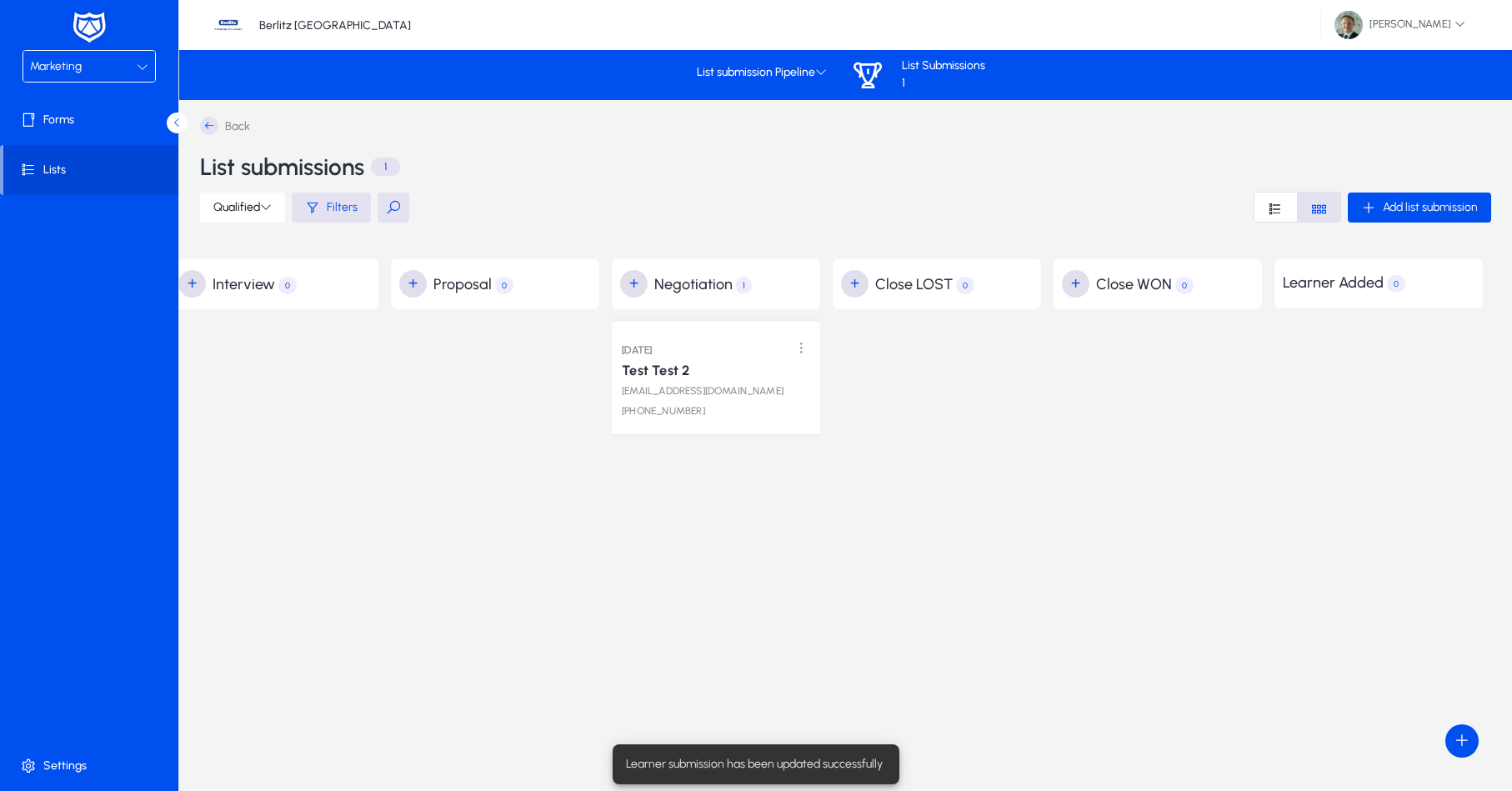
scroll to position [0, 688]
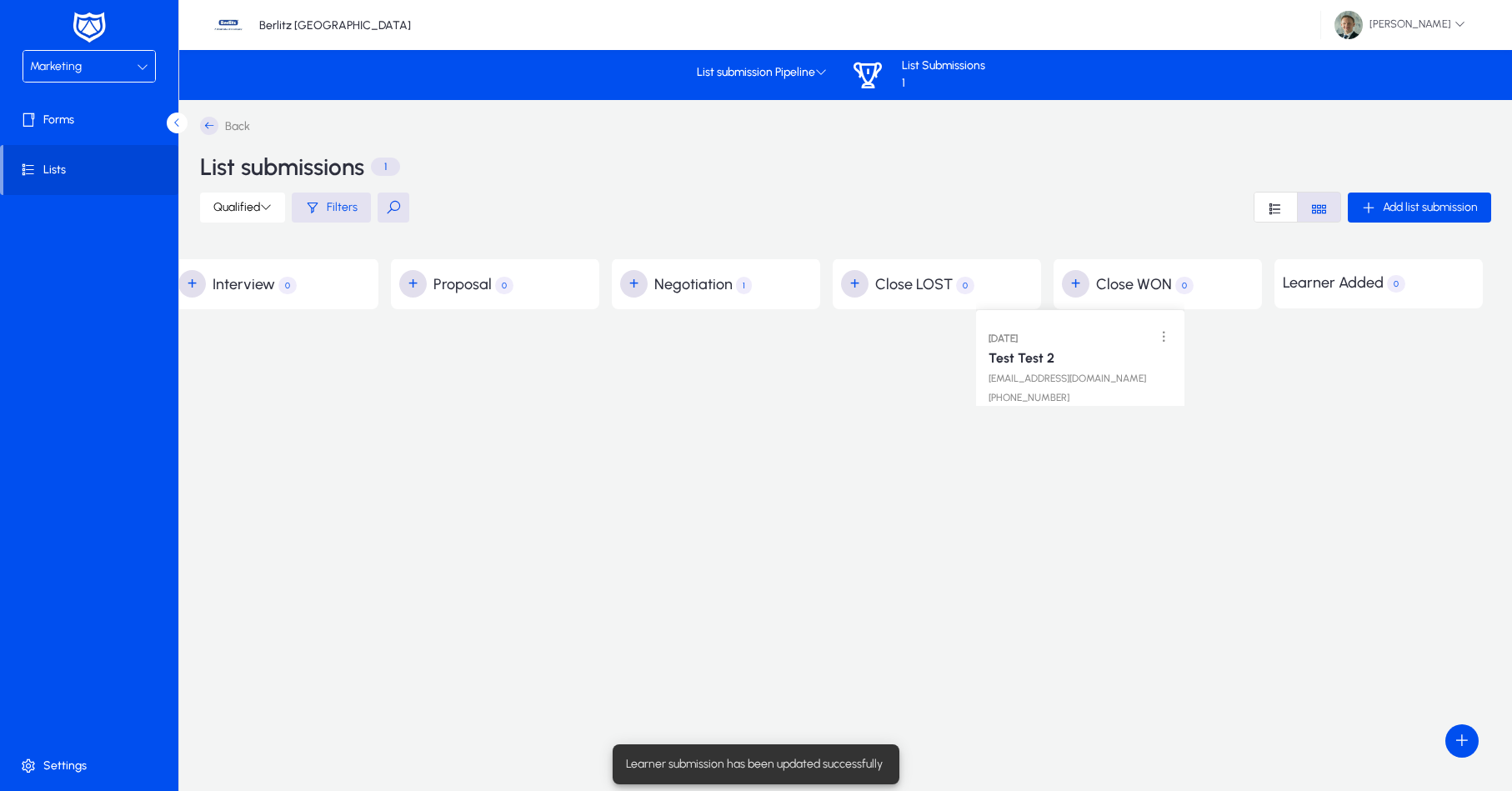
drag, startPoint x: 731, startPoint y: 373, endPoint x: 1108, endPoint y: 346, distance: 378.0
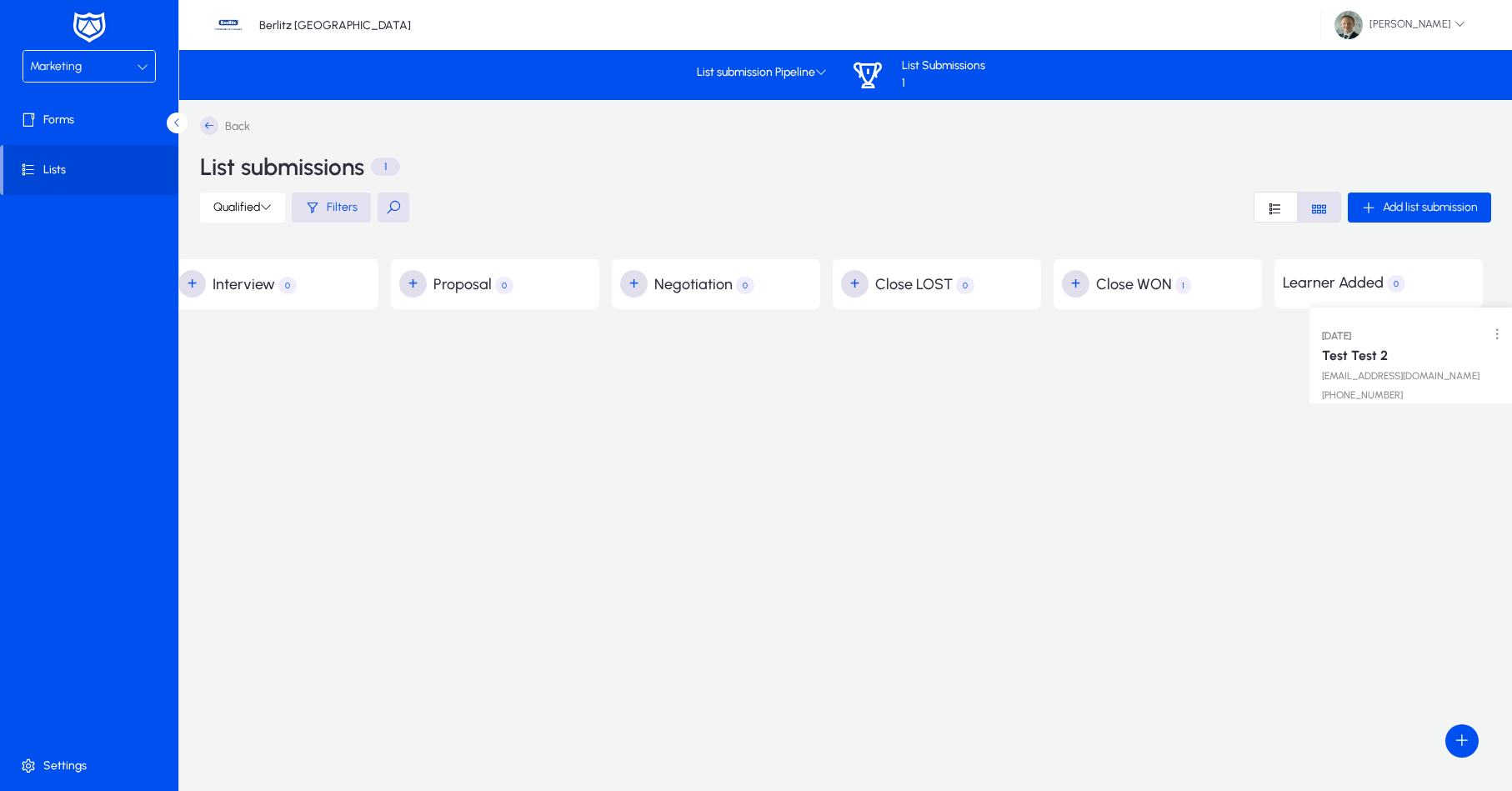
drag, startPoint x: 1107, startPoint y: 349, endPoint x: 1362, endPoint y: 320, distance: 256.6
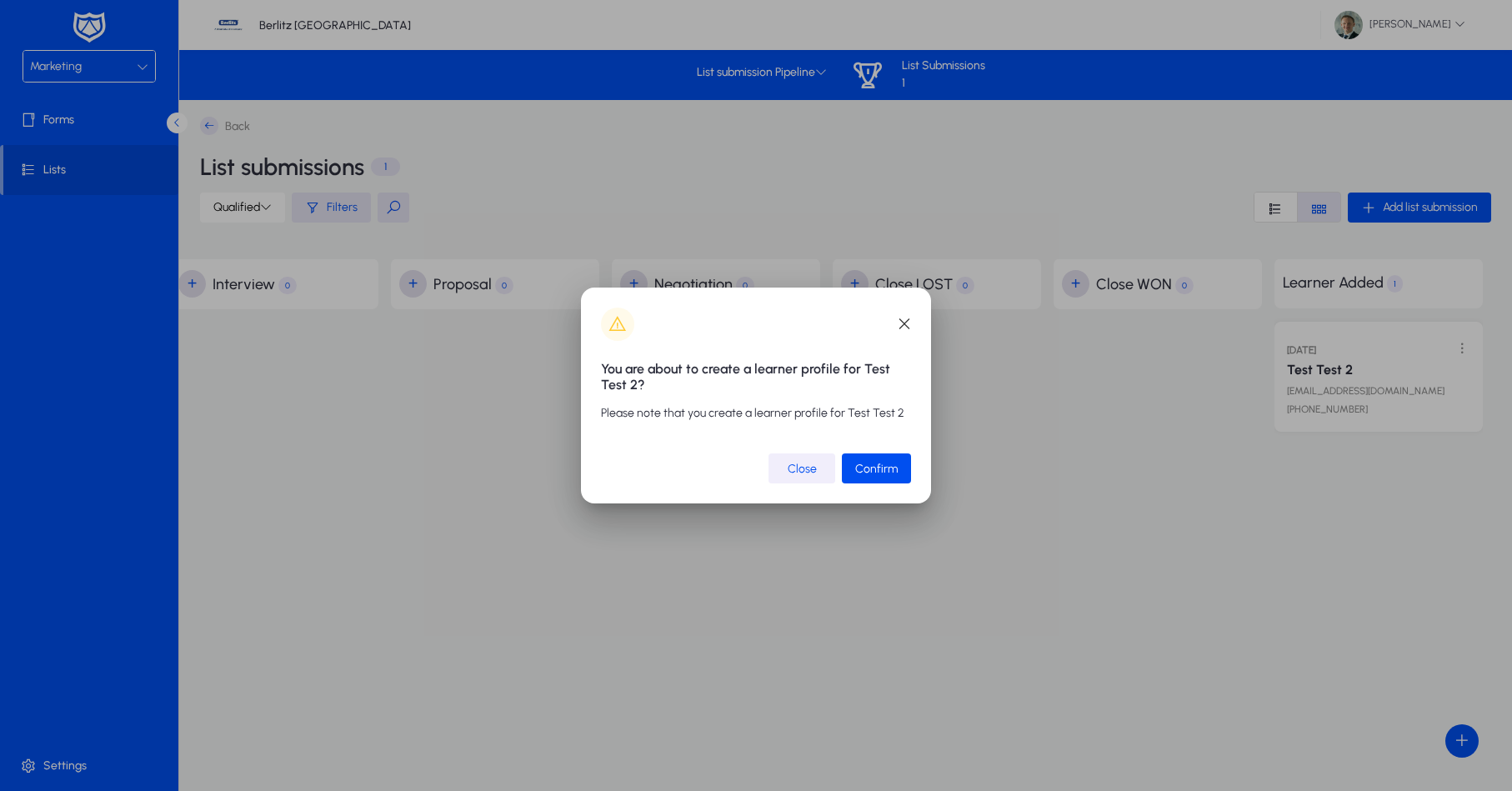
click at [799, 465] on span "Close" at bounding box center [802, 469] width 29 height 15
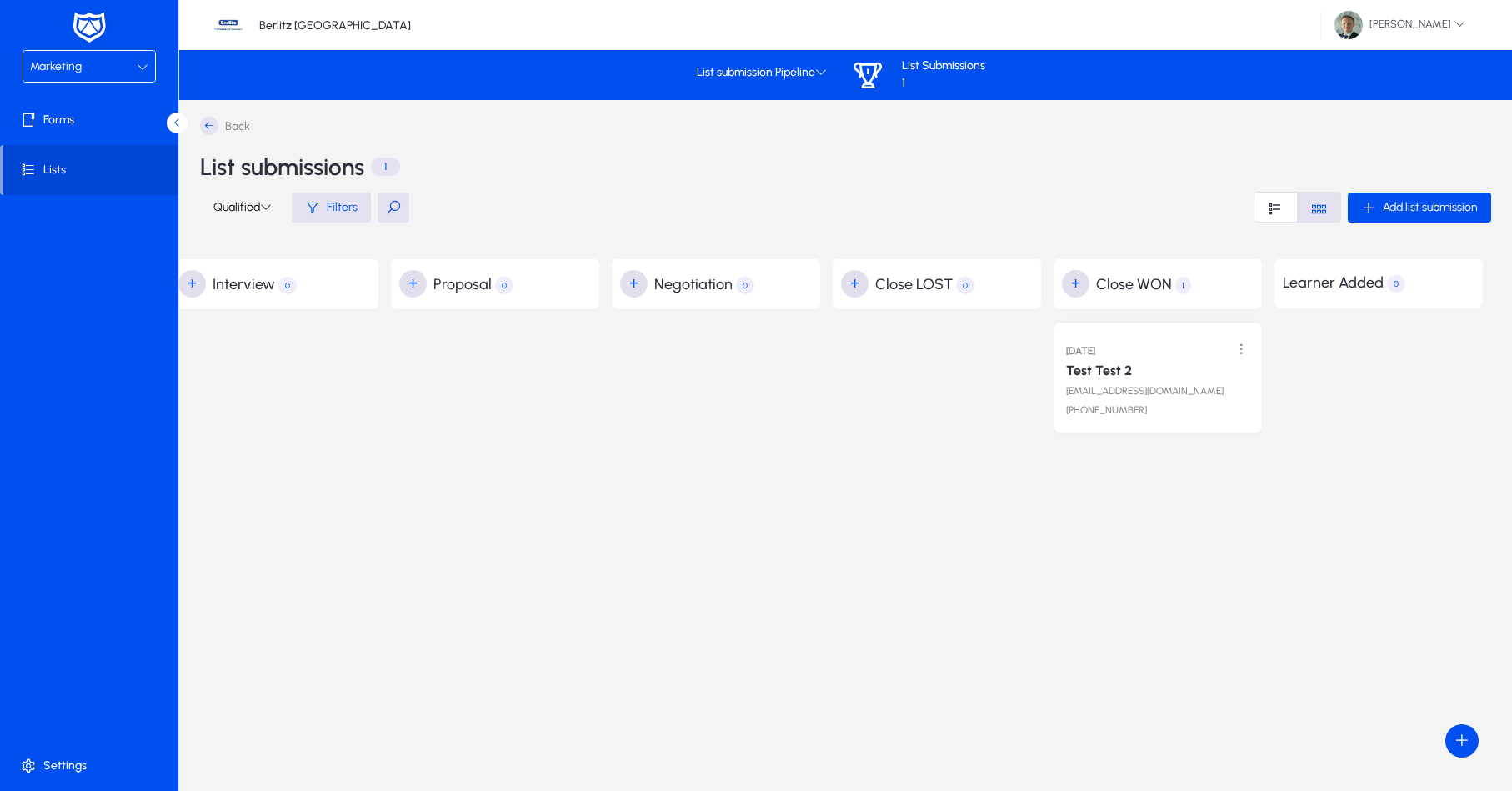
click at [265, 209] on icon at bounding box center [266, 207] width 12 height 12
click at [233, 279] on span "Qualified Leads" at bounding box center [235, 283] width 76 height 15
click at [265, 211] on icon at bounding box center [266, 207] width 12 height 12
click at [239, 316] on span "Unqualified Leads" at bounding box center [235, 319] width 76 height 15
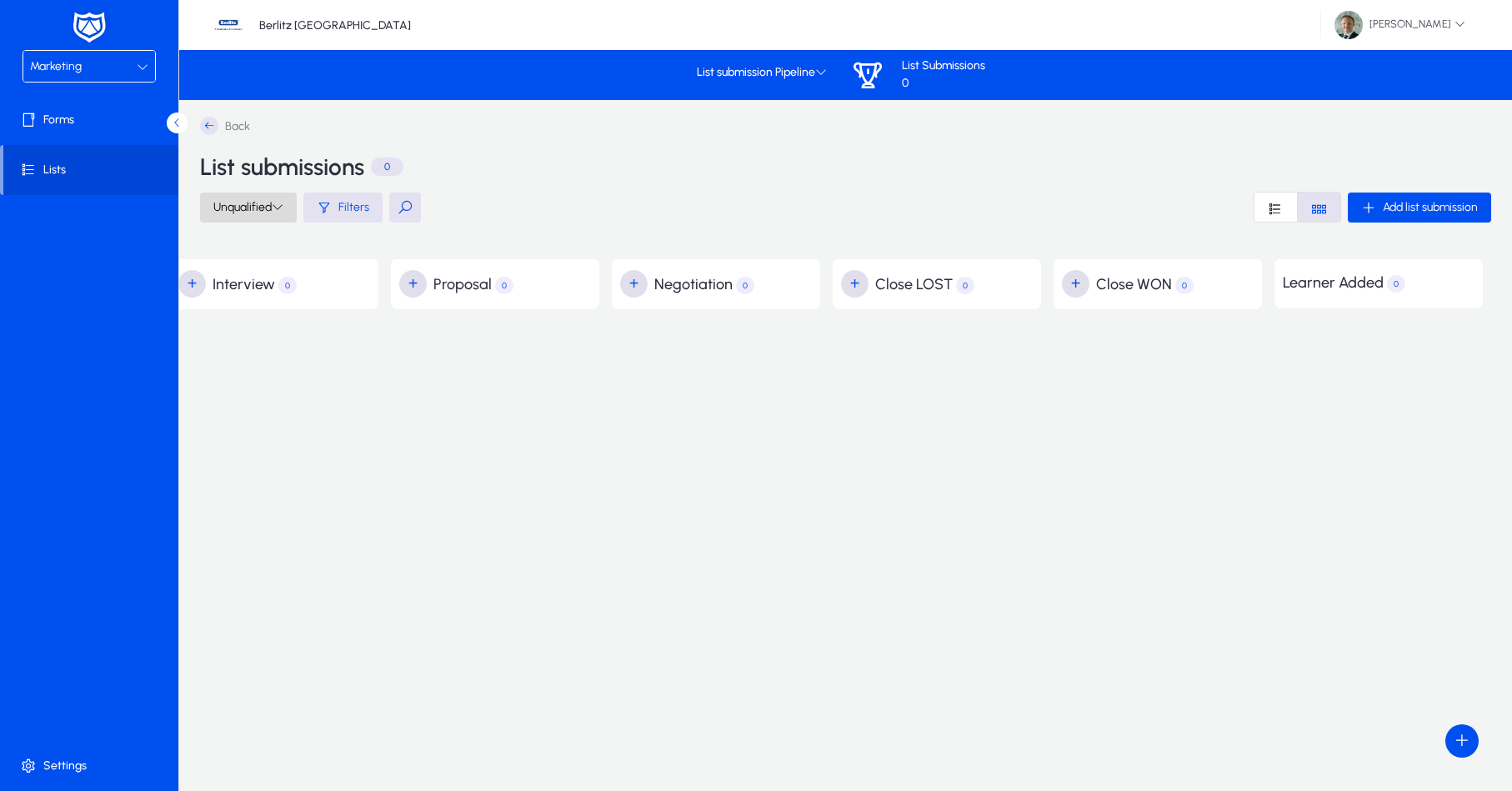
click at [211, 216] on span at bounding box center [248, 207] width 97 height 40
click at [231, 245] on span "All Leads" at bounding box center [246, 247] width 76 height 15
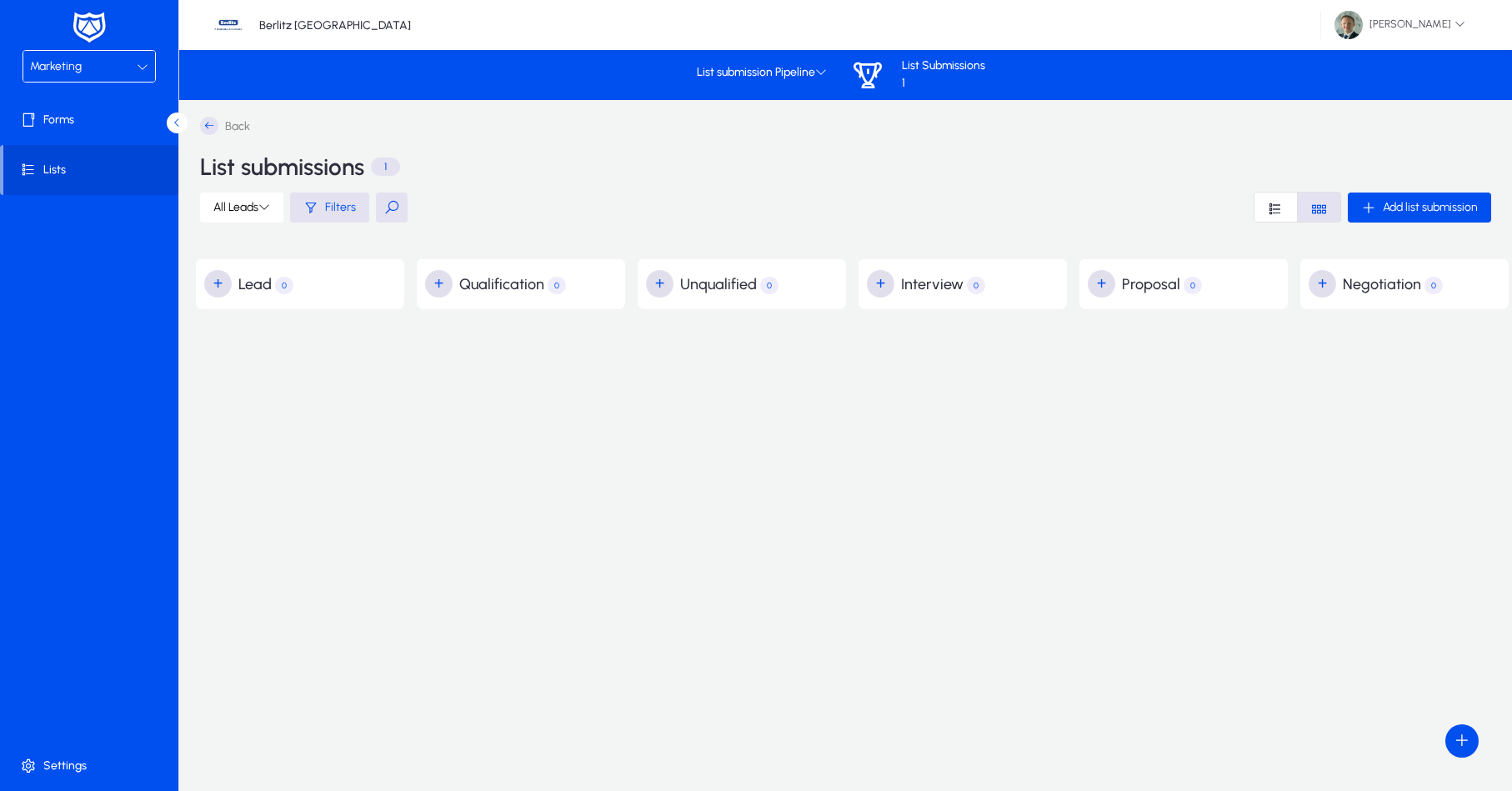
scroll to position [0, 0]
click at [706, 286] on h2 "+ Unqualified 0" at bounding box center [746, 284] width 200 height 27
click at [485, 275] on h2 "+ Qualification 0" at bounding box center [525, 284] width 200 height 27
click at [291, 296] on h2 "+ Lead 0" at bounding box center [303, 284] width 200 height 27
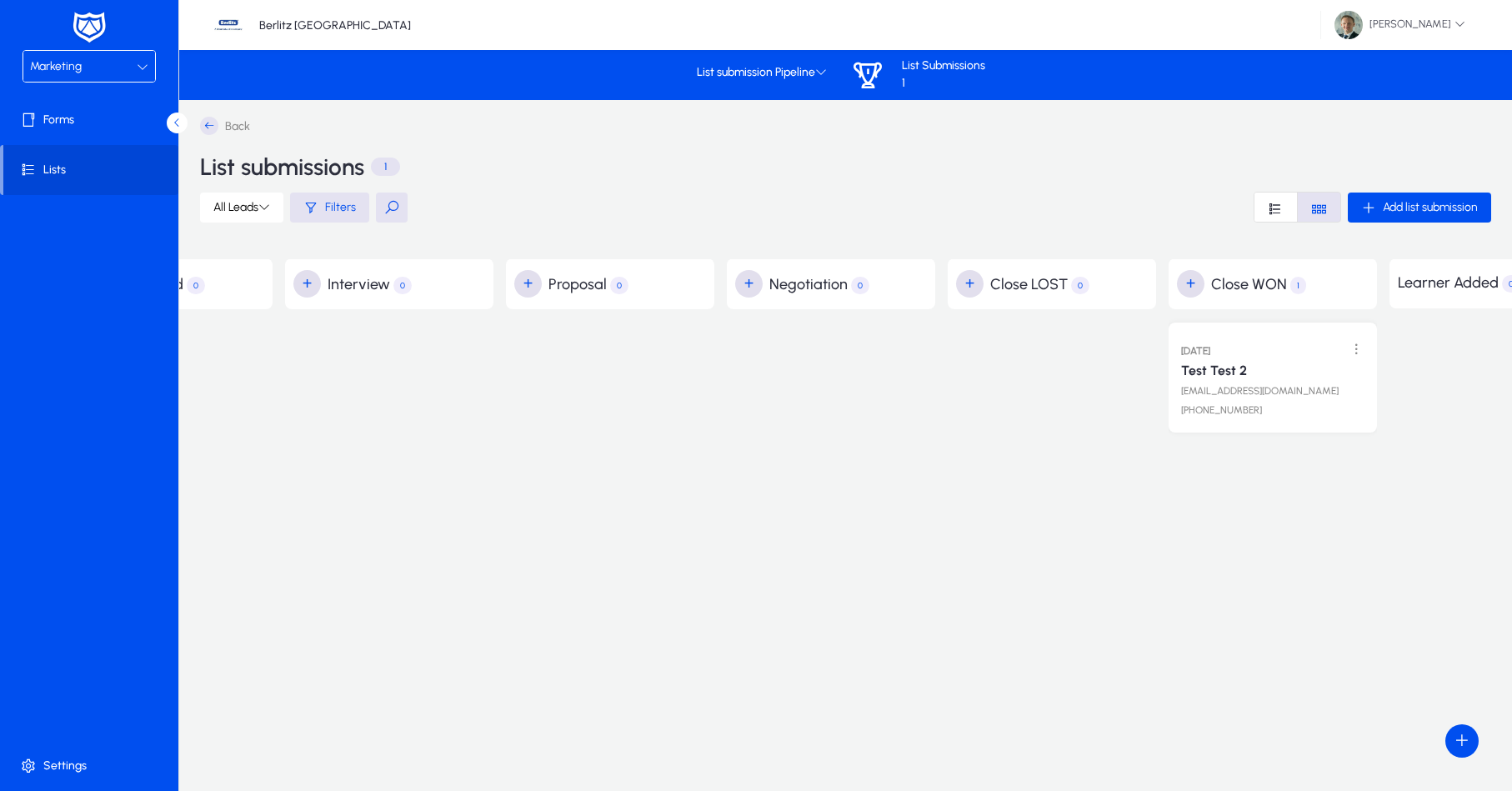
scroll to position [0, 651]
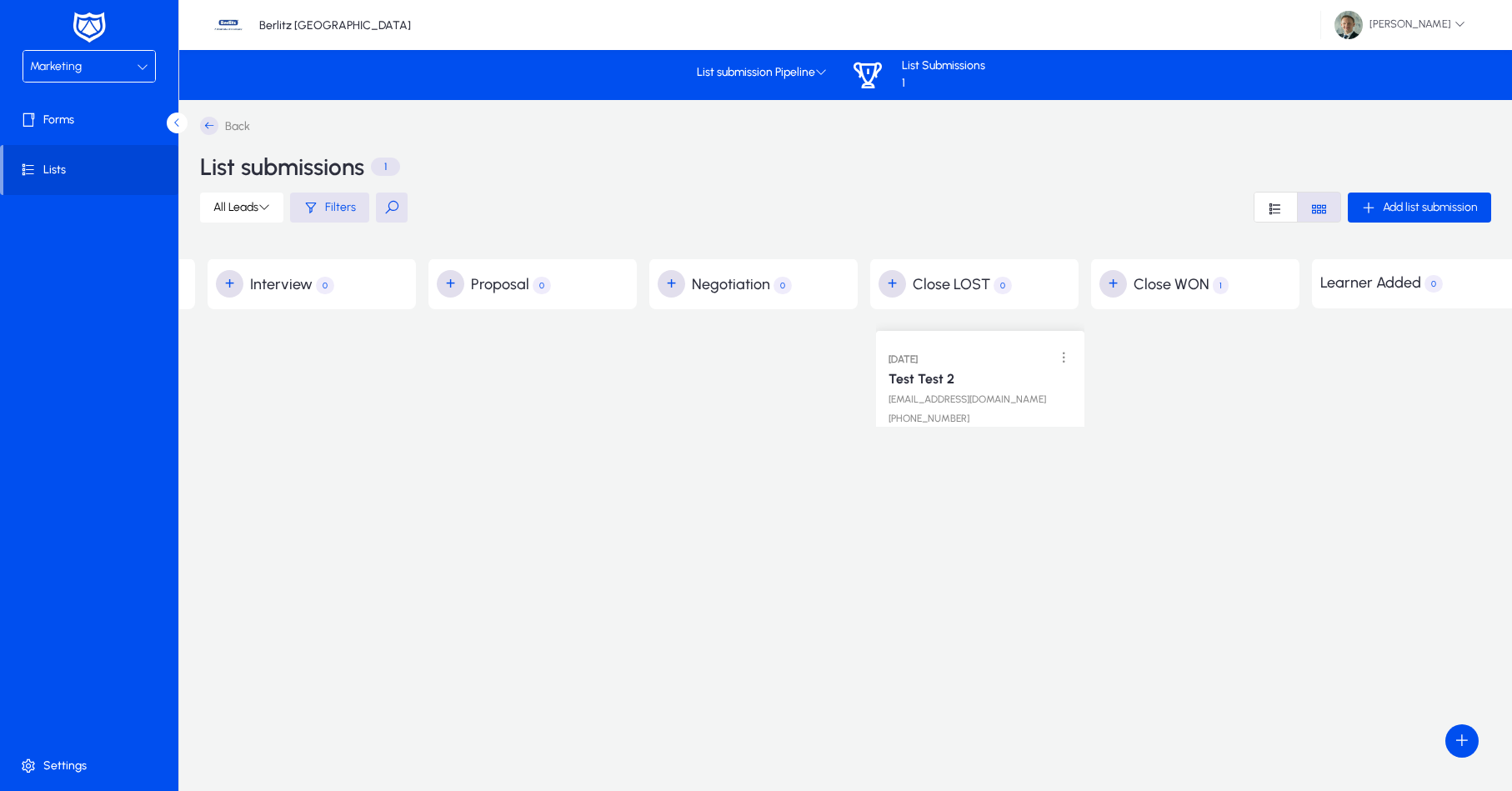
drag, startPoint x: 1209, startPoint y: 369, endPoint x: 994, endPoint y: 363, distance: 215.1
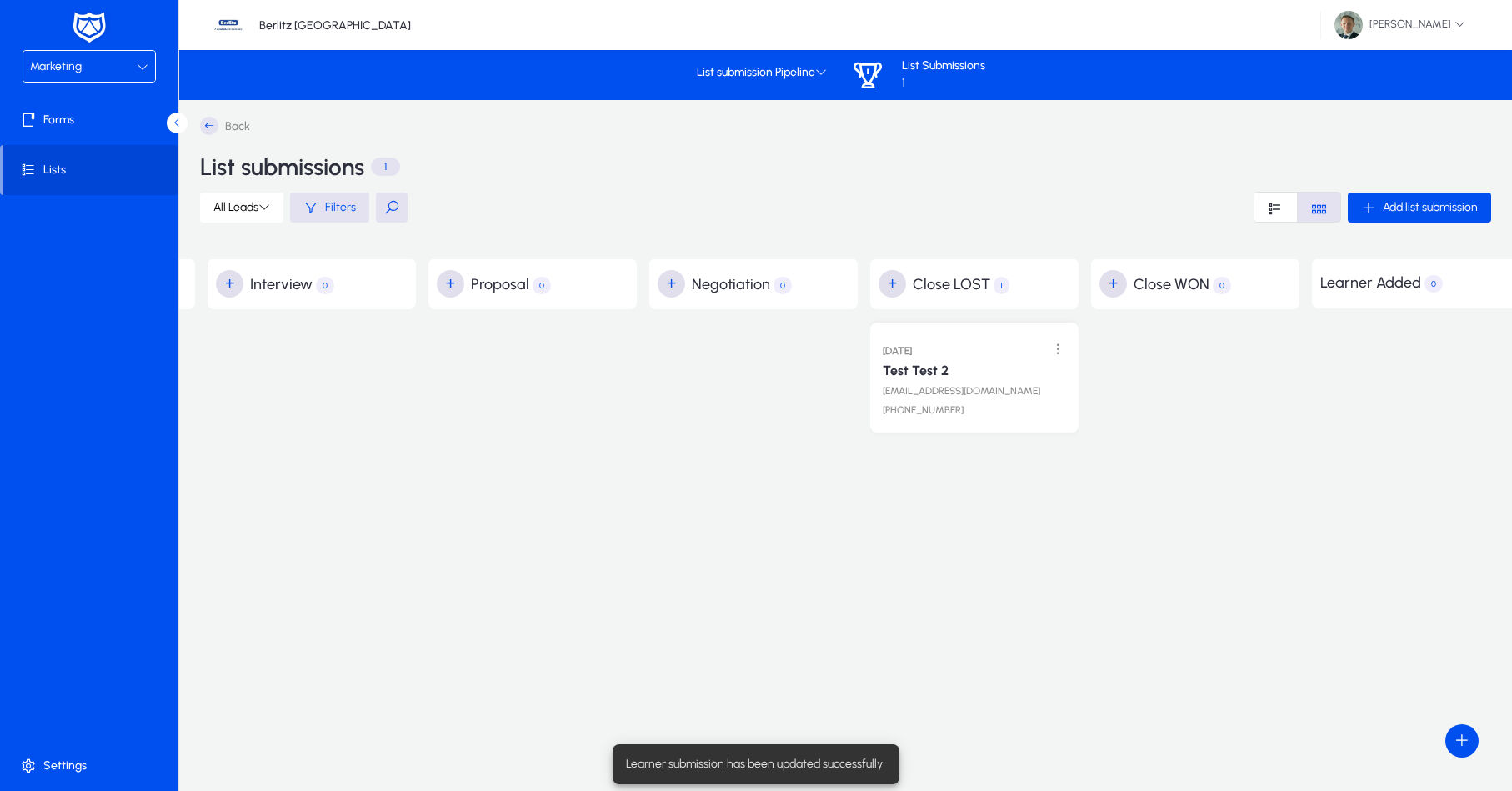
scroll to position [0, 645]
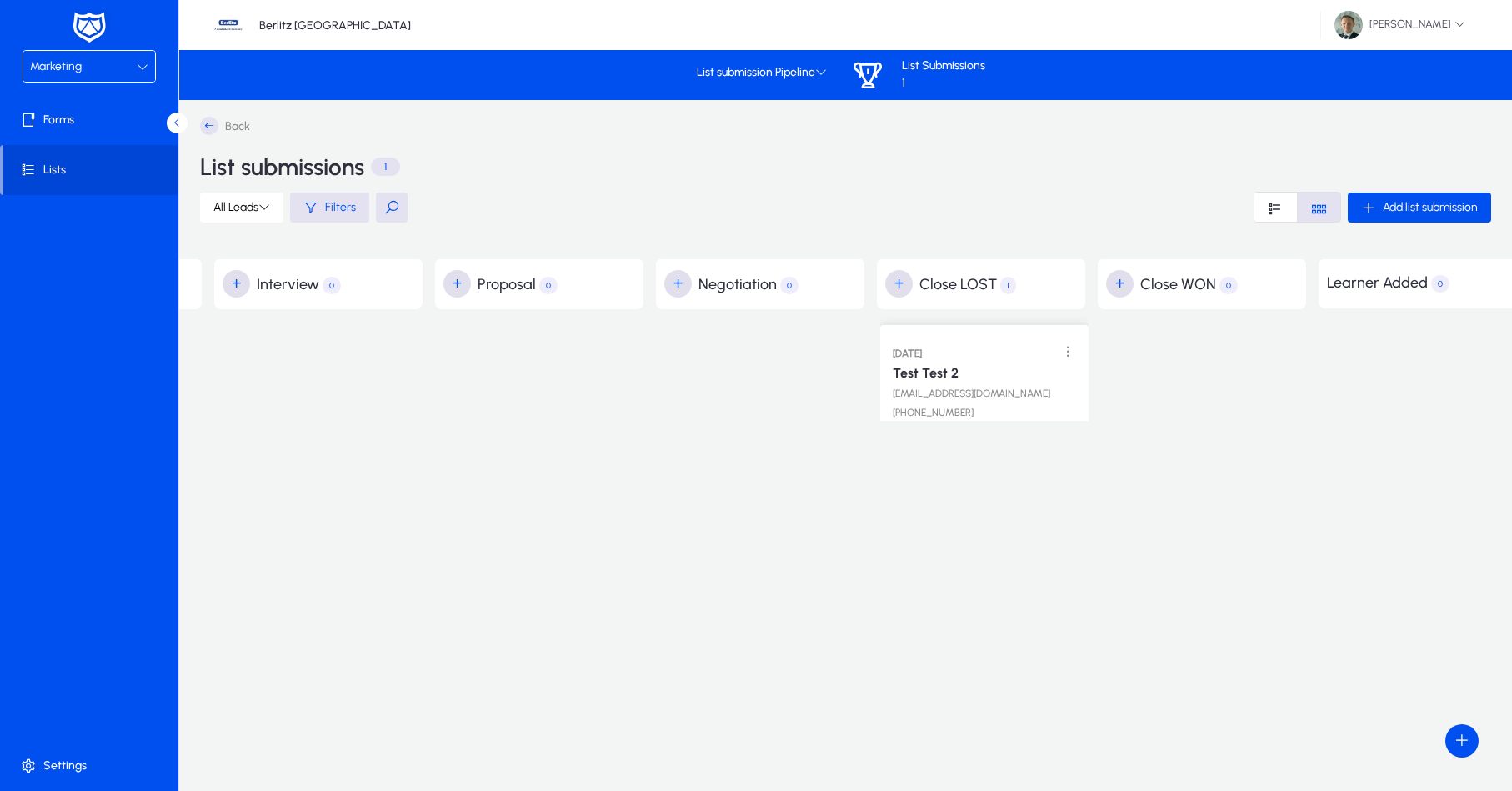
drag, startPoint x: 951, startPoint y: 356, endPoint x: 957, endPoint y: 343, distance: 14.3
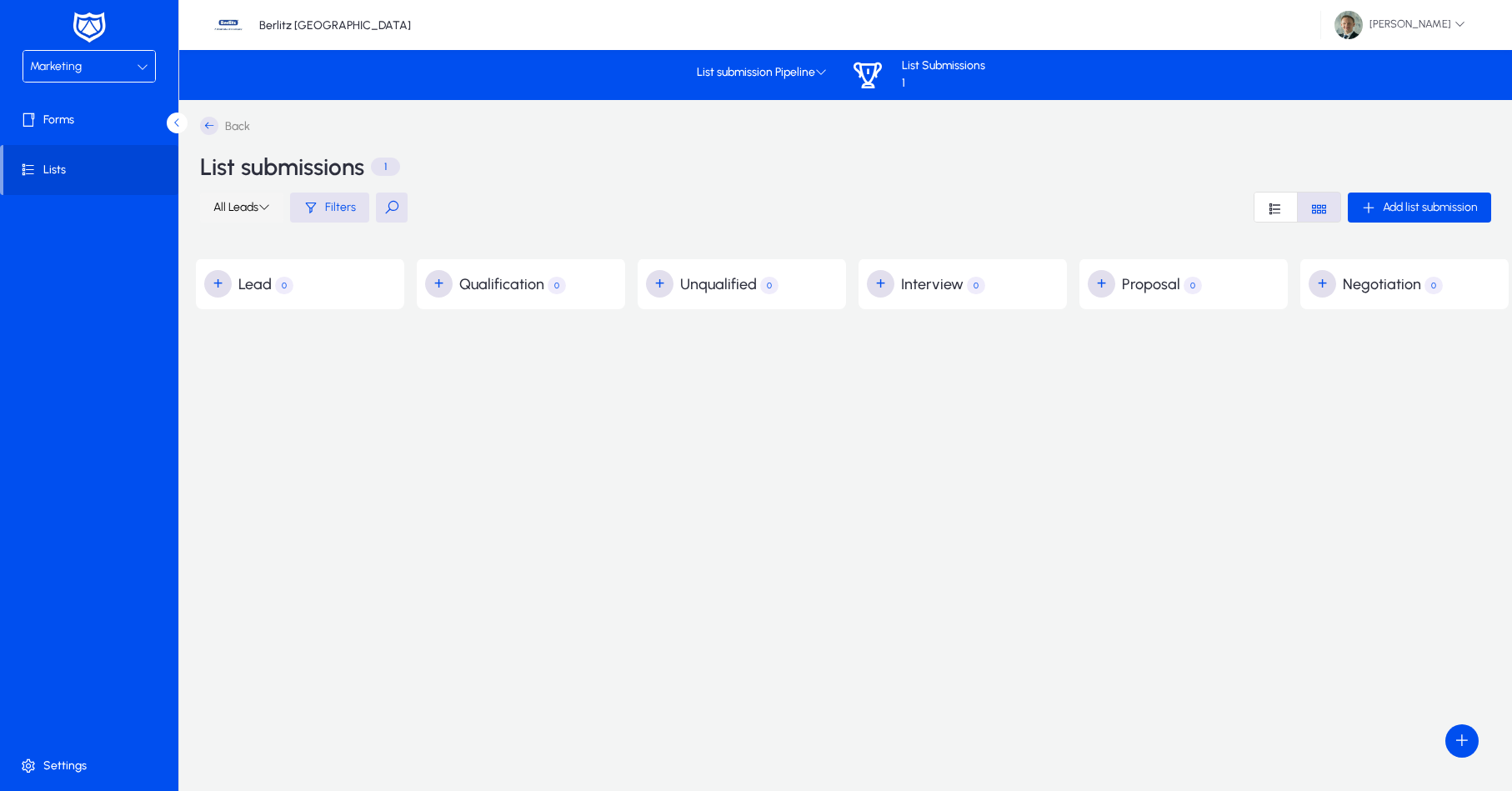
scroll to position [0, 0]
click at [244, 215] on span at bounding box center [241, 207] width 83 height 40
click at [804, 214] on div at bounding box center [756, 395] width 1512 height 791
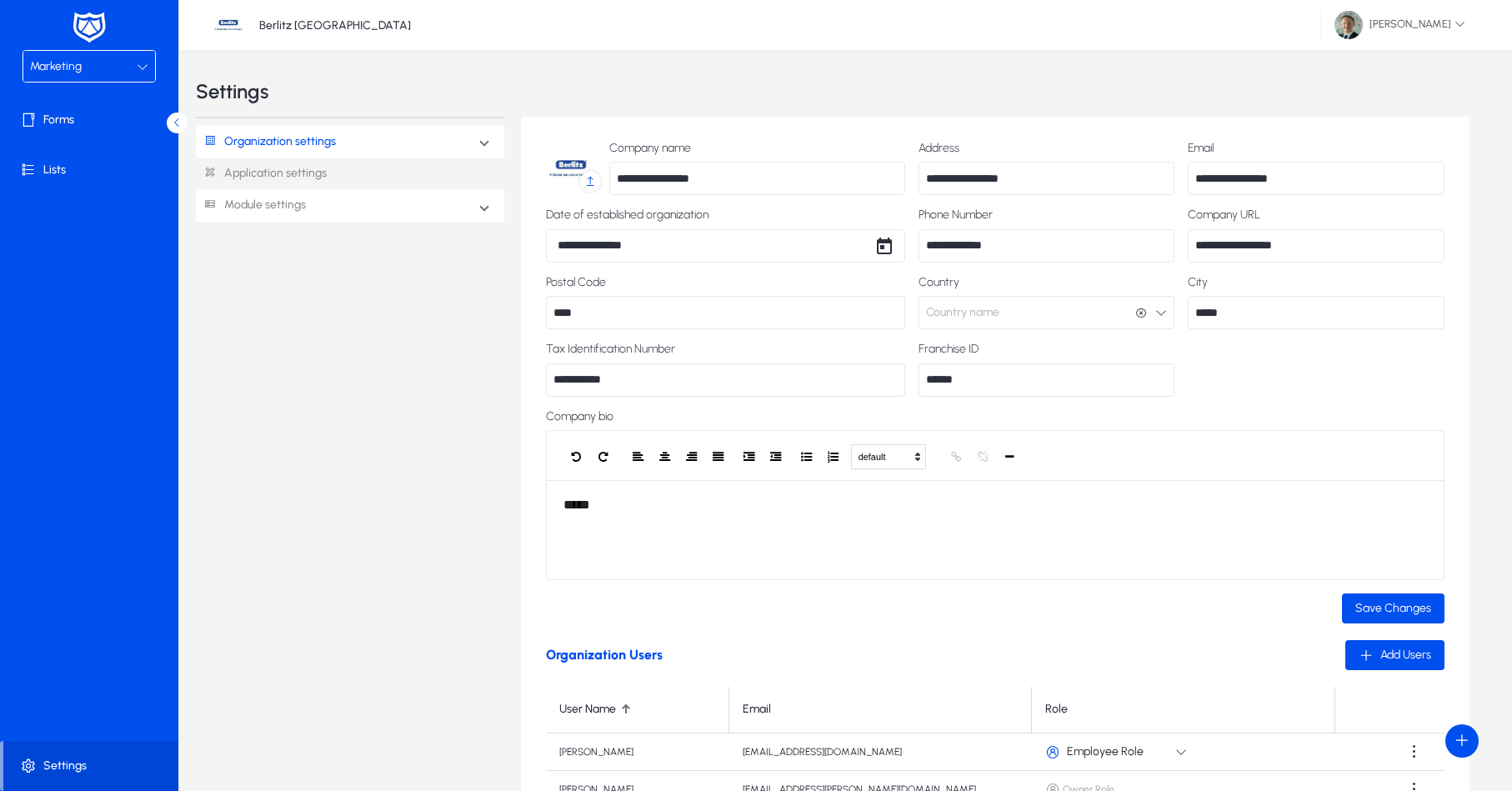
click at [390, 206] on mat-expansion-panel-header "Module settings" at bounding box center [351, 206] width 309 height 33
click at [241, 359] on link "Marketing" at bounding box center [243, 360] width 55 height 20
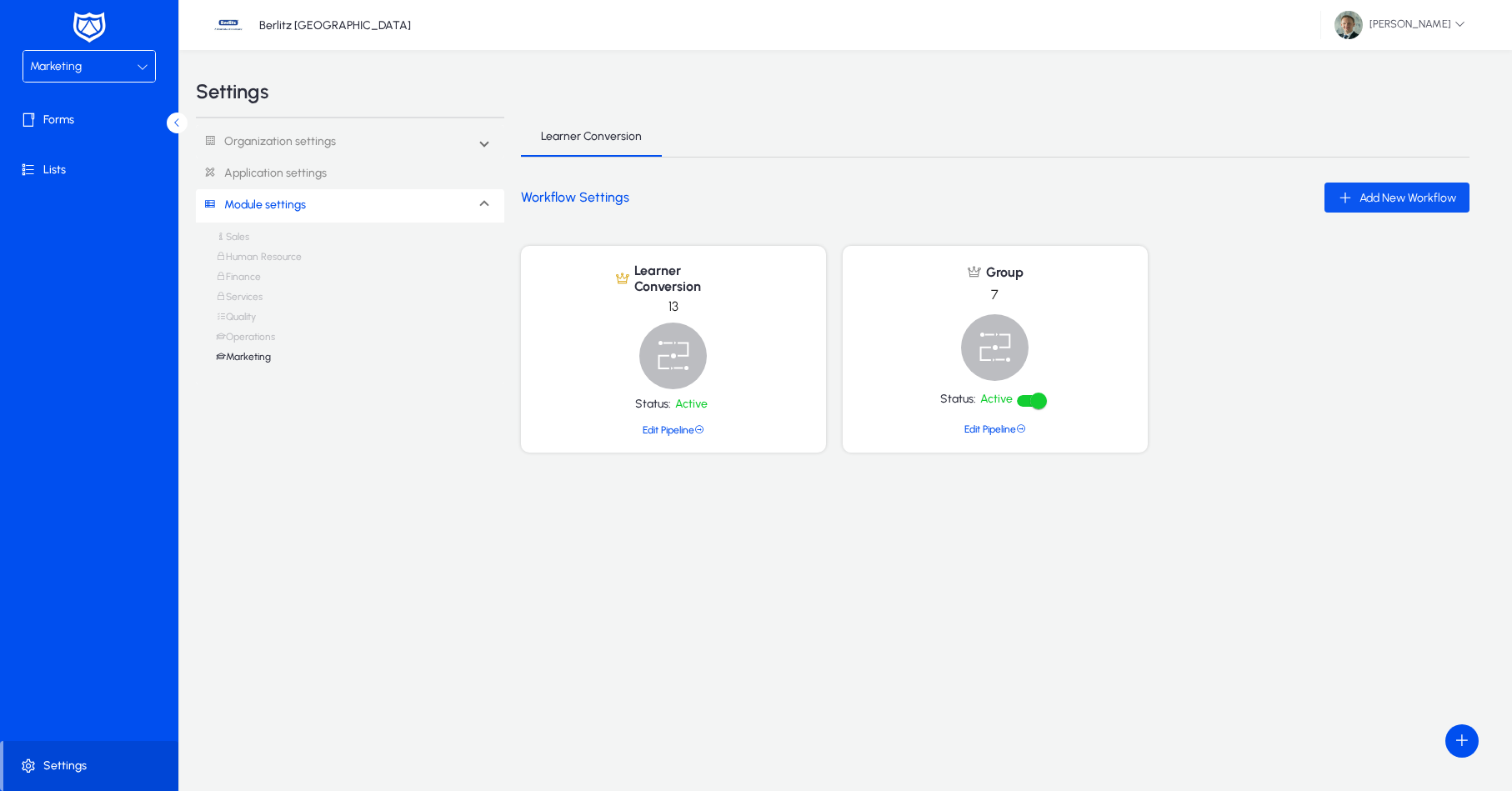
click at [1372, 179] on span "button" at bounding box center [1396, 197] width 145 height 40
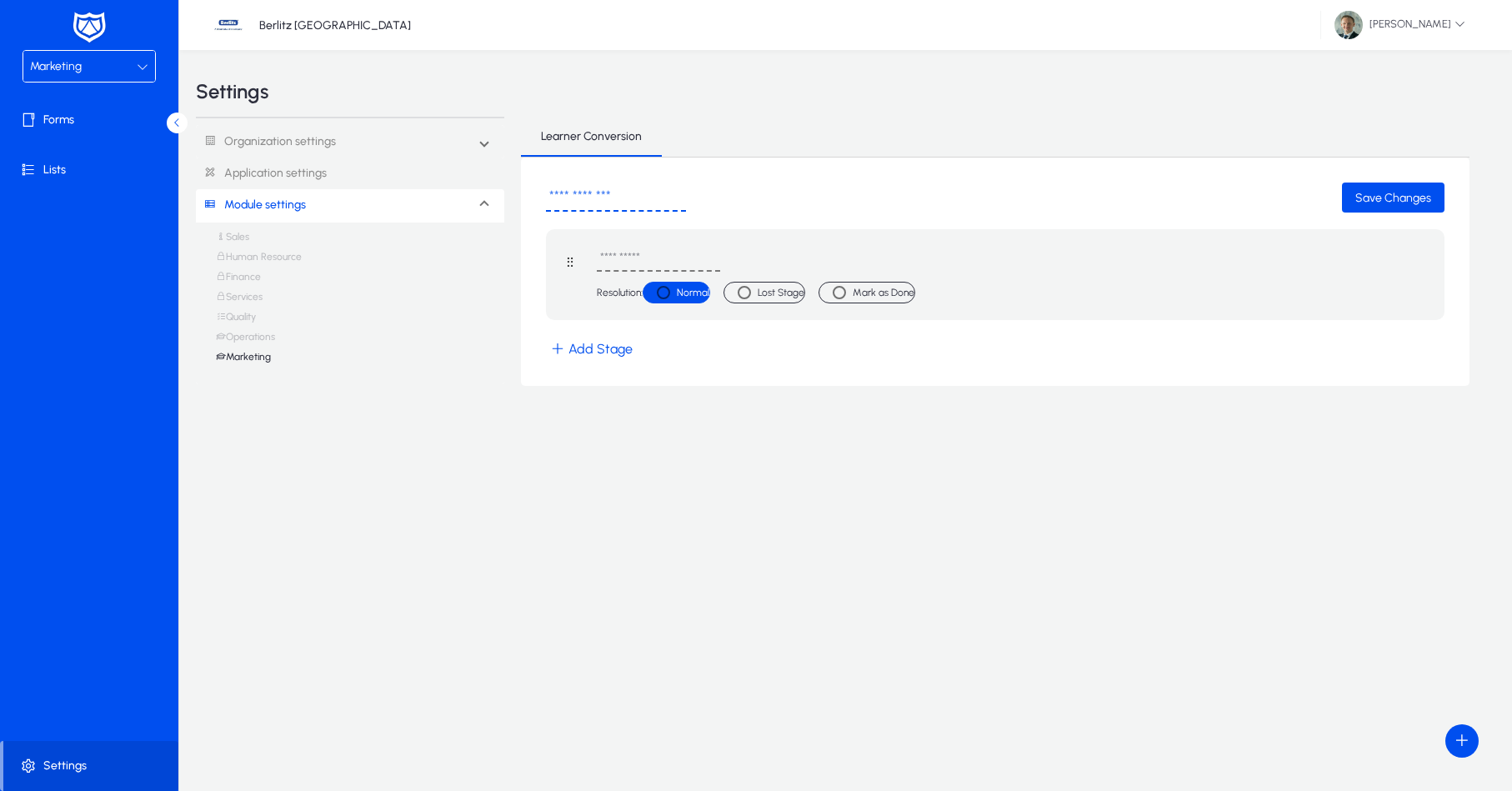
click at [239, 340] on link "Operations" at bounding box center [245, 340] width 59 height 20
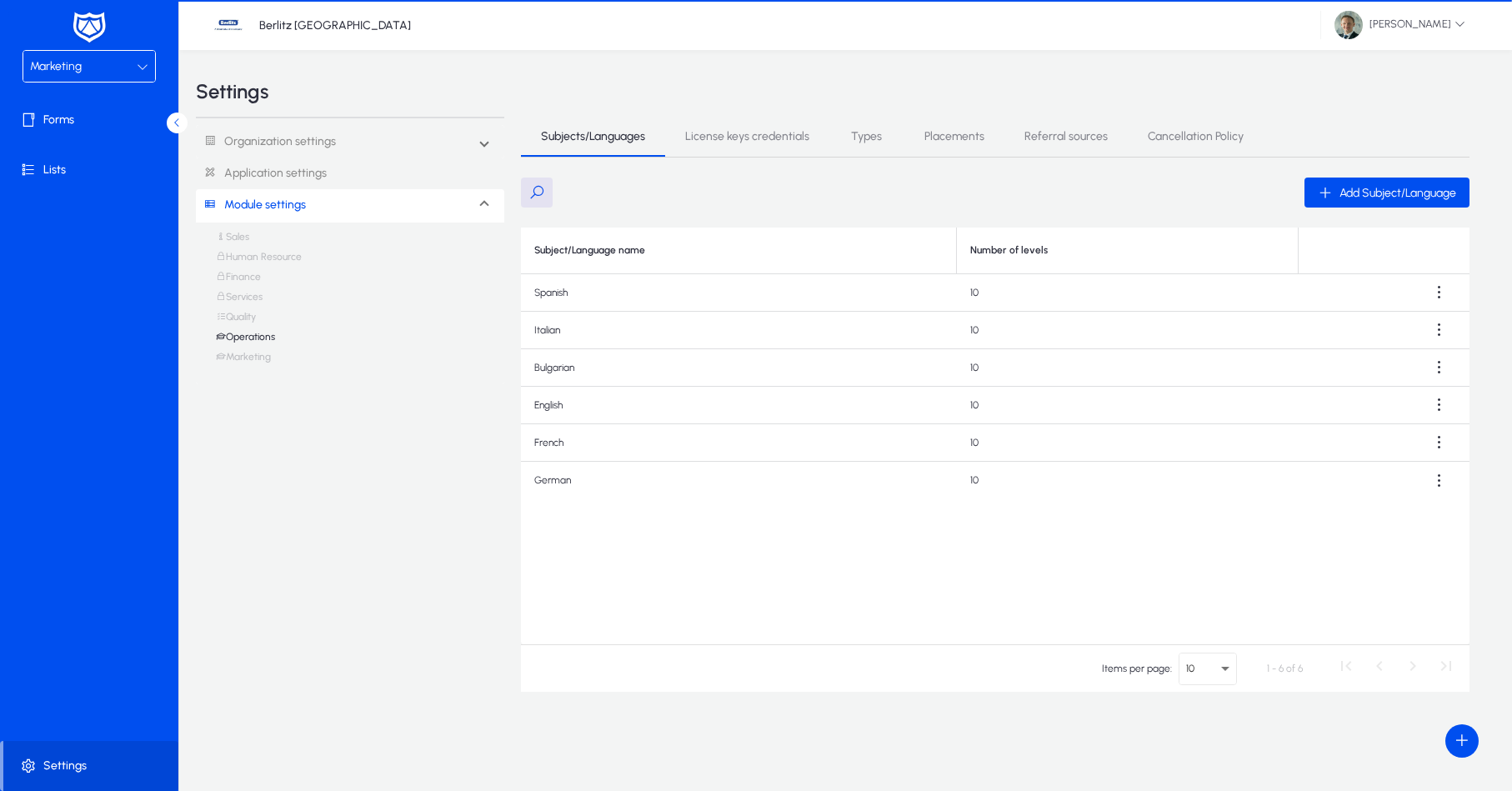
click at [239, 335] on link "Operations" at bounding box center [245, 340] width 59 height 20
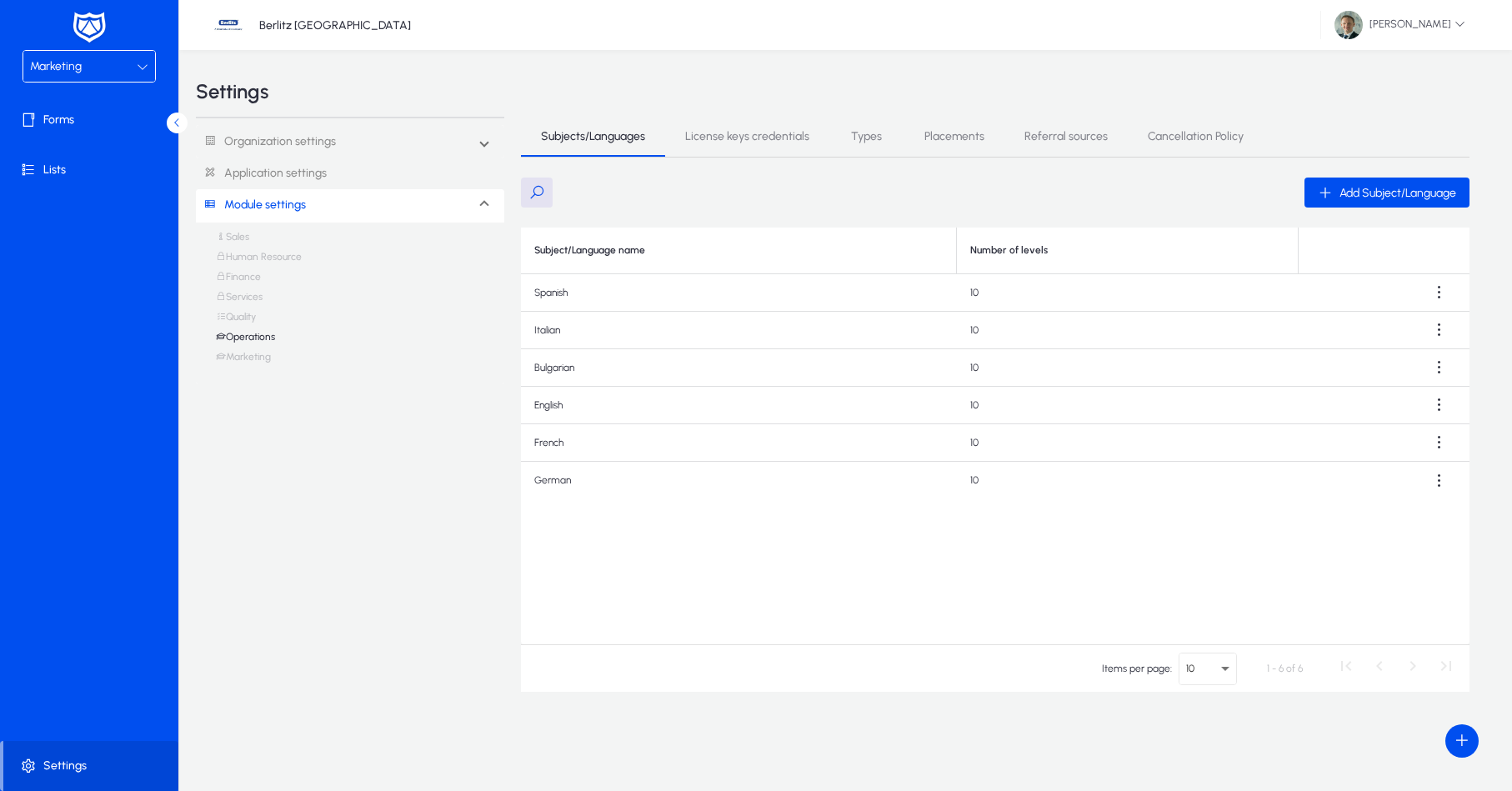
click at [240, 315] on link "Quality" at bounding box center [236, 321] width 40 height 20
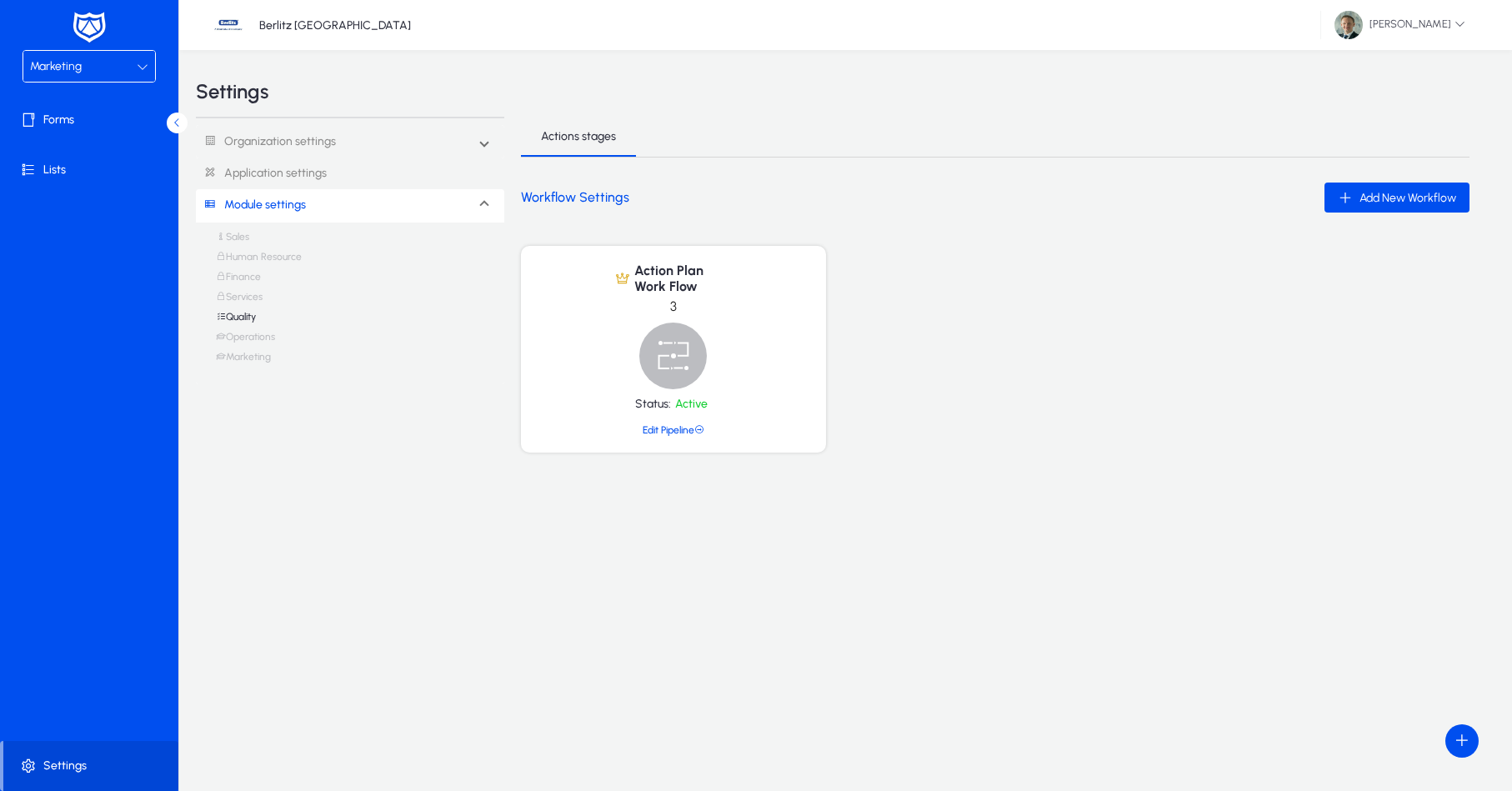
click at [246, 293] on link "Services" at bounding box center [239, 300] width 46 height 20
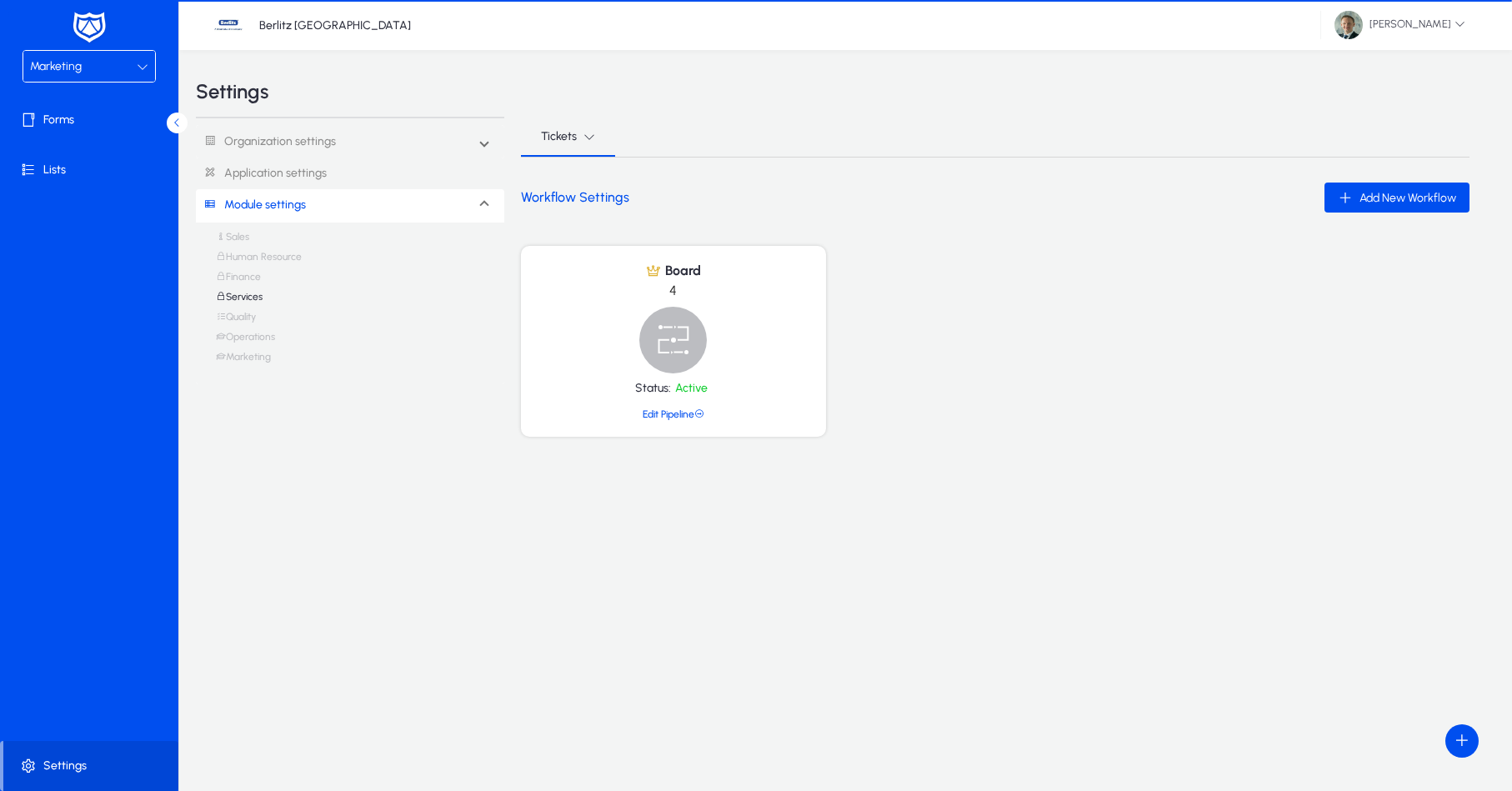
click at [249, 273] on link "Finance" at bounding box center [238, 280] width 45 height 20
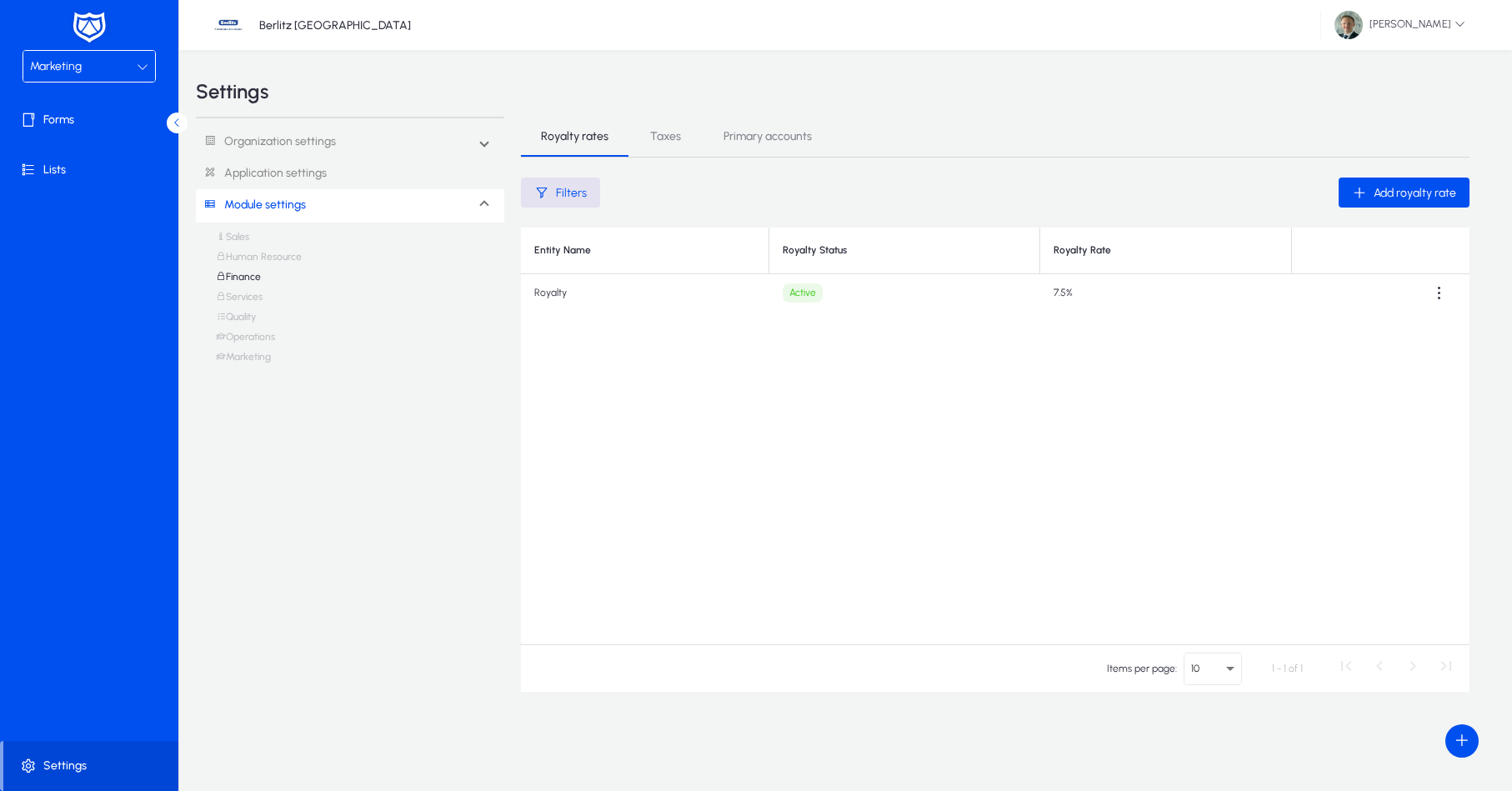
click at [258, 255] on link "Human Resource" at bounding box center [259, 261] width 86 height 20
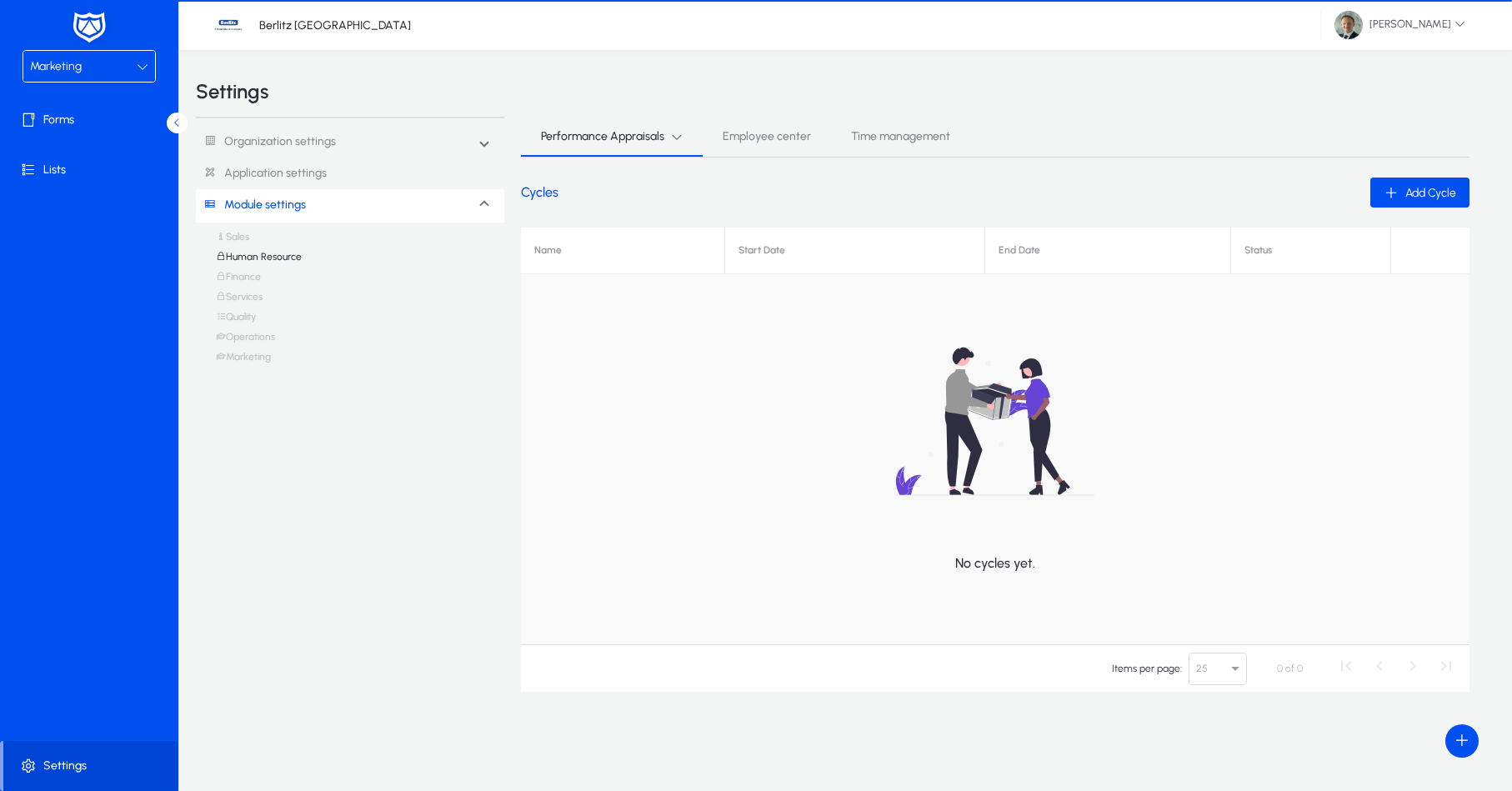
click at [255, 236] on div "Sales Human Resource Finance Services Quality Operations Marketing" at bounding box center [350, 300] width 268 height 140
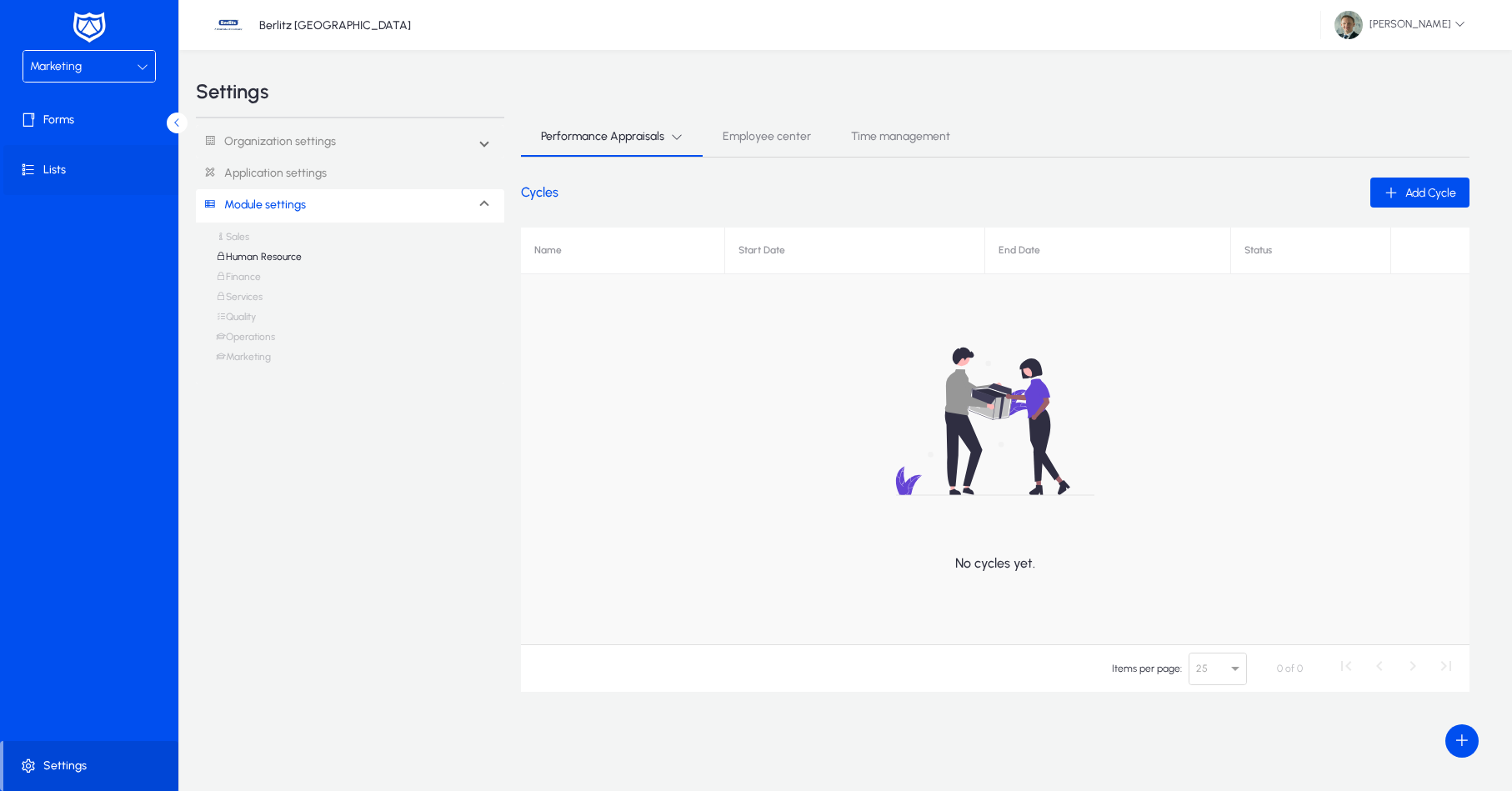
click at [47, 168] on span at bounding box center [93, 170] width 178 height 40
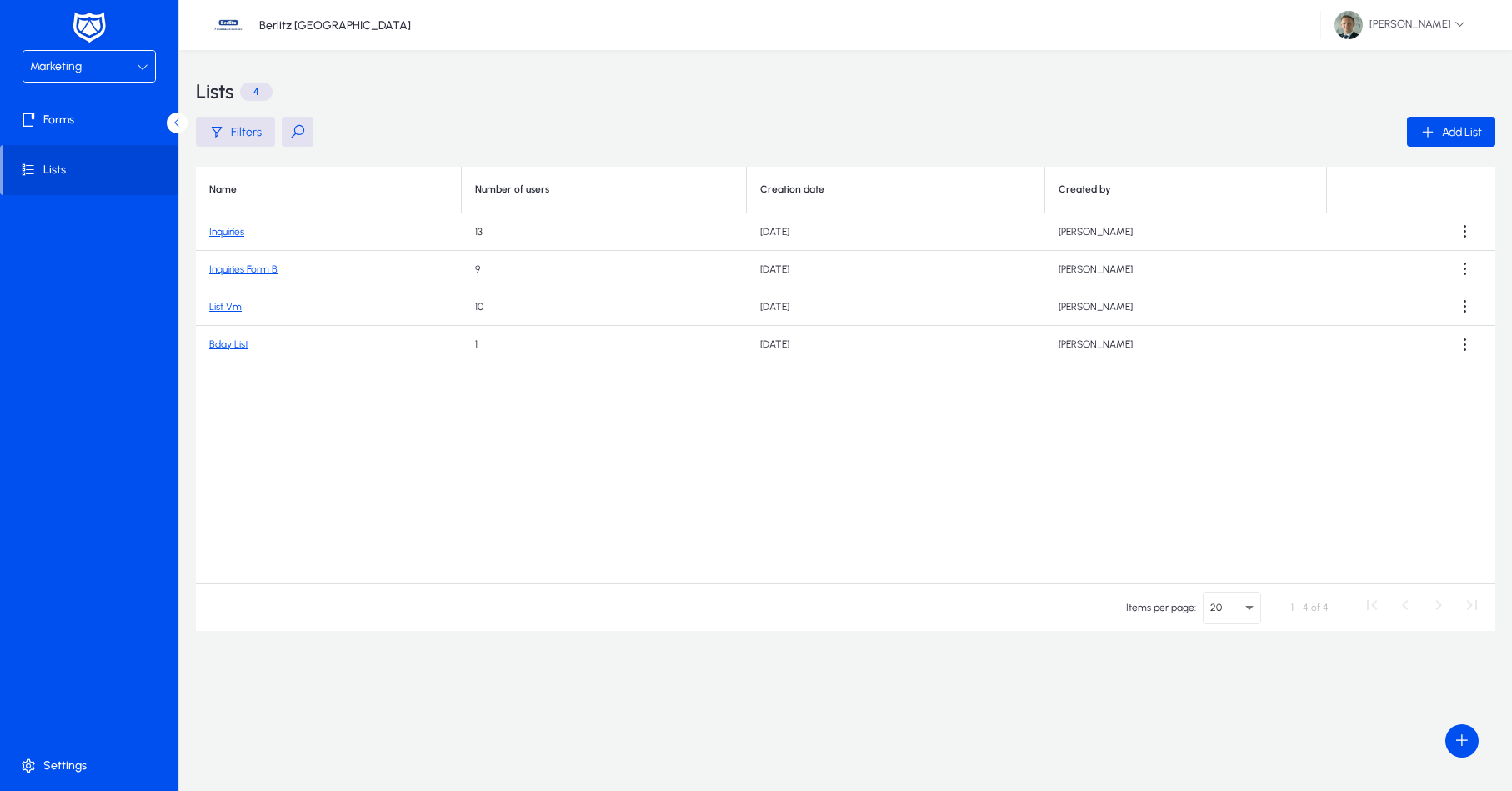
click at [209, 345] on link "Bday List" at bounding box center [229, 345] width 39 height 12
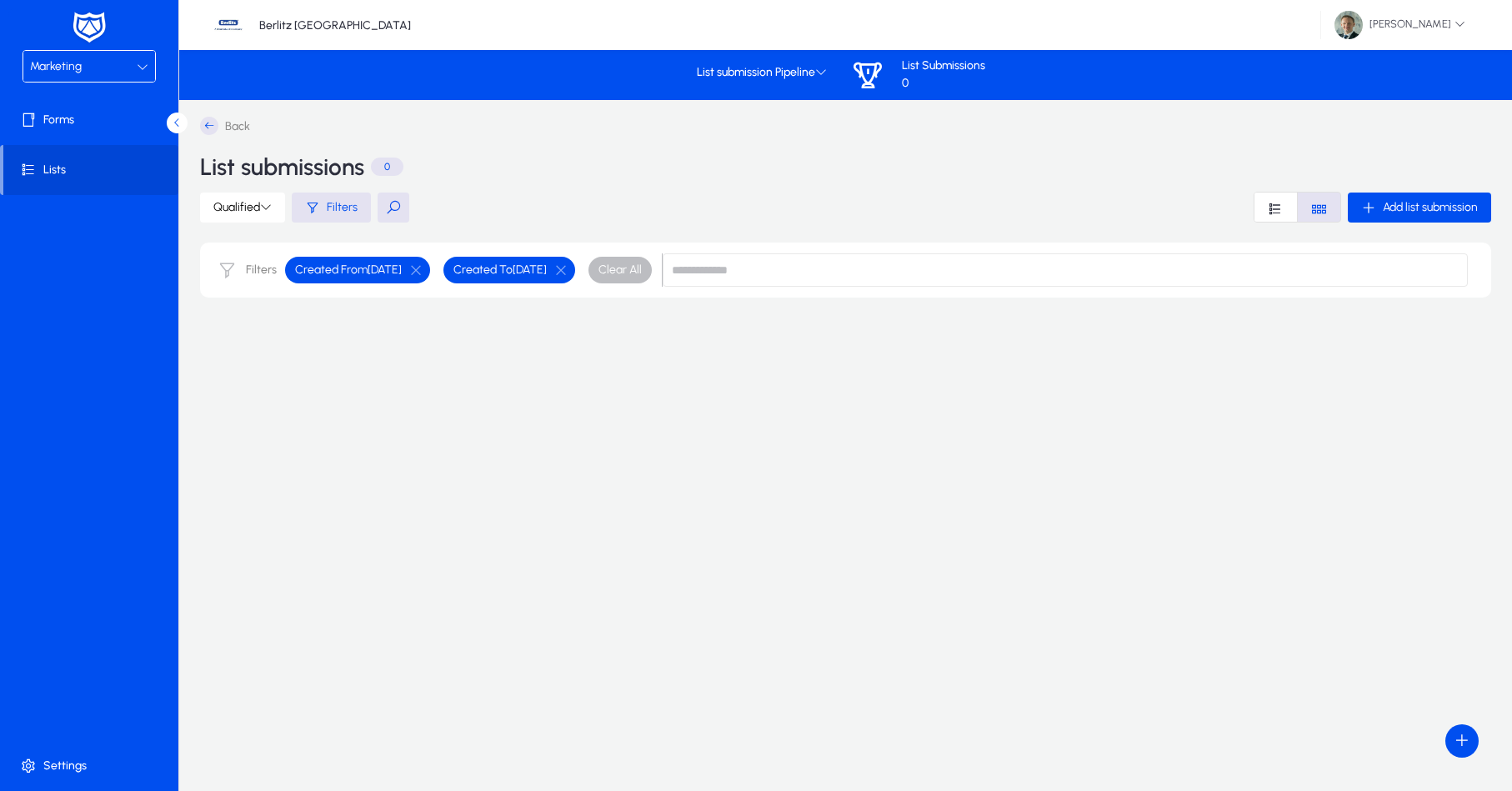
click at [220, 345] on div "Back List submissions 0 Qualified Filters Add list submission Filters Created F…" at bounding box center [846, 401] width 1299 height 570
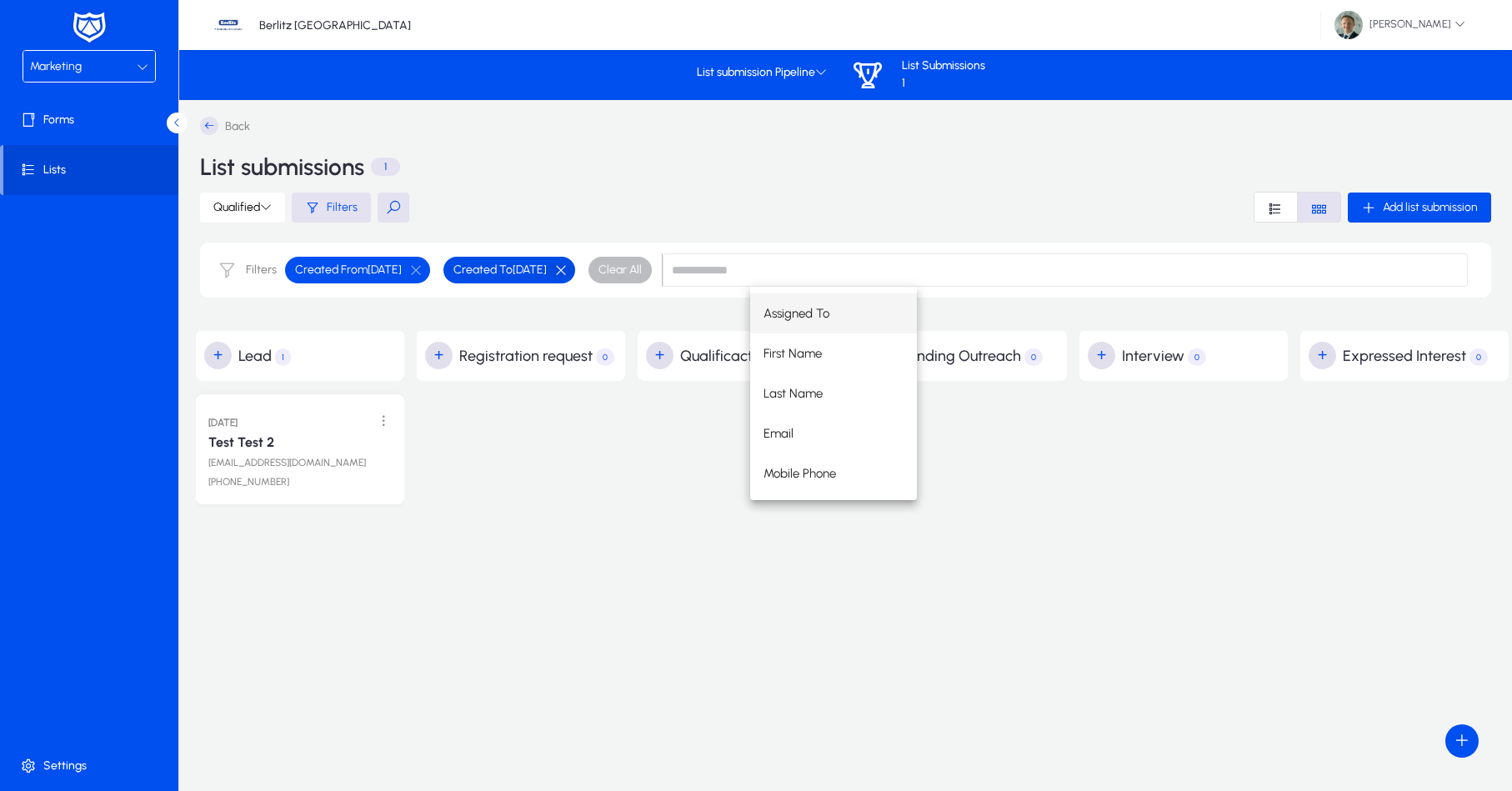
click at [575, 272] on button "button" at bounding box center [561, 270] width 28 height 15
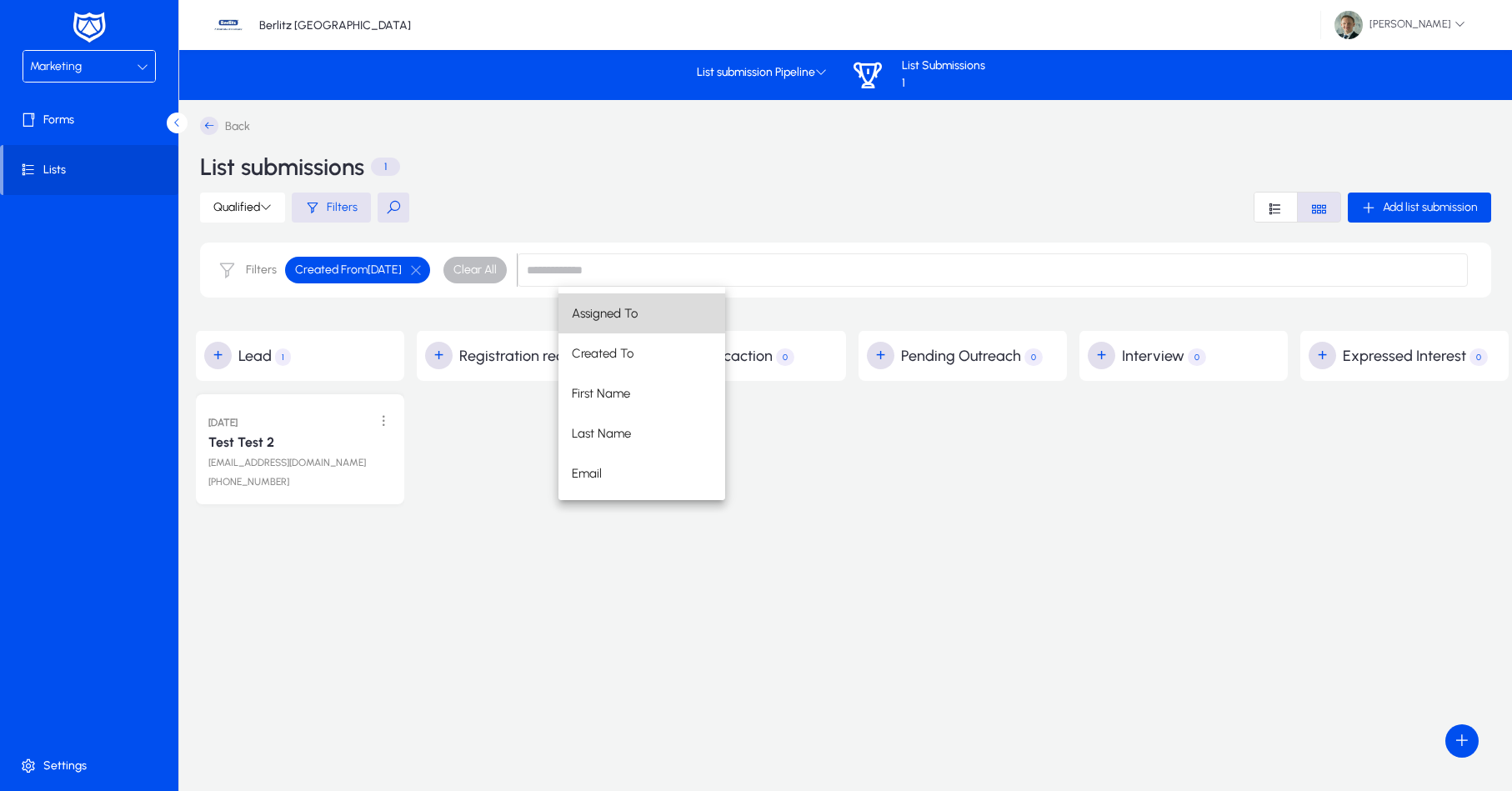
click at [611, 327] on mat-option "Assigned To" at bounding box center [642, 313] width 167 height 40
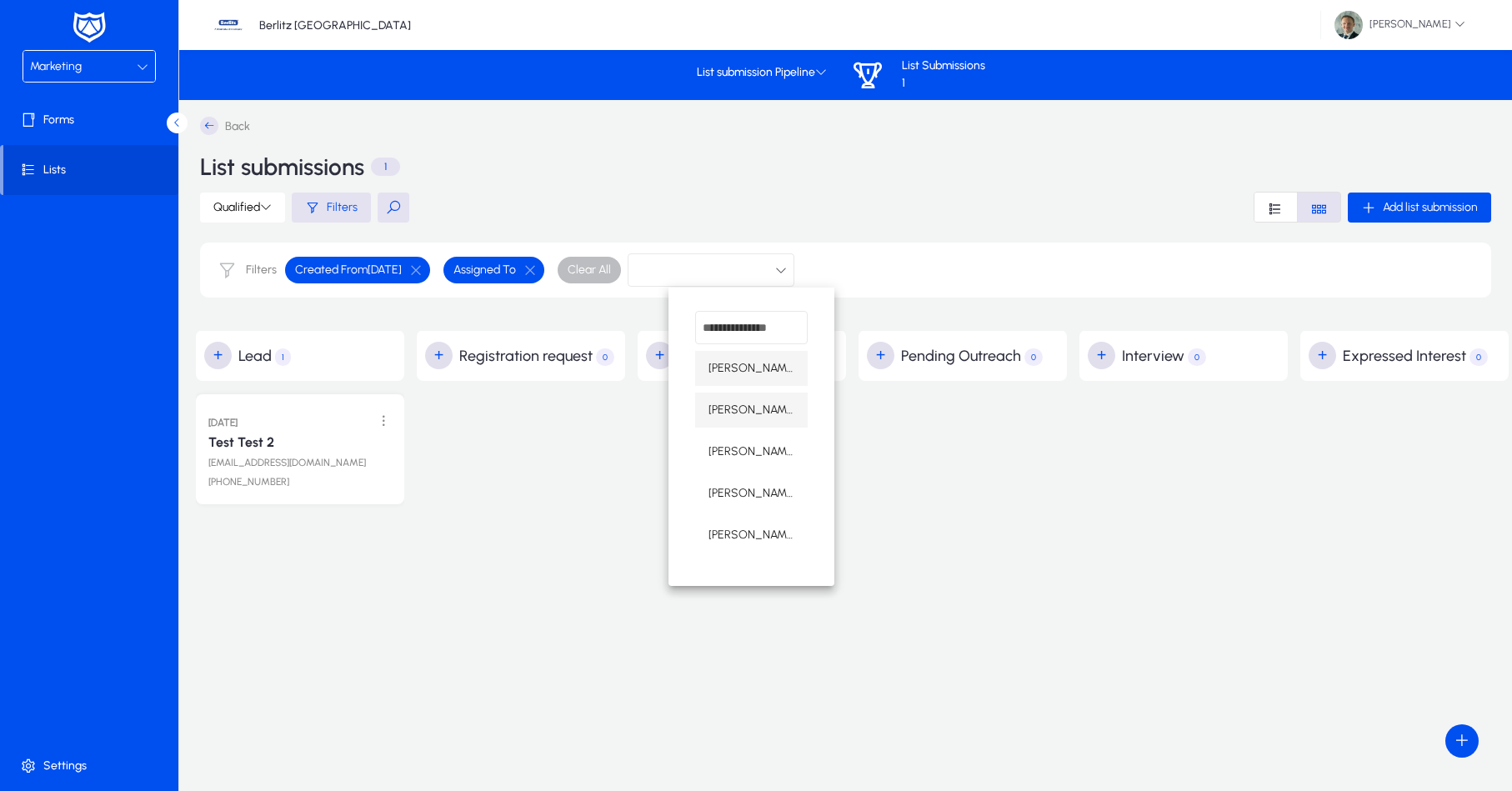
click at [739, 407] on span "[PERSON_NAME]" at bounding box center [752, 410] width 86 height 20
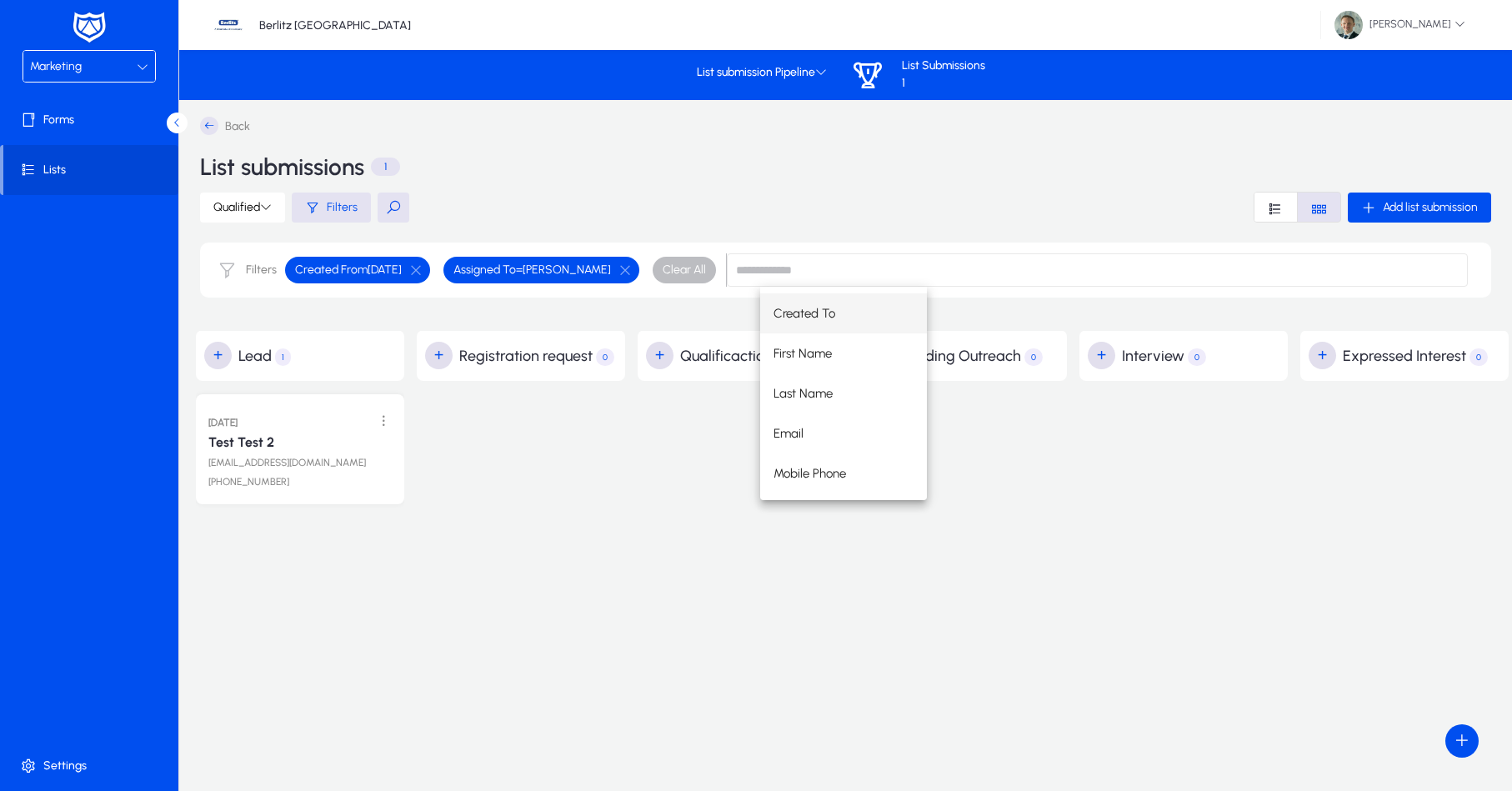
click at [698, 323] on div "Back List submissions 1 Qualified Filters Add list submission Filters Created F…" at bounding box center [845, 215] width 1333 height 231
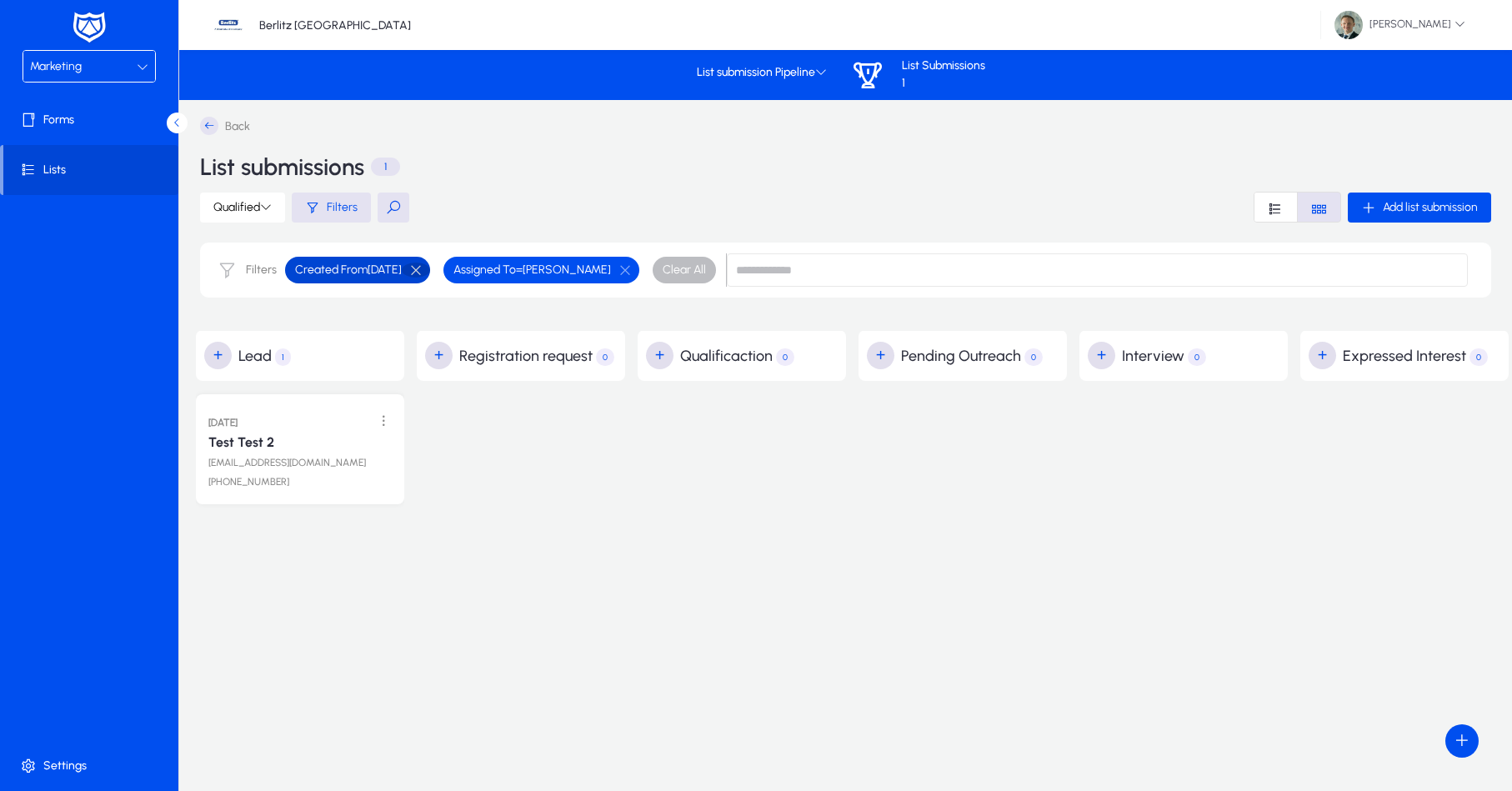
click at [430, 275] on button "button" at bounding box center [416, 270] width 28 height 15
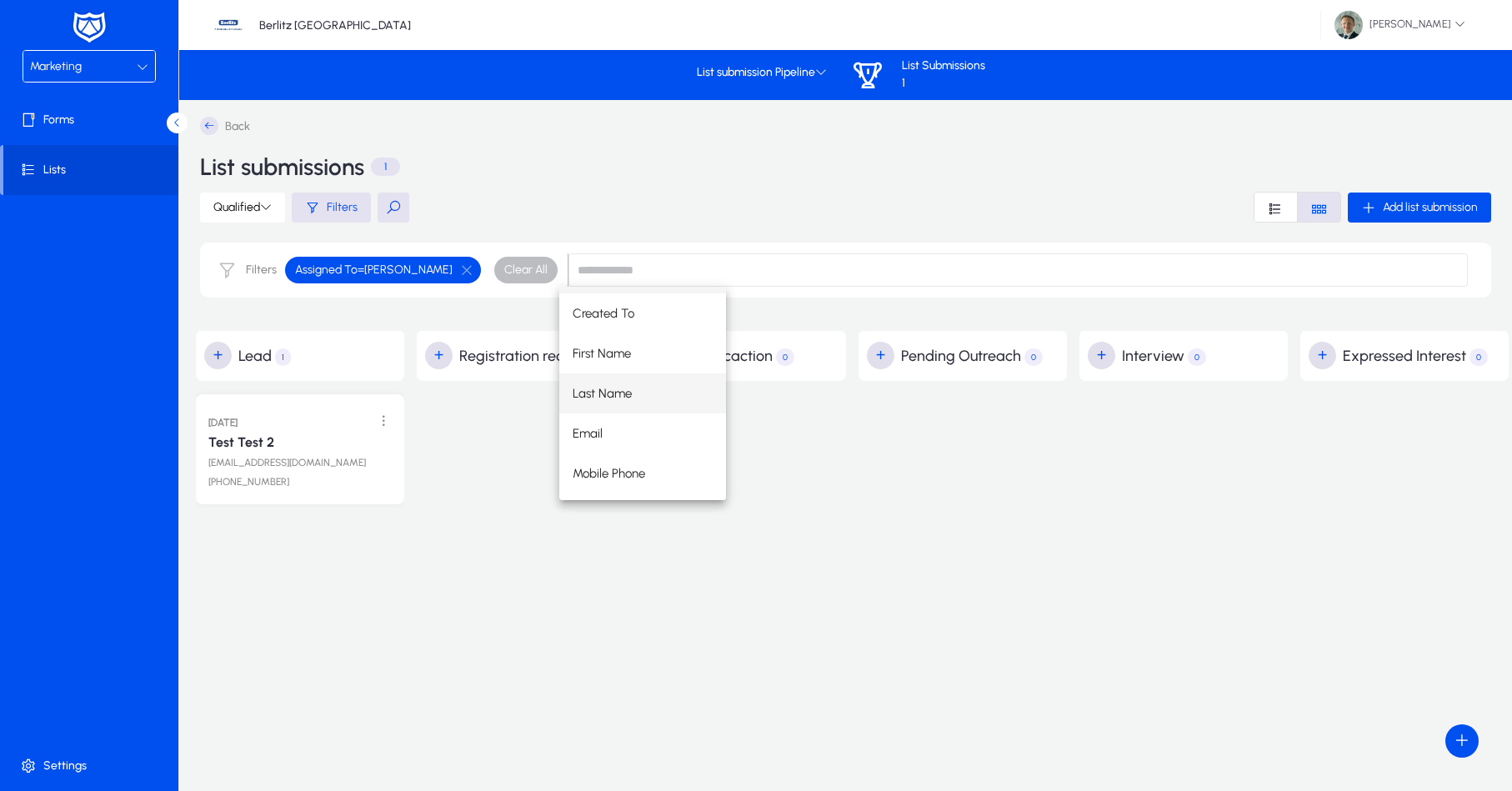
scroll to position [40, 0]
click at [895, 476] on div "Created From Created To First Name Last Name Email Mobile Phone" at bounding box center [1014, 393] width 909 height 213
click at [1025, 228] on div "Back List submissions 1 Qualified Filters Add list submission Filters Assigned …" at bounding box center [845, 215] width 1333 height 231
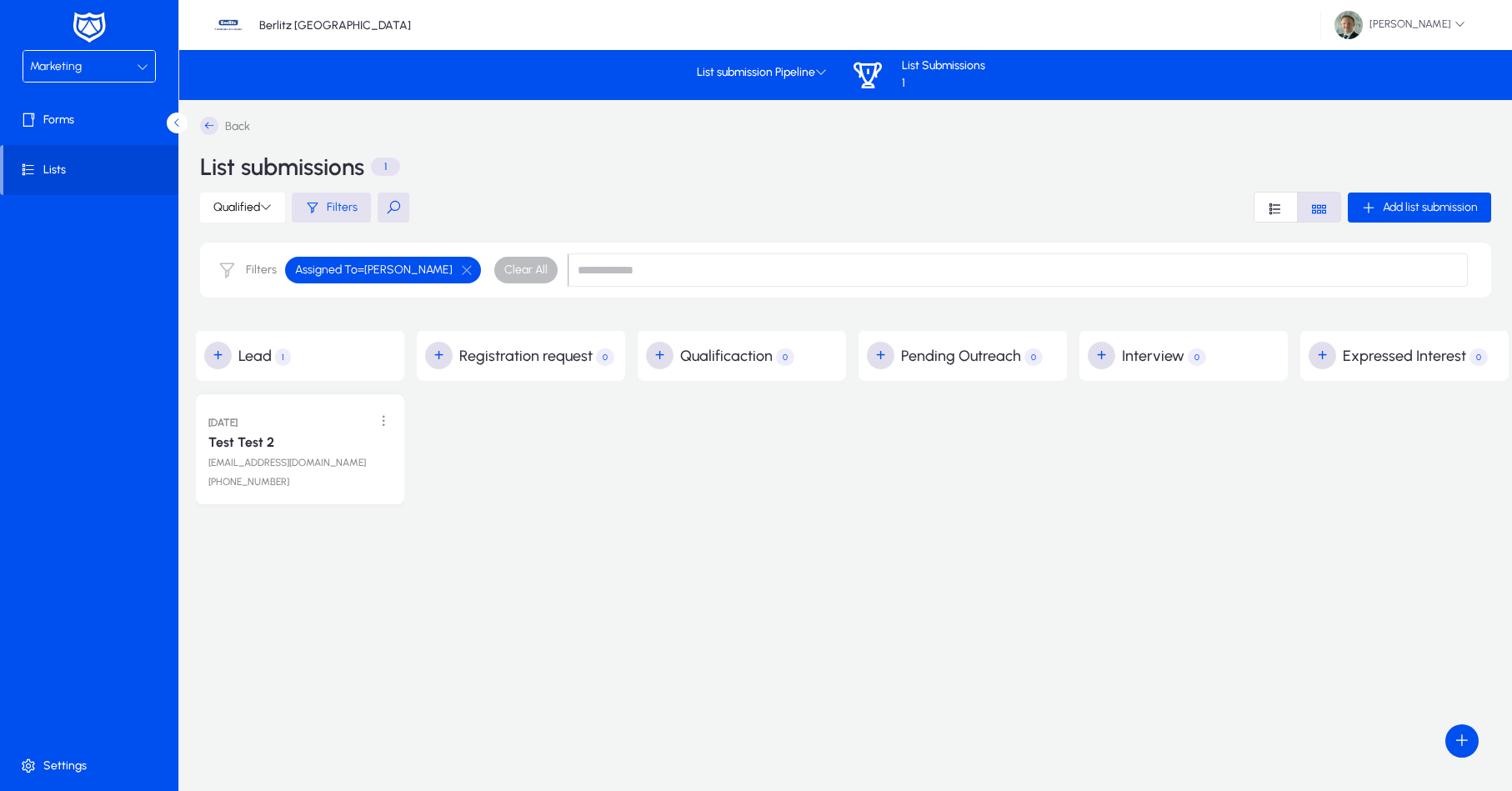
click at [1283, 210] on icon "Font Style" at bounding box center [1275, 208] width 15 height 15
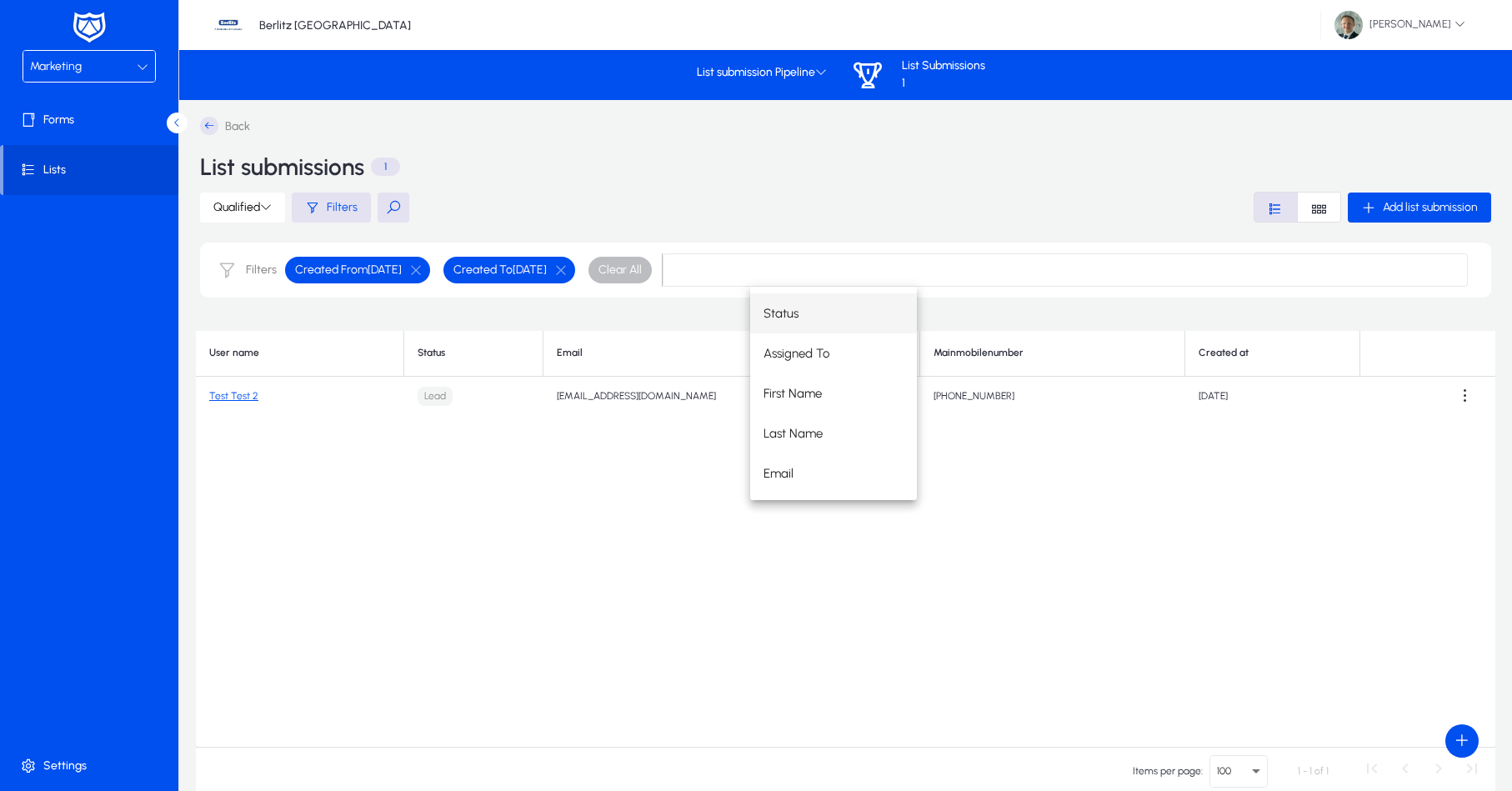
click at [1018, 192] on div "Qualified Filters Add list submission" at bounding box center [845, 207] width 1292 height 31
click at [1459, 395] on span at bounding box center [1465, 396] width 33 height 33
click at [1459, 395] on div at bounding box center [756, 395] width 1512 height 791
click at [245, 397] on link "Test Test 2" at bounding box center [233, 396] width 49 height 12
